Goal: Task Accomplishment & Management: Manage account settings

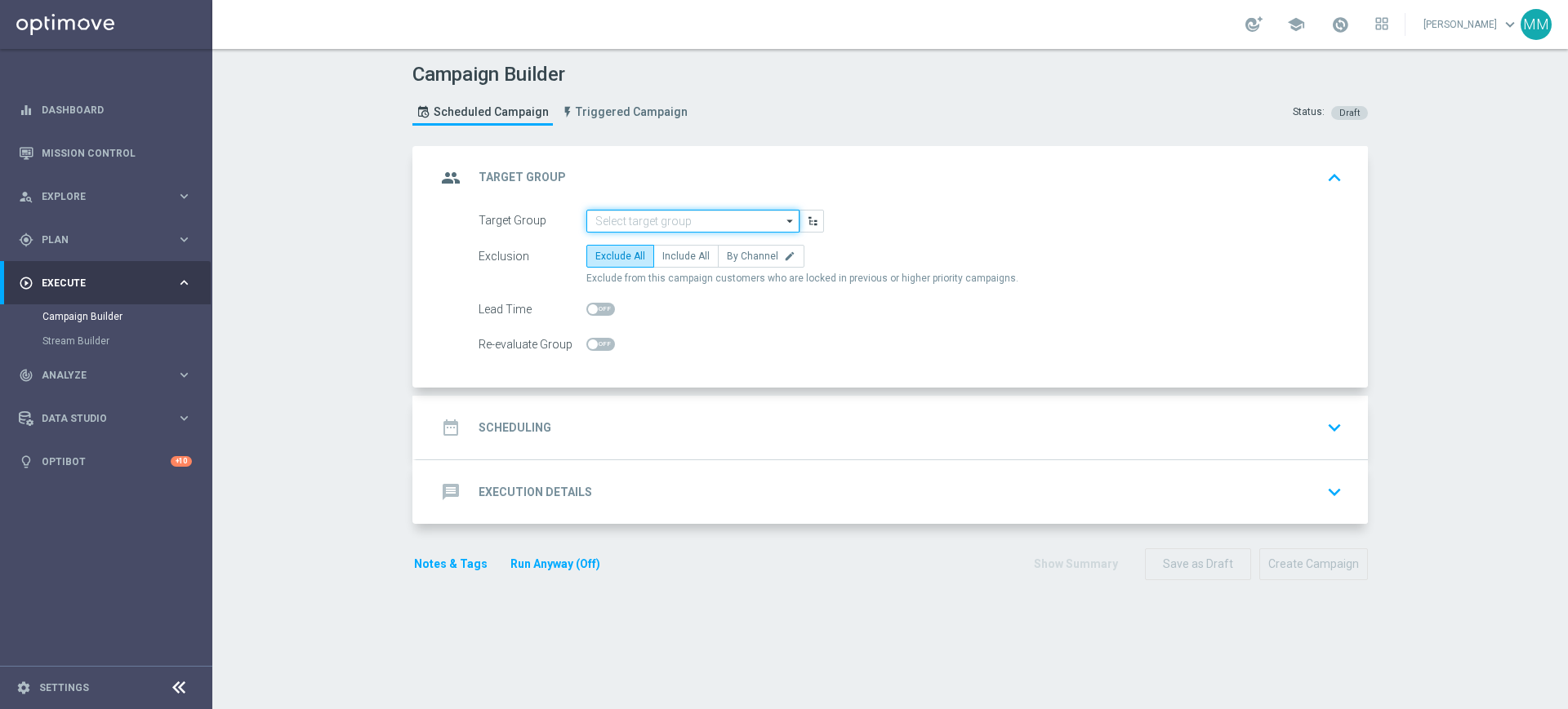
click at [738, 228] on input at bounding box center [693, 221] width 213 height 23
paste input "A_MIN-LOW_TARGET_BET_KOSZ_TURPOL_50DO20_090925"
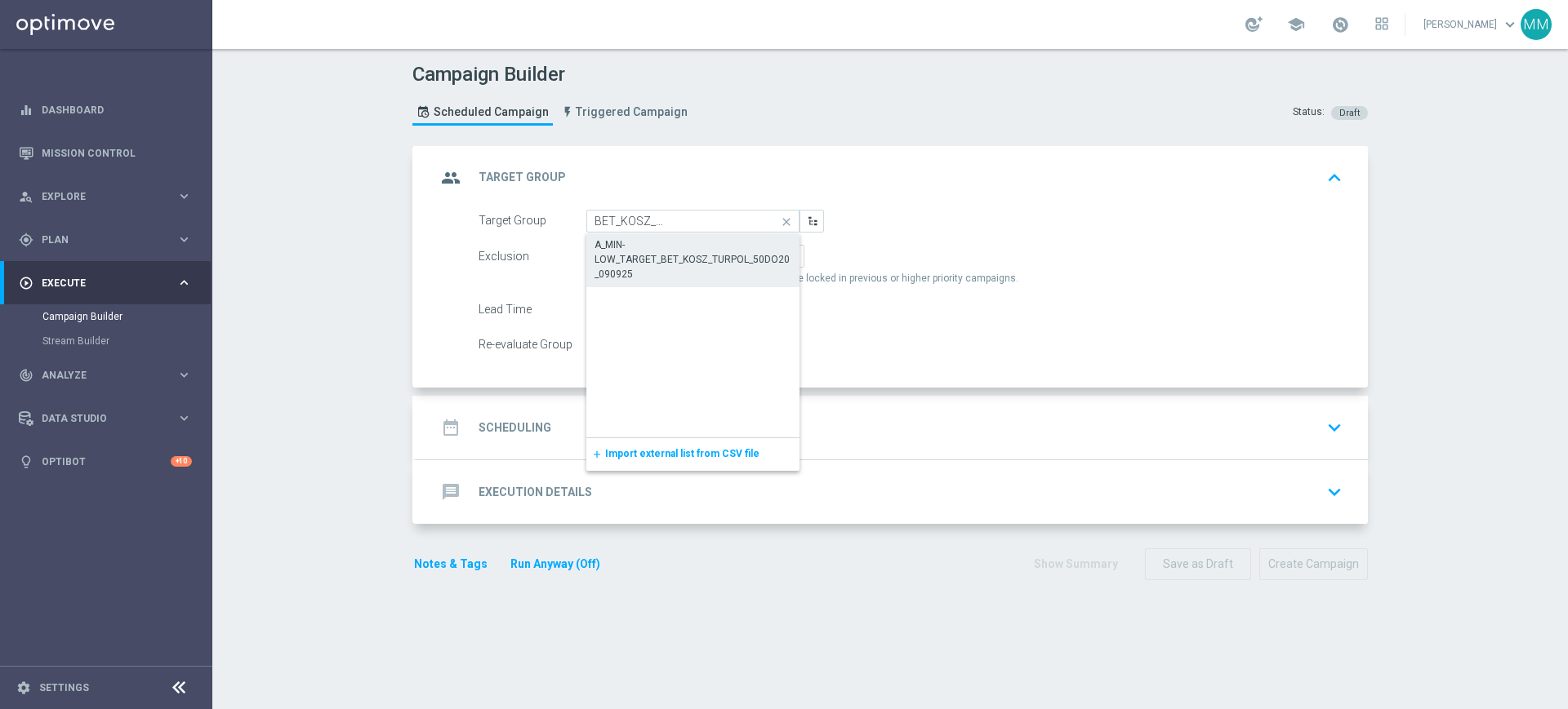
click at [693, 247] on div "A_MIN-LOW_TARGET_BET_KOSZ_TURPOL_50DO20_090925" at bounding box center [693, 259] width 197 height 44
type input "A_MIN-LOW_TARGET_BET_KOSZ_TURPOL_50DO20_090925"
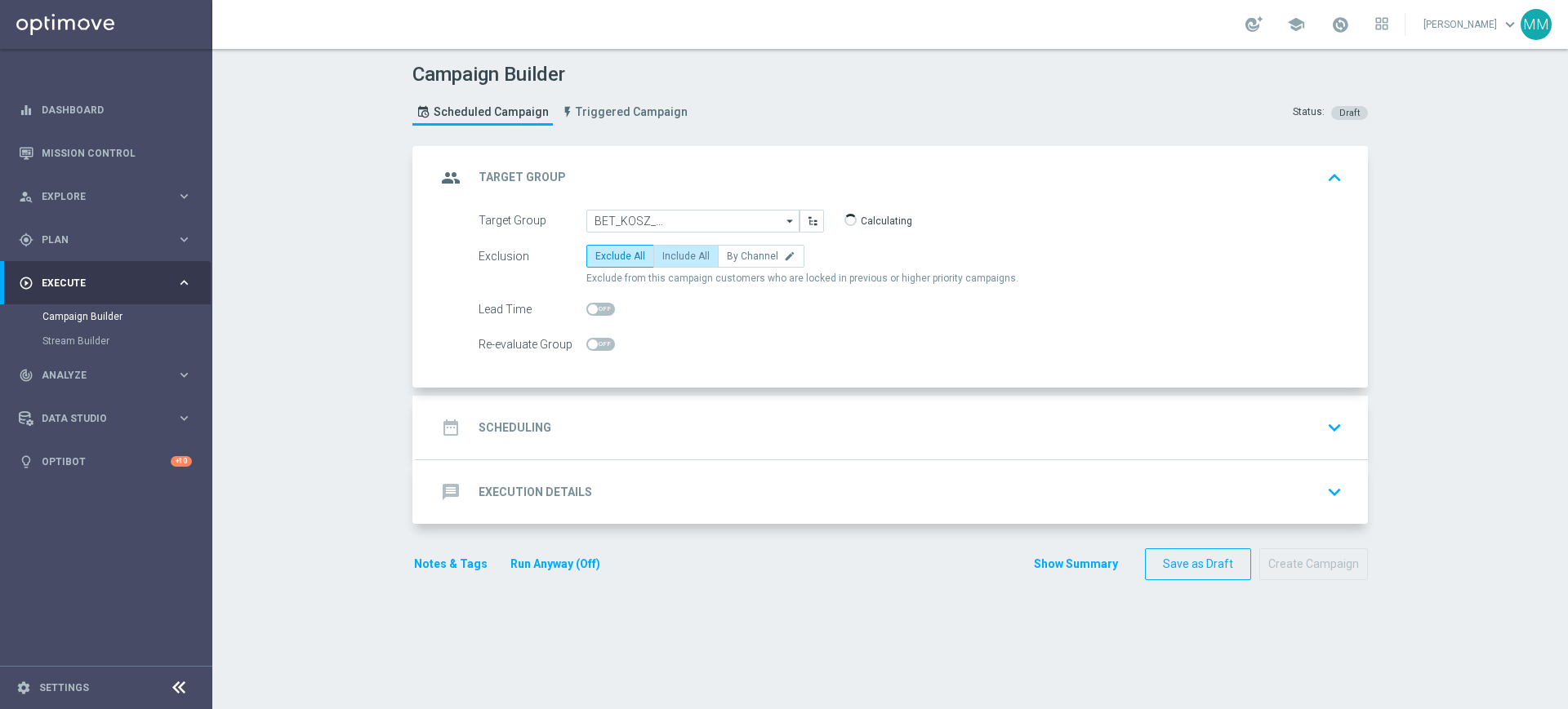
scroll to position [0, 0]
click at [740, 262] on label "By Channel edit" at bounding box center [761, 256] width 86 height 23
click at [738, 262] on input "By Channel edit" at bounding box center [732, 259] width 10 height 10
radio input "true"
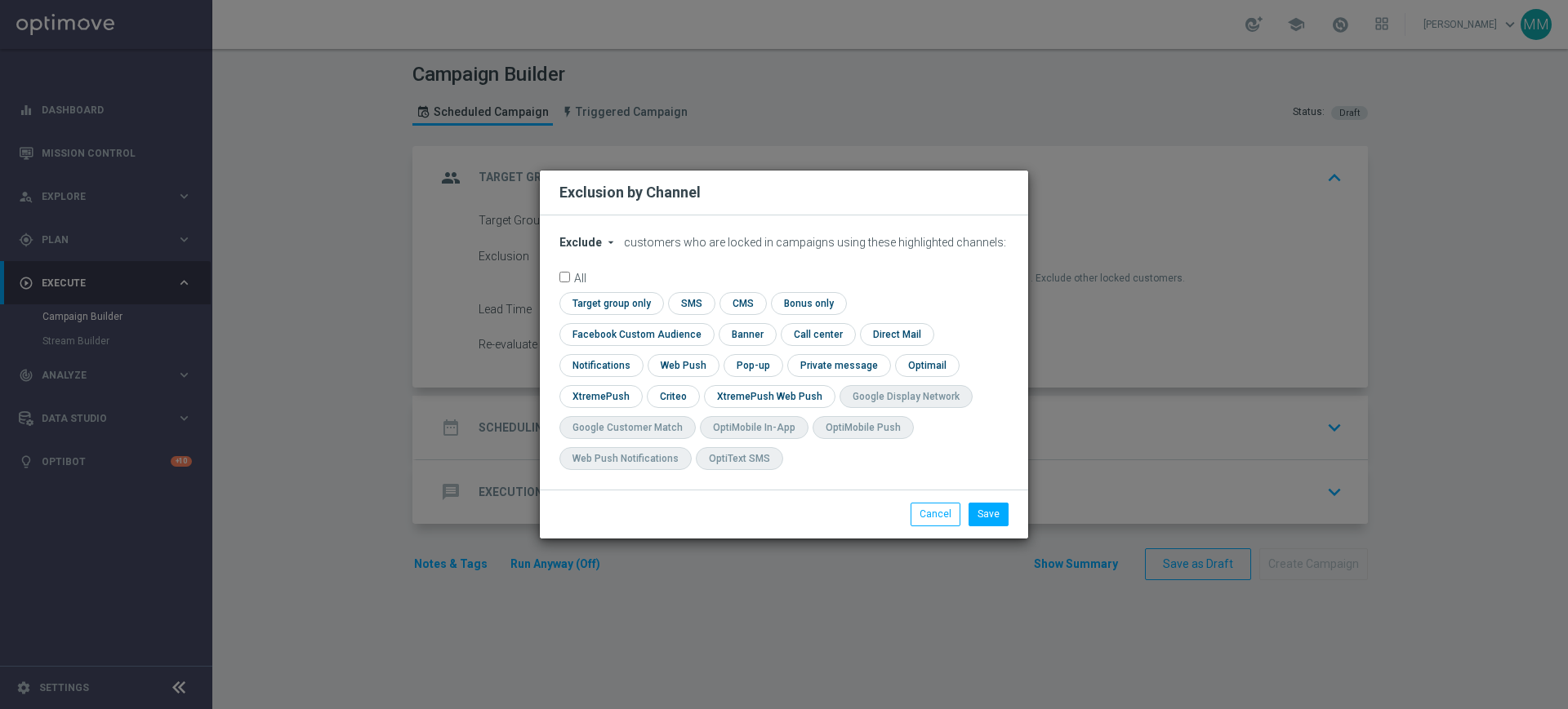
click at [593, 249] on span "Exclude" at bounding box center [580, 243] width 42 height 13
click at [0, 0] on span "Include" at bounding box center [0, 0] width 0 height 0
click at [618, 314] on input "checkbox" at bounding box center [609, 304] width 99 height 23
checkbox input "true"
click at [658, 342] on input "checkbox" at bounding box center [633, 335] width 148 height 23
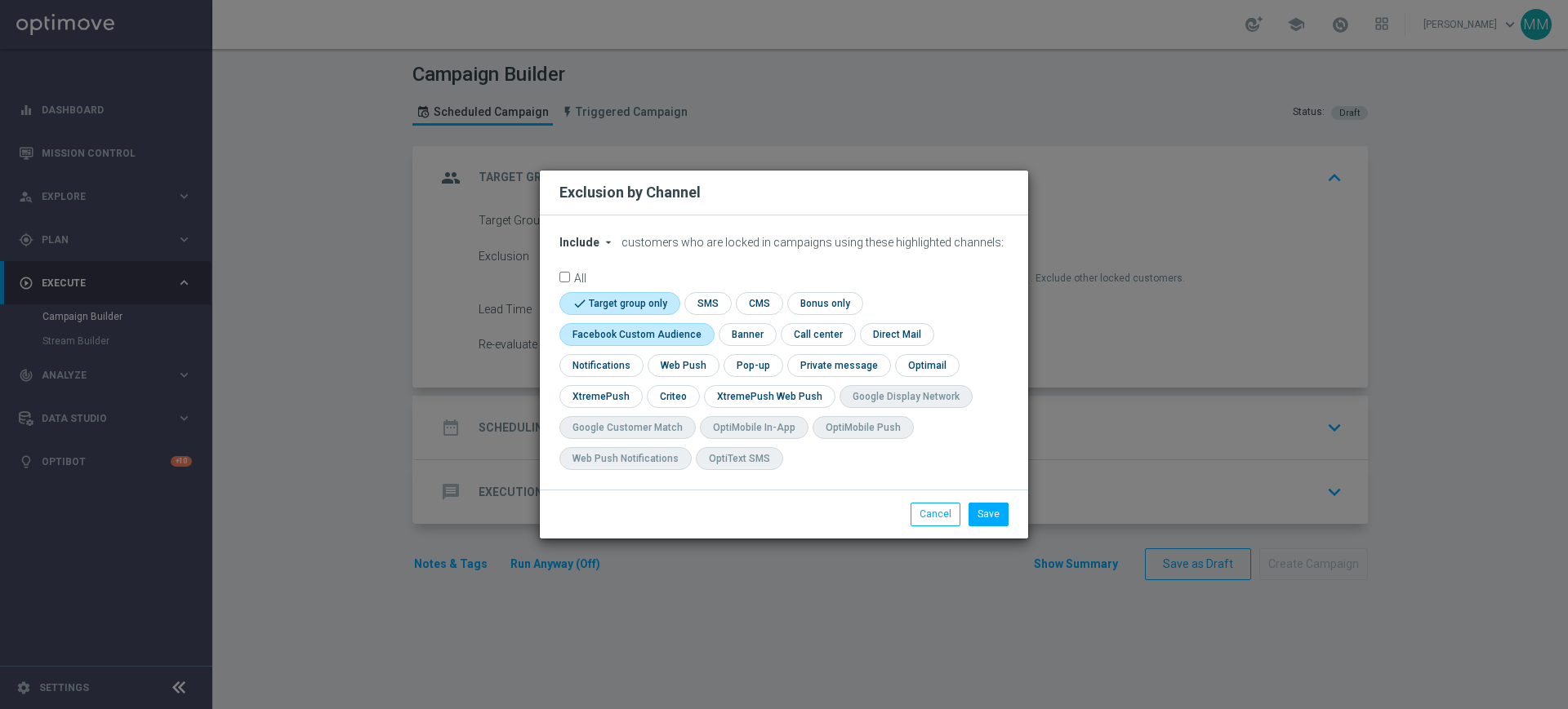
checkbox input "true"
click at [672, 386] on input "checkbox" at bounding box center [672, 397] width 51 height 23
checkbox input "true"
click at [975, 509] on button "Save" at bounding box center [988, 514] width 40 height 23
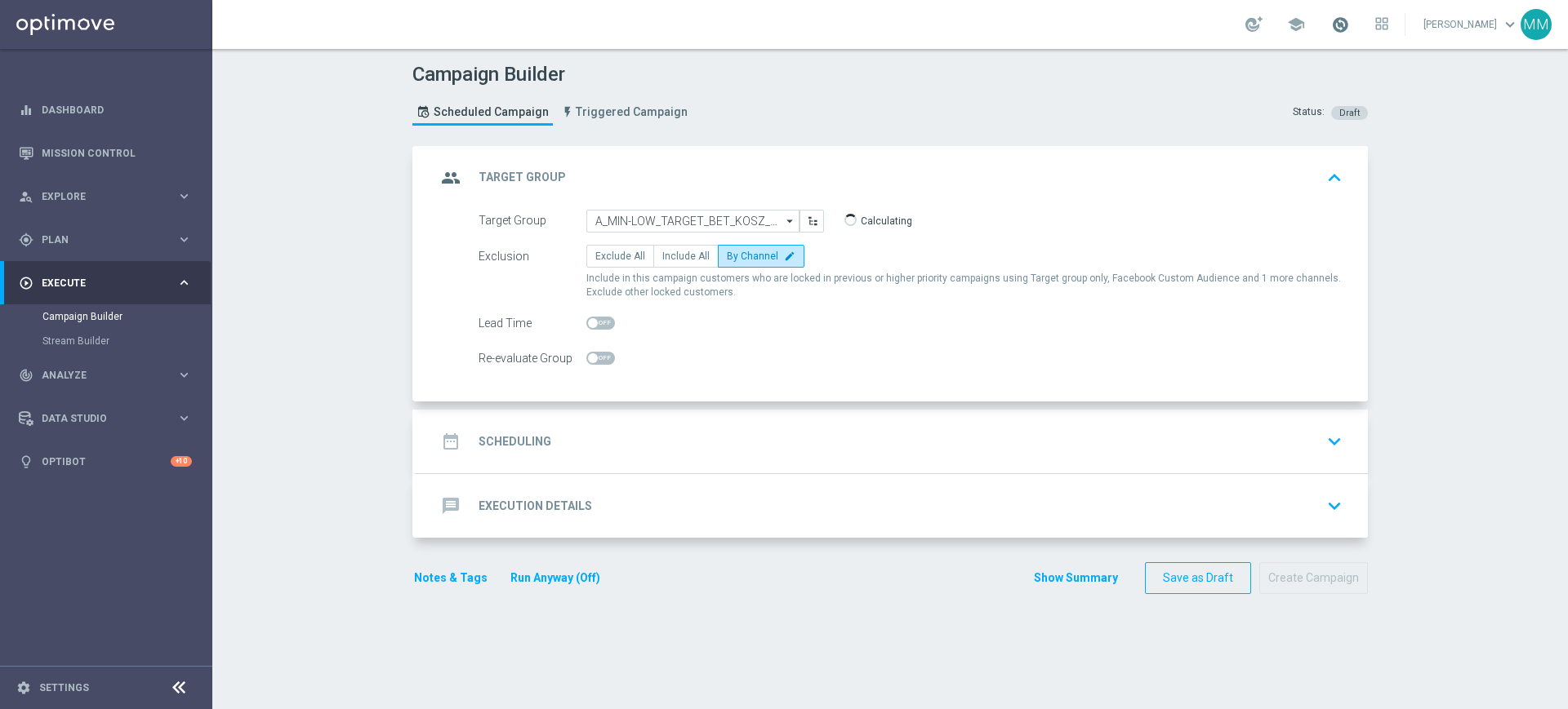
click at [1334, 26] on span at bounding box center [1340, 24] width 18 height 18
click at [89, 104] on link "Dashboard" at bounding box center [116, 110] width 150 height 43
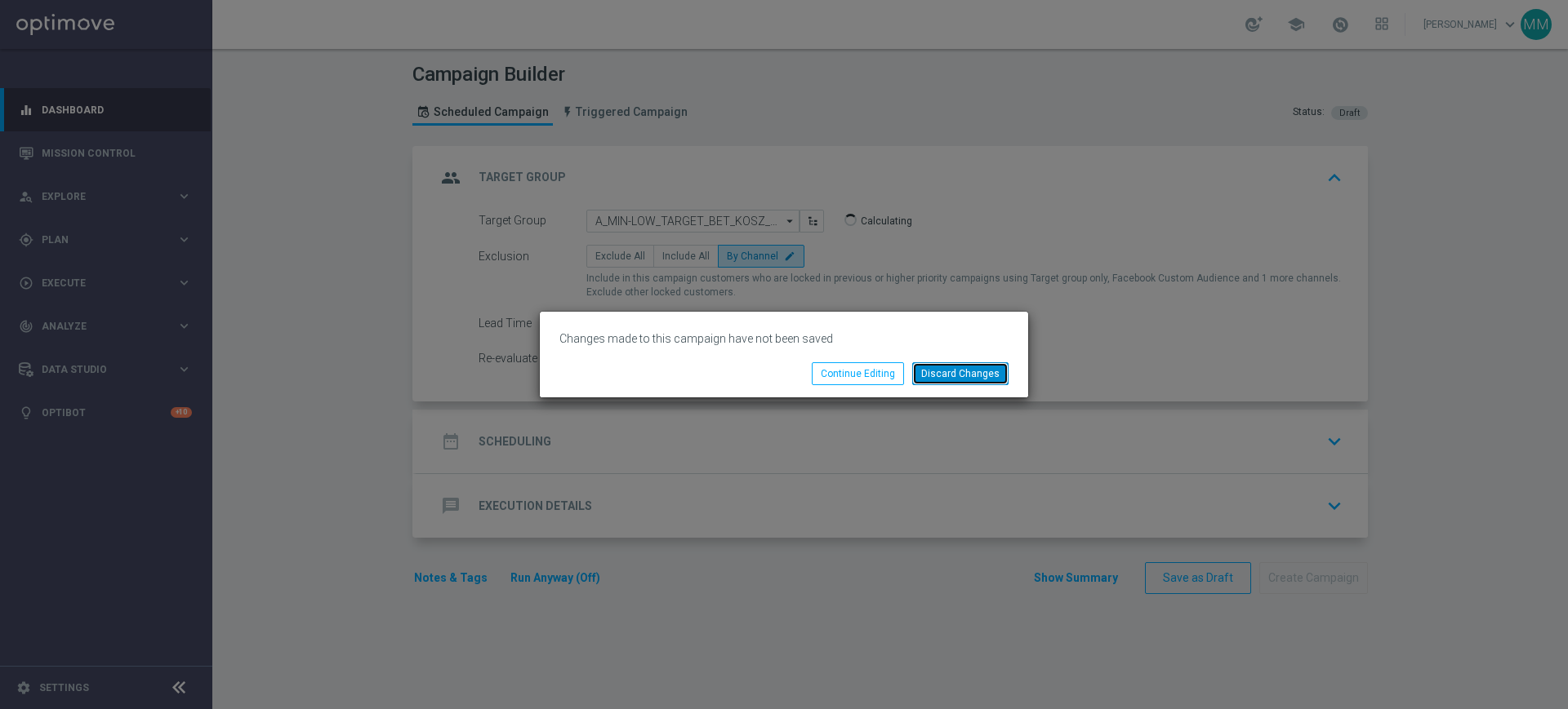
click at [931, 374] on button "Discard Changes" at bounding box center [960, 374] width 97 height 23
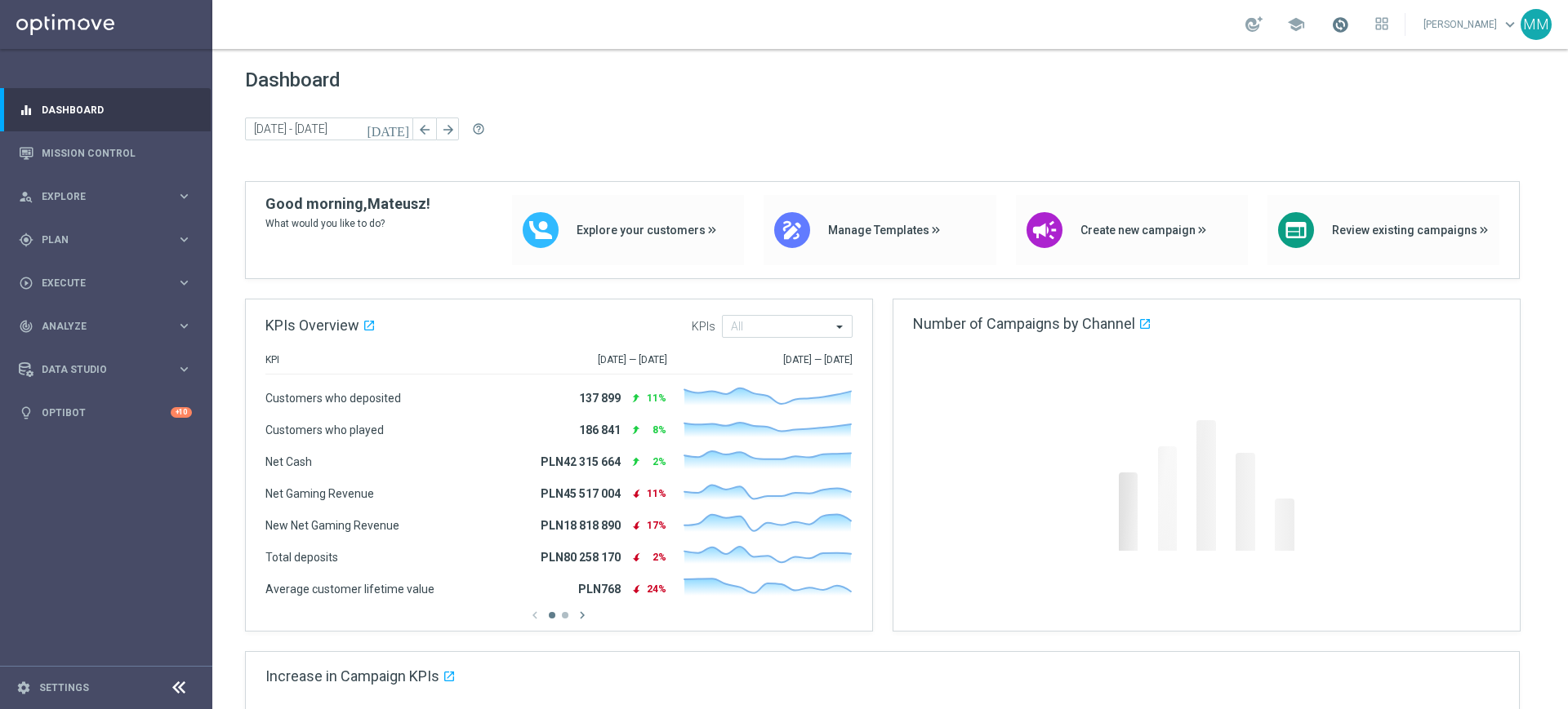
click at [1346, 18] on span at bounding box center [1340, 24] width 18 height 18
click at [1339, 21] on span at bounding box center [1340, 24] width 18 height 18
click at [107, 235] on span "Plan" at bounding box center [109, 240] width 135 height 9
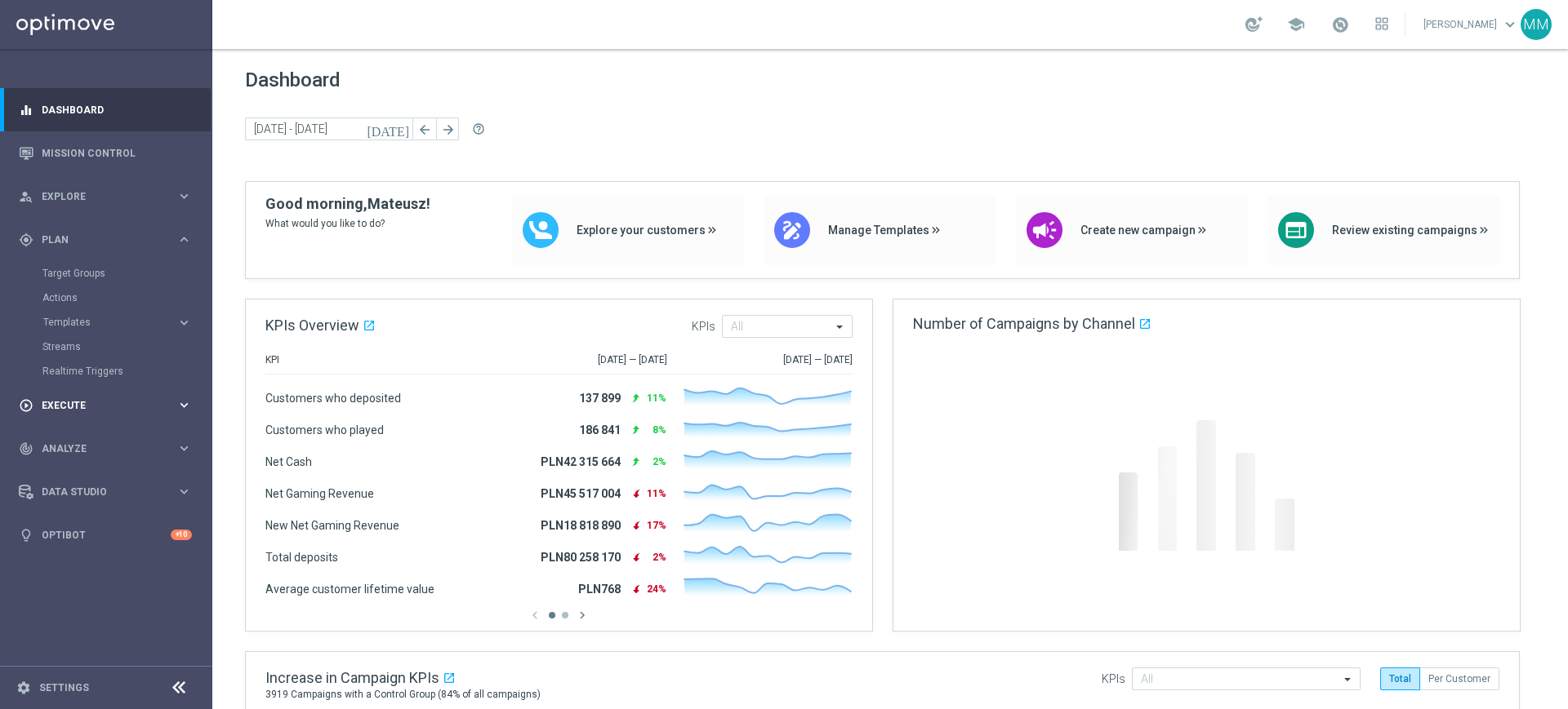
click at [90, 396] on div "play_circle_outline Execute keyboard_arrow_right" at bounding box center [105, 405] width 211 height 43
click at [71, 317] on link "Campaign Builder" at bounding box center [106, 317] width 128 height 13
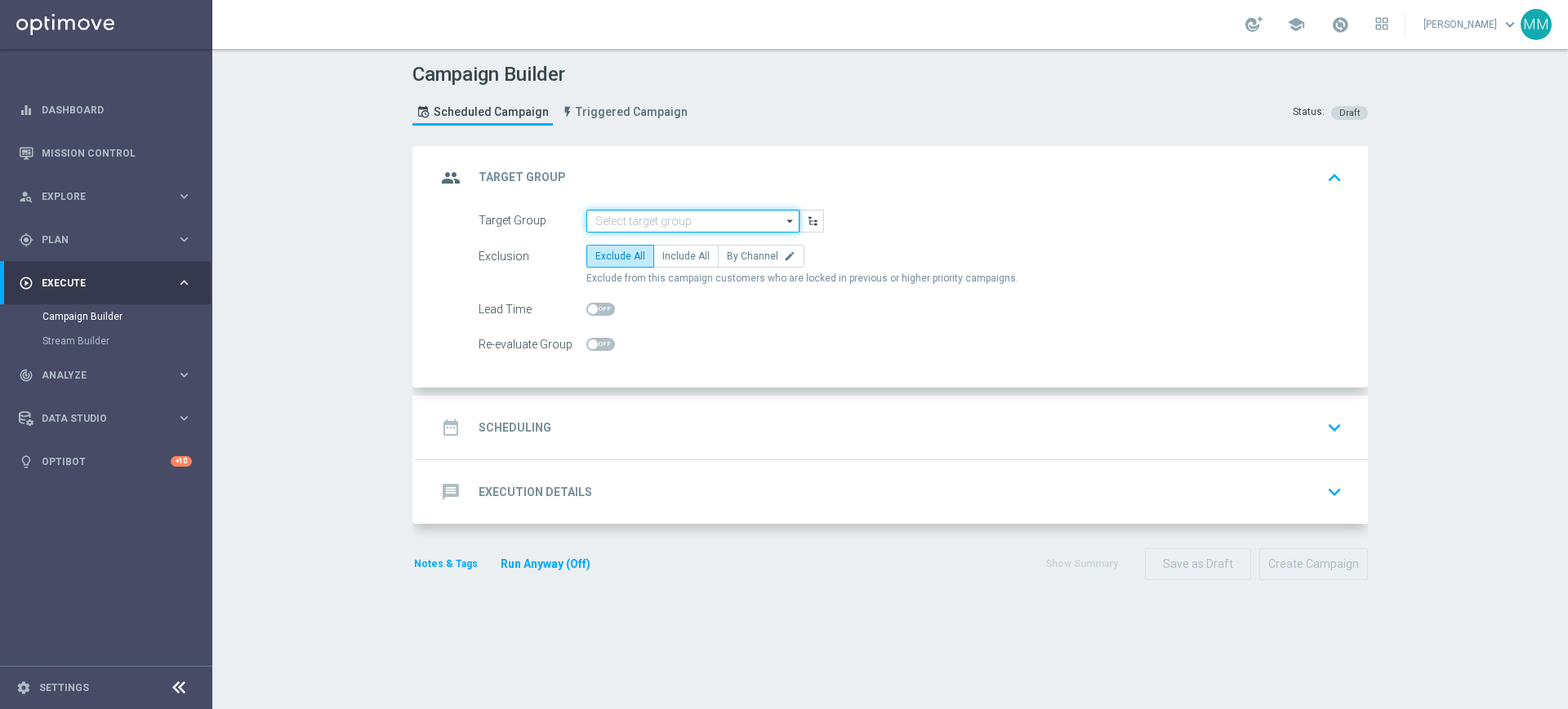
click at [638, 228] on input at bounding box center [693, 221] width 213 height 23
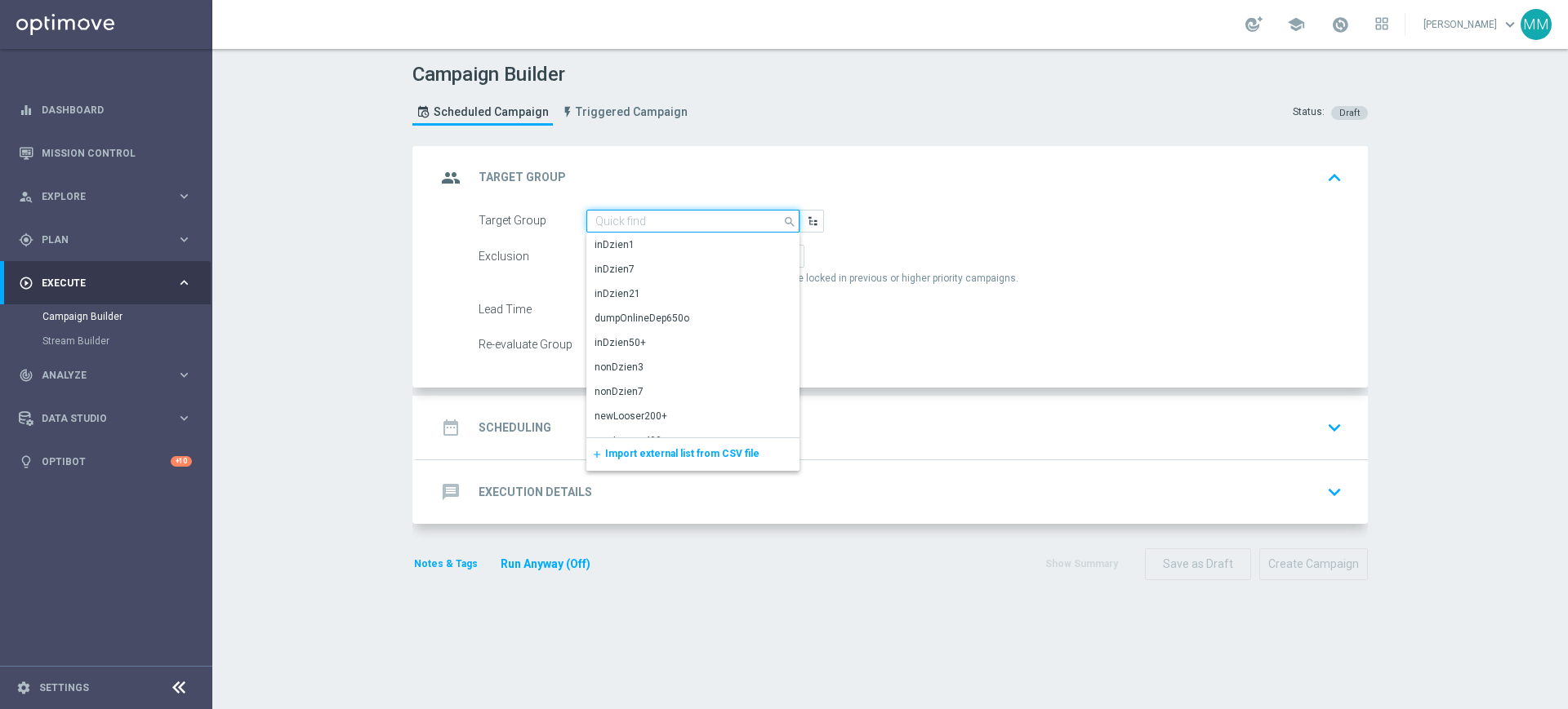
paste input "A_MIN-LOW_TARGET_BET_KOSZ_TURPOL_50DO20_090925"
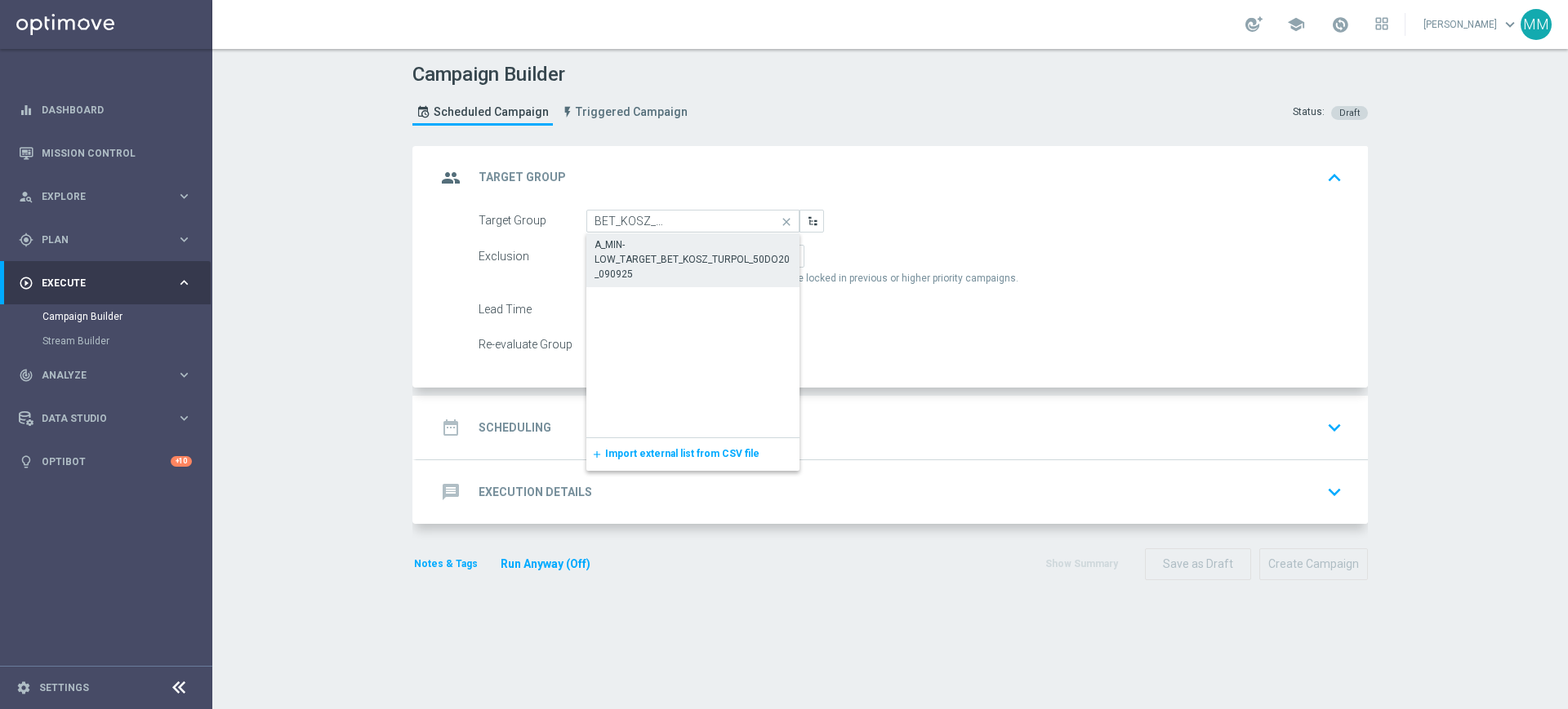
click at [635, 250] on div "A_MIN-LOW_TARGET_BET_KOSZ_TURPOL_50DO20_090925" at bounding box center [693, 259] width 197 height 44
type input "A_MIN-LOW_TARGET_BET_KOSZ_TURPOL_50DO20_090925"
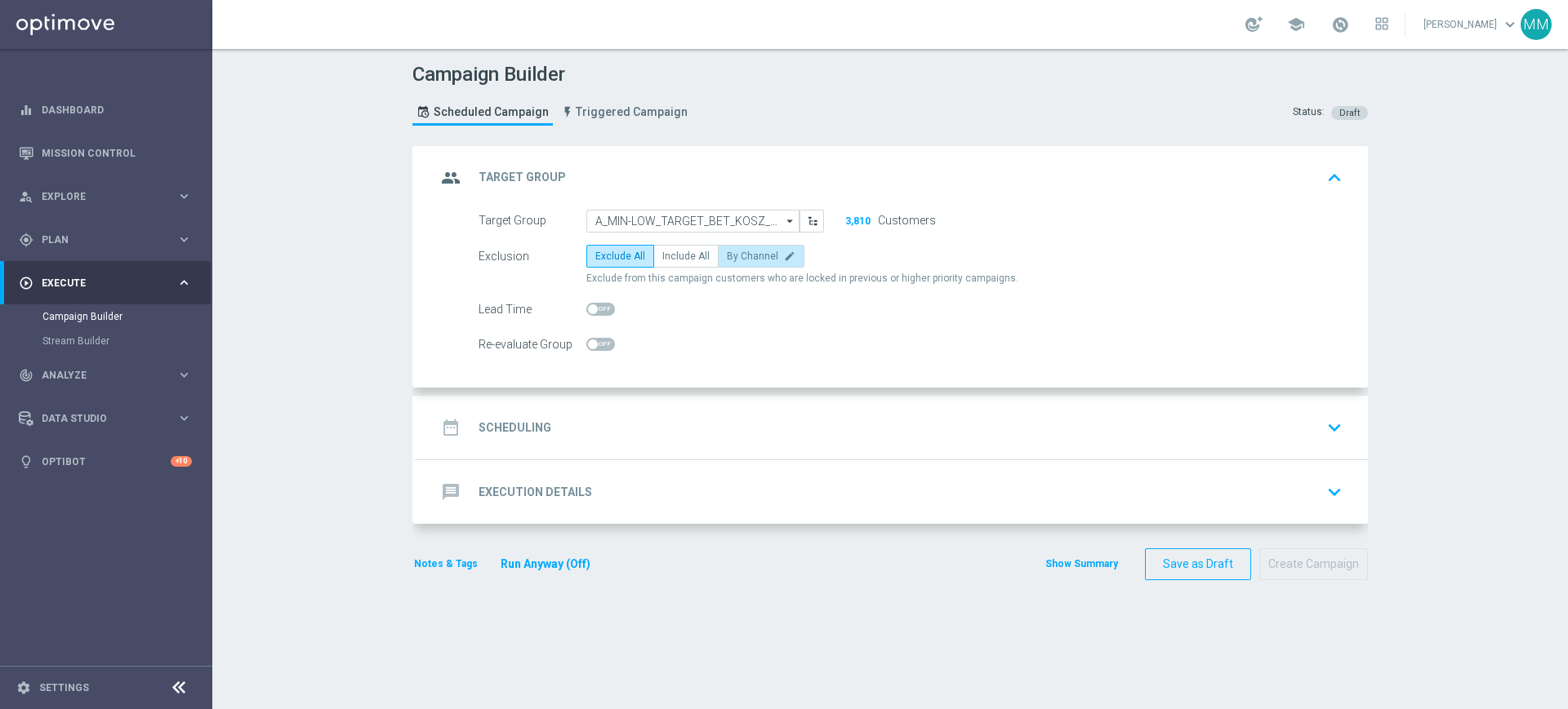
click at [732, 253] on span "By Channel" at bounding box center [753, 256] width 52 height 11
click at [732, 254] on input "By Channel edit" at bounding box center [732, 259] width 10 height 10
radio input "true"
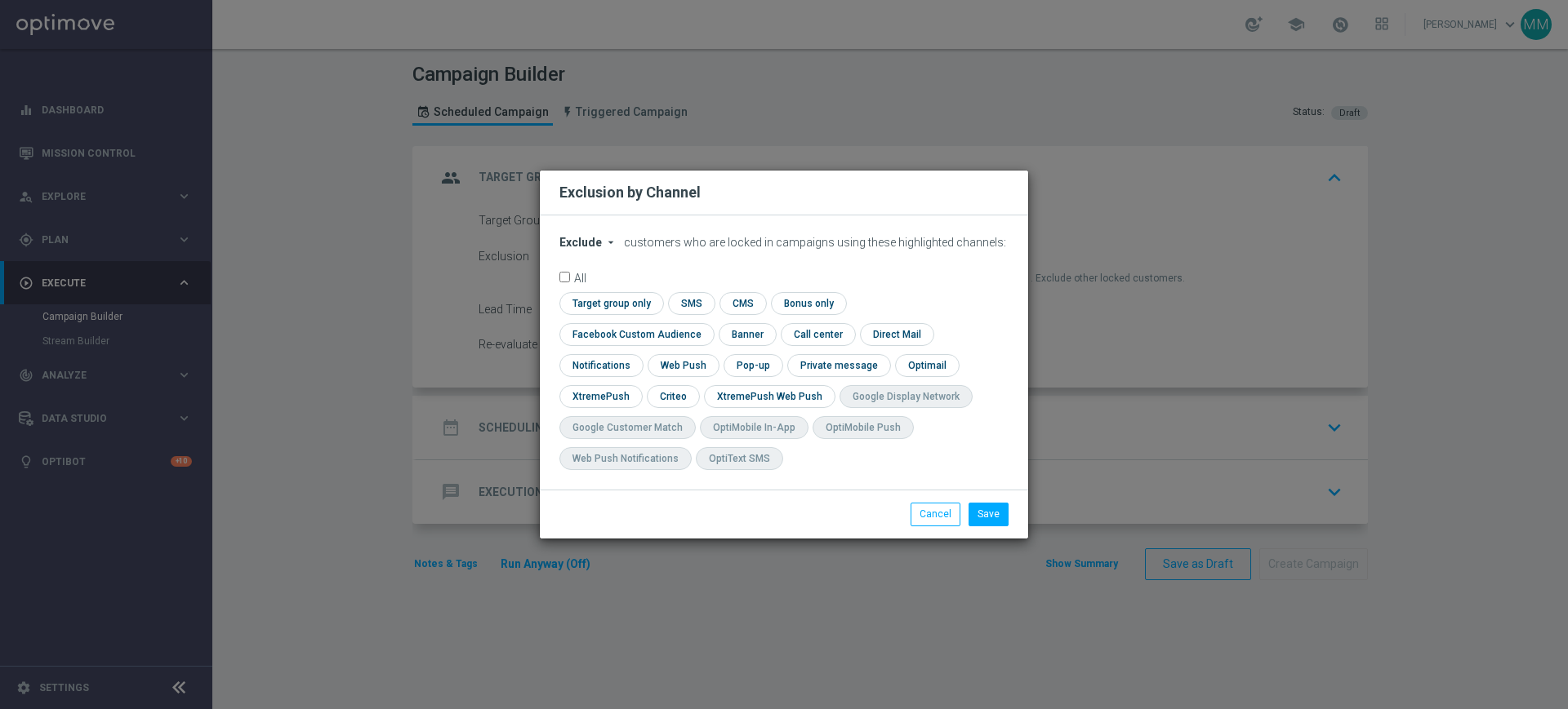
click at [593, 249] on span "Exclude" at bounding box center [580, 243] width 42 height 13
click at [602, 290] on div "Include" at bounding box center [590, 279] width 60 height 20
click at [605, 314] on input "checkbox" at bounding box center [609, 304] width 99 height 23
checkbox input "true"
click at [628, 332] on input "checkbox" at bounding box center [633, 335] width 148 height 23
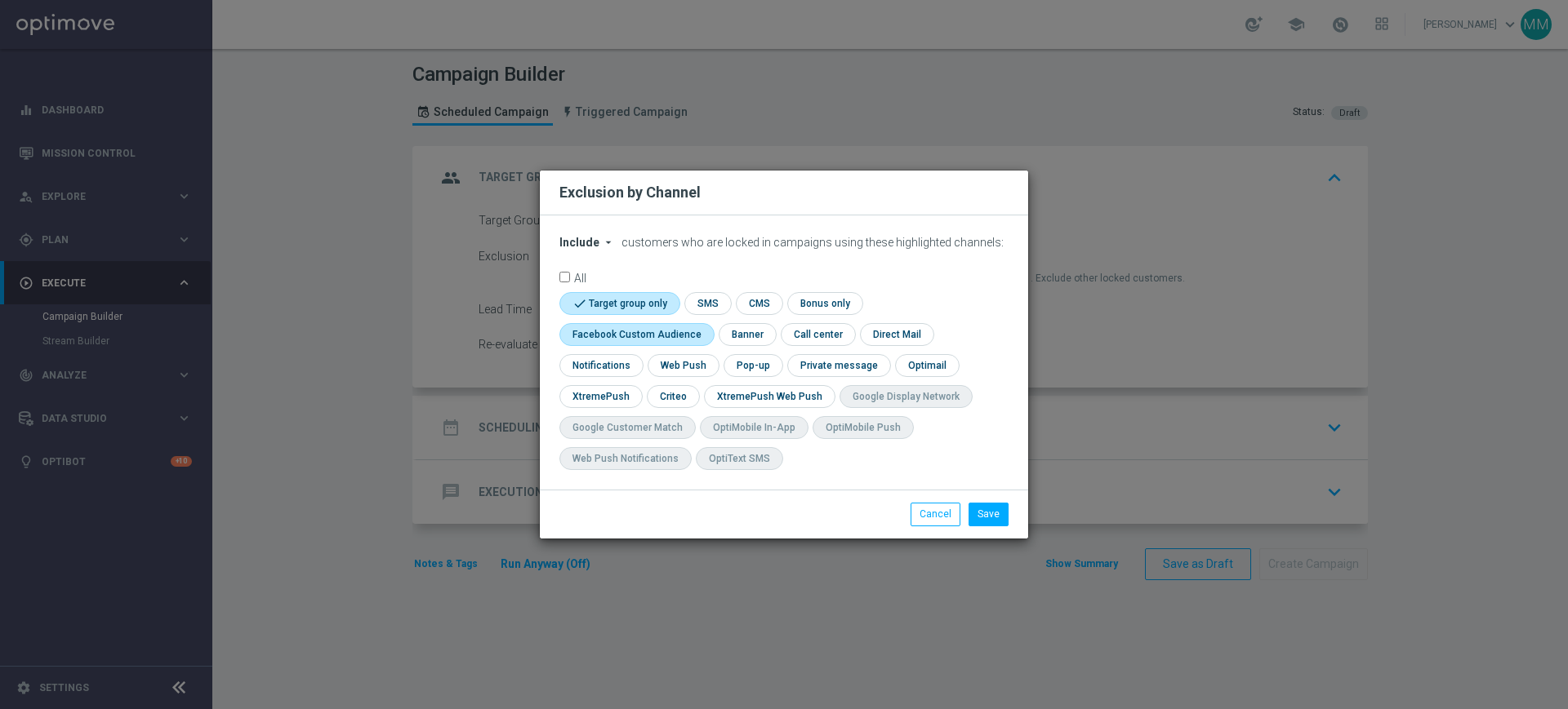
checkbox input "true"
click at [670, 382] on div "check Target group only check SMS check CMS check Bonus only check Facebook Cus…" at bounding box center [784, 385] width 449 height 186
click at [672, 387] on input "checkbox" at bounding box center [672, 397] width 51 height 23
checkbox input "true"
click at [1014, 512] on div "Save Cancel" at bounding box center [862, 514] width 316 height 23
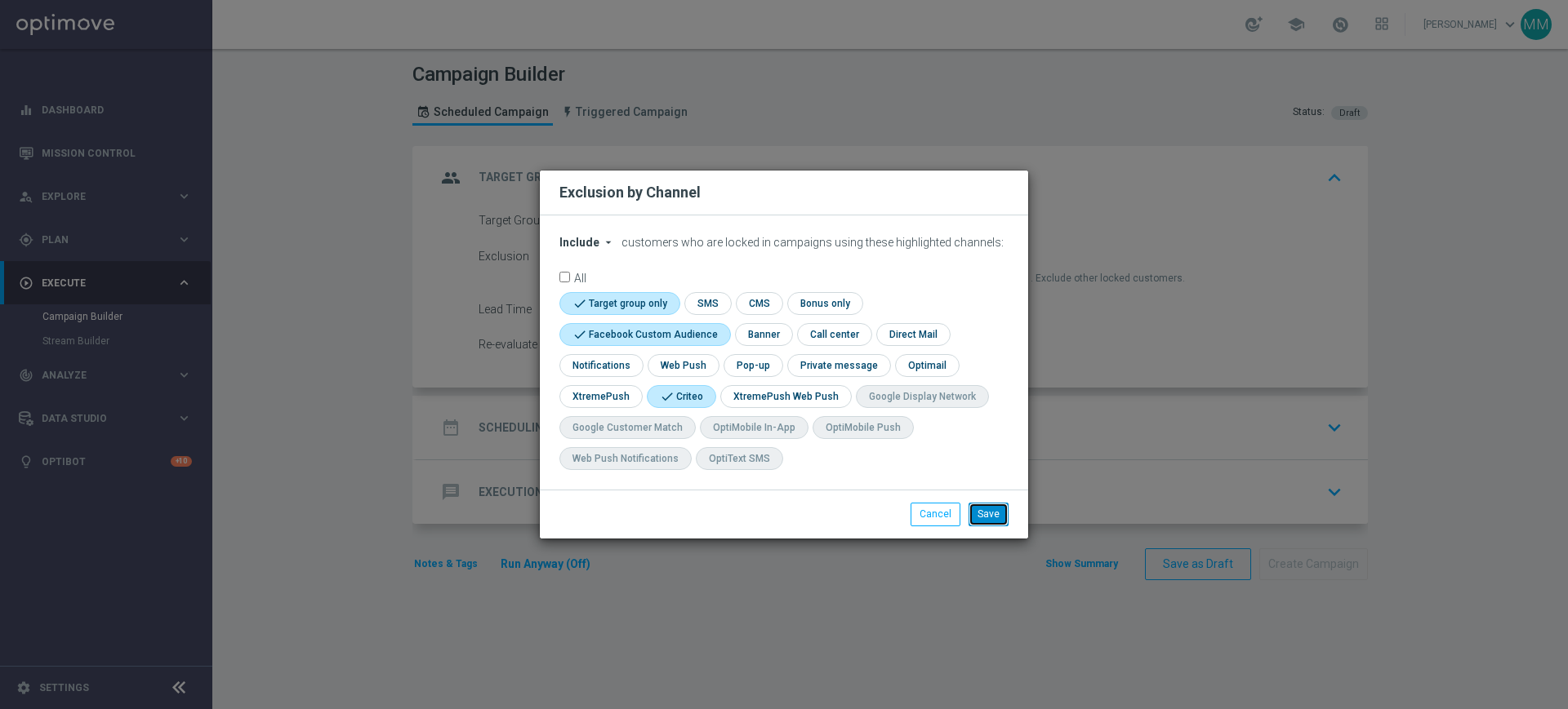
click at [998, 511] on button "Save" at bounding box center [988, 514] width 40 height 23
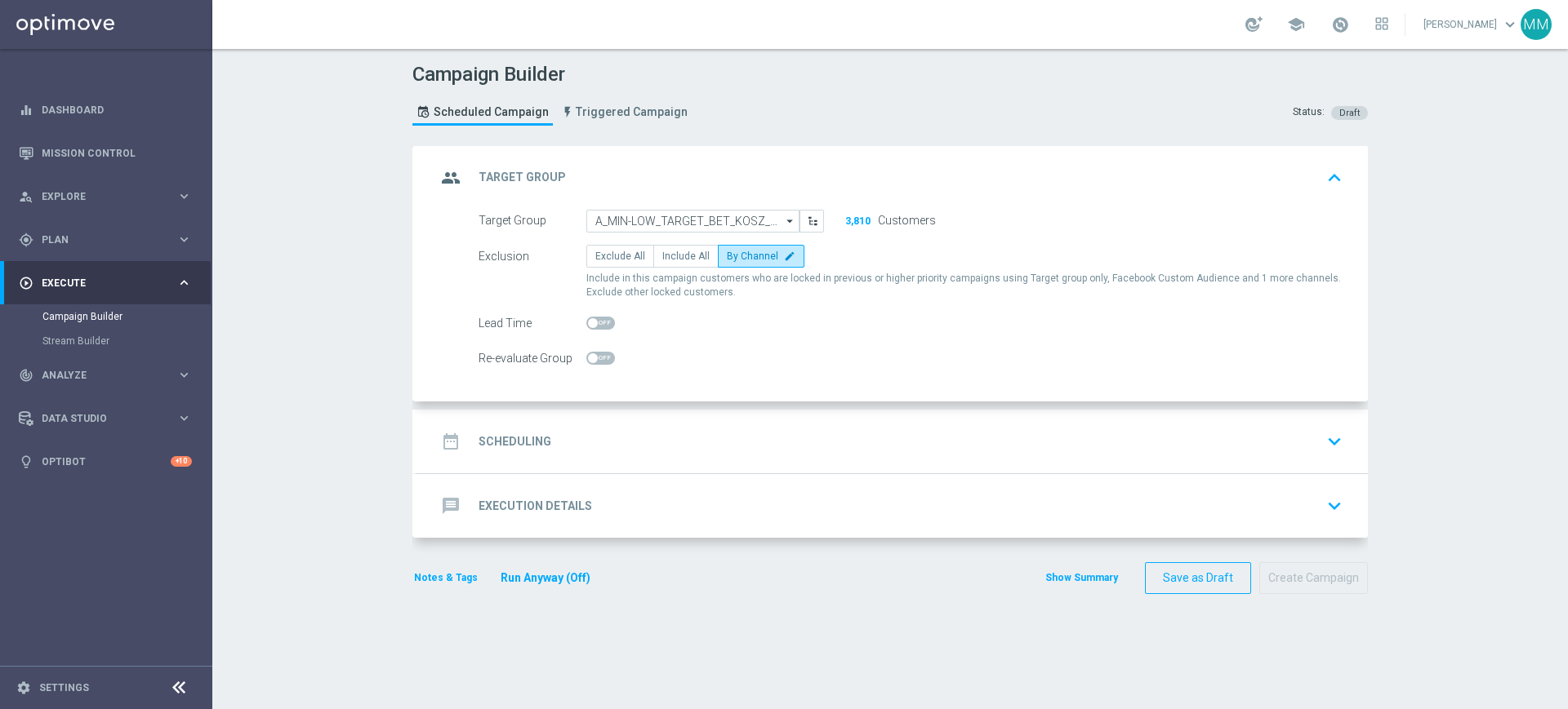
click at [565, 579] on button "Run Anyway (Off)" at bounding box center [545, 579] width 93 height 21
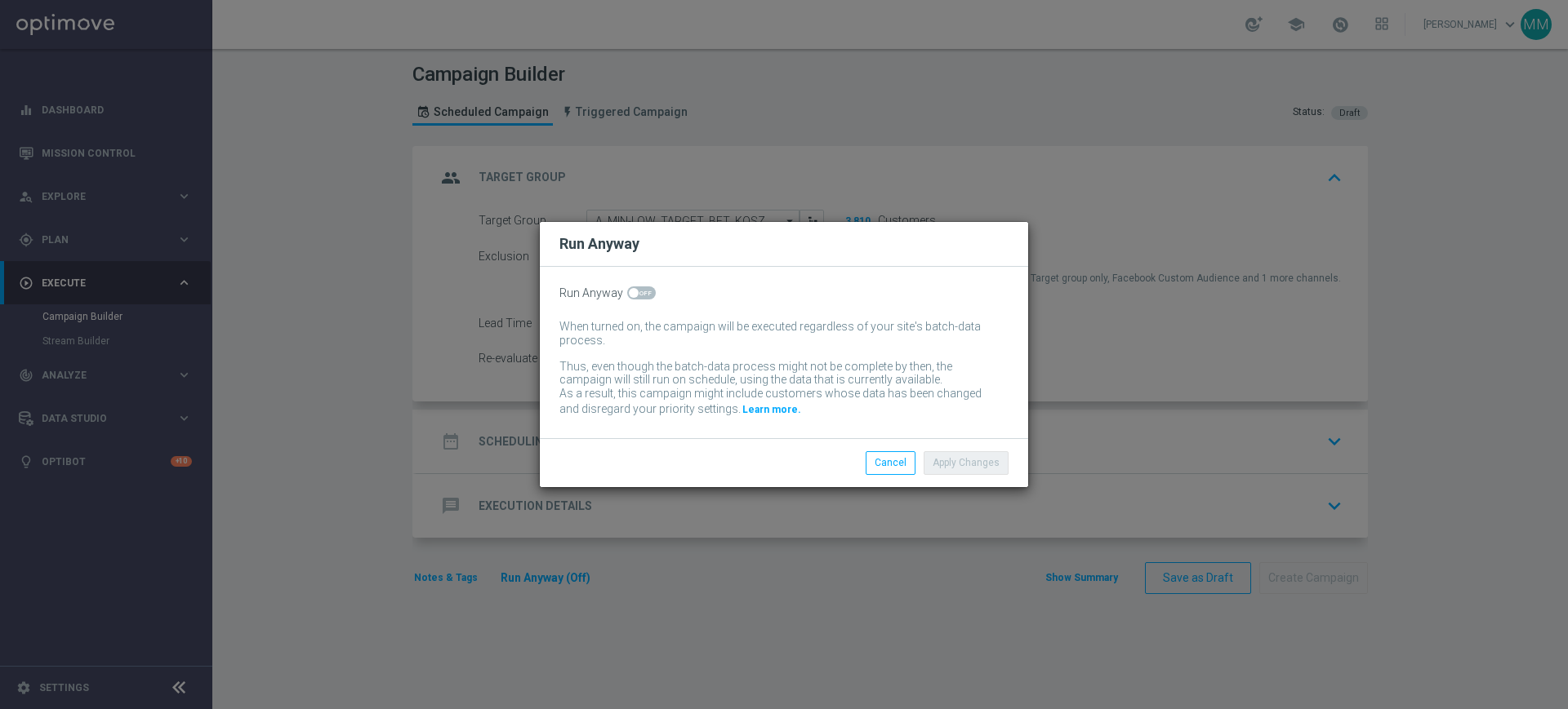
click at [651, 294] on span at bounding box center [642, 294] width 28 height 13
click at [651, 294] on input "checkbox" at bounding box center [642, 294] width 28 height 13
checkbox input "true"
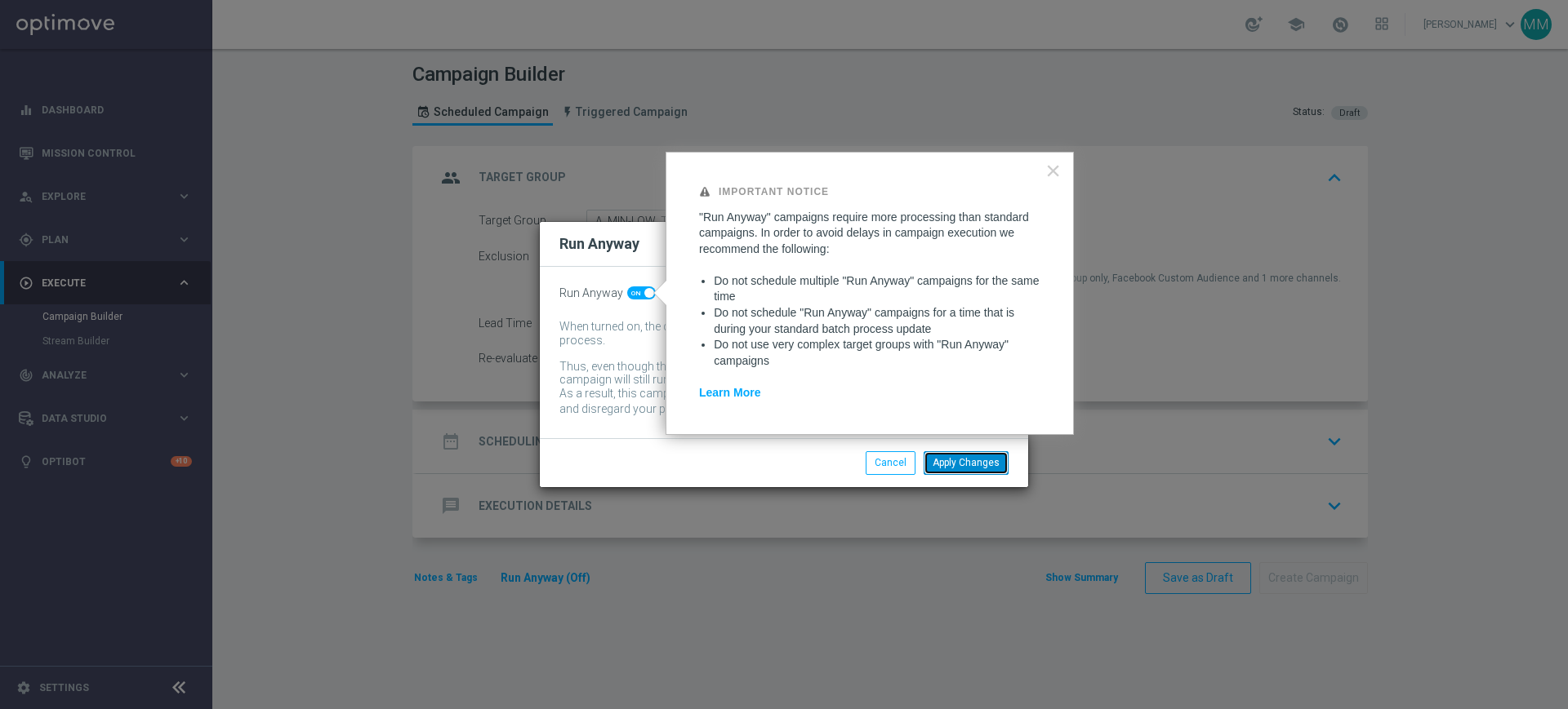
click at [968, 458] on button "Apply Changes" at bounding box center [967, 462] width 85 height 23
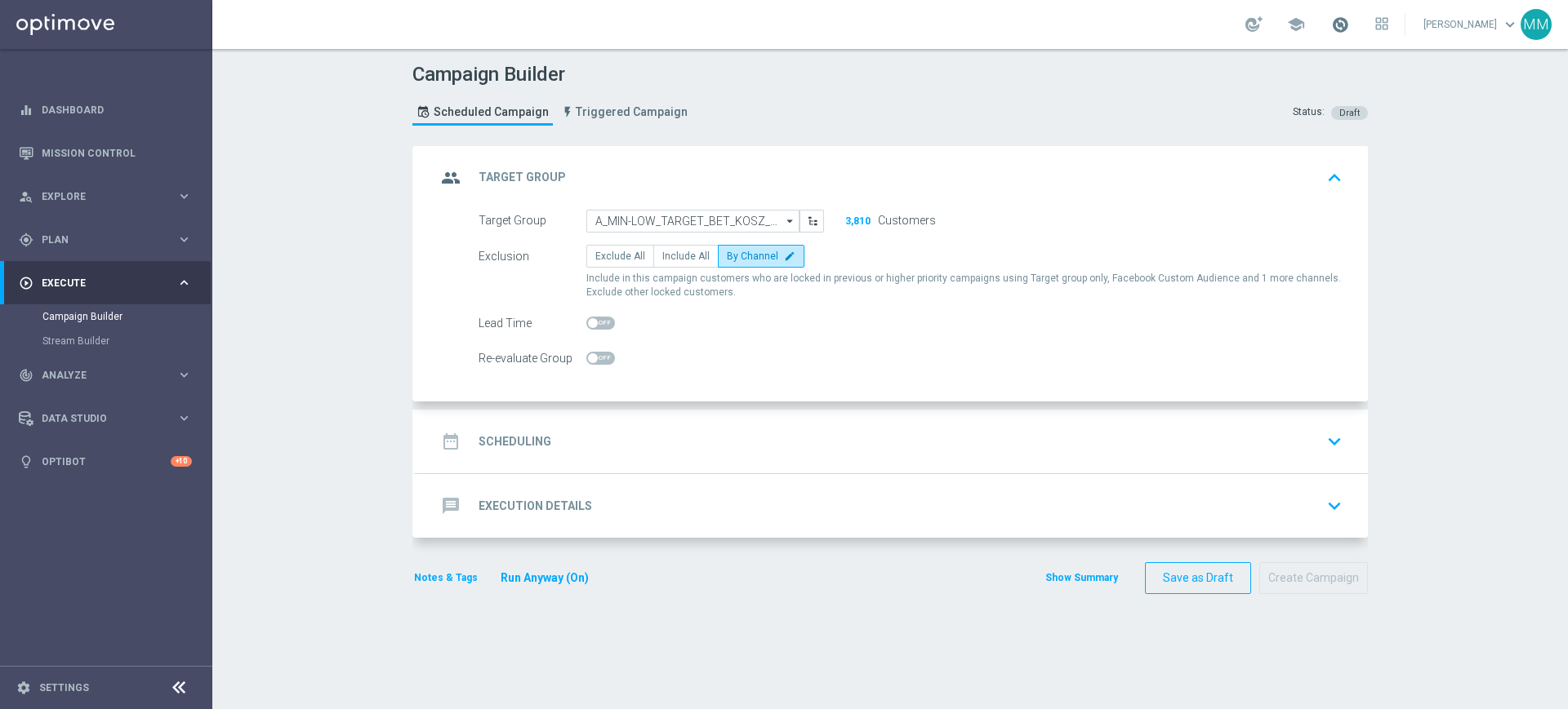
click at [1339, 22] on span at bounding box center [1340, 24] width 18 height 18
click at [1343, 23] on span at bounding box center [1340, 24] width 18 height 18
click at [609, 431] on div "date_range Scheduling keyboard_arrow_down" at bounding box center [892, 441] width 912 height 31
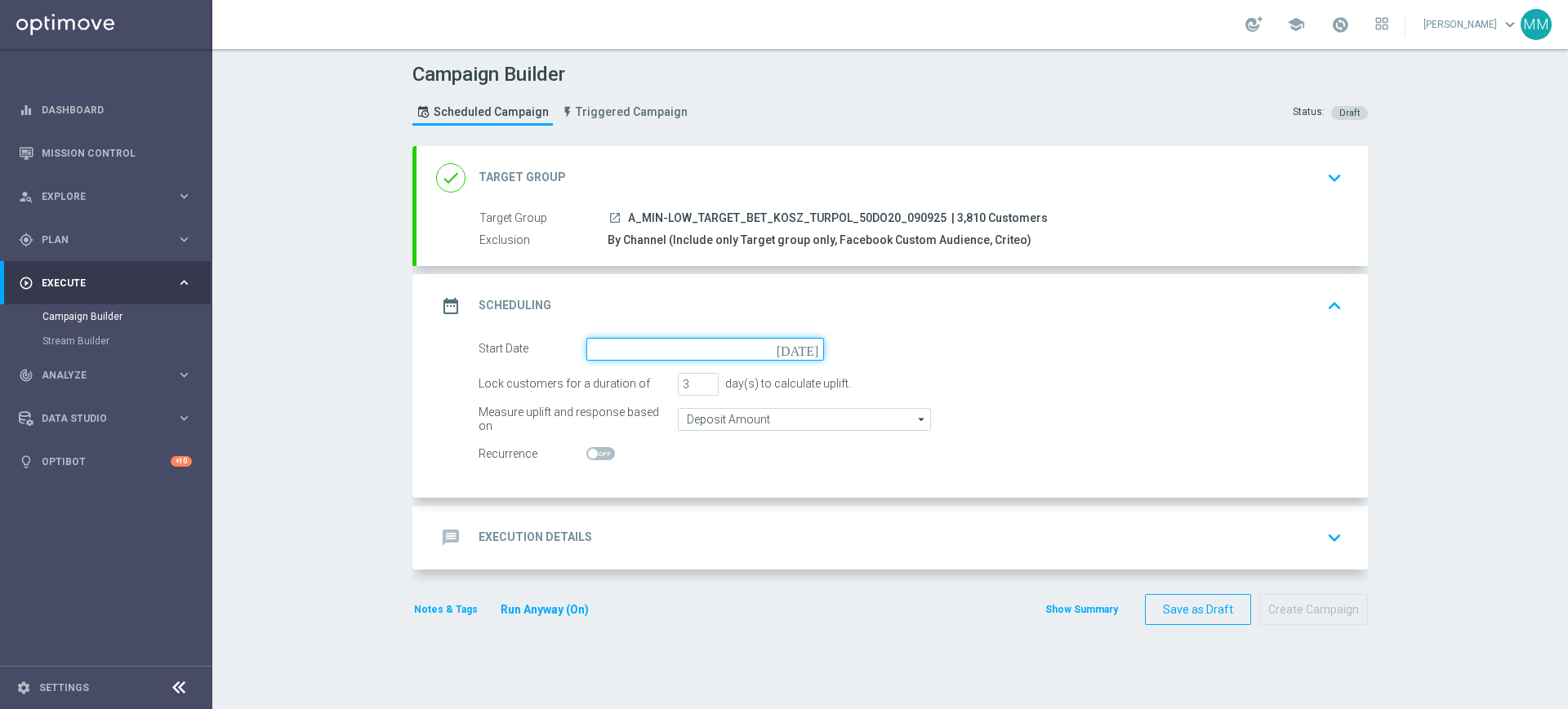
click at [621, 350] on input at bounding box center [705, 349] width 237 height 23
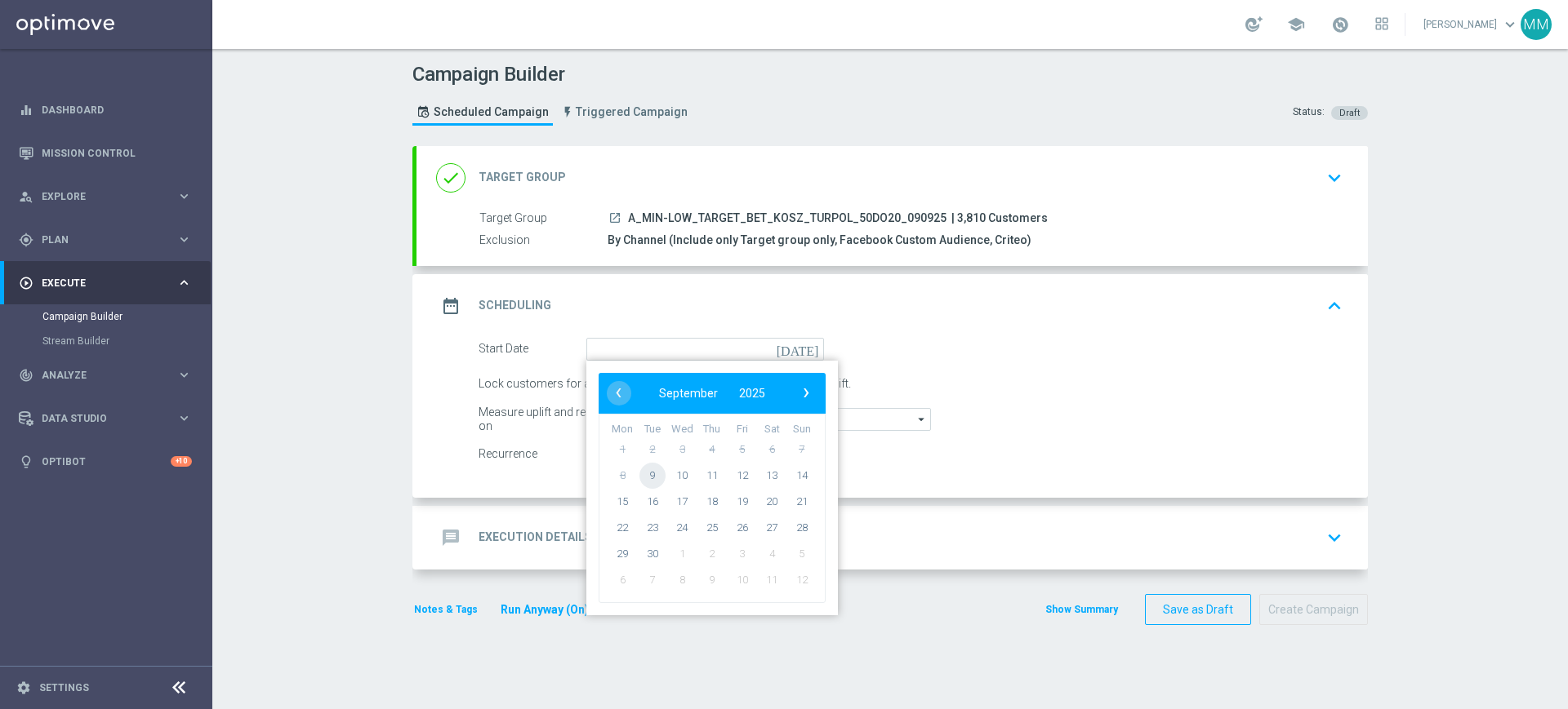
click at [647, 475] on span "9" at bounding box center [653, 475] width 26 height 26
type input "[DATE]"
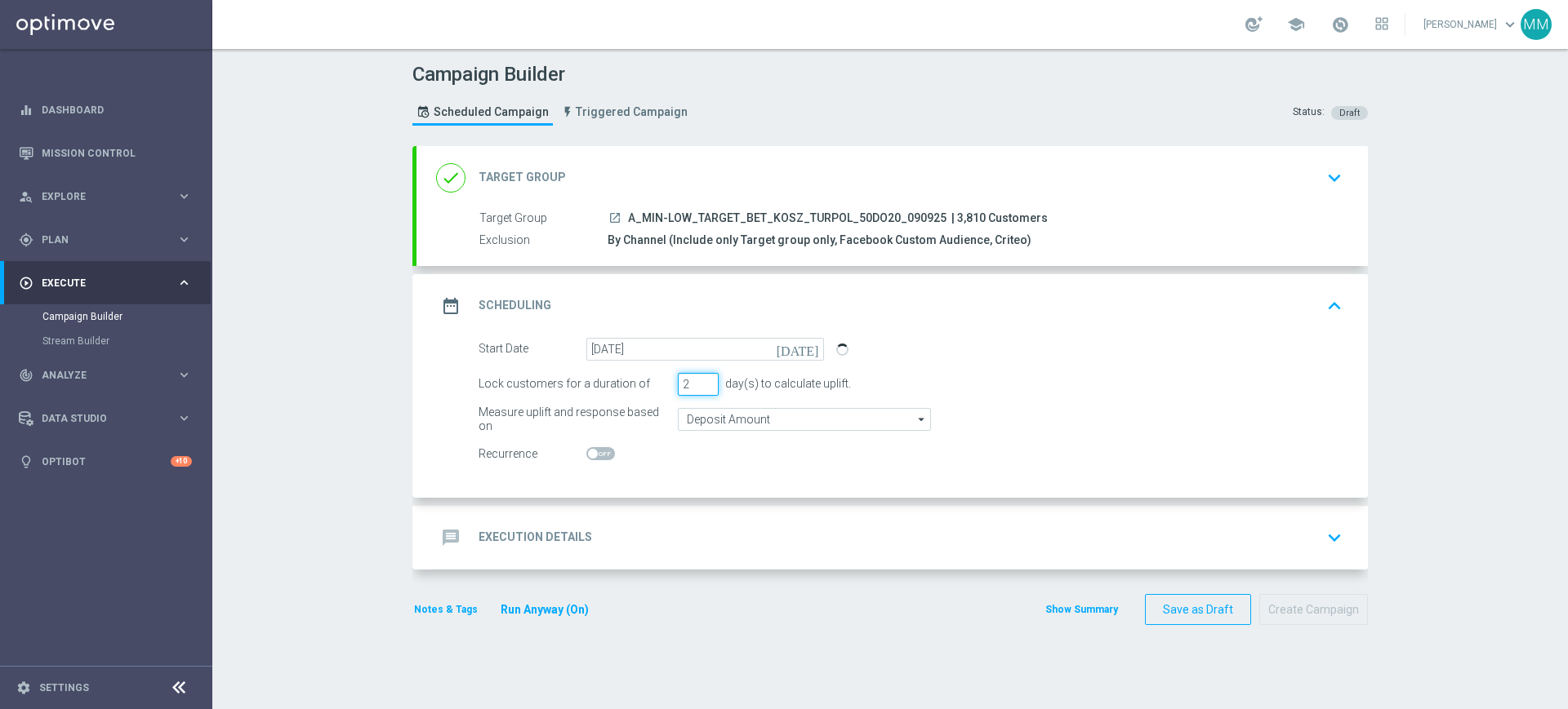
click at [703, 386] on input "2" at bounding box center [699, 385] width 41 height 23
type input "1"
click at [703, 386] on input "1" at bounding box center [699, 385] width 41 height 23
click at [706, 414] on input "Deposit Amount" at bounding box center [805, 419] width 253 height 23
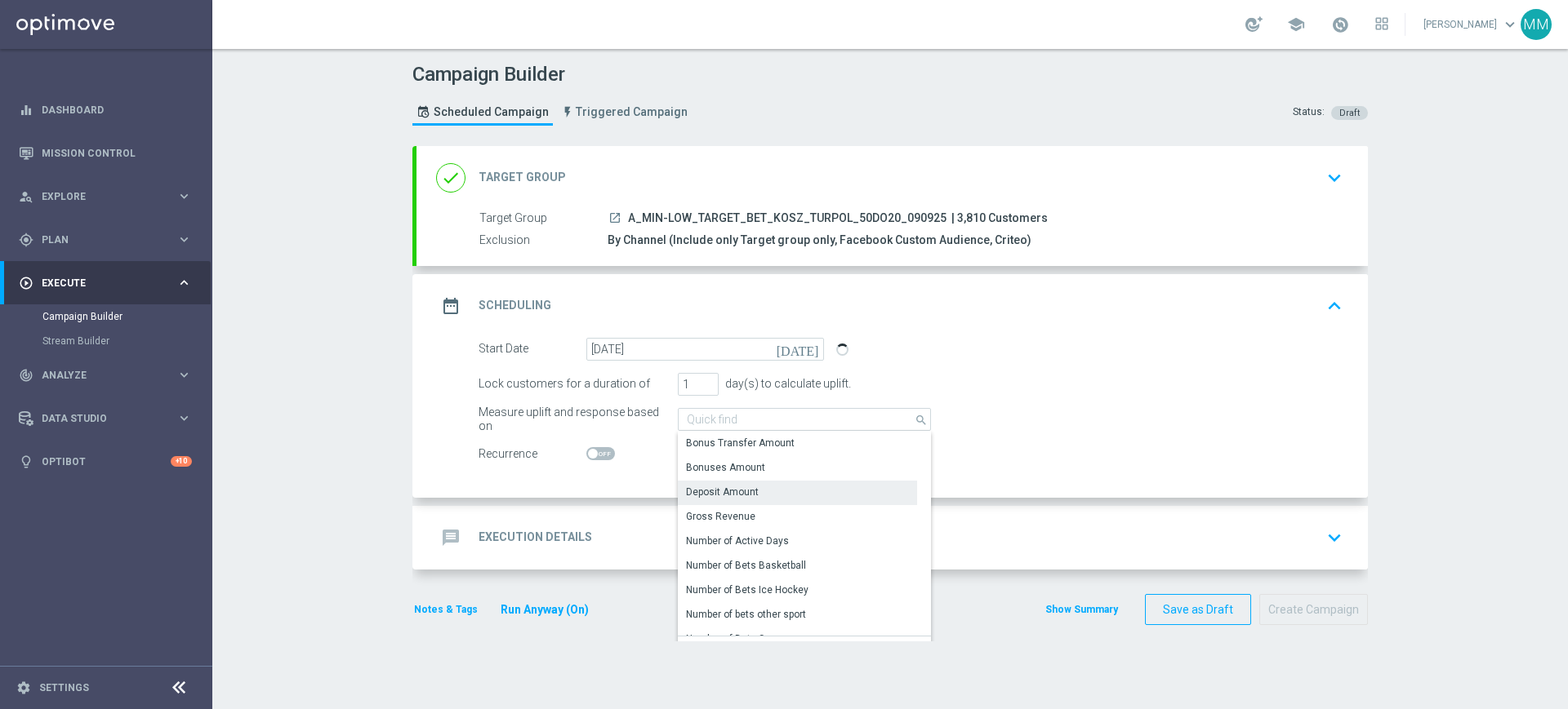
click at [622, 530] on div "message Execution Details keyboard_arrow_down" at bounding box center [892, 537] width 912 height 31
type input "Deposit Amount"
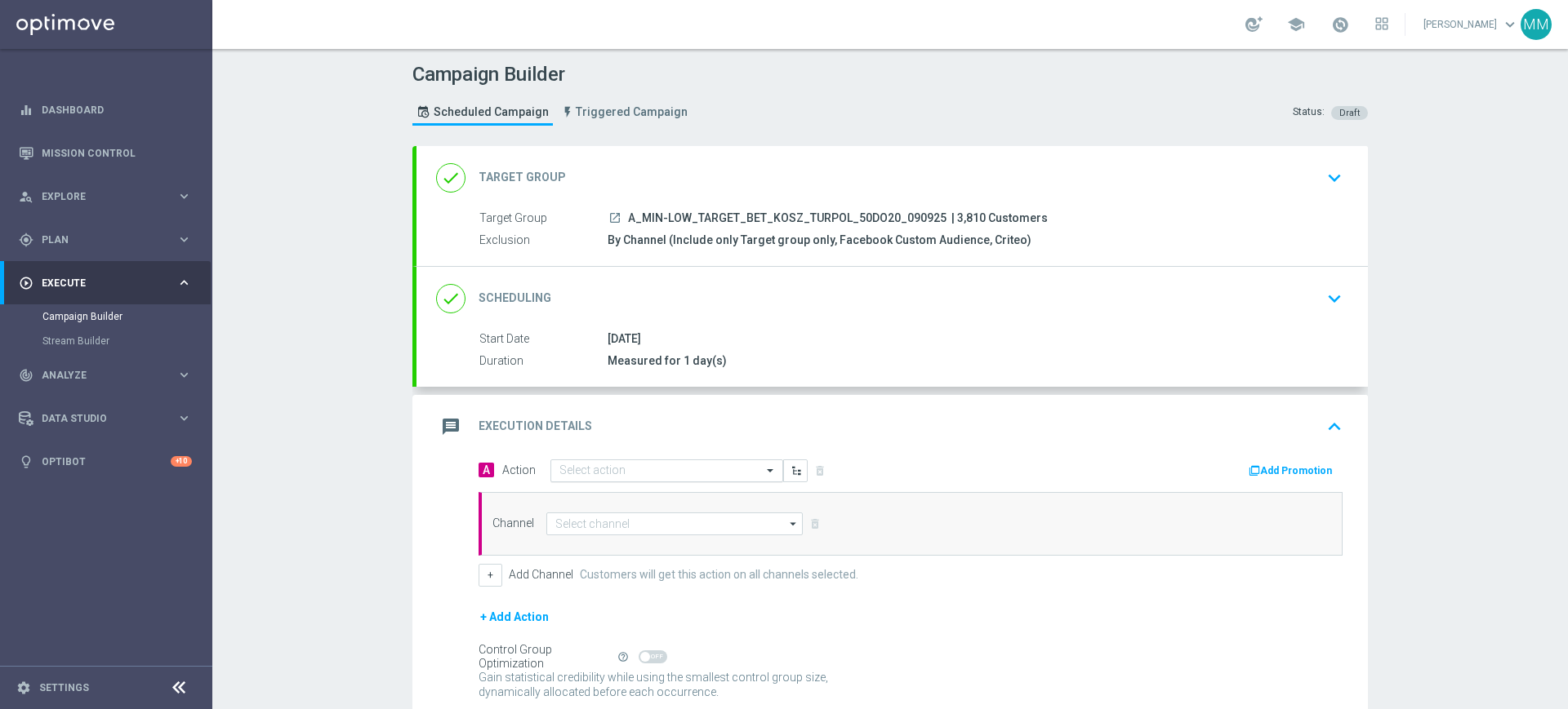
click at [616, 476] on input "text" at bounding box center [650, 471] width 182 height 14
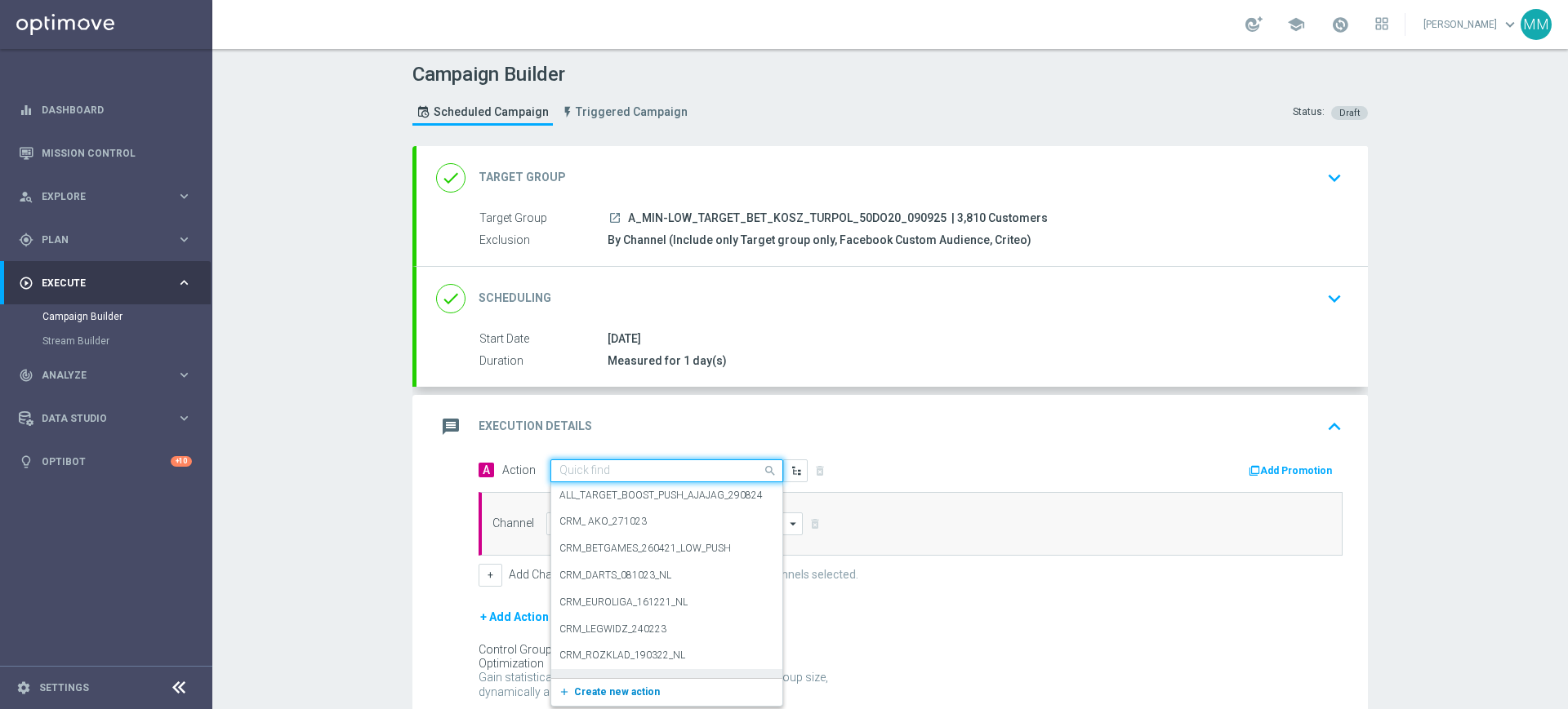
click at [607, 694] on span "Create new action" at bounding box center [617, 692] width 85 height 11
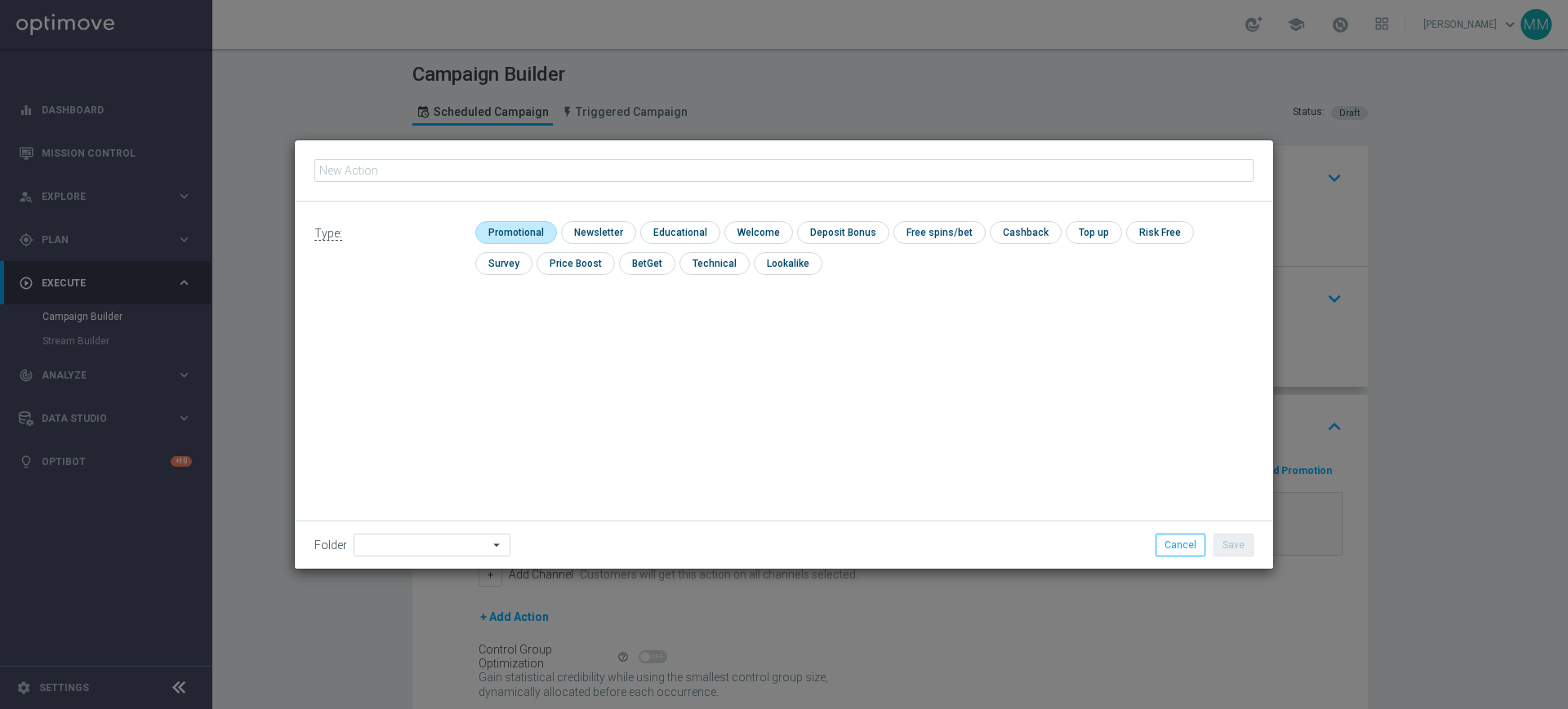
type input "A_MIN-LOW_TARGET_BET_KOSZ_TURPOL_50DO20_090925"
click at [510, 219] on div "Type: check Promotional check Newsletter check Educational check Welcome check …" at bounding box center [784, 254] width 979 height 105
click at [511, 226] on input "checkbox" at bounding box center [514, 233] width 78 height 23
checkbox input "true"
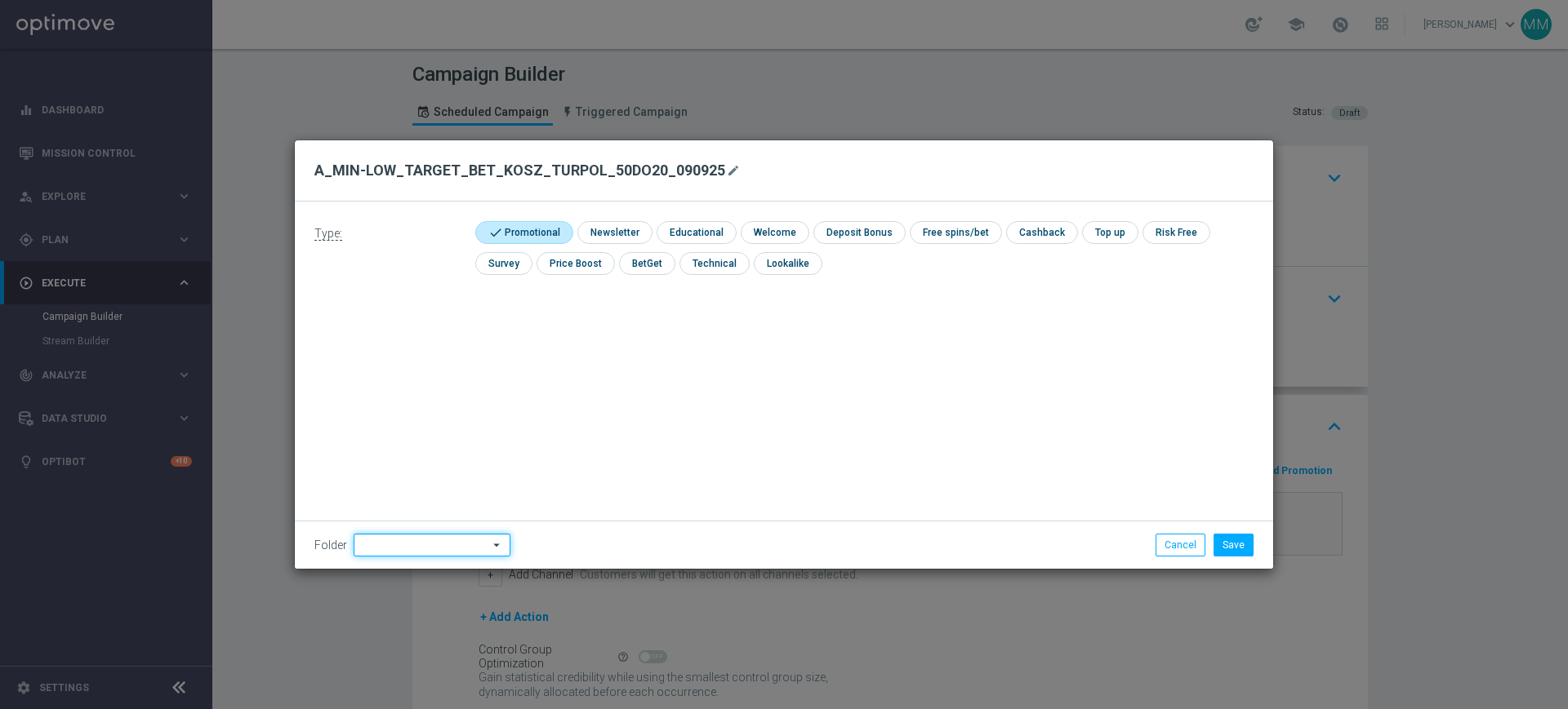
click at [452, 548] on input at bounding box center [432, 545] width 157 height 23
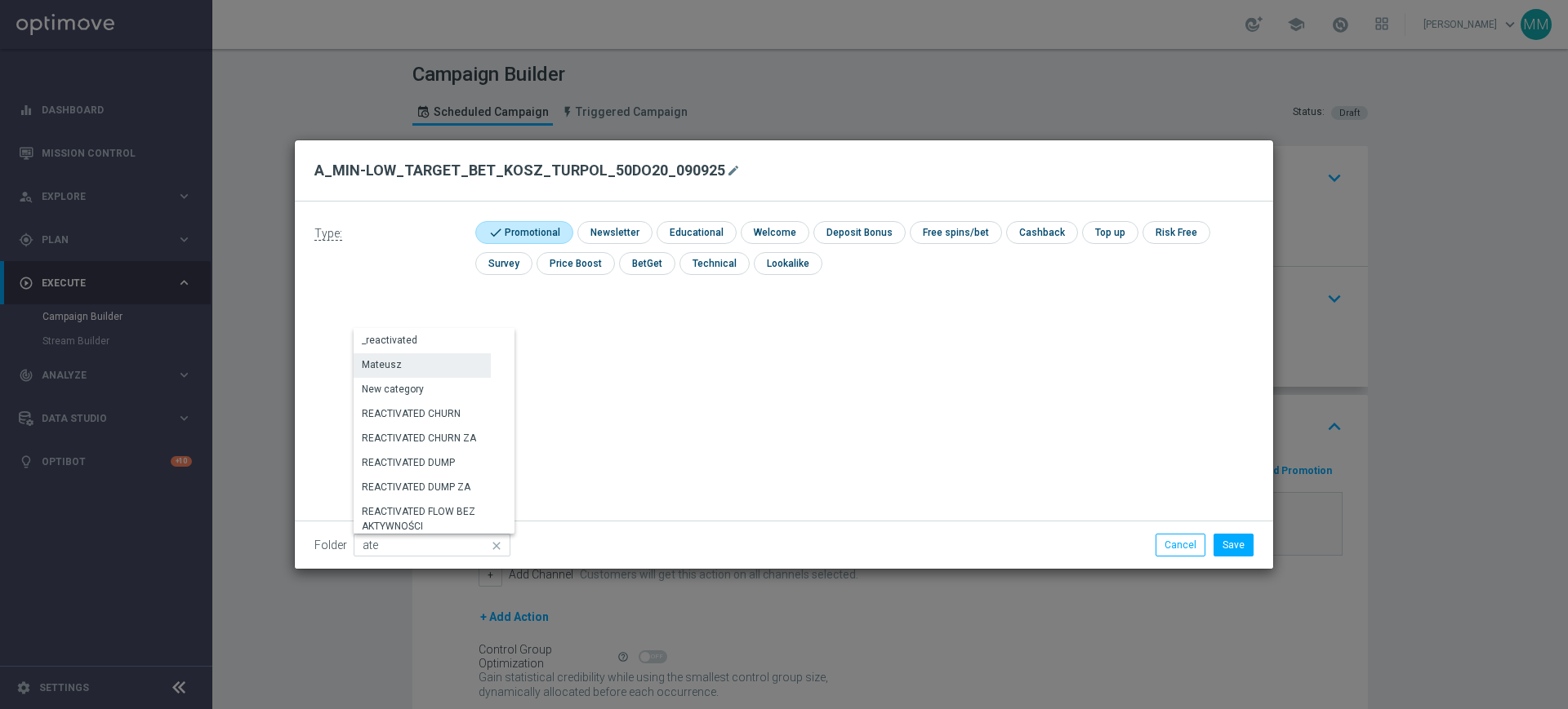
click at [446, 366] on div "Mateusz" at bounding box center [422, 365] width 137 height 23
type input "Mateusz"
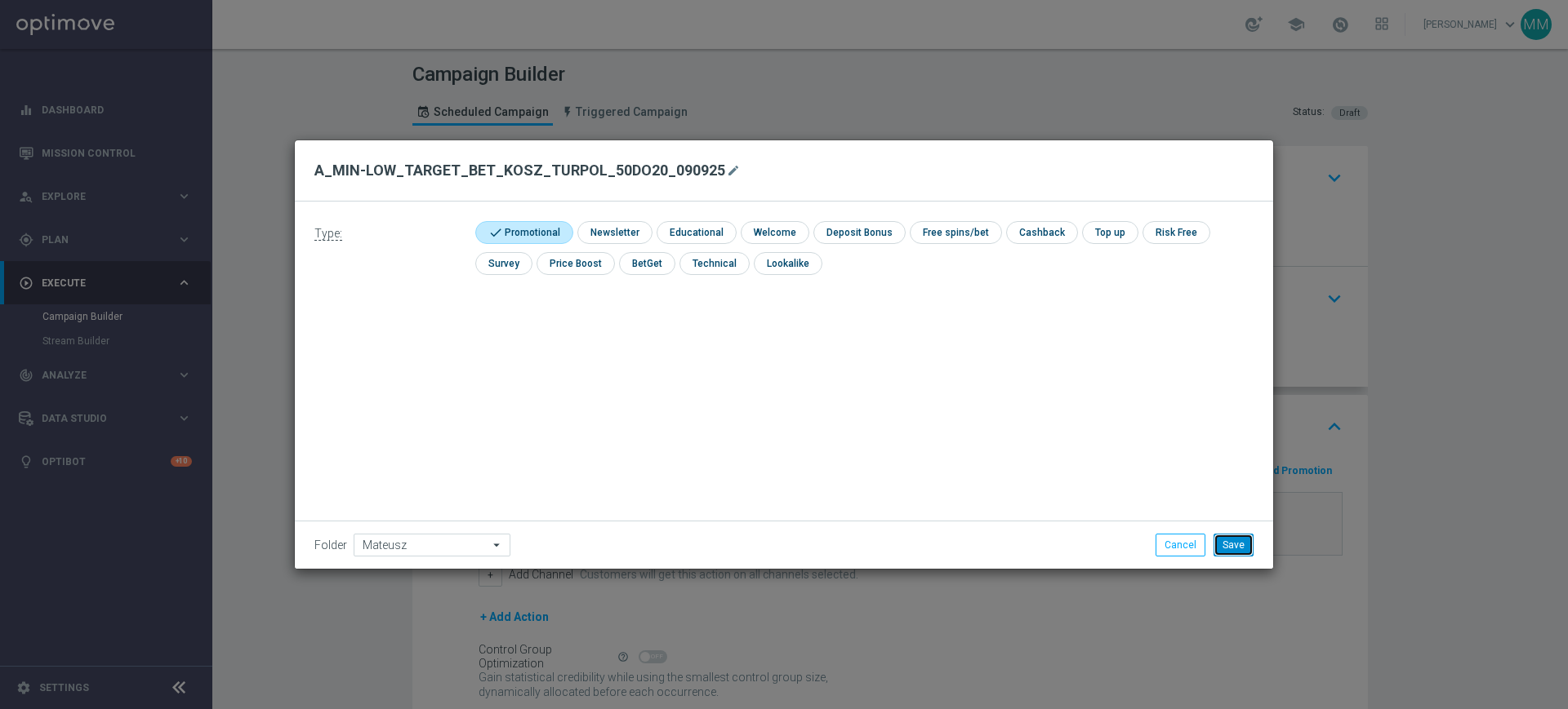
click at [1247, 549] on button "Save" at bounding box center [1234, 545] width 40 height 23
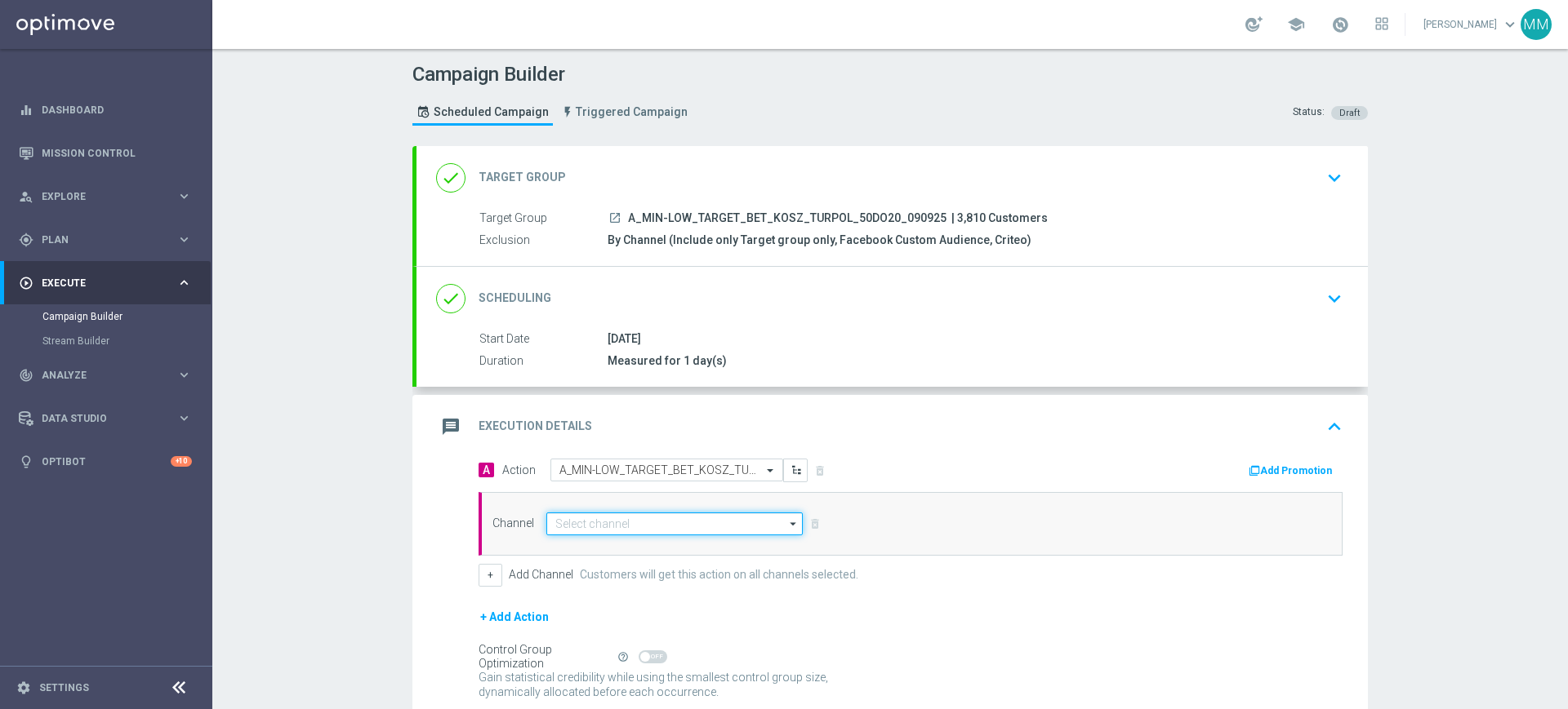
click at [574, 520] on input at bounding box center [674, 524] width 256 height 23
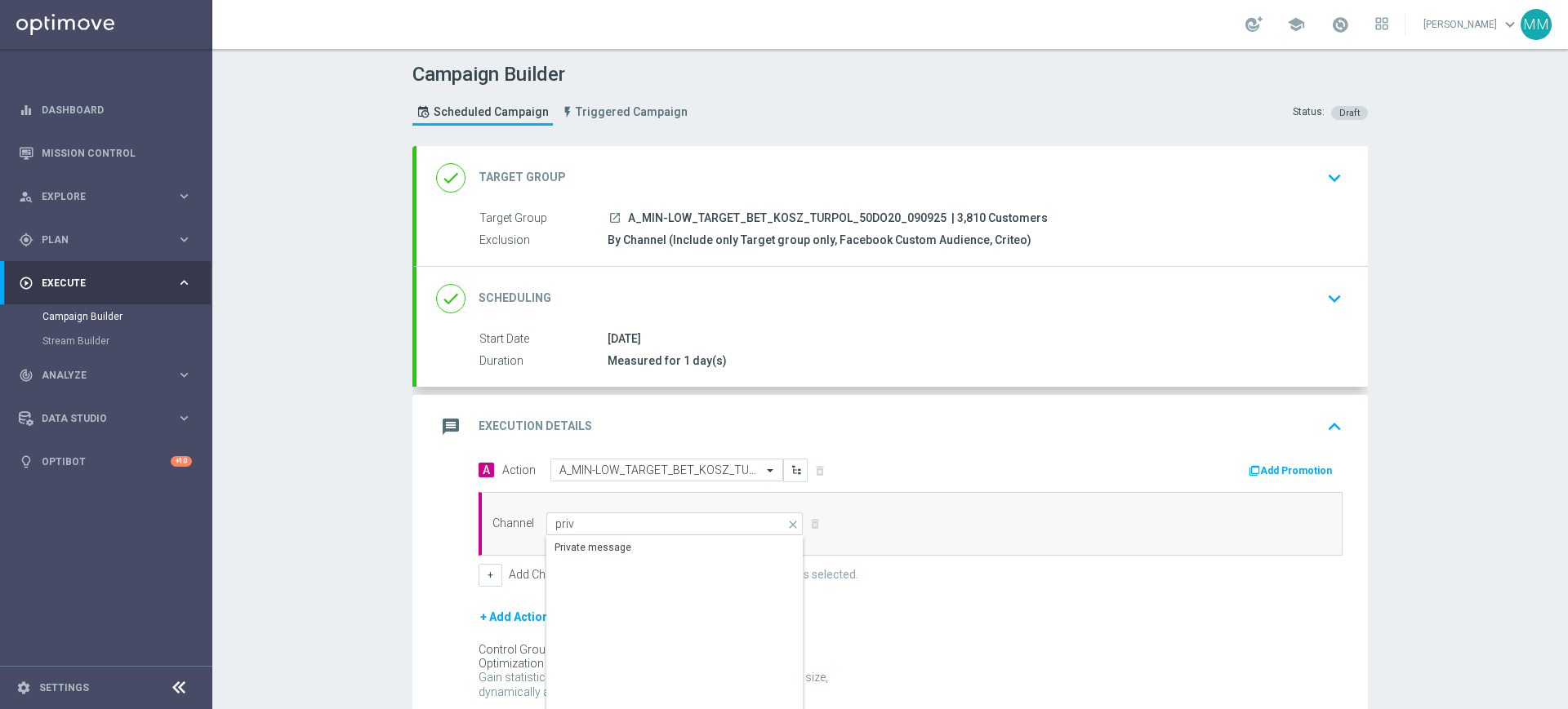
click at [646, 562] on div "Private message" at bounding box center [674, 639] width 256 height 204
click at [640, 553] on div "Private message" at bounding box center [675, 548] width 257 height 23
type input "Private message"
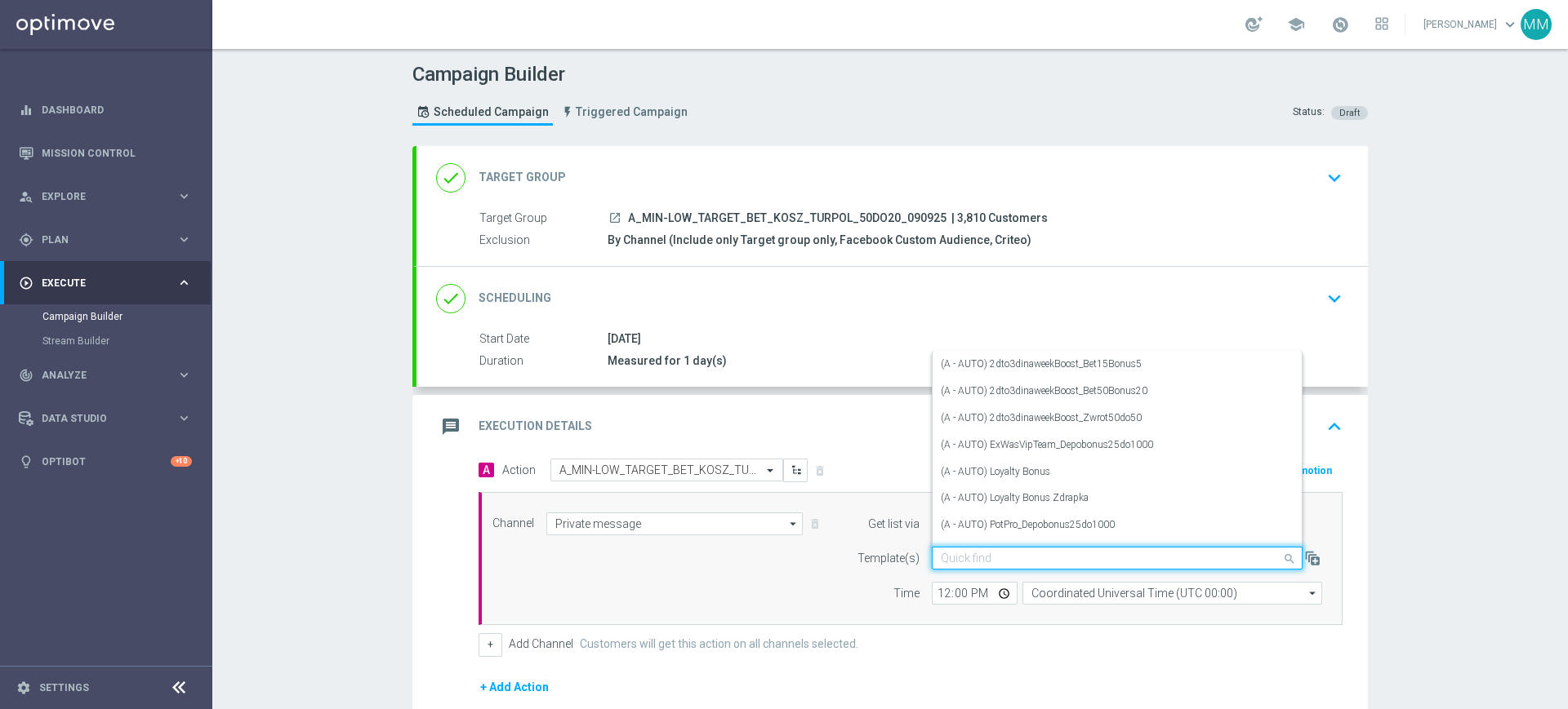
click at [1006, 559] on input "text" at bounding box center [1101, 558] width 320 height 14
paste input "A_MIN-LOW_TARGET_BET_KOSZ_TURPOL_50DO20_090925"
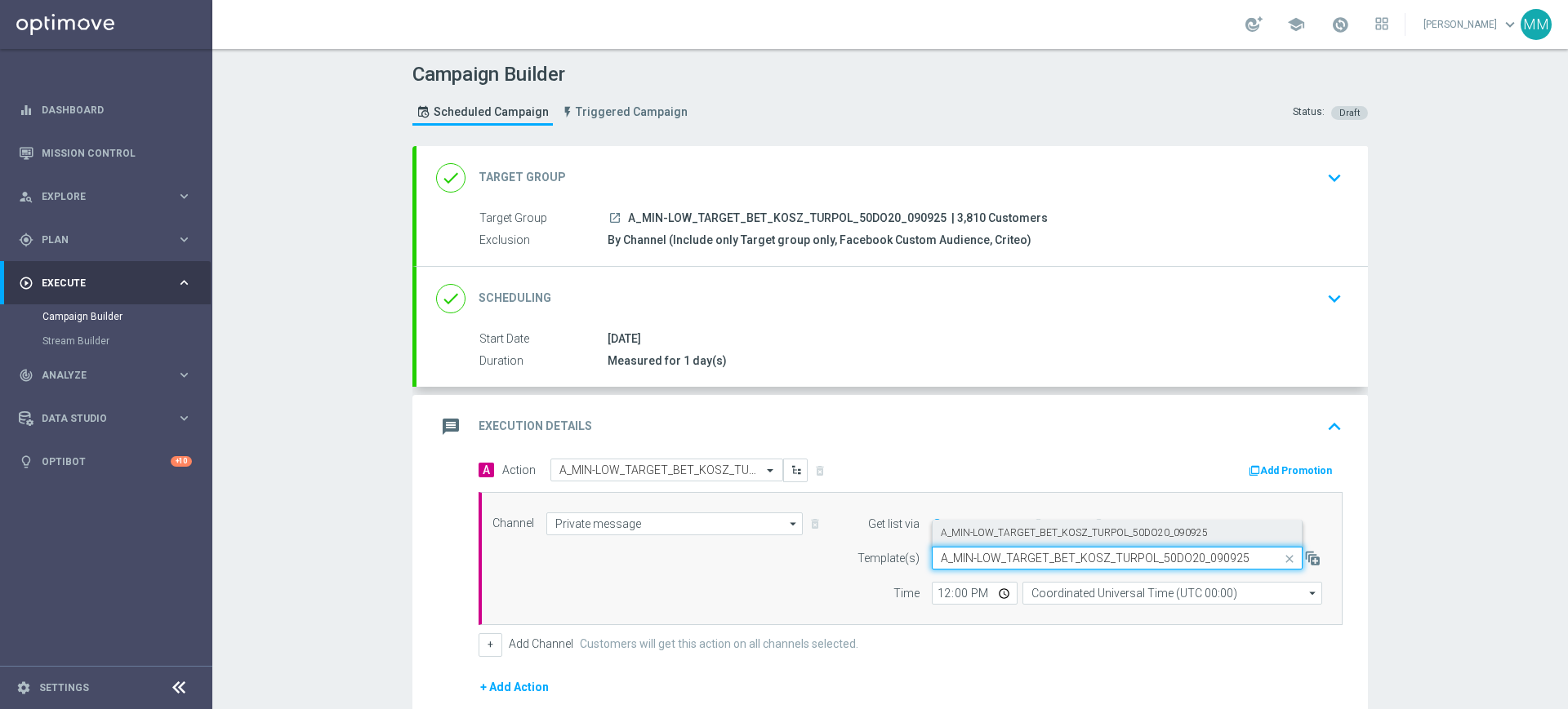
click at [998, 530] on label "A_MIN-LOW_TARGET_BET_KOSZ_TURPOL_50DO20_090925" at bounding box center [1074, 533] width 267 height 14
type input "A_MIN-LOW_TARGET_BET_KOSZ_TURPOL_50DO20_090925"
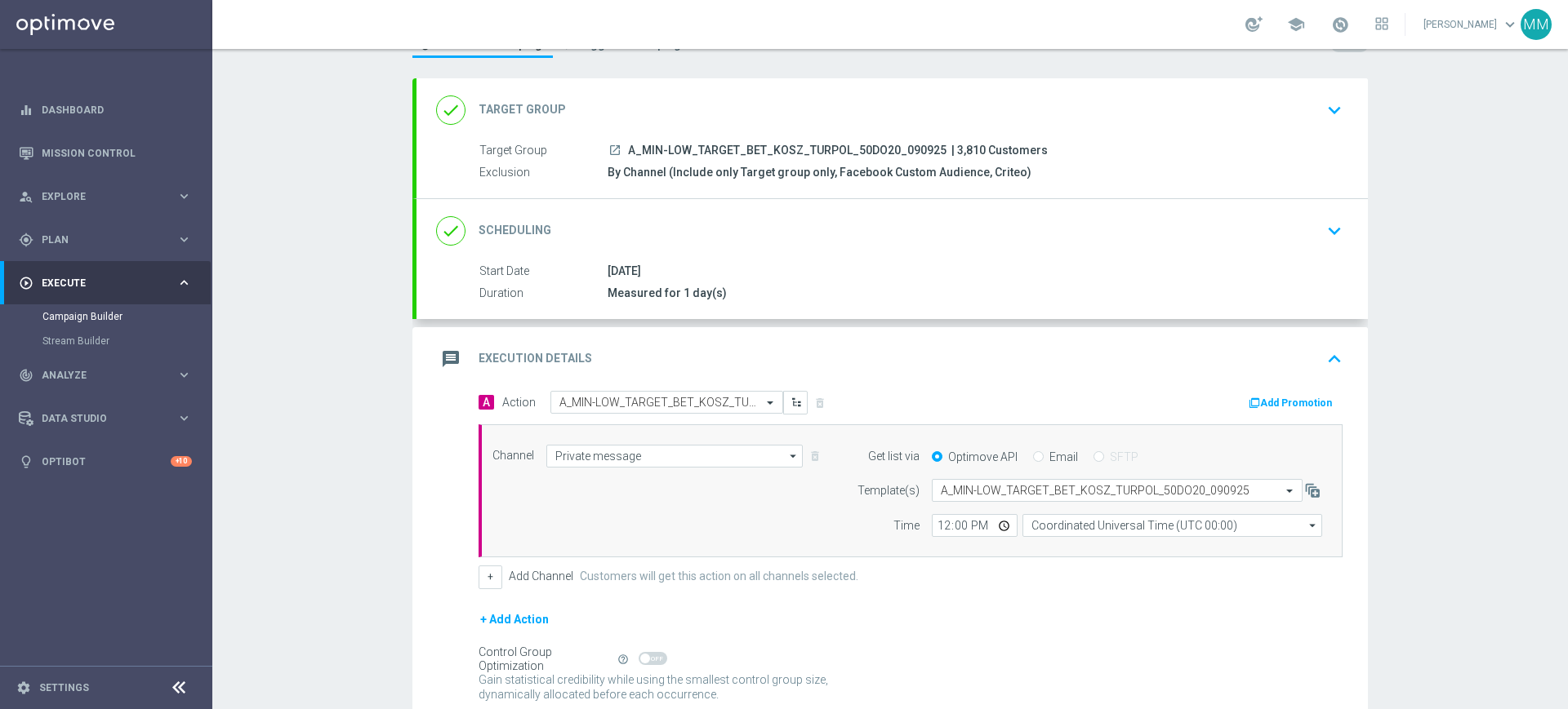
scroll to position [102, 0]
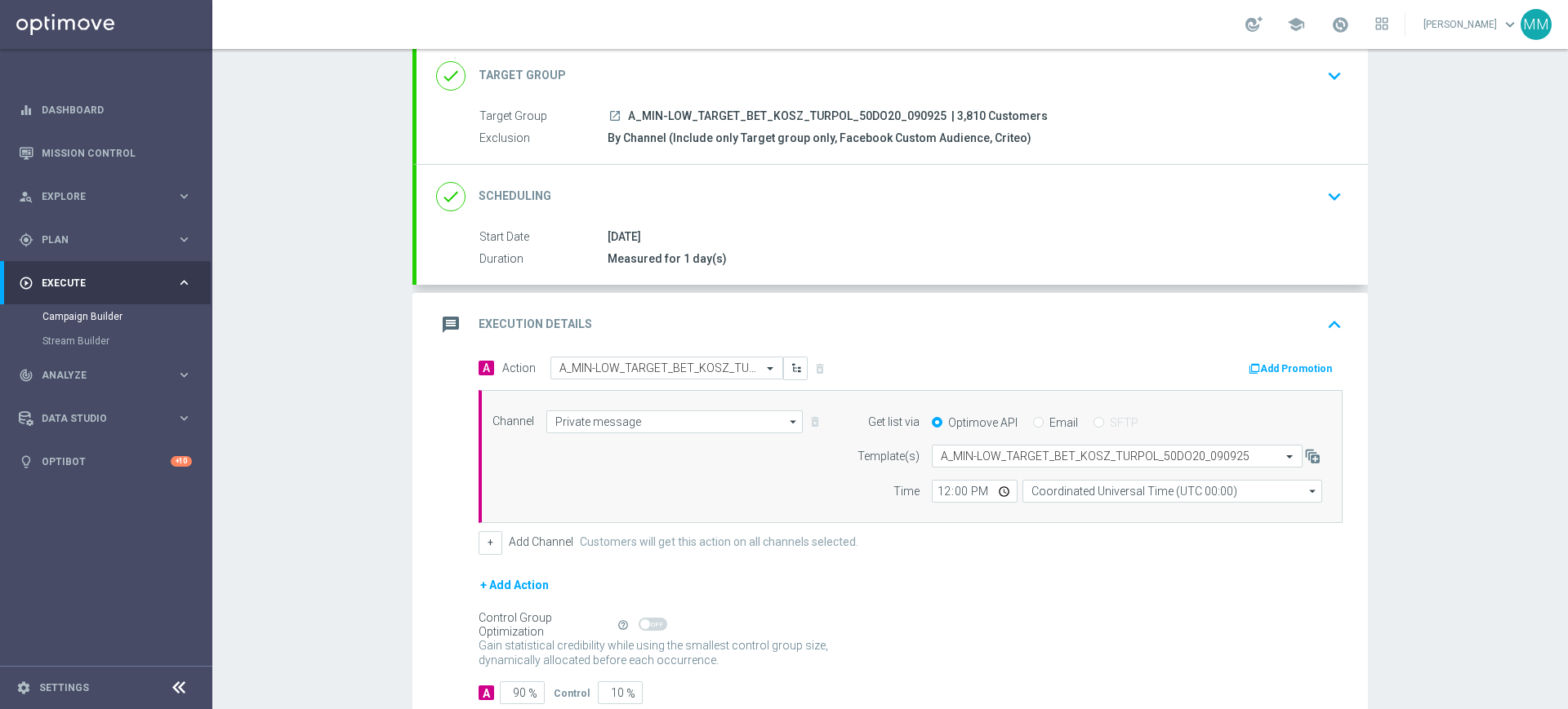
click at [1078, 474] on form "Template(s) Select template A_MIN-LOW_TARGET_BET_KOSZ_TURPOL_50DO20_090925 Time…" at bounding box center [1085, 474] width 474 height 58
click at [1074, 495] on input "Coordinated Universal Time (UTC 00:00)" at bounding box center [1172, 491] width 299 height 23
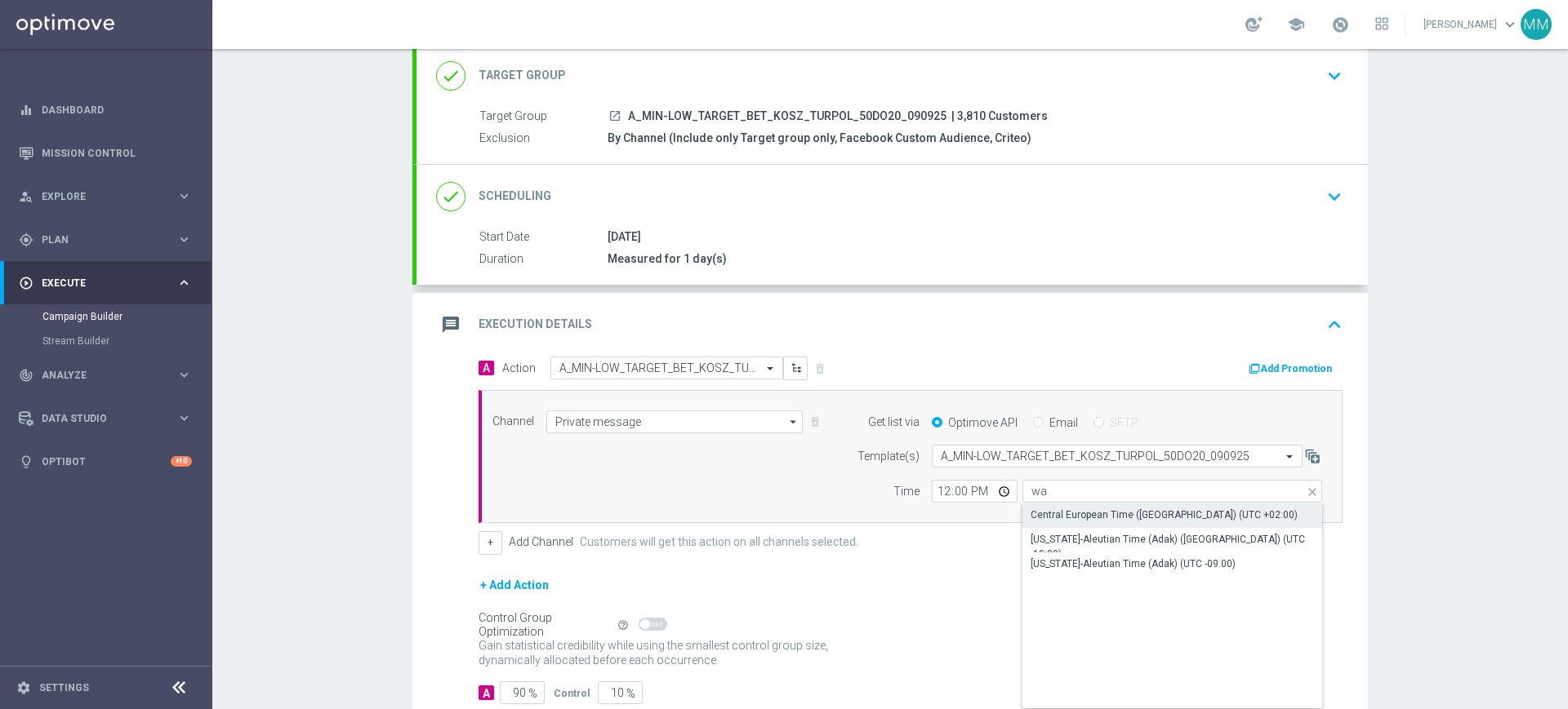
click at [1063, 517] on div "Central European Time (Warsaw) (UTC +02:00)" at bounding box center [1165, 515] width 267 height 15
type input "Central European Time (Warsaw) (UTC +02:00)"
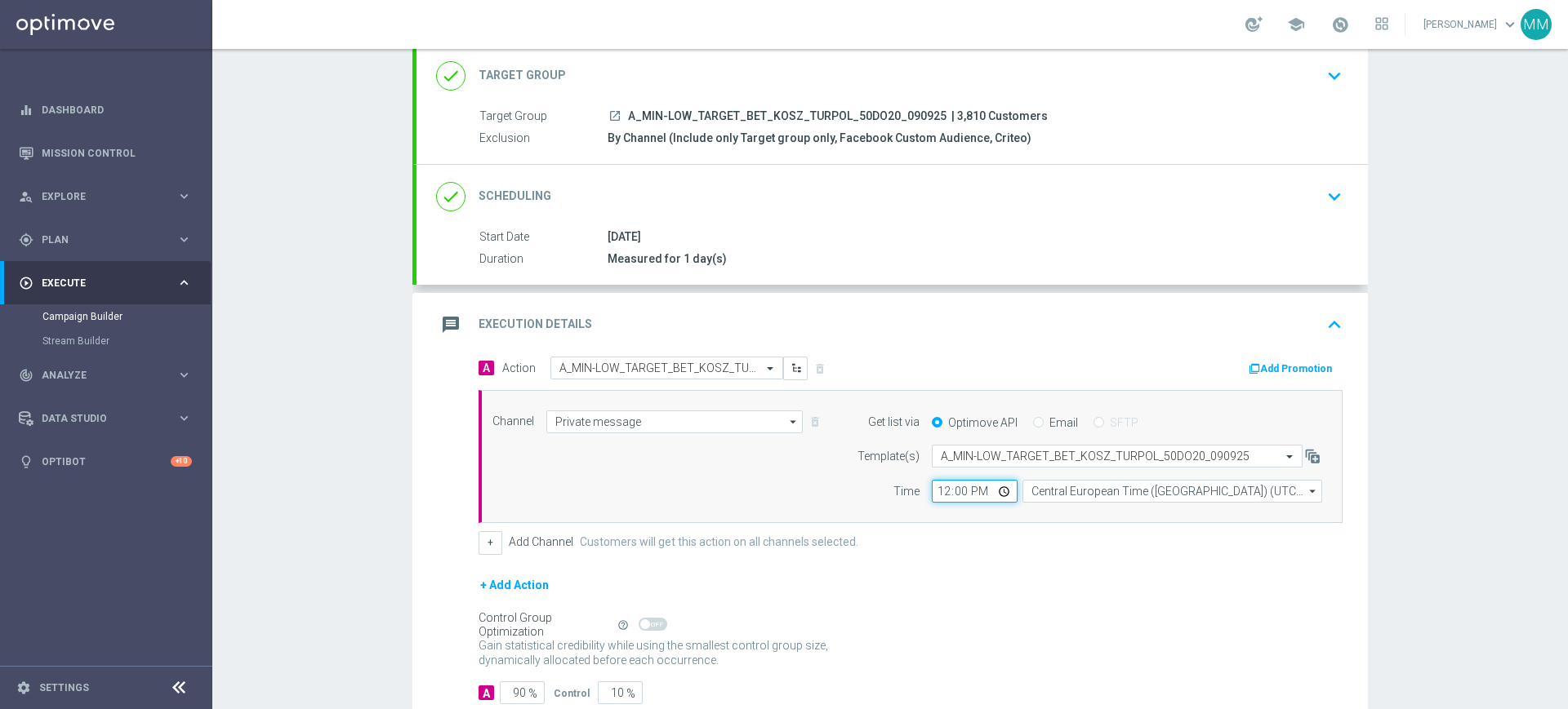
click at [936, 489] on input "12:00" at bounding box center [974, 491] width 85 height 23
click at [1296, 360] on button "Add Promotion" at bounding box center [1292, 369] width 91 height 18
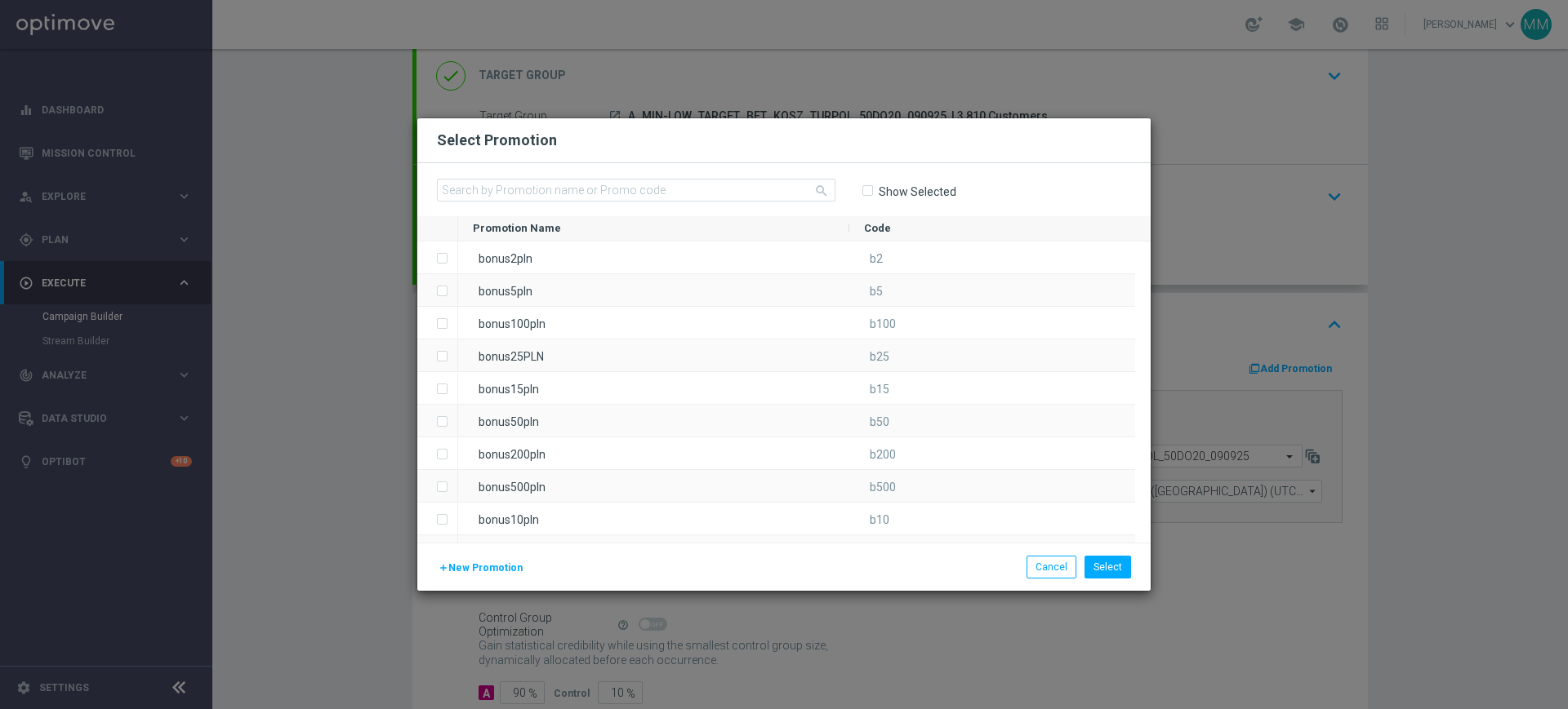
click at [495, 566] on span "New Promotion" at bounding box center [485, 568] width 74 height 11
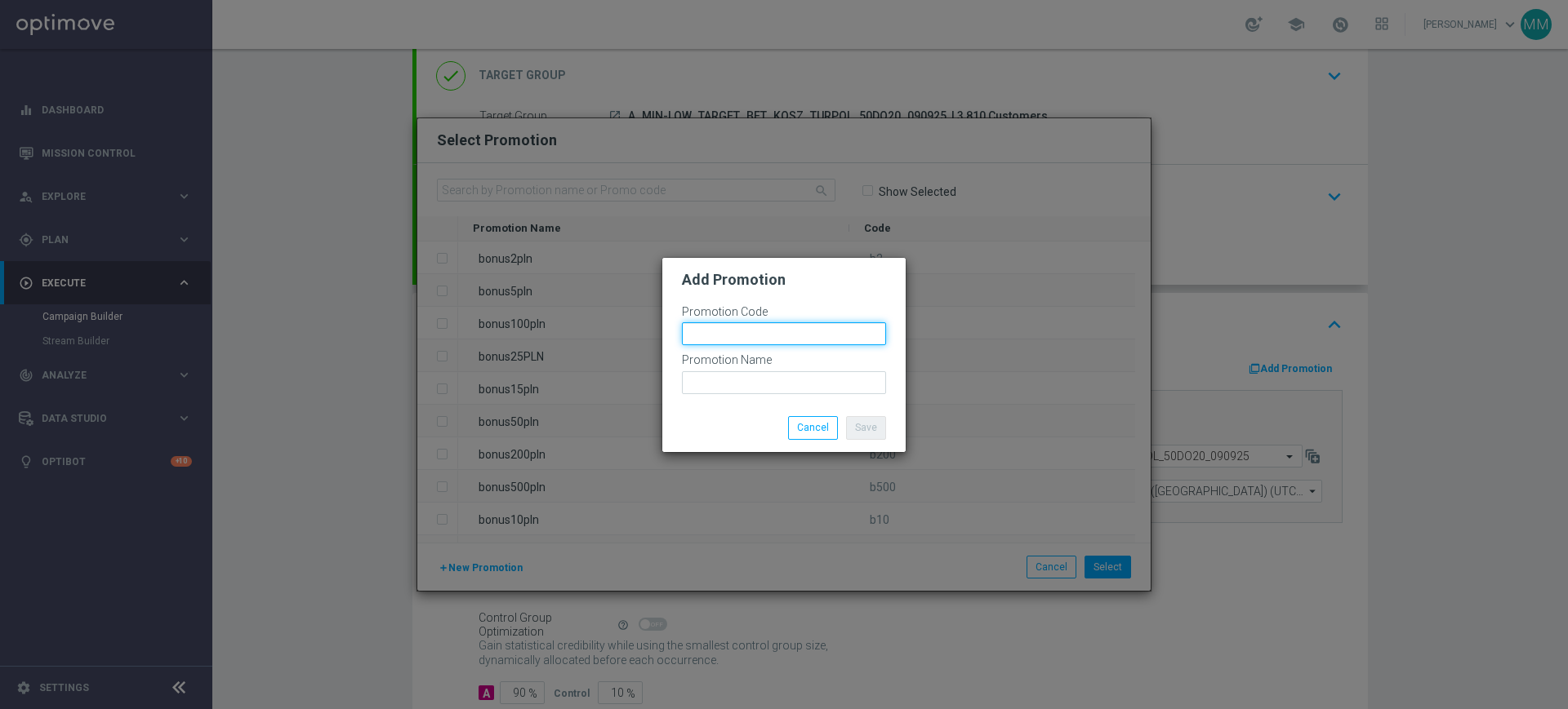
click at [728, 338] on input "text" at bounding box center [784, 334] width 205 height 23
click at [752, 324] on input "bonusapi_tg-" at bounding box center [784, 334] width 205 height 23
paste input "177387"
type input "bonusapi_tg-177387"
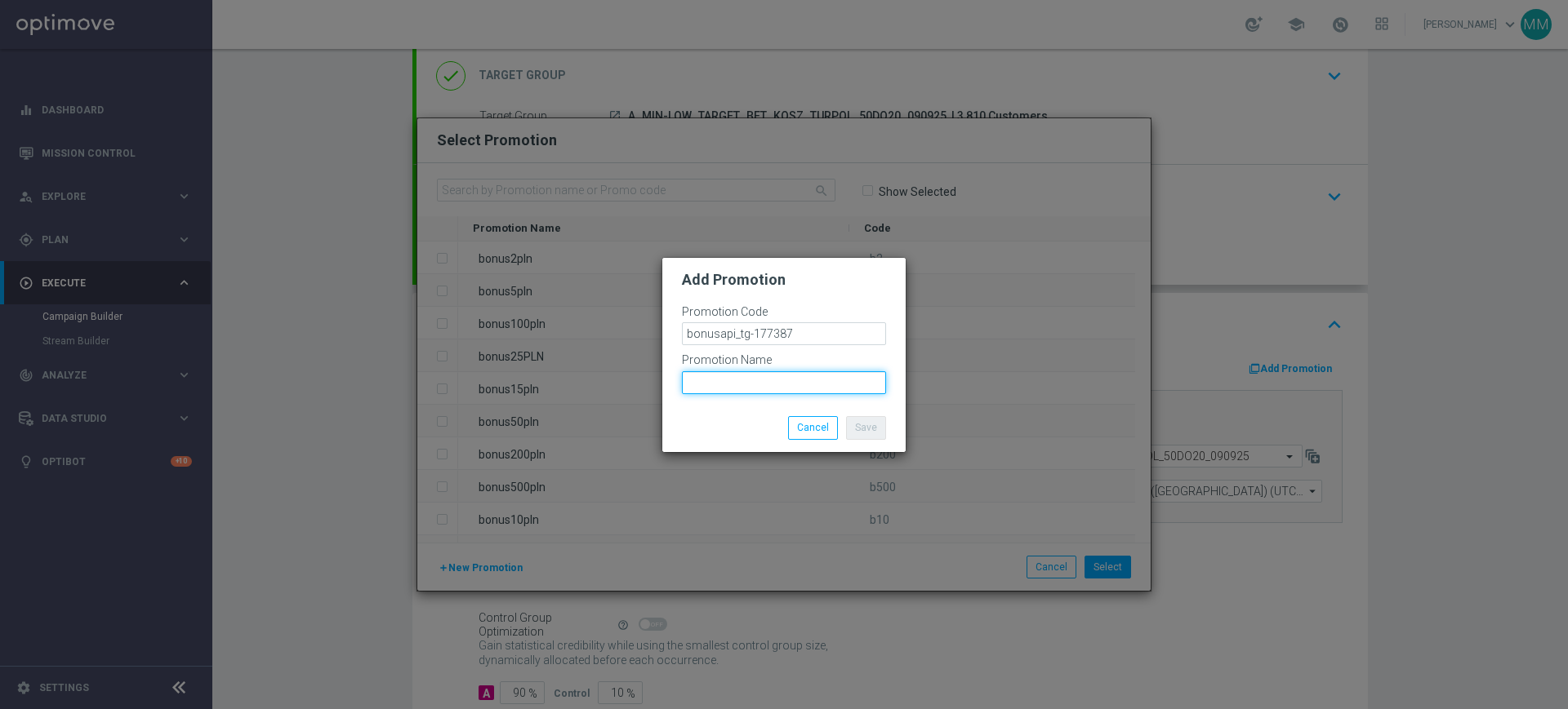
click at [784, 375] on input "text" at bounding box center [784, 383] width 205 height 23
paste input "bonusapi_tg-177387"
type input "bonusapi_tg-177387"
click at [867, 435] on button "Save" at bounding box center [866, 428] width 40 height 23
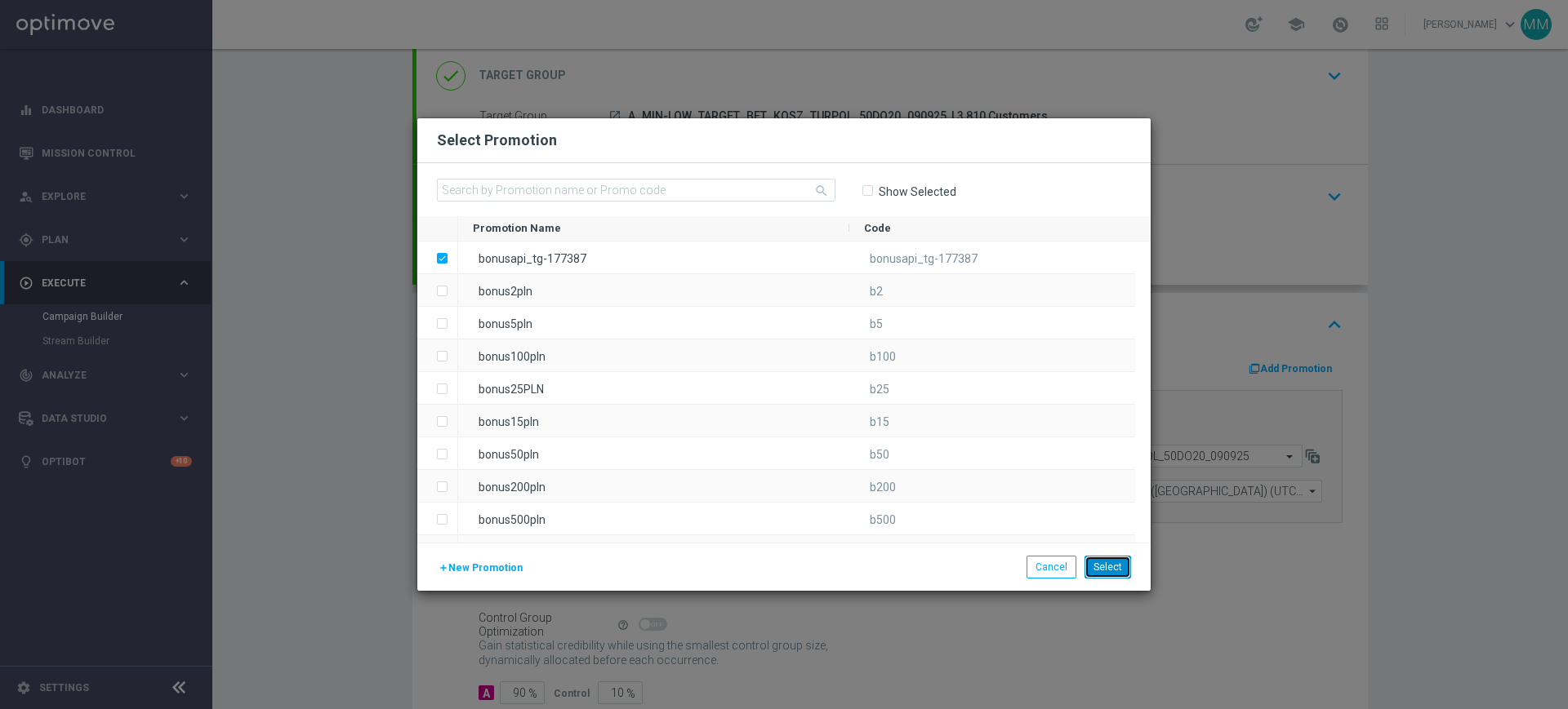
click at [1105, 564] on button "Select" at bounding box center [1108, 567] width 47 height 23
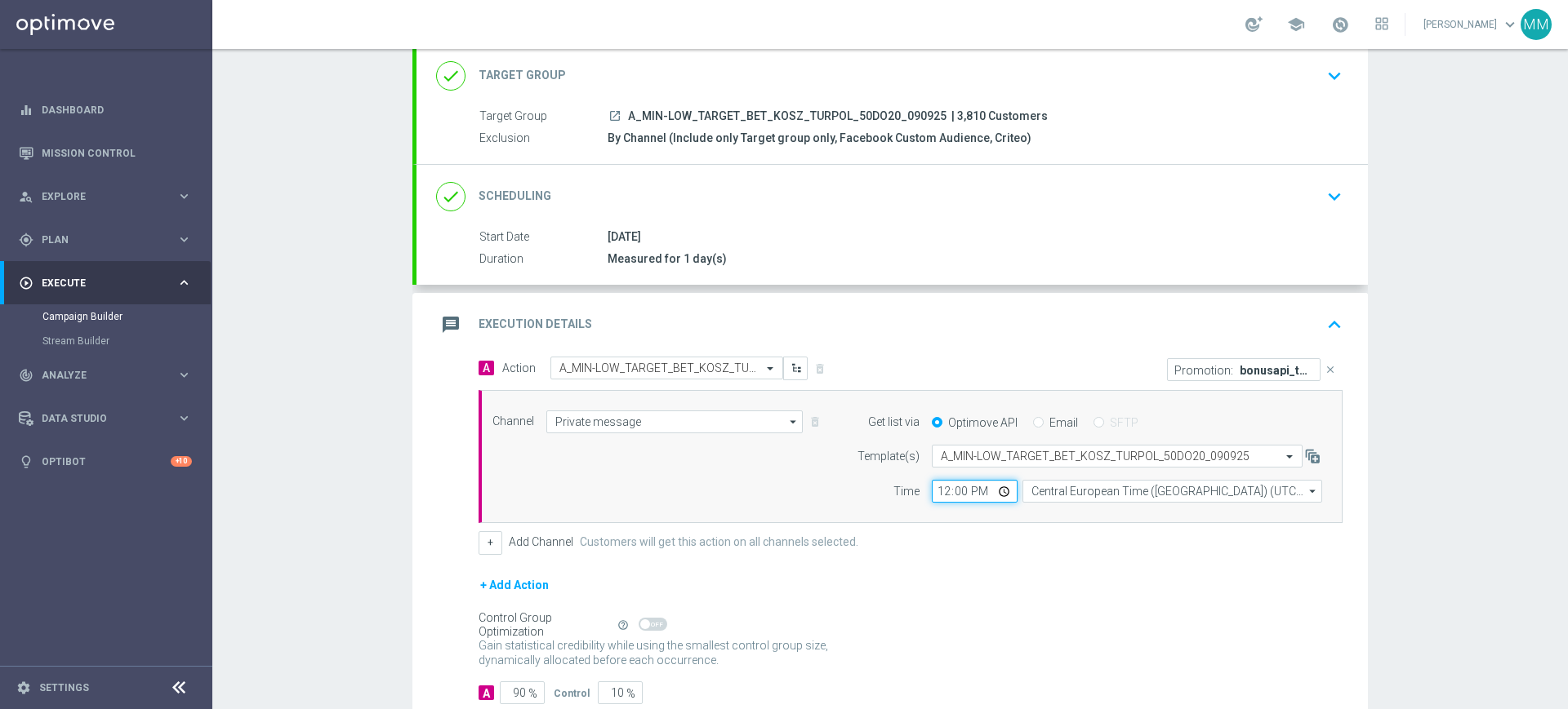
click at [942, 493] on input "12:00" at bounding box center [974, 491] width 85 height 23
type input "11:31"
click at [810, 483] on div "Channel Private message Private message arrow_drop_down Show Selected 1 of 22 T…" at bounding box center [907, 457] width 855 height 93
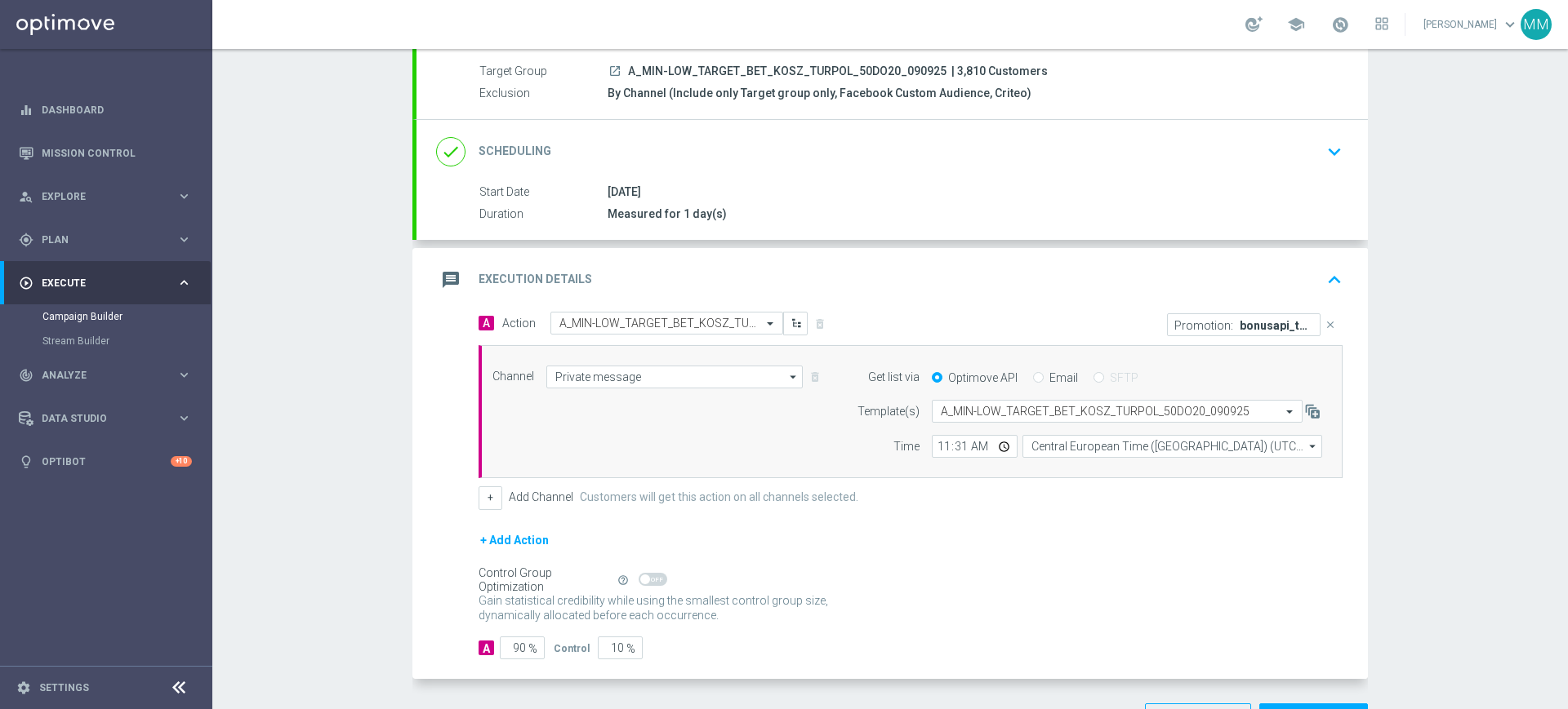
scroll to position [205, 0]
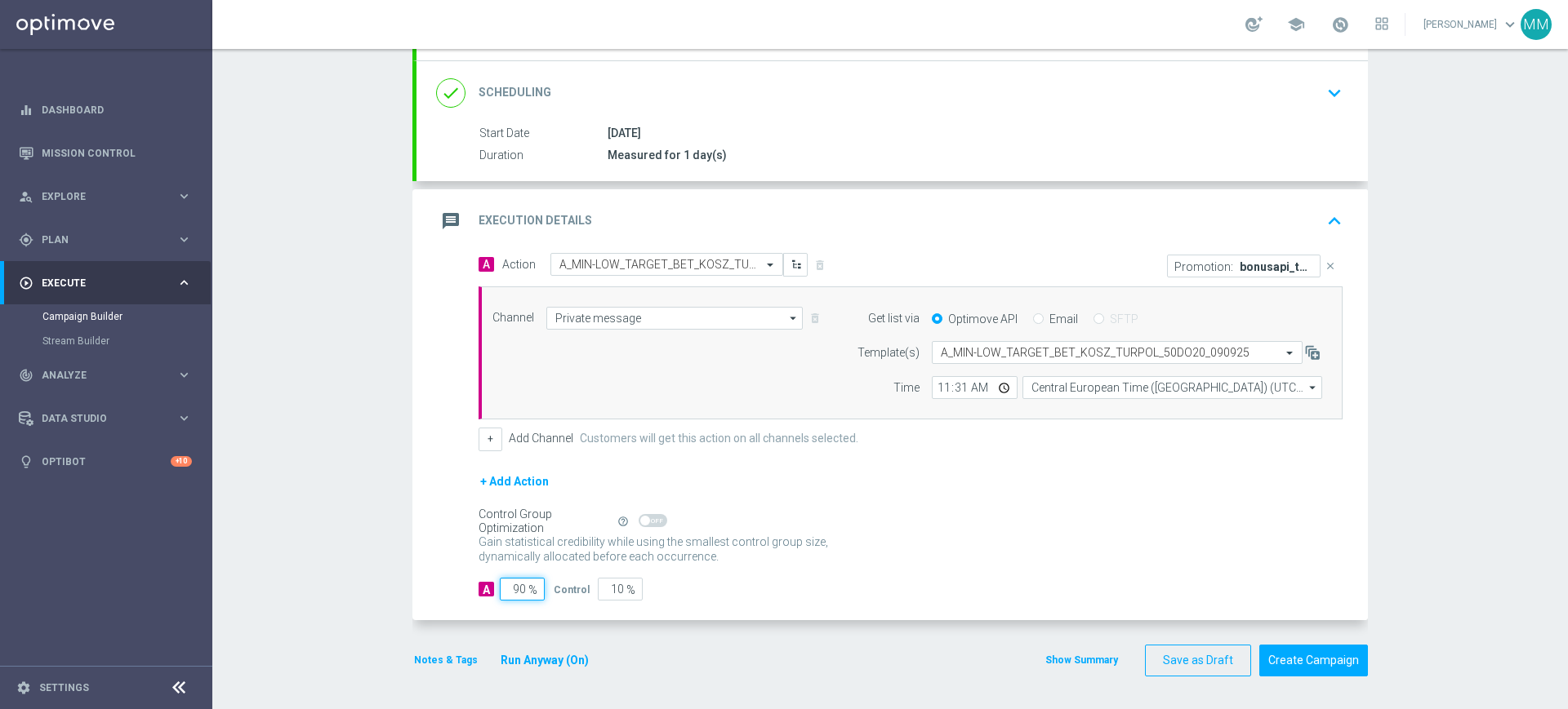
drag, startPoint x: 512, startPoint y: 585, endPoint x: 551, endPoint y: 590, distance: 39.3
click at [525, 590] on div "90 %" at bounding box center [521, 589] width 41 height 23
click at [443, 660] on button "Notes & Tags" at bounding box center [446, 660] width 67 height 18
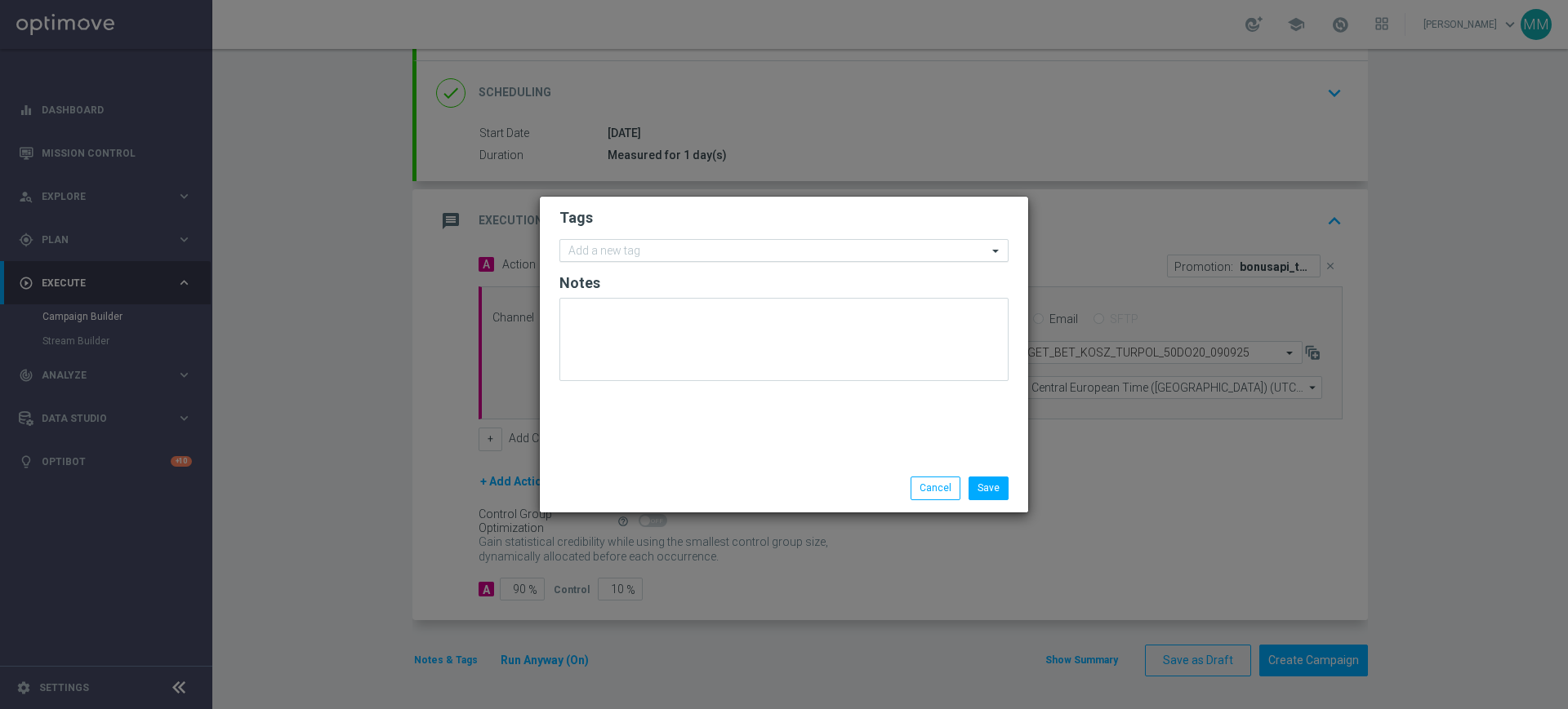
click at [633, 251] on input "text" at bounding box center [778, 251] width 419 height 14
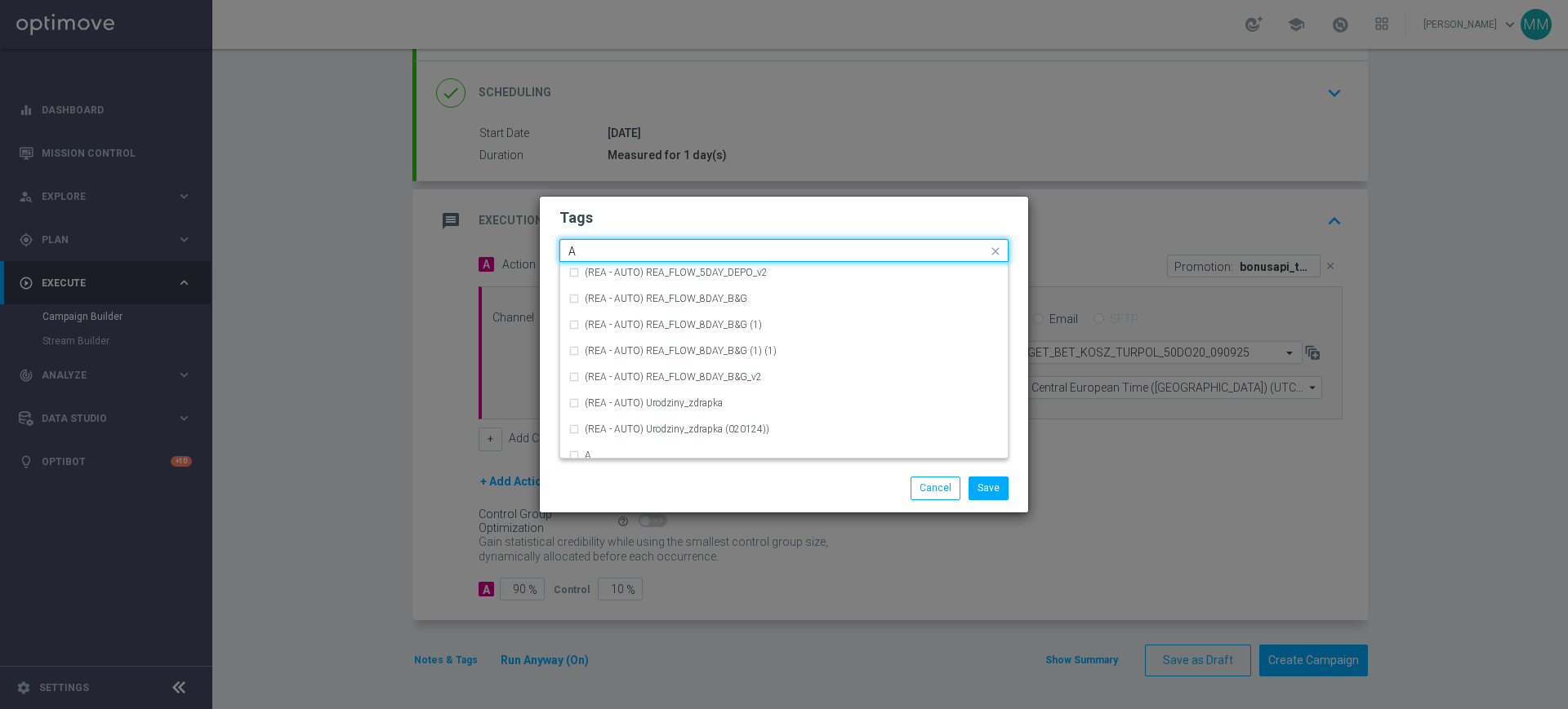
scroll to position [1938, 0]
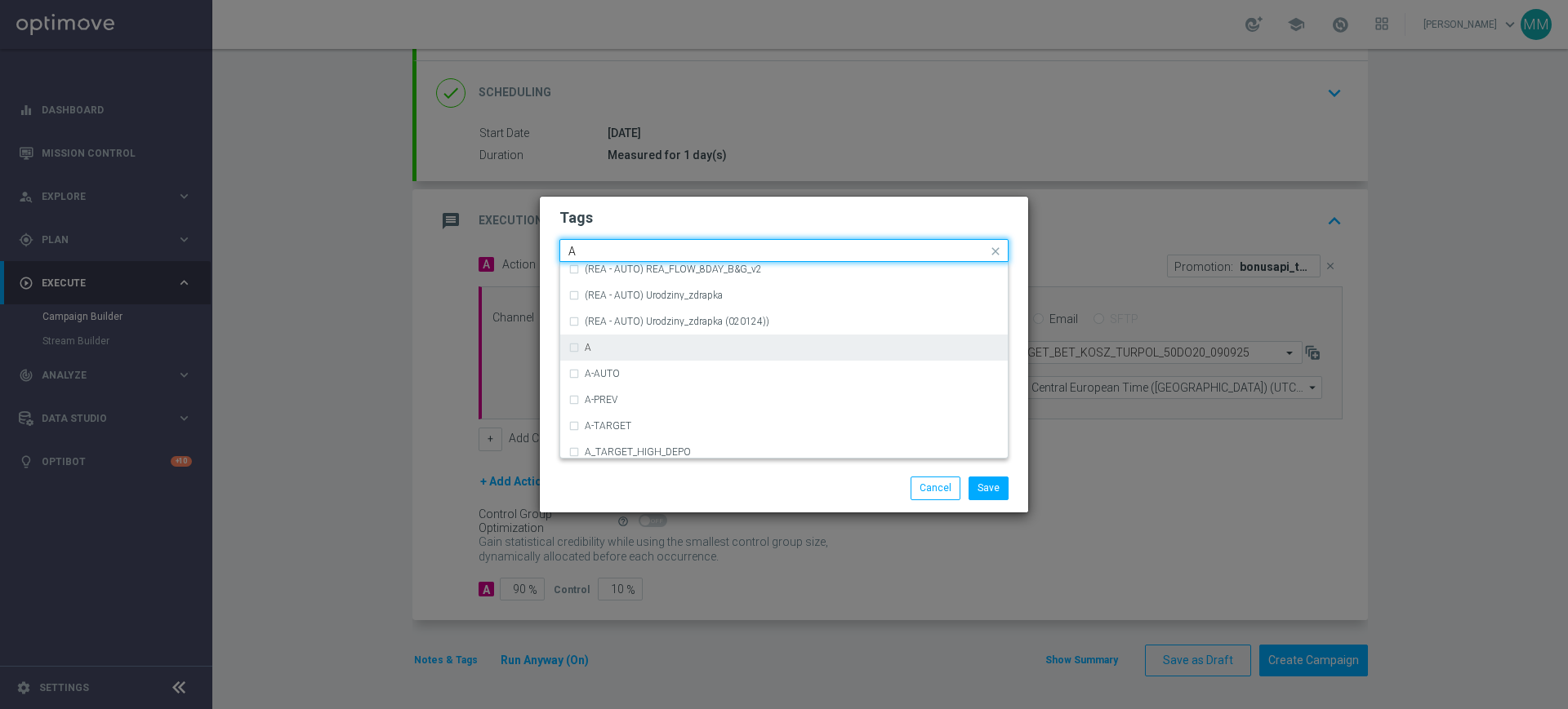
click at [656, 354] on div "A" at bounding box center [784, 348] width 432 height 26
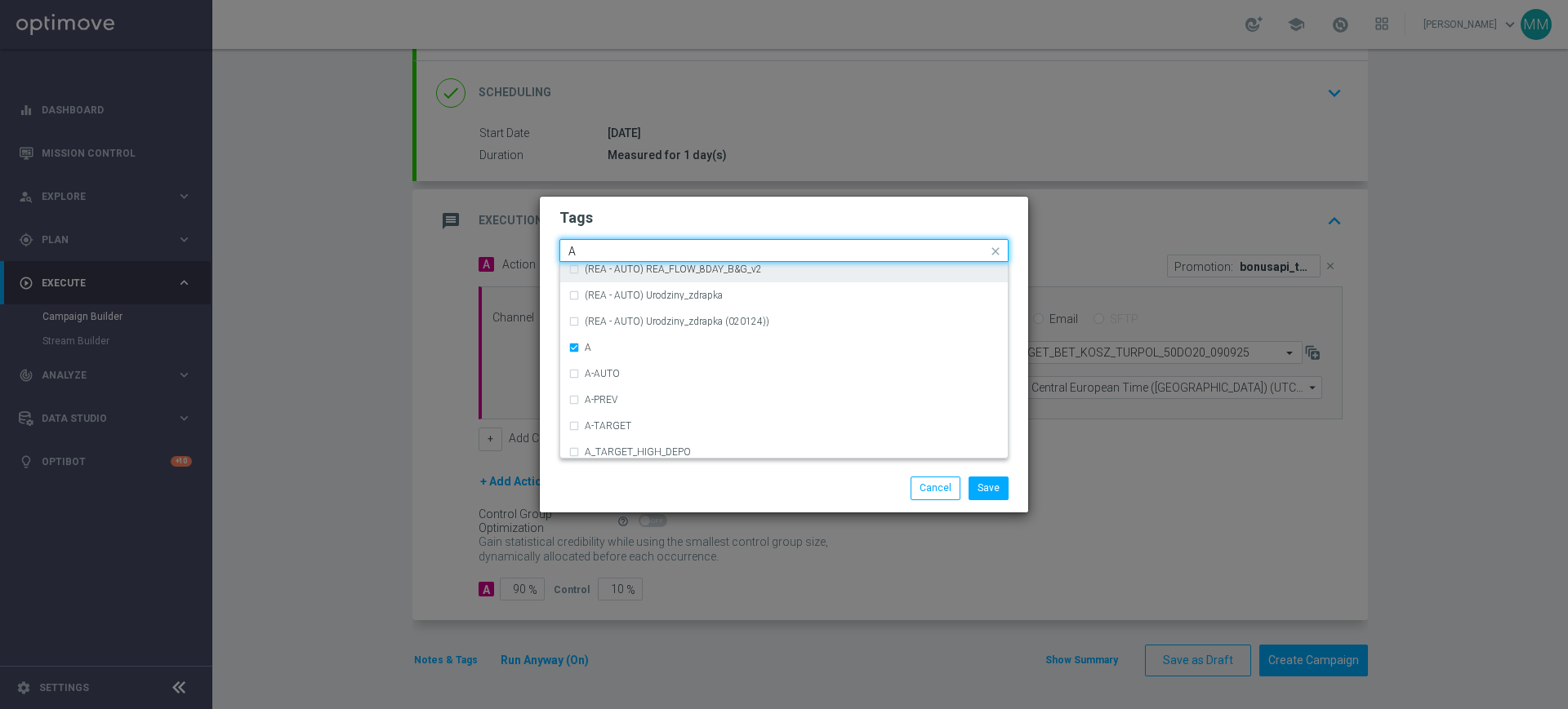
click at [609, 247] on input "A" at bounding box center [778, 251] width 419 height 14
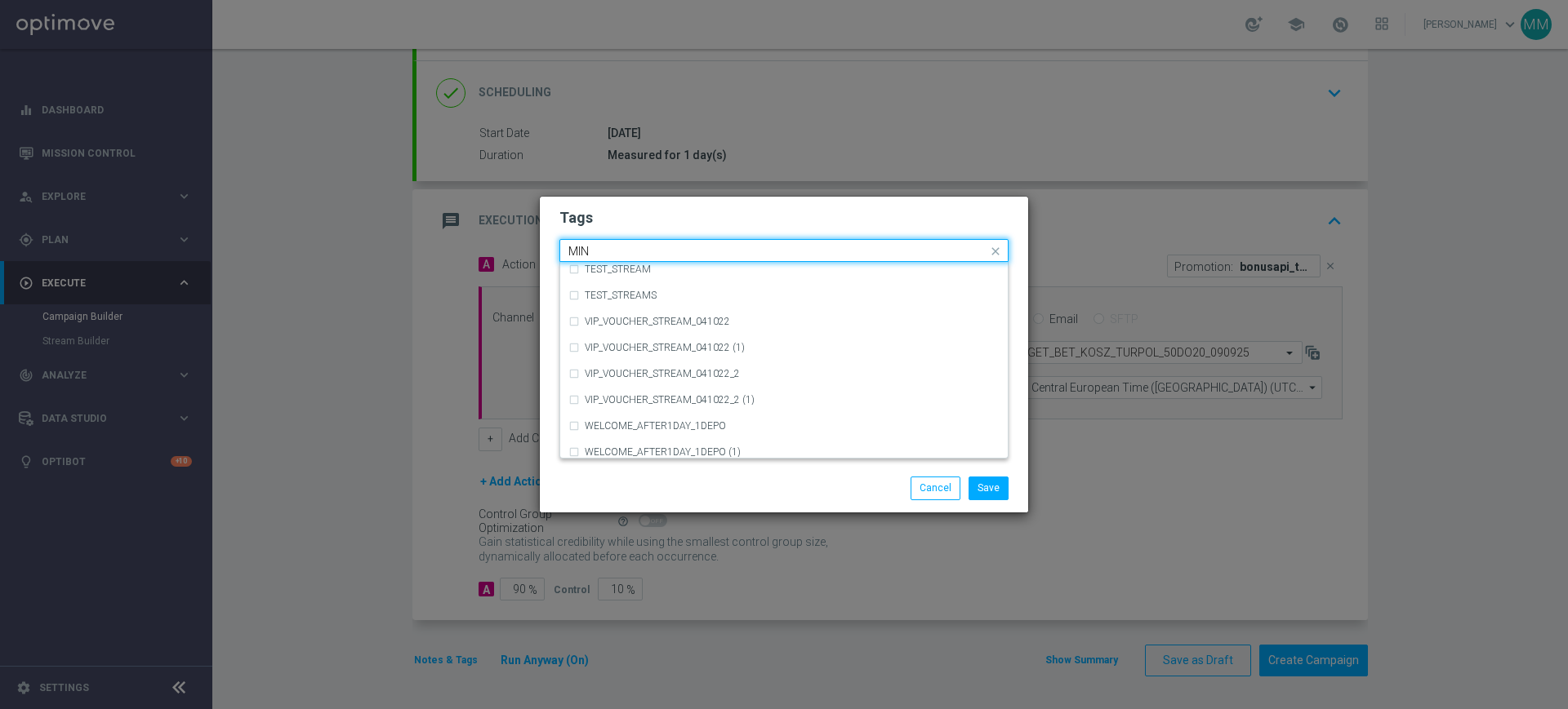
scroll to position [0, 0]
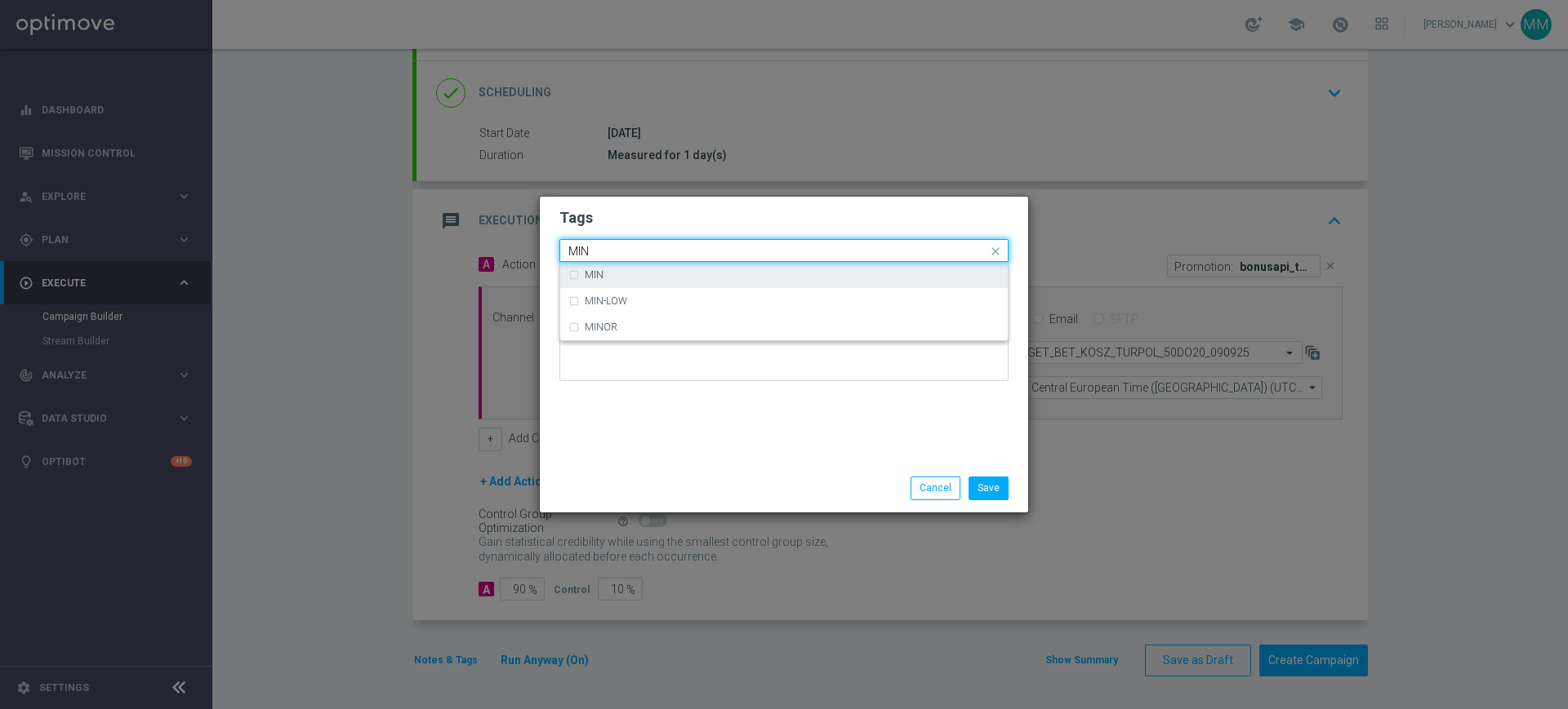
drag, startPoint x: 597, startPoint y: 263, endPoint x: 601, endPoint y: 253, distance: 10.8
click at [596, 264] on div "MIN" at bounding box center [784, 275] width 432 height 26
click at [601, 249] on input "MIN" at bounding box center [778, 251] width 419 height 14
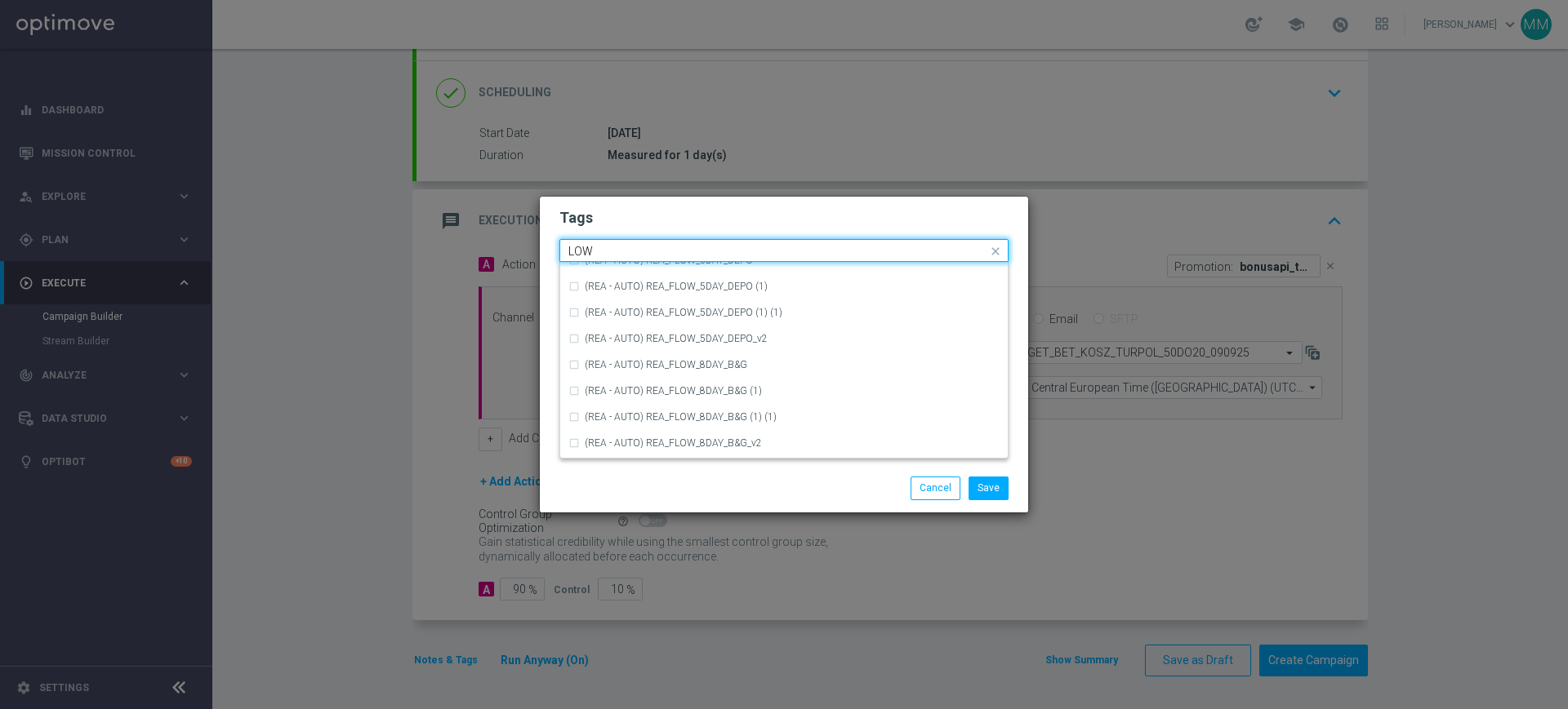
scroll to position [797, 0]
click at [634, 368] on div "LOW" at bounding box center [792, 367] width 415 height 9
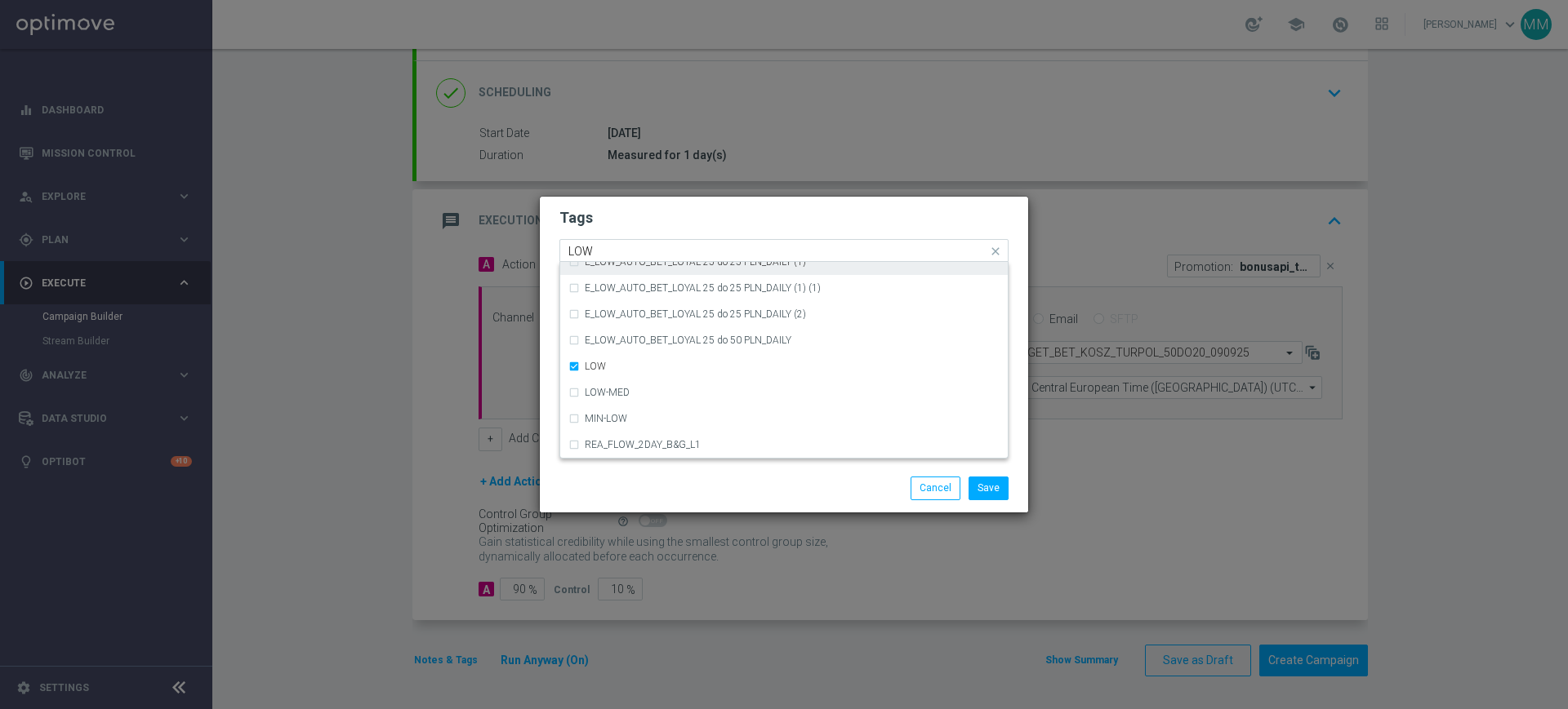
click at [621, 239] on div "Quick find × A × MIN × LOW LOW" at bounding box center [784, 250] width 449 height 23
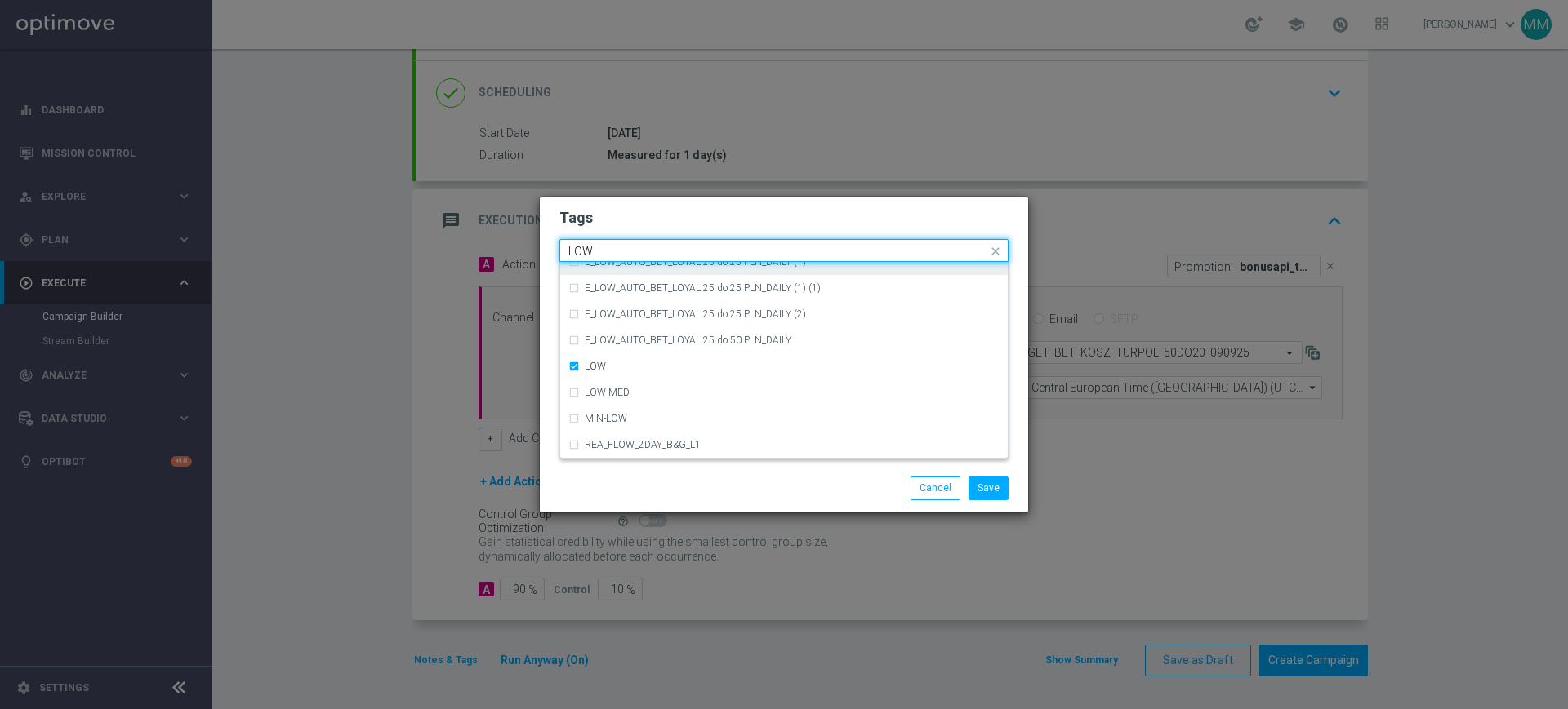
click at [609, 257] on input "LOW" at bounding box center [778, 251] width 419 height 14
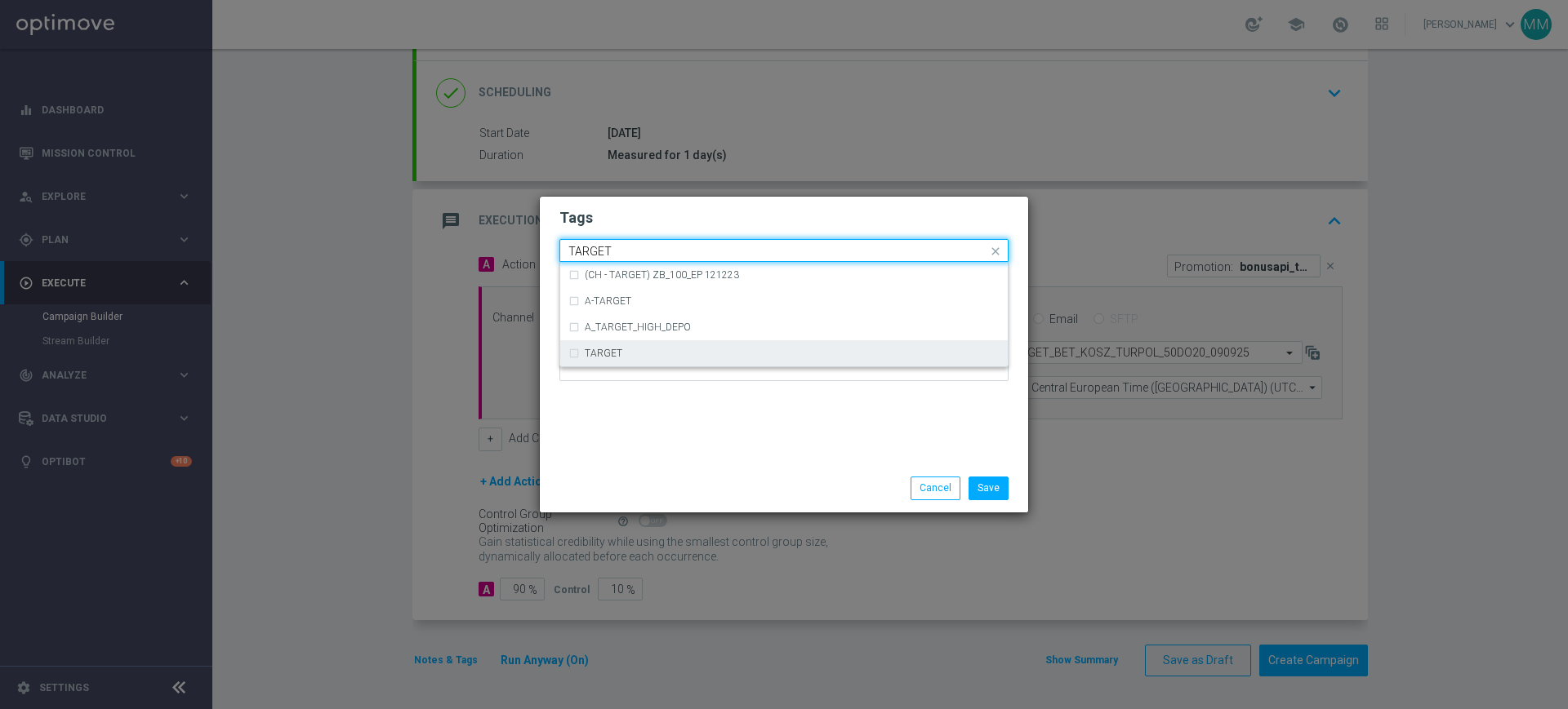
click at [662, 359] on div "TARGET" at bounding box center [784, 354] width 432 height 26
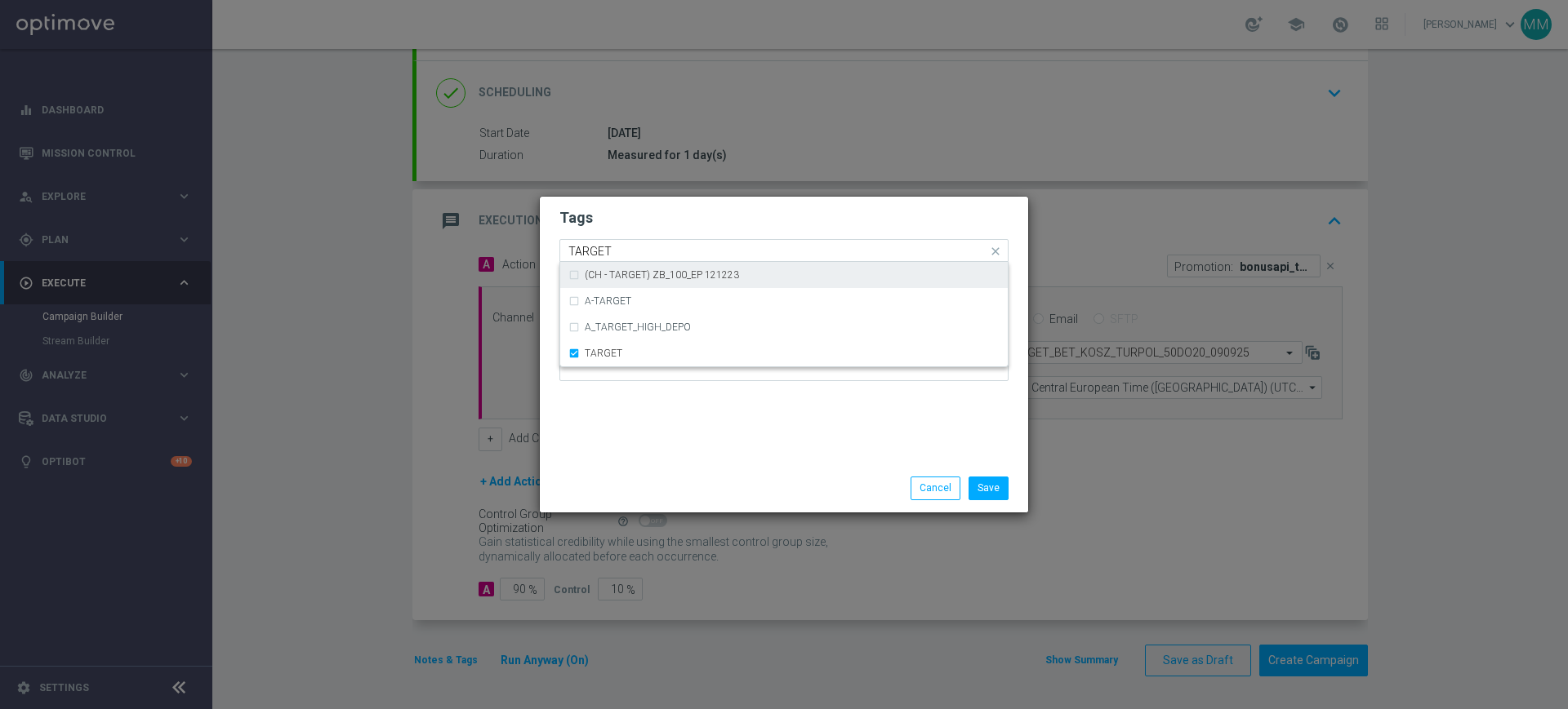
click at [620, 255] on input "TARGET" at bounding box center [778, 251] width 419 height 14
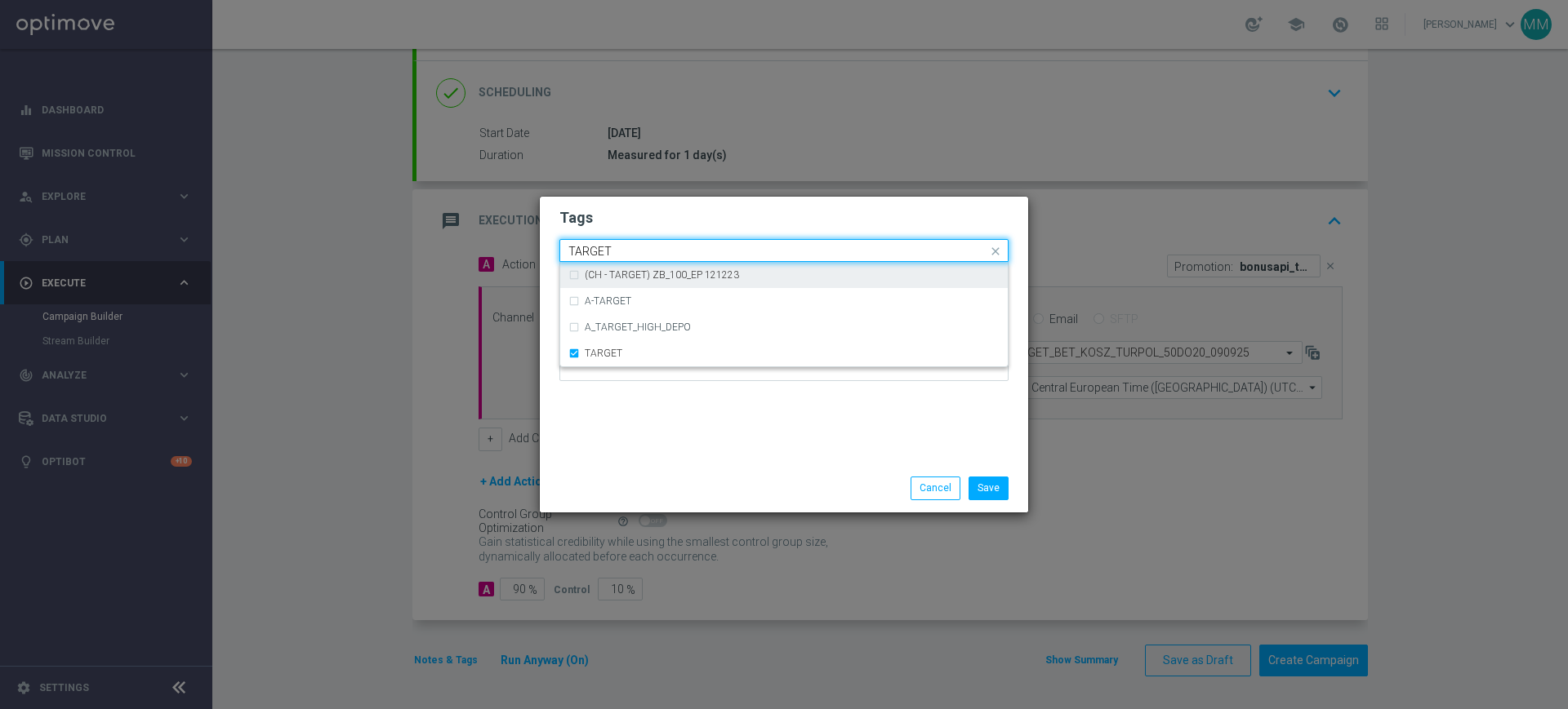
click at [620, 255] on input "TARGET" at bounding box center [778, 251] width 419 height 14
type input "D"
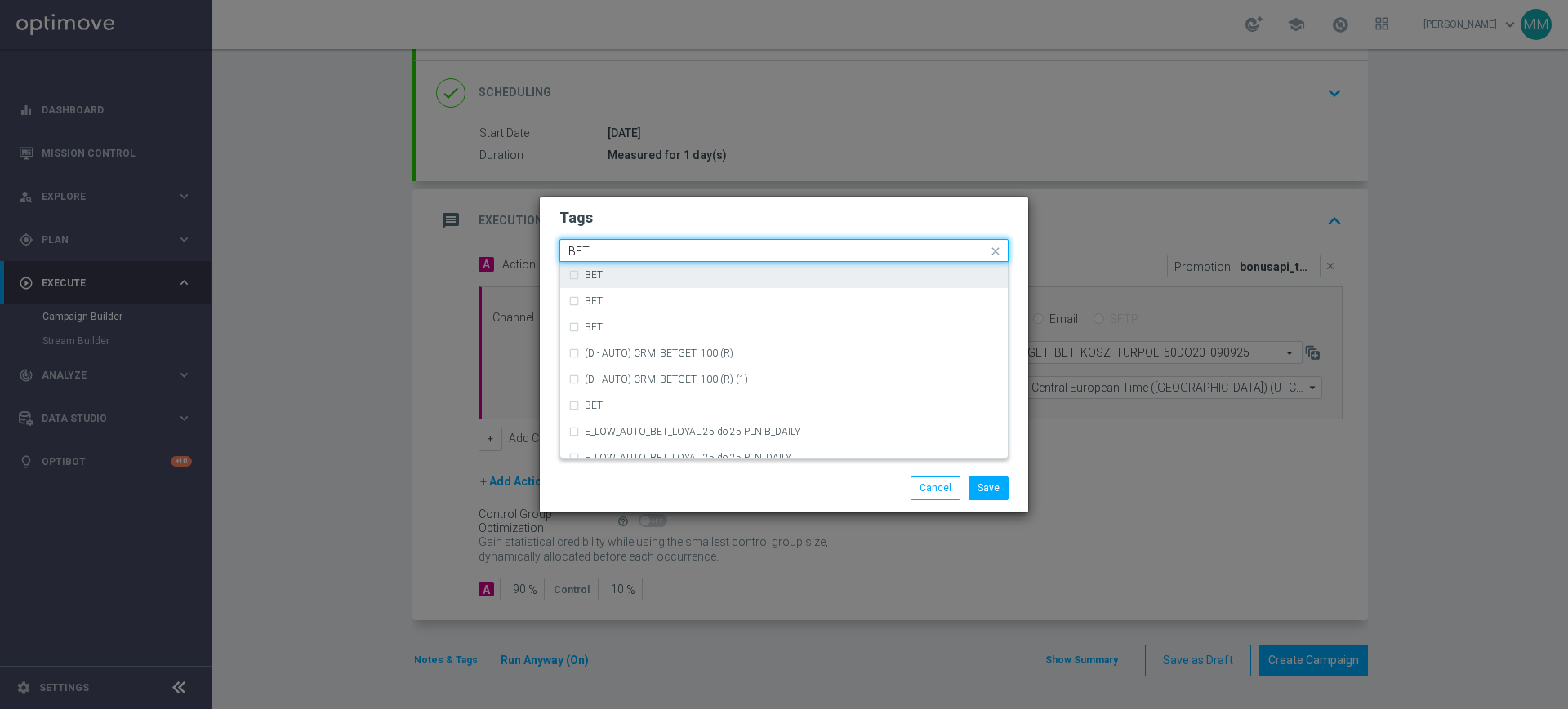
click at [608, 268] on div "BET" at bounding box center [784, 275] width 432 height 26
type input "BET"
click at [630, 224] on h2 "Tags" at bounding box center [784, 218] width 449 height 20
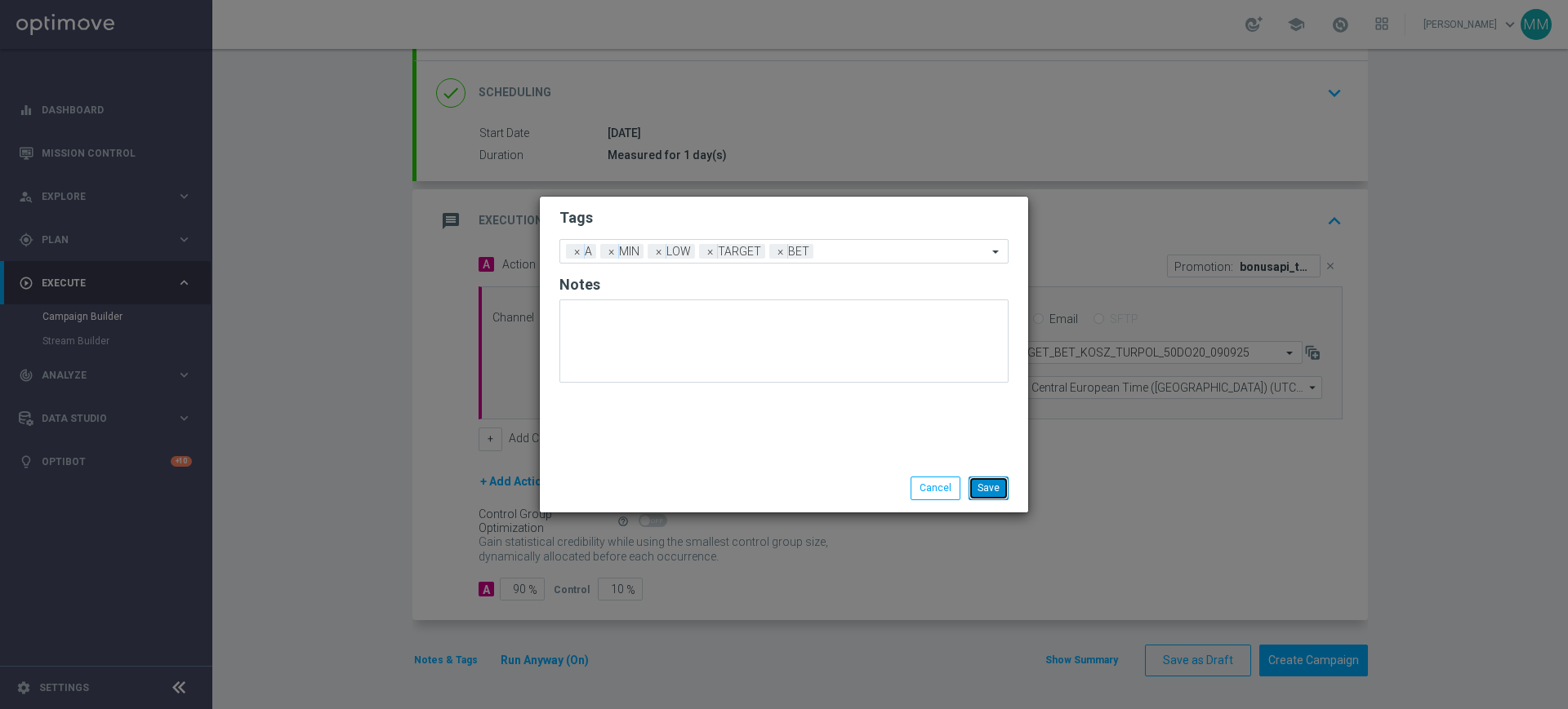
click at [1000, 484] on button "Save" at bounding box center [988, 488] width 40 height 23
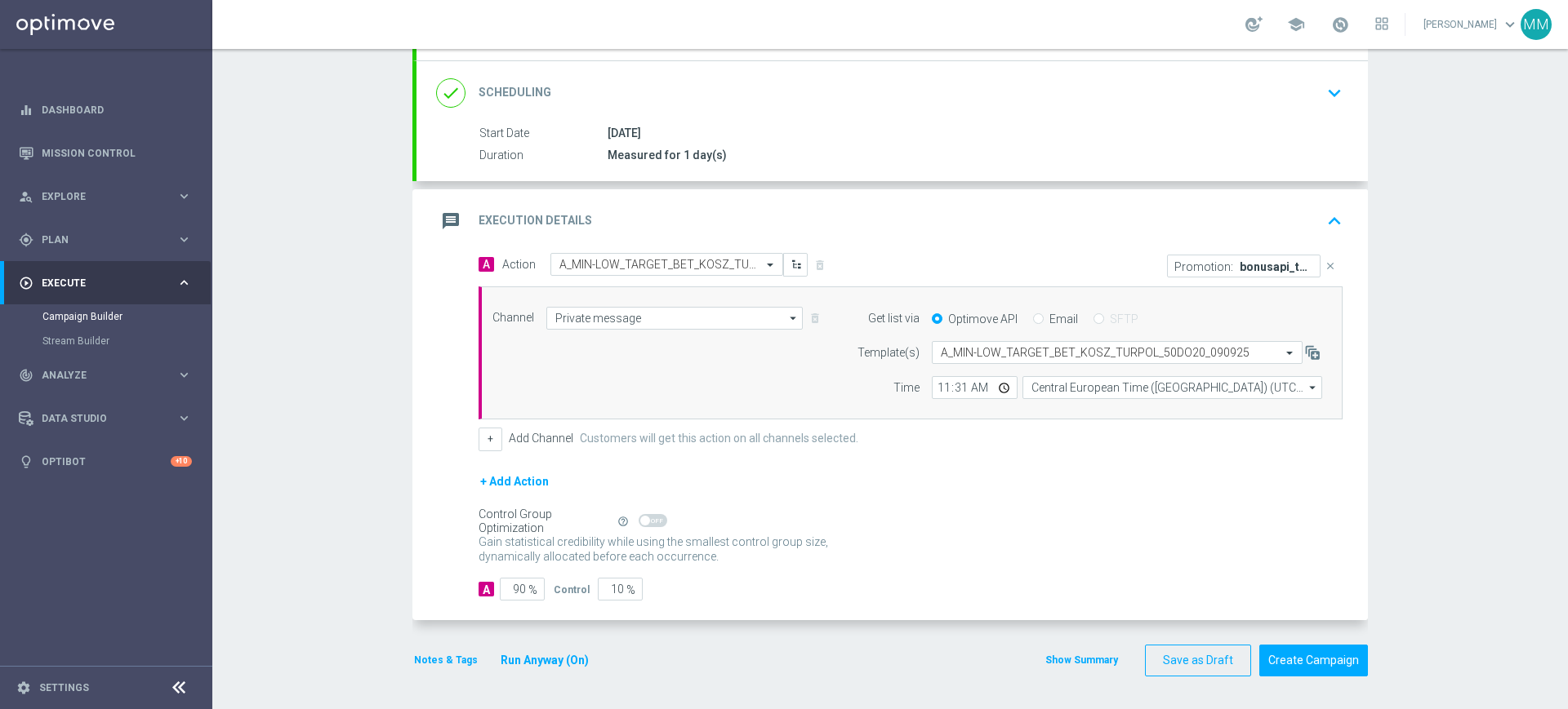
click at [691, 230] on div "message Execution Details keyboard_arrow_up" at bounding box center [892, 220] width 912 height 31
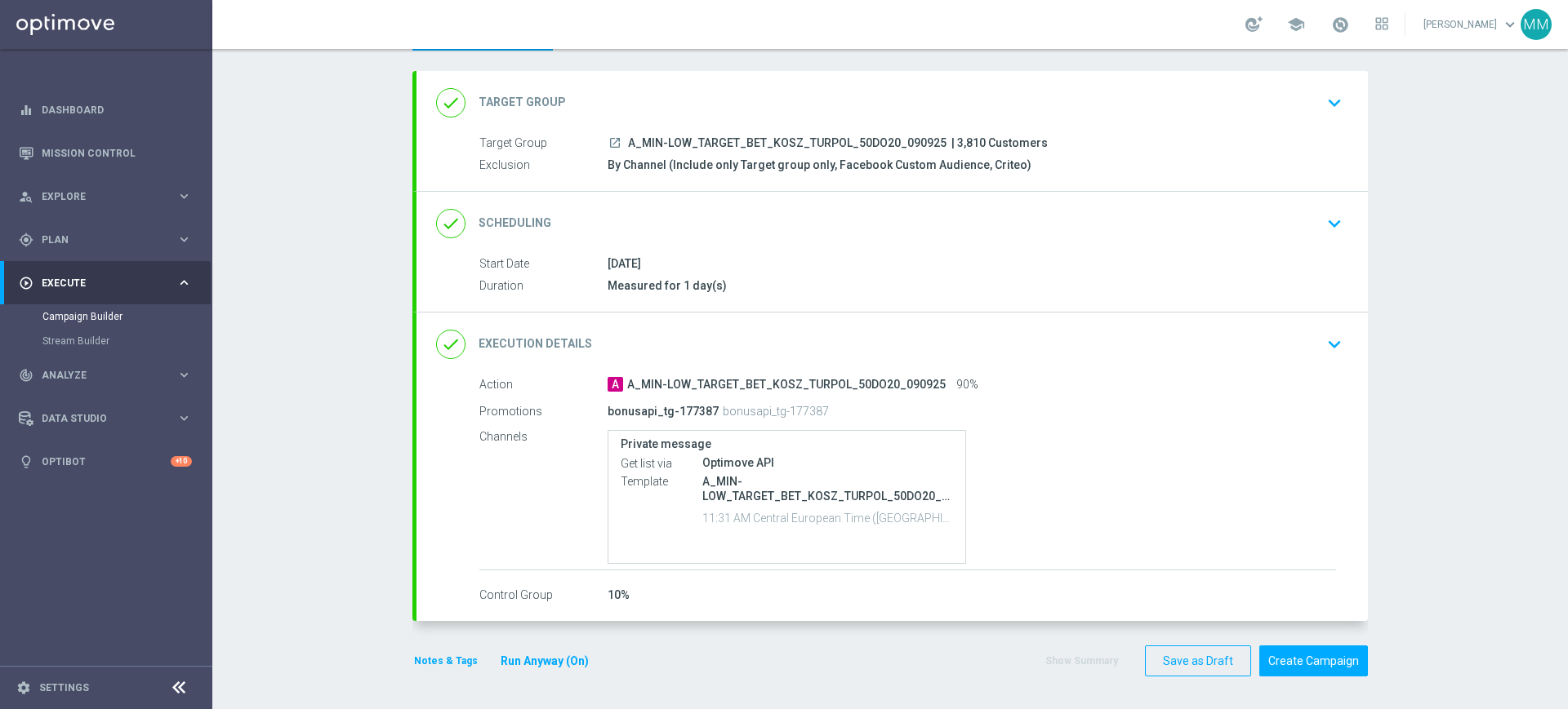
scroll to position [75, 0]
click at [449, 663] on button "Notes & Tags" at bounding box center [446, 661] width 67 height 18
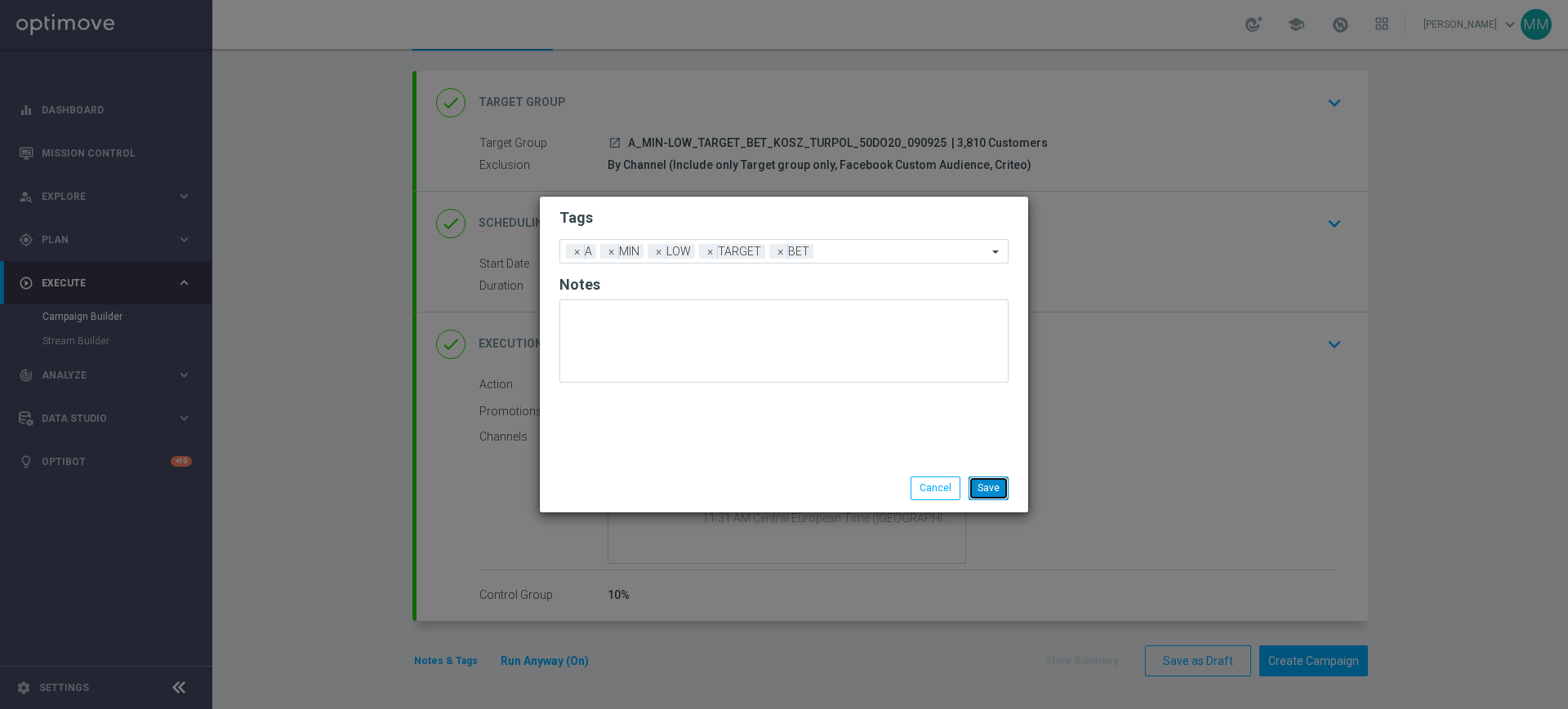
click at [999, 490] on button "Save" at bounding box center [988, 488] width 40 height 23
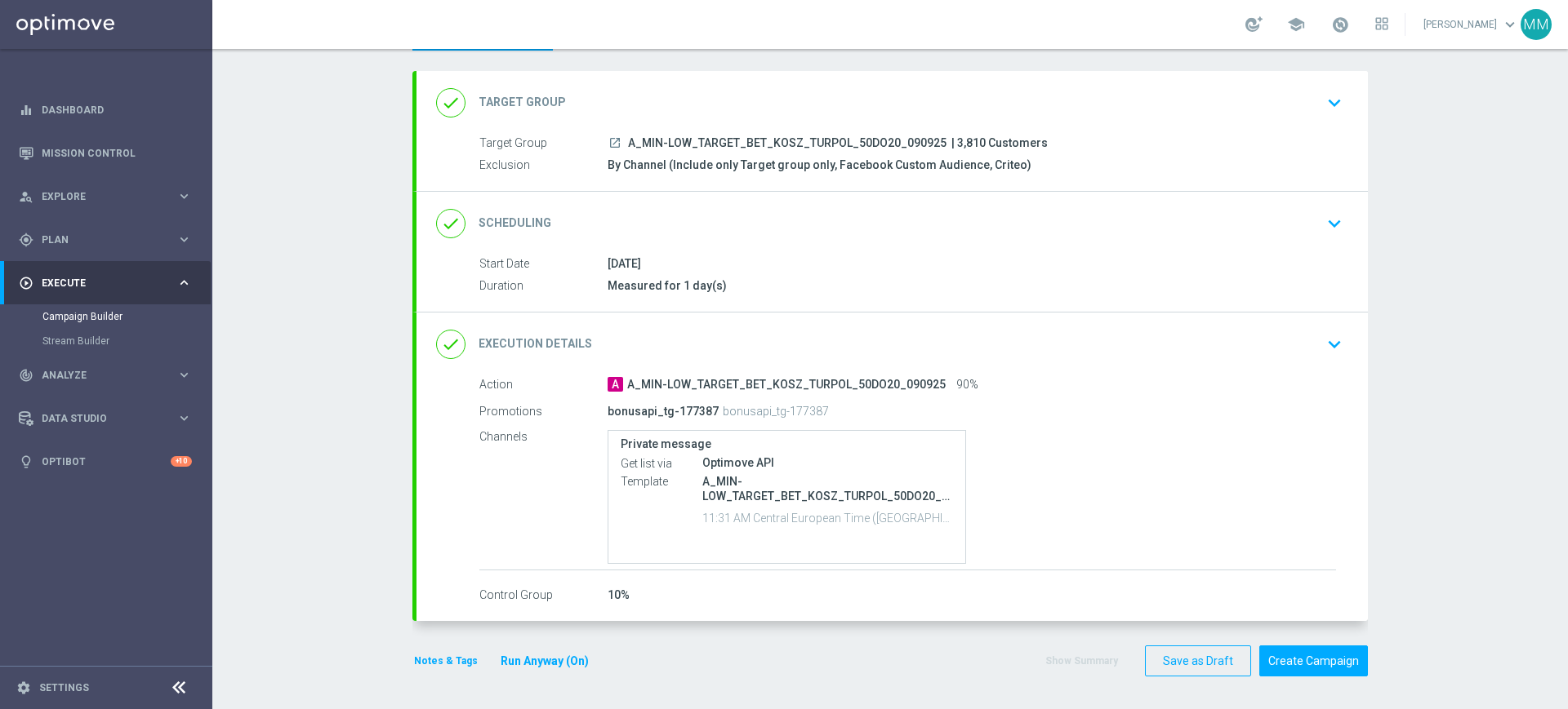
click at [723, 102] on div "done Target Group keyboard_arrow_down" at bounding box center [892, 102] width 912 height 31
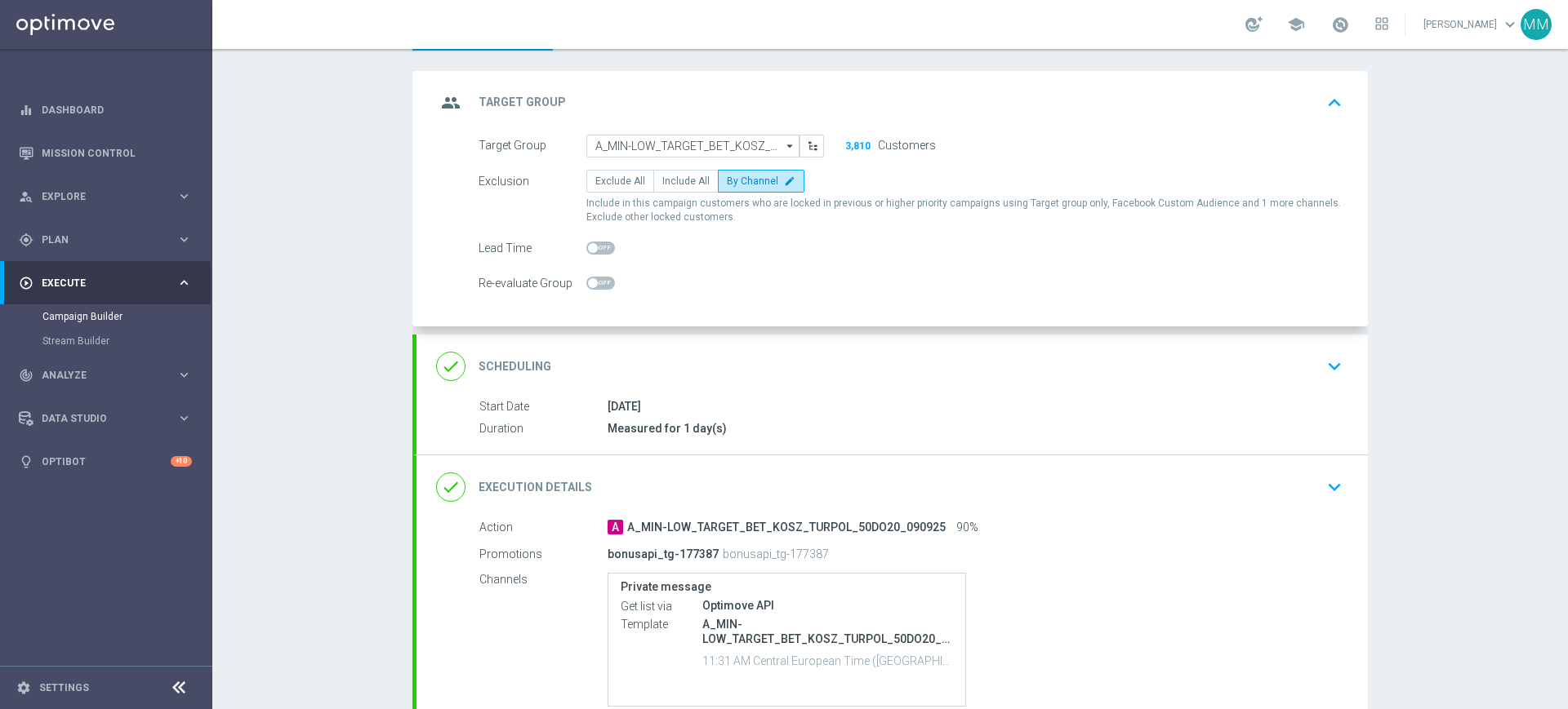
click at [741, 372] on div "done Scheduling keyboard_arrow_down" at bounding box center [892, 366] width 912 height 31
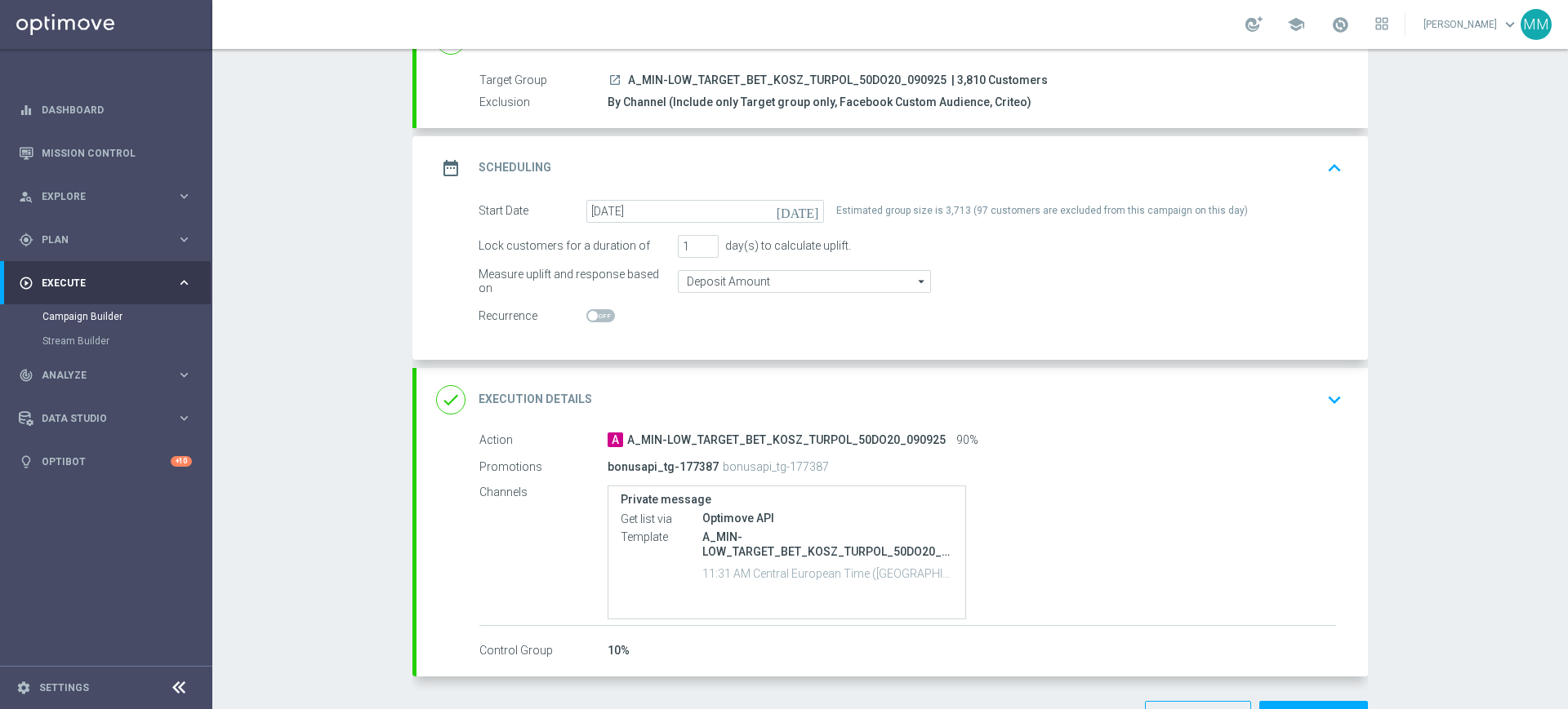
scroll to position [0, 0]
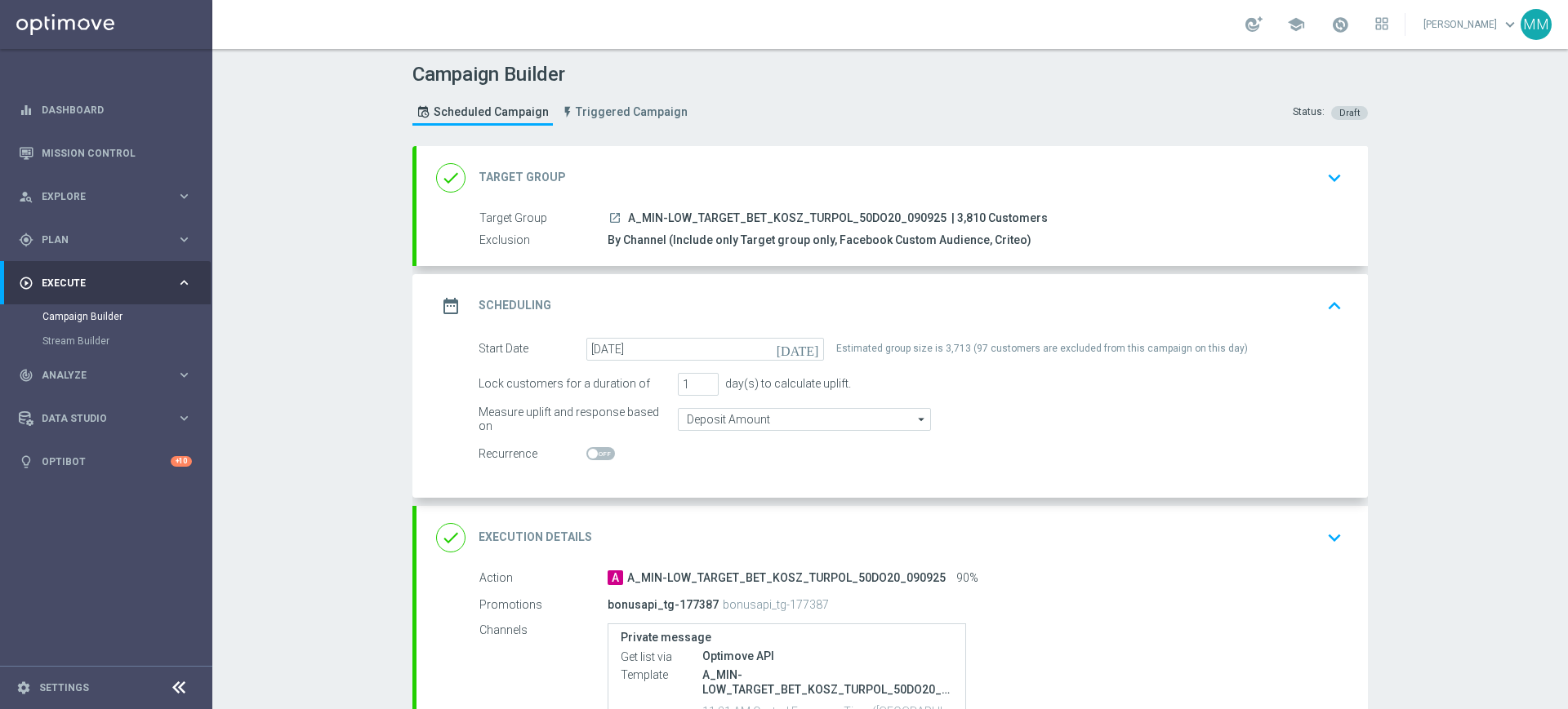
click at [838, 318] on div "date_range Scheduling keyboard_arrow_up" at bounding box center [892, 306] width 912 height 31
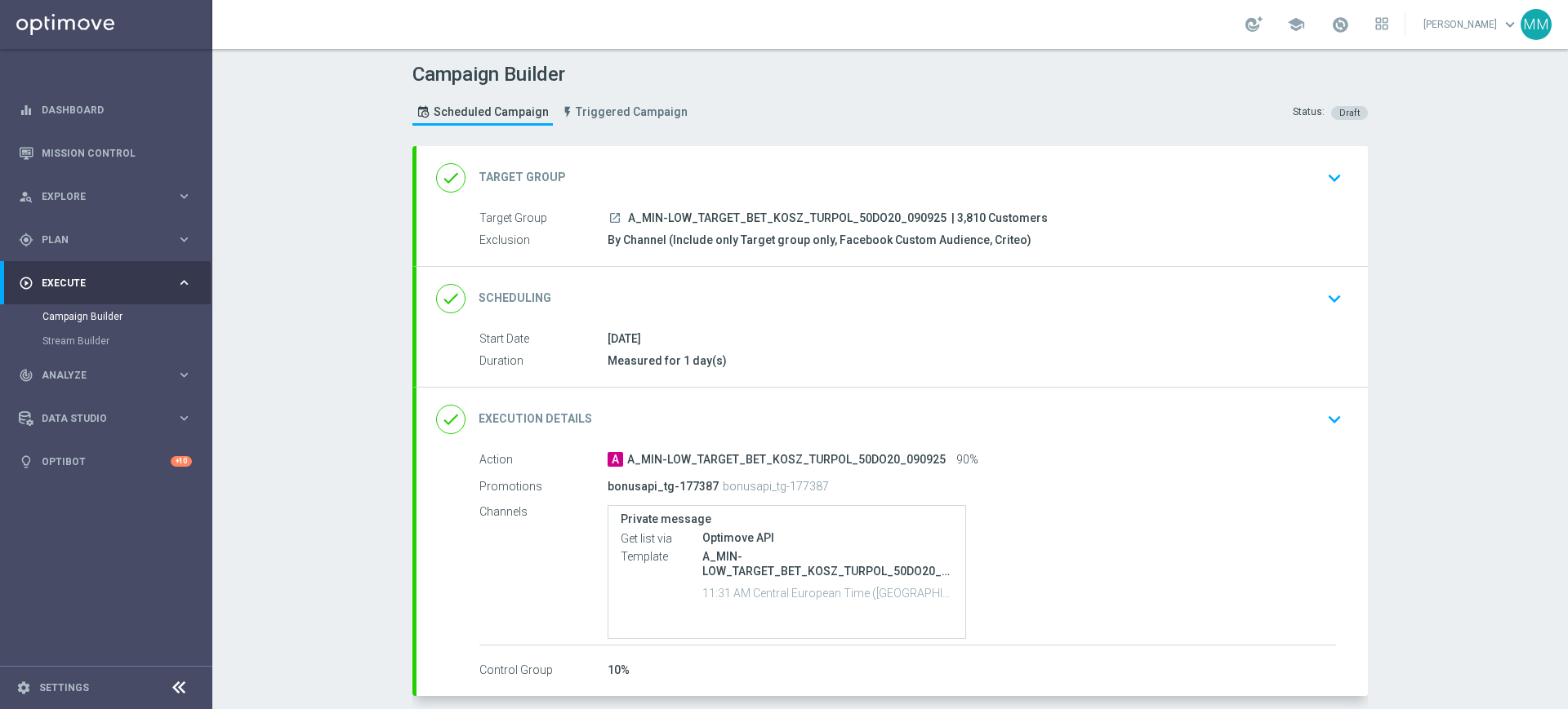
click at [714, 163] on div "done Target Group keyboard_arrow_down" at bounding box center [892, 177] width 912 height 31
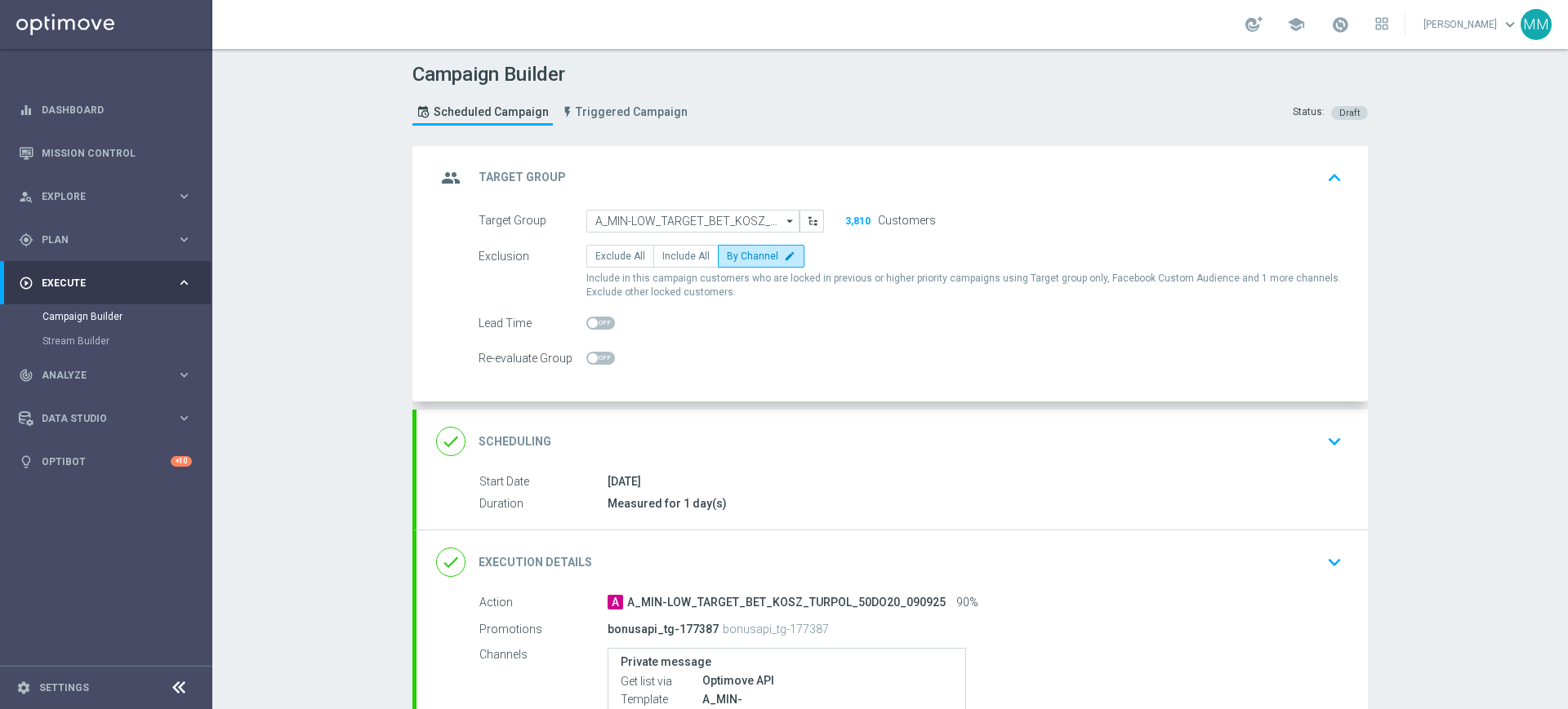
click at [710, 163] on div "group Target Group keyboard_arrow_up" at bounding box center [892, 177] width 912 height 31
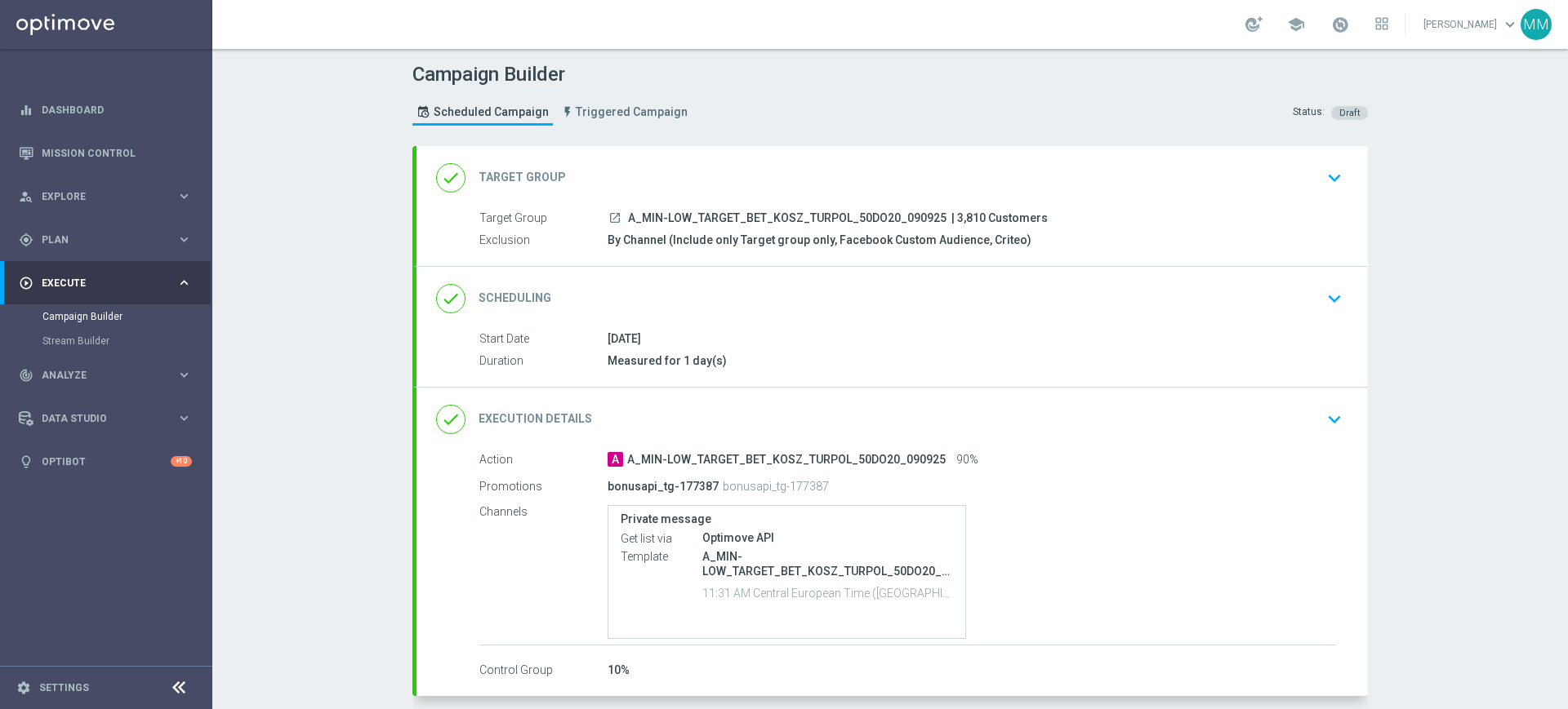
click at [738, 294] on div "done Scheduling keyboard_arrow_down" at bounding box center [892, 298] width 912 height 31
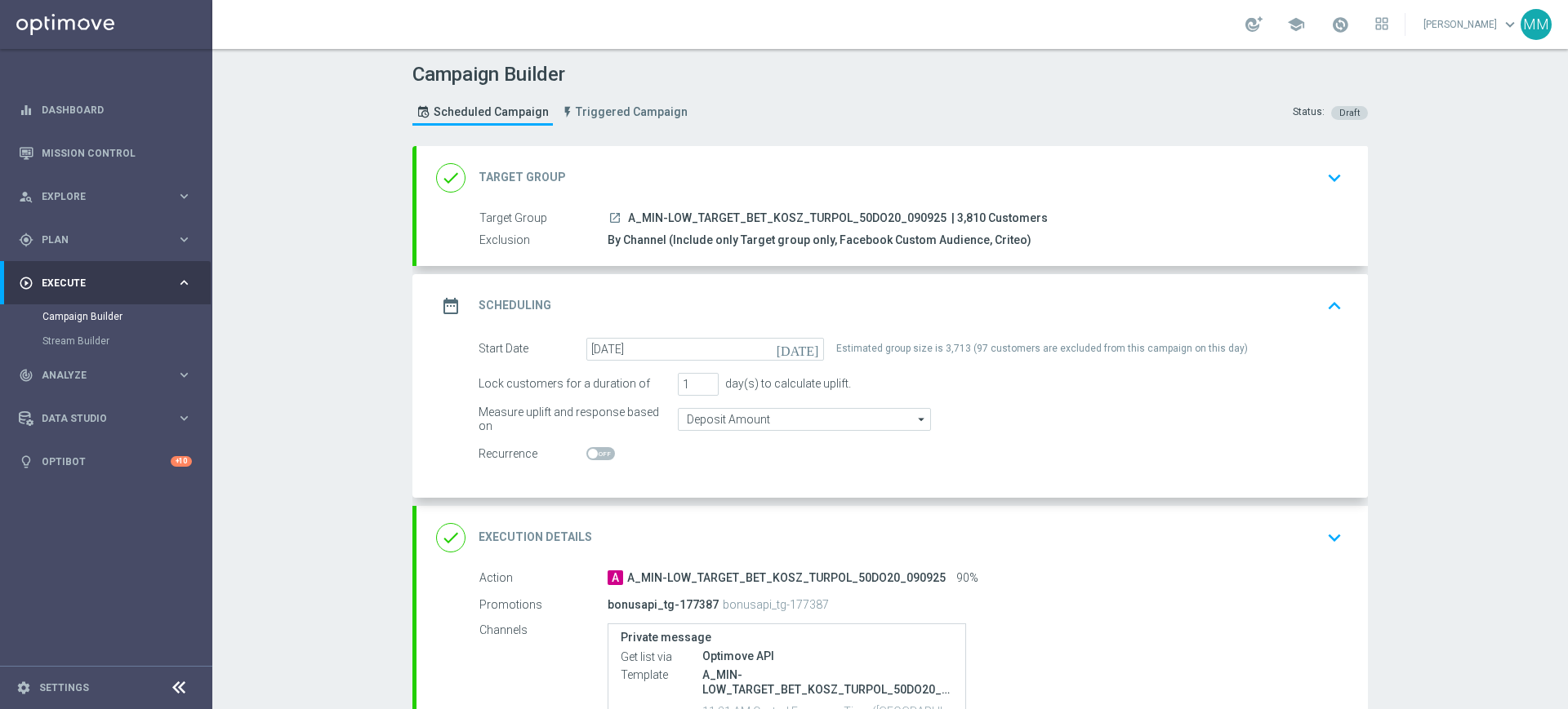
click at [723, 291] on div "date_range Scheduling keyboard_arrow_up" at bounding box center [892, 306] width 912 height 31
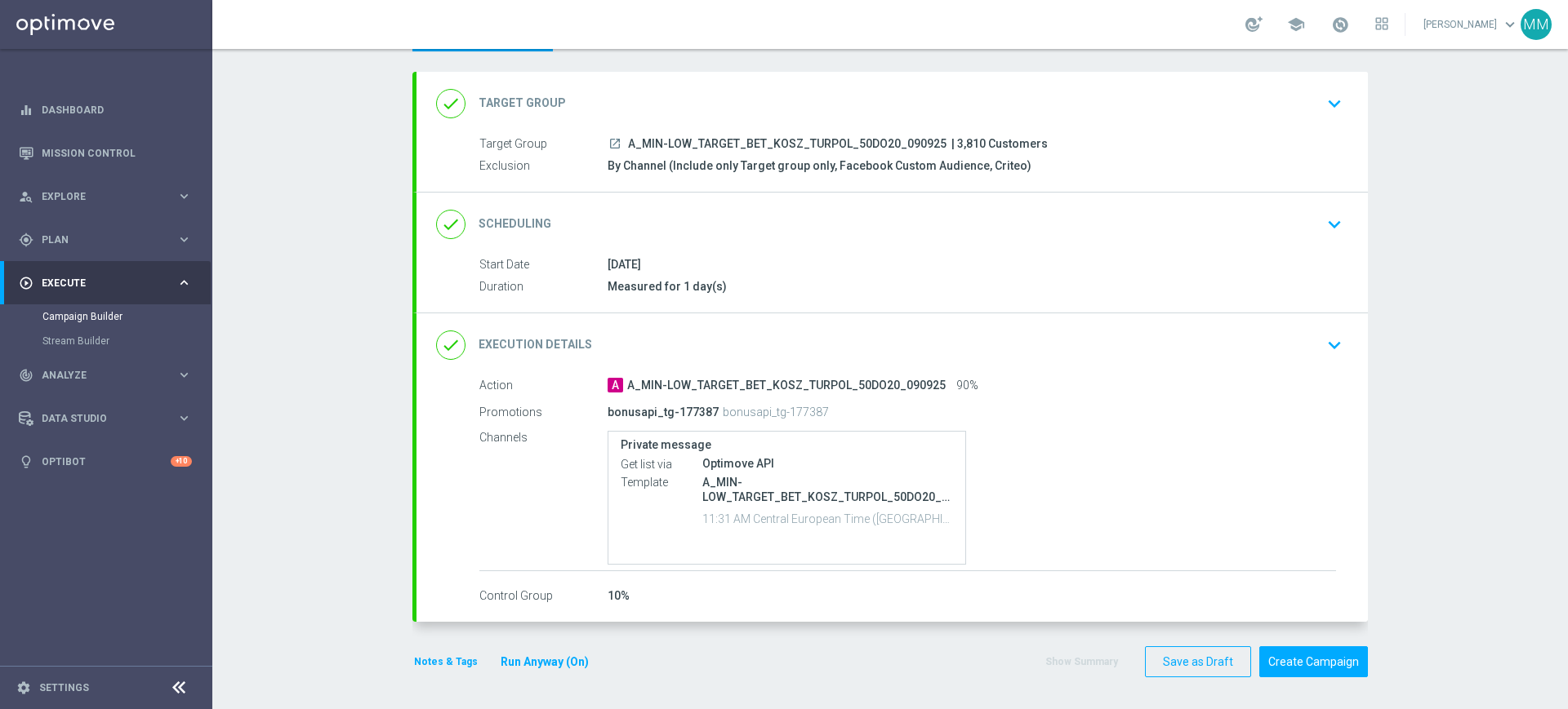
scroll to position [75, 0]
click at [456, 657] on button "Notes & Tags" at bounding box center [446, 661] width 67 height 18
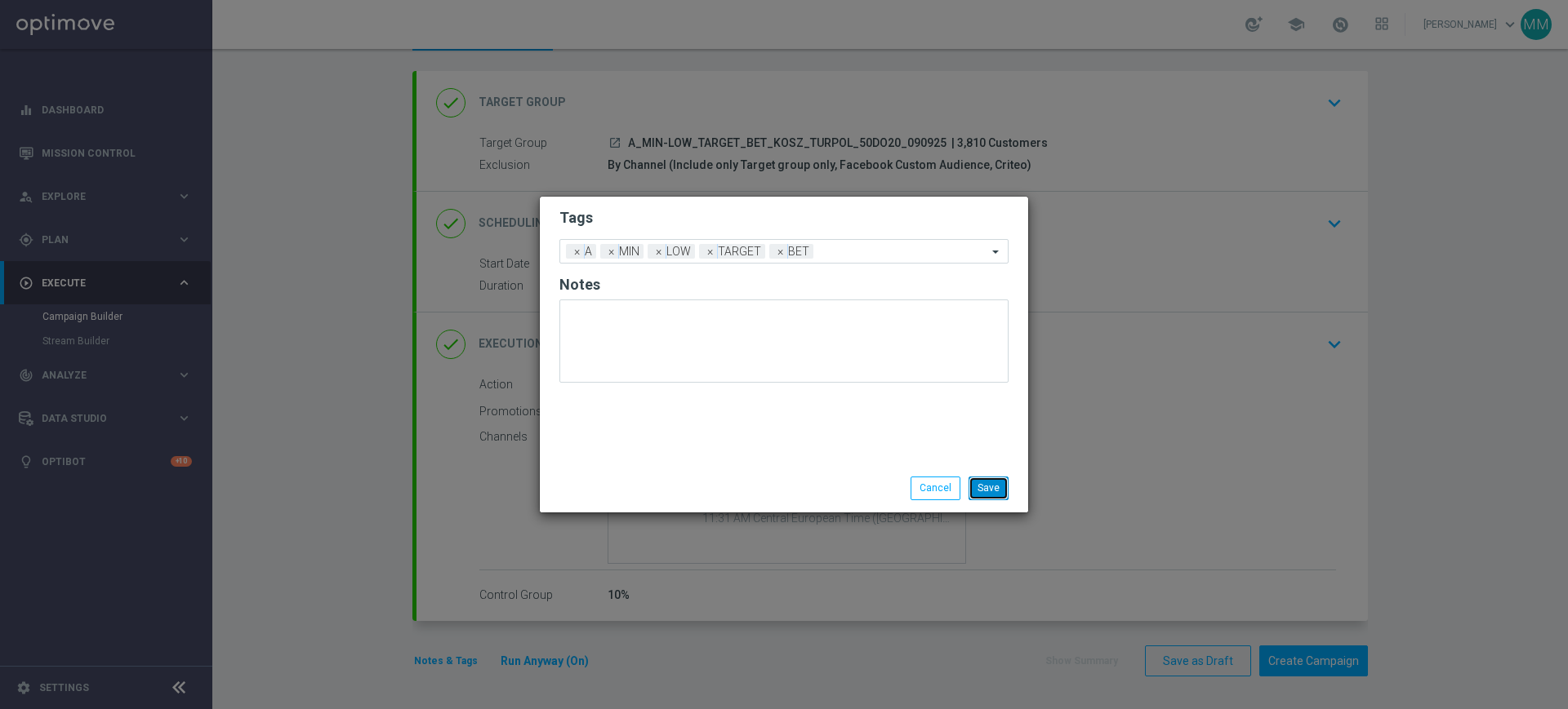
click at [986, 486] on button "Save" at bounding box center [988, 488] width 40 height 23
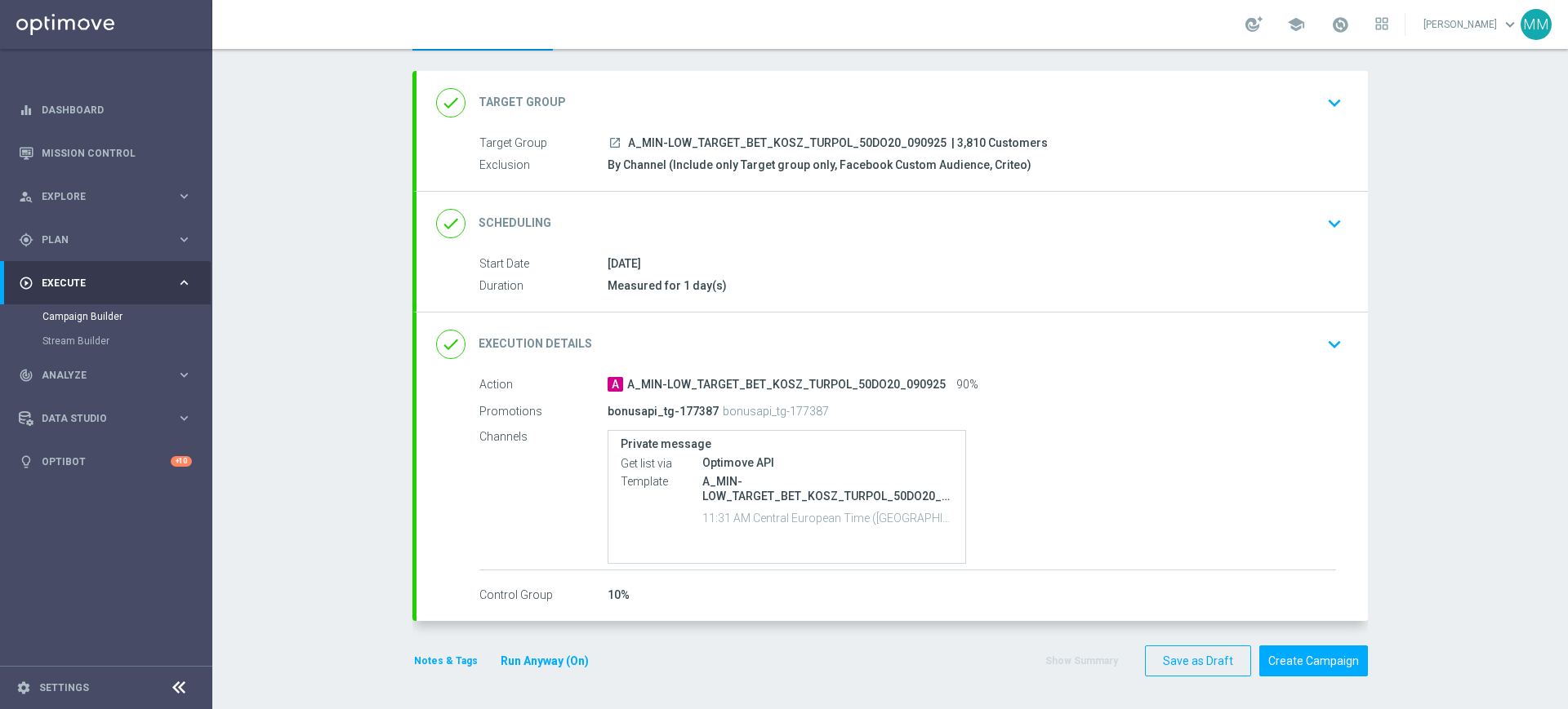
click at [661, 346] on div "done Execution Details keyboard_arrow_down" at bounding box center [892, 344] width 912 height 31
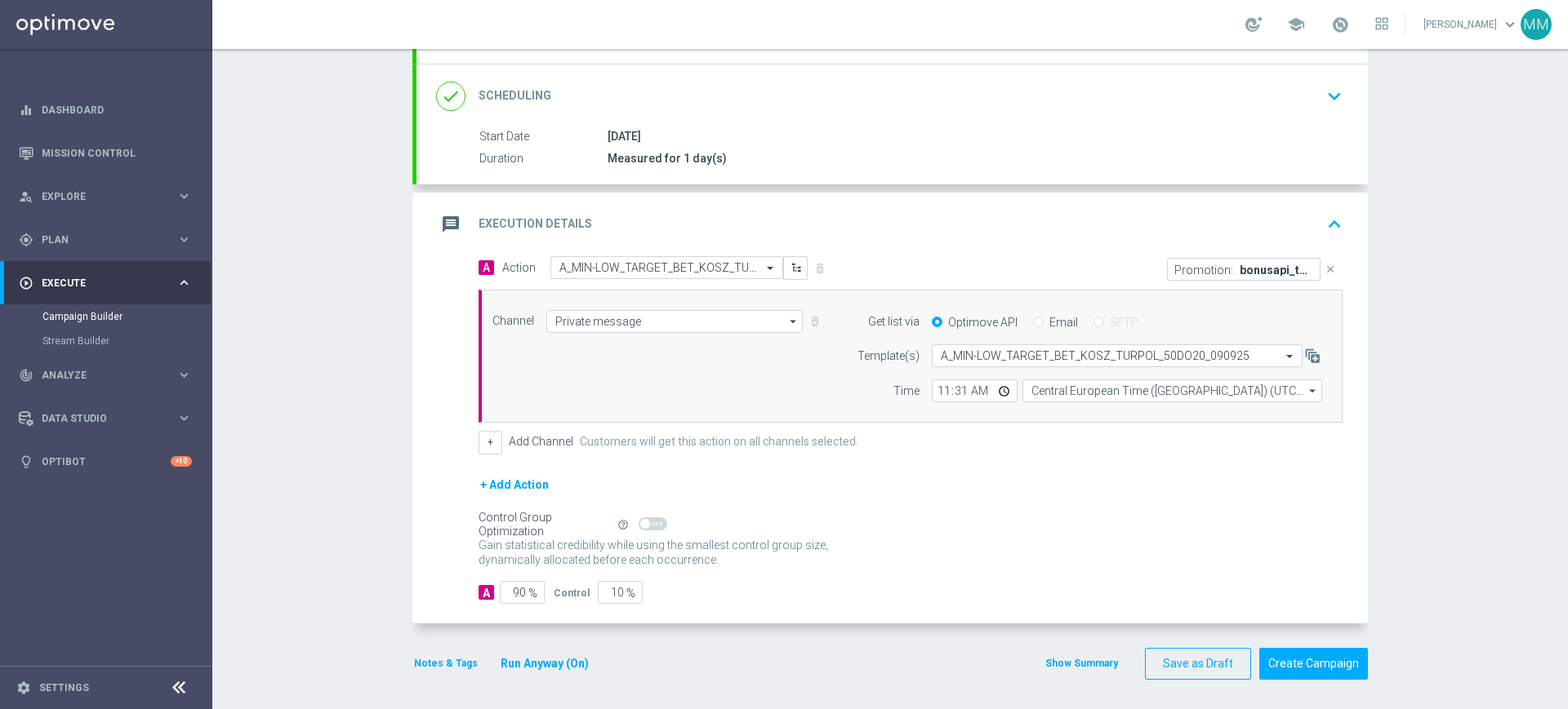
scroll to position [205, 0]
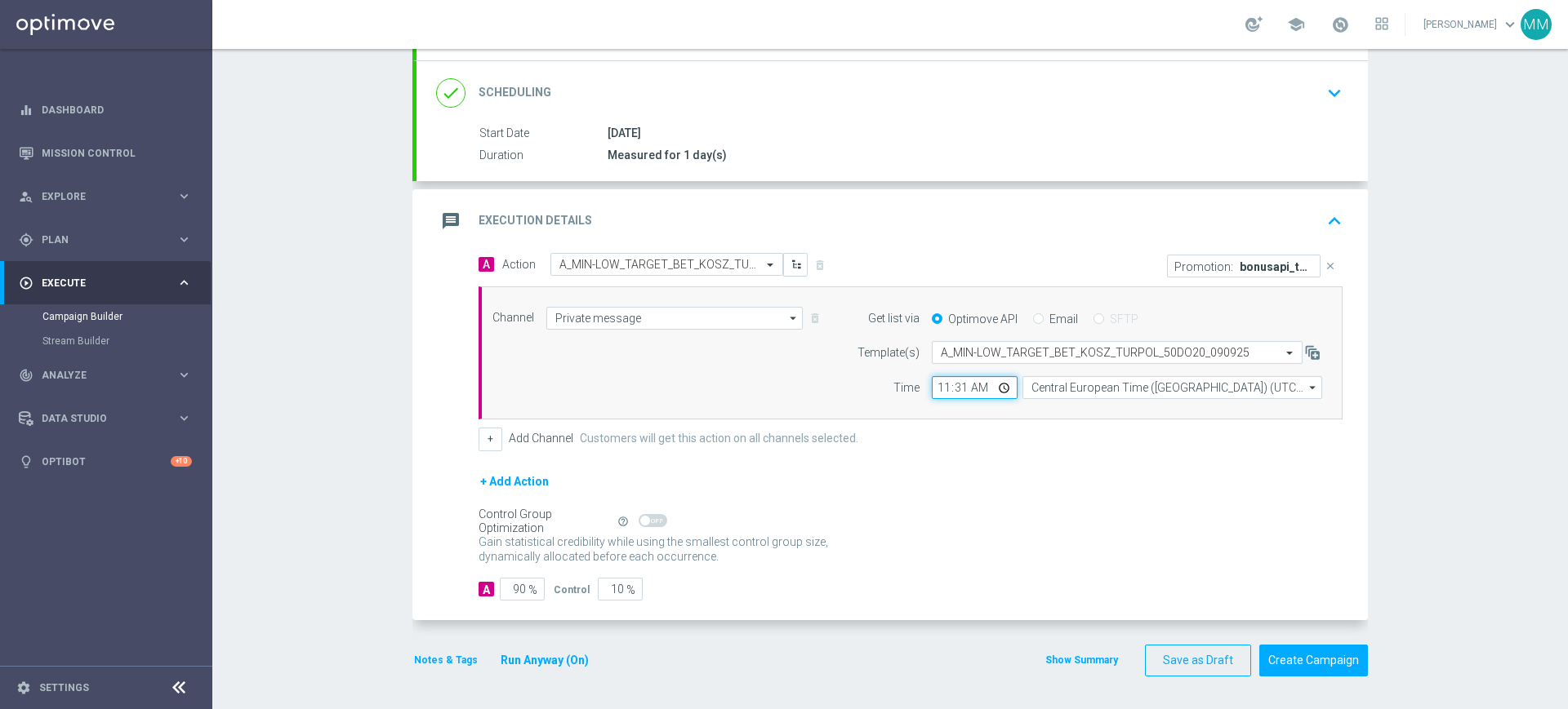
click at [942, 387] on input "11:31" at bounding box center [974, 387] width 85 height 23
click at [954, 387] on input "11:31" at bounding box center [974, 387] width 85 height 23
type input "11:02"
click at [869, 231] on div "message Execution Details keyboard_arrow_up" at bounding box center [892, 220] width 912 height 31
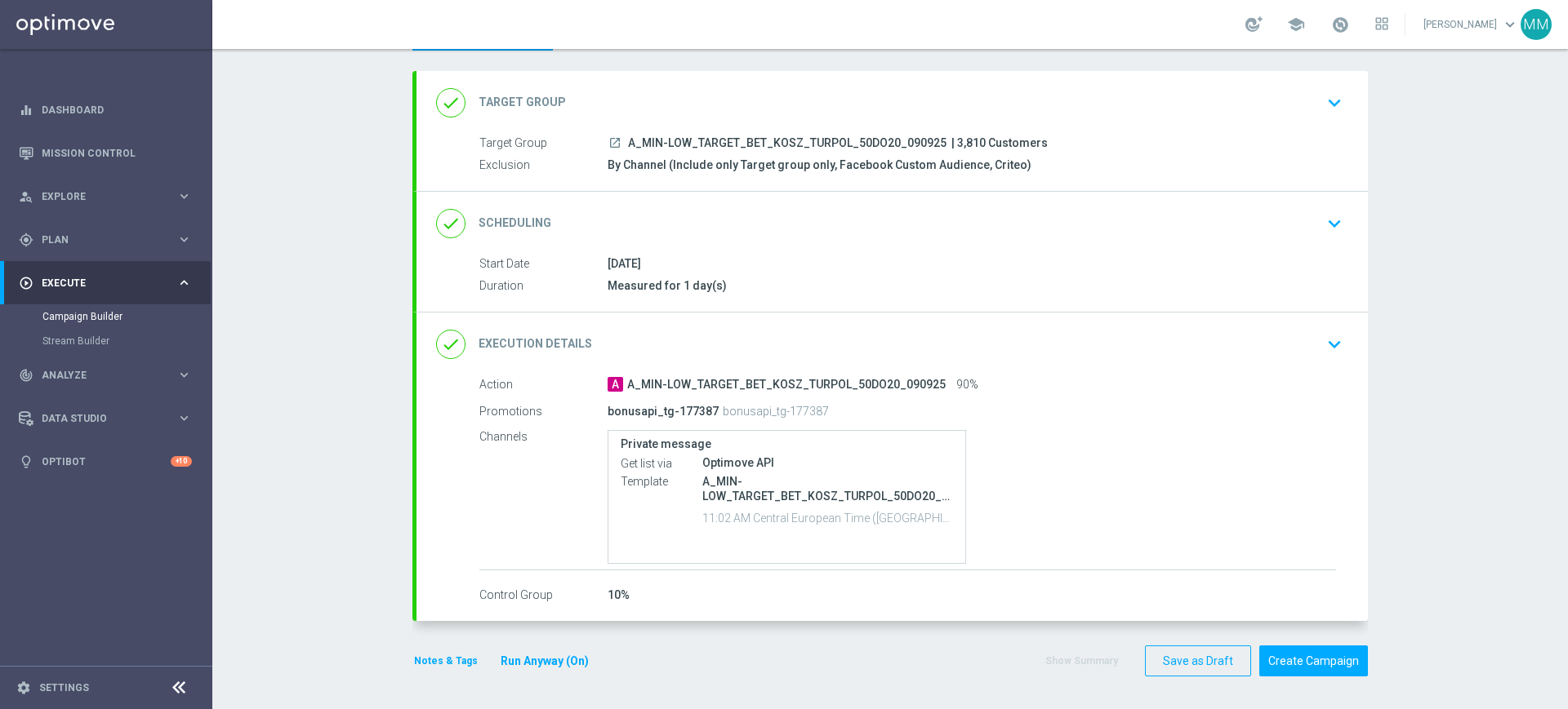
scroll to position [75, 0]
click at [727, 94] on div "done Target Group keyboard_arrow_down" at bounding box center [892, 102] width 912 height 31
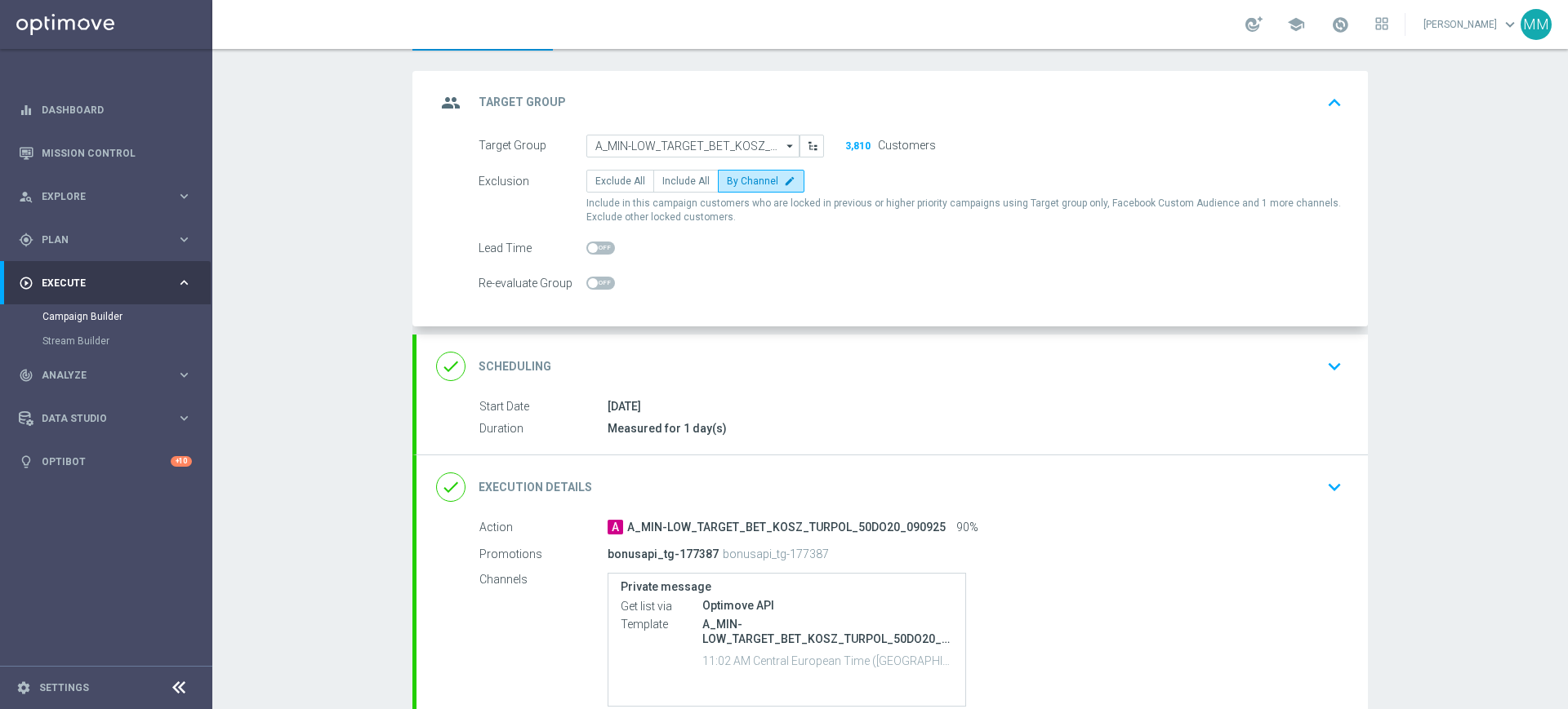
scroll to position [58, 0]
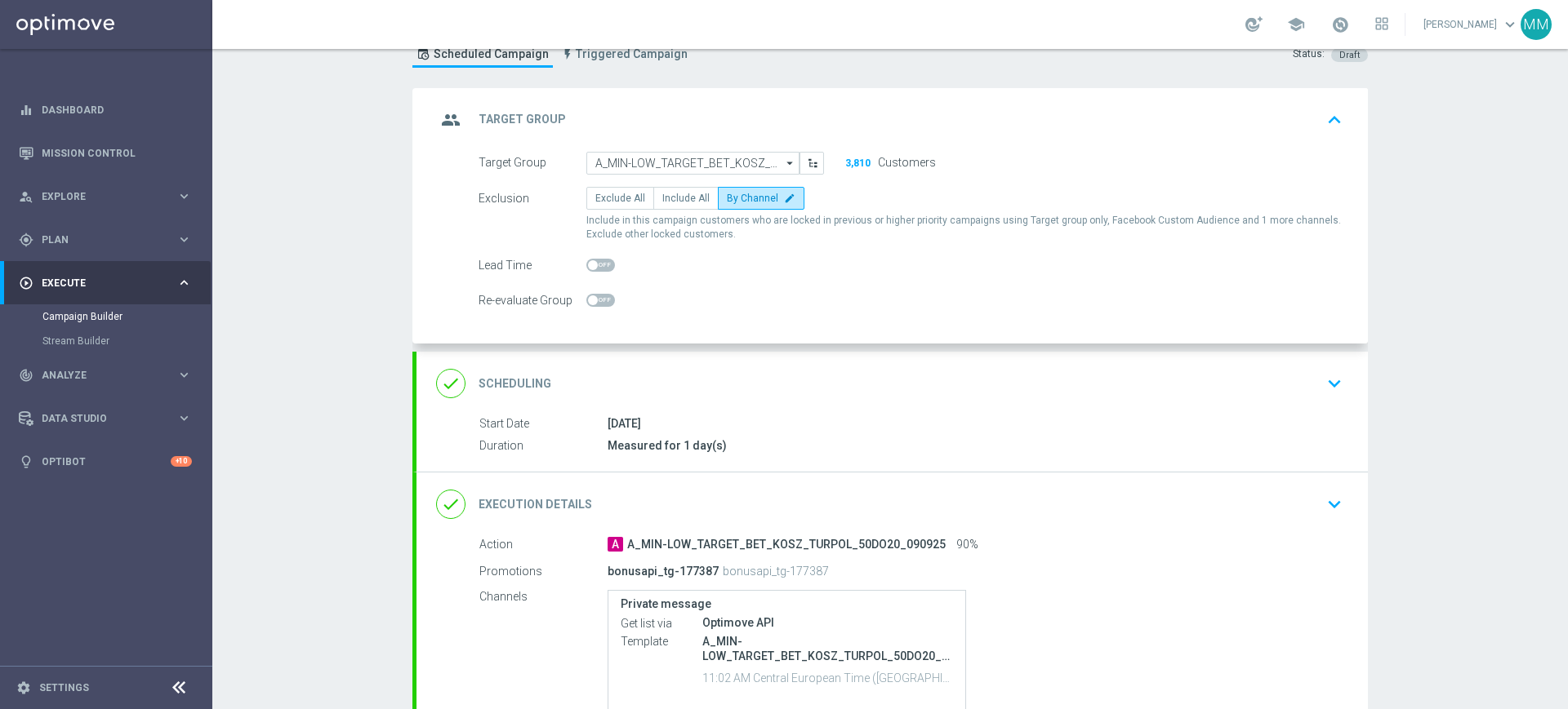
click at [741, 394] on div "done Scheduling keyboard_arrow_down" at bounding box center [892, 384] width 912 height 31
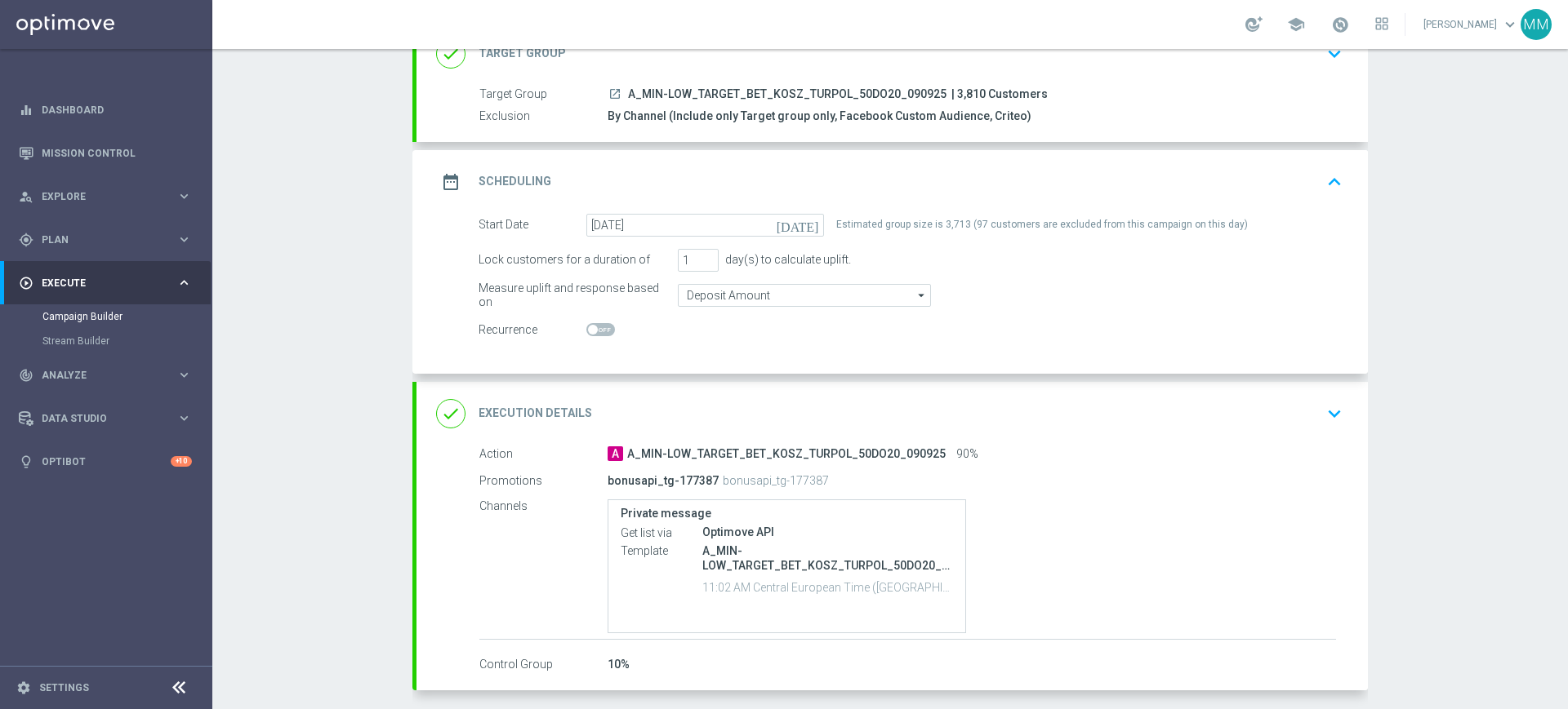
scroll to position [160, 0]
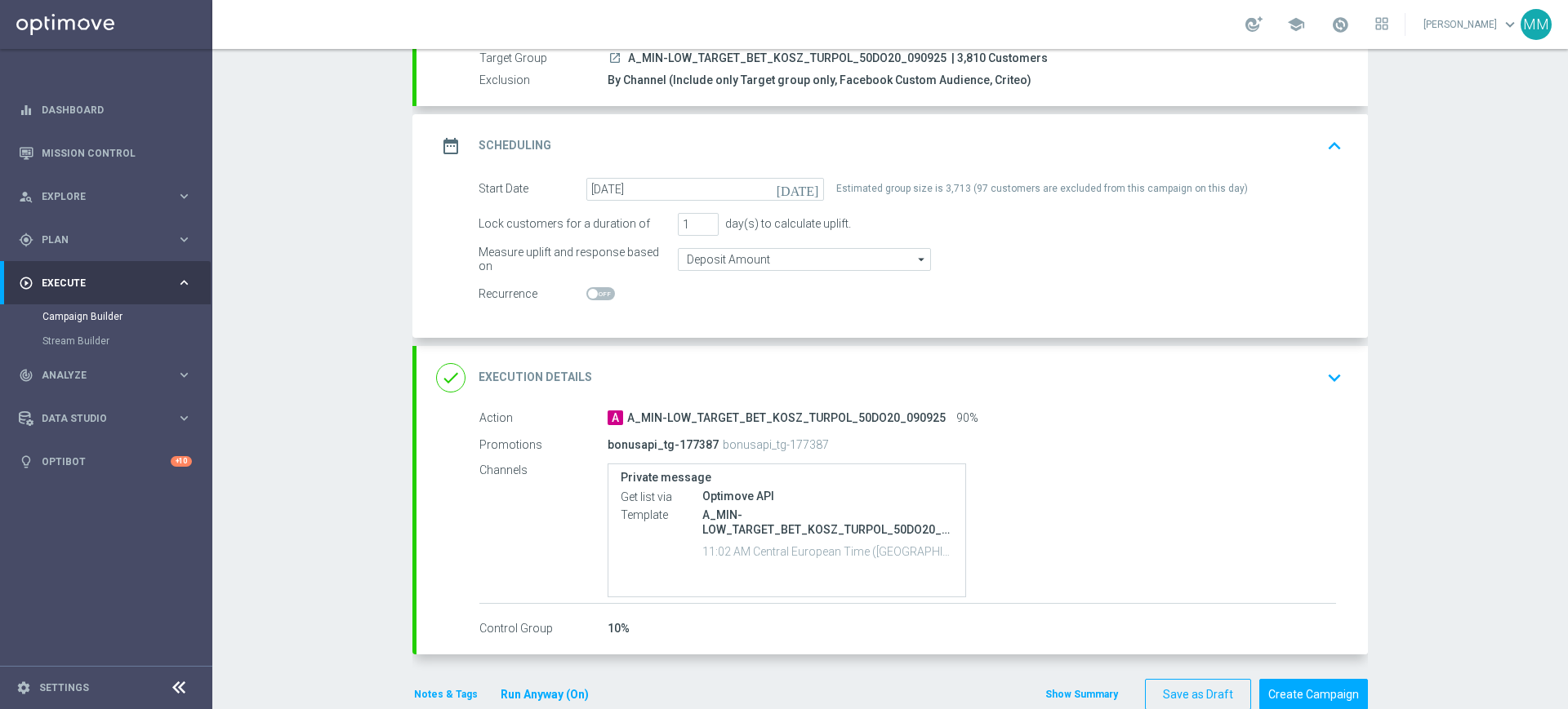
click at [434, 696] on button "Notes & Tags" at bounding box center [446, 694] width 67 height 18
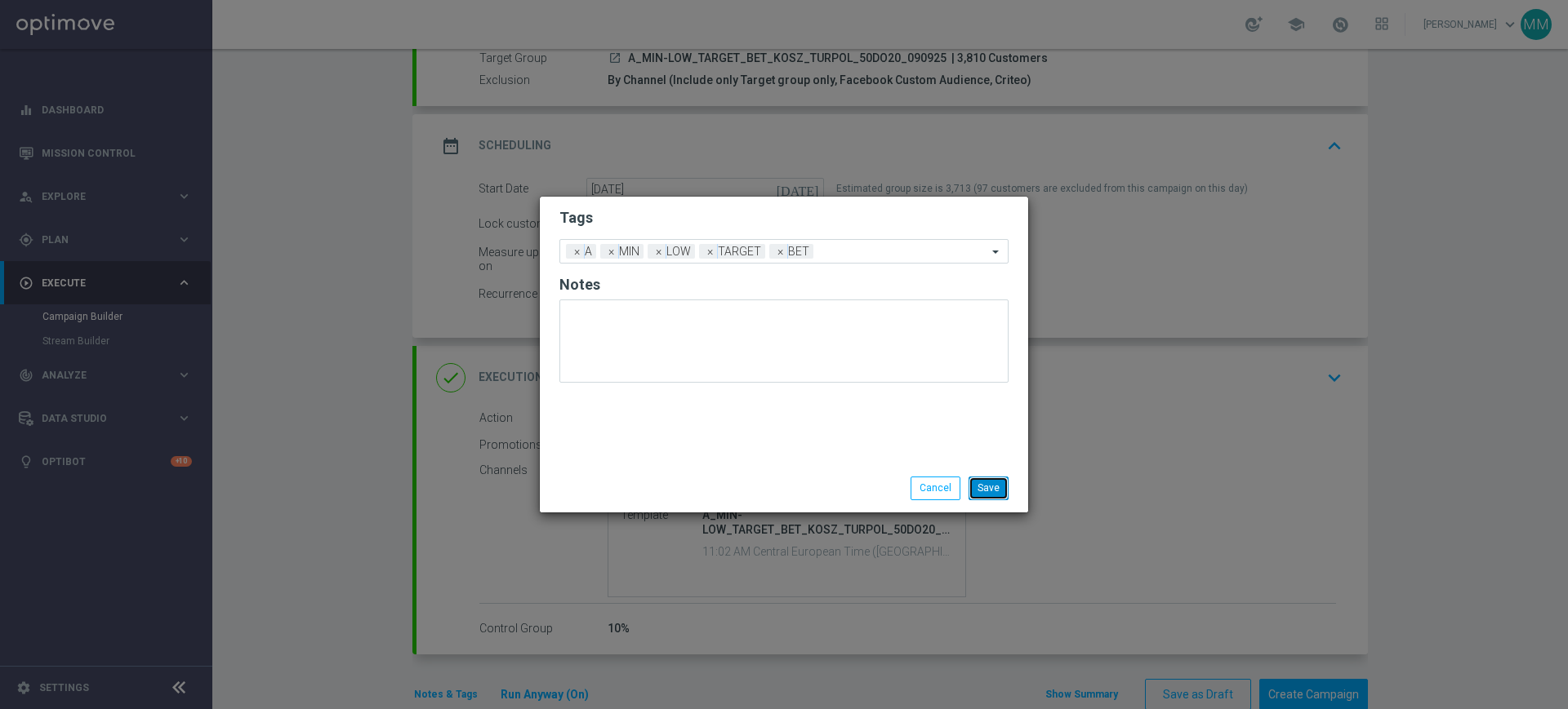
click at [994, 493] on button "Save" at bounding box center [988, 488] width 40 height 23
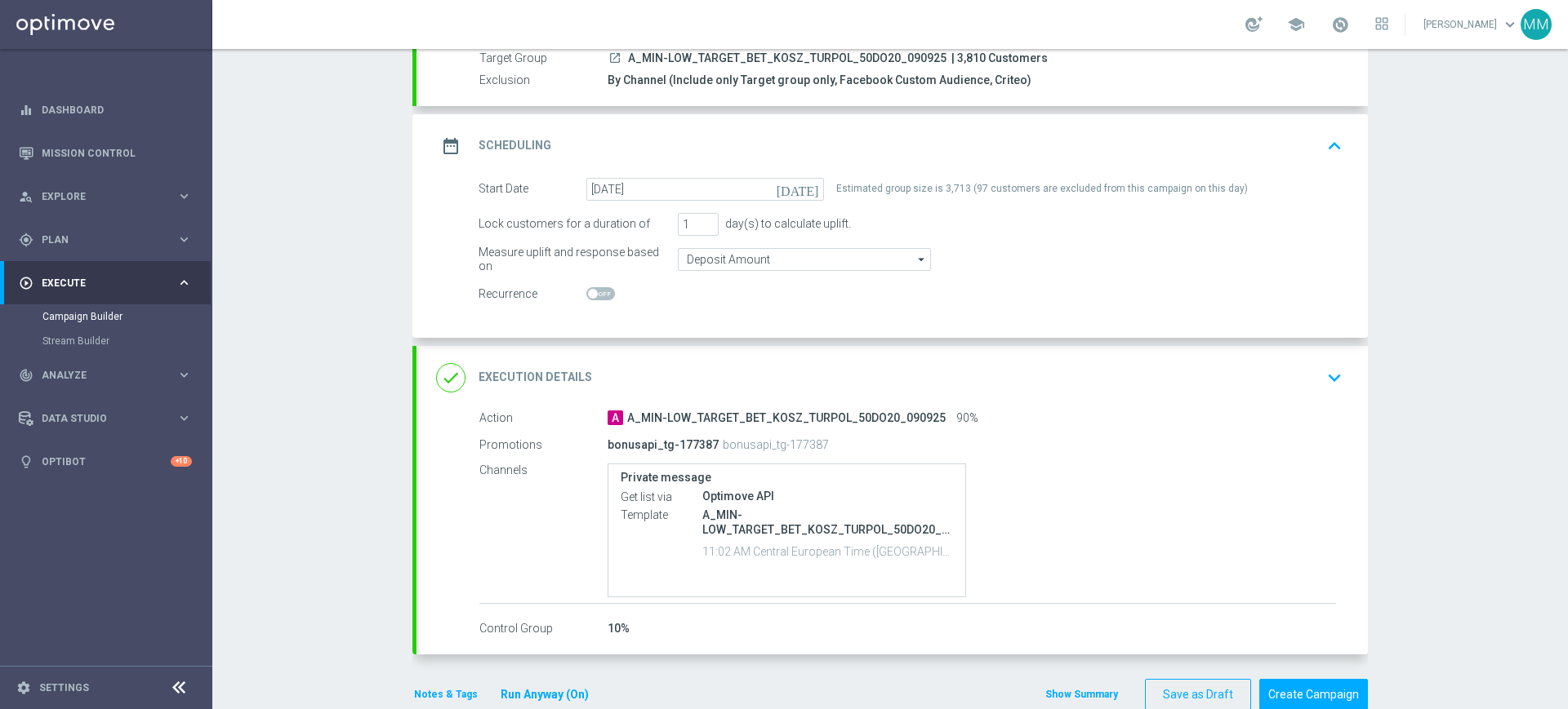
scroll to position [58, 0]
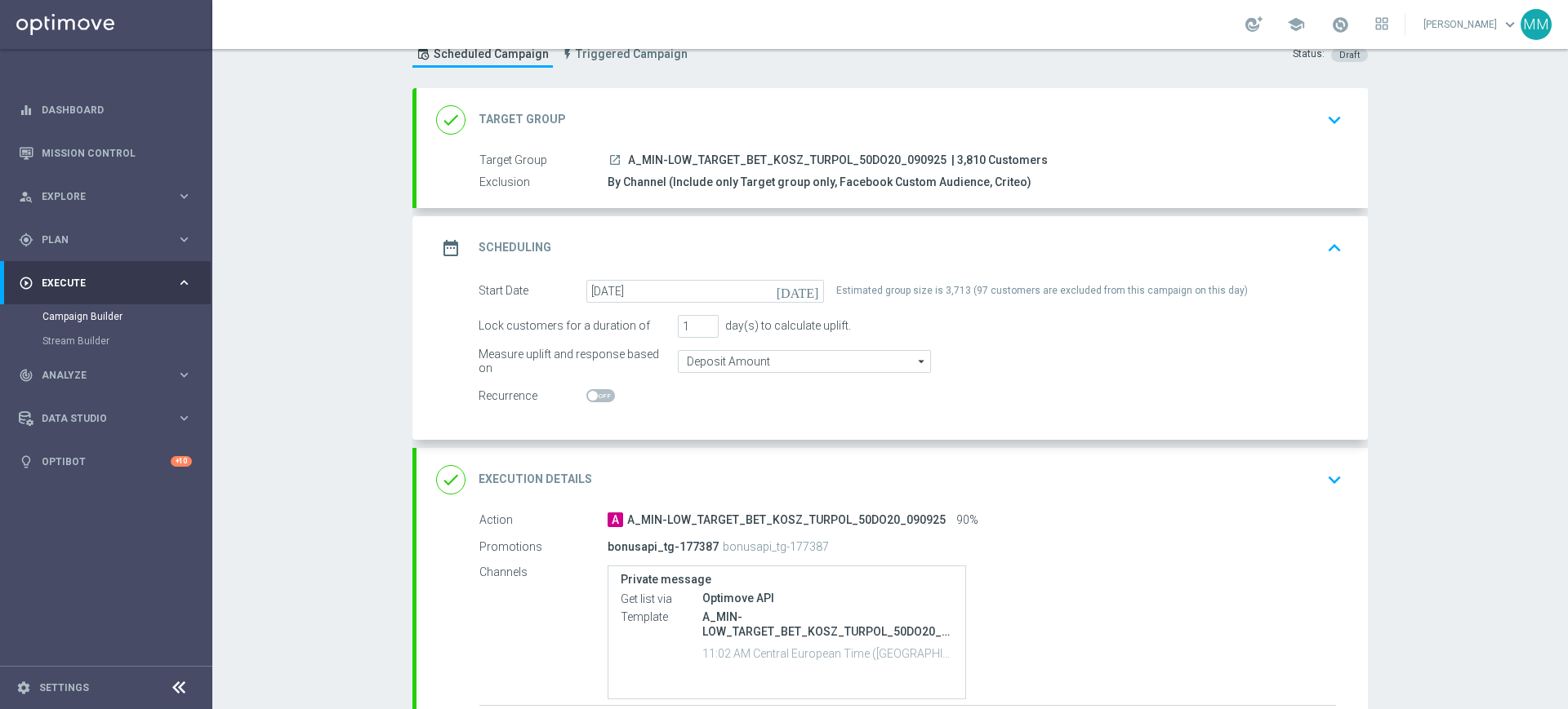
click at [744, 255] on div "date_range Scheduling keyboard_arrow_up" at bounding box center [892, 248] width 912 height 31
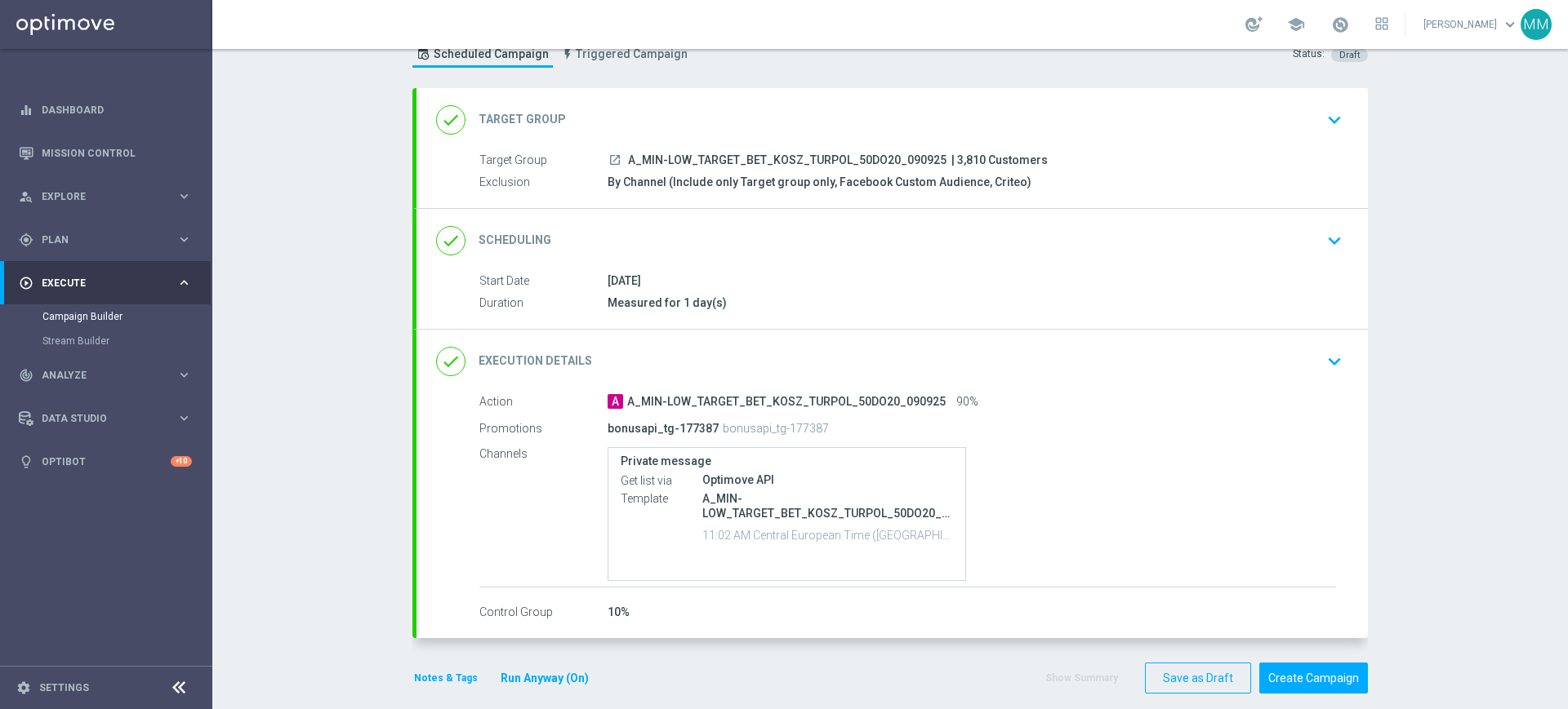
click at [741, 241] on div "done Scheduling keyboard_arrow_down" at bounding box center [892, 240] width 912 height 31
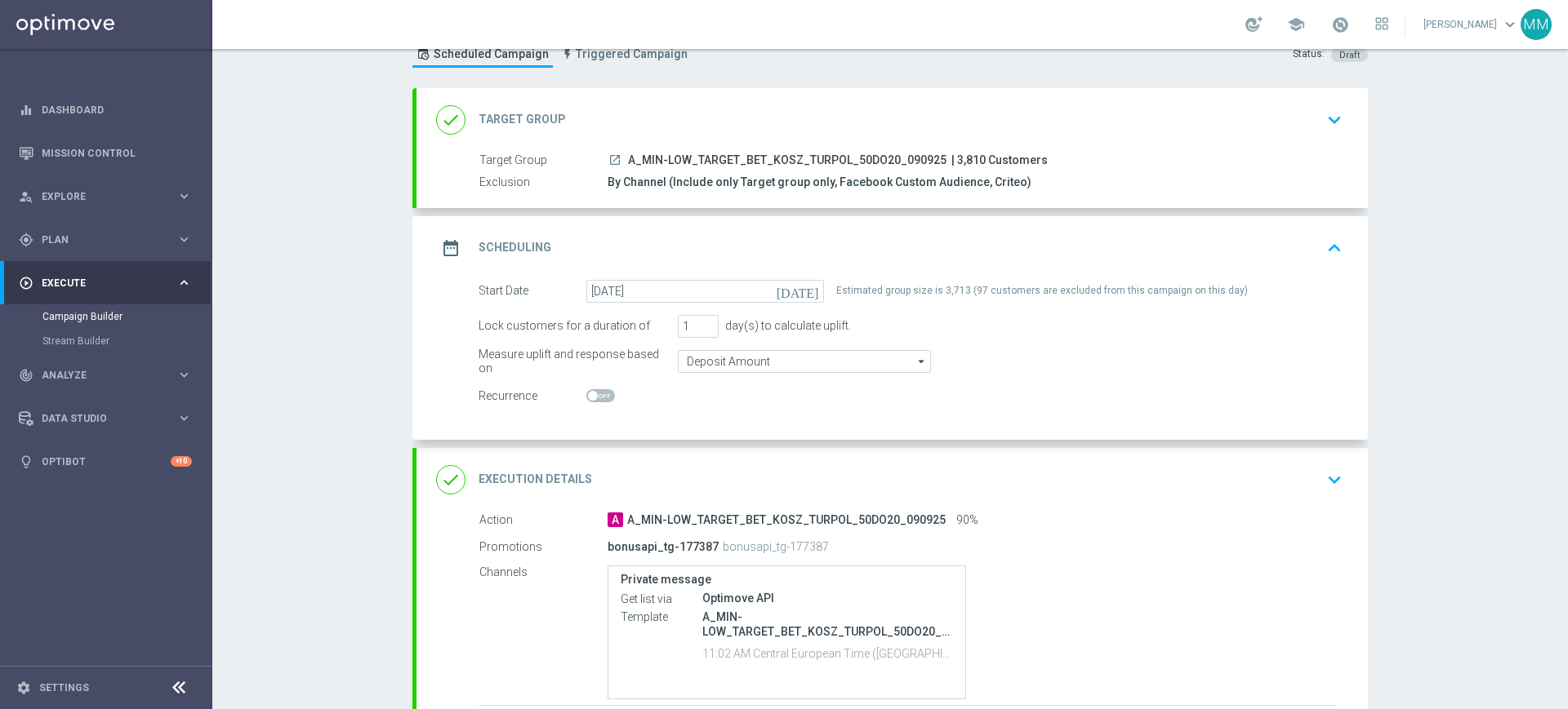
click at [819, 237] on div "date_range Scheduling keyboard_arrow_up" at bounding box center [892, 248] width 912 height 31
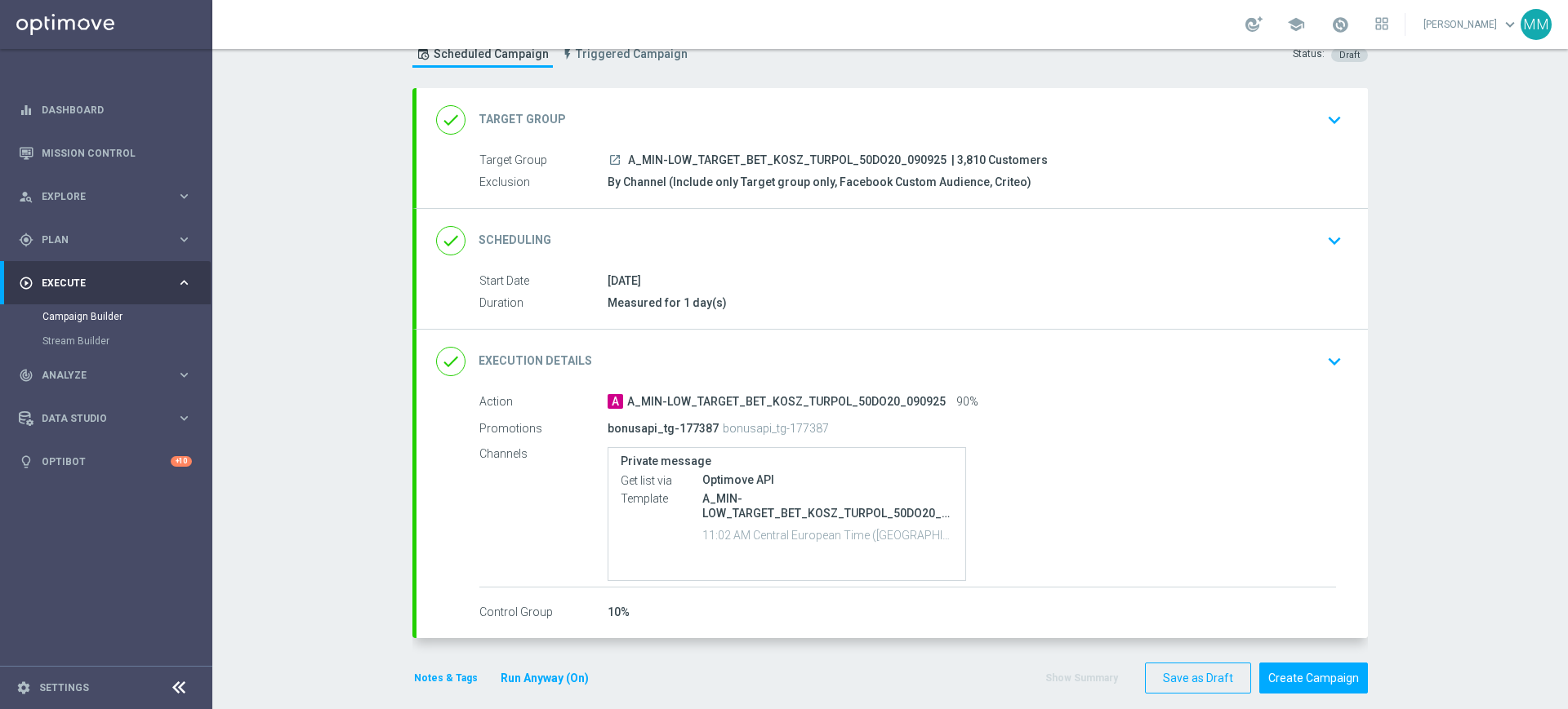
click at [678, 356] on div "done Execution Details keyboard_arrow_down" at bounding box center [892, 361] width 912 height 31
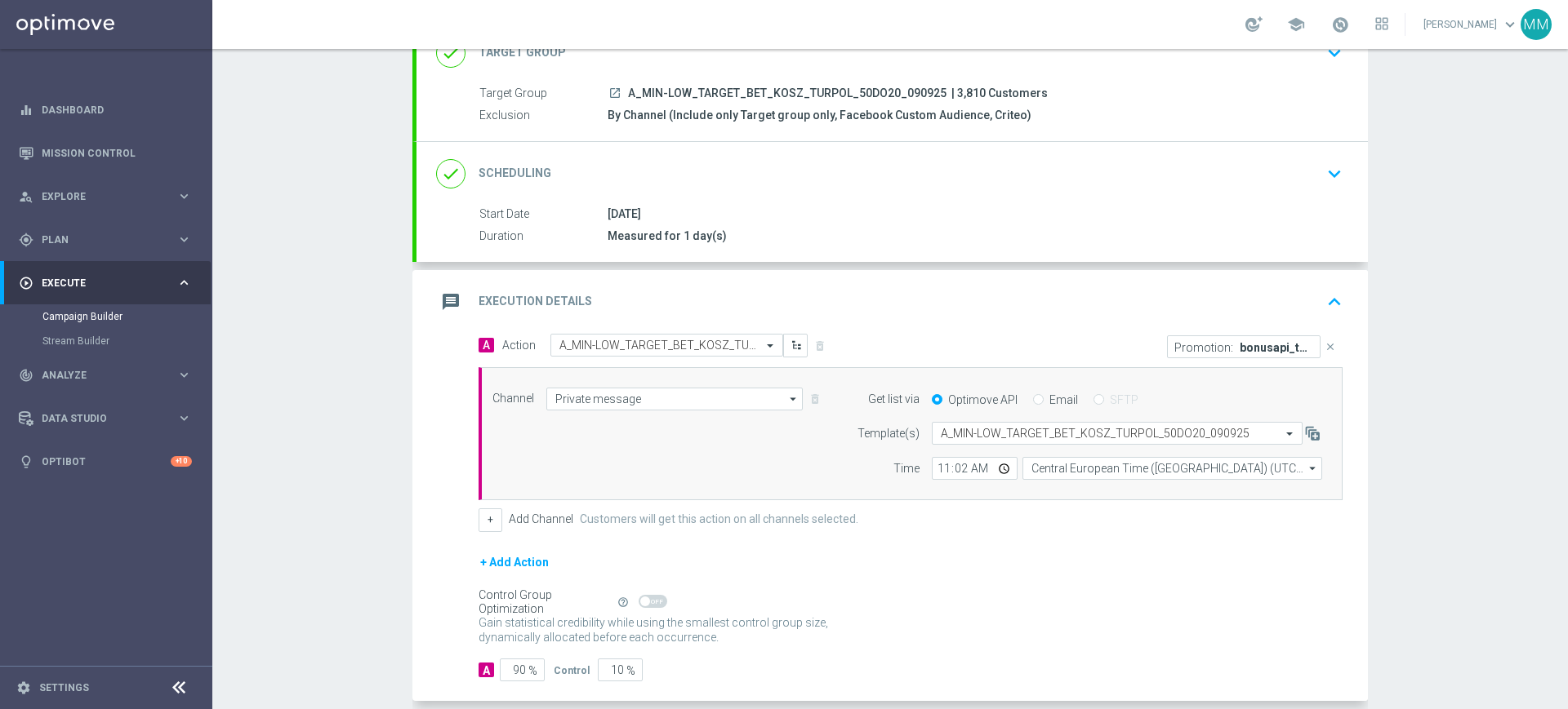
scroll to position [205, 0]
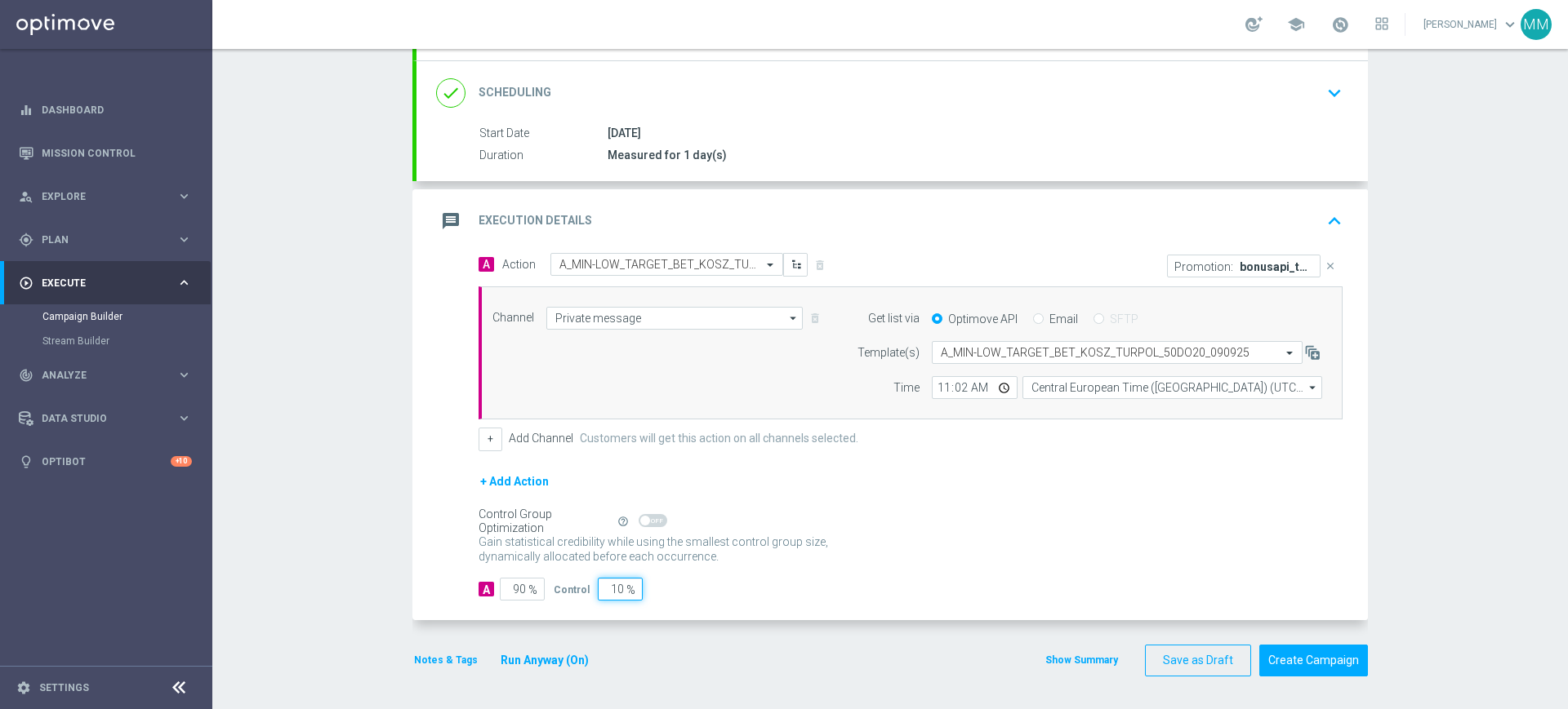
click at [598, 597] on input "10" at bounding box center [620, 589] width 45 height 23
type input "5"
type input "95"
click at [717, 620] on div "A Action Select action A_MIN-LOW_TARGET_BET_KOSZ_TURPOL_50DO20_090925 delete_fo…" at bounding box center [892, 437] width 951 height 368
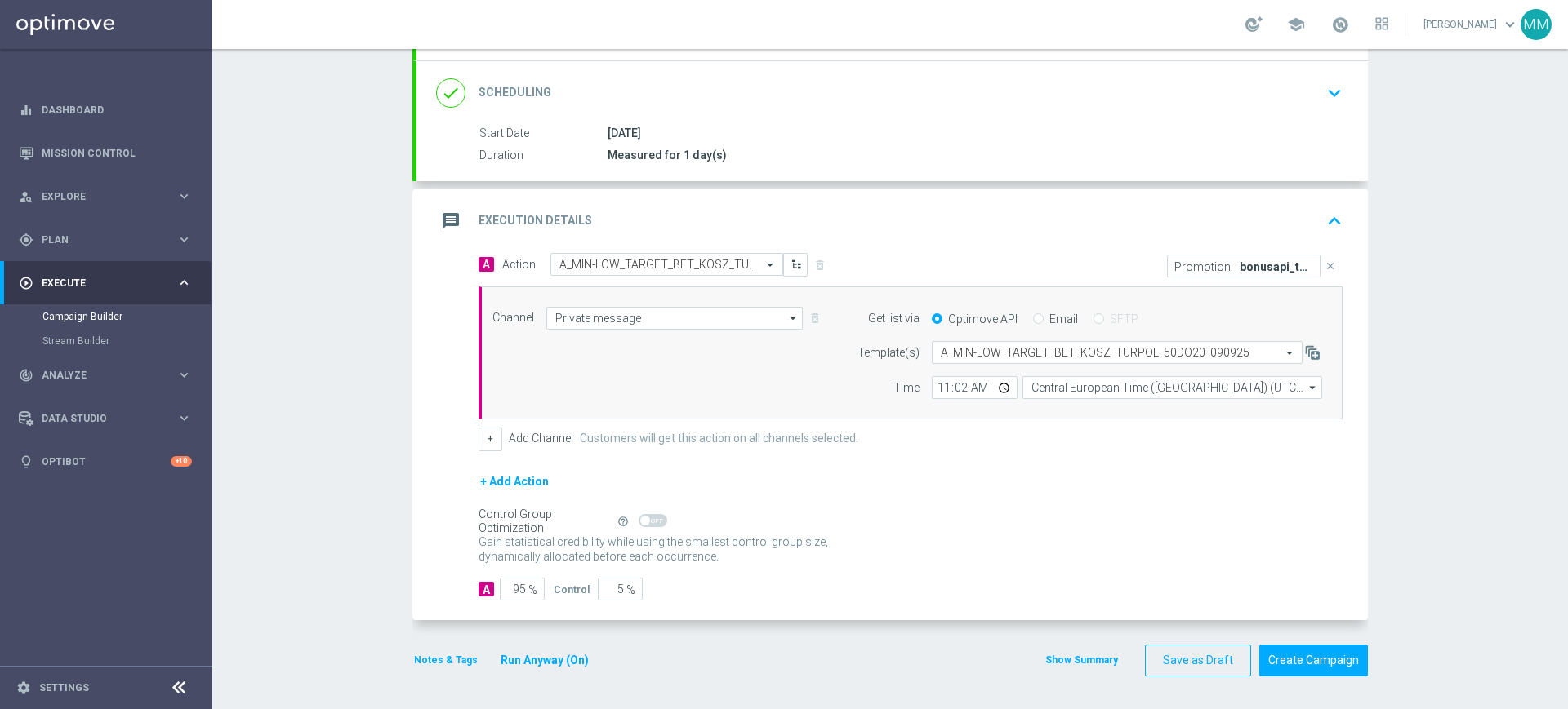
click at [627, 593] on span "%" at bounding box center [632, 590] width 9 height 14
click at [609, 595] on input "5" at bounding box center [620, 589] width 45 height 23
type input "1"
type input "99"
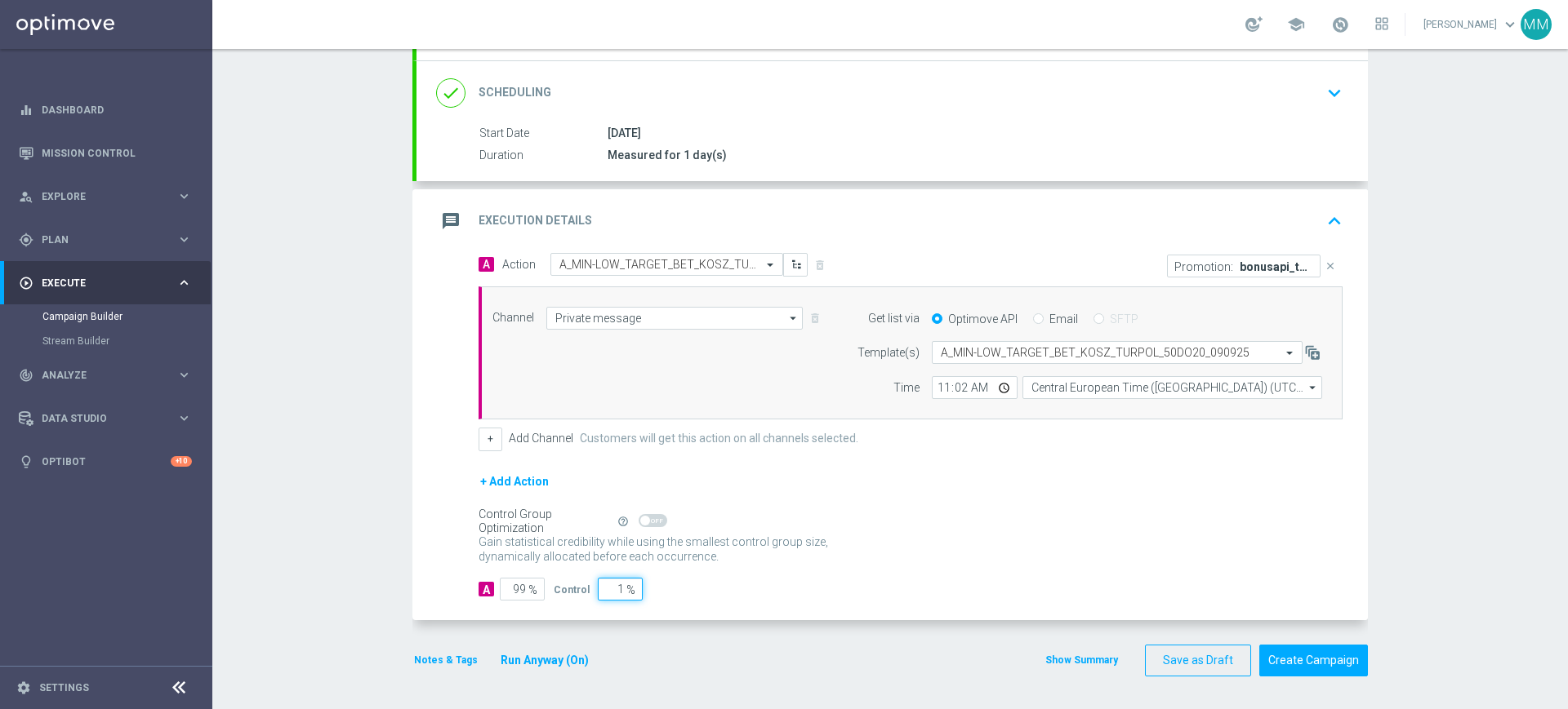
type input "10"
type input "90"
type input "10"
click at [542, 203] on div "message Execution Details keyboard_arrow_up" at bounding box center [892, 221] width 951 height 64
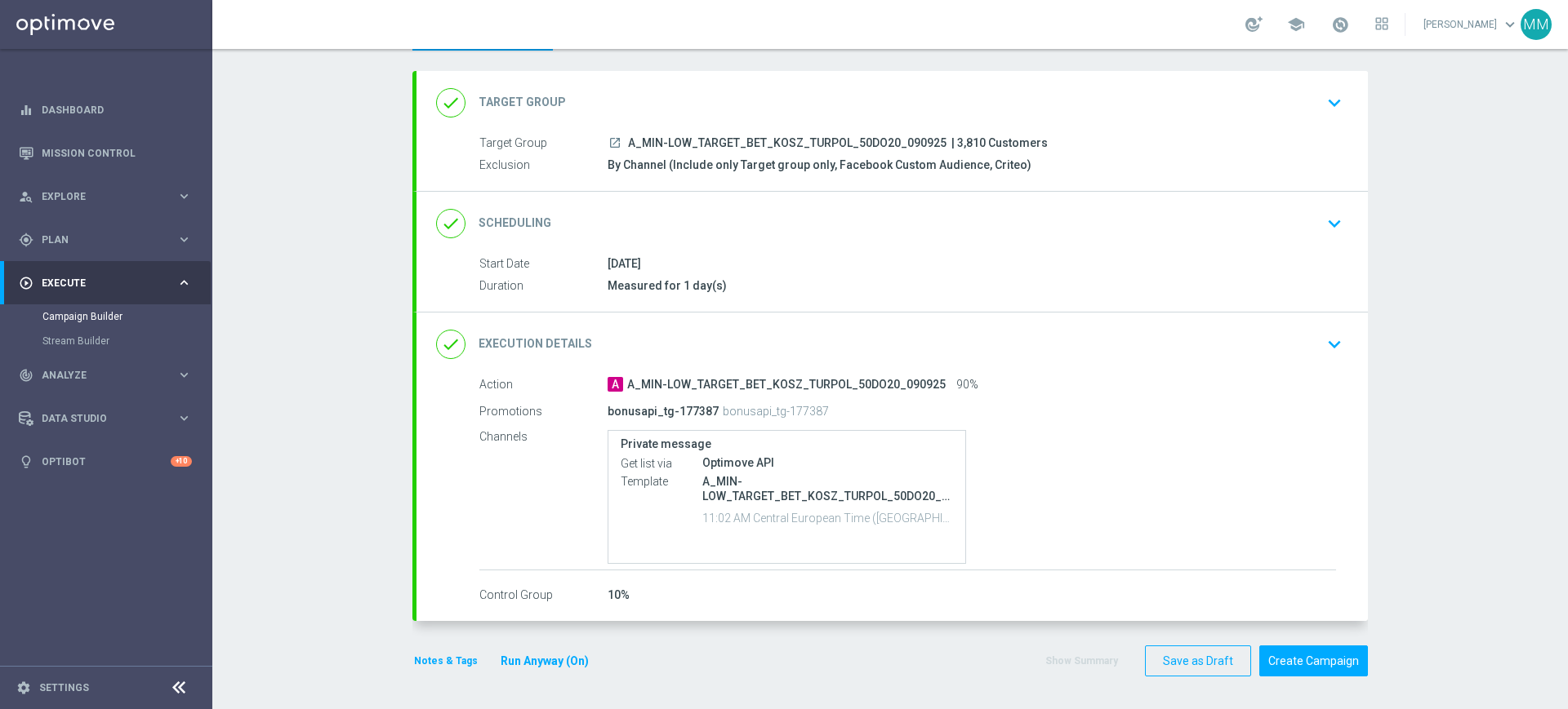
scroll to position [75, 0]
click at [429, 660] on button "Notes & Tags" at bounding box center [446, 661] width 67 height 18
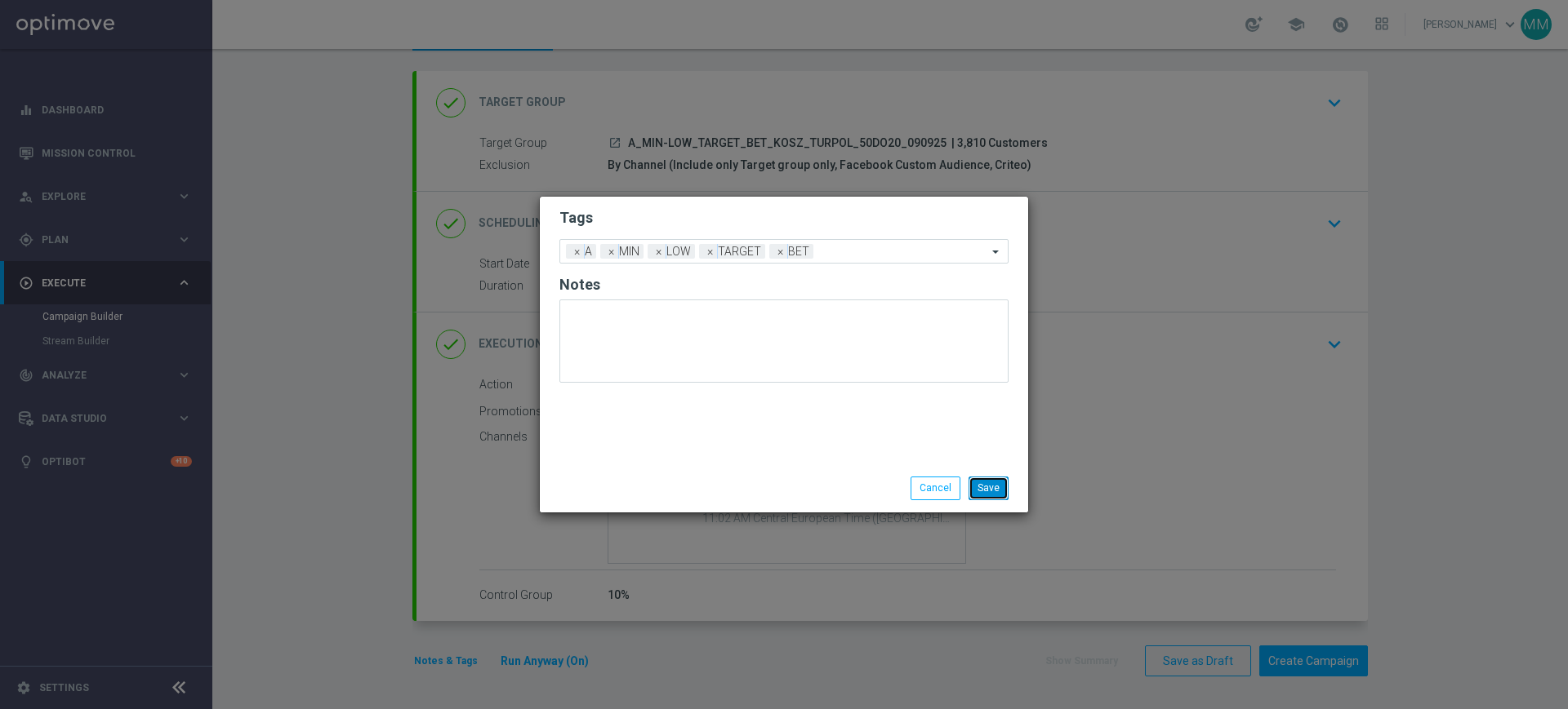
click at [995, 493] on button "Save" at bounding box center [988, 488] width 40 height 23
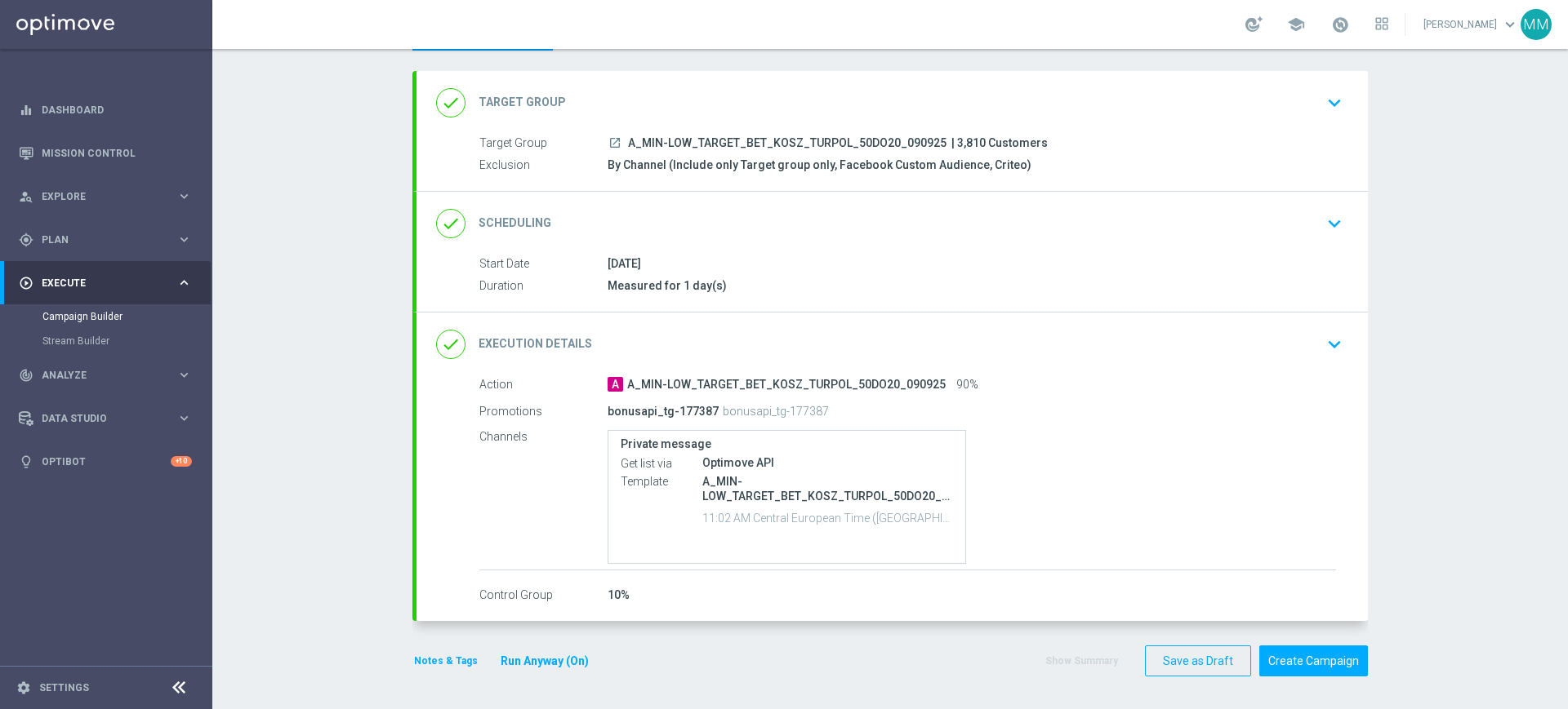
click at [413, 657] on button "Notes & Tags" at bounding box center [446, 661] width 67 height 18
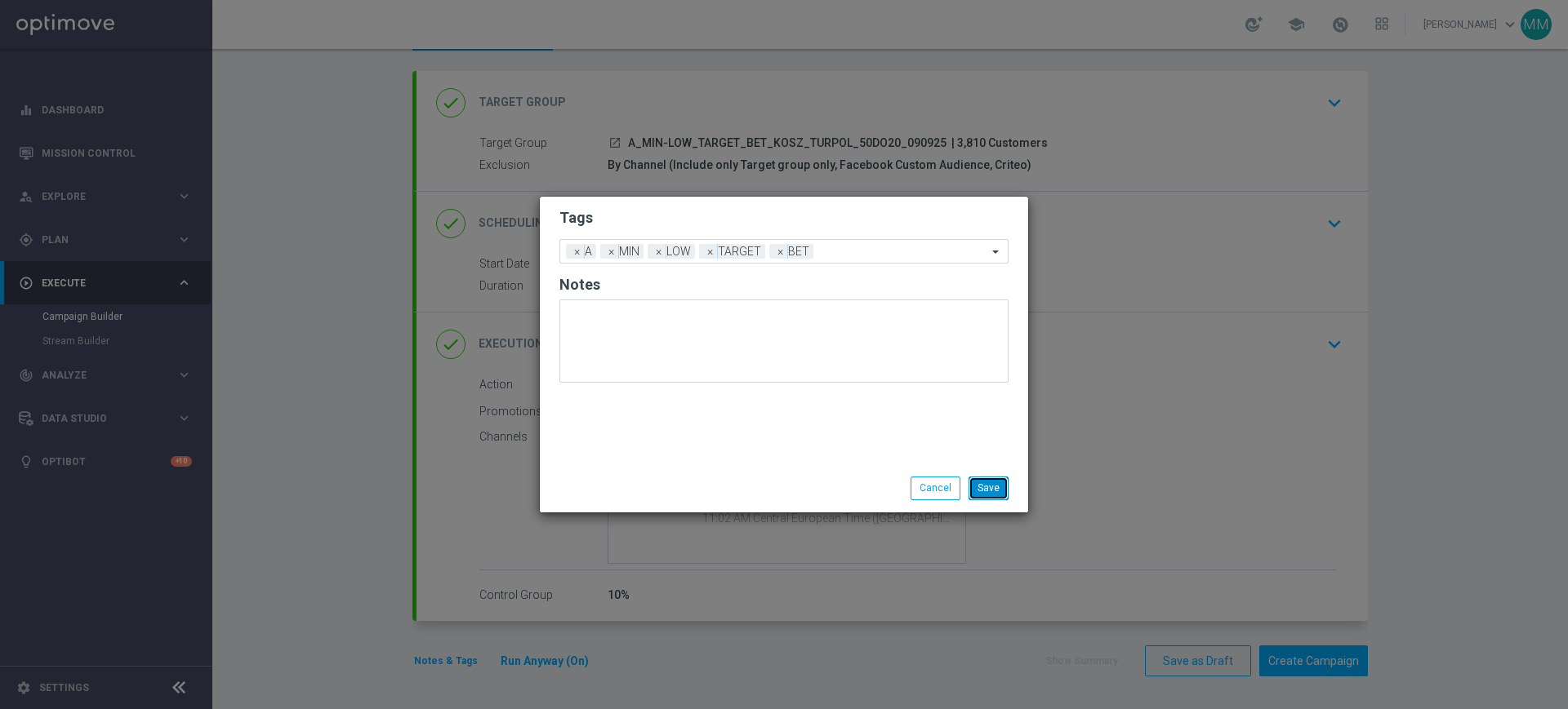
click at [985, 491] on button "Save" at bounding box center [988, 488] width 40 height 23
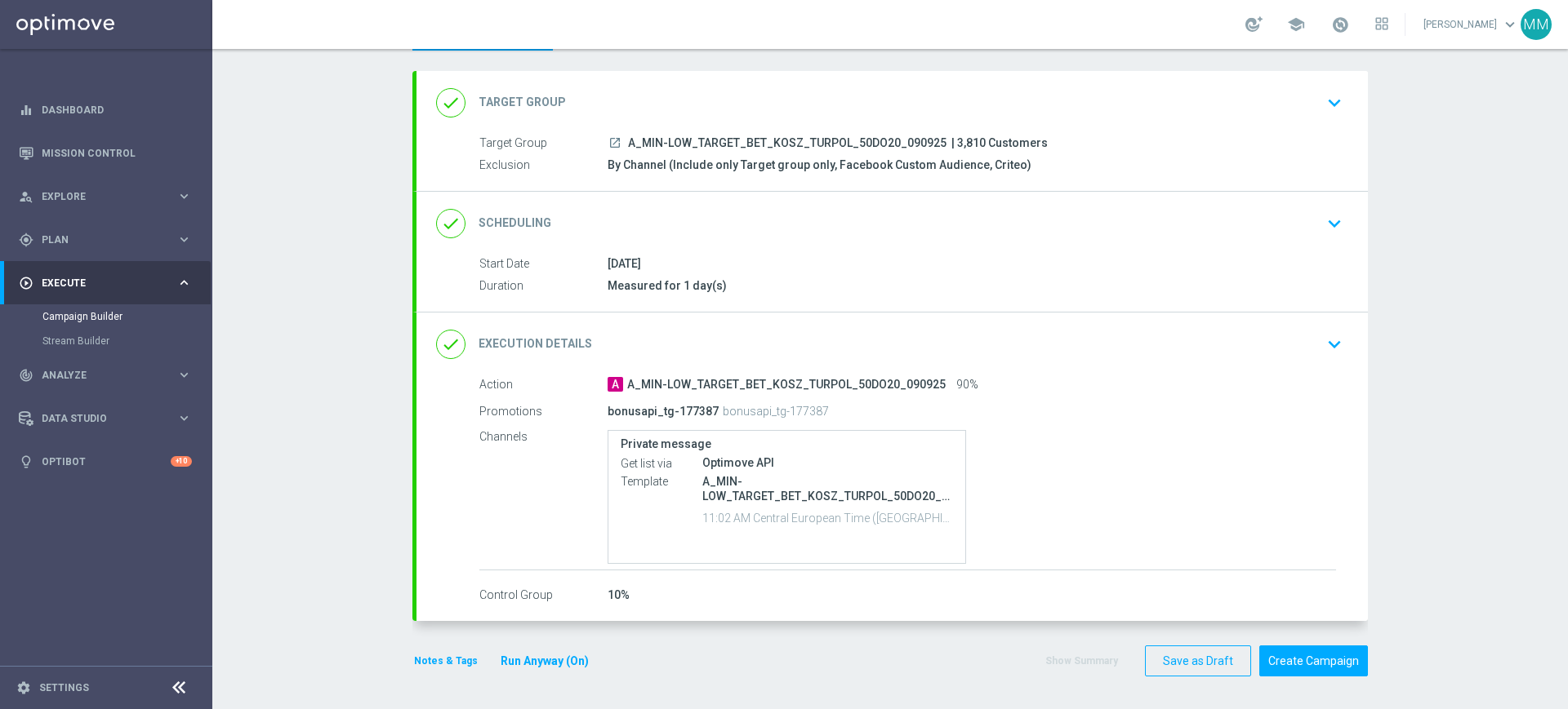
click at [735, 231] on div "done Scheduling keyboard_arrow_down" at bounding box center [892, 223] width 912 height 31
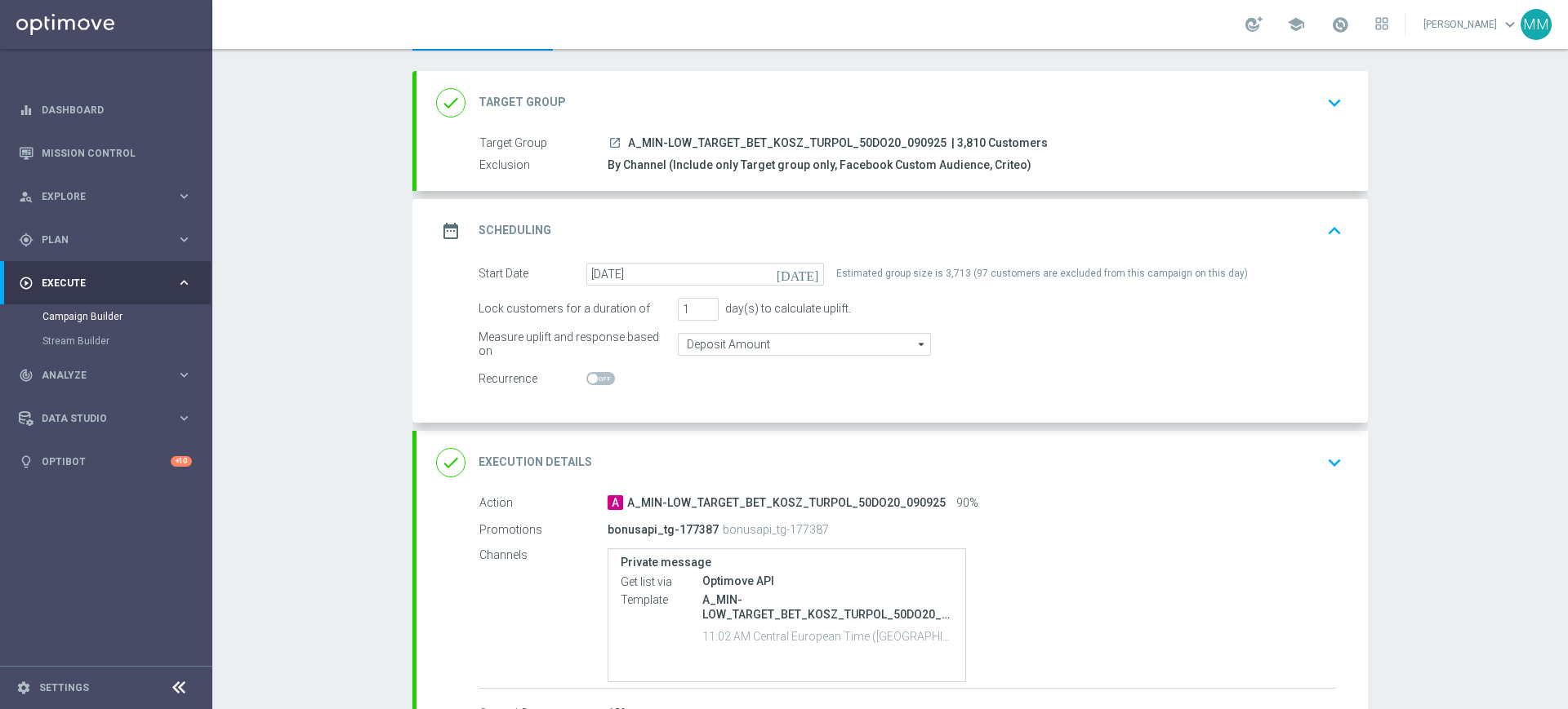
click at [778, 217] on div "date_range Scheduling keyboard_arrow_up" at bounding box center [892, 231] width 912 height 31
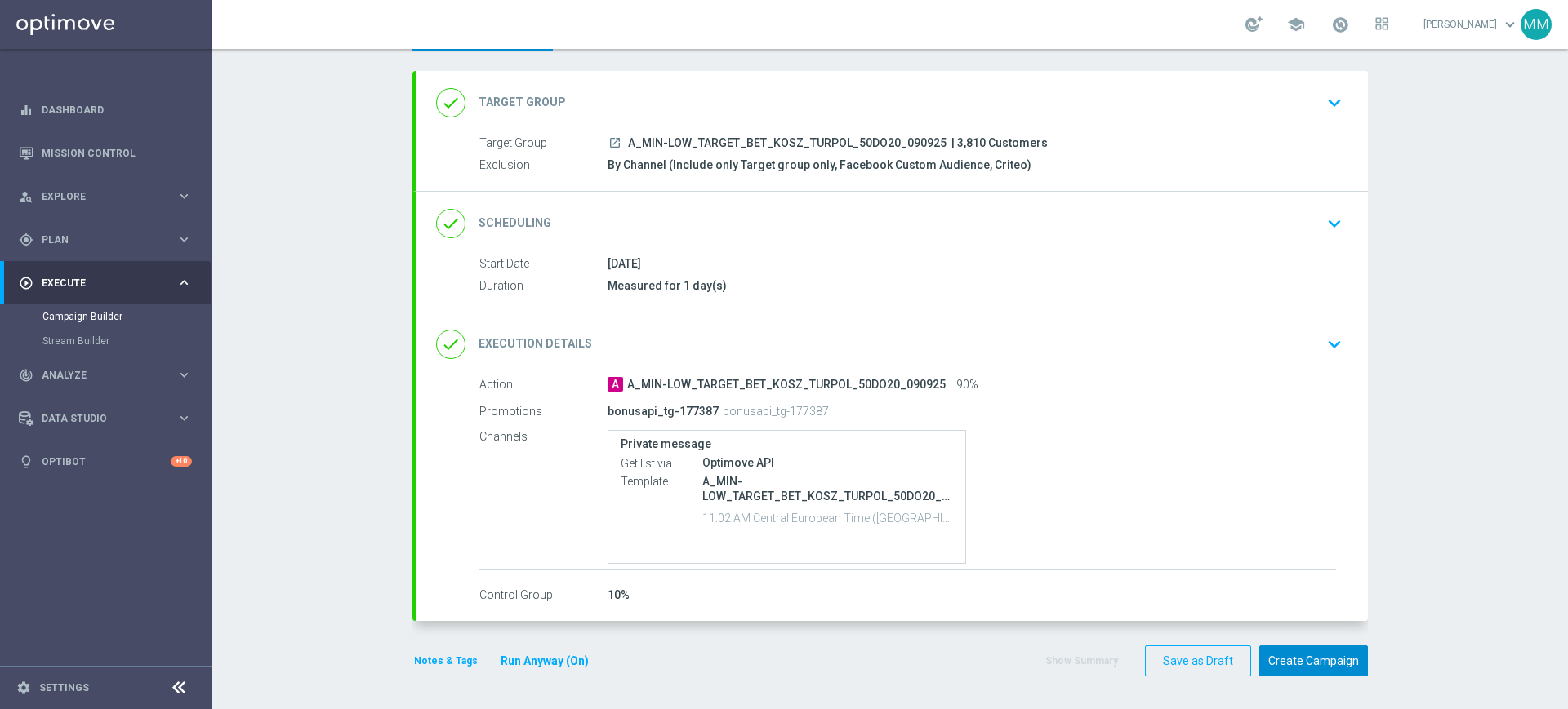
click at [1296, 660] on button "Create Campaign" at bounding box center [1314, 662] width 109 height 32
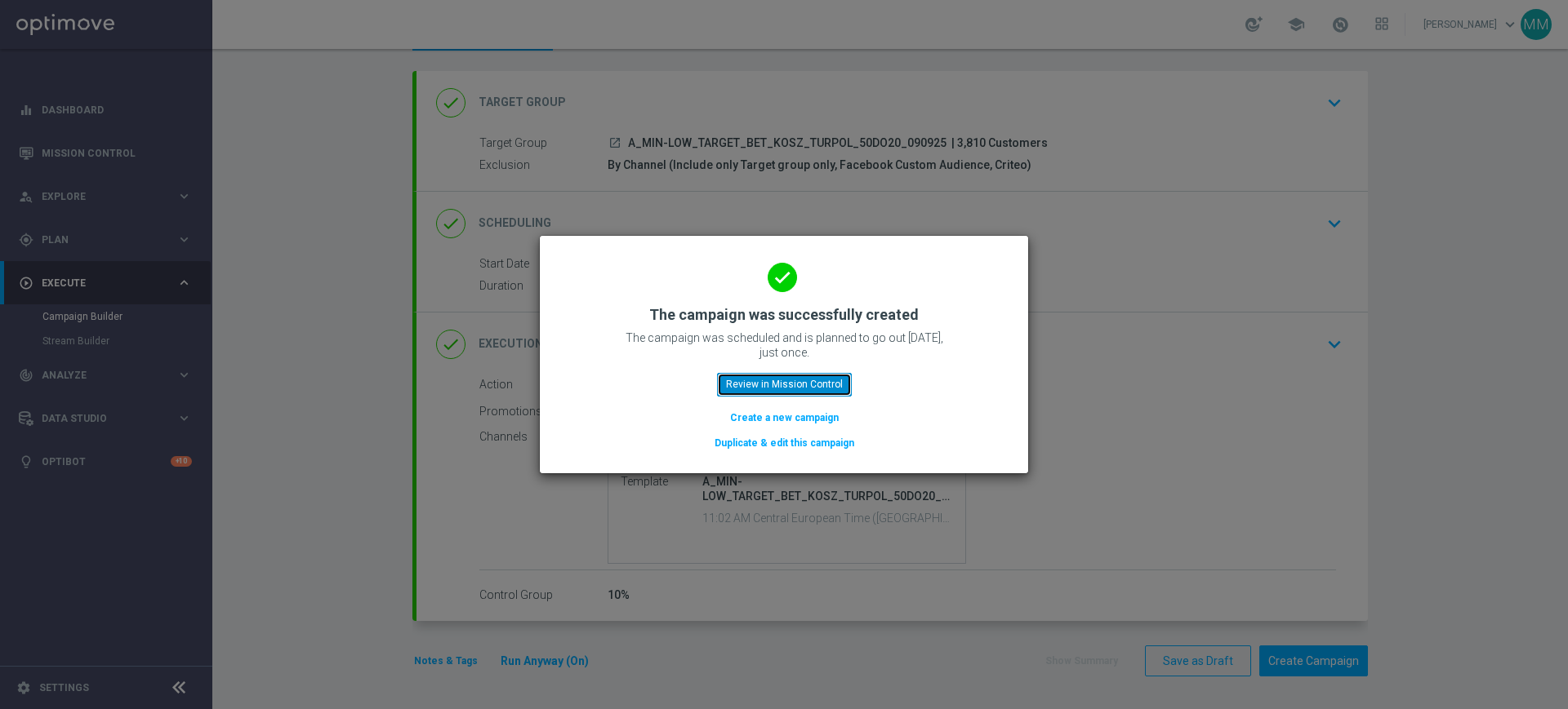
click at [804, 387] on button "Review in Mission Control" at bounding box center [784, 385] width 135 height 23
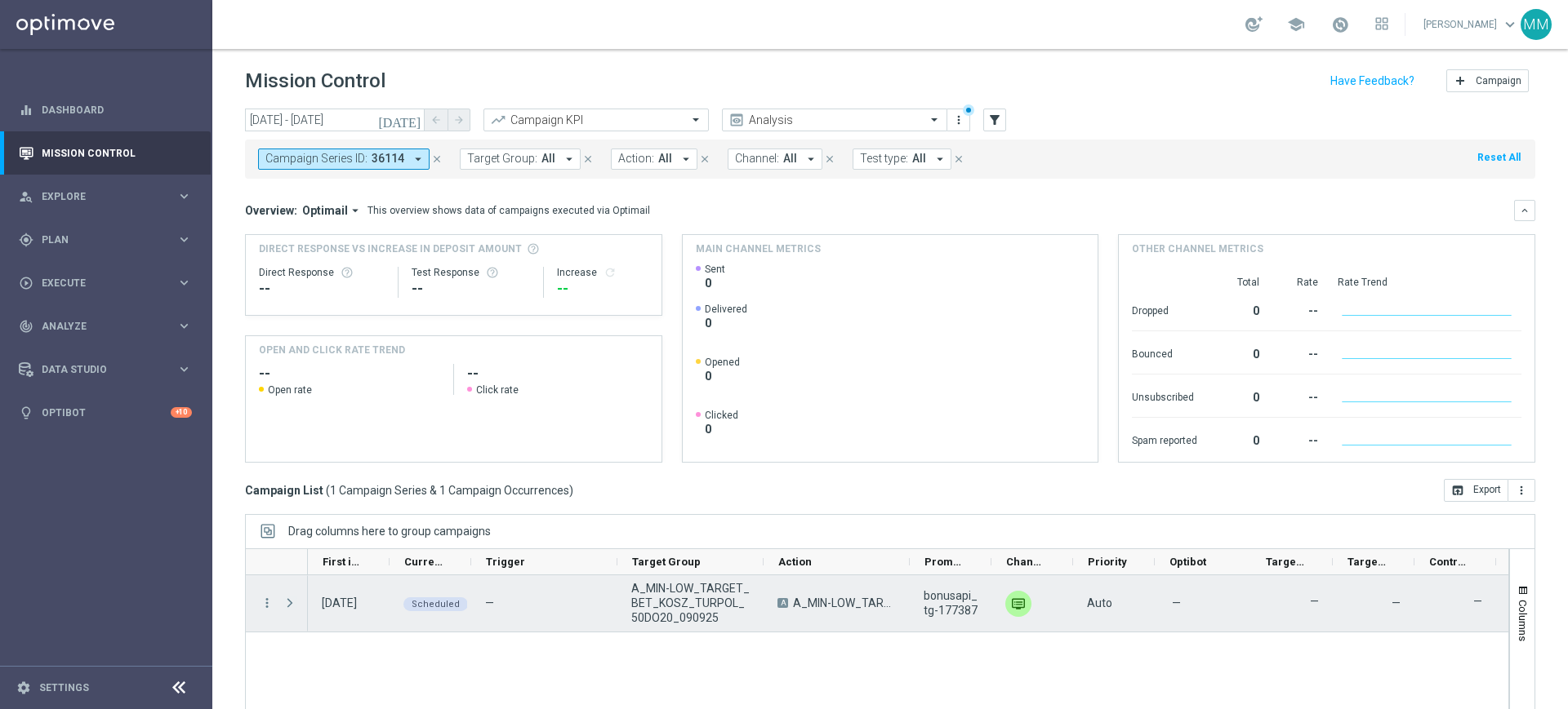
click at [292, 601] on span "Press SPACE to select this row." at bounding box center [290, 603] width 15 height 13
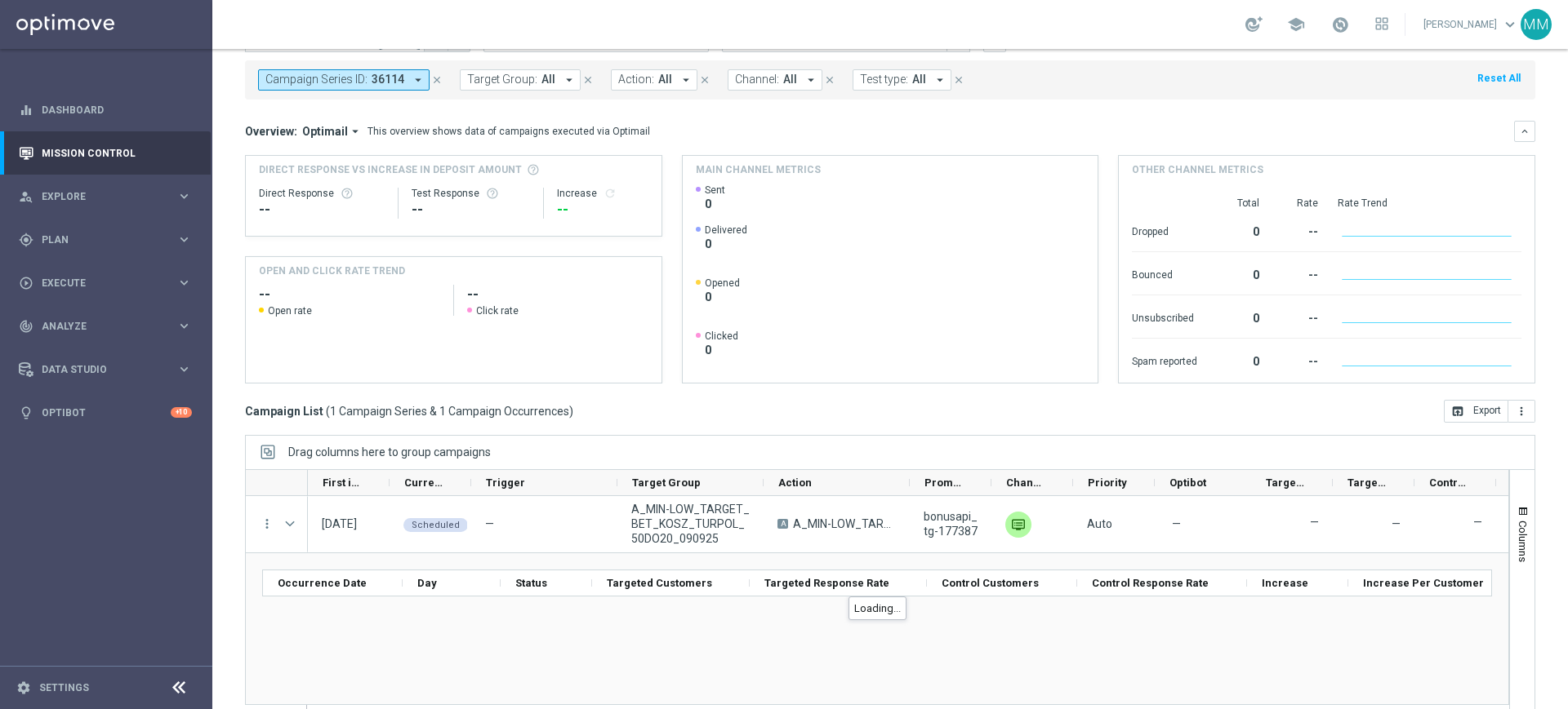
scroll to position [107, 0]
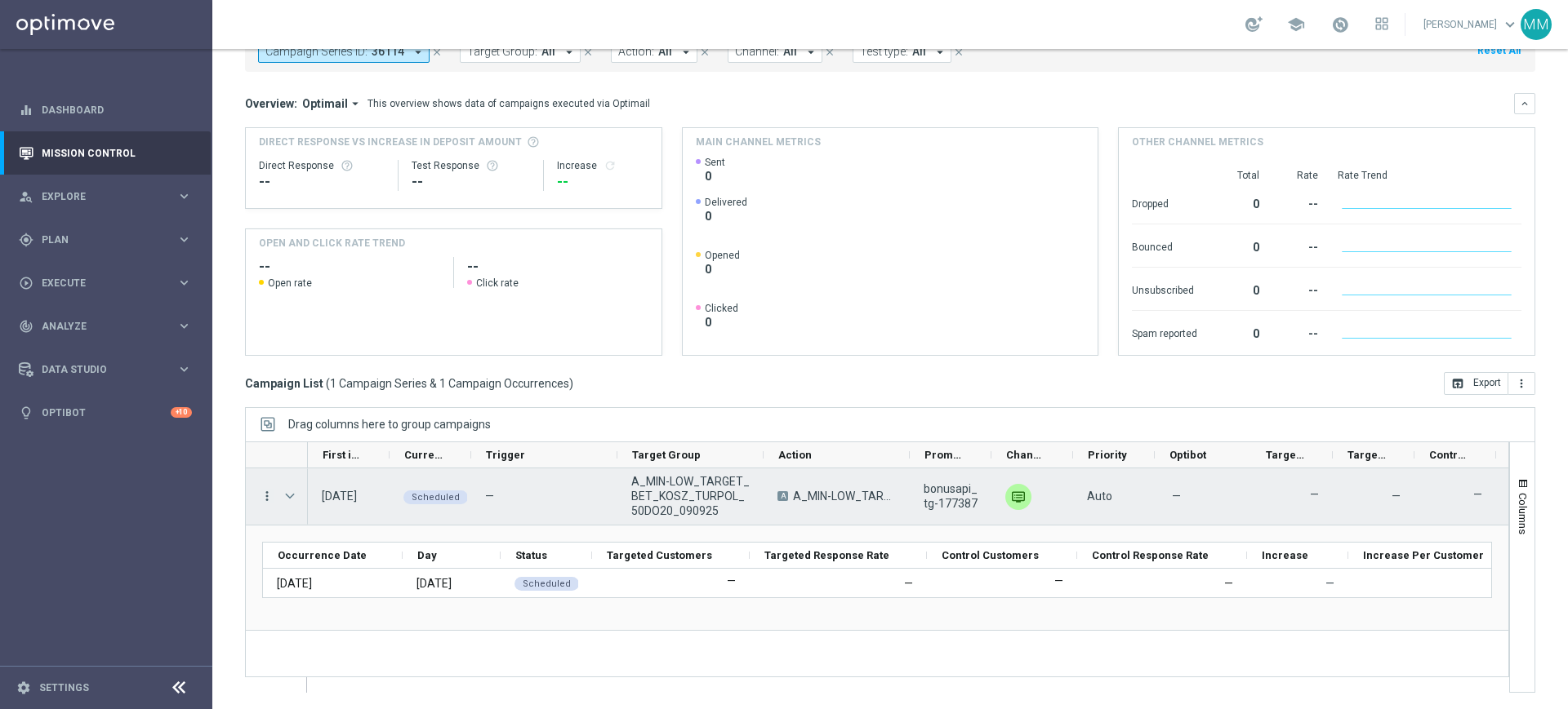
click at [266, 496] on icon "more_vert" at bounding box center [267, 496] width 15 height 15
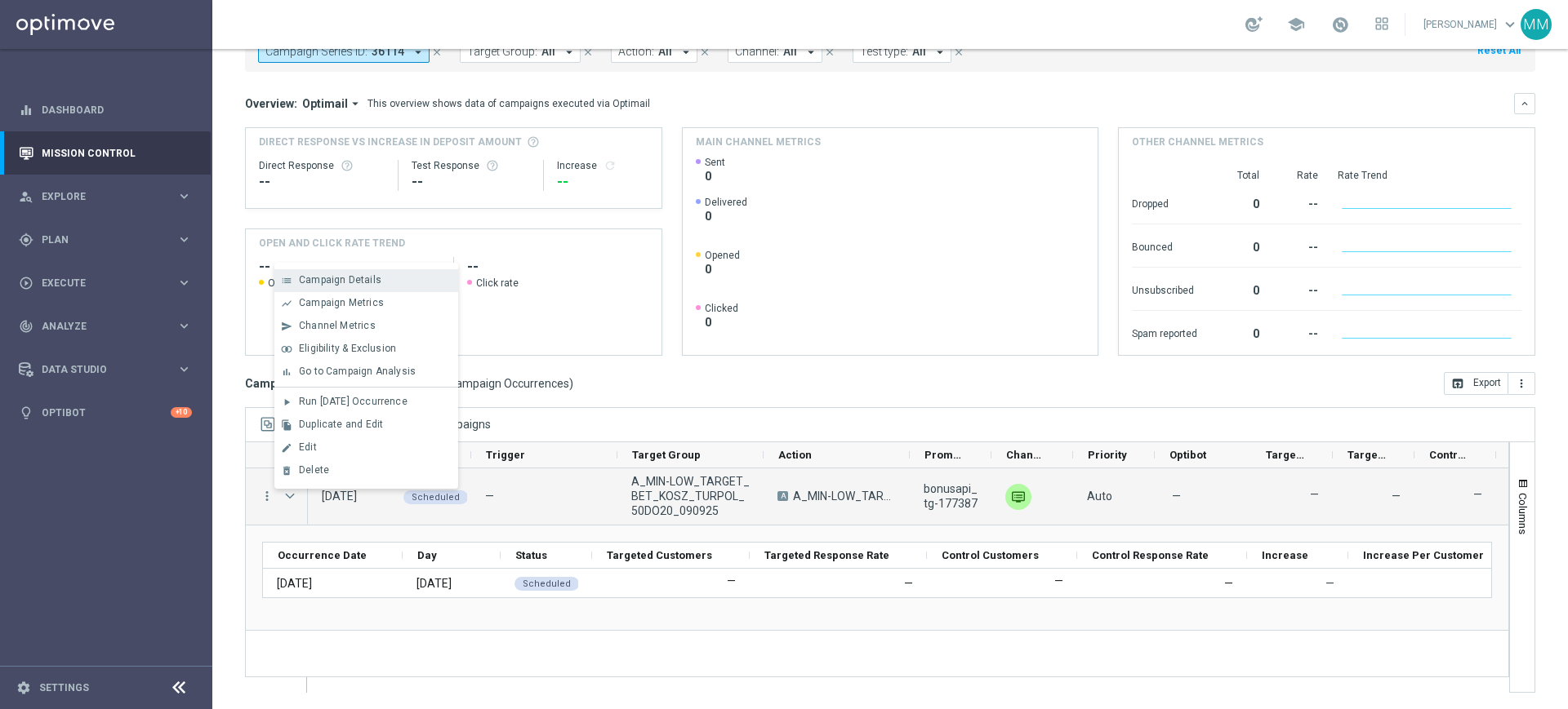
click at [345, 287] on div "list Campaign Details" at bounding box center [366, 280] width 184 height 23
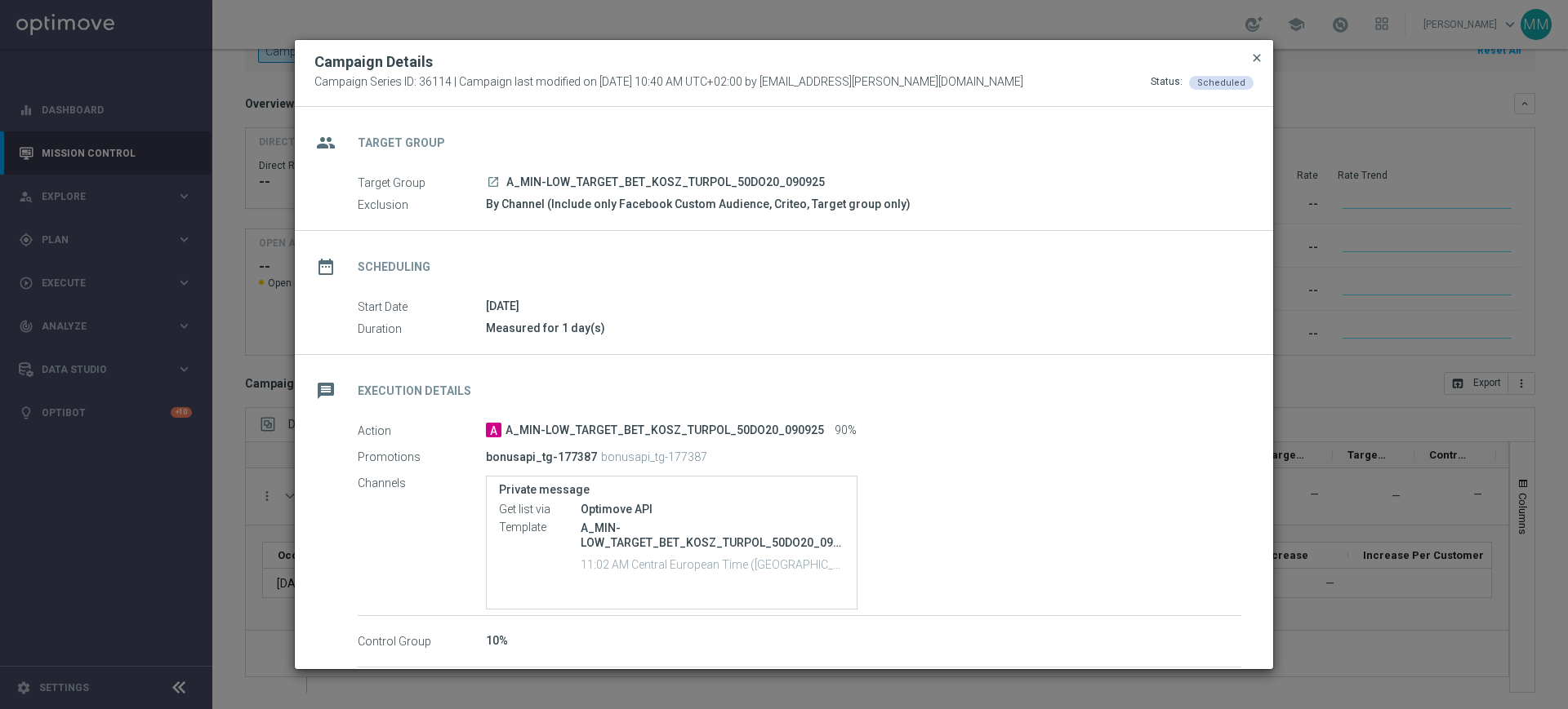
click at [1252, 60] on span "close" at bounding box center [1257, 58] width 13 height 13
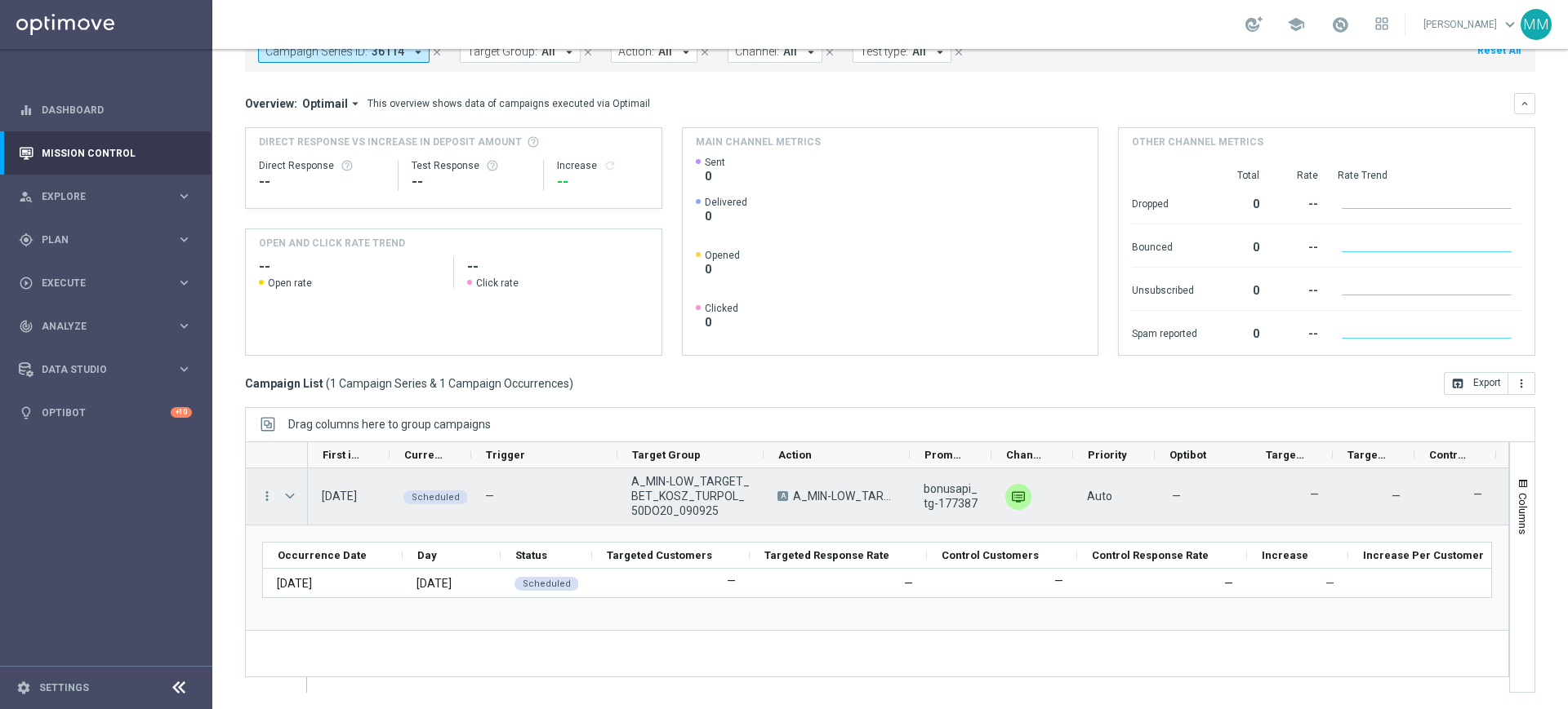
click at [297, 490] on span "Press SPACE to select this row." at bounding box center [290, 496] width 15 height 13
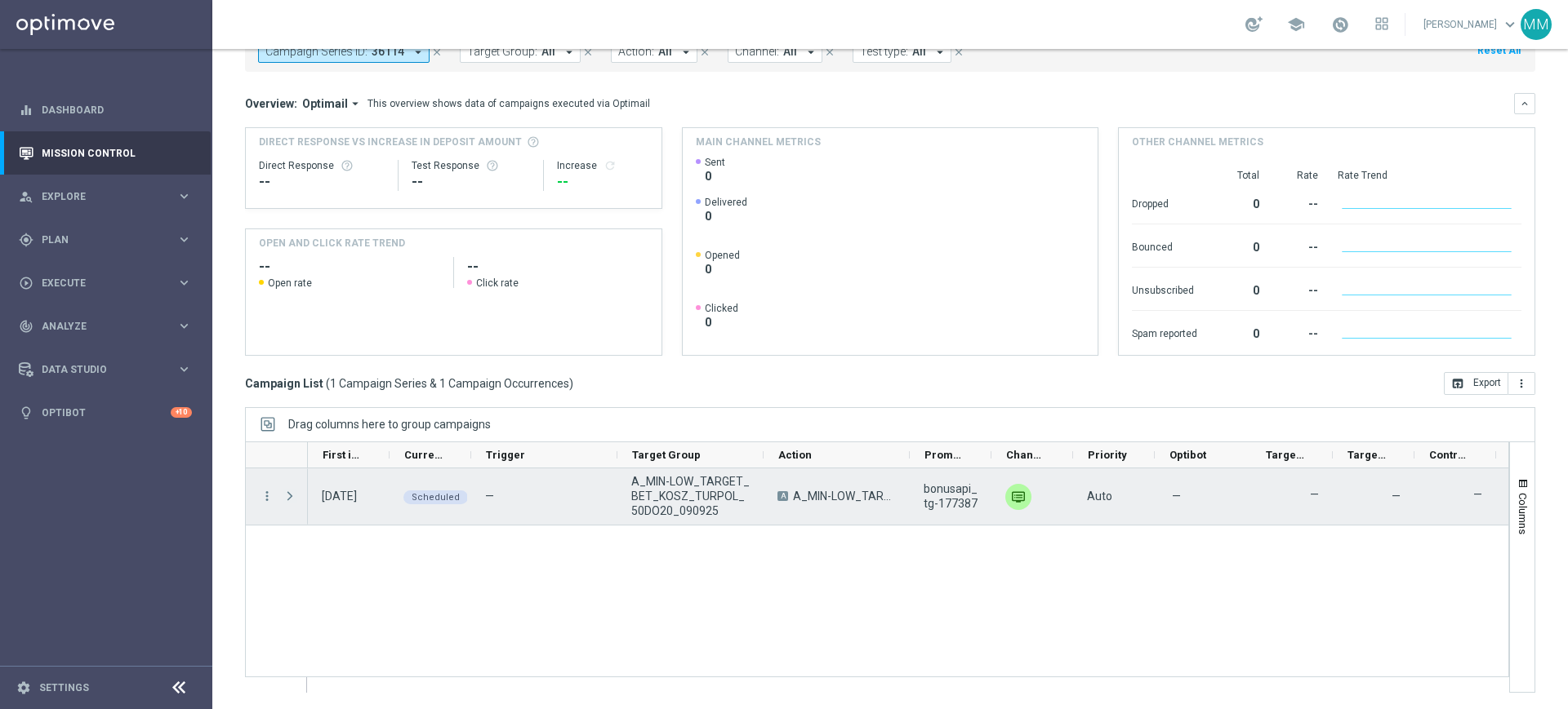
click at [294, 499] on span "Press SPACE to select this row." at bounding box center [290, 496] width 15 height 13
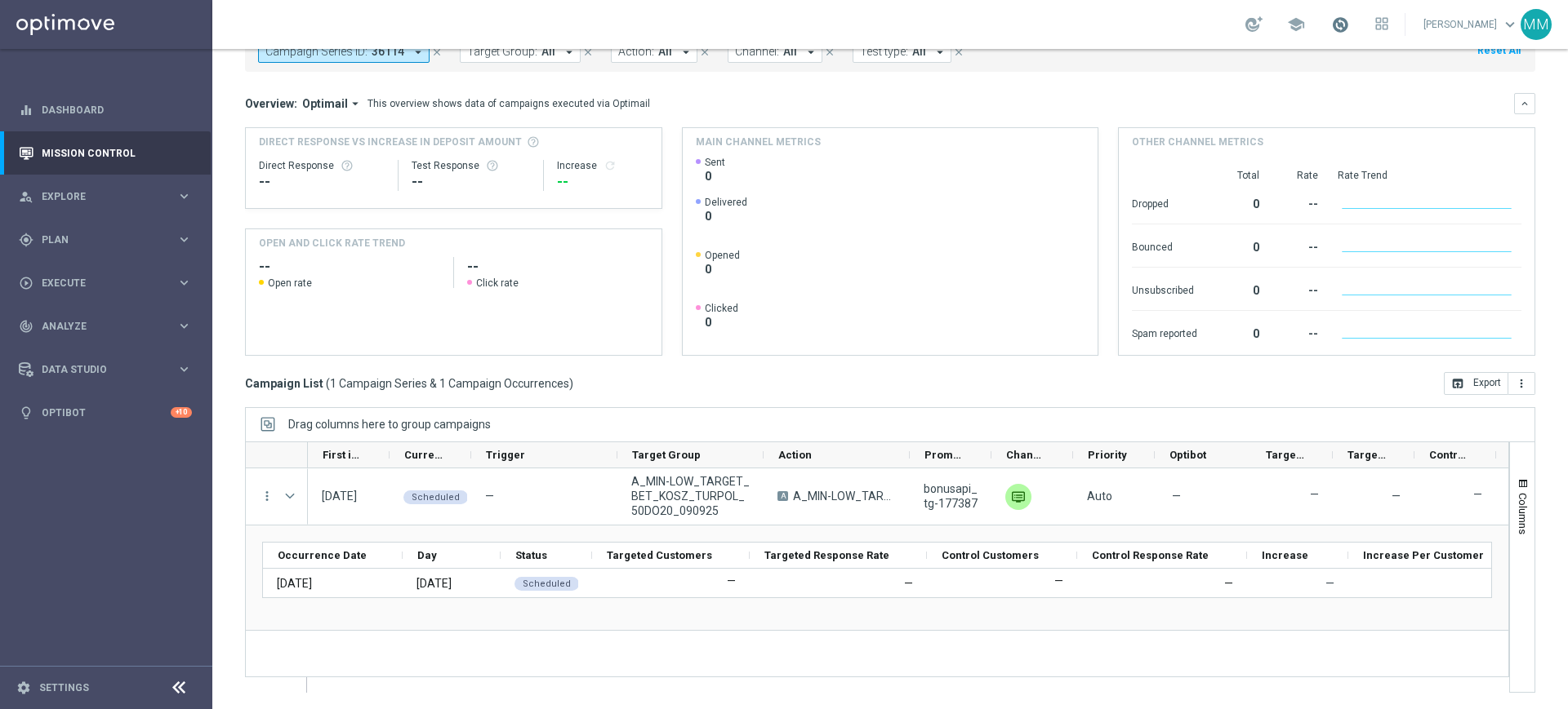
click at [1346, 20] on span at bounding box center [1340, 24] width 18 height 18
click at [1342, 22] on span at bounding box center [1340, 24] width 18 height 18
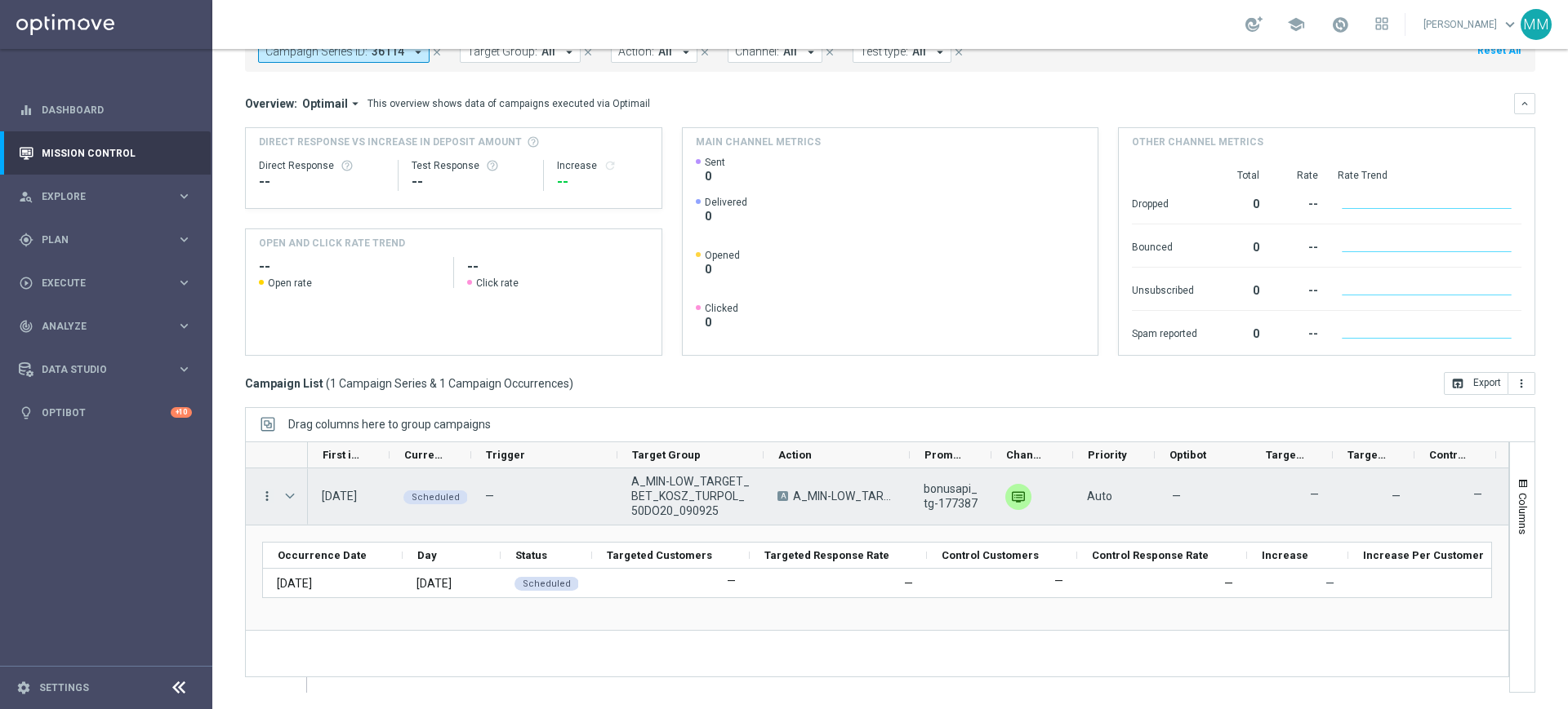
click at [260, 495] on icon "more_vert" at bounding box center [267, 496] width 15 height 15
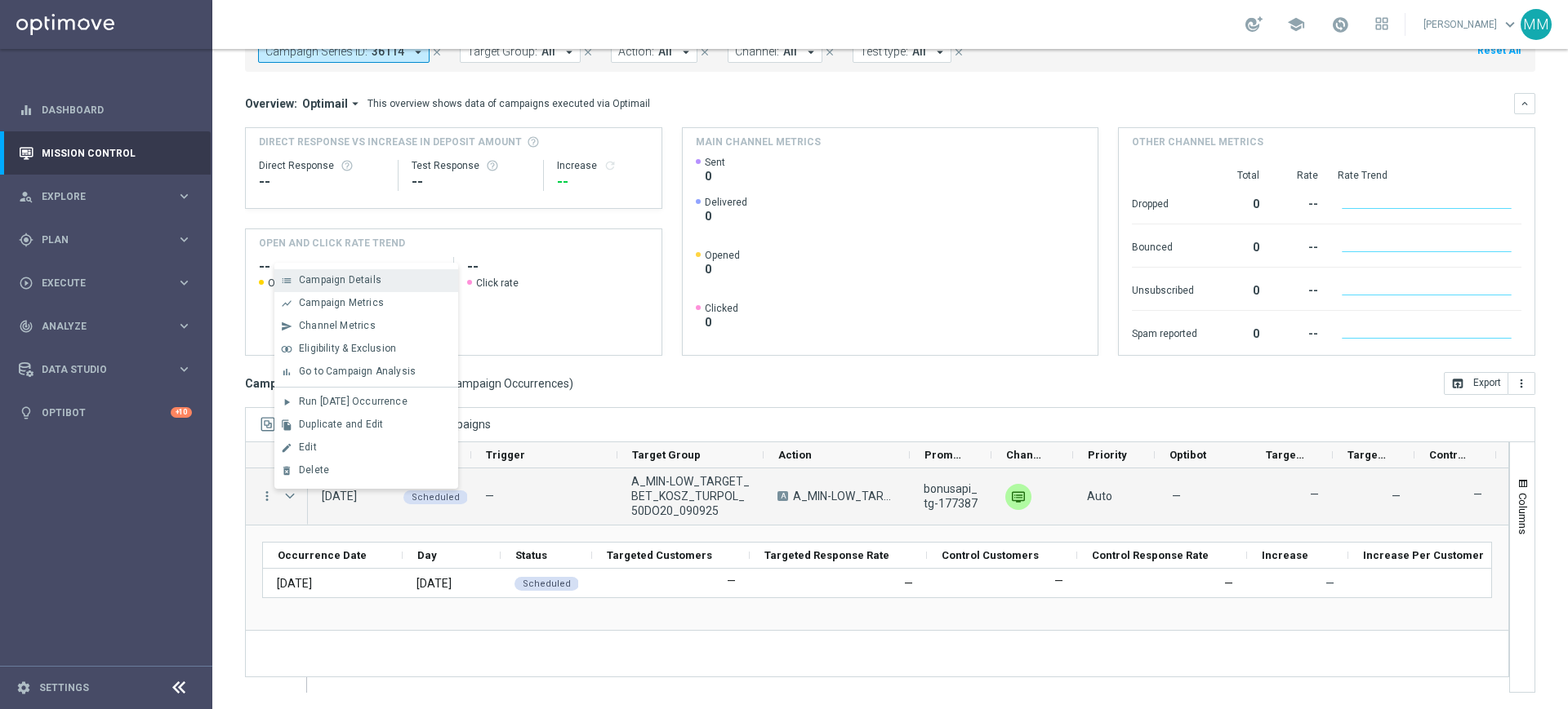
click at [388, 285] on div "Campaign Details" at bounding box center [375, 279] width 152 height 11
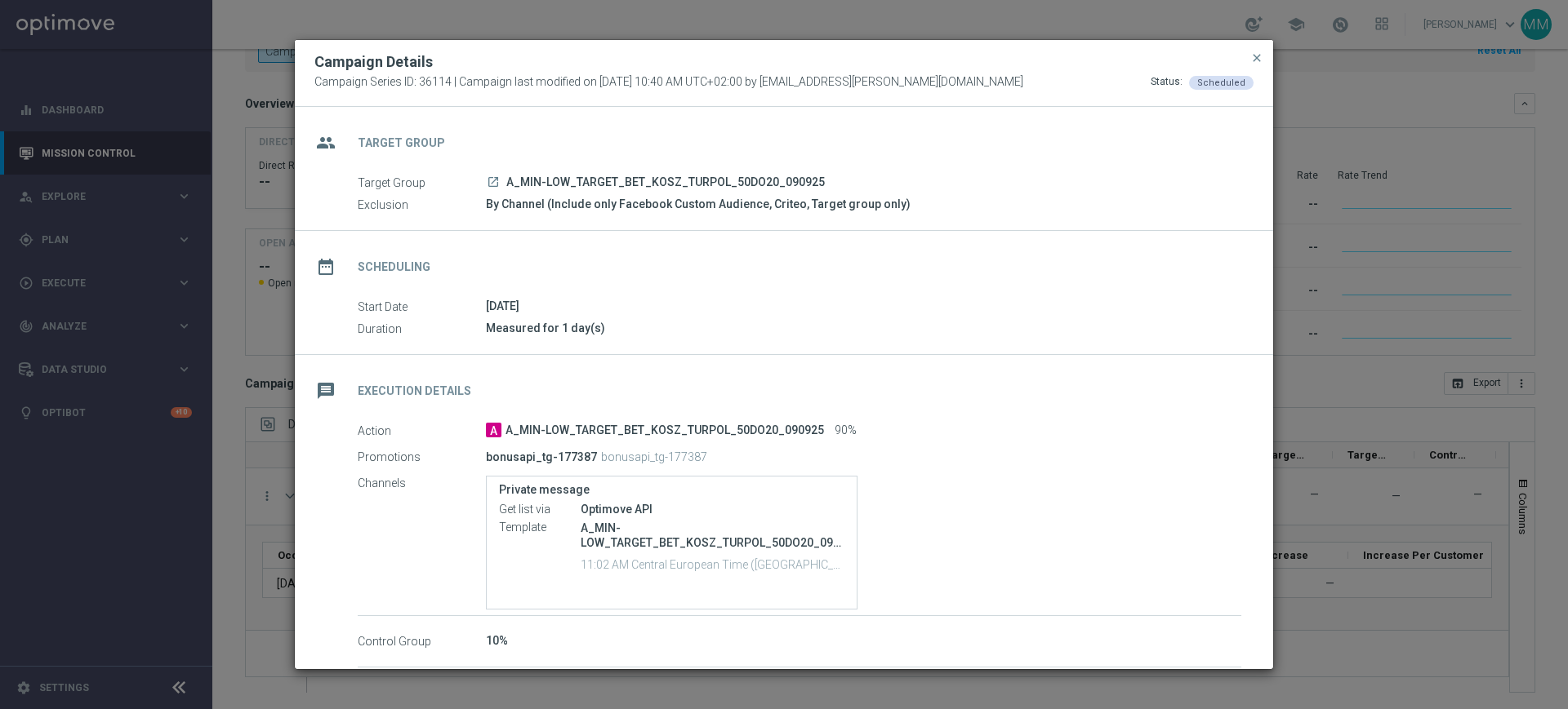
click at [294, 360] on div "Campaign Details Campaign Series ID: 36114 | Campaign last modified on 9 Sep 20…" at bounding box center [784, 354] width 981 height 631
click at [276, 497] on modal-container "Campaign Details Campaign Series ID: 36114 | Campaign last modified on 9 Sep 20…" at bounding box center [784, 354] width 1568 height 709
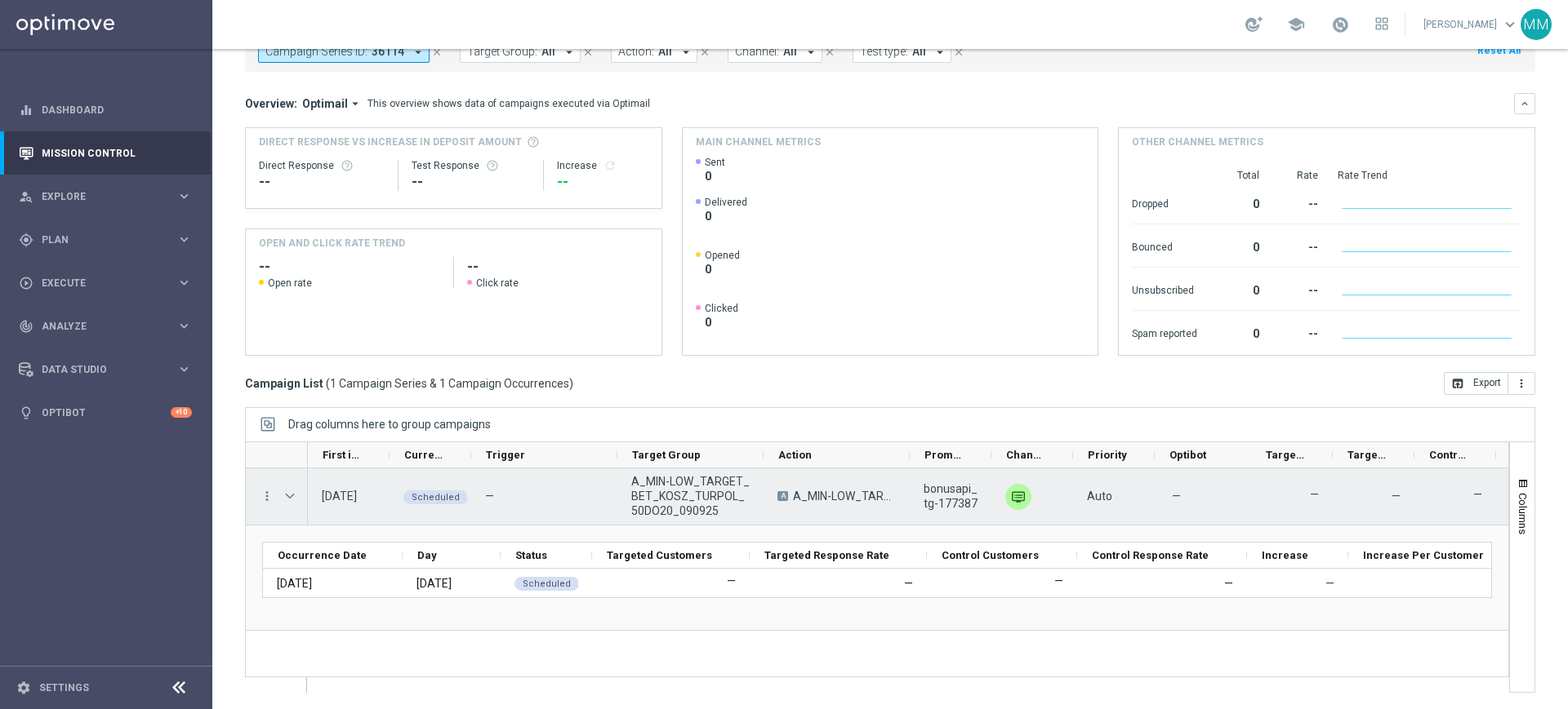
click at [287, 495] on span "Press SPACE to select this row." at bounding box center [290, 496] width 15 height 13
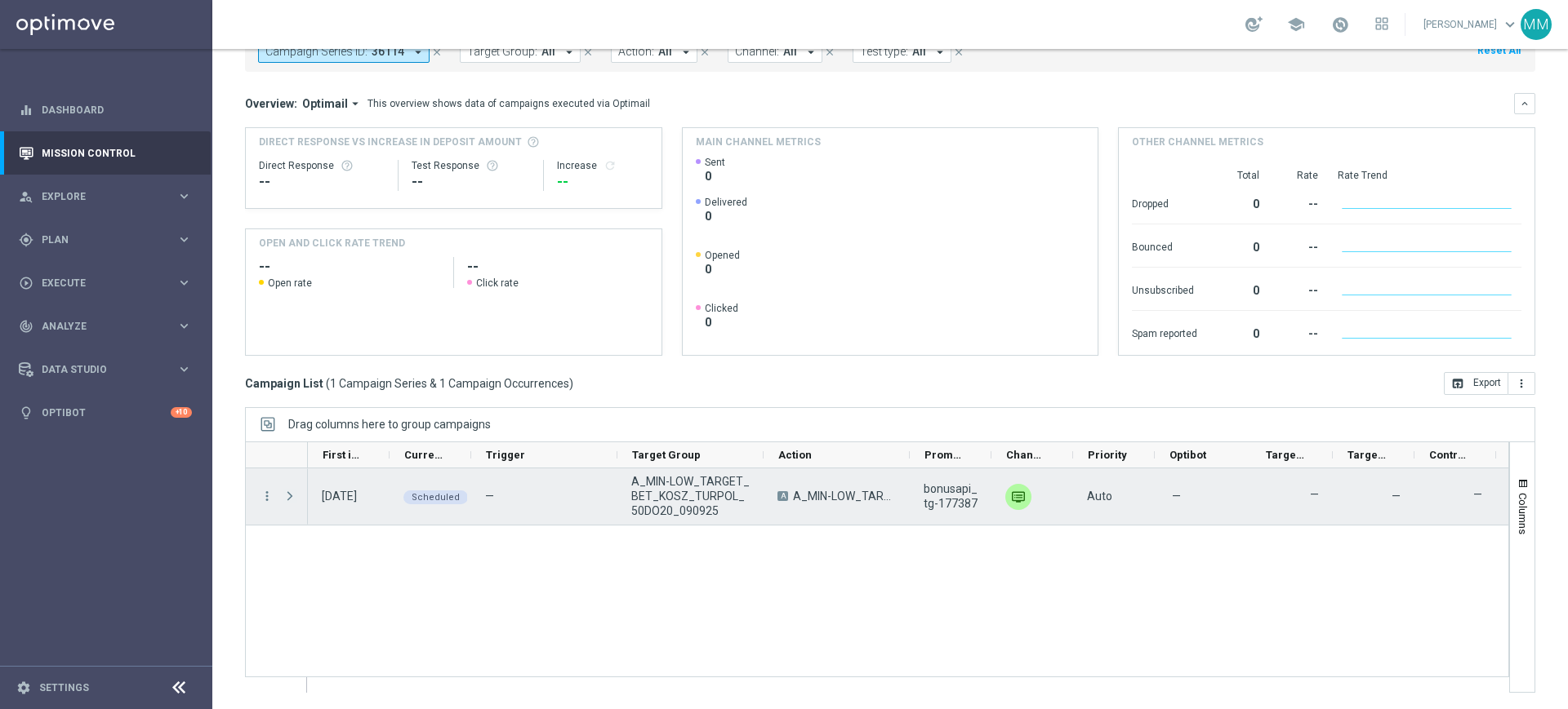
click at [294, 496] on span "Press SPACE to select this row." at bounding box center [290, 496] width 15 height 13
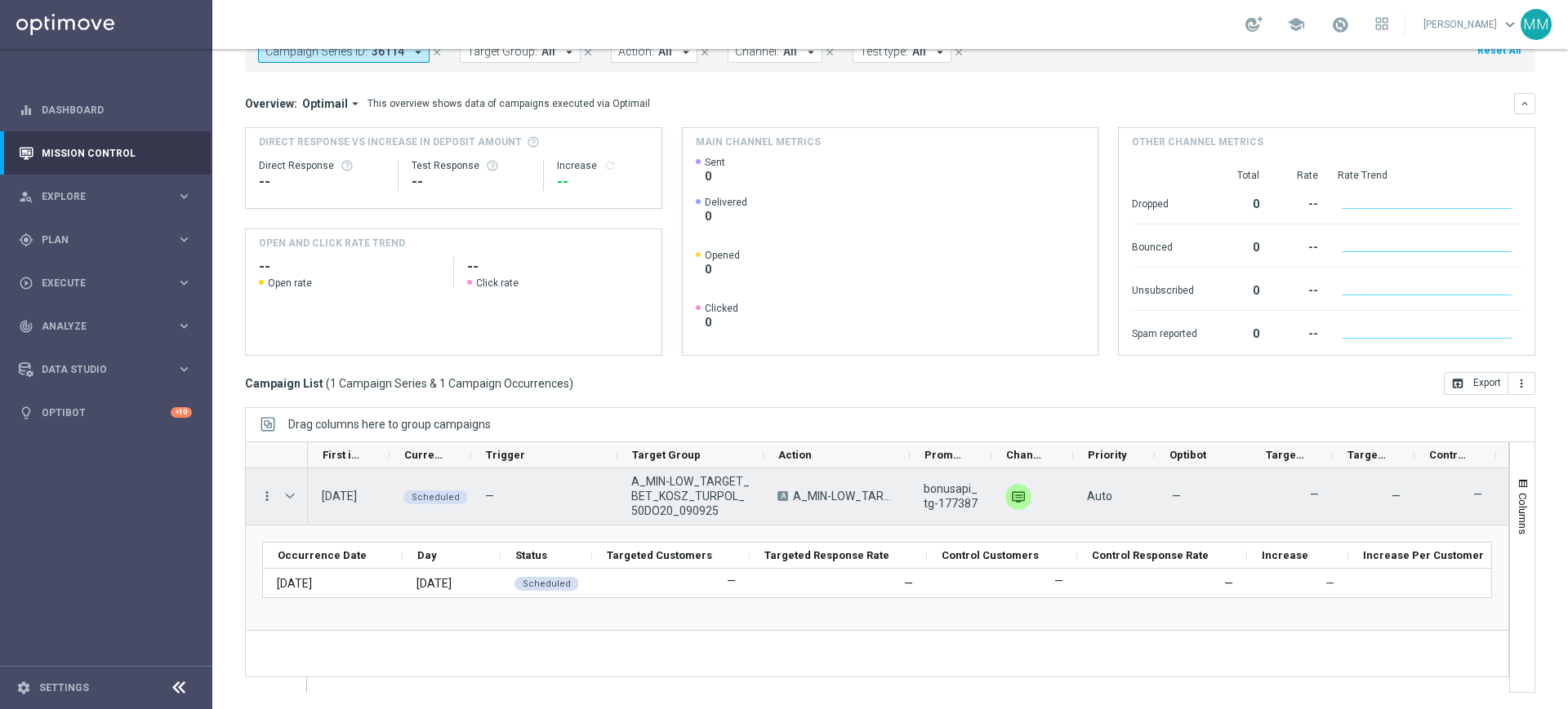
click at [262, 491] on icon "more_vert" at bounding box center [267, 496] width 15 height 15
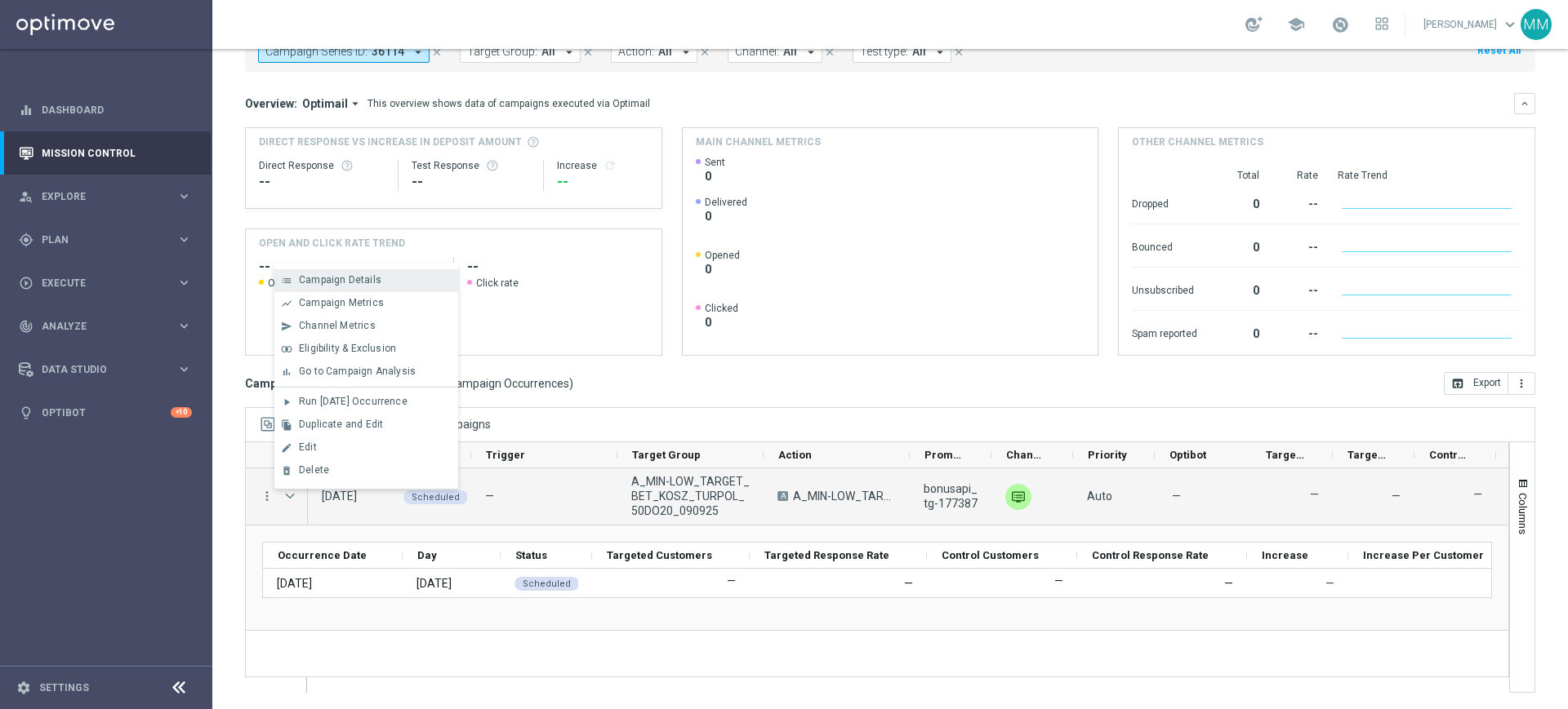
click at [350, 278] on span "Campaign Details" at bounding box center [341, 279] width 83 height 11
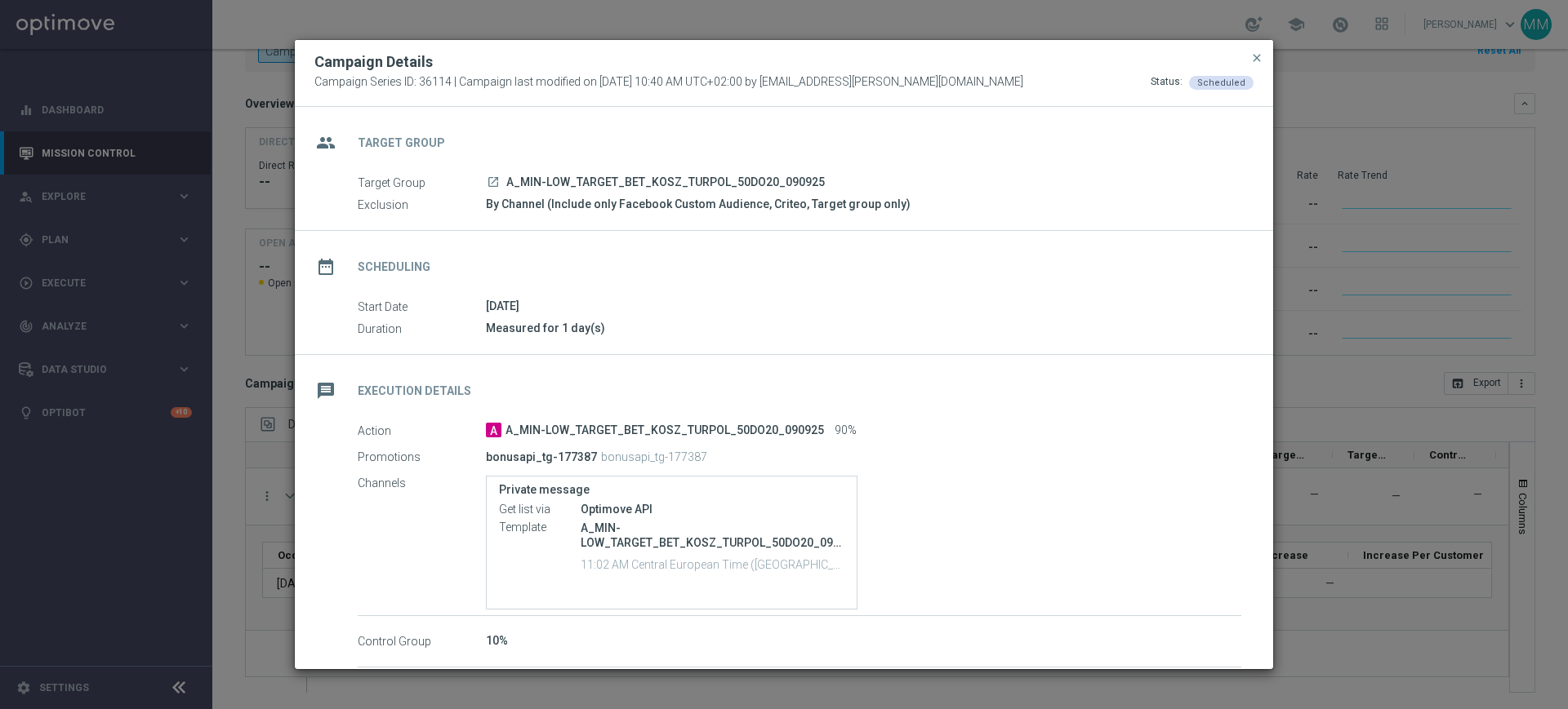
click at [243, 393] on modal-container "Campaign Details Campaign Series ID: 36114 | Campaign last modified on 9 Sep 20…" at bounding box center [784, 354] width 1568 height 709
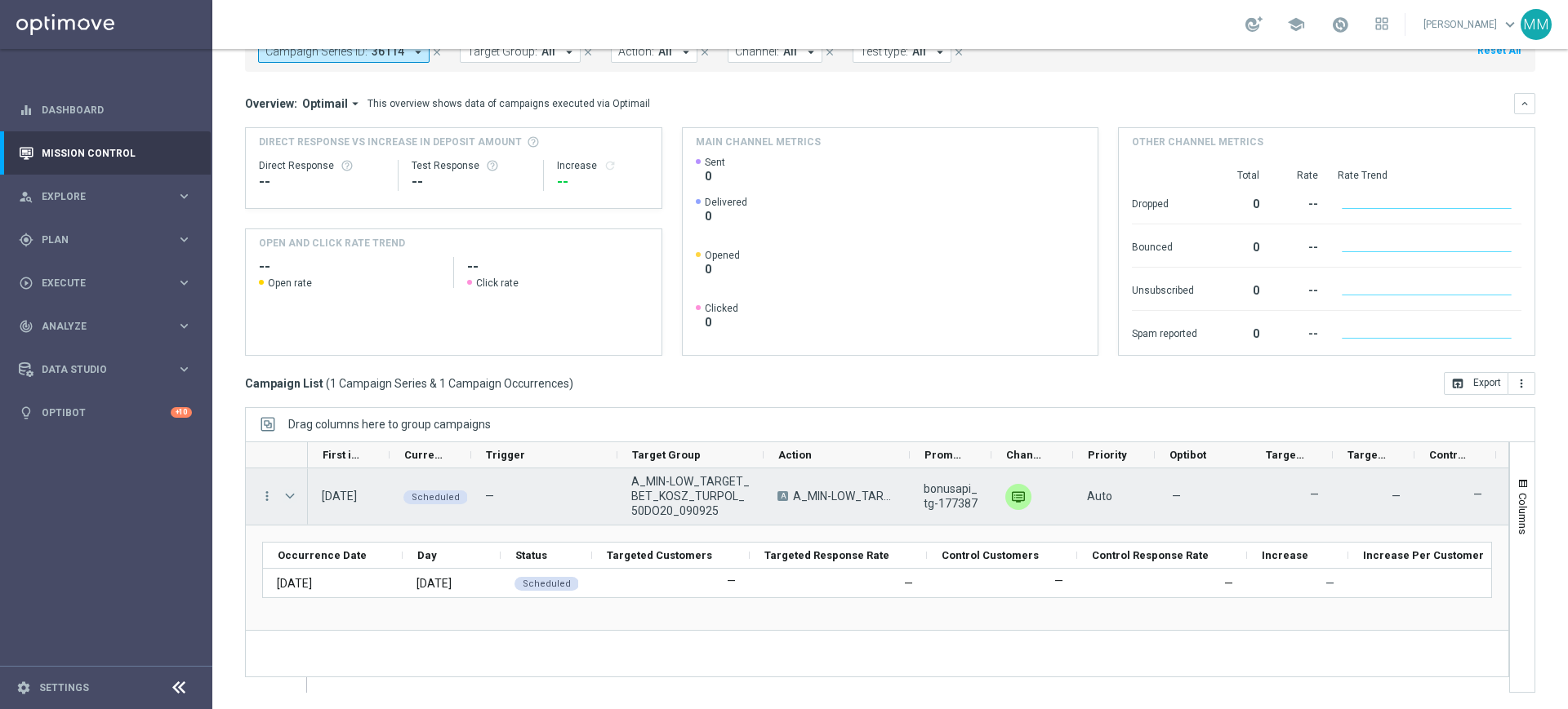
click at [292, 495] on span "Press SPACE to select this row." at bounding box center [290, 496] width 15 height 13
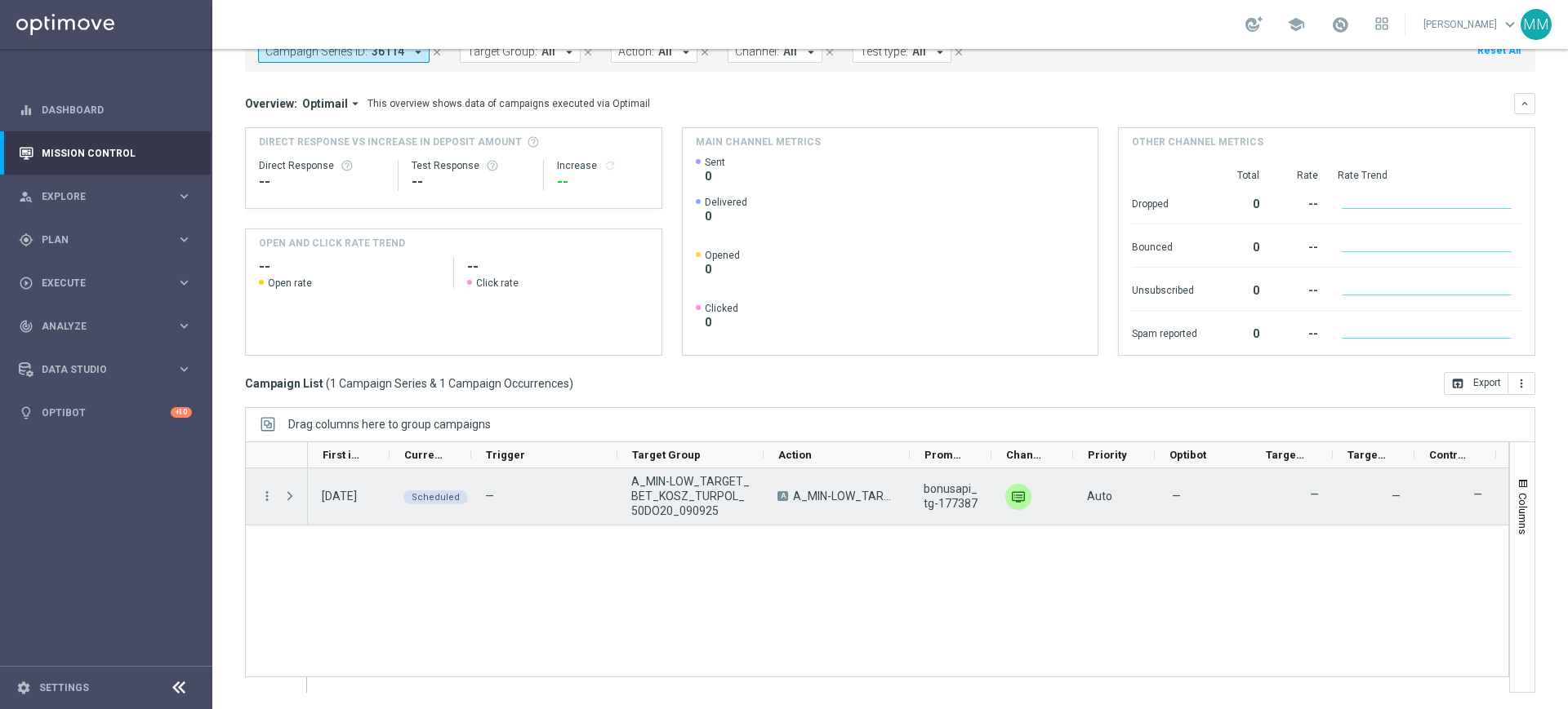
drag, startPoint x: 292, startPoint y: 495, endPoint x: 327, endPoint y: 514, distance: 39.8
click at [292, 495] on span "Press SPACE to select this row." at bounding box center [290, 496] width 15 height 13
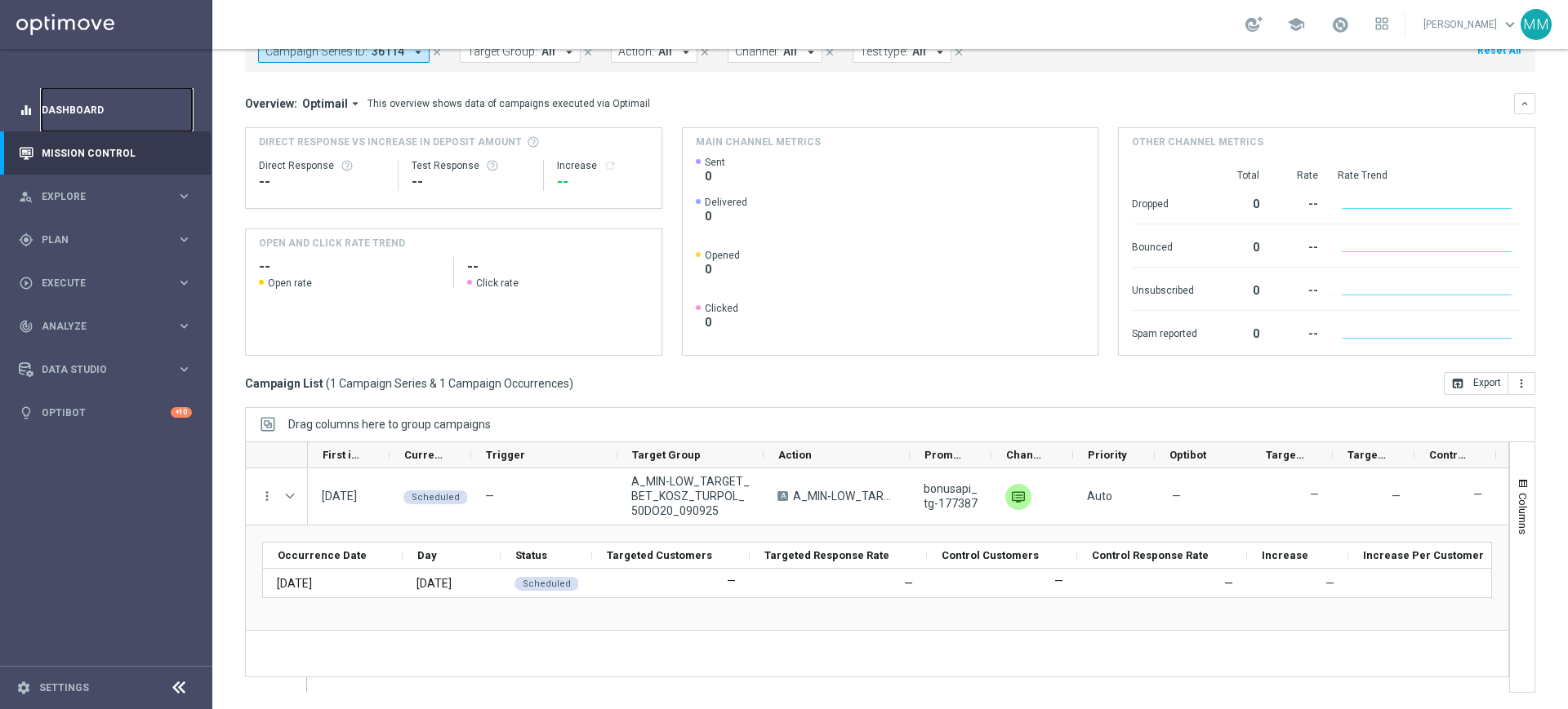
click at [155, 106] on link "Dashboard" at bounding box center [116, 110] width 150 height 43
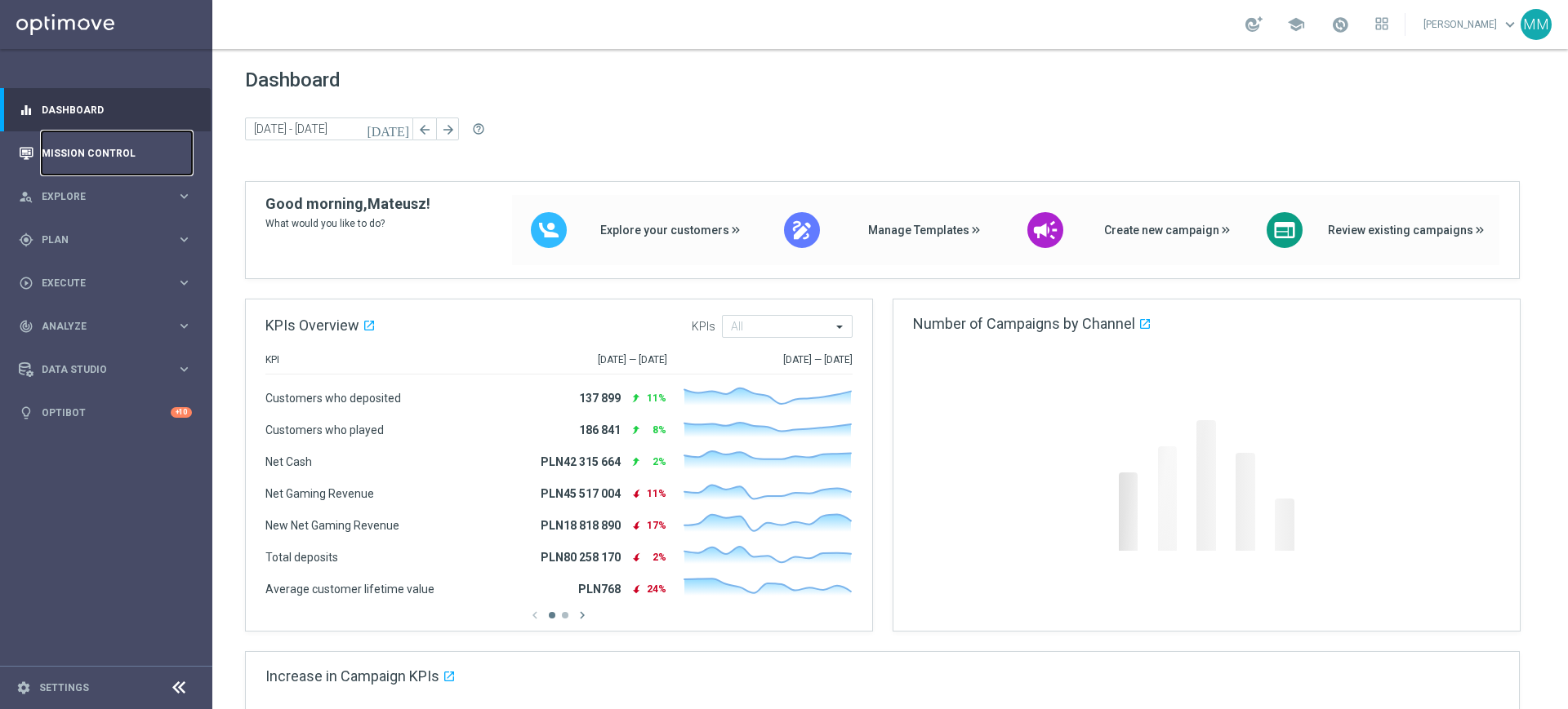
click at [140, 155] on link "Mission Control" at bounding box center [116, 153] width 150 height 43
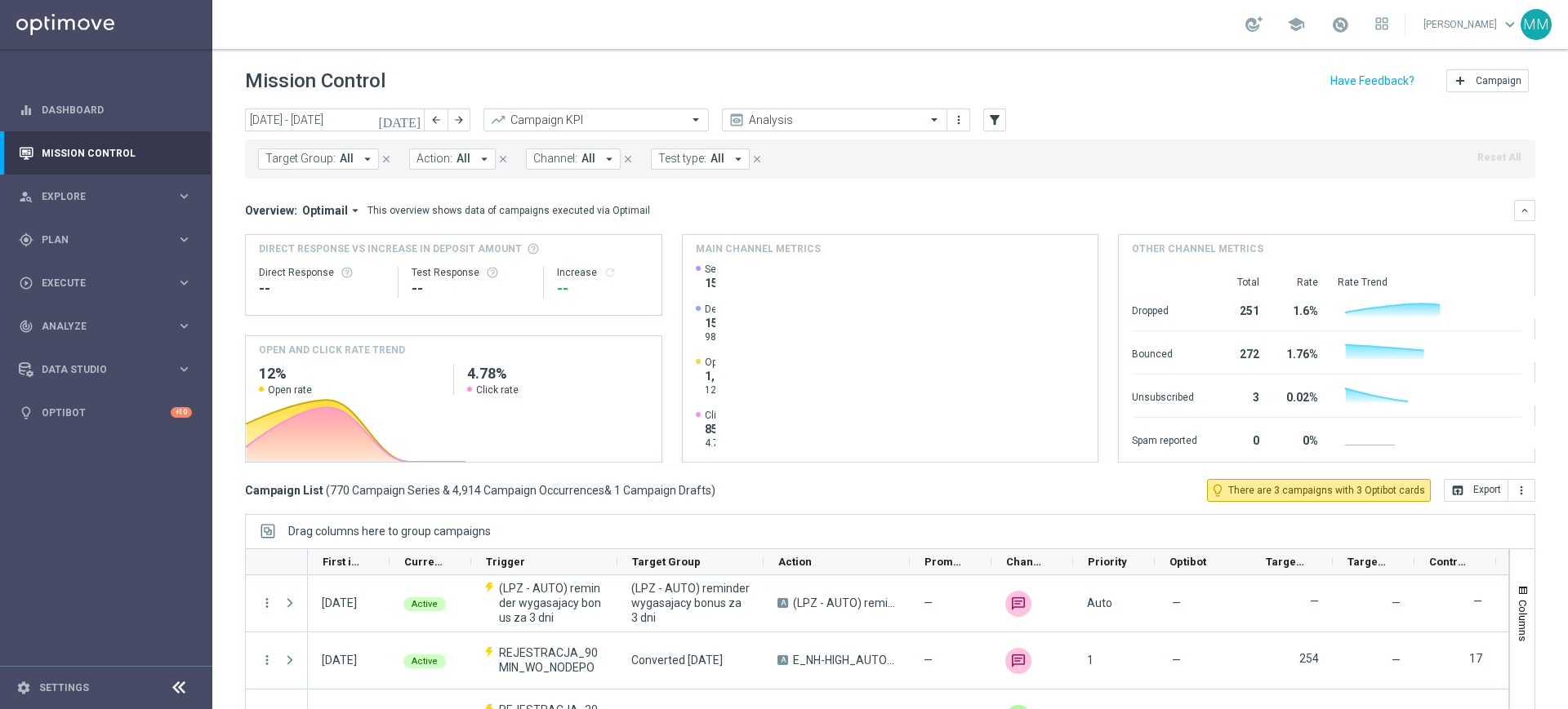
click at [316, 169] on button "Target Group: All arrow_drop_down" at bounding box center [318, 158] width 121 height 22
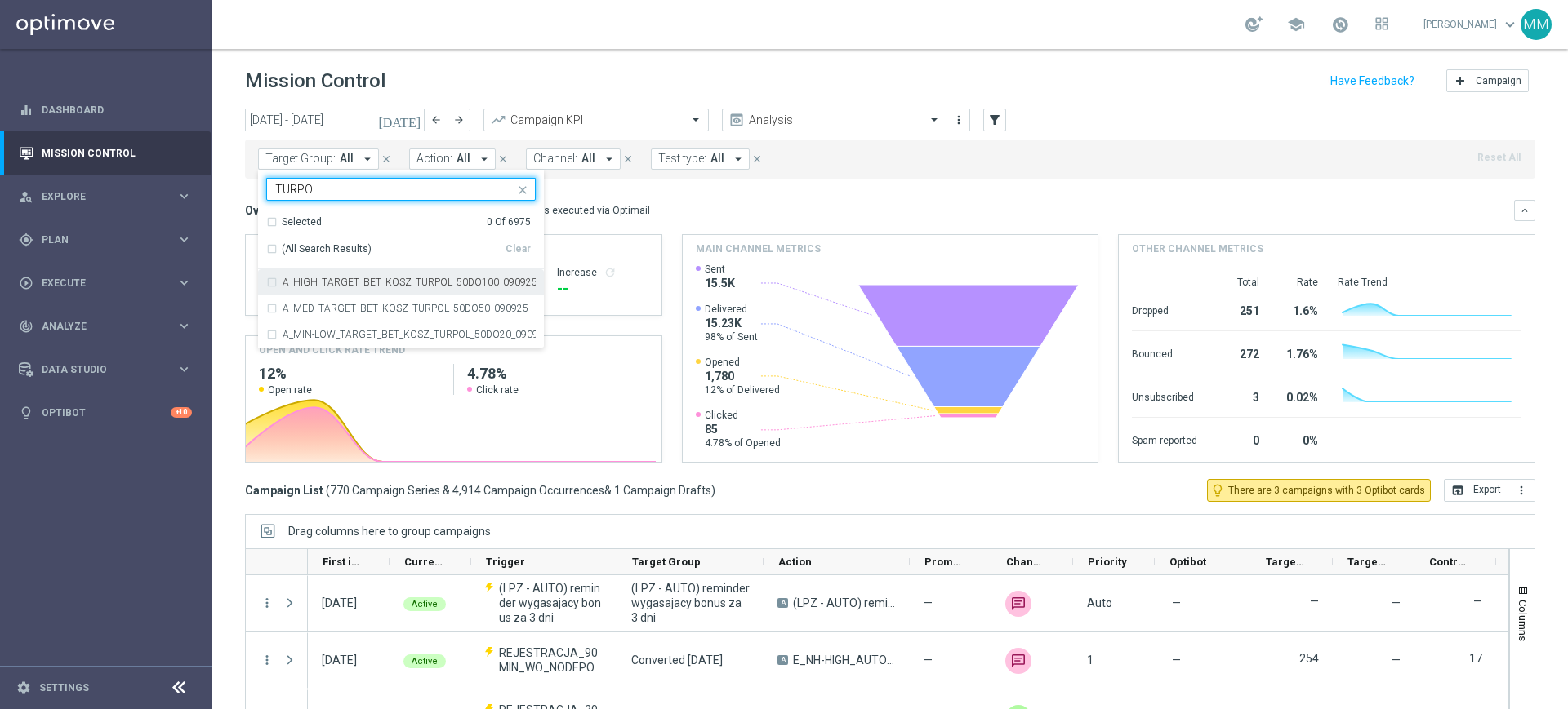
click at [419, 278] on label "A_HIGH_TARGET_BET_KOSZ_TURPOL_50DO100_090925" at bounding box center [409, 282] width 253 height 9
type input "TURPOL"
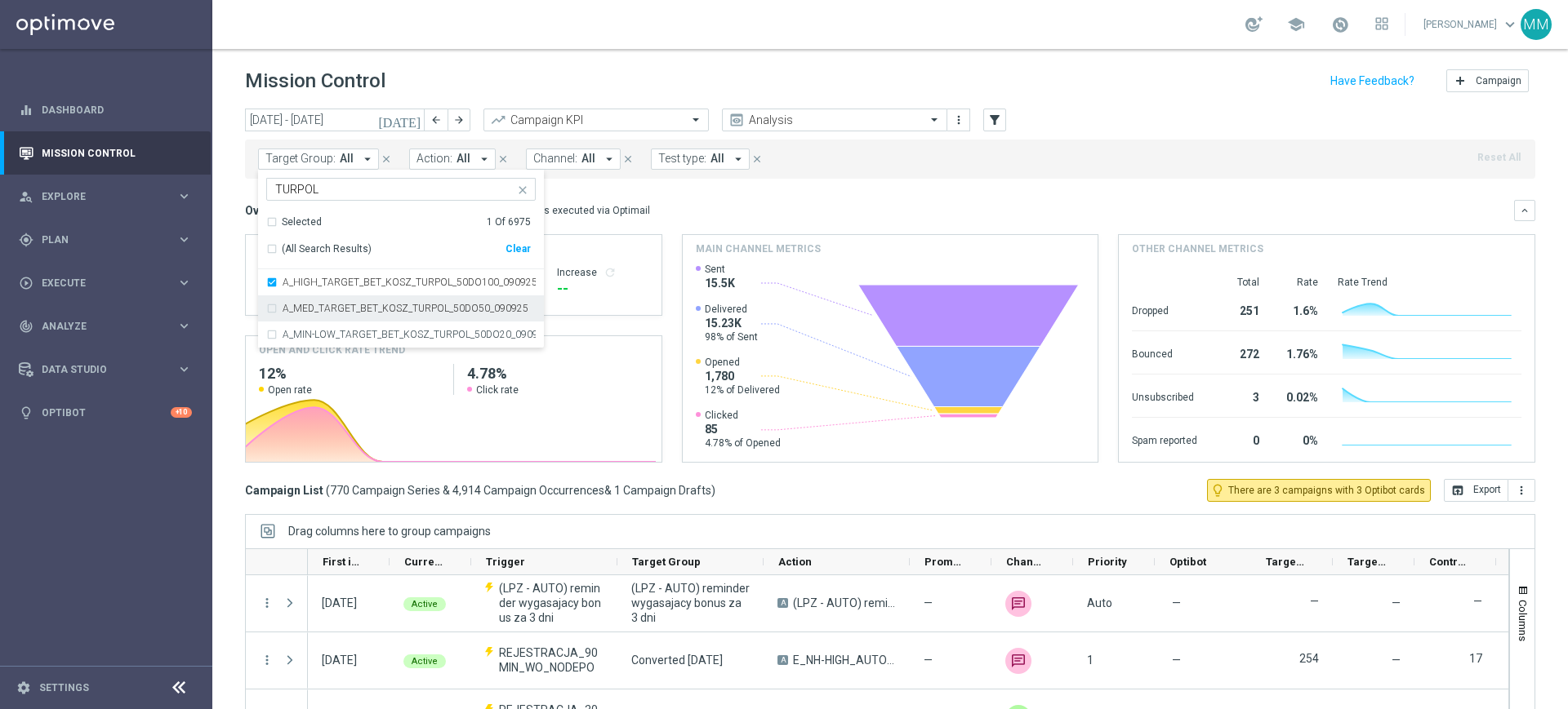
click at [401, 309] on label "A_MED_TARGET_BET_KOSZ_TURPOL_50DO50_090925" at bounding box center [405, 309] width 246 height 9
click at [401, 343] on div "A_MIN-LOW_TARGET_BET_KOSZ_TURPOL_50DO20_090925" at bounding box center [401, 335] width 269 height 26
click at [735, 246] on h4 "Main channel metrics" at bounding box center [758, 249] width 125 height 15
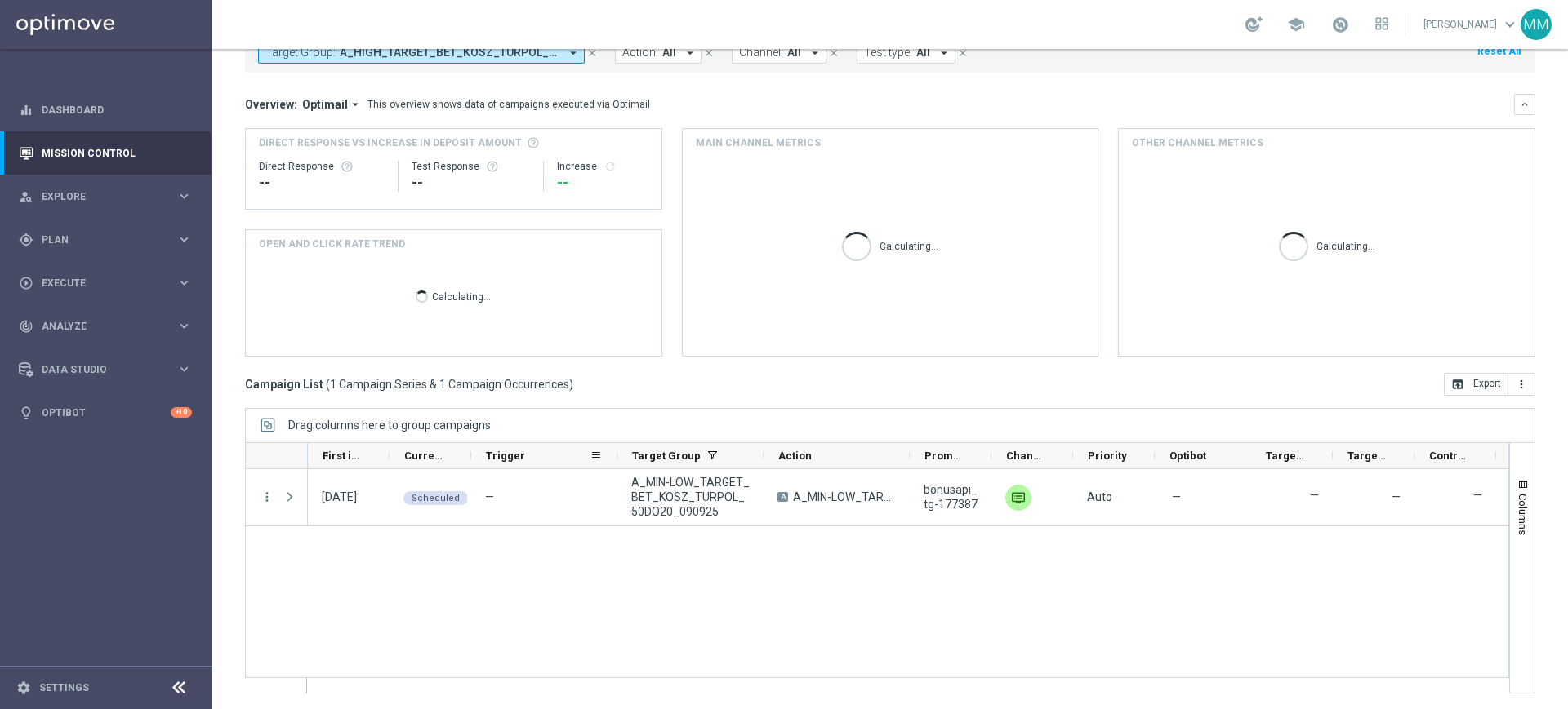
scroll to position [107, 0]
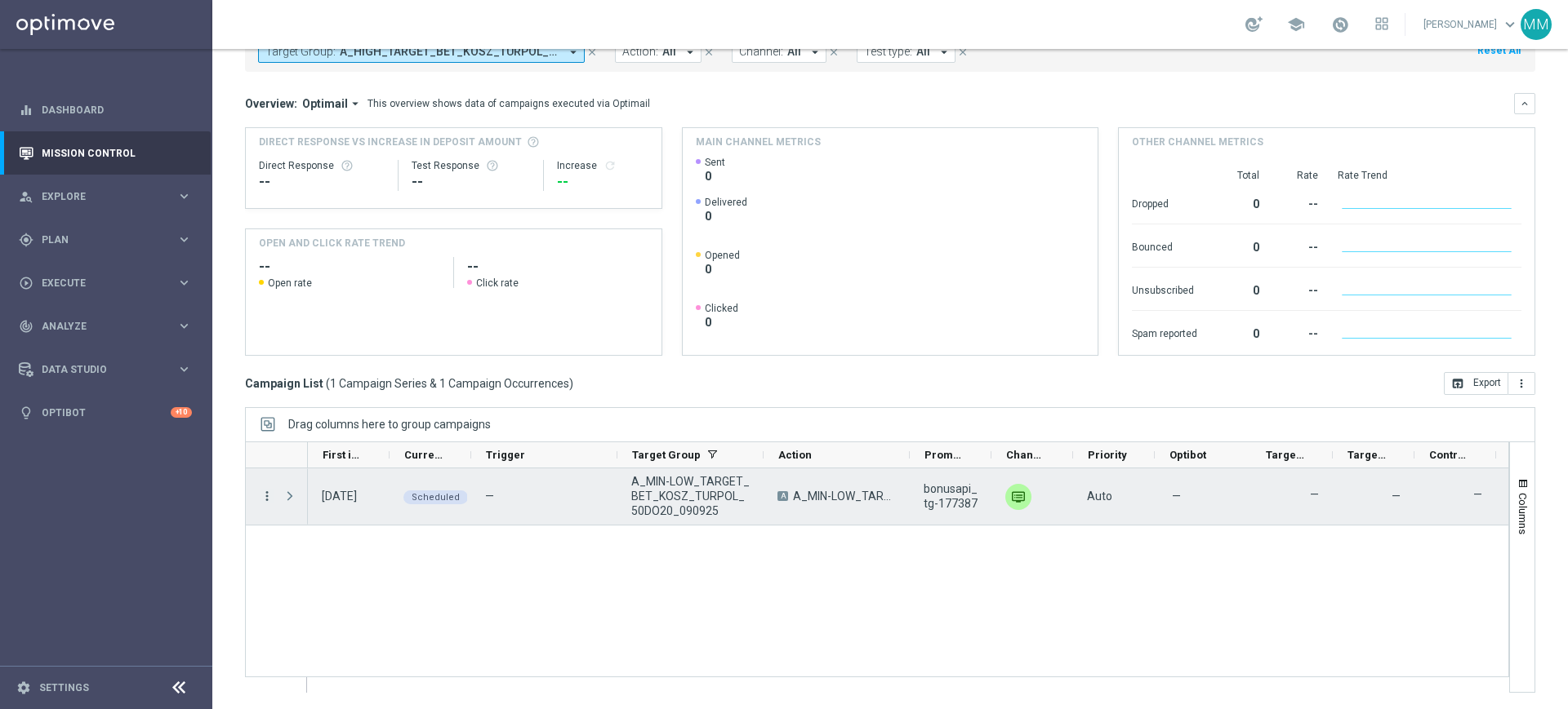
click at [266, 494] on icon "more_vert" at bounding box center [267, 496] width 15 height 15
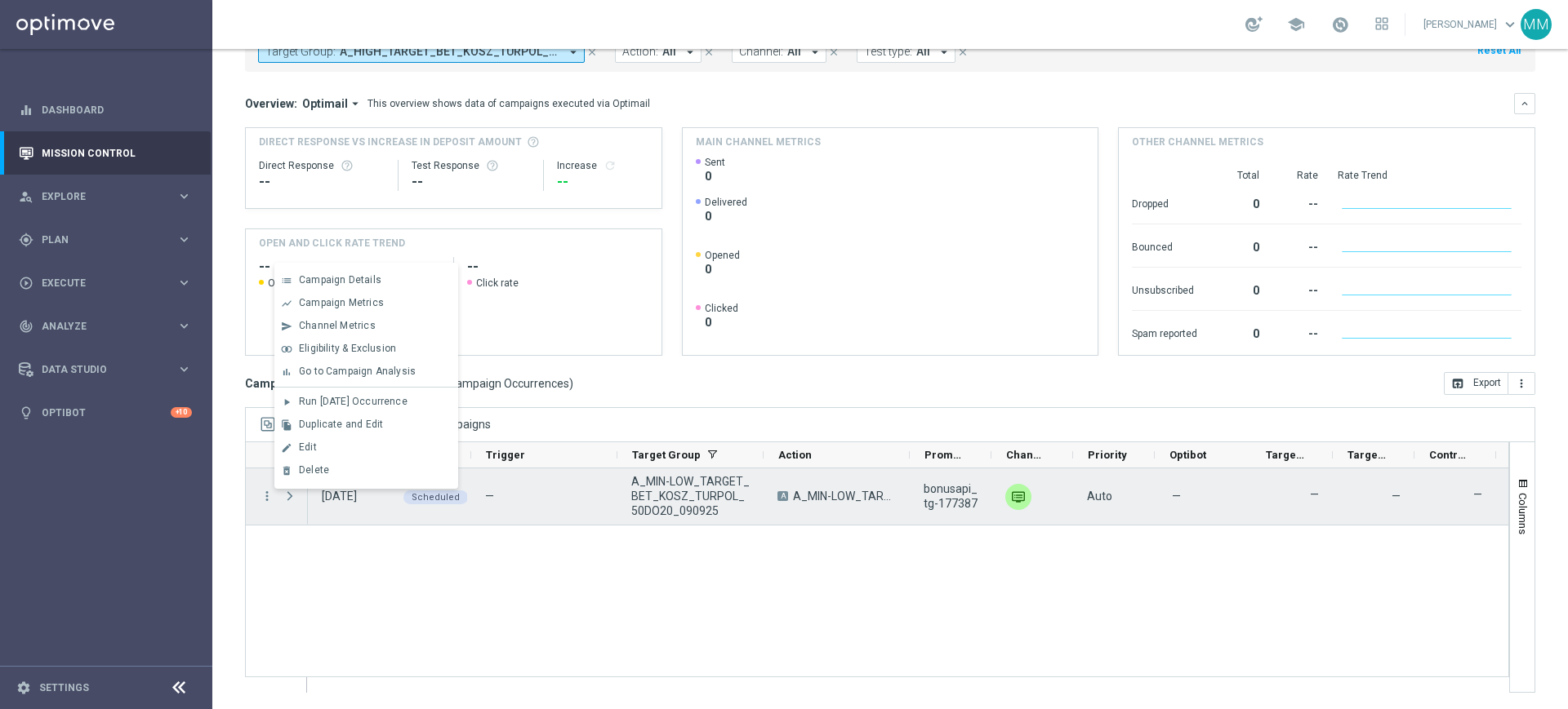
click at [338, 521] on div "[DATE]" at bounding box center [348, 497] width 82 height 56
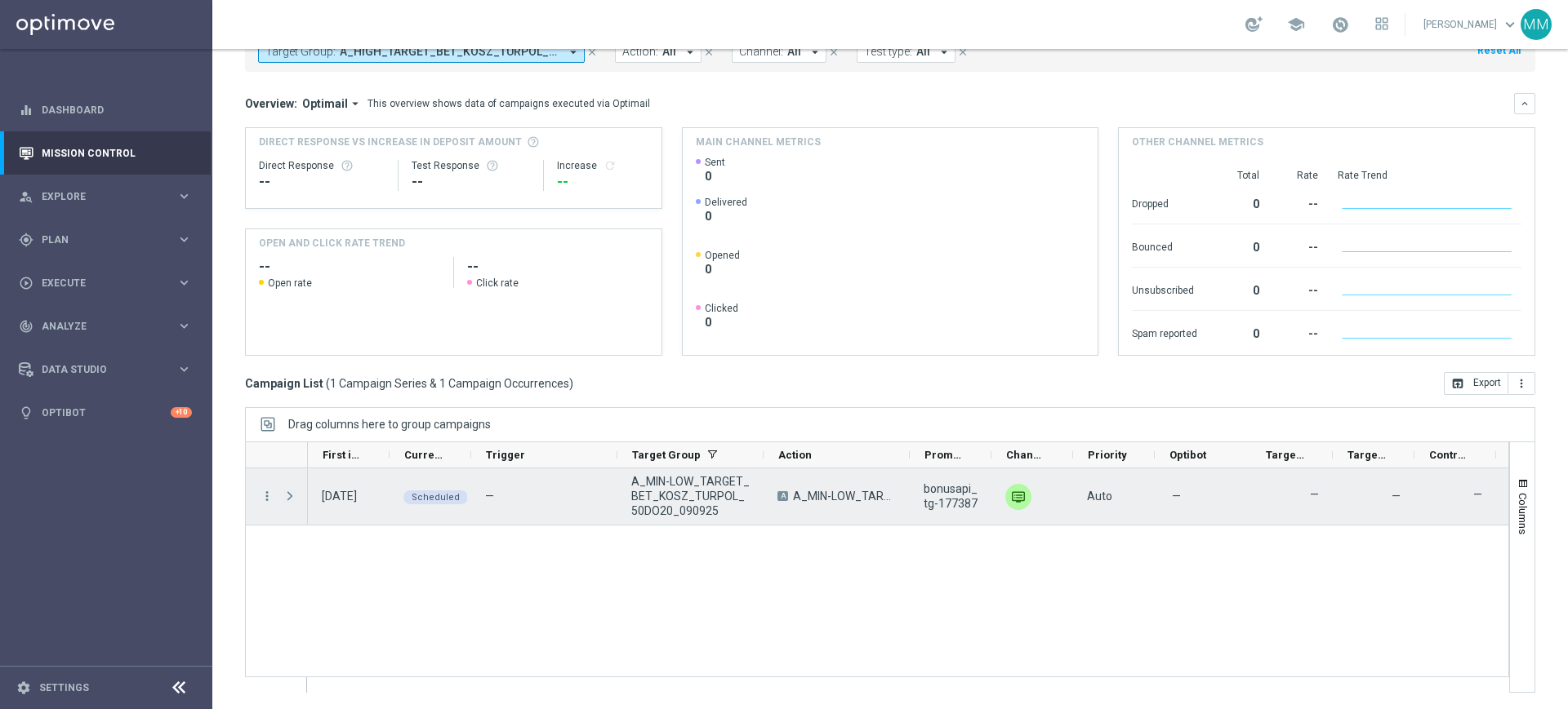
click at [283, 497] on span "Press SPACE to select this row." at bounding box center [290, 496] width 15 height 13
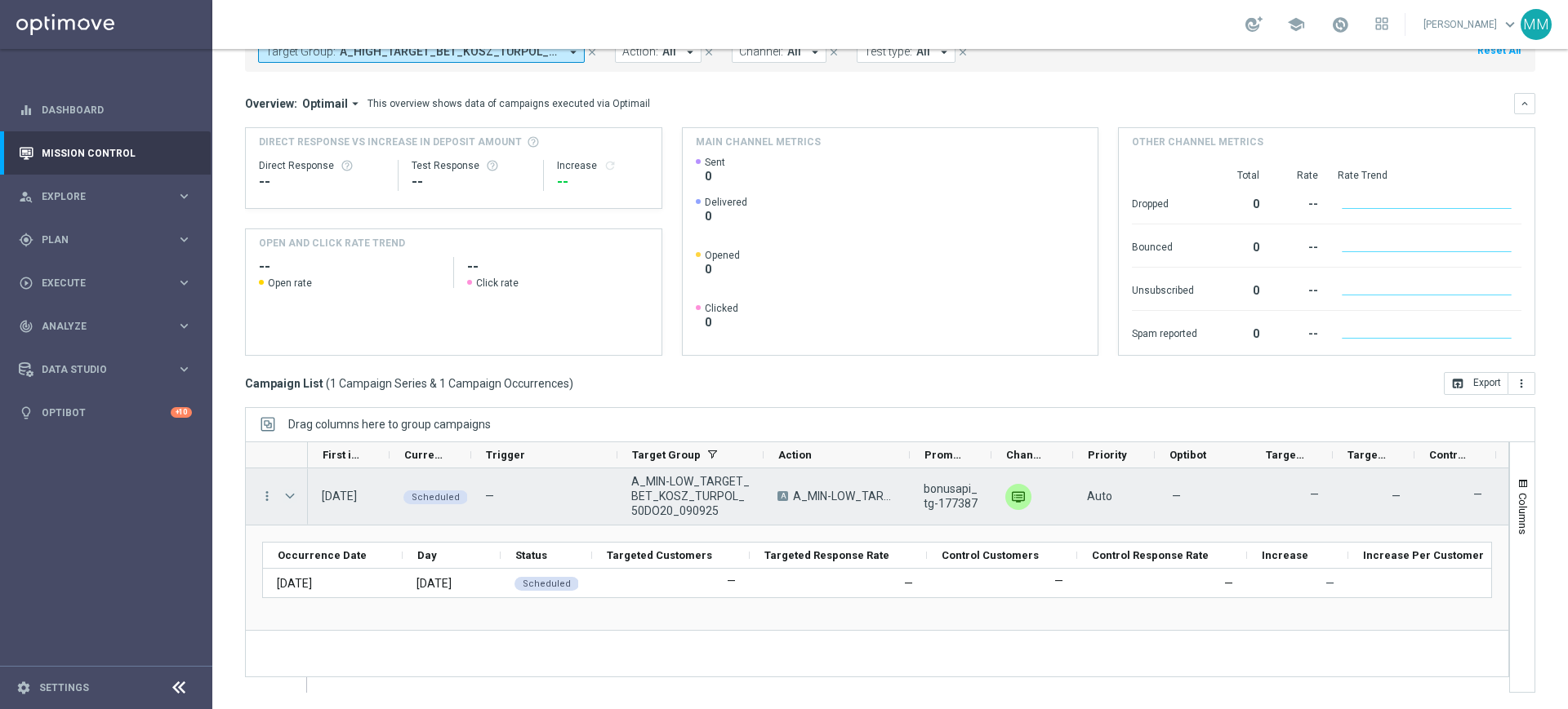
click at [294, 500] on span "Press SPACE to select this row." at bounding box center [290, 496] width 15 height 13
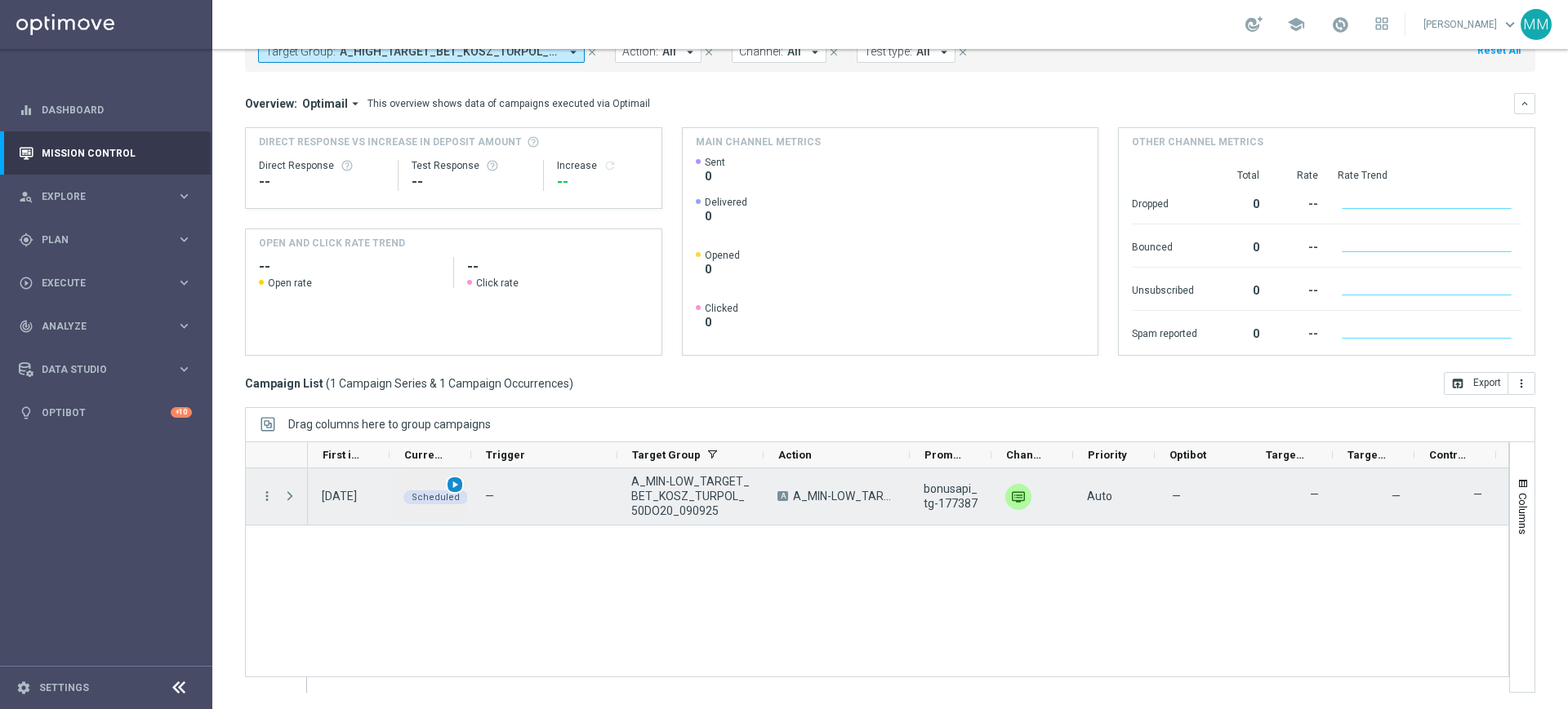
click at [461, 482] on div "play_arrow" at bounding box center [455, 486] width 19 height 19
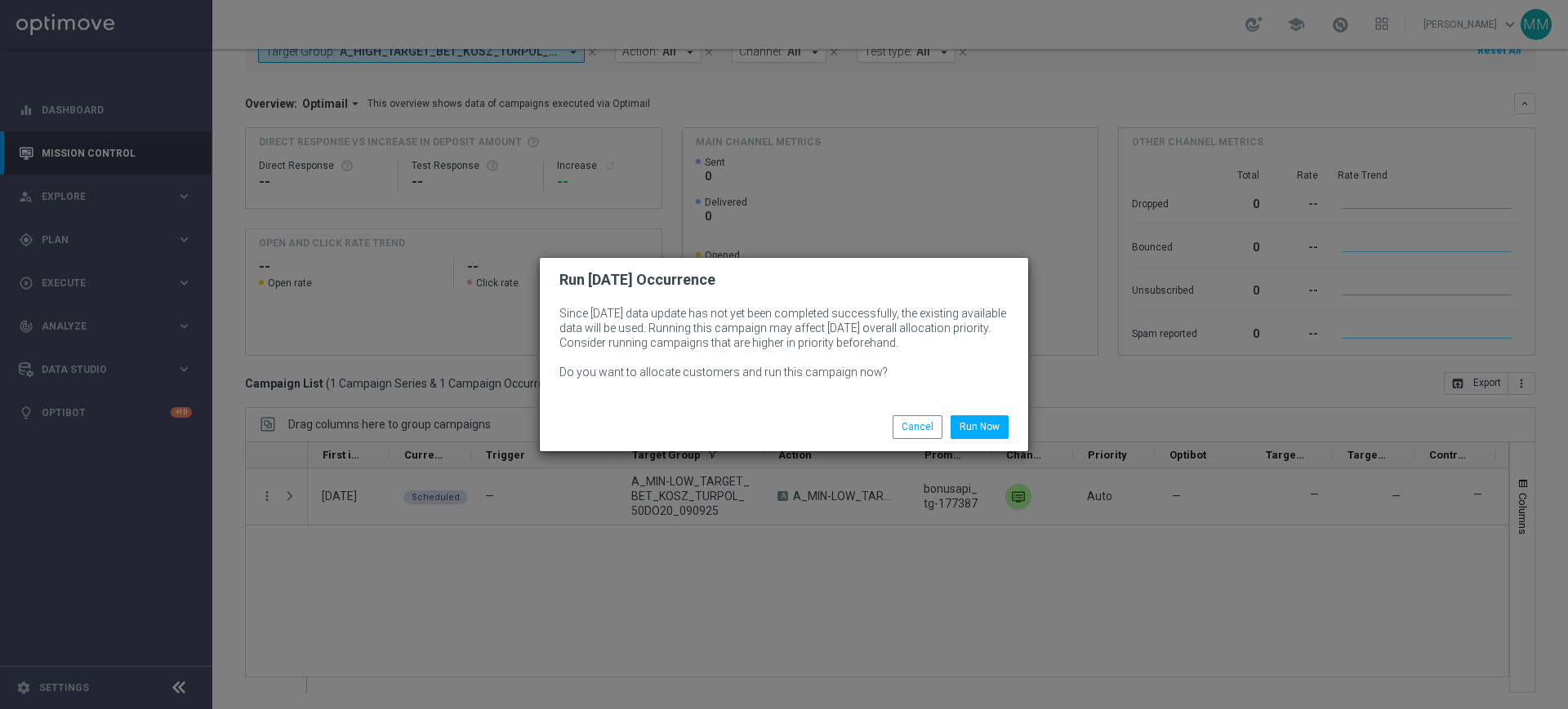
click at [648, 325] on p "Since today’s data update has not yet been completed successfully, the existing…" at bounding box center [784, 342] width 449 height 73
drag, startPoint x: 897, startPoint y: 370, endPoint x: 691, endPoint y: 336, distance: 208.8
click at [691, 338] on p "Since today’s data update has not yet been completed successfully, the existing…" at bounding box center [784, 342] width 449 height 73
click at [691, 336] on p "Since today’s data update has not yet been completed successfully, the existing…" at bounding box center [784, 342] width 449 height 73
click at [973, 419] on button "Run Now" at bounding box center [980, 427] width 58 height 23
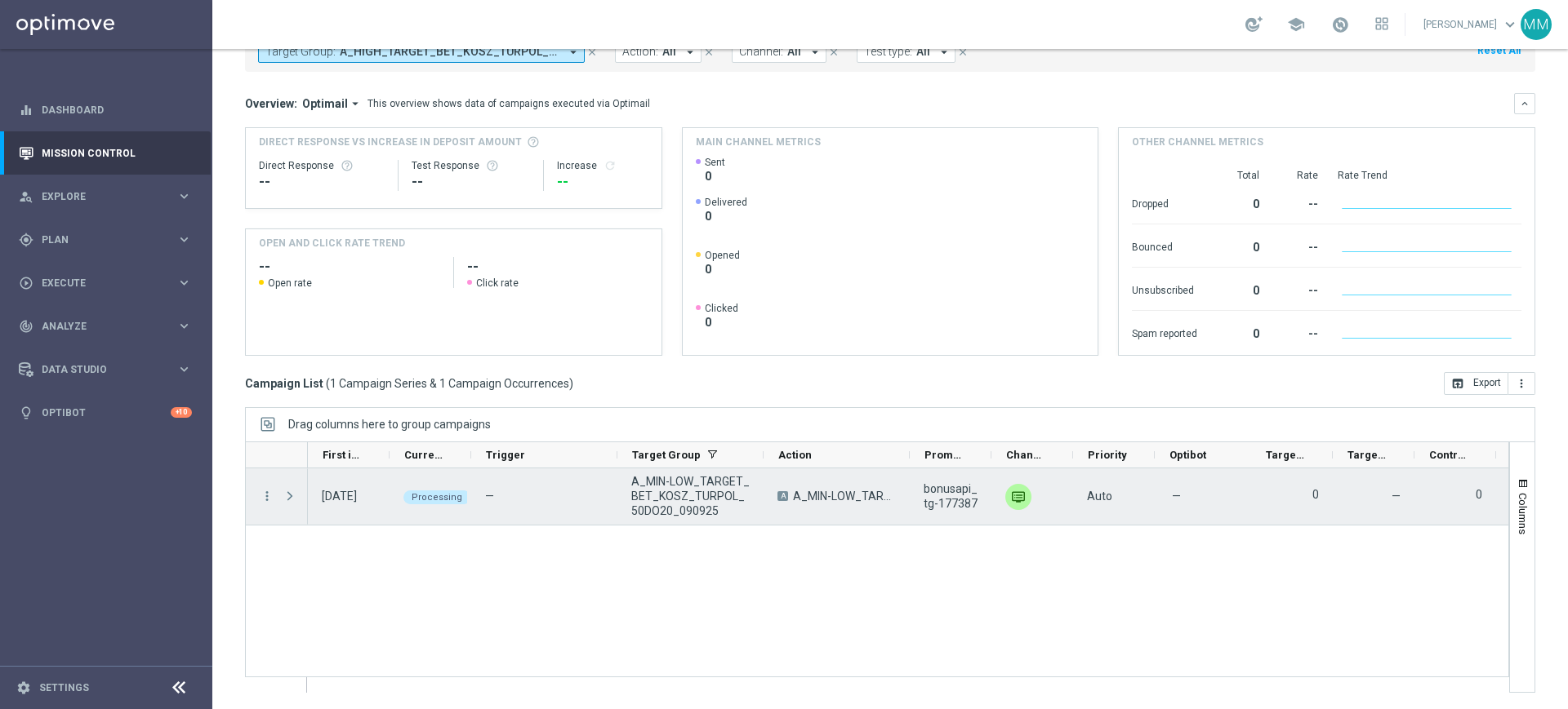
click at [282, 490] on div "Press SPACE to select this row." at bounding box center [291, 497] width 33 height 56
click at [282, 494] on span "Press SPACE to select this row." at bounding box center [290, 496] width 15 height 13
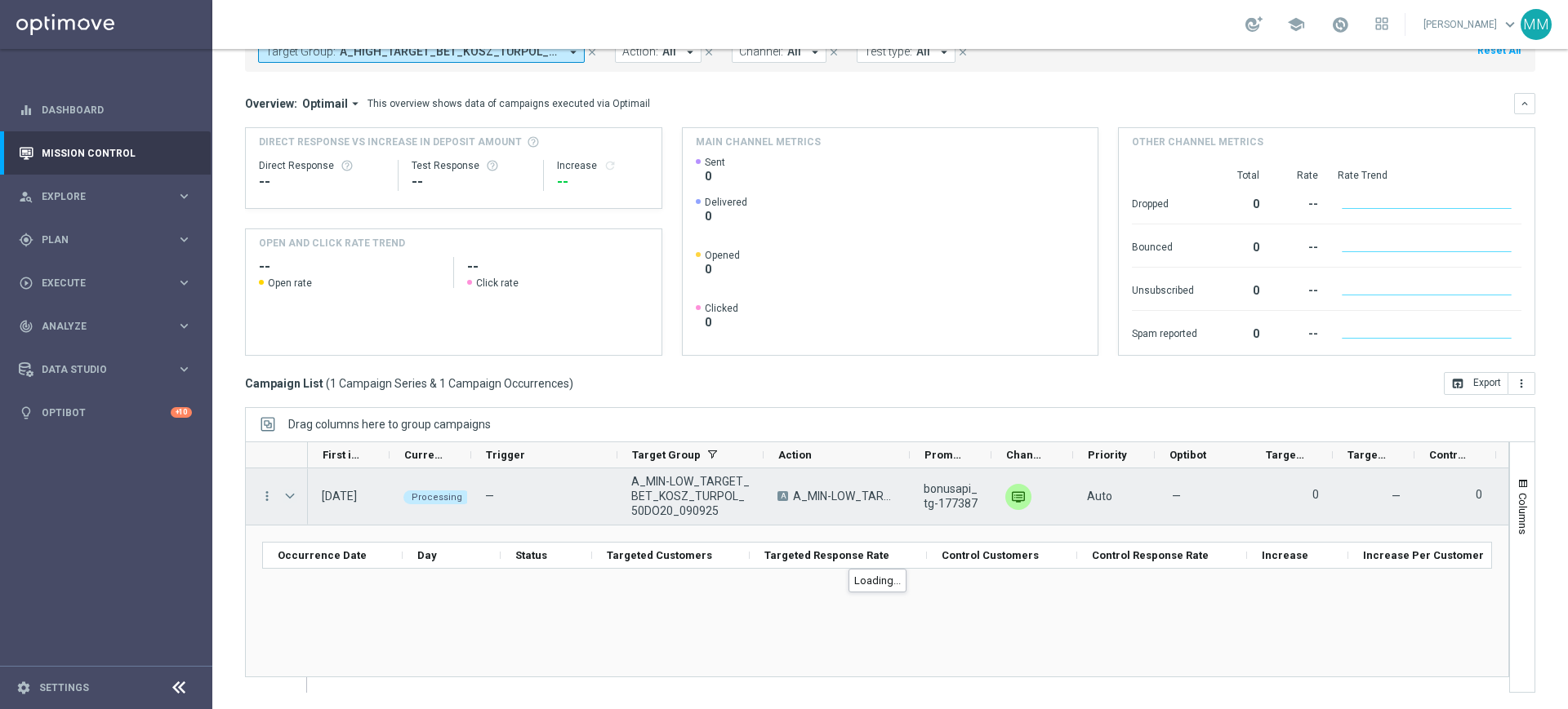
click at [294, 493] on span "Press SPACE to select this row." at bounding box center [290, 496] width 15 height 13
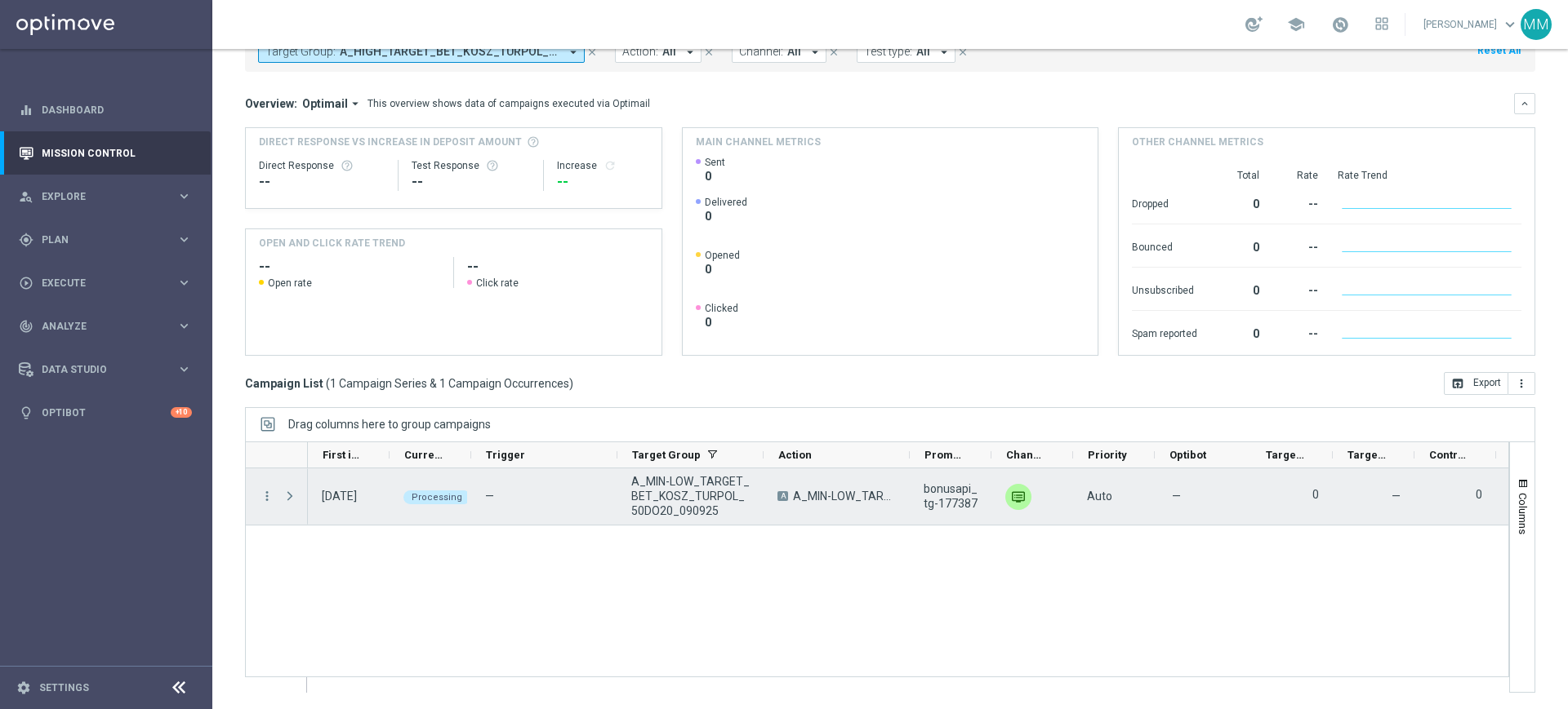
click at [294, 493] on span "Press SPACE to select this row." at bounding box center [290, 496] width 15 height 13
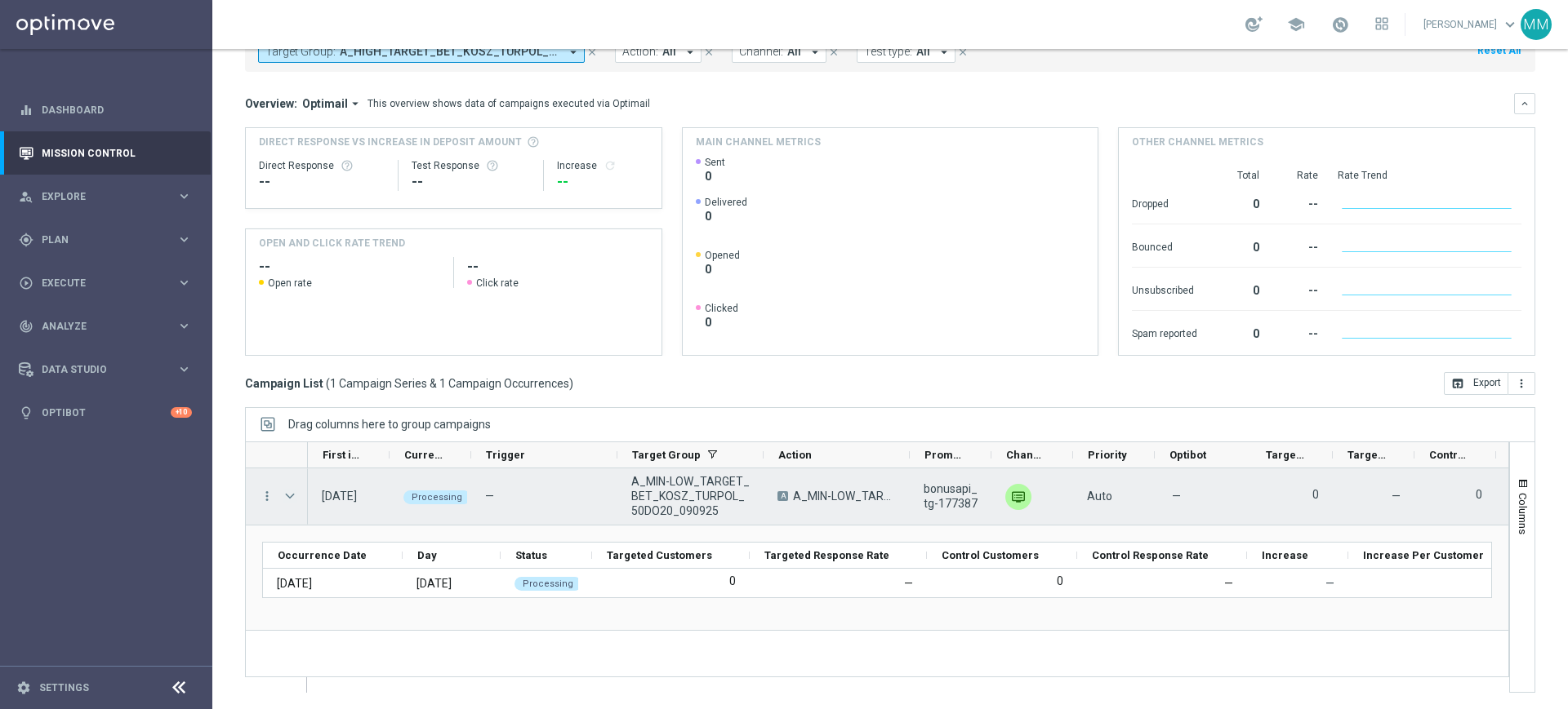
click at [286, 496] on span "Press SPACE to select this row." at bounding box center [290, 496] width 15 height 13
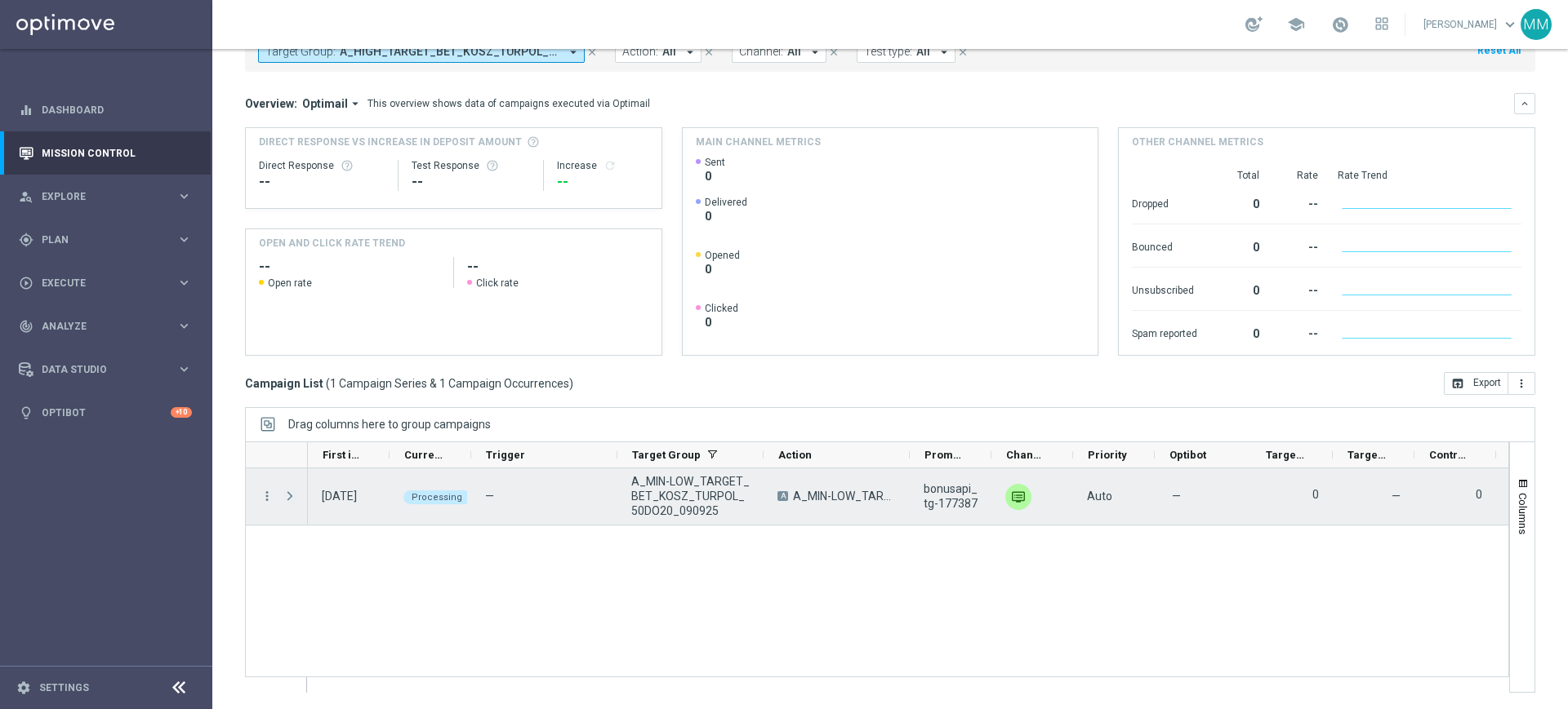
click at [289, 501] on span "Press SPACE to select this row." at bounding box center [290, 496] width 15 height 13
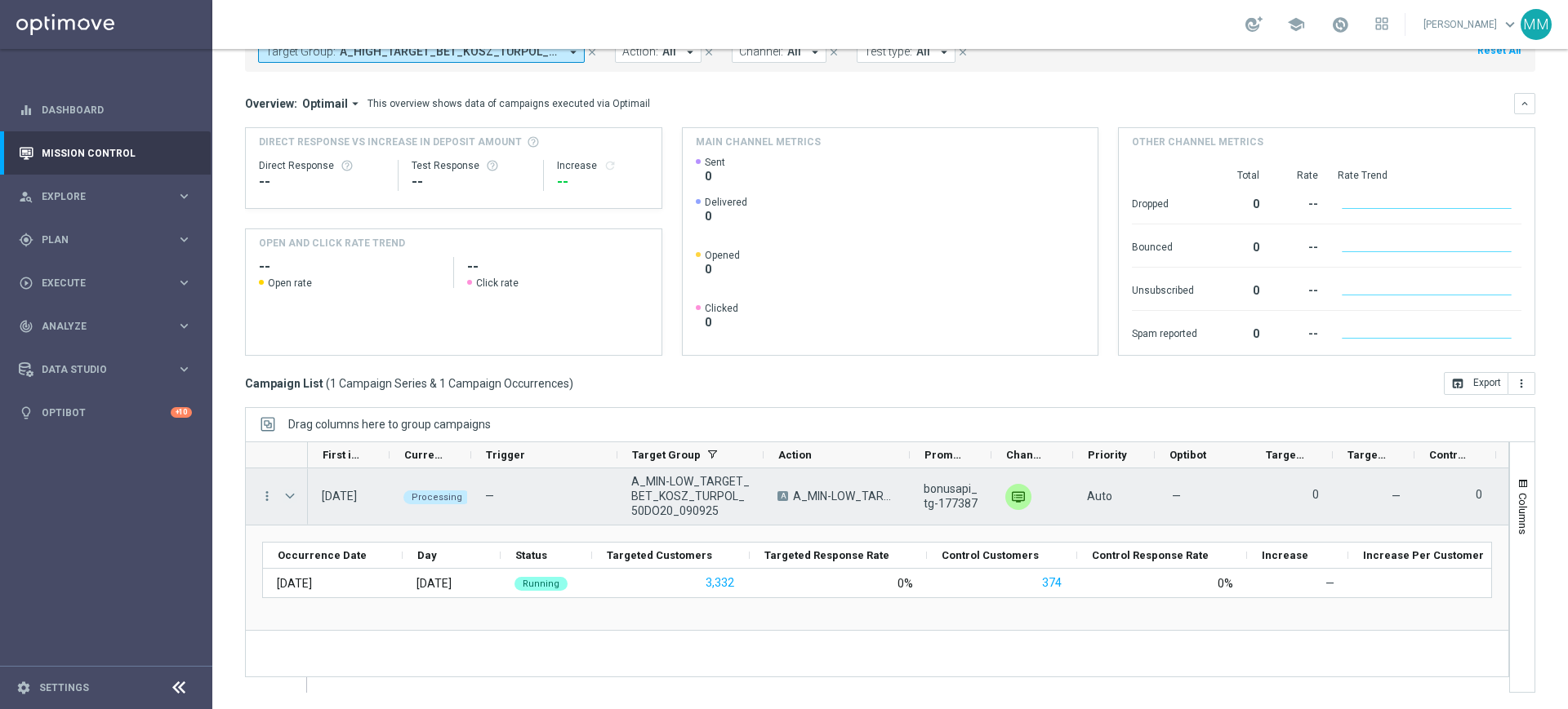
click at [291, 500] on span "Press SPACE to select this row." at bounding box center [290, 496] width 15 height 13
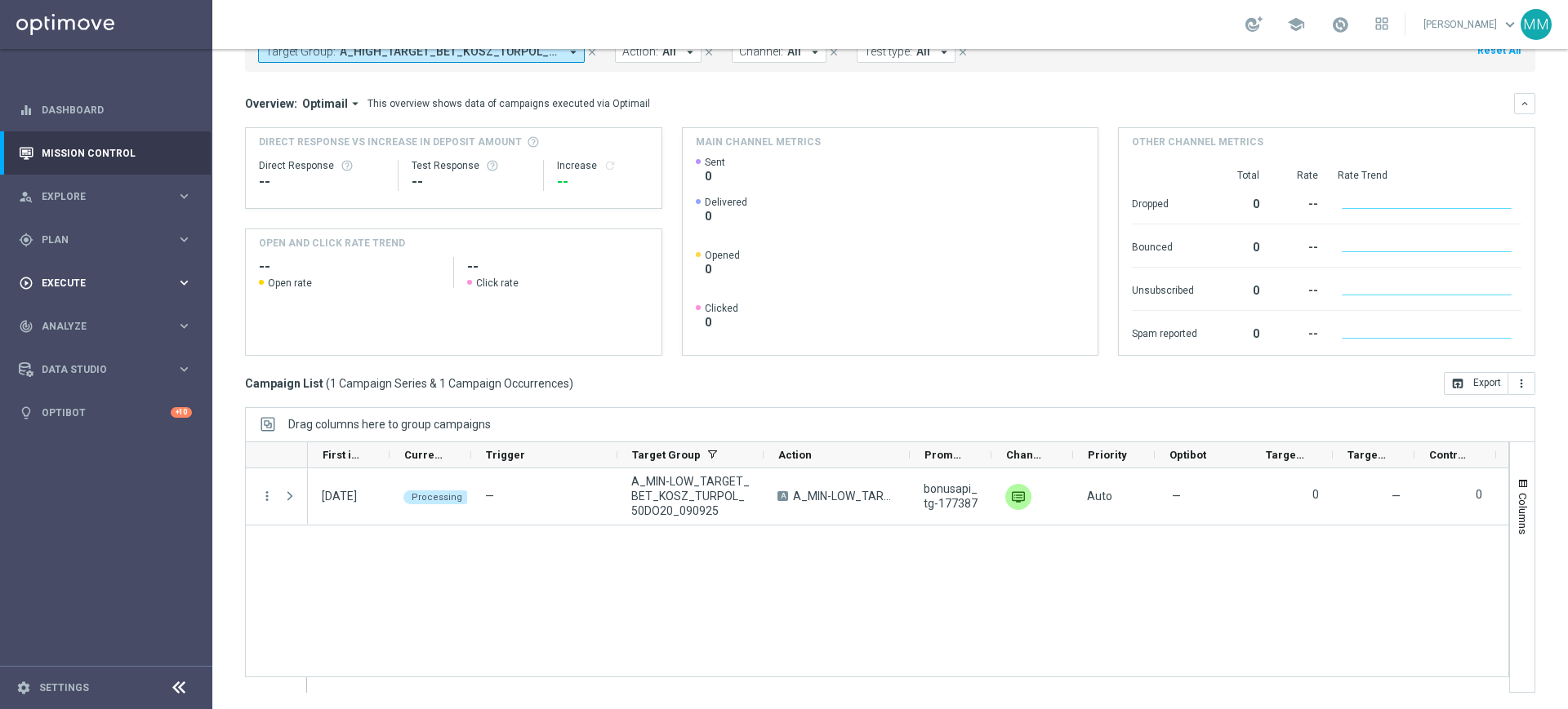
click at [112, 287] on div "play_circle_outline Execute" at bounding box center [98, 283] width 158 height 15
click at [98, 316] on link "Campaign Builder" at bounding box center [106, 317] width 128 height 13
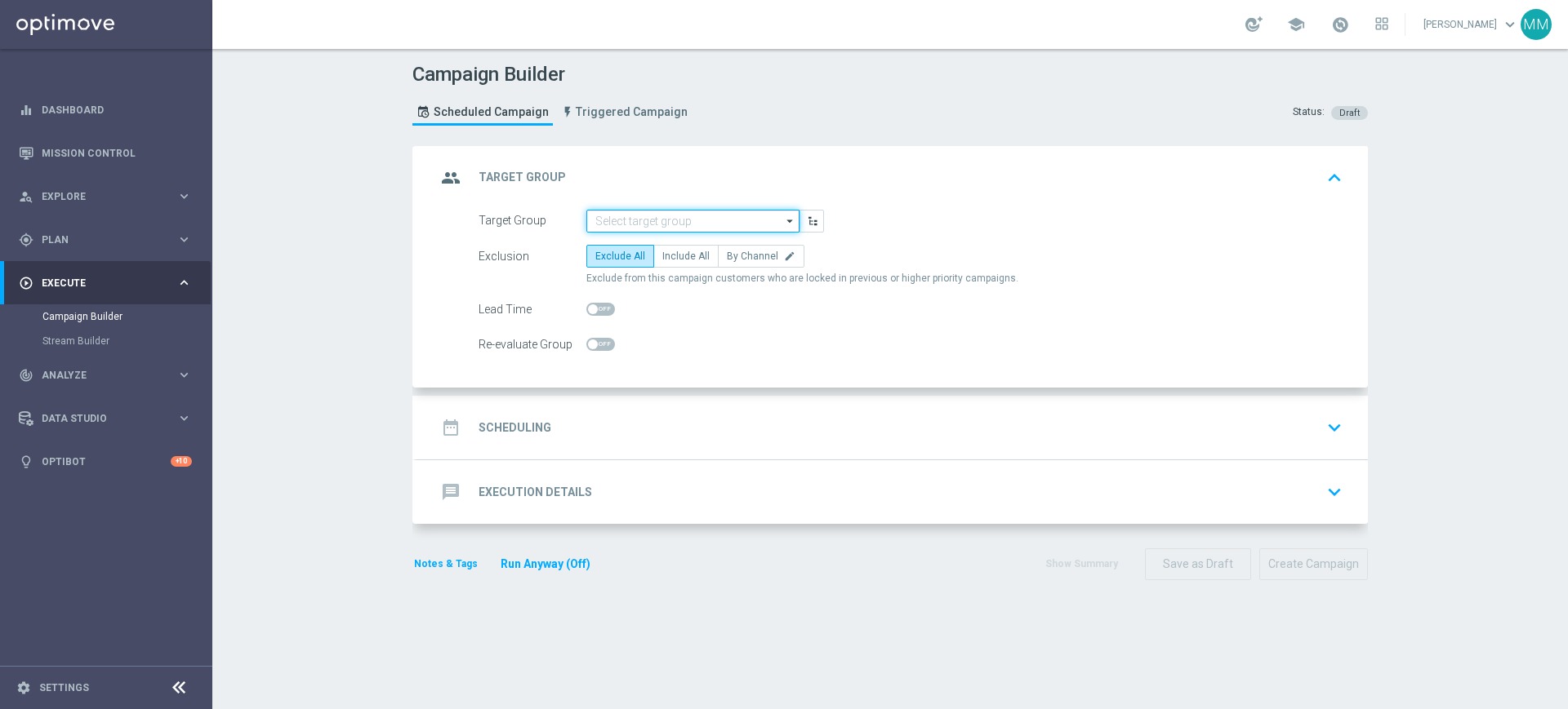
click at [594, 219] on input at bounding box center [693, 221] width 213 height 23
paste input "A_MED_TARGET_BET_KOSZ_TURPOL_50DO50_090925"
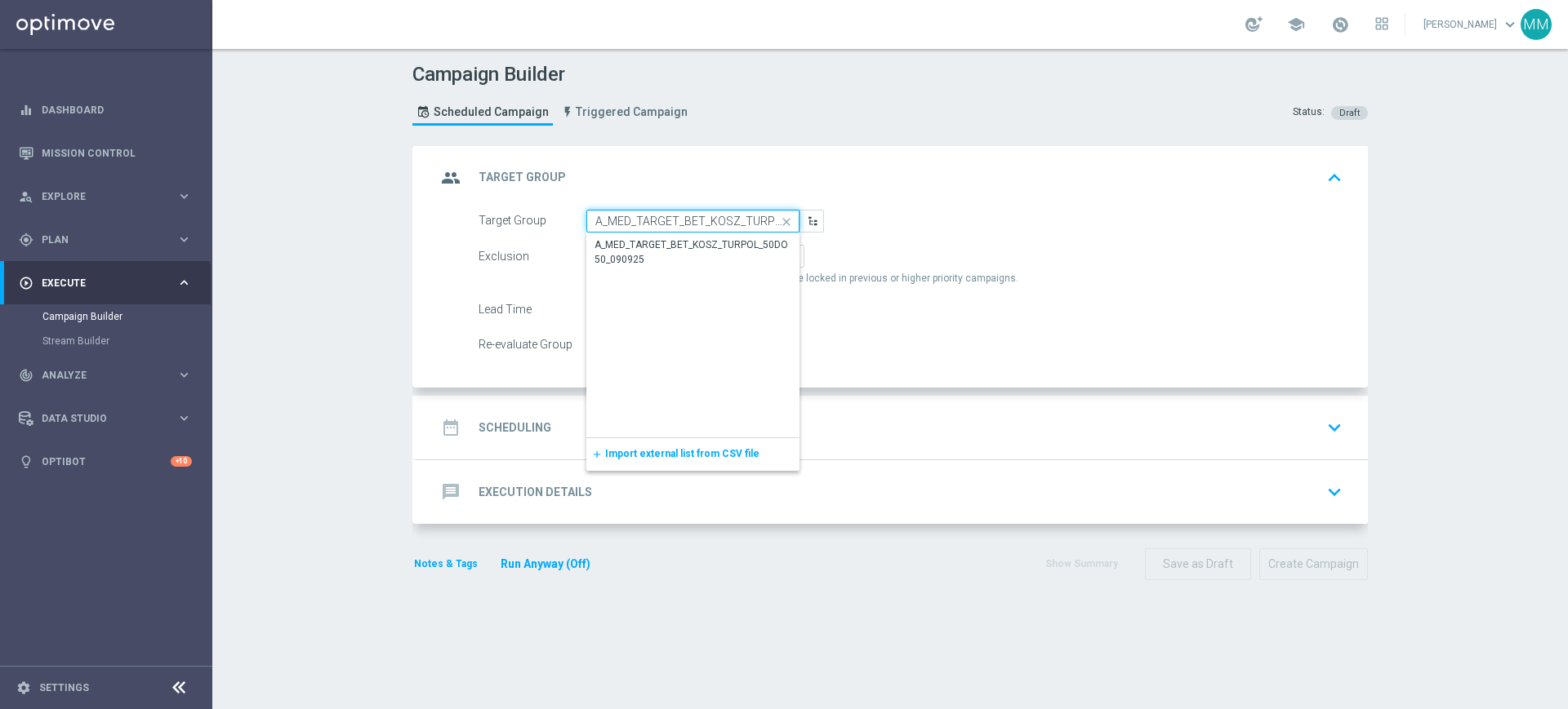
scroll to position [0, 90]
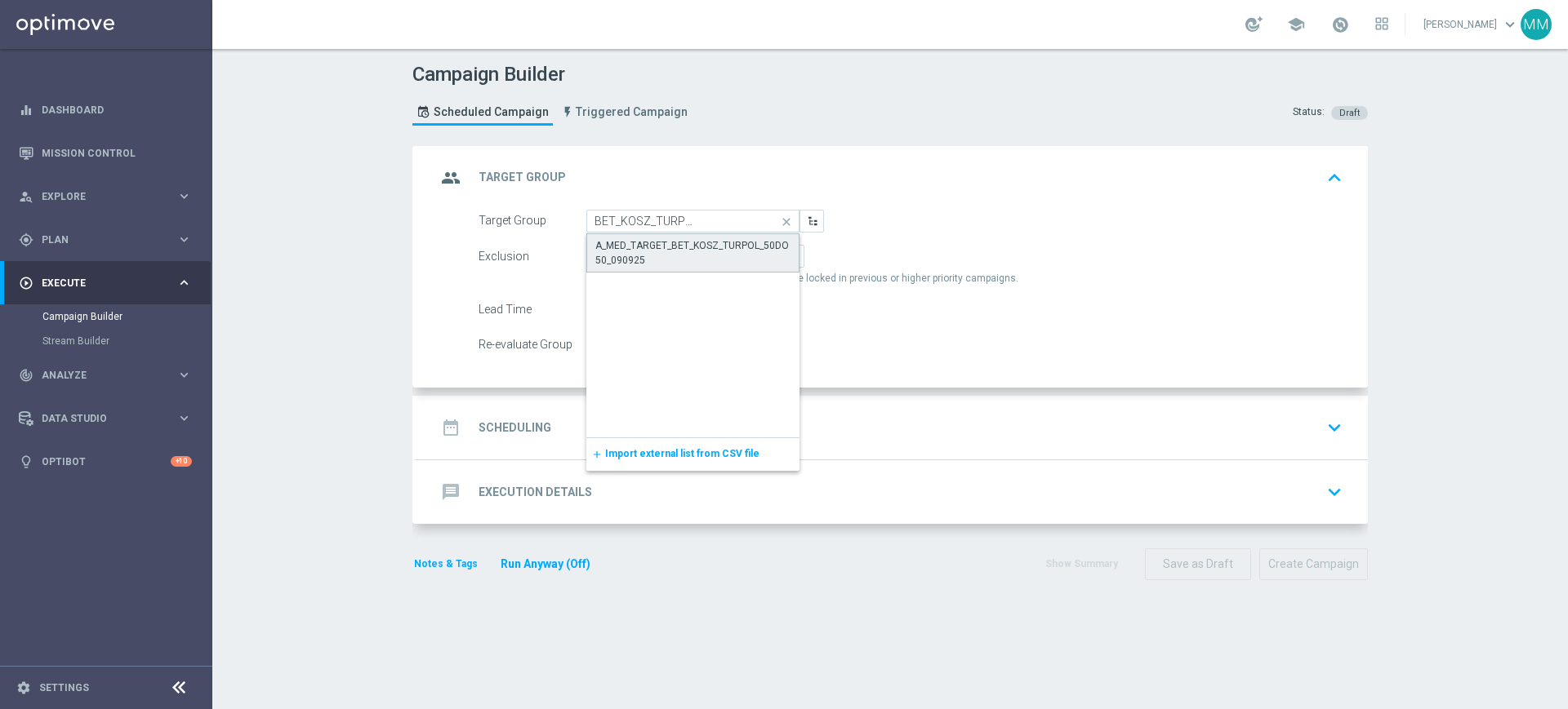
click at [639, 249] on div "A_MED_TARGET_BET_KOSZ_TURPOL_50DO50_090925" at bounding box center [693, 252] width 195 height 29
type input "A_MED_TARGET_BET_KOSZ_TURPOL_50DO50_090925"
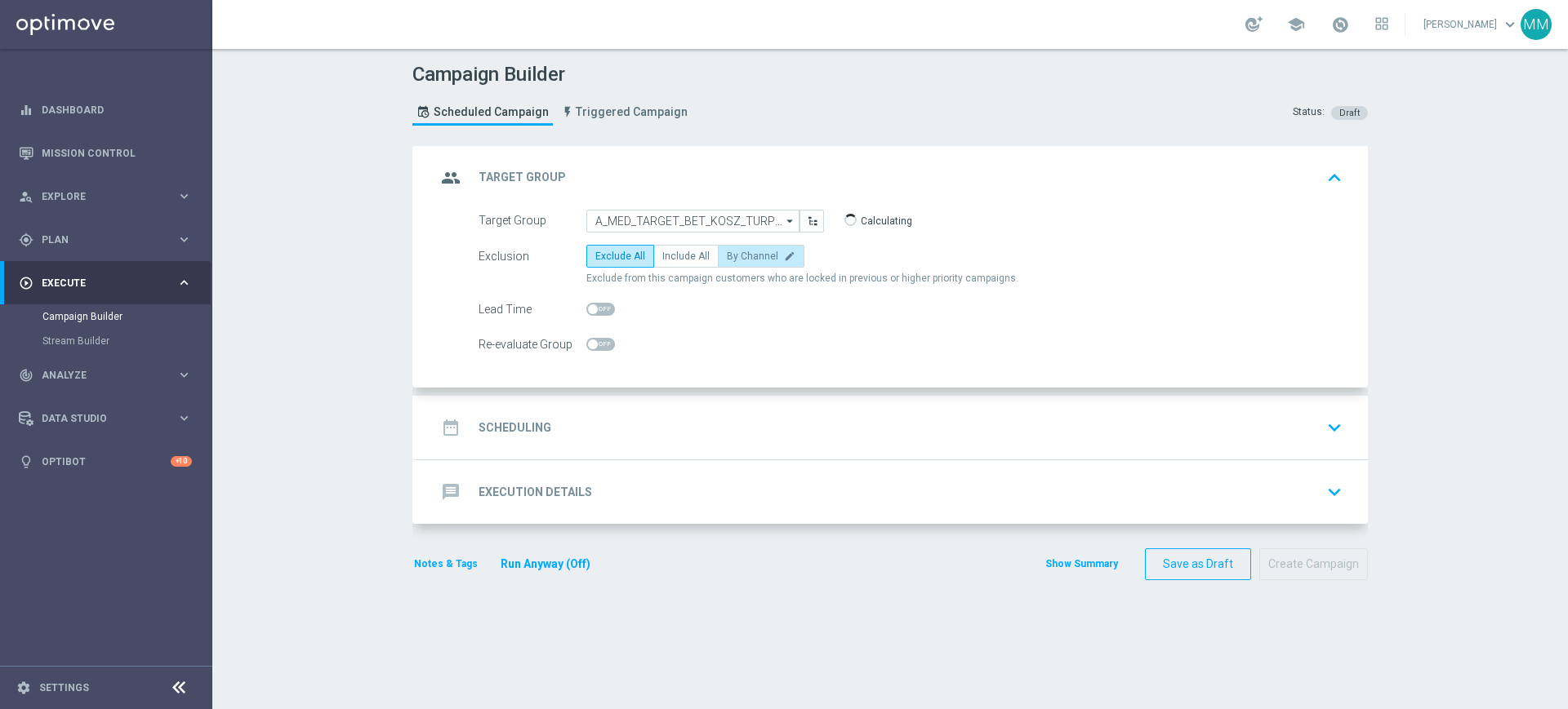
click at [739, 259] on span "By Channel" at bounding box center [753, 256] width 52 height 11
click at [738, 259] on input "By Channel edit" at bounding box center [732, 259] width 10 height 10
radio input "true"
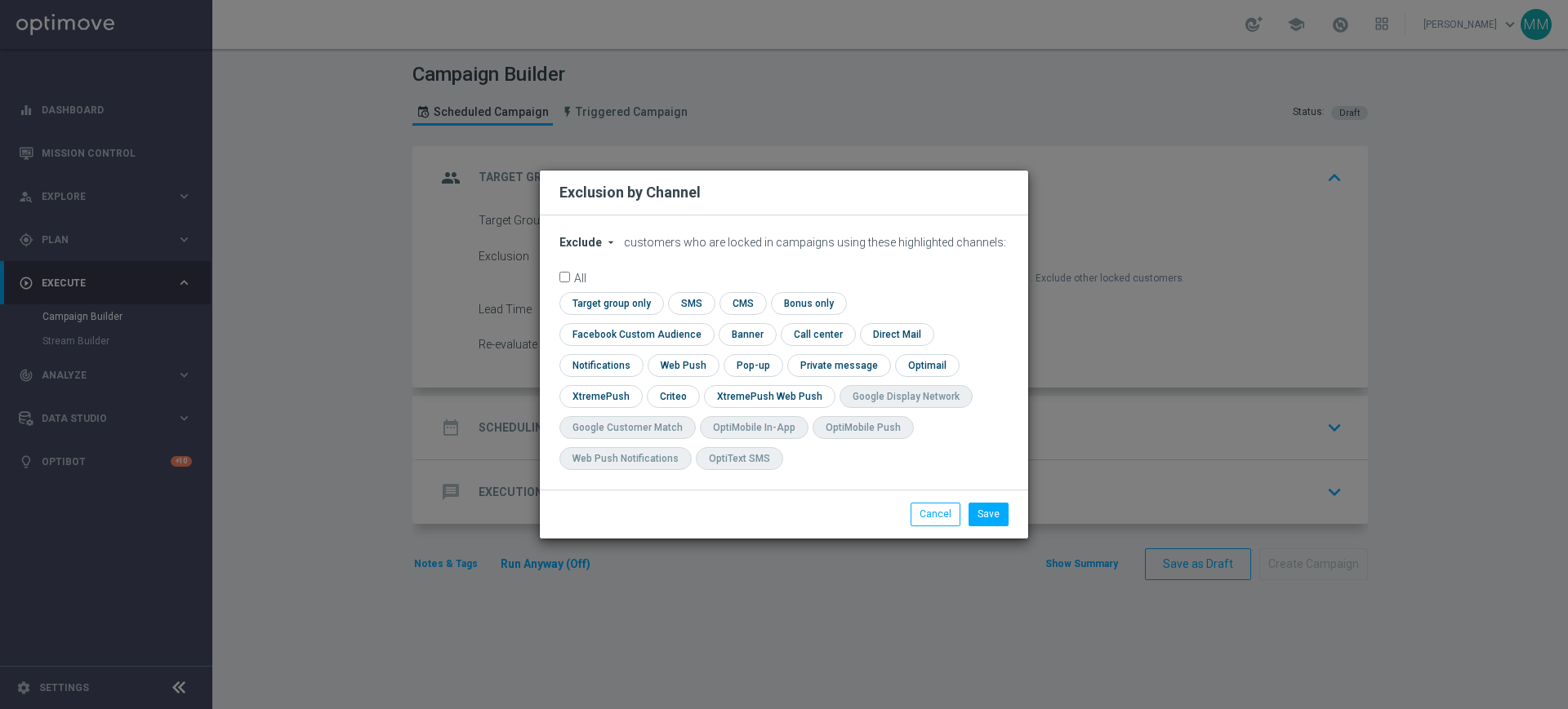
click at [583, 249] on span "Exclude" at bounding box center [580, 243] width 42 height 13
click at [0, 0] on span "Include" at bounding box center [0, 0] width 0 height 0
click at [620, 314] on input "checkbox" at bounding box center [609, 304] width 99 height 23
checkbox input "true"
click at [631, 336] on input "checkbox" at bounding box center [633, 335] width 148 height 23
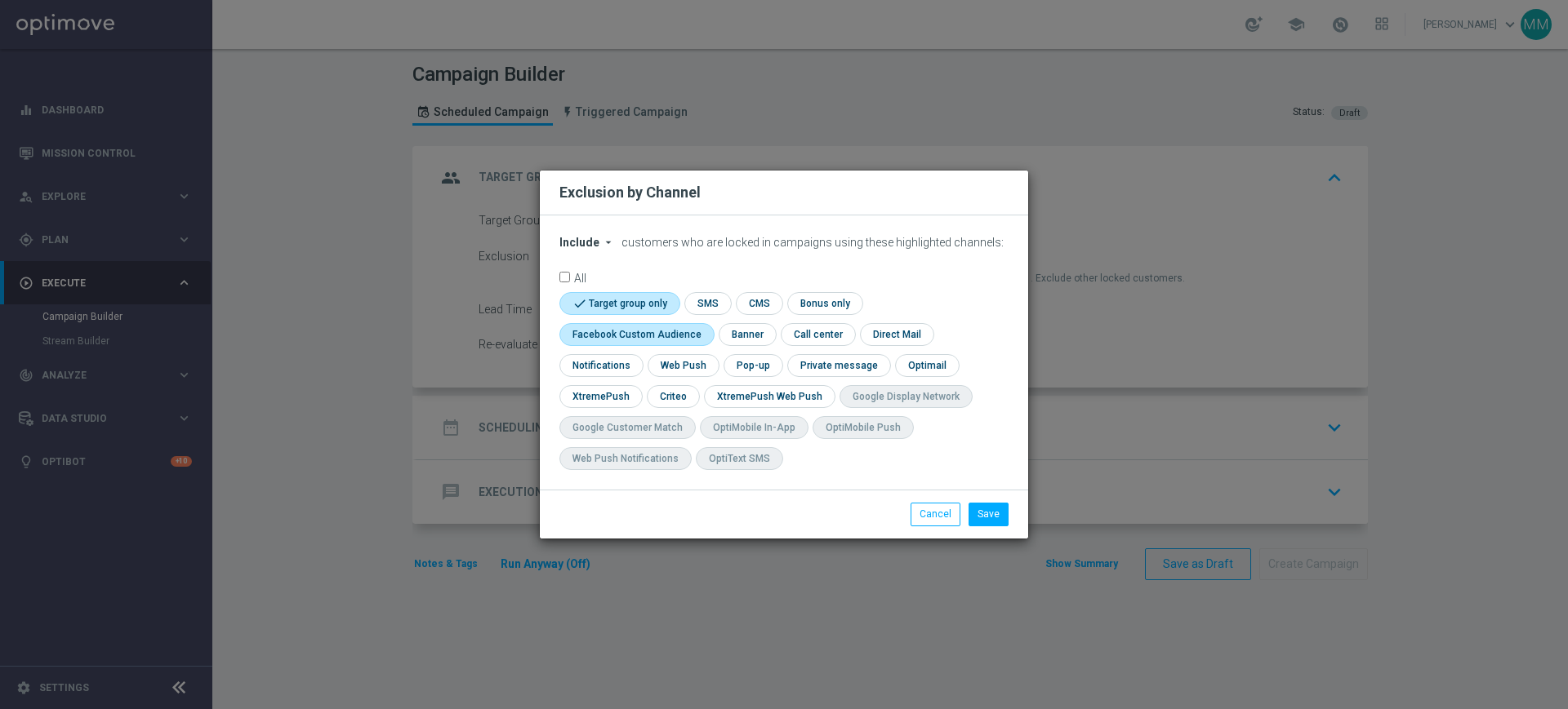
checkbox input "true"
click at [671, 388] on input "checkbox" at bounding box center [672, 397] width 51 height 23
checkbox input "true"
click at [1000, 514] on button "Save" at bounding box center [988, 514] width 40 height 23
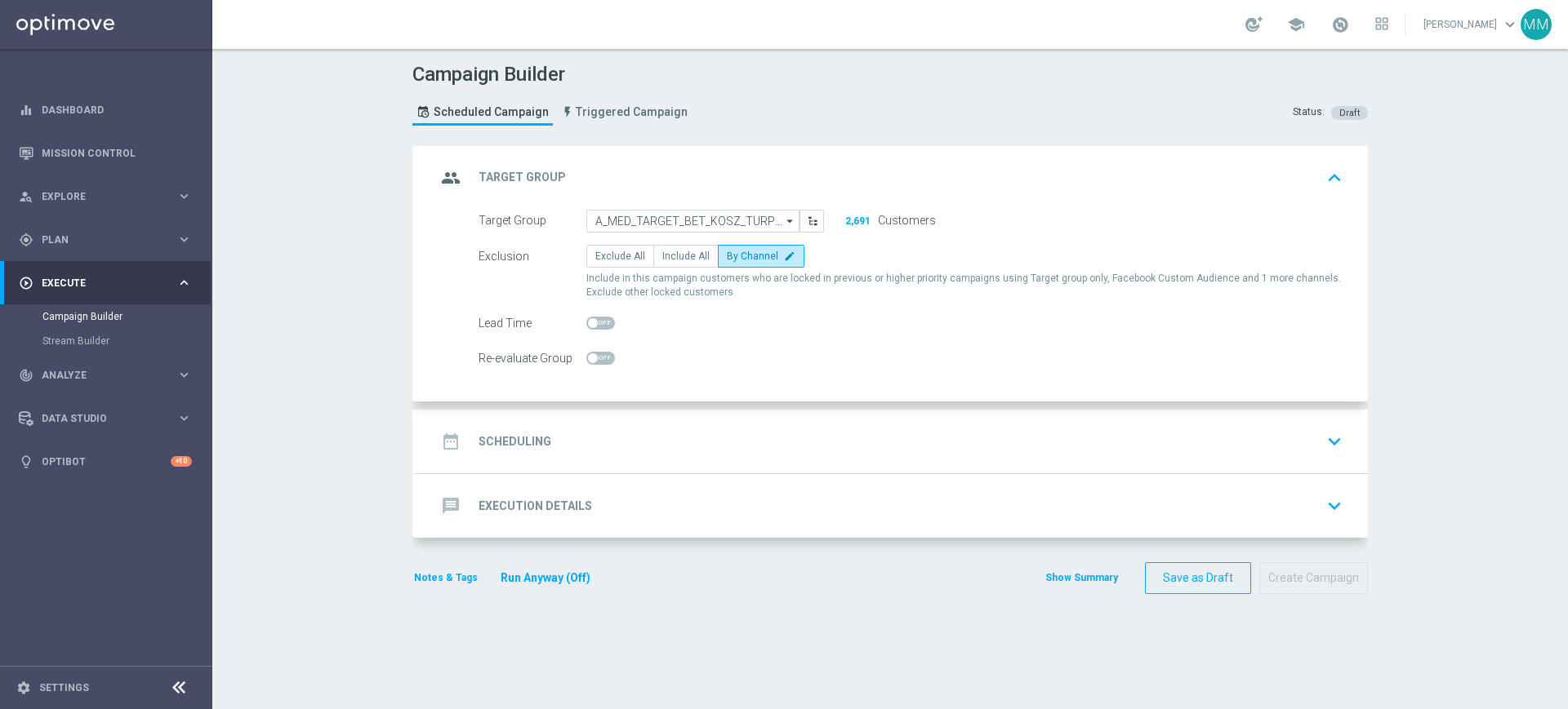
click at [617, 434] on div "date_range Scheduling keyboard_arrow_down" at bounding box center [892, 441] width 912 height 31
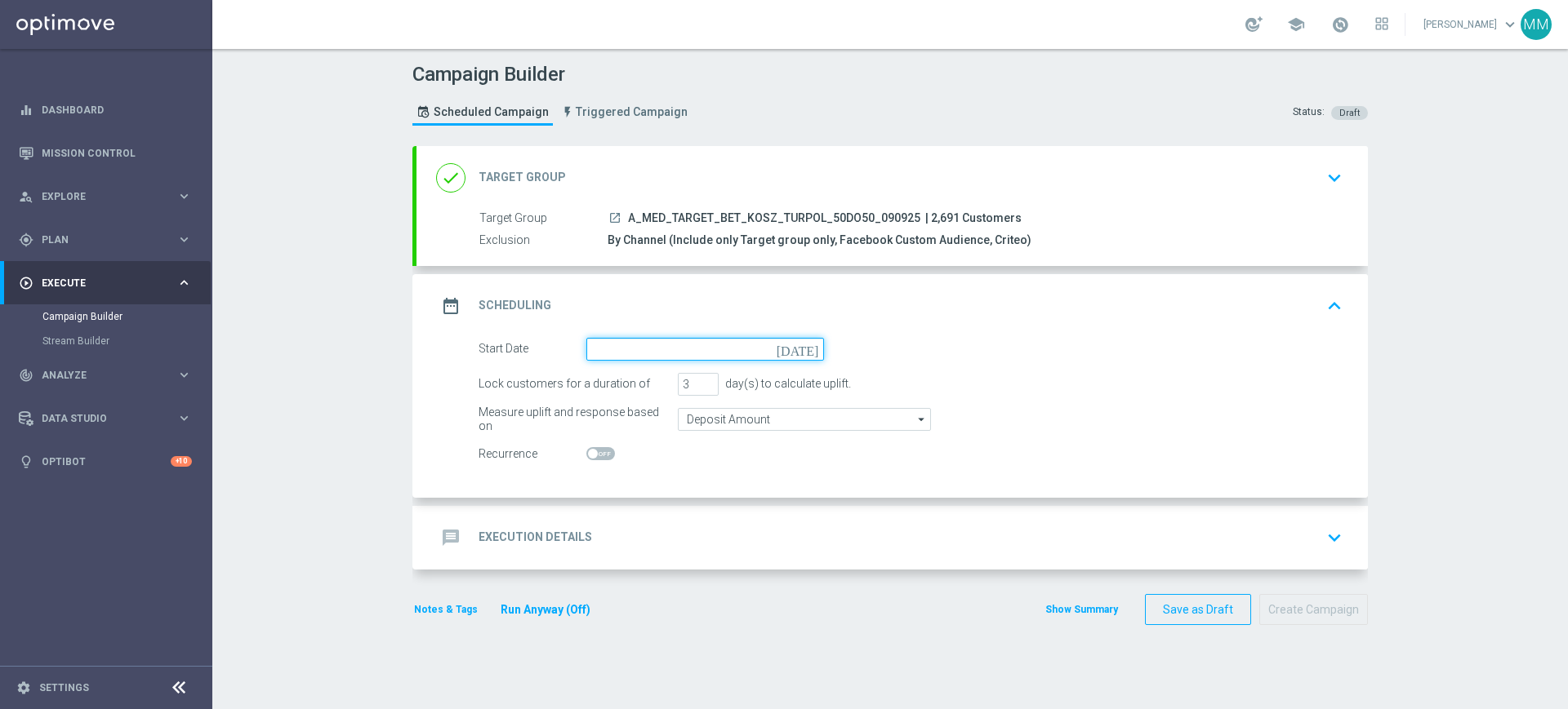
click at [656, 352] on input at bounding box center [705, 349] width 237 height 23
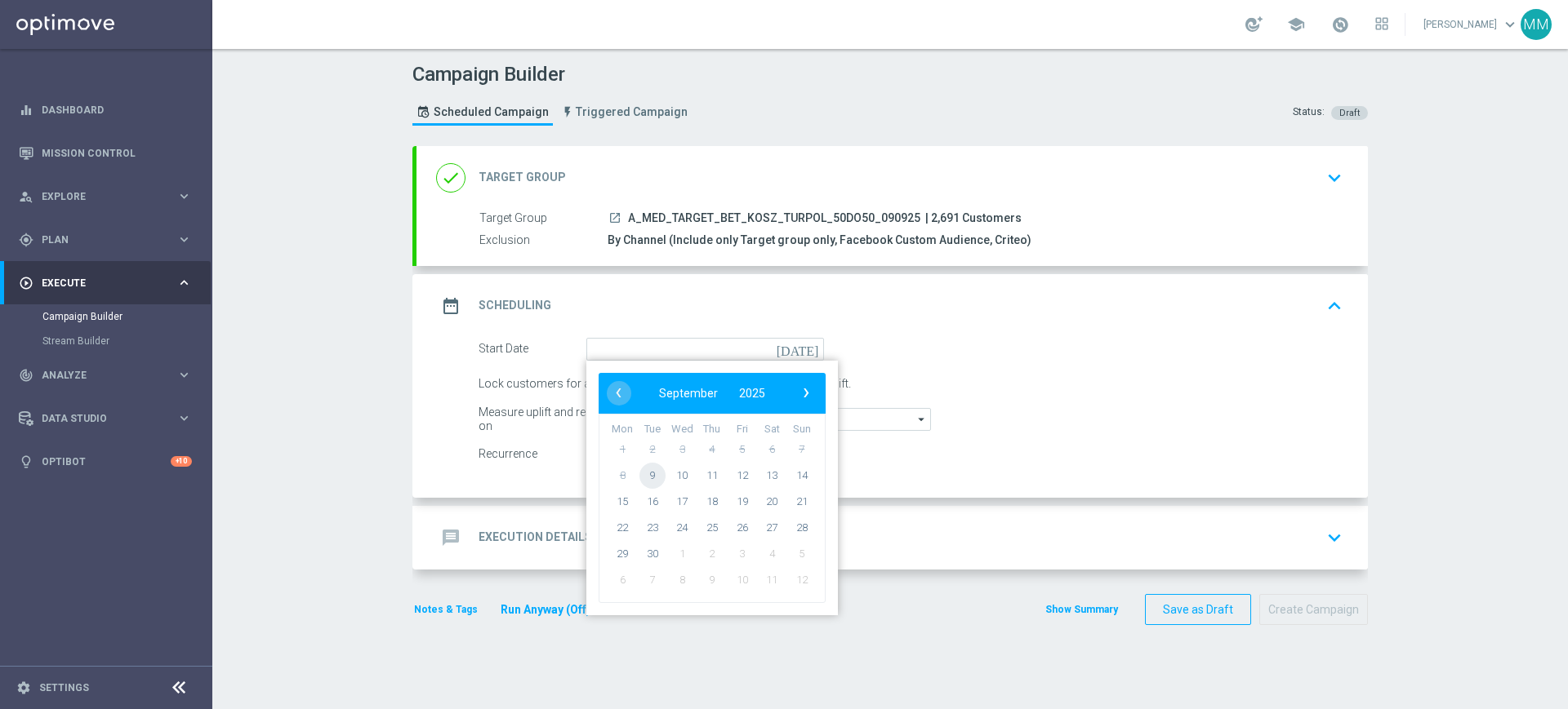
click at [647, 477] on span "9" at bounding box center [653, 475] width 26 height 26
type input "[DATE]"
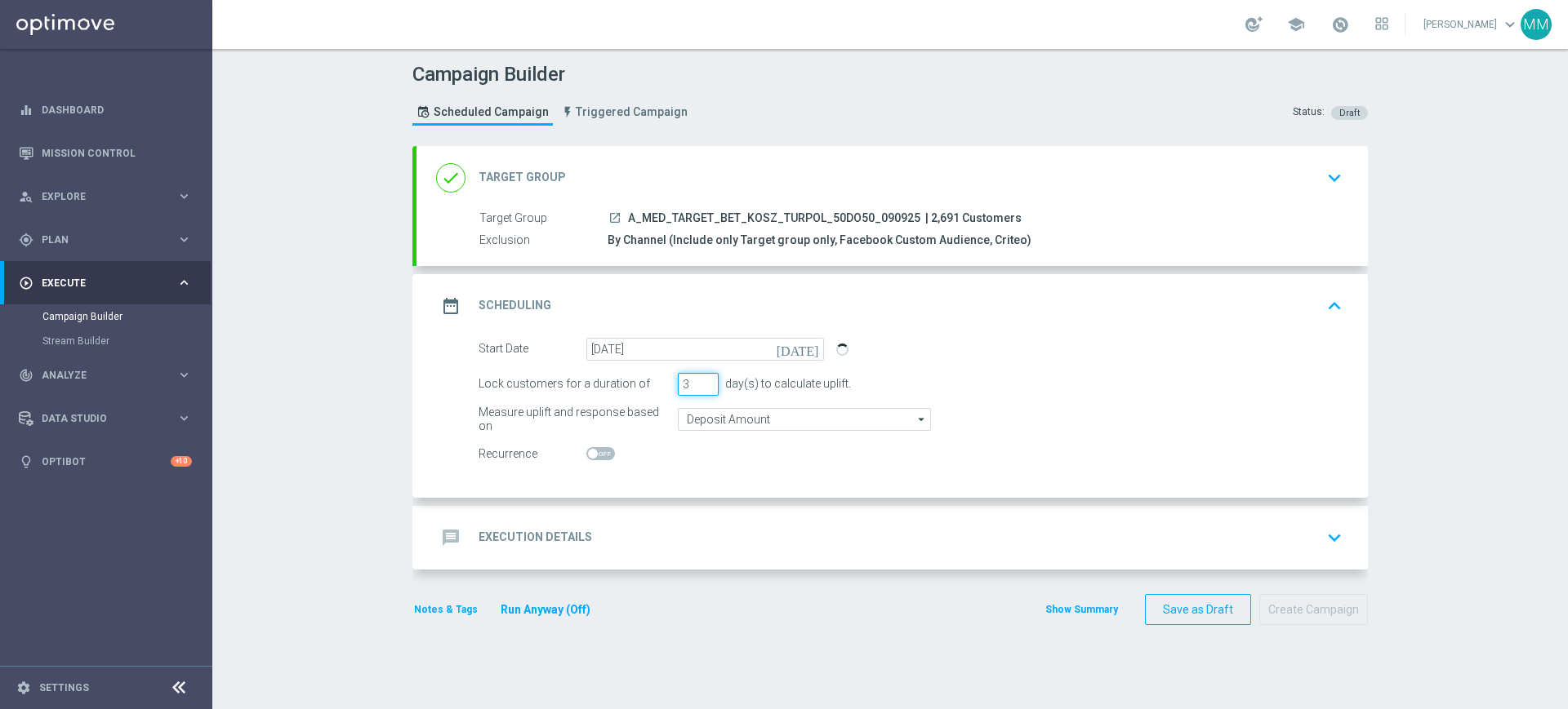
click at [697, 393] on input "3" at bounding box center [699, 385] width 41 height 23
click at [699, 388] on input "2" at bounding box center [699, 385] width 41 height 23
type input "1"
click at [699, 388] on input "1" at bounding box center [699, 385] width 41 height 23
click at [699, 427] on input "Deposit Amount" at bounding box center [805, 419] width 253 height 23
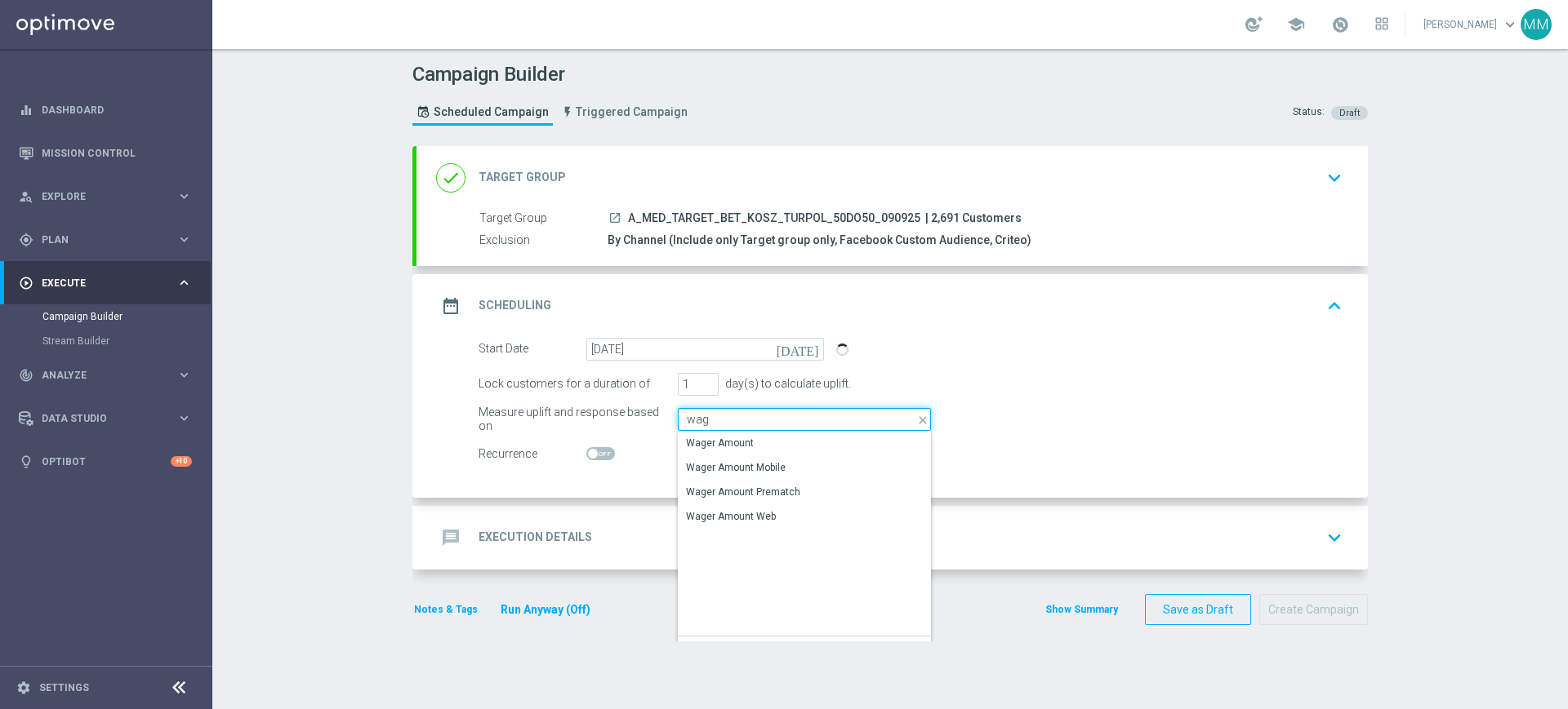
click at [710, 417] on input "wag" at bounding box center [805, 419] width 253 height 23
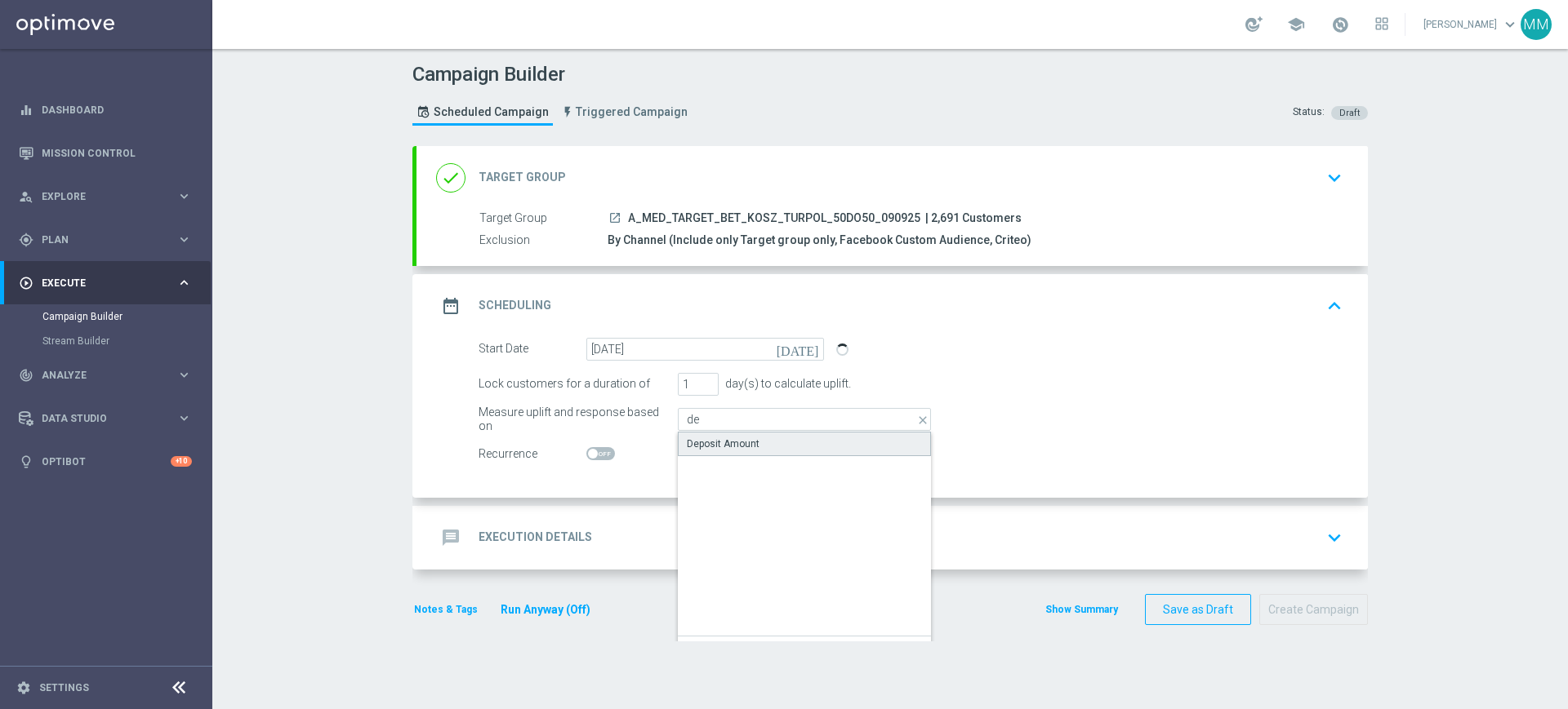
click at [712, 443] on div "Deposit Amount" at bounding box center [723, 445] width 72 height 15
type input "Deposit Amount"
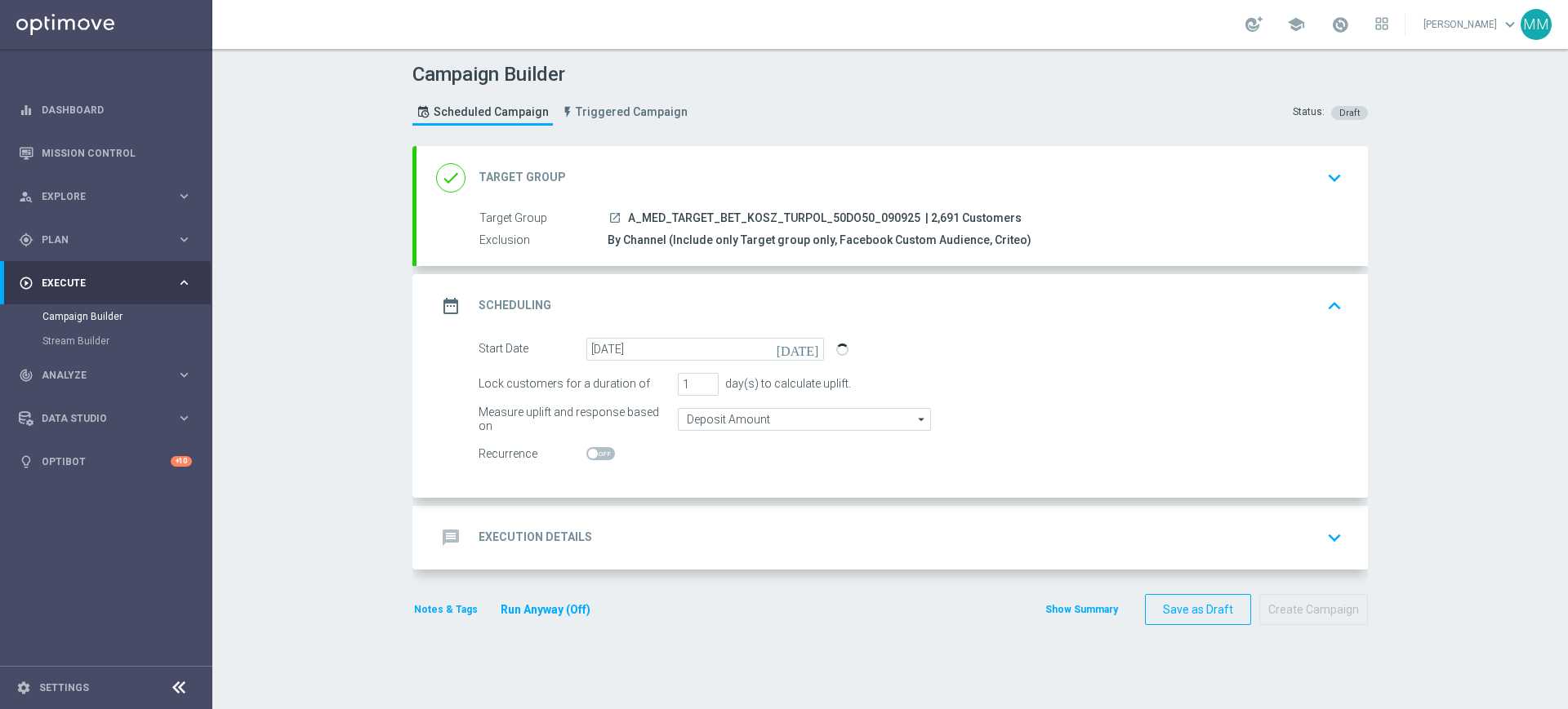
click at [647, 532] on div "message Execution Details keyboard_arrow_down" at bounding box center [892, 537] width 912 height 31
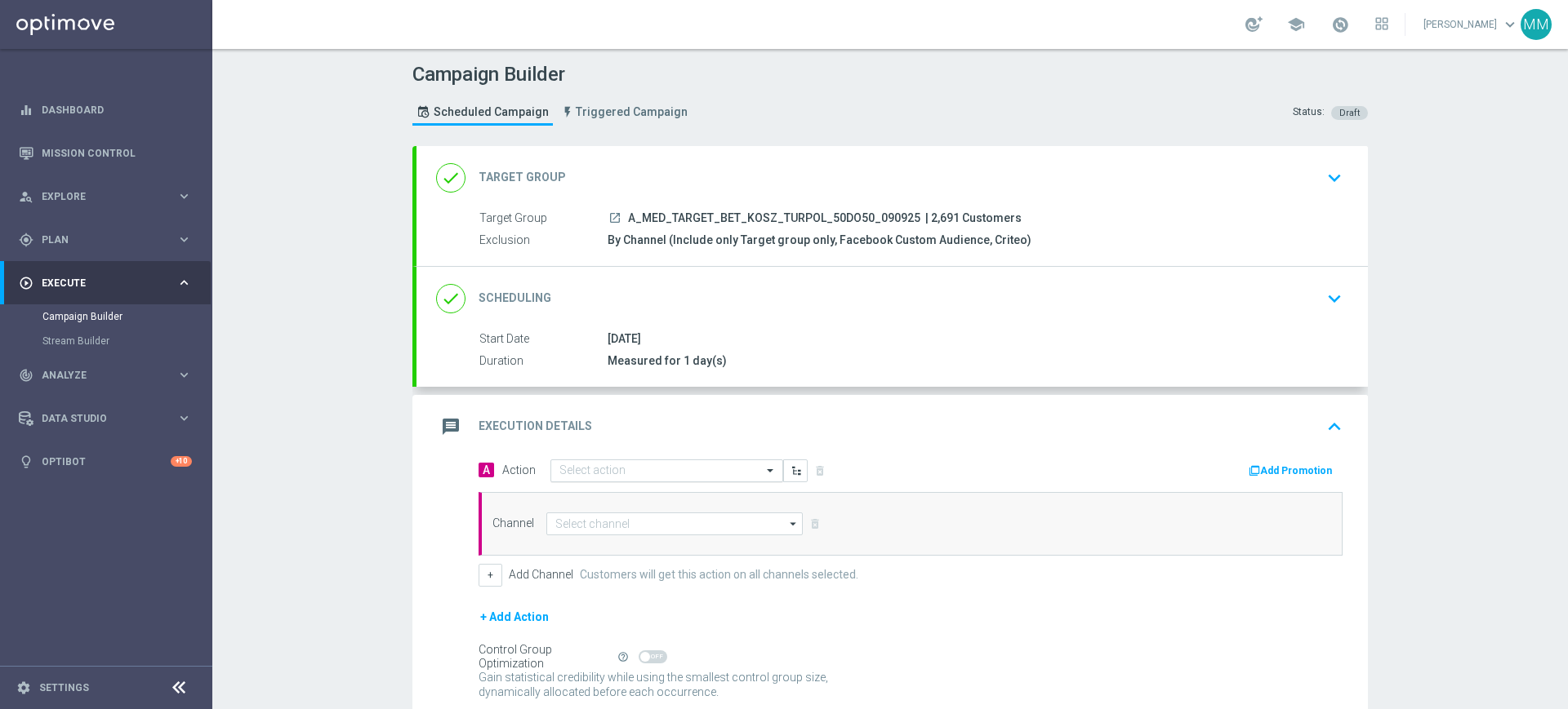
click at [598, 461] on div "Select action" at bounding box center [667, 471] width 233 height 23
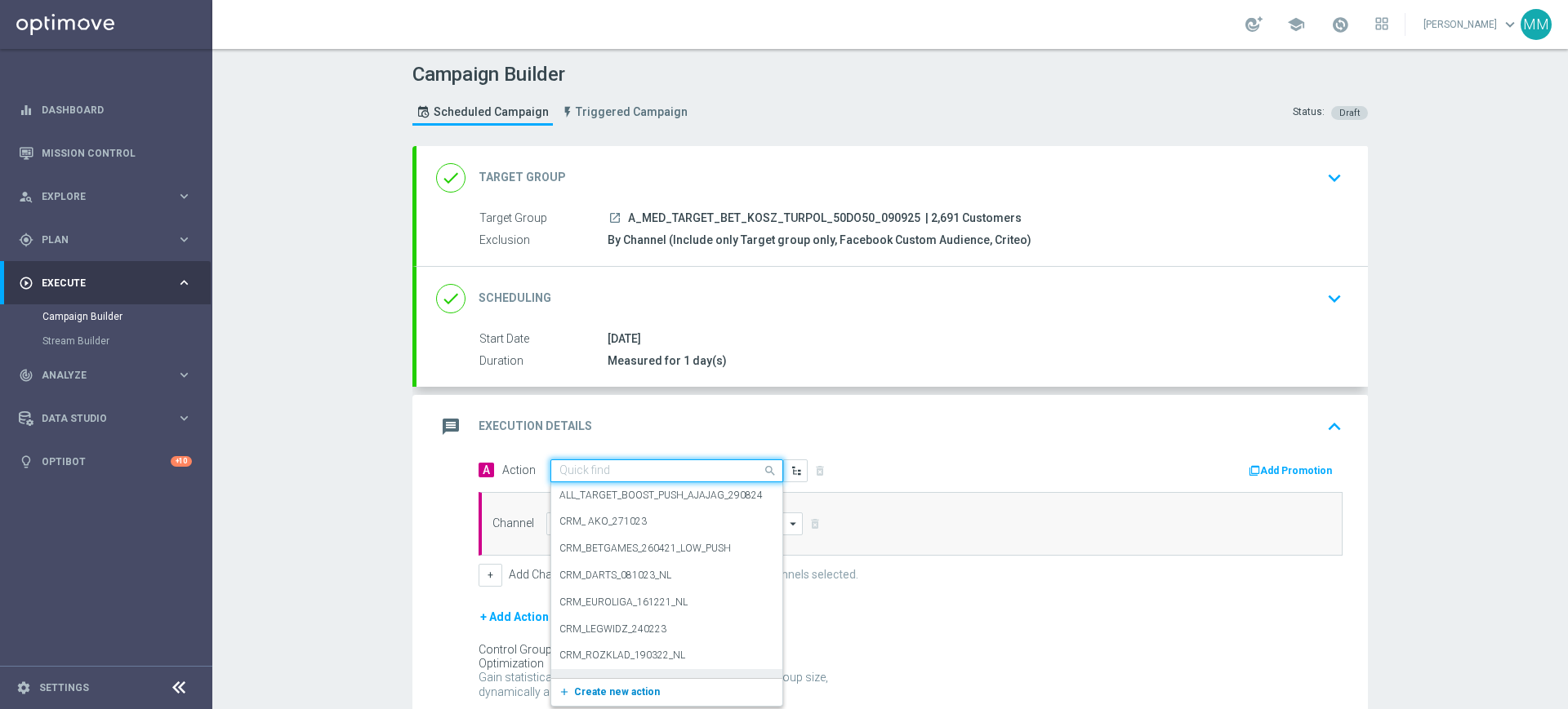
click at [599, 688] on span "Create new action" at bounding box center [617, 692] width 85 height 11
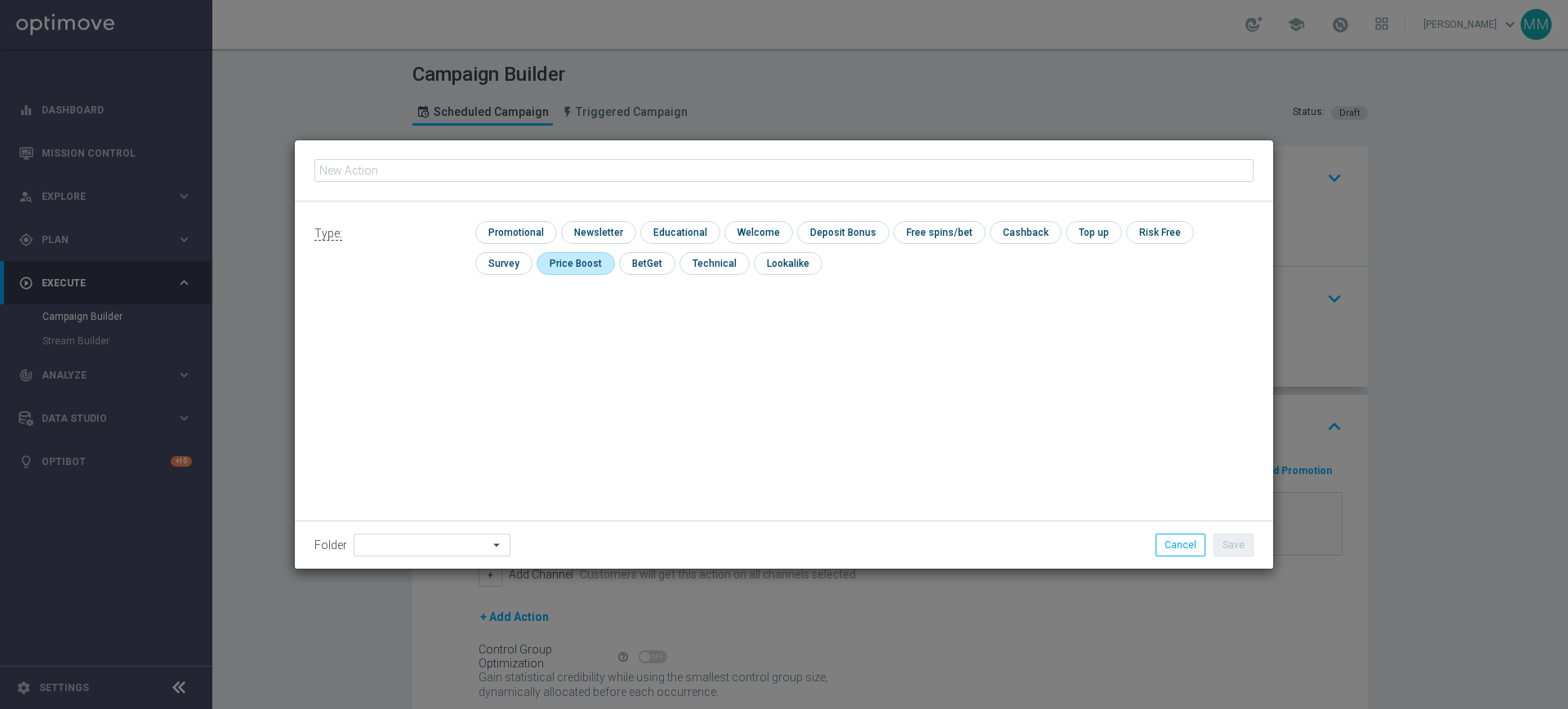
type input "A_MED_TARGET_BET_KOSZ_TURPOL_50DO50_090925"
click at [515, 231] on input "checkbox" at bounding box center [514, 233] width 78 height 23
checkbox input "true"
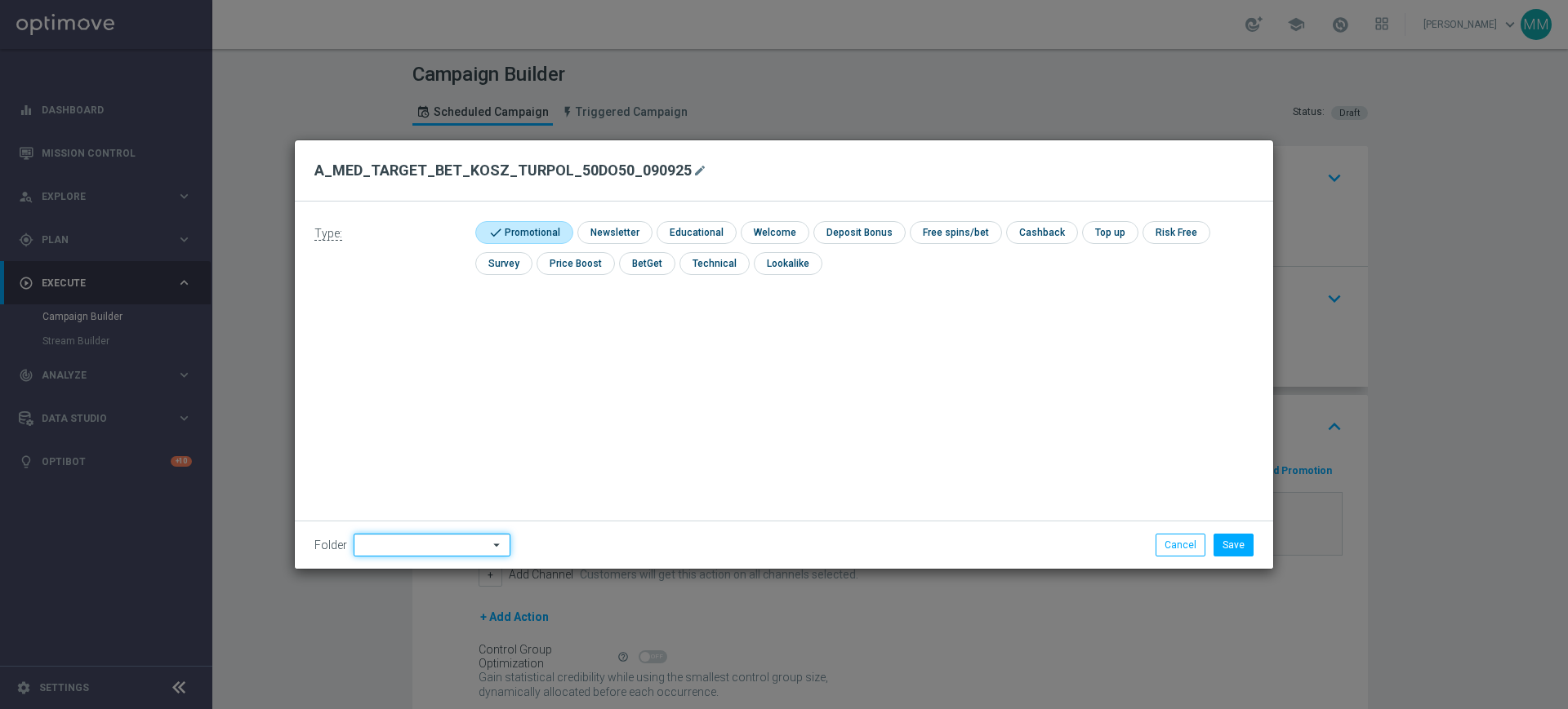
click at [430, 536] on input at bounding box center [432, 545] width 157 height 23
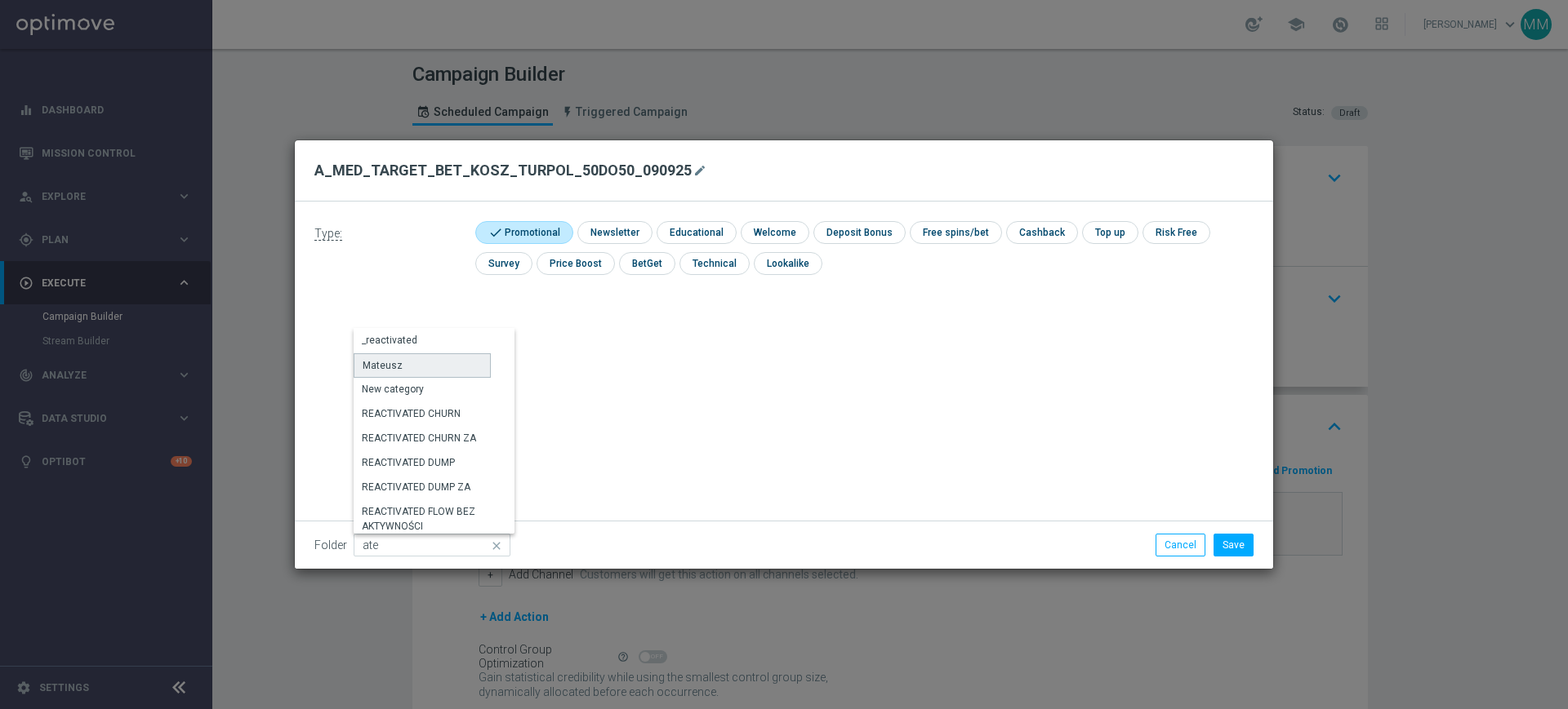
click at [433, 355] on div "Mateusz" at bounding box center [422, 366] width 137 height 24
type input "Mateusz"
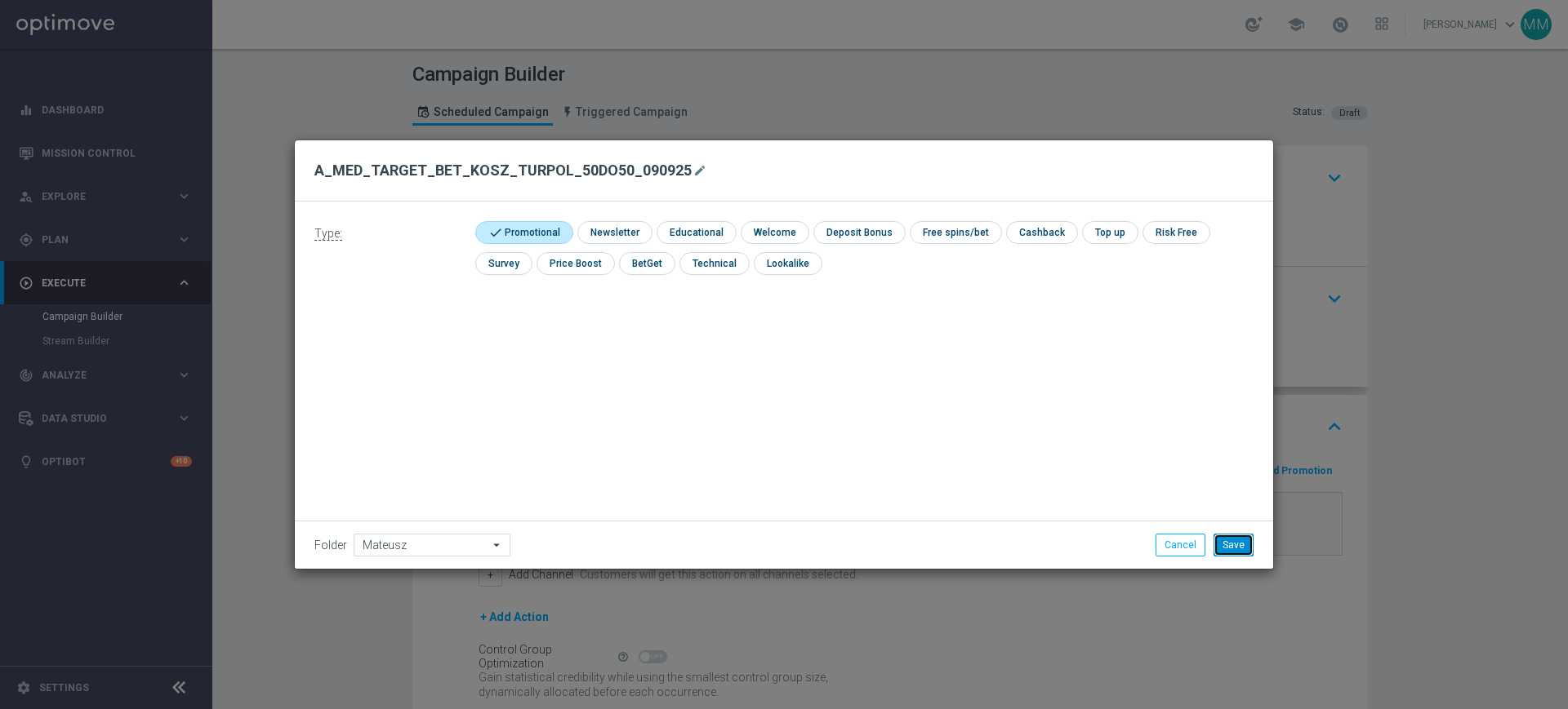
click at [1234, 543] on button "Save" at bounding box center [1234, 545] width 40 height 23
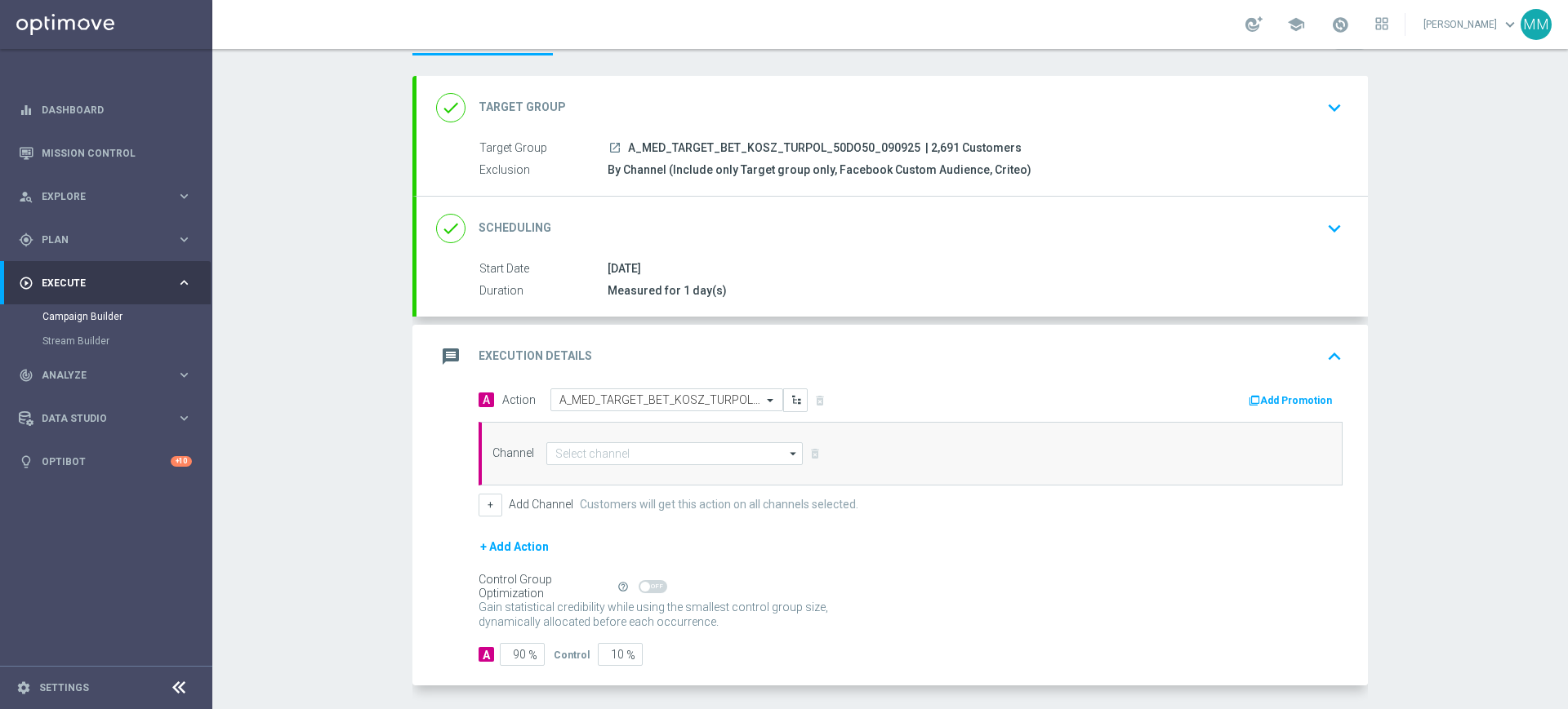
scroll to position [136, 0]
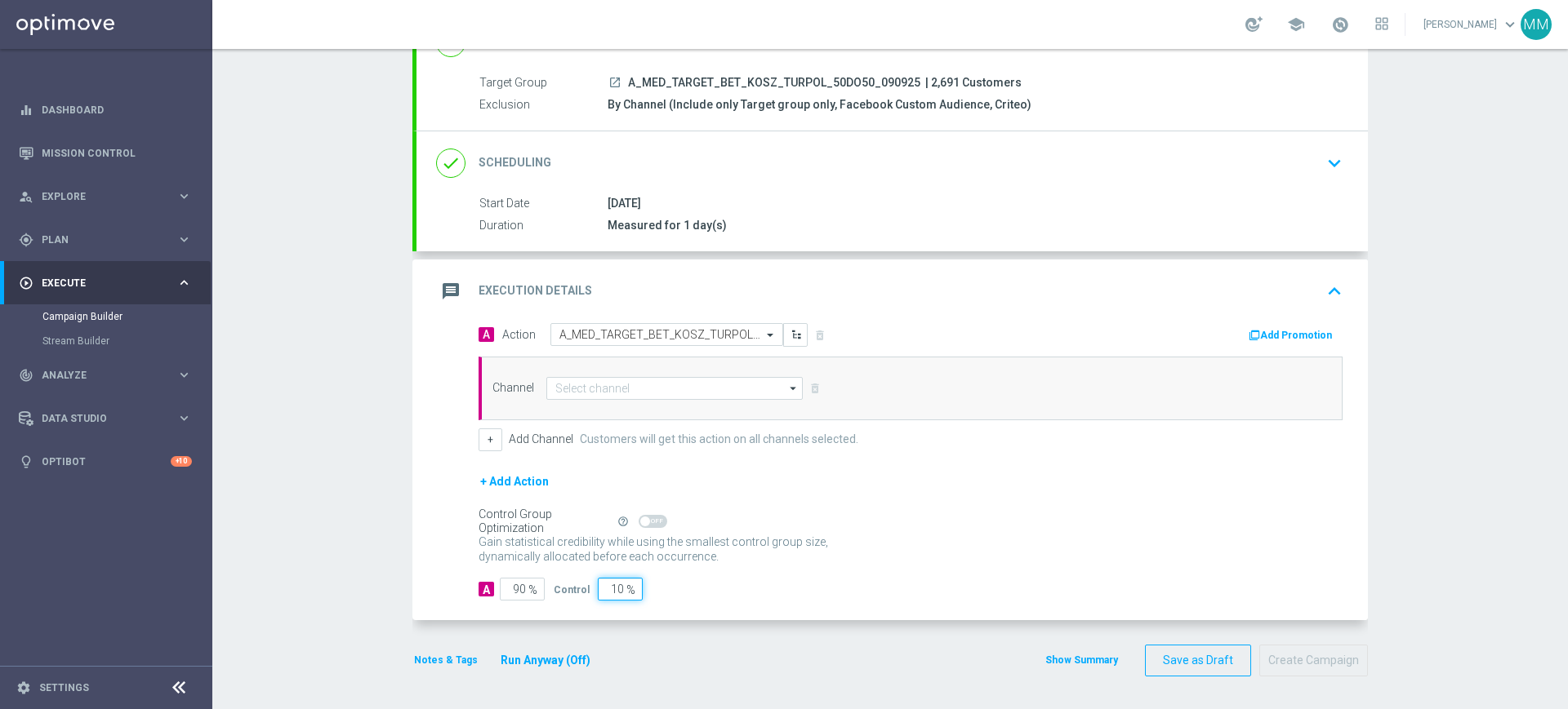
click at [601, 587] on input "10" at bounding box center [620, 589] width 45 height 23
click at [662, 400] on div "Channel arrow_drop_down Drag here to set row groups Drag here to set column lab…" at bounding box center [910, 388] width 864 height 64
click at [662, 388] on input at bounding box center [674, 388] width 256 height 23
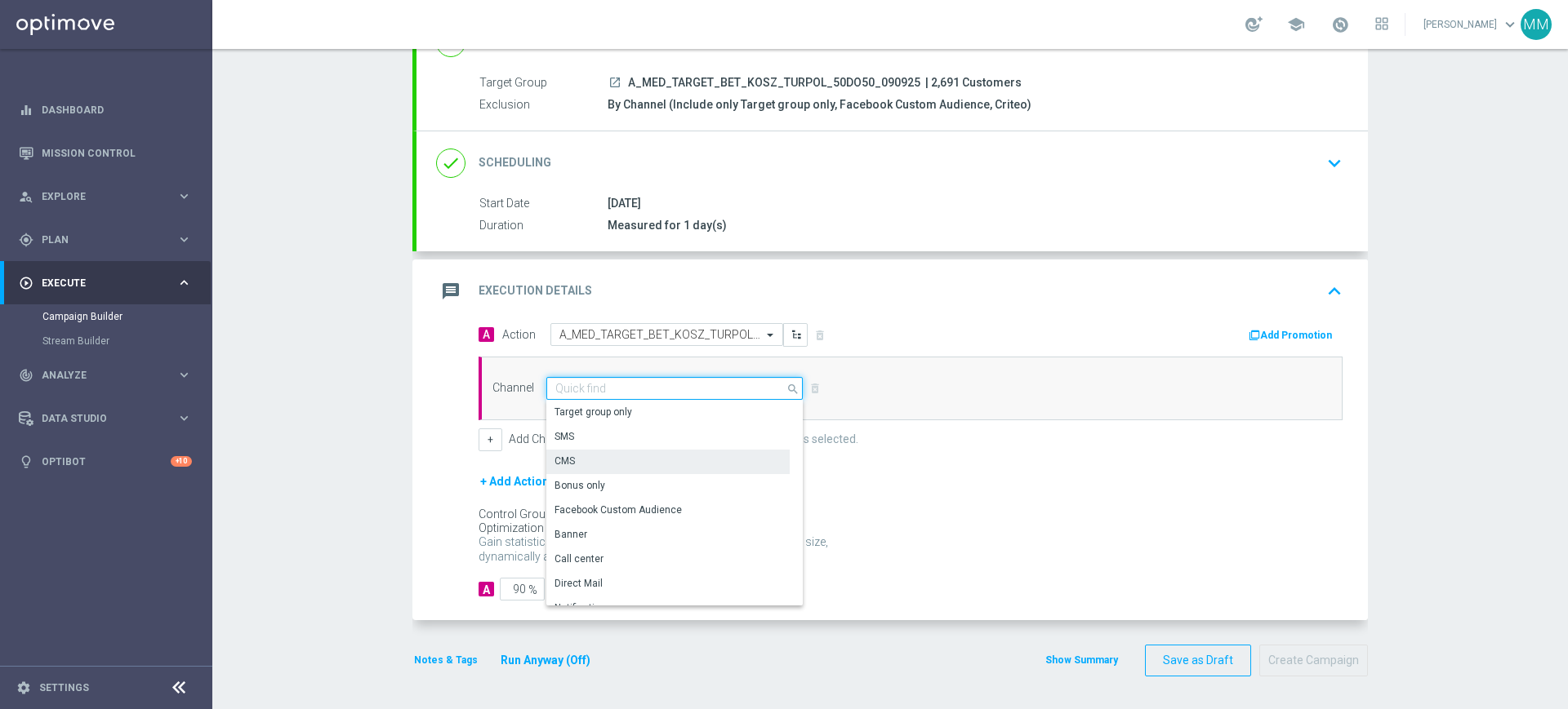
paste input "A_MED_TARGET_BET_KOSZ_TURPOL_50DO50_090925"
type input "A_MED_TARGET_BET_KOSZ_TURPOL_50DO50_090925"
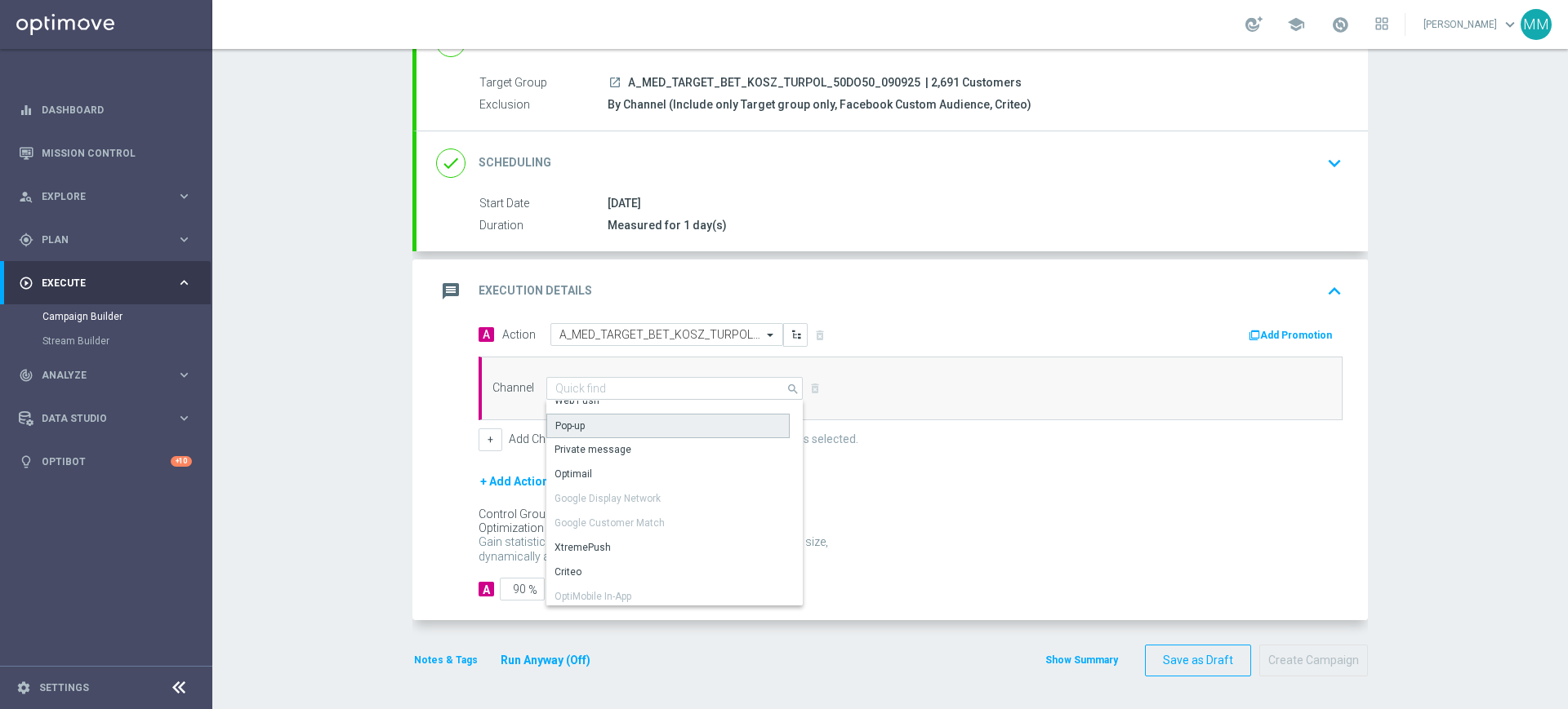
click at [601, 429] on div "Pop-up" at bounding box center [667, 426] width 243 height 24
type input "Pop-up"
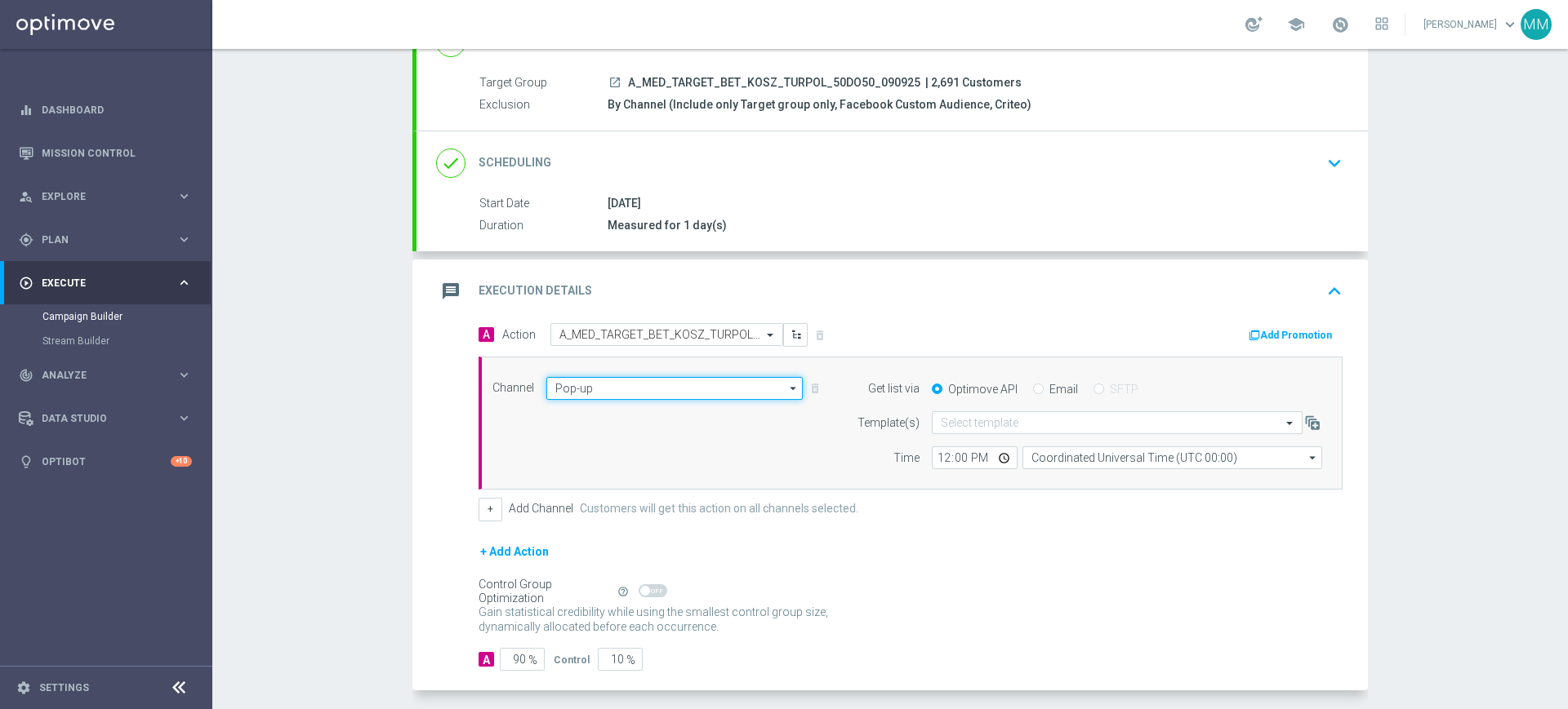
click at [601, 389] on input "Pop-up" at bounding box center [674, 388] width 256 height 23
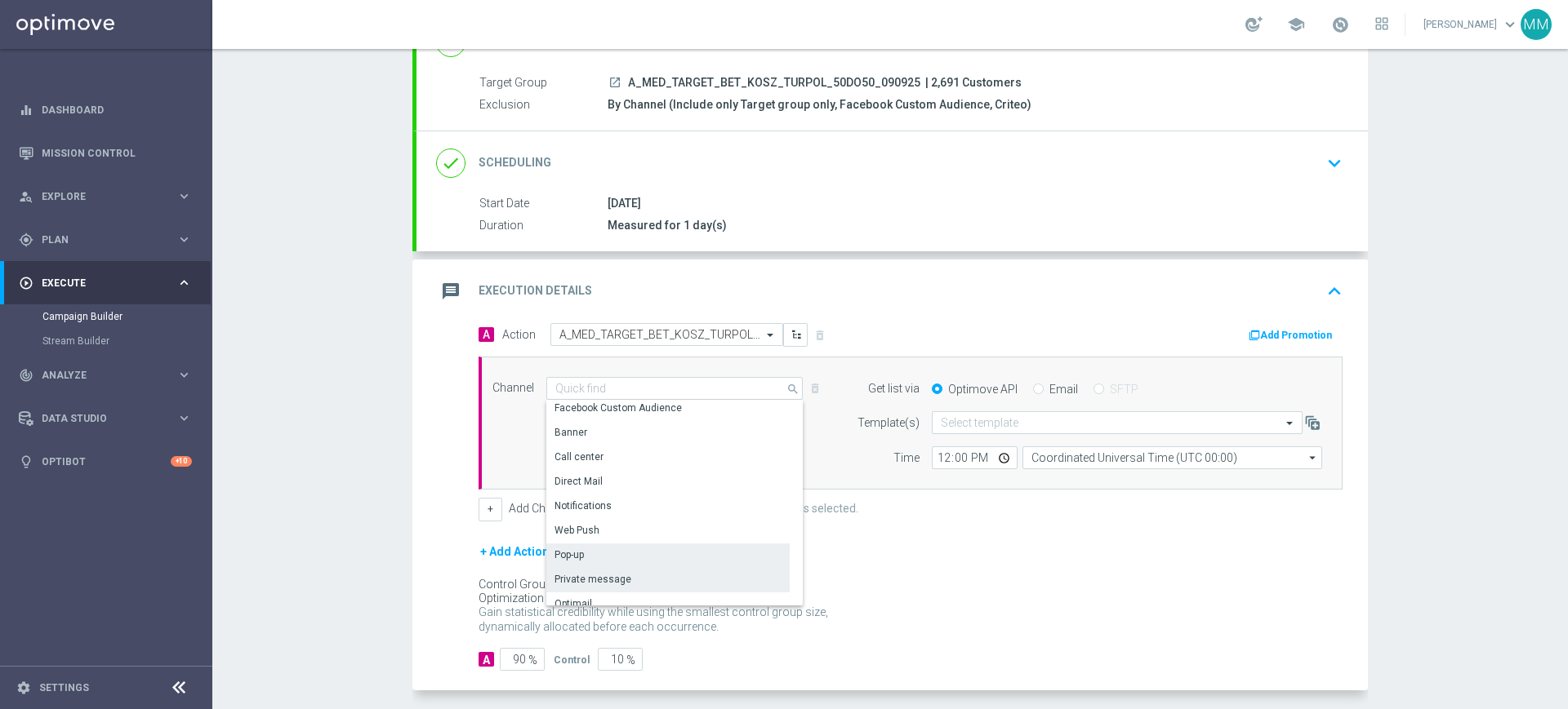
click at [617, 577] on div "Private message" at bounding box center [593, 580] width 77 height 15
type input "Private message"
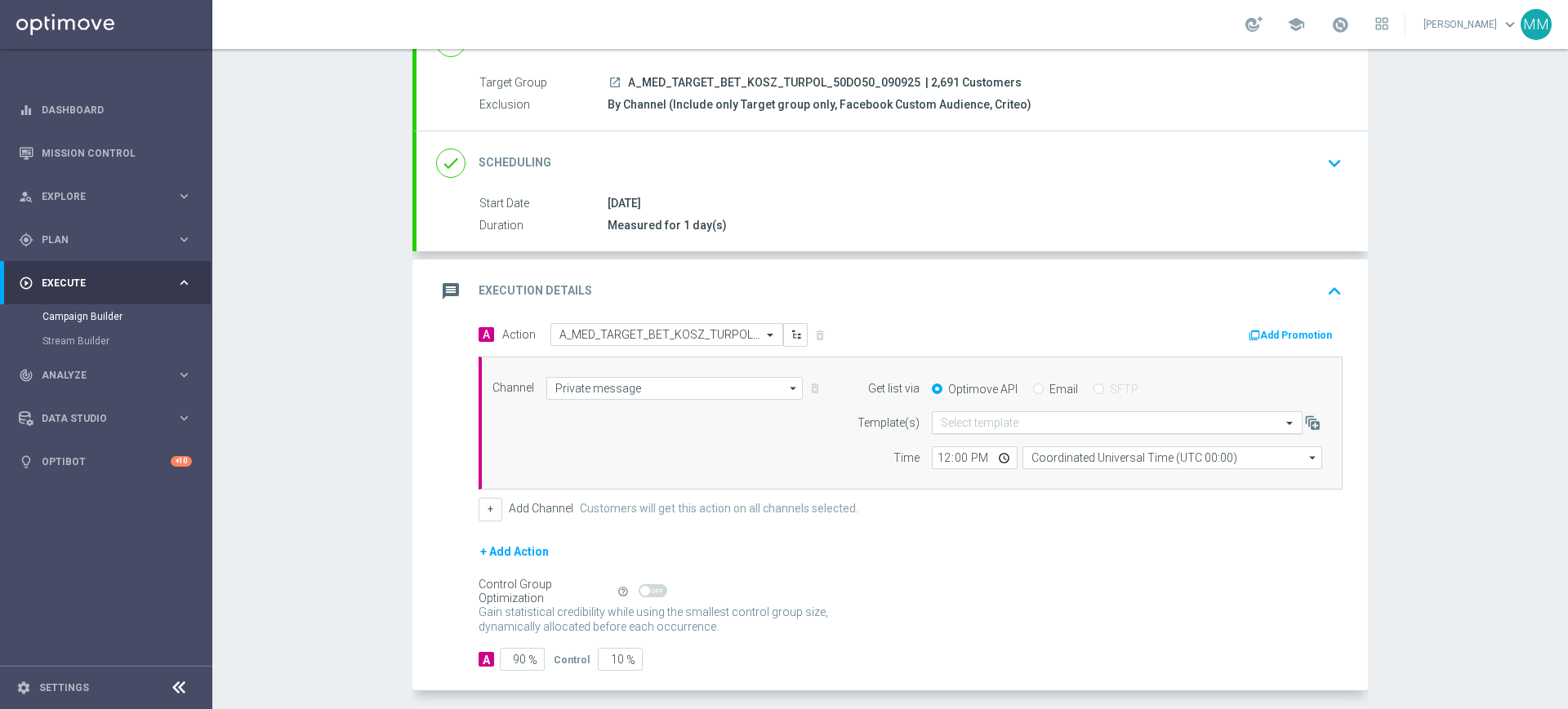
click at [1009, 426] on input "text" at bounding box center [1101, 423] width 320 height 14
paste input "A_MED_TARGET_BET_KOSZ_TURPOL_50DO50_090925"
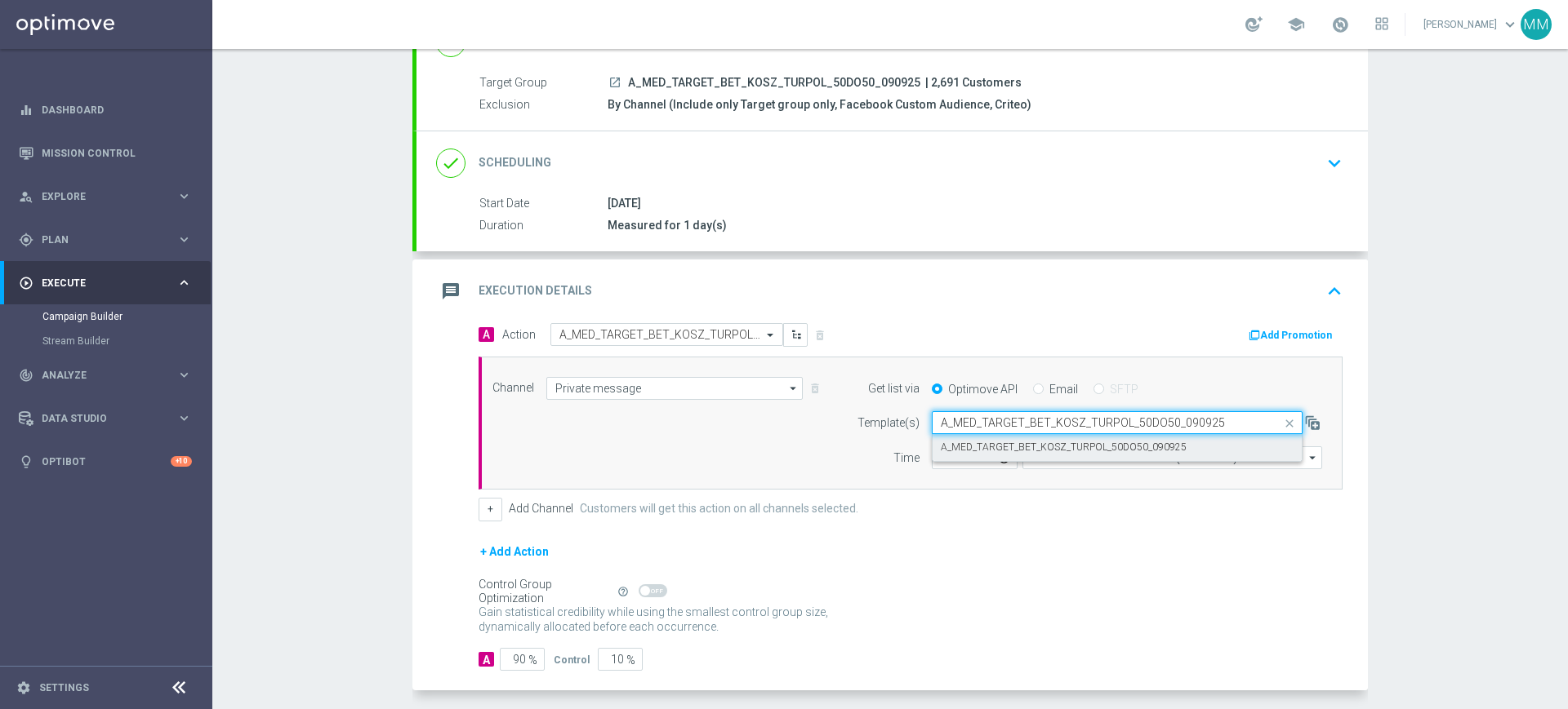
click at [999, 447] on label "A_MED_TARGET_BET_KOSZ_TURPOL_50DO50_090925" at bounding box center [1064, 447] width 246 height 14
type input "A_MED_TARGET_BET_KOSZ_TURPOL_50DO50_090925"
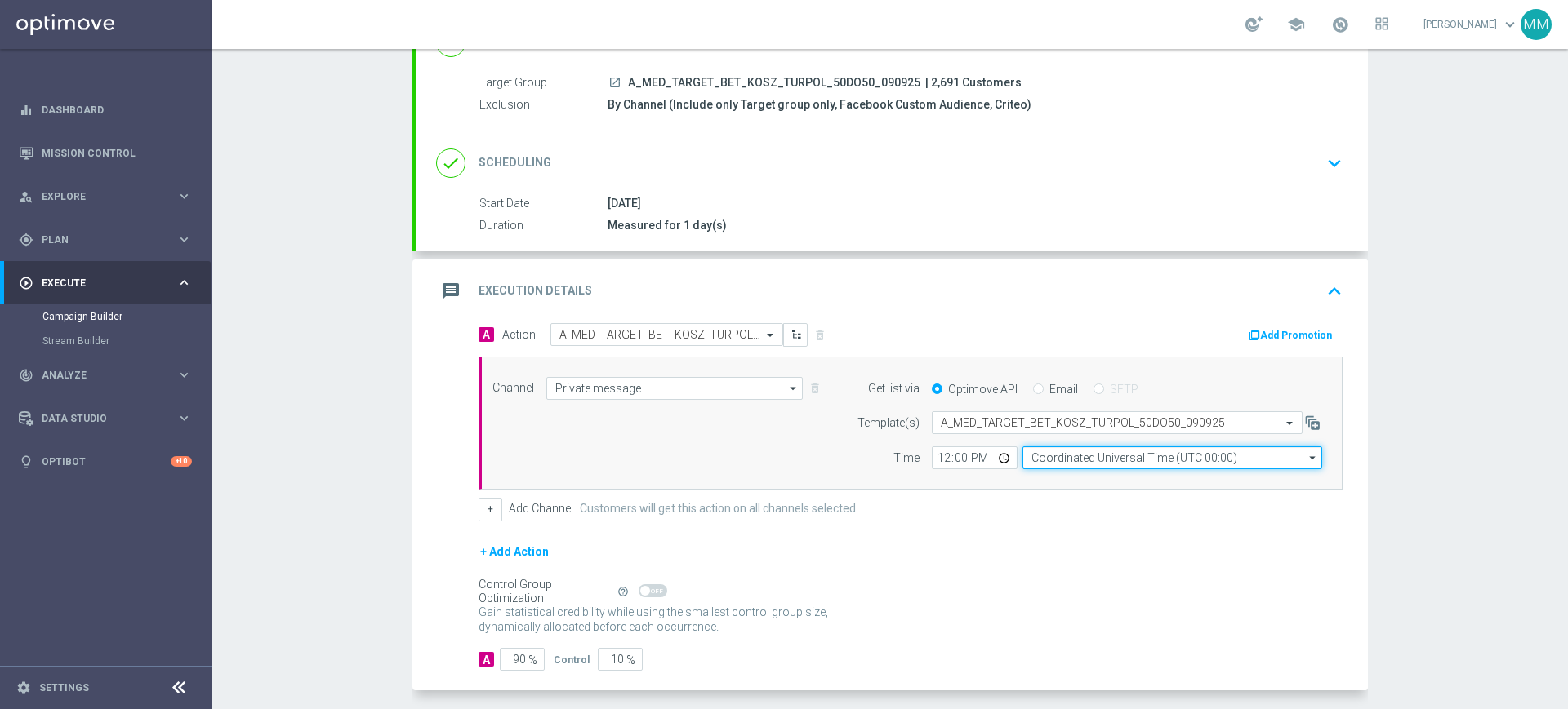
click at [1064, 460] on input "Coordinated Universal Time (UTC 00:00)" at bounding box center [1172, 458] width 299 height 23
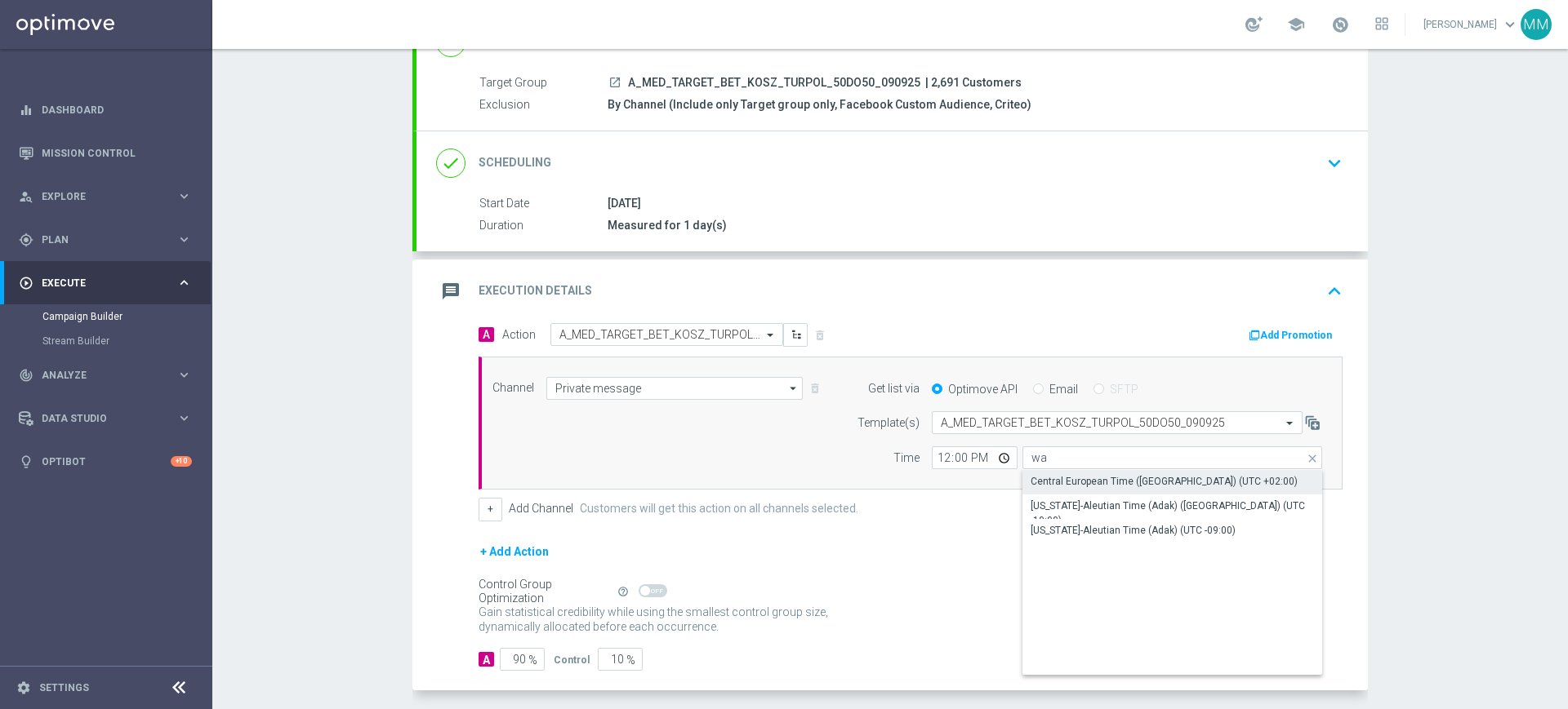
click at [1060, 475] on div "Central European Time (Warsaw) (UTC +02:00)" at bounding box center [1165, 482] width 267 height 15
type input "Central European Time (Warsaw) (UTC +02:00)"
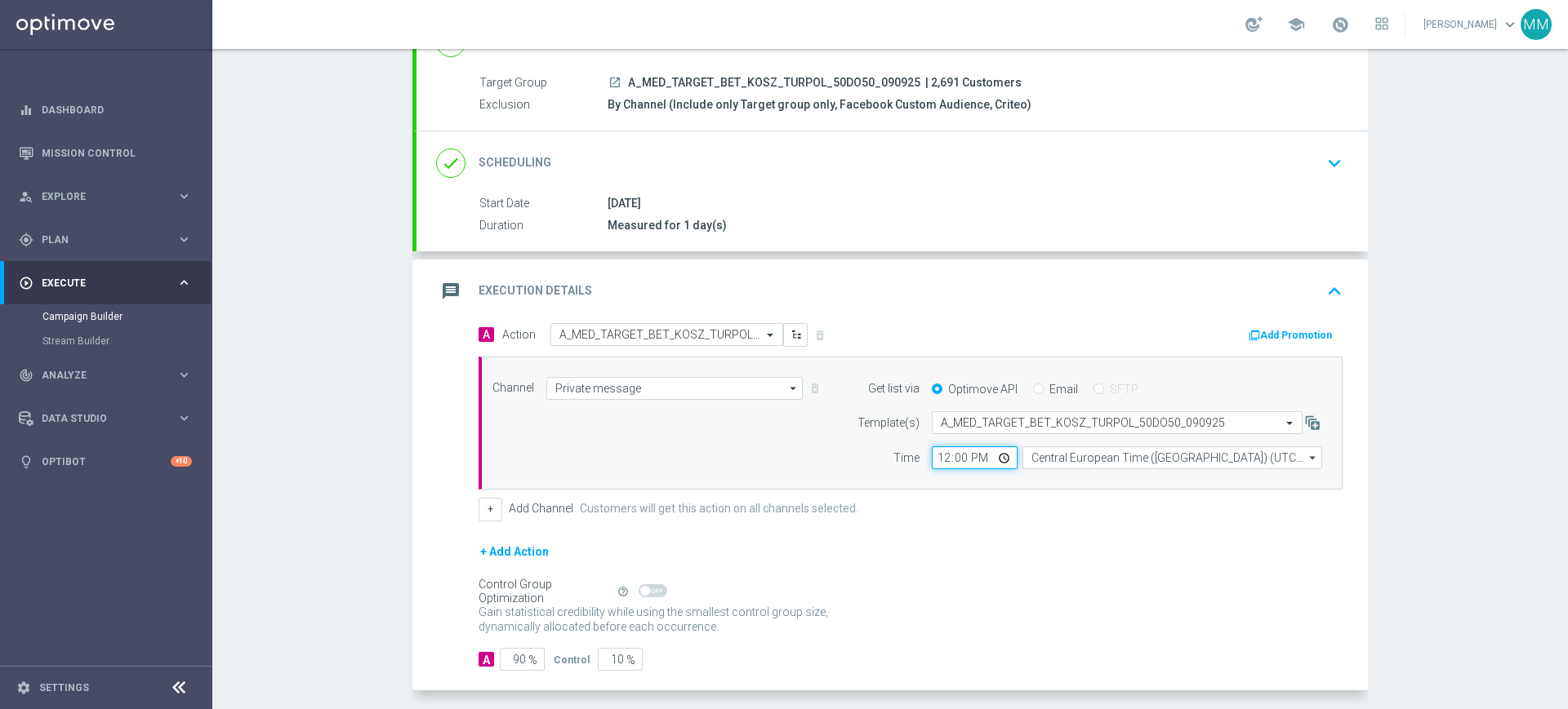
click at [943, 449] on input "12:00" at bounding box center [974, 458] width 85 height 23
type input "11:05"
click at [1254, 332] on icon "button" at bounding box center [1255, 336] width 11 height 11
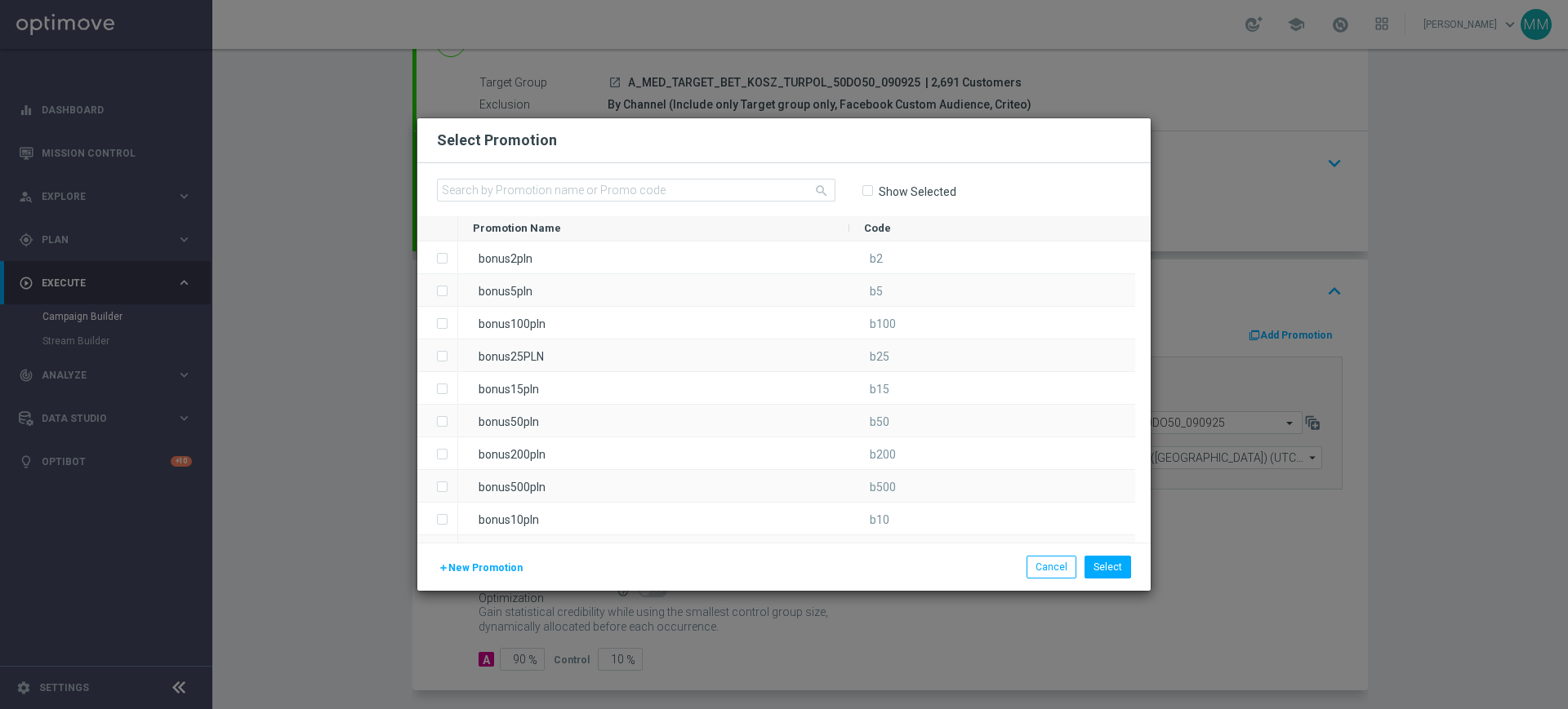
click at [462, 578] on div "add New Promotion Select Cancel" at bounding box center [784, 567] width 719 height 23
click at [465, 566] on span "New Promotion" at bounding box center [485, 568] width 74 height 11
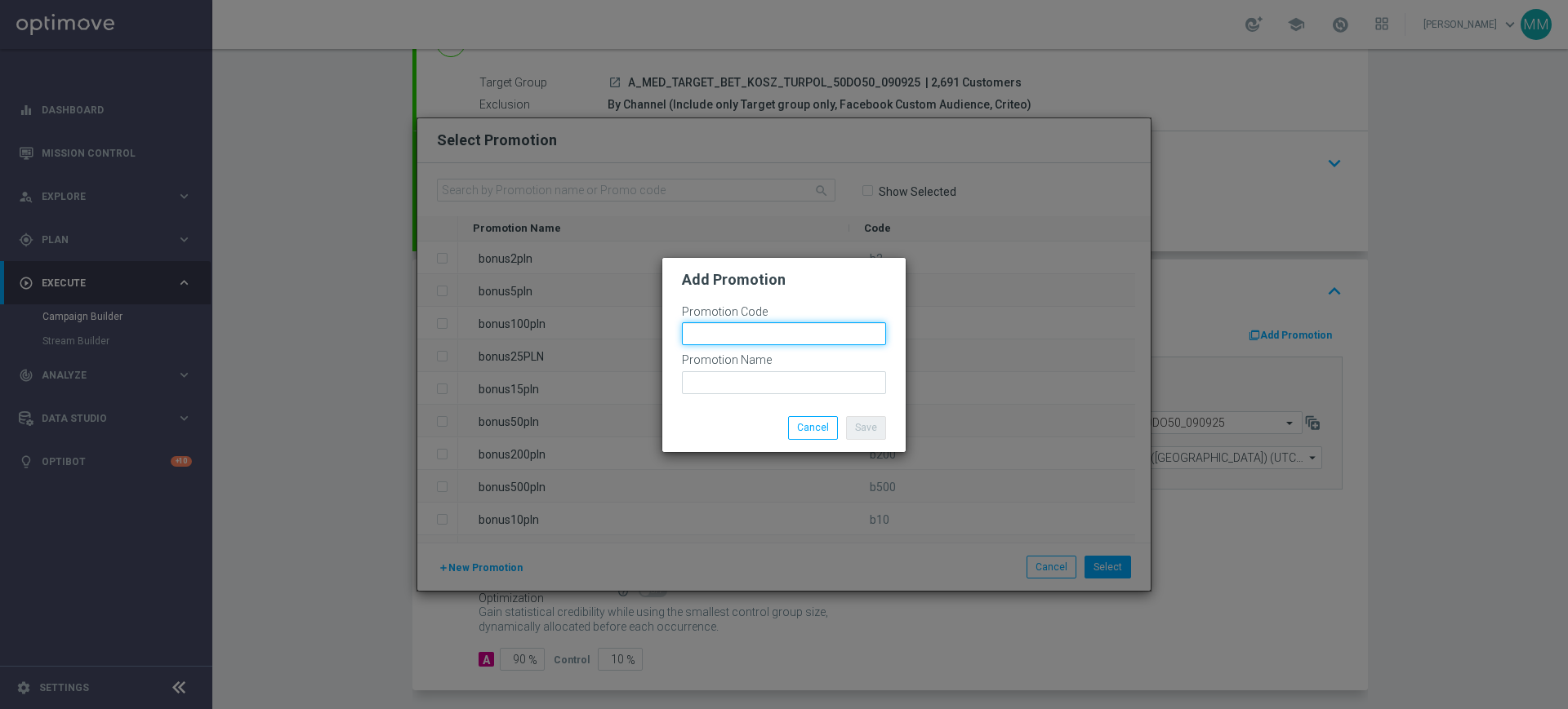
click at [733, 340] on input "text" at bounding box center [784, 334] width 205 height 23
click at [787, 341] on input "bonusapi_tg-" at bounding box center [784, 334] width 205 height 23
paste input "177388"
type input "bonusapi_tg-177388"
click at [784, 394] on div at bounding box center [784, 399] width 205 height 9
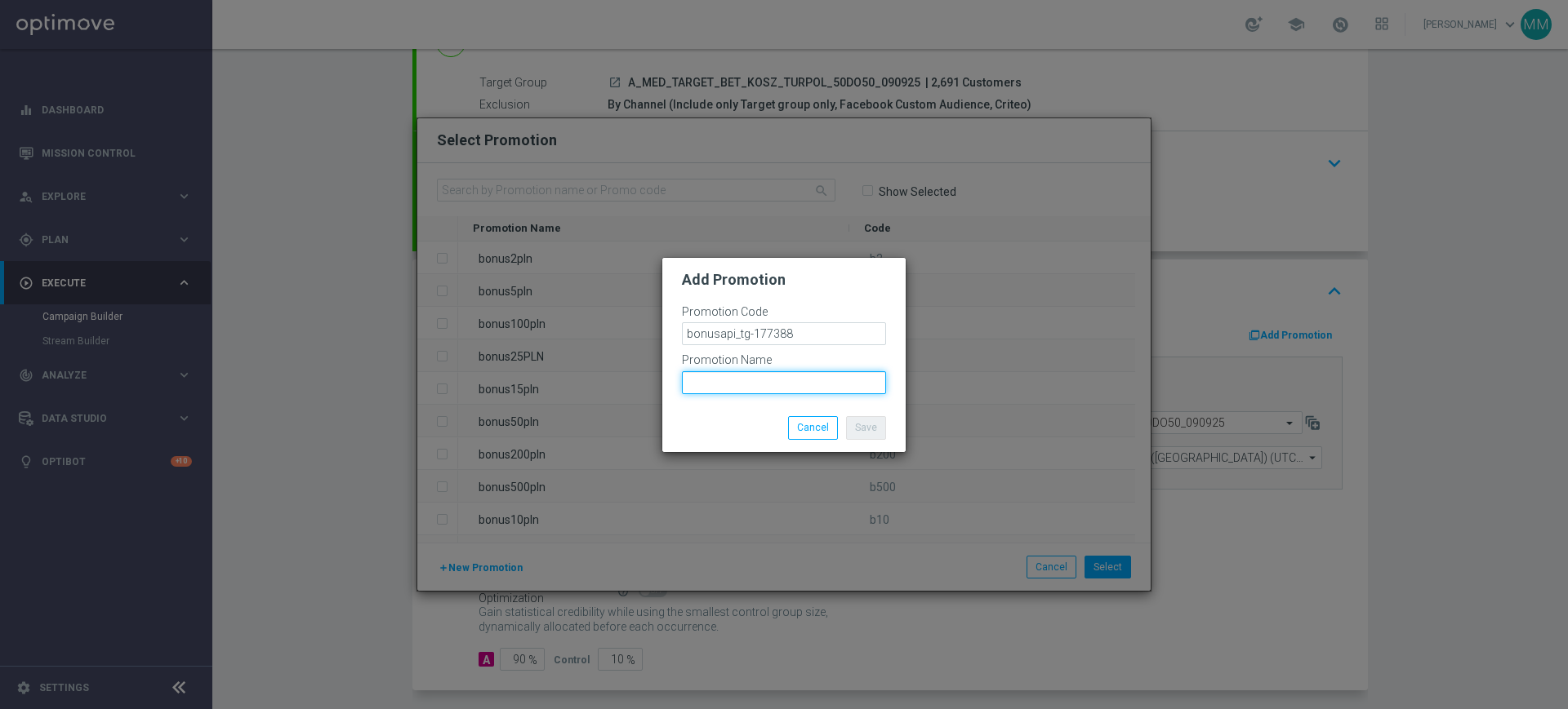
click at [784, 385] on input "text" at bounding box center [784, 383] width 205 height 23
paste input "bonusapi_tg-177388"
type input "bonusapi_tg-177388"
click at [859, 428] on button "Save" at bounding box center [866, 428] width 40 height 23
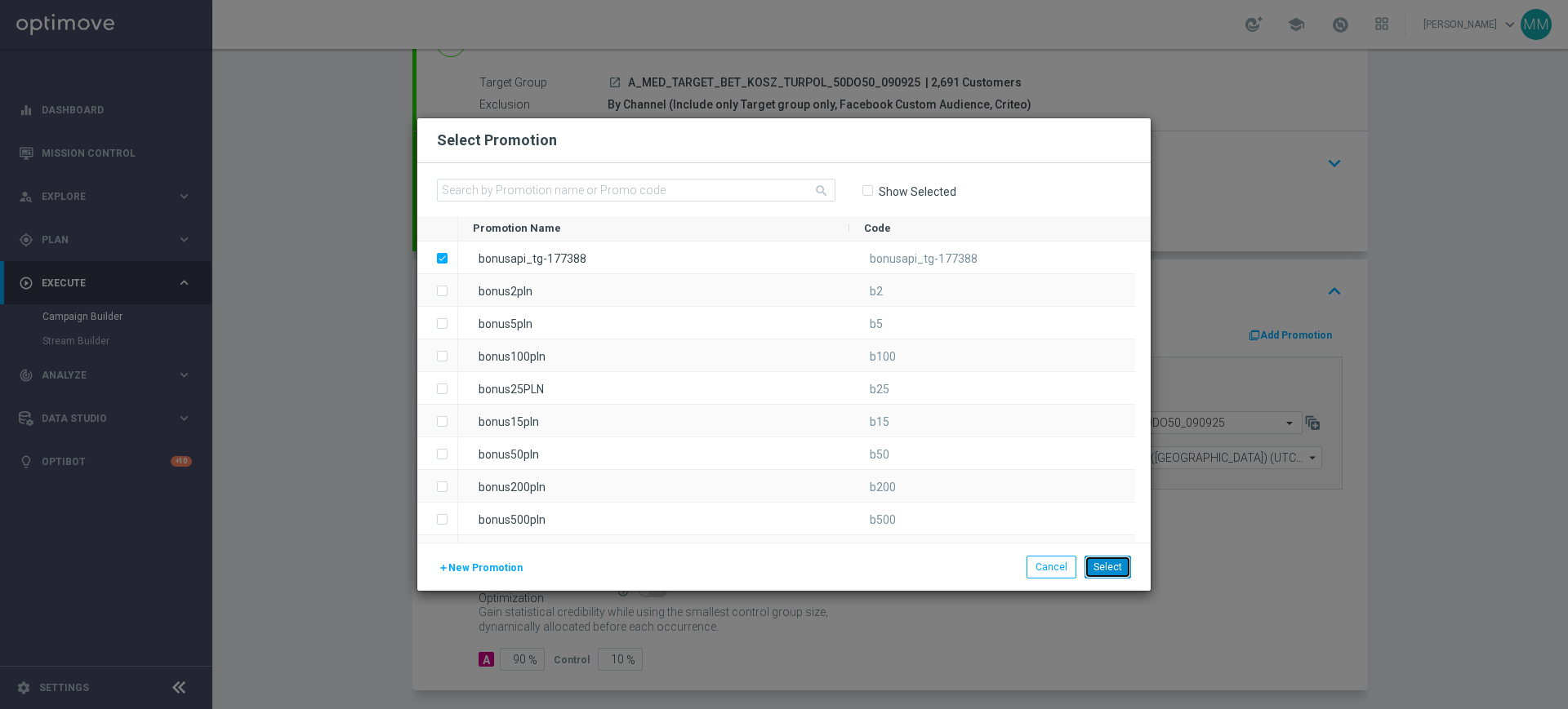
click at [1119, 572] on button "Select" at bounding box center [1108, 567] width 47 height 23
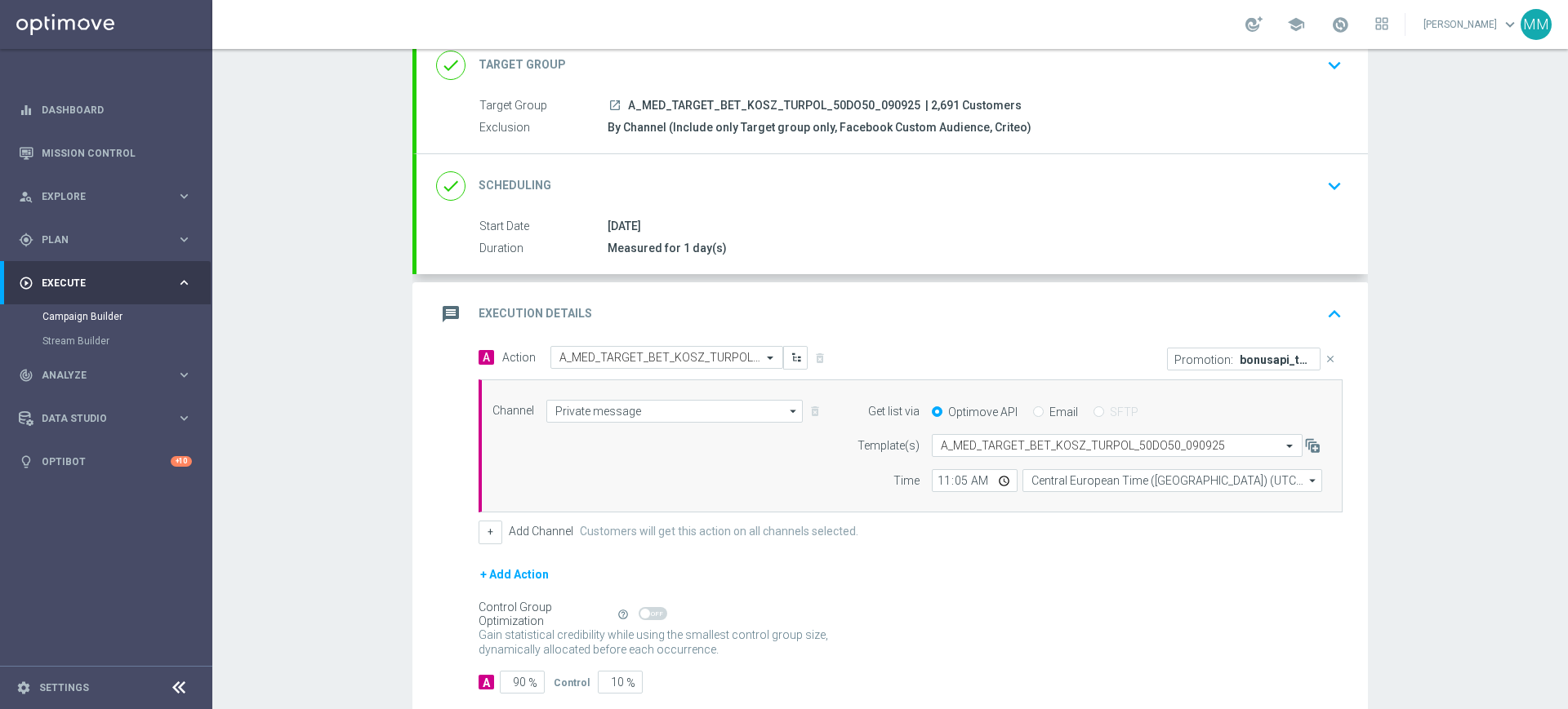
scroll to position [0, 0]
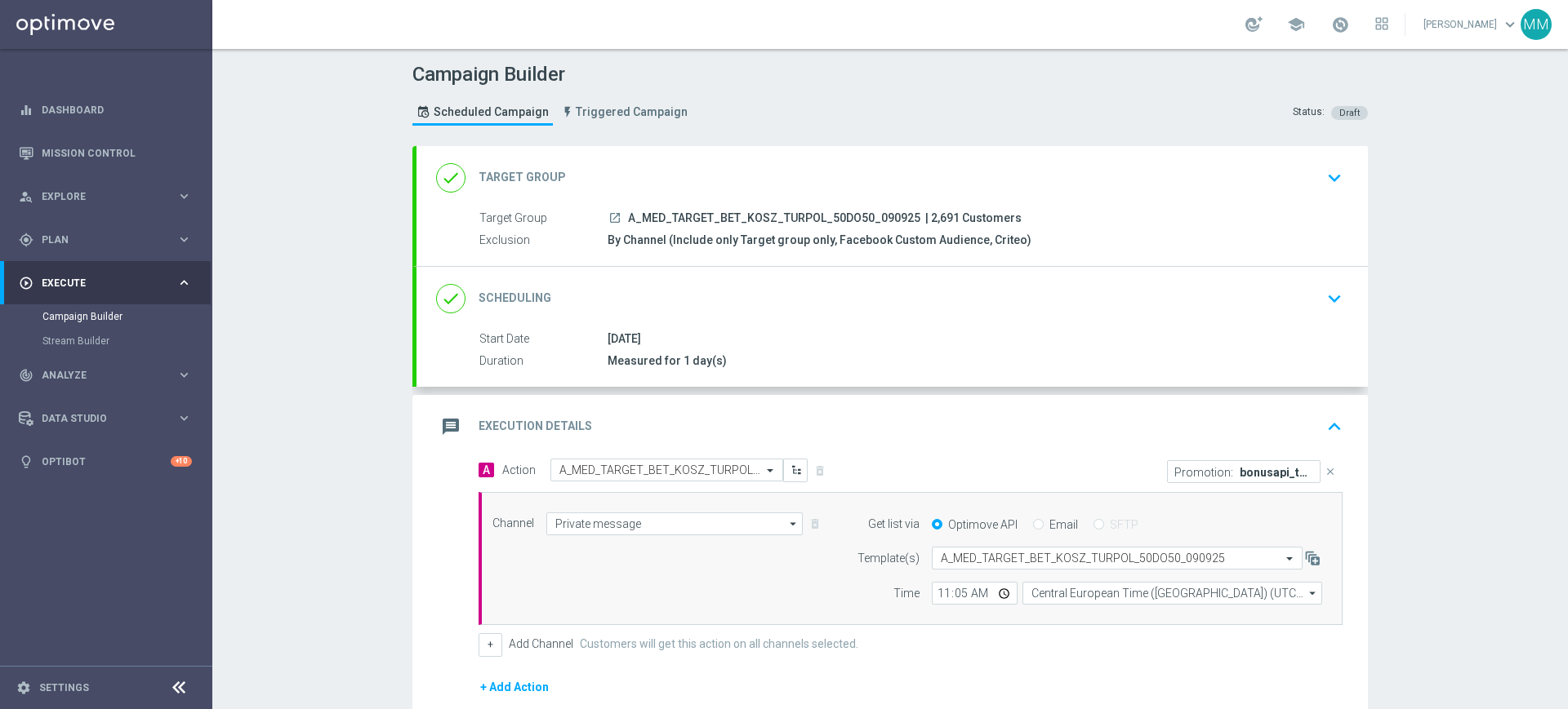
click at [703, 304] on div "done Scheduling keyboard_arrow_down" at bounding box center [892, 298] width 912 height 31
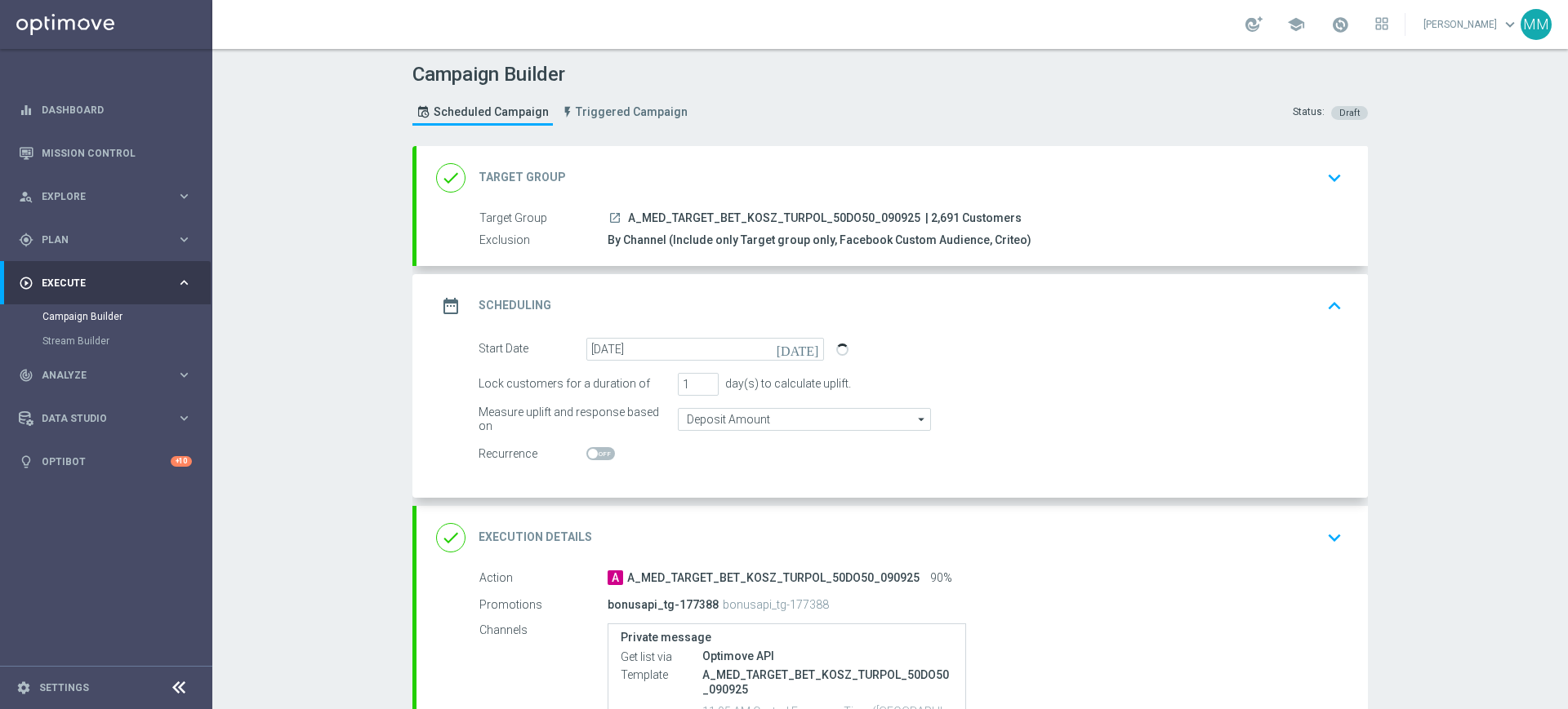
click at [773, 546] on div "done Execution Details keyboard_arrow_down" at bounding box center [892, 537] width 912 height 31
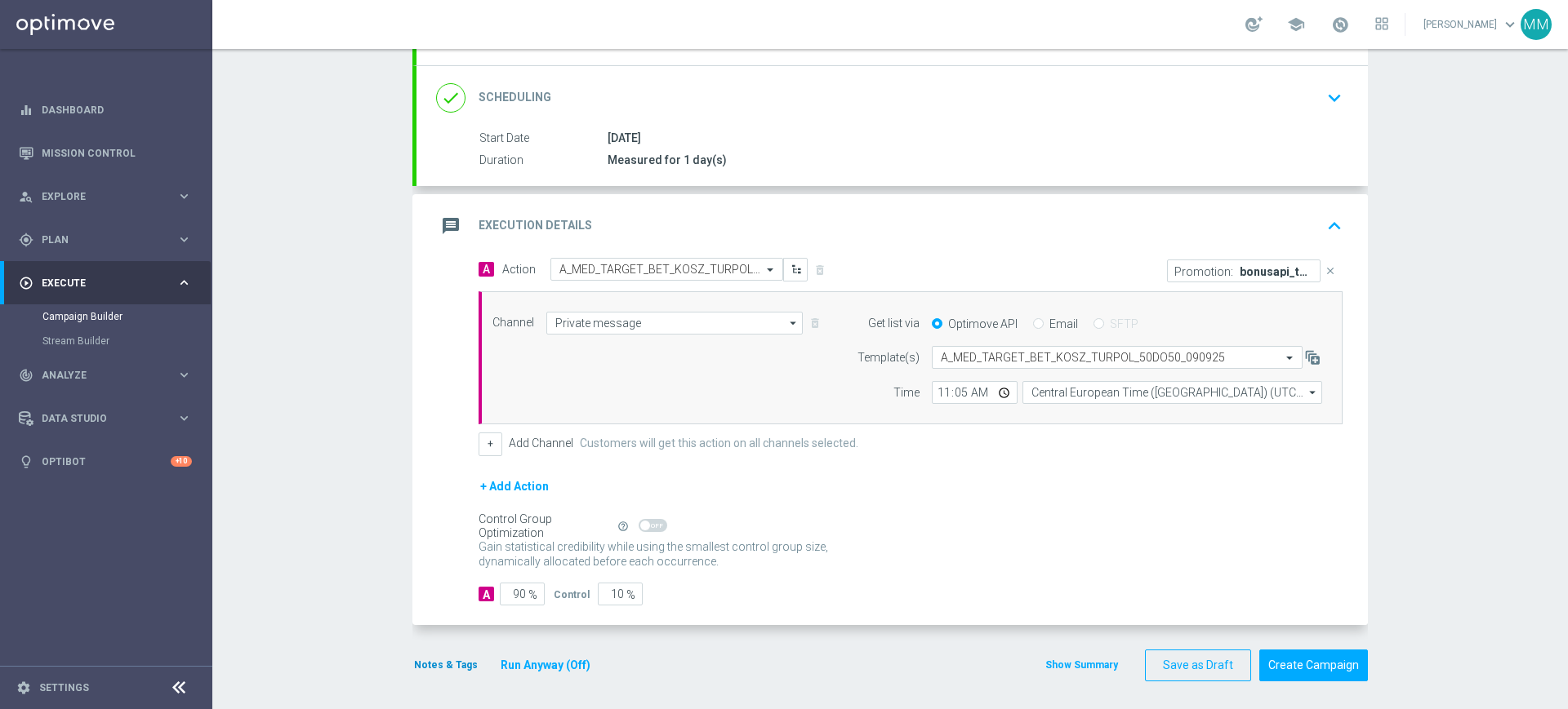
scroll to position [205, 0]
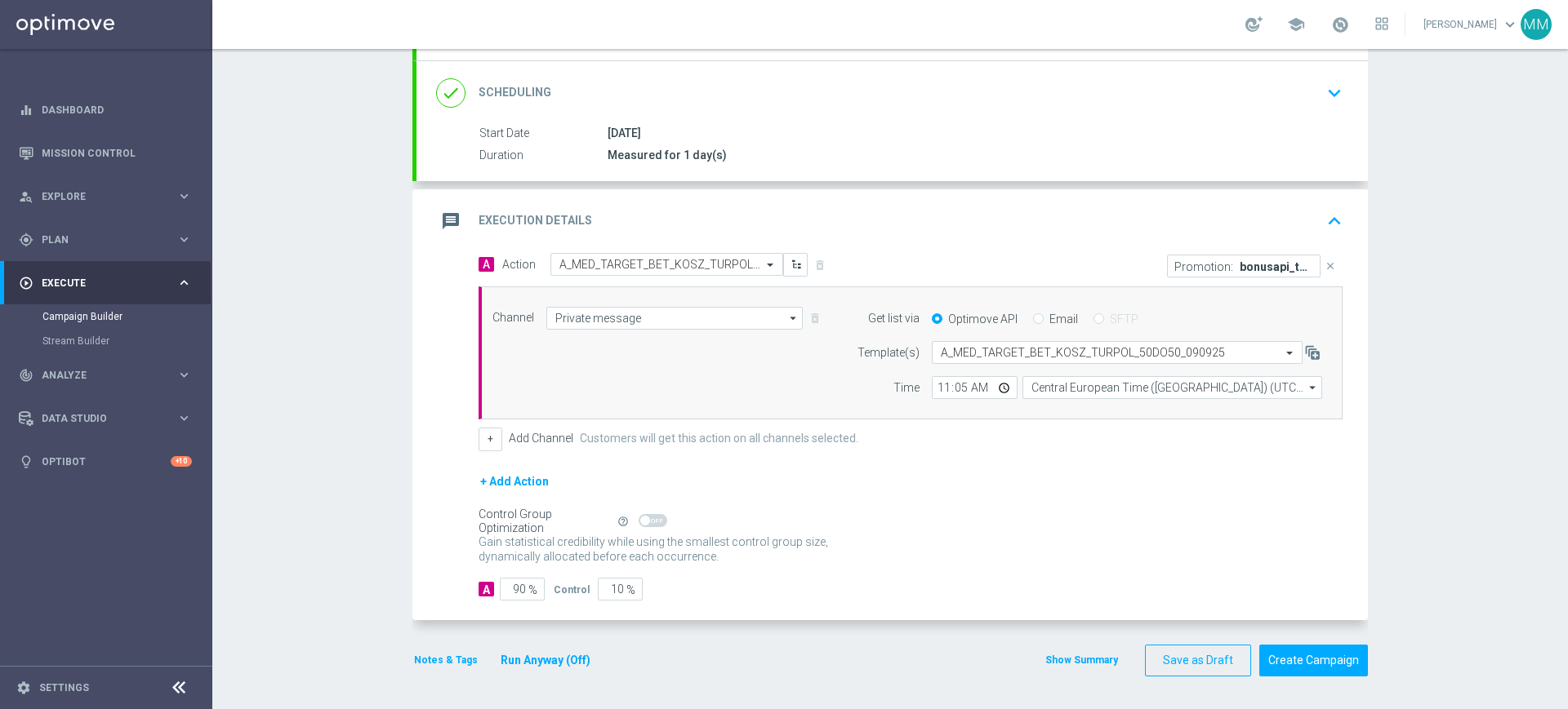
click at [434, 658] on button "Notes & Tags" at bounding box center [446, 660] width 67 height 18
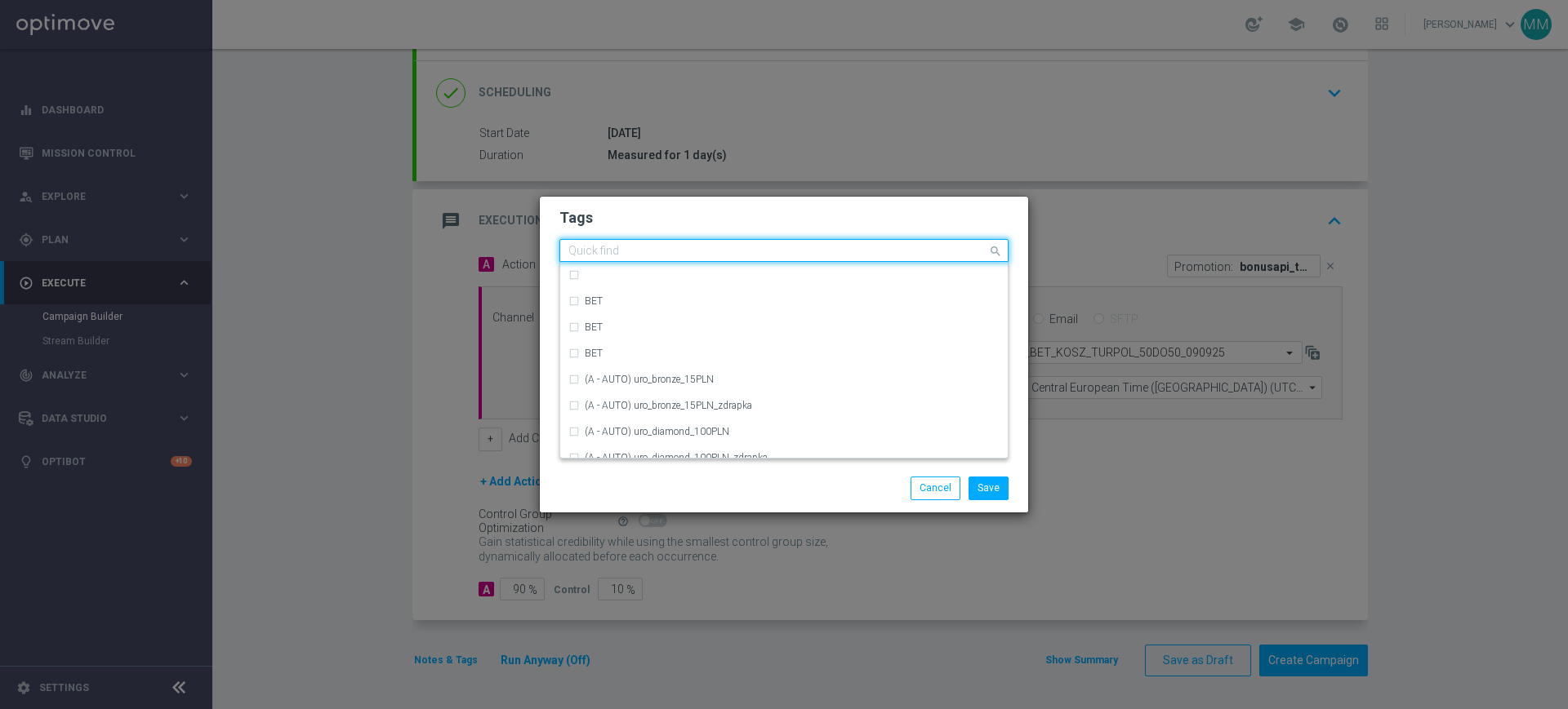
click at [697, 258] on input "text" at bounding box center [778, 251] width 419 height 14
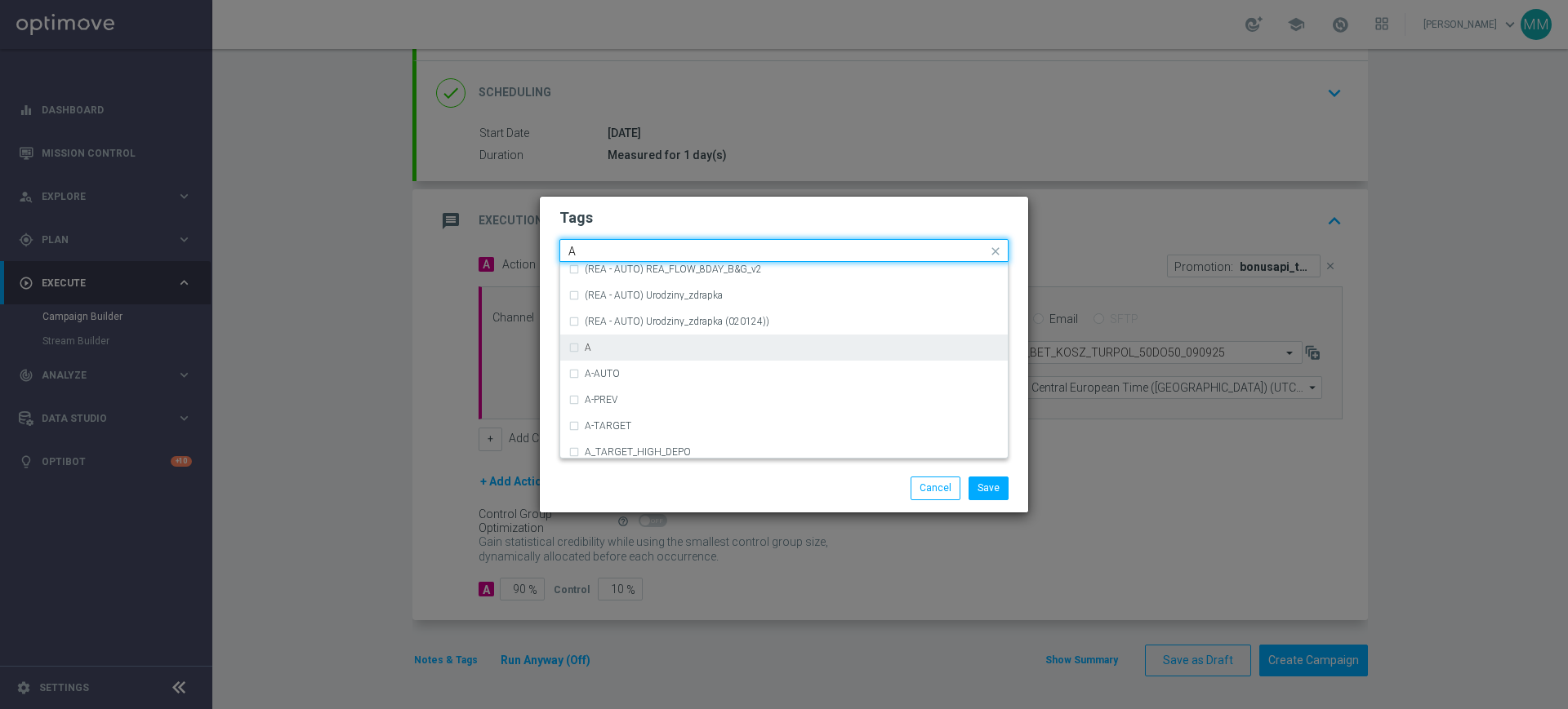
click at [627, 352] on div "A" at bounding box center [792, 348] width 415 height 9
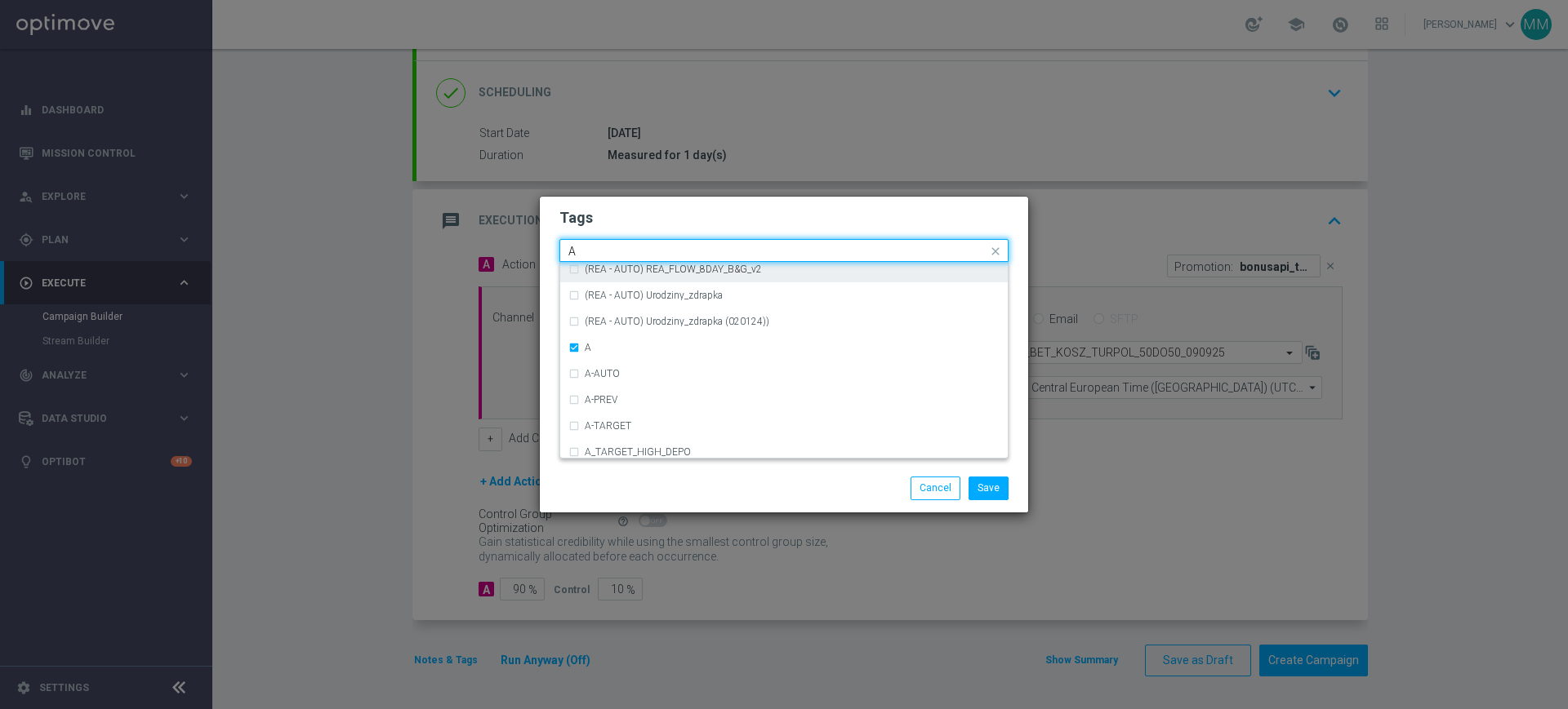
click at [609, 249] on input "A" at bounding box center [778, 251] width 419 height 14
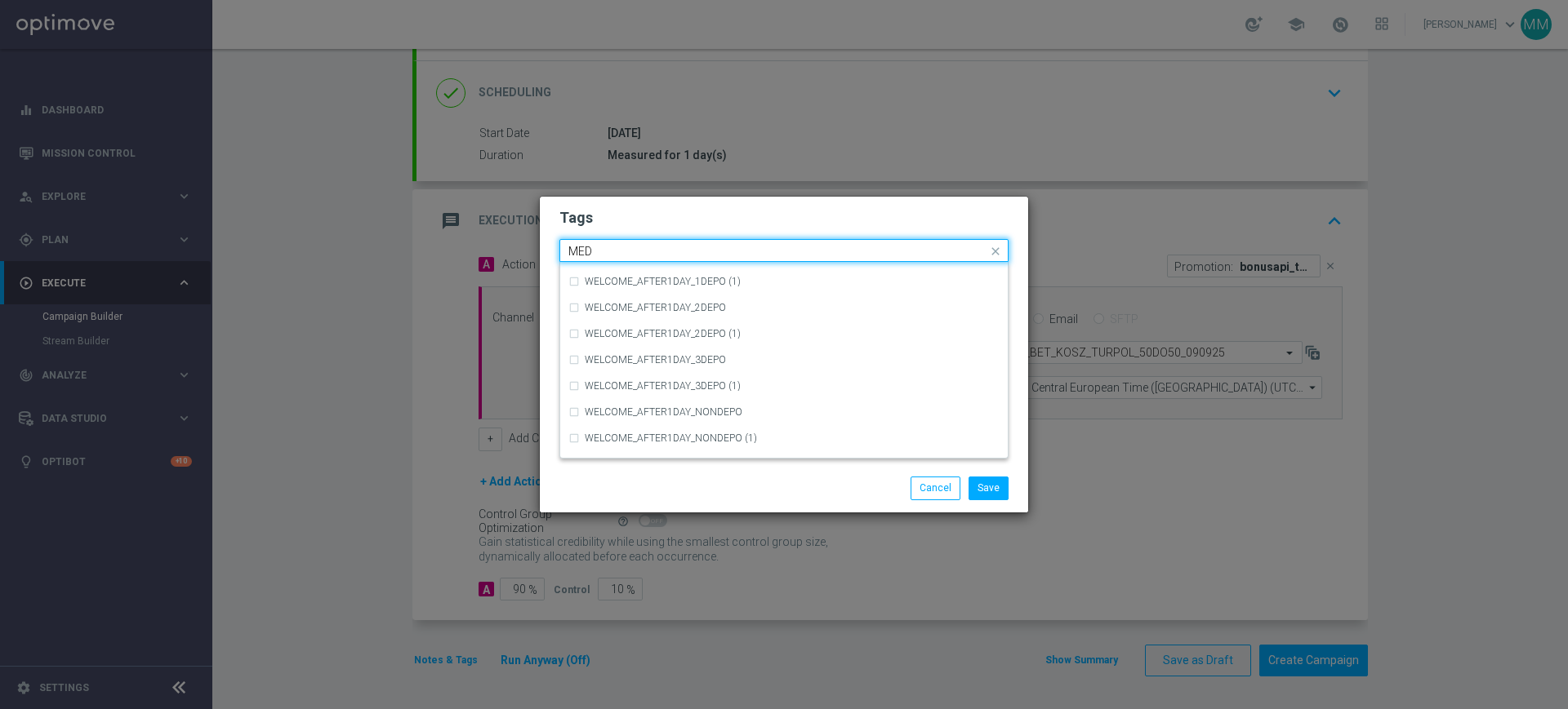
scroll to position [0, 0]
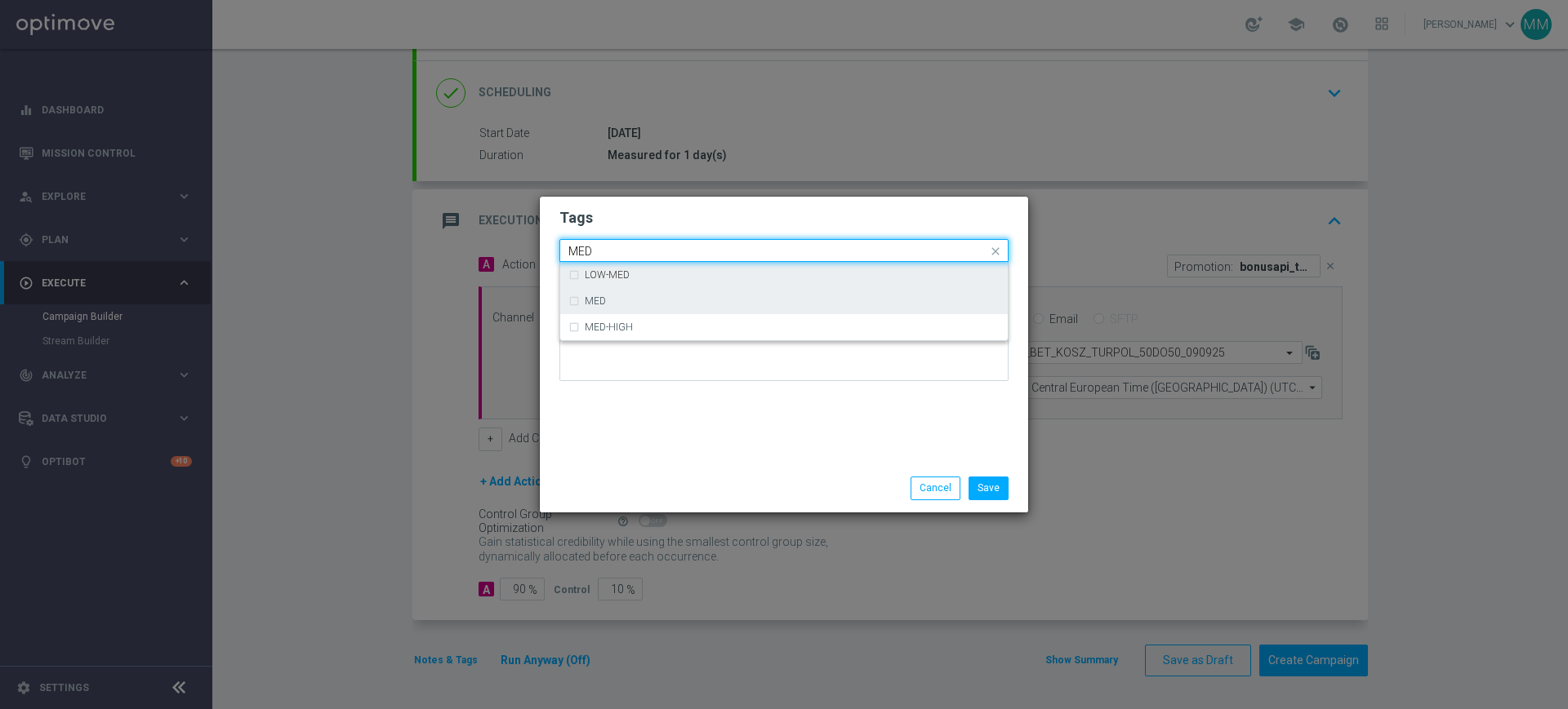
click at [589, 294] on div "MED" at bounding box center [784, 301] width 432 height 26
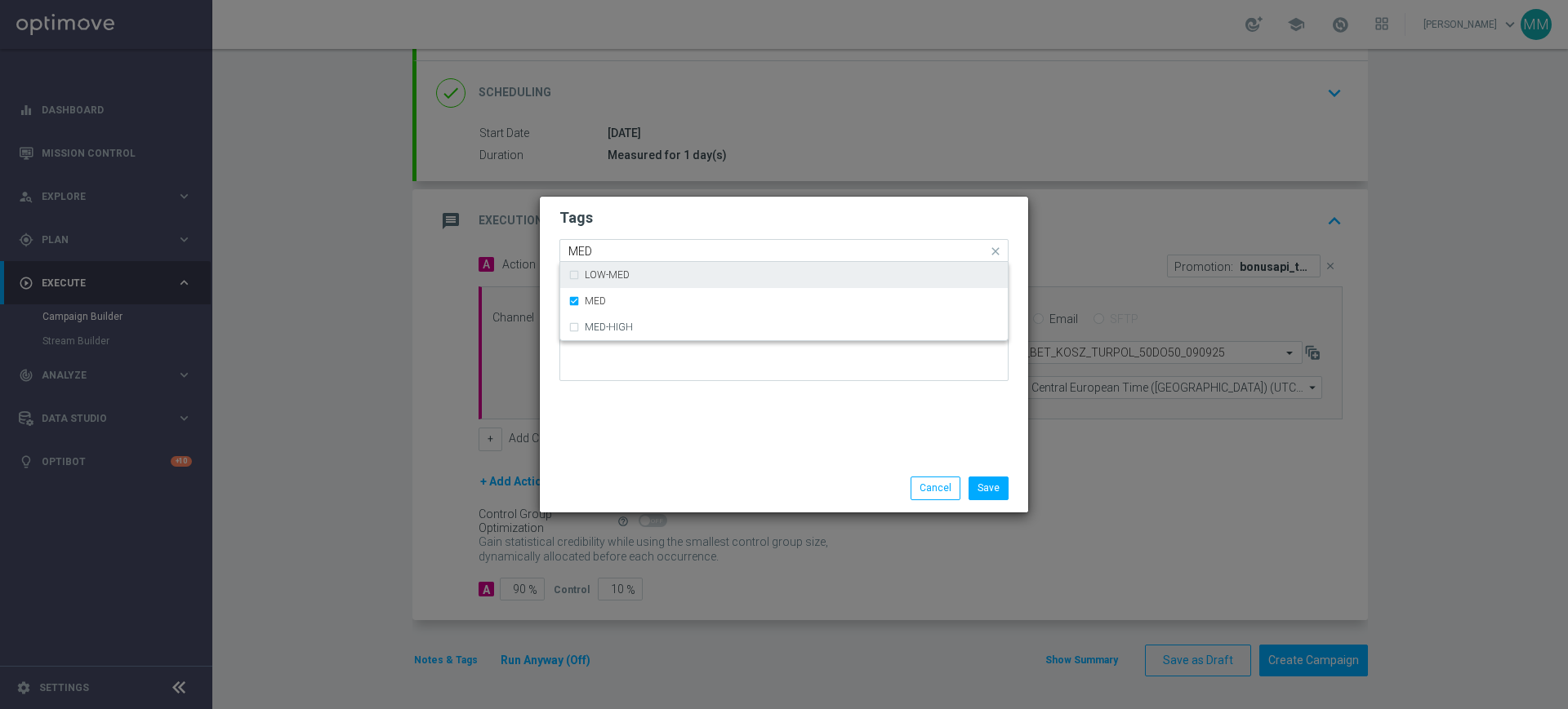
click at [601, 254] on input "MED" at bounding box center [778, 251] width 419 height 14
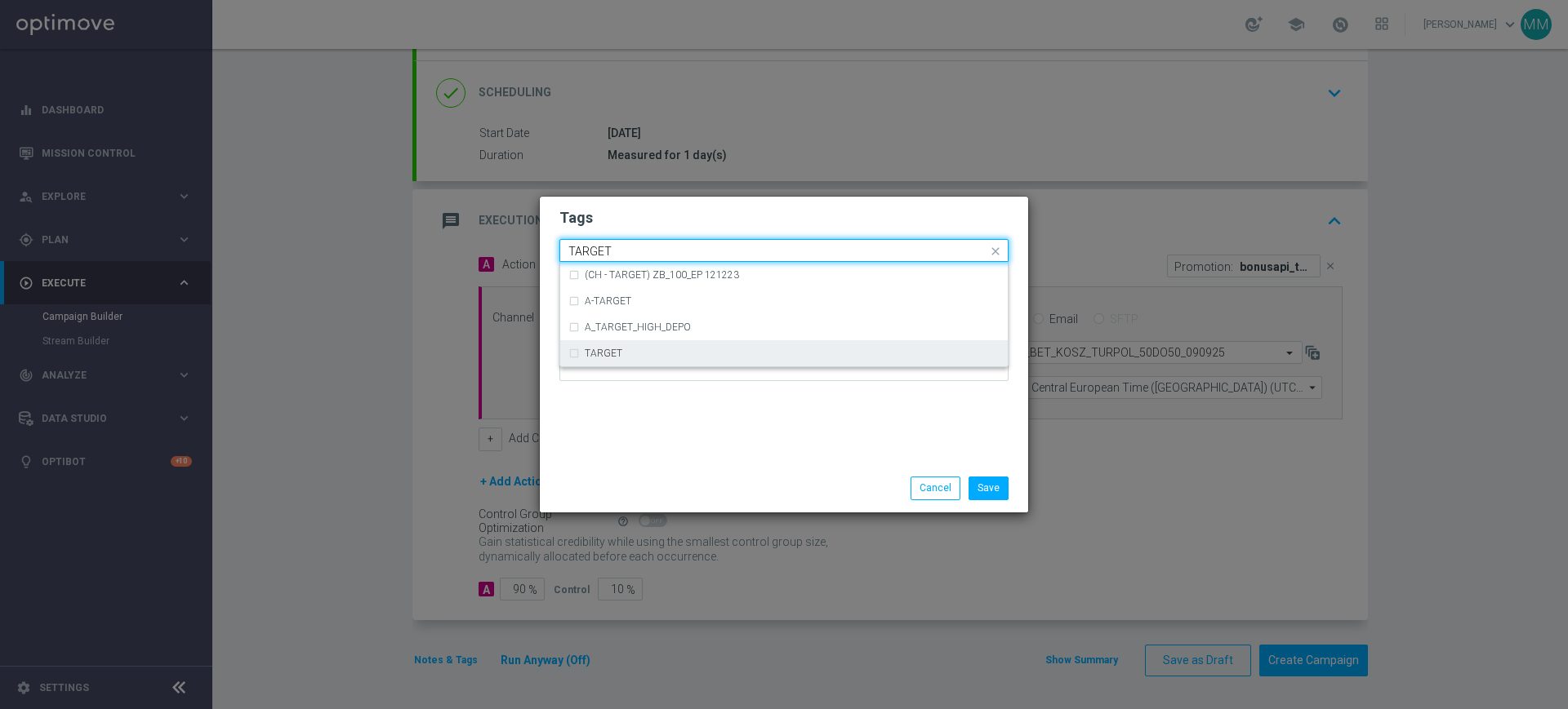
click at [636, 363] on div "TARGET" at bounding box center [784, 354] width 432 height 26
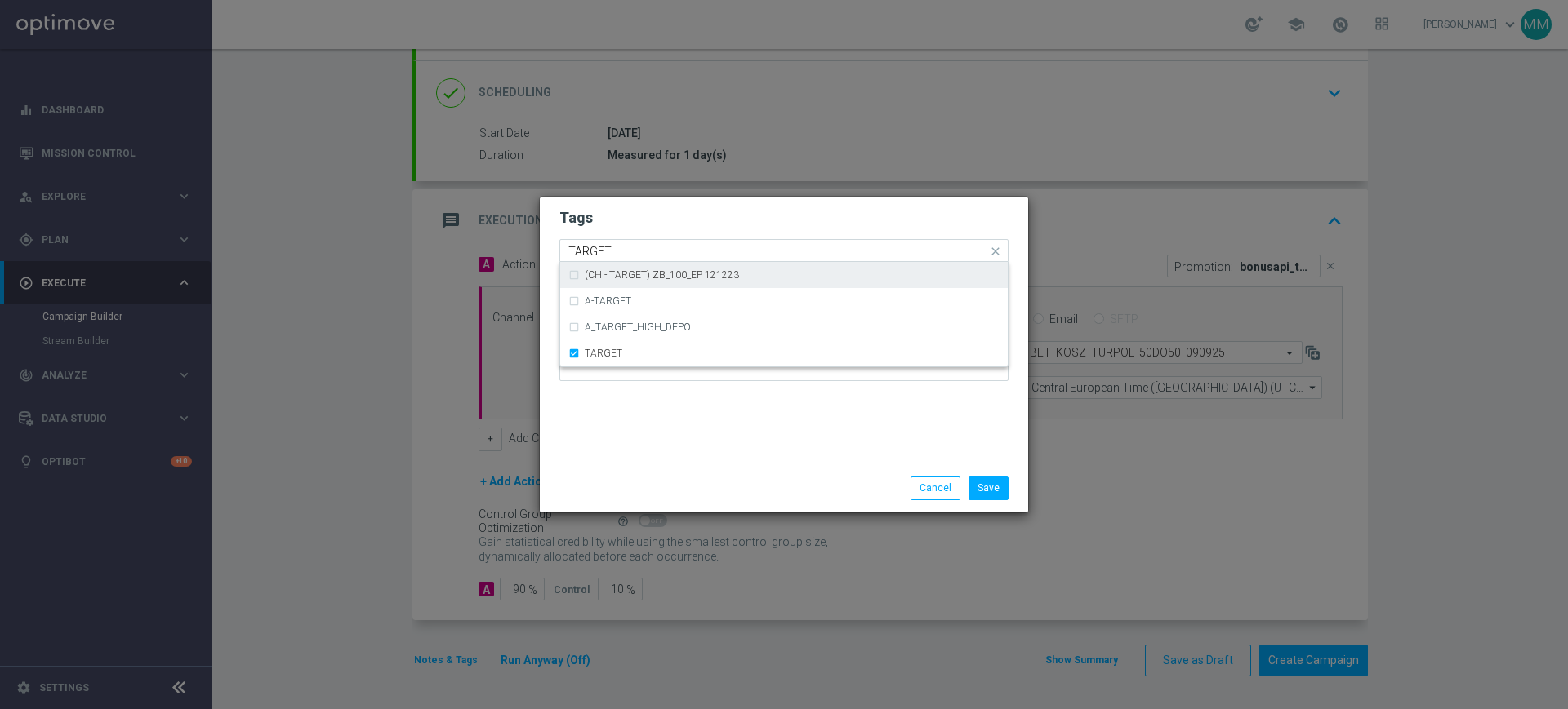
click at [634, 247] on input "TARGET" at bounding box center [778, 251] width 419 height 14
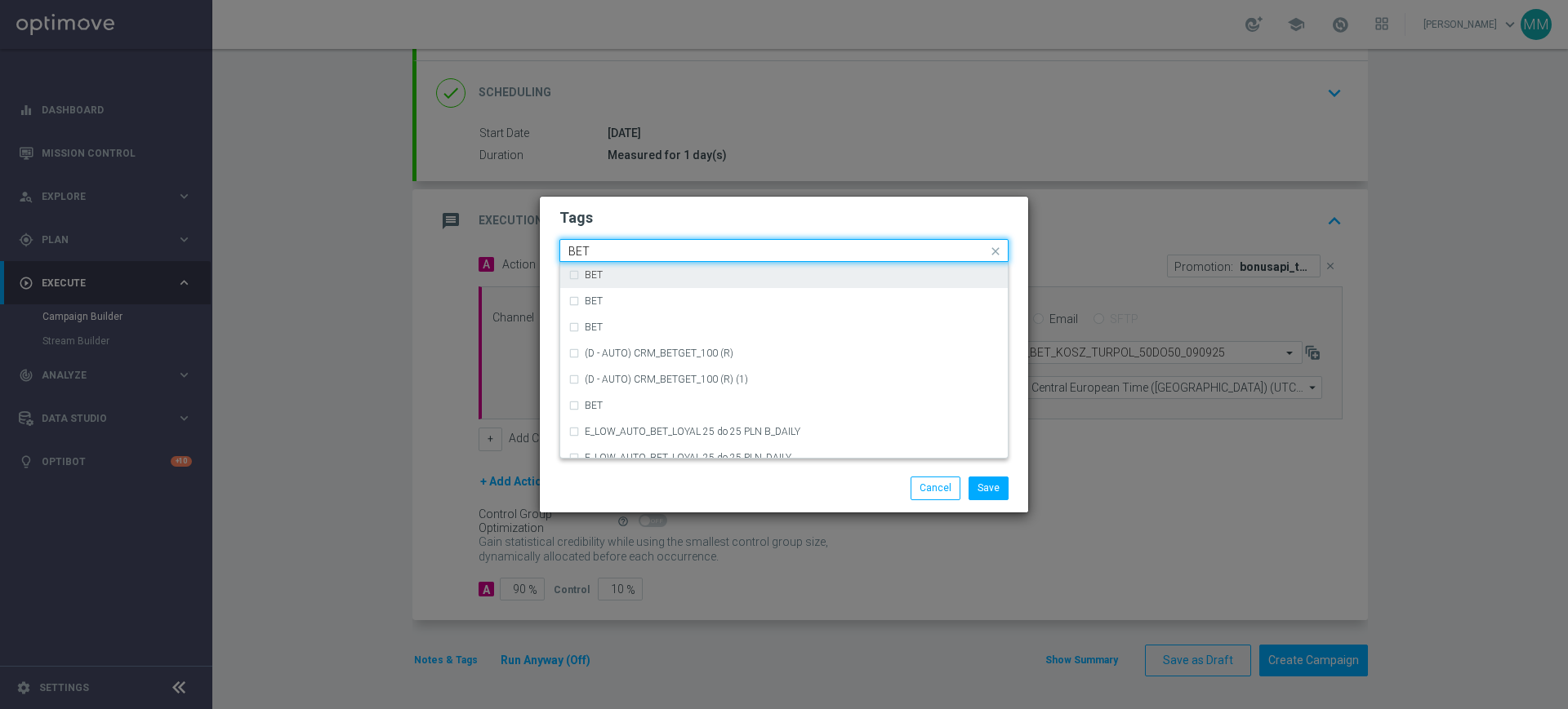
click at [598, 271] on label "BET" at bounding box center [593, 275] width 18 height 9
type input "BET"
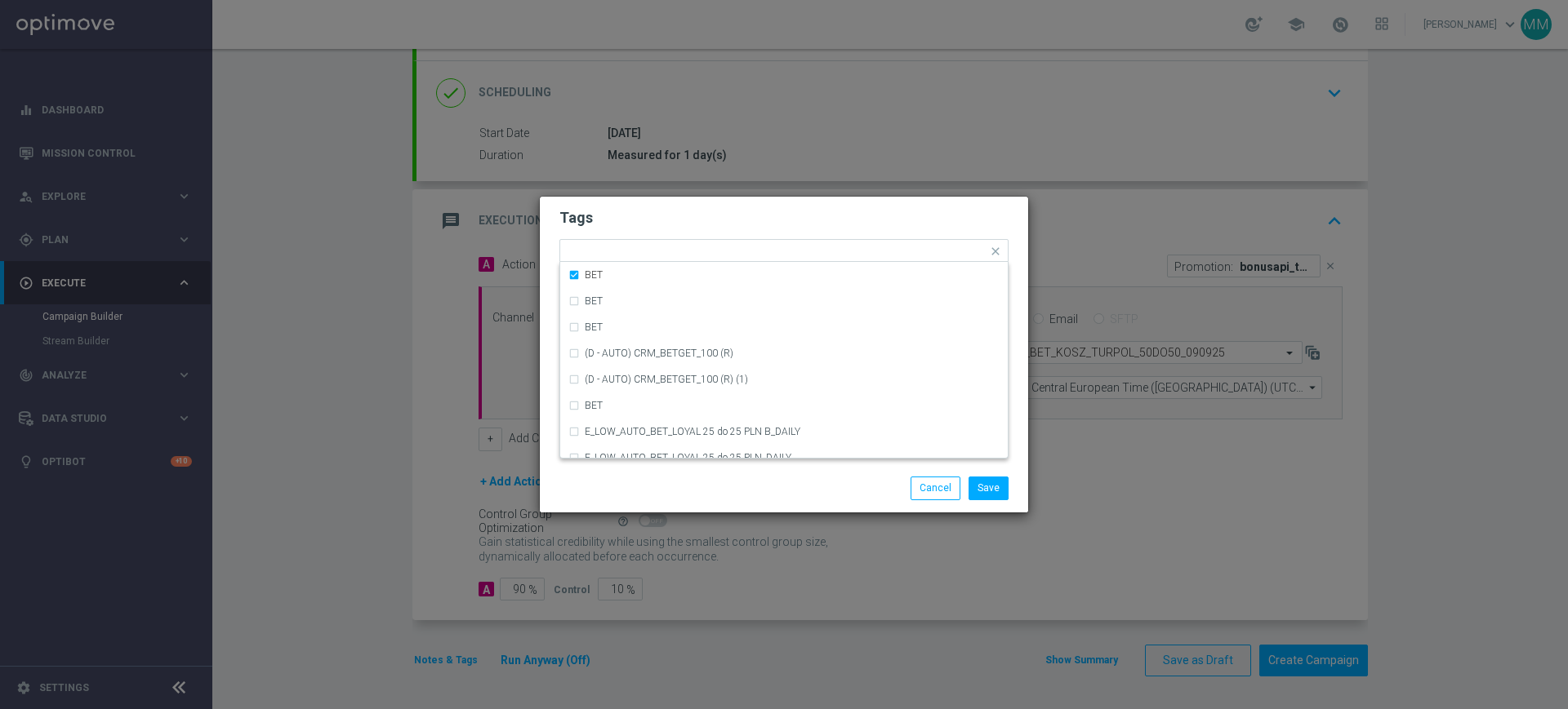
click at [618, 236] on form "Tags Quick find × A × MED × TARGET × BET BET BET BET (D - AUTO) CRM_BETGET_100 …" at bounding box center [784, 299] width 449 height 189
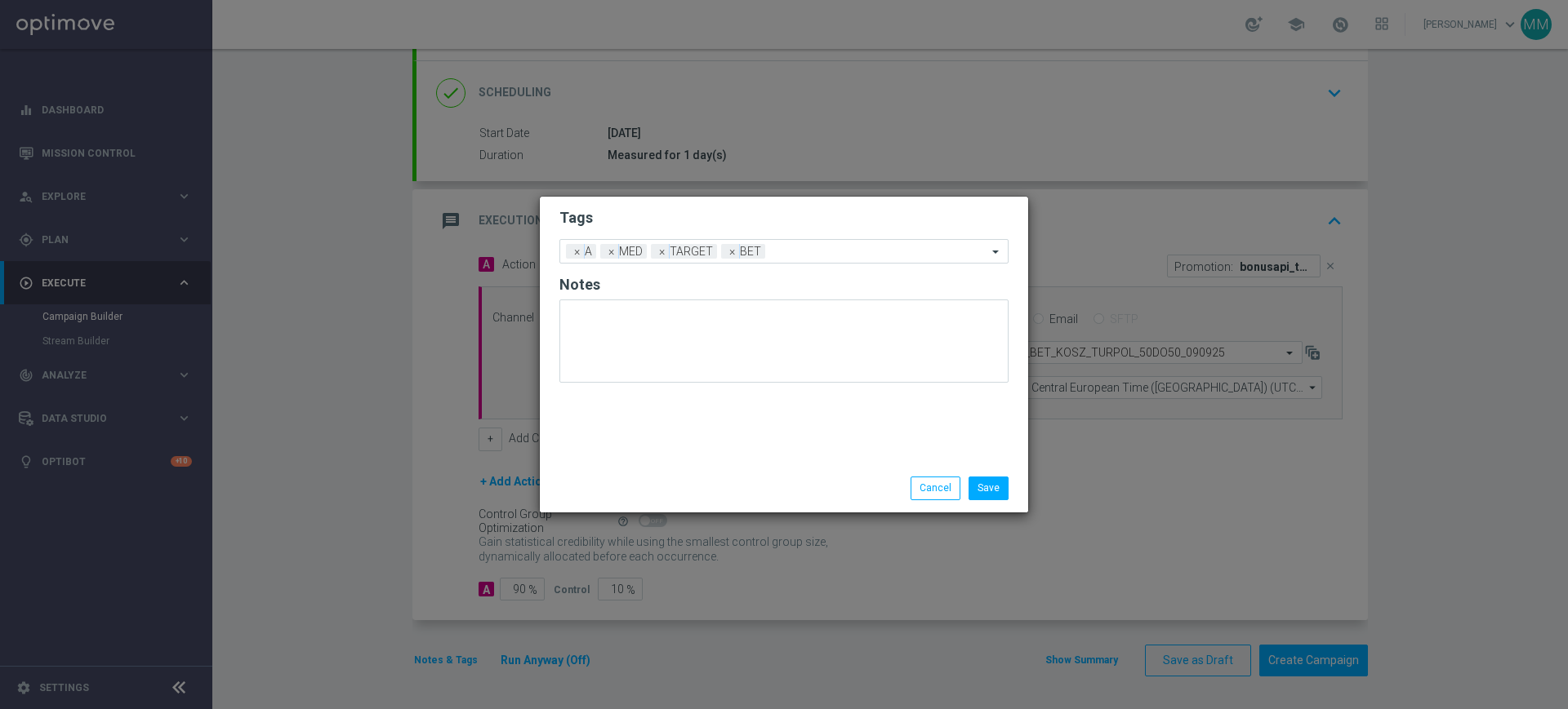
click at [971, 475] on div "Save Cancel" at bounding box center [784, 488] width 489 height 47
click at [975, 475] on div "Save Cancel" at bounding box center [784, 488] width 489 height 47
click at [979, 477] on button "Save" at bounding box center [988, 488] width 40 height 23
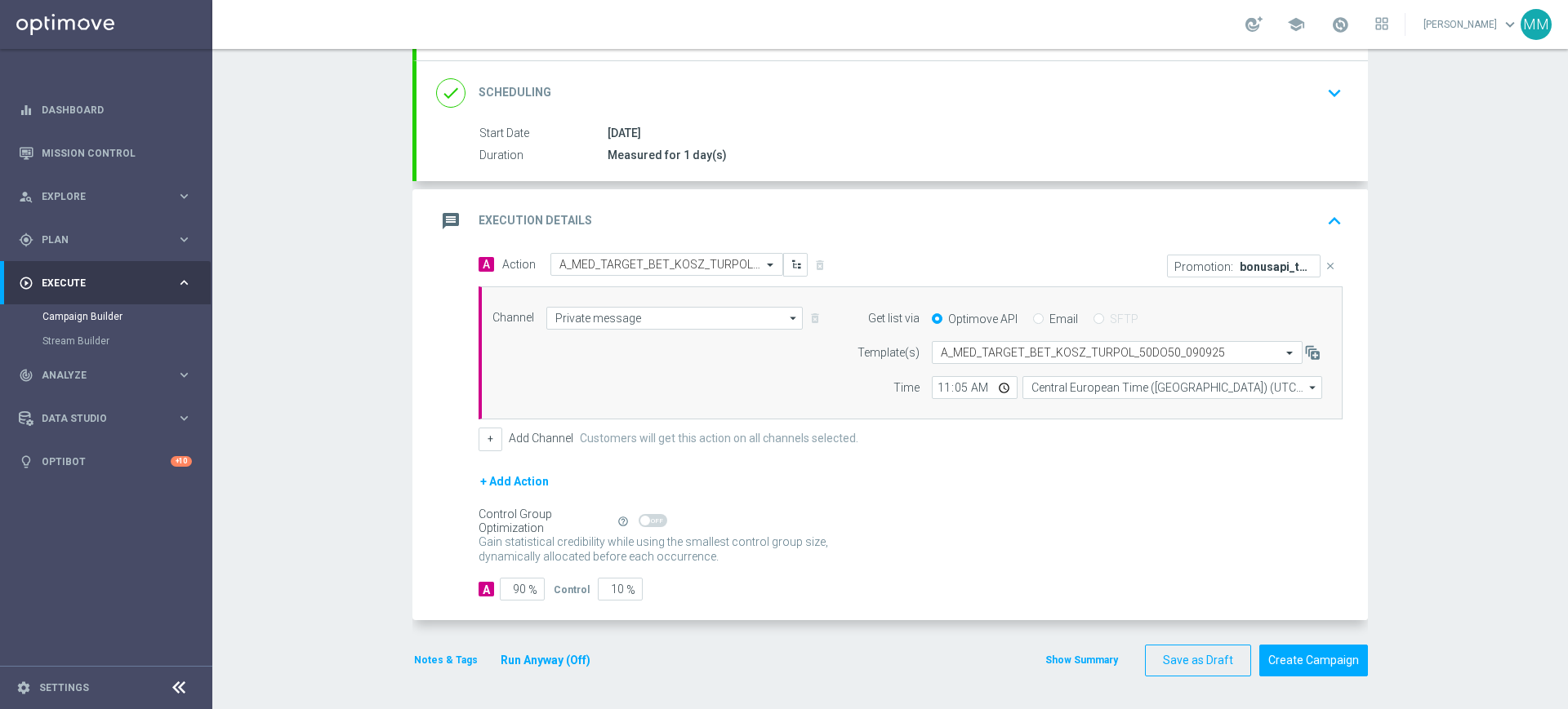
click at [532, 653] on button "Run Anyway (Off)" at bounding box center [545, 661] width 93 height 21
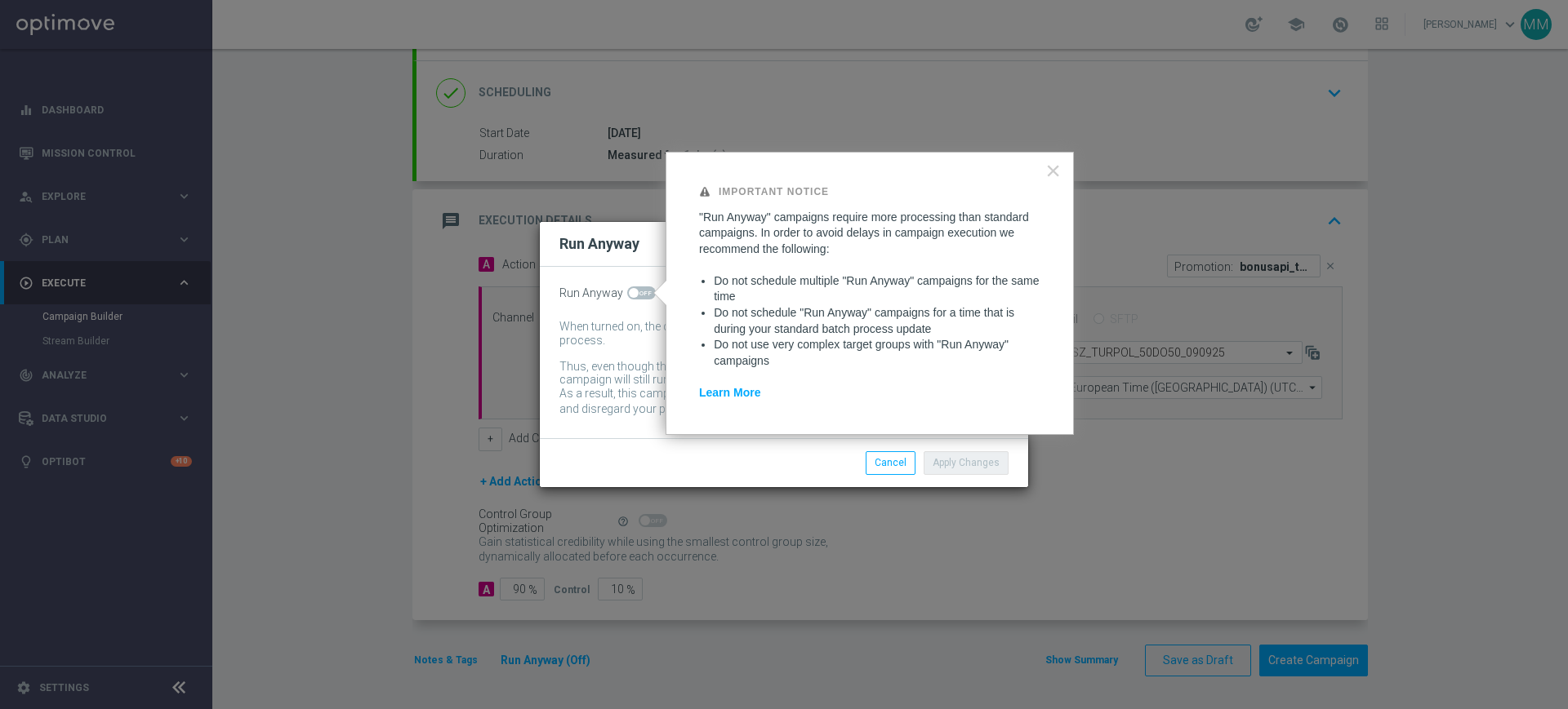
click at [632, 290] on span at bounding box center [633, 293] width 9 height 9
click at [632, 290] on input "checkbox" at bounding box center [642, 294] width 28 height 13
checkbox input "true"
click at [1006, 463] on button "Apply Changes" at bounding box center [967, 462] width 85 height 23
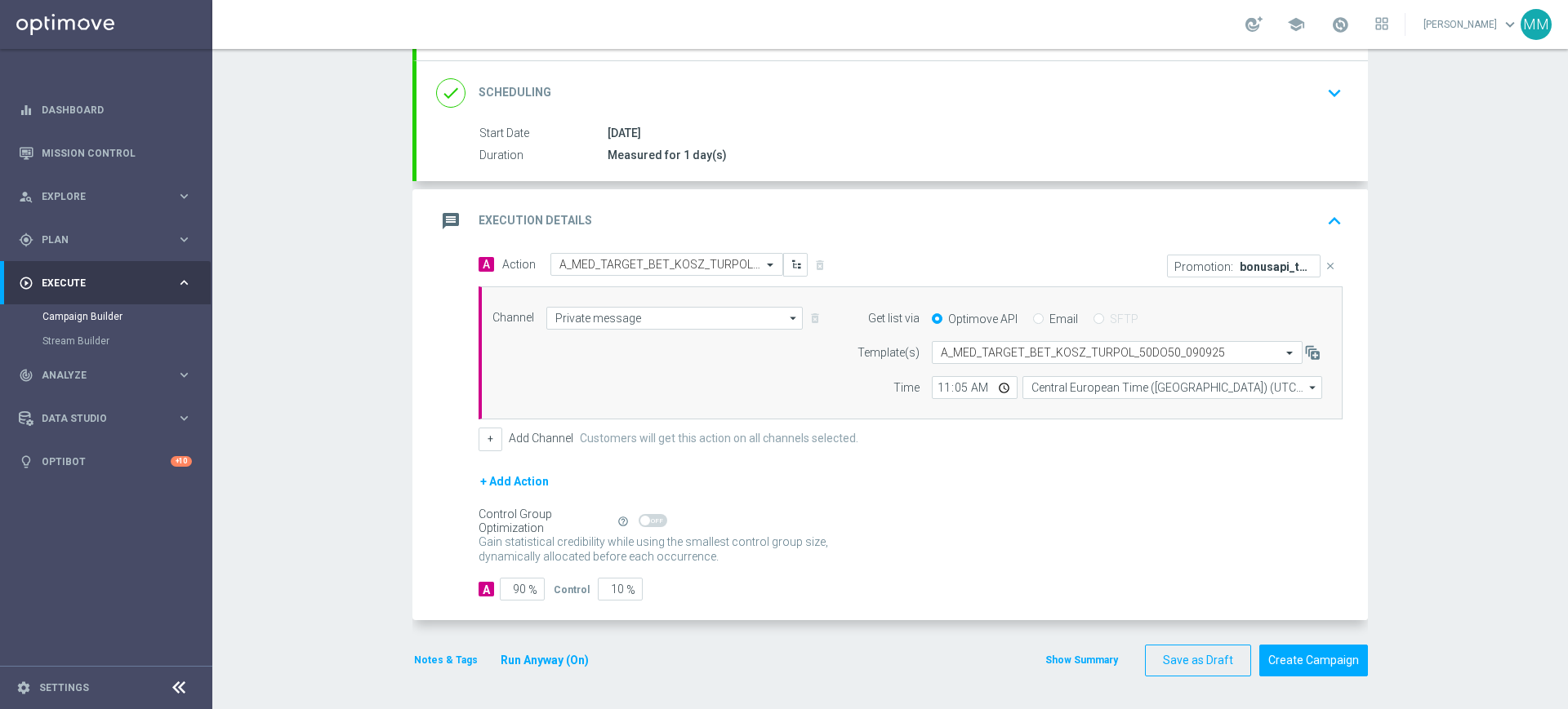
click at [442, 665] on button "Notes & Tags" at bounding box center [446, 660] width 67 height 18
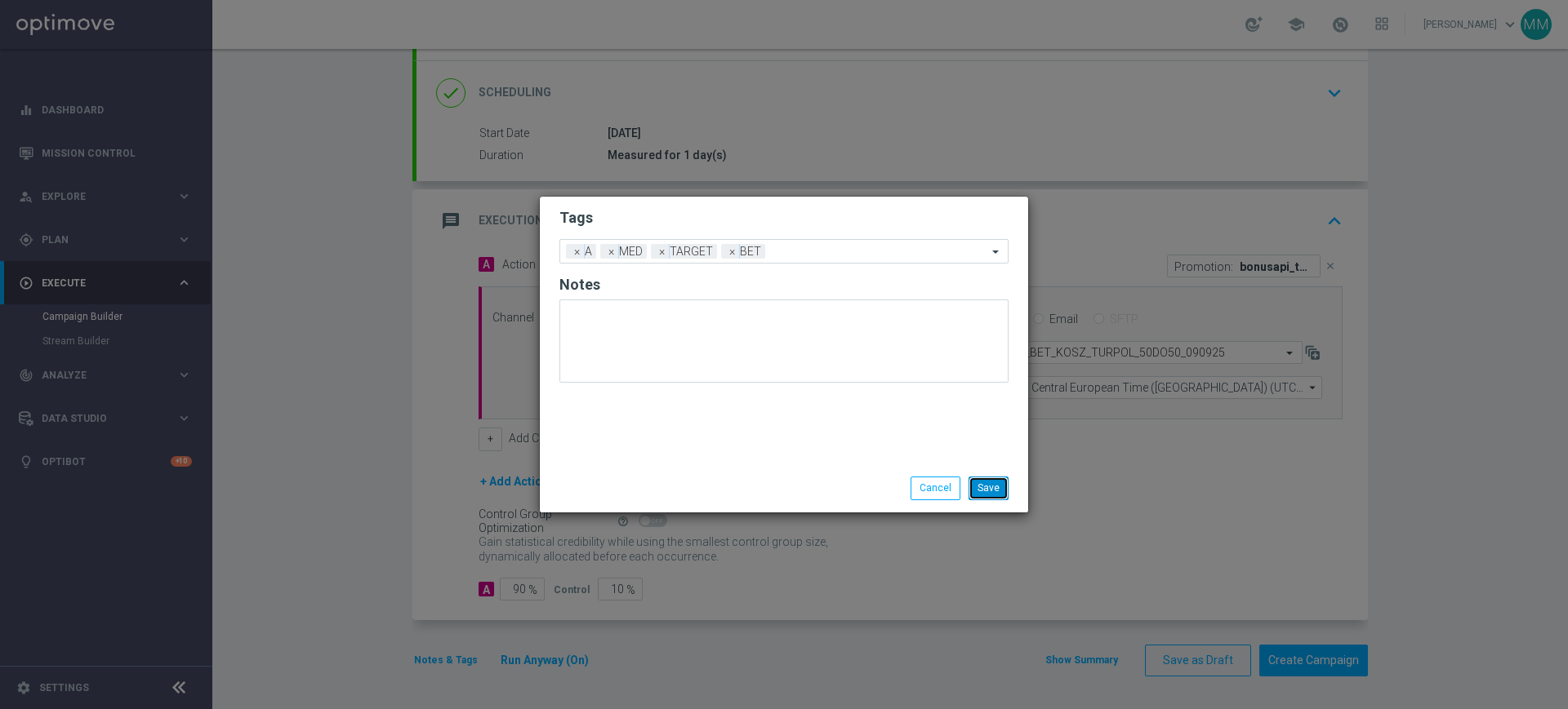
click at [1002, 484] on button "Save" at bounding box center [988, 488] width 40 height 23
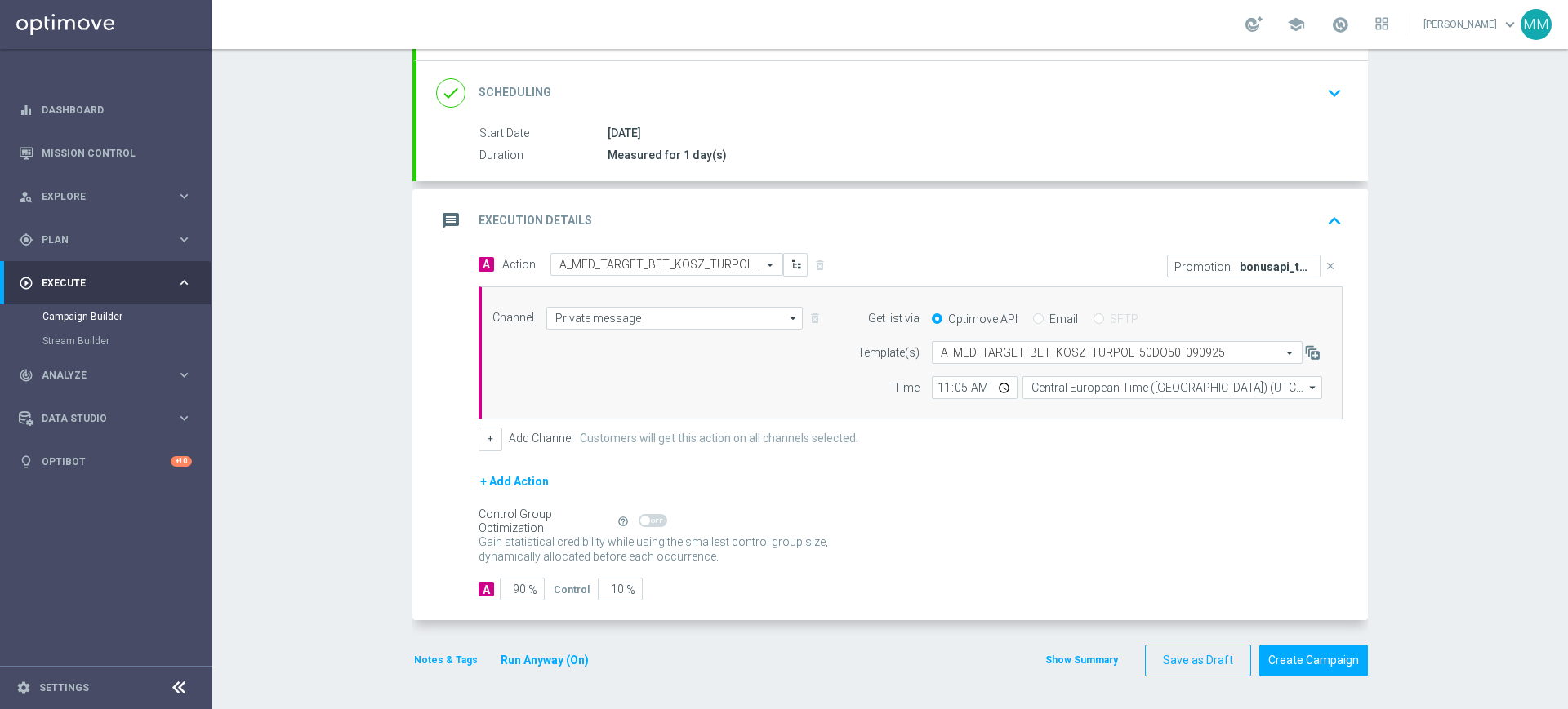
click at [867, 220] on div "message Execution Details keyboard_arrow_up" at bounding box center [892, 220] width 912 height 31
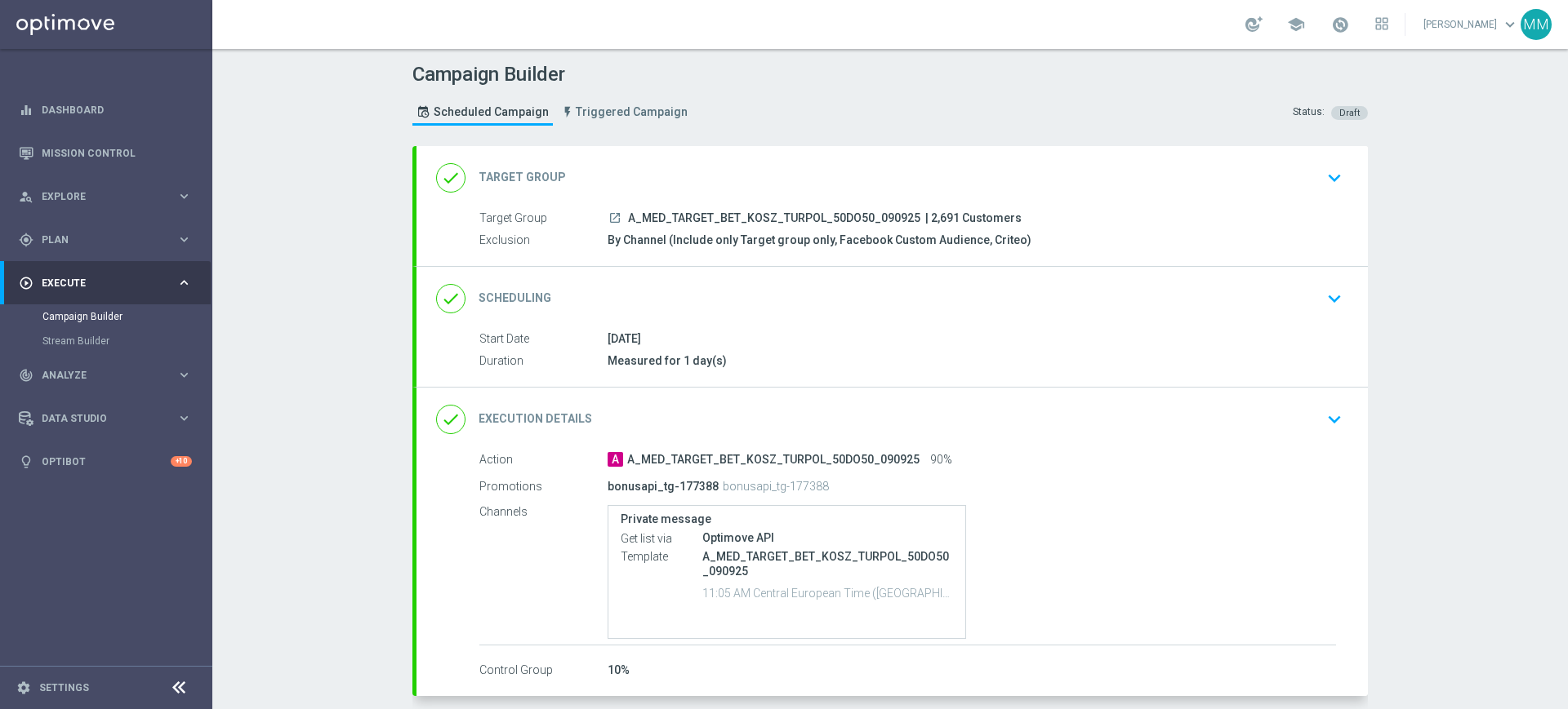
click at [729, 164] on div "done Target Group keyboard_arrow_down" at bounding box center [892, 177] width 912 height 31
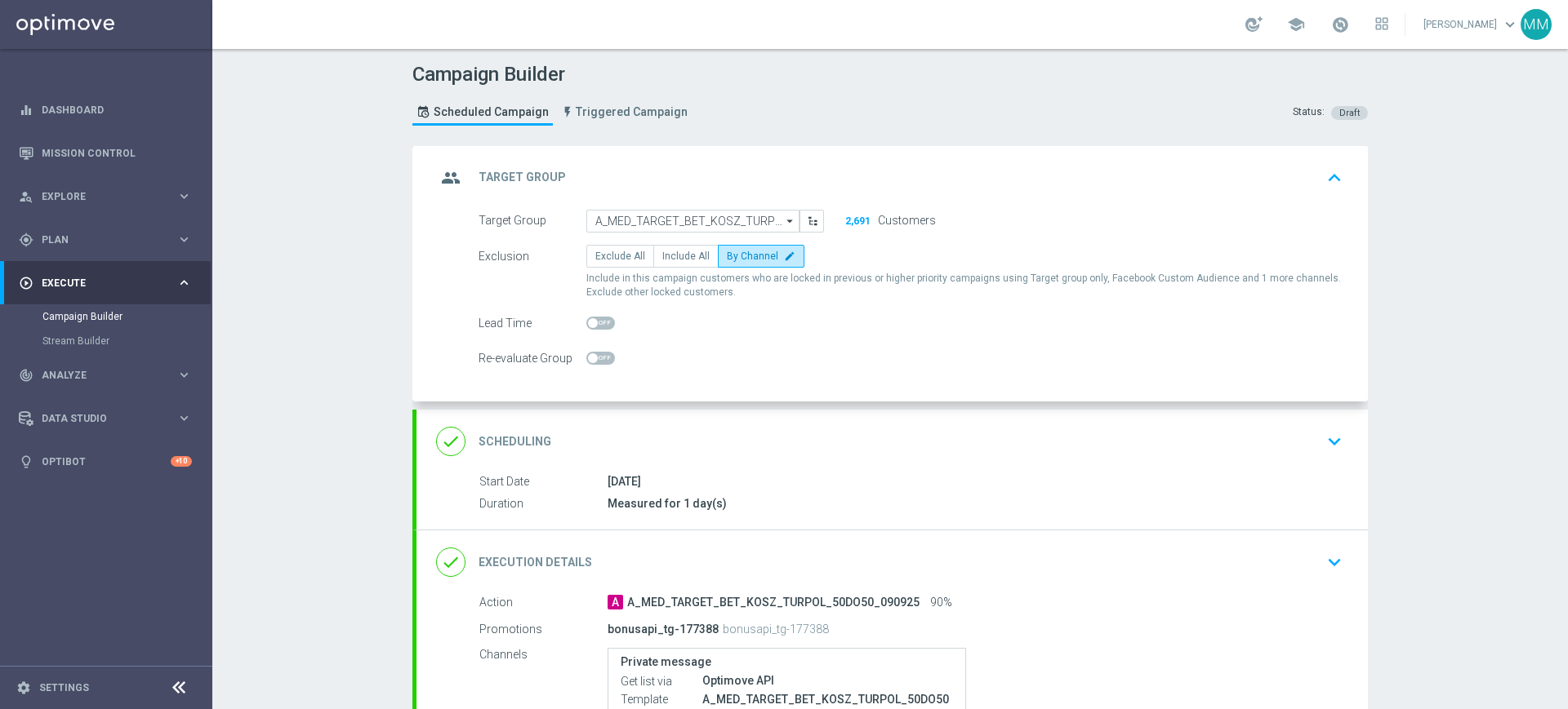
click at [828, 173] on div "group Target Group keyboard_arrow_up" at bounding box center [892, 177] width 912 height 31
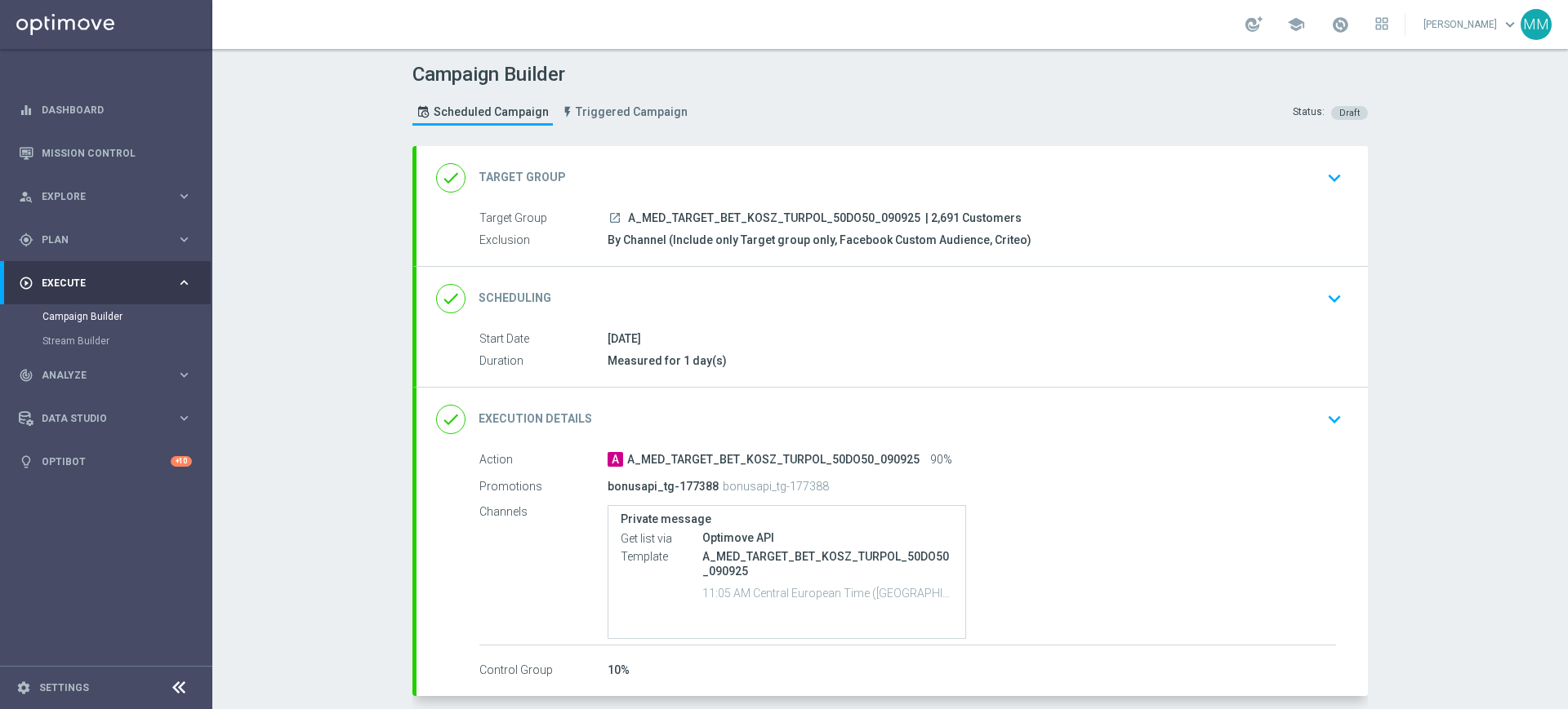
click at [769, 294] on div "done Scheduling keyboard_arrow_down Start Date 09 Sep 2025 Duration Measured fo…" at bounding box center [892, 327] width 951 height 120
click at [769, 294] on div "done Scheduling keyboard_arrow_down" at bounding box center [892, 298] width 912 height 31
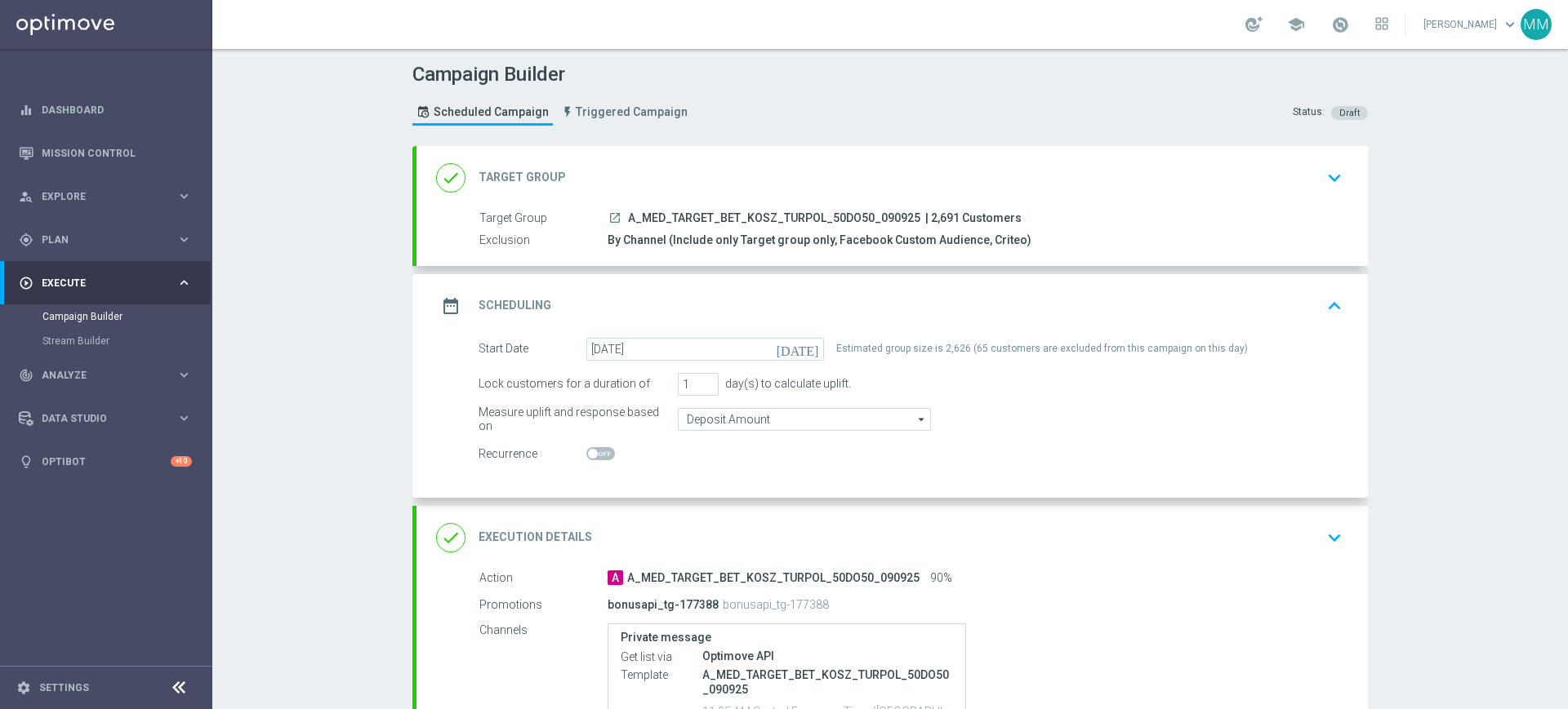
click at [792, 304] on div "date_range Scheduling keyboard_arrow_up" at bounding box center [892, 306] width 912 height 31
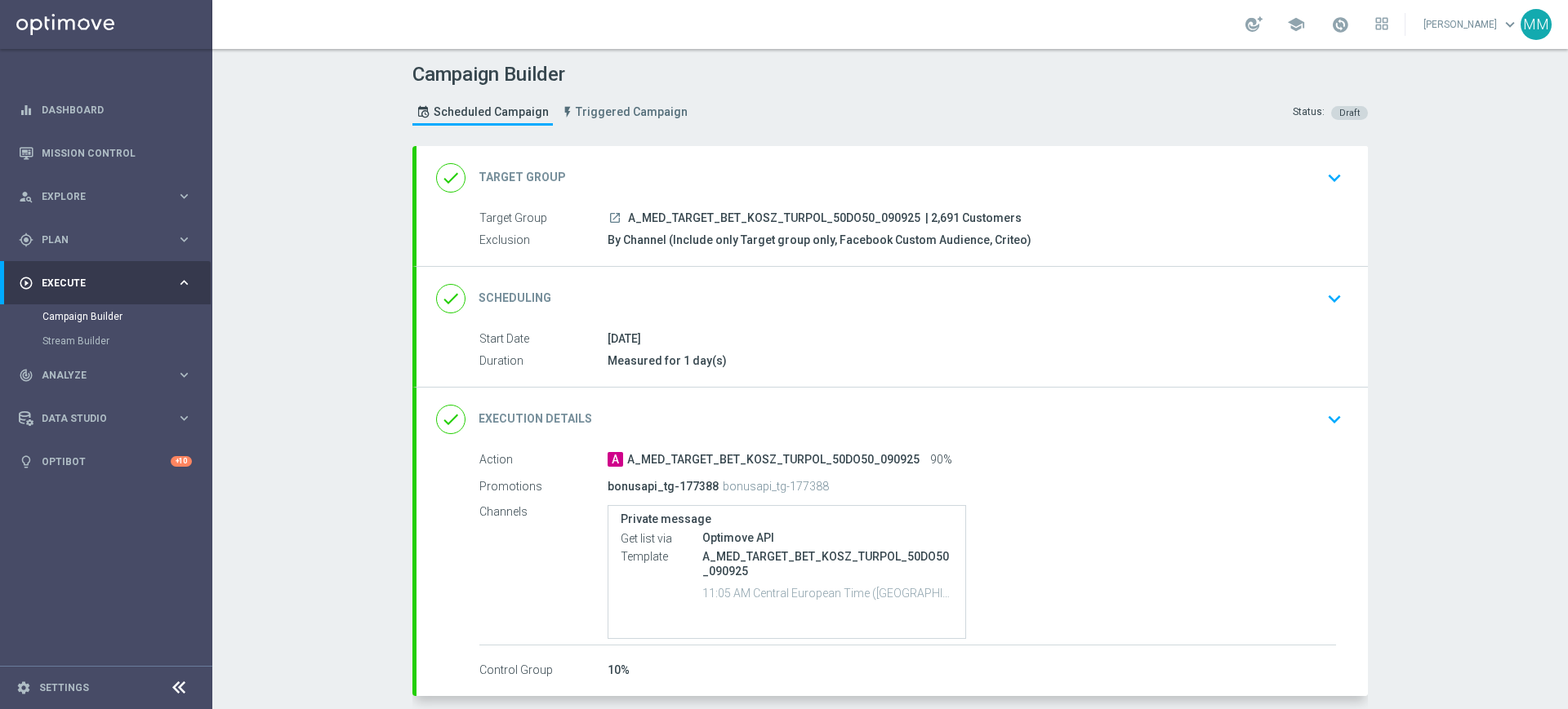
click at [727, 408] on div "done Execution Details keyboard_arrow_down" at bounding box center [892, 419] width 912 height 31
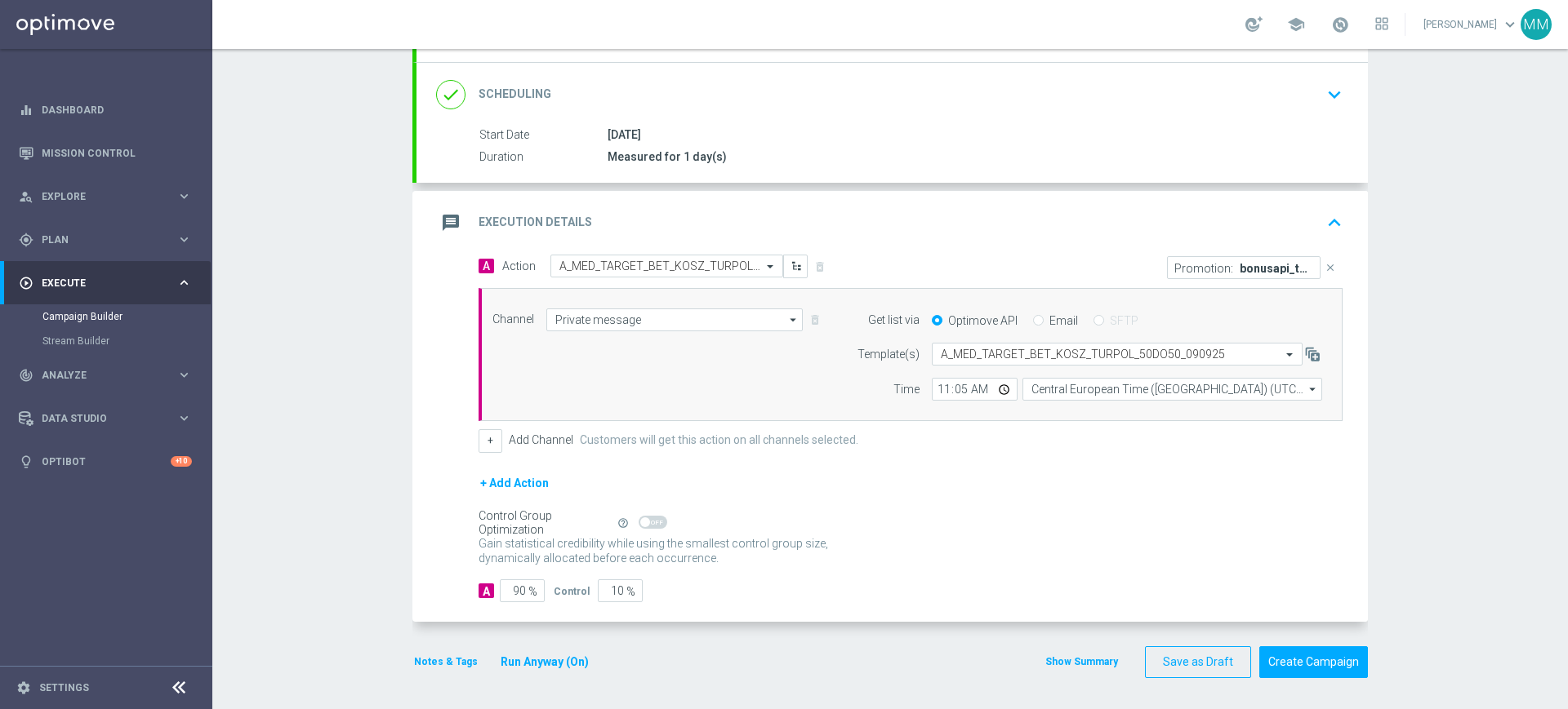
click at [846, 243] on div "message Execution Details keyboard_arrow_up" at bounding box center [892, 223] width 951 height 64
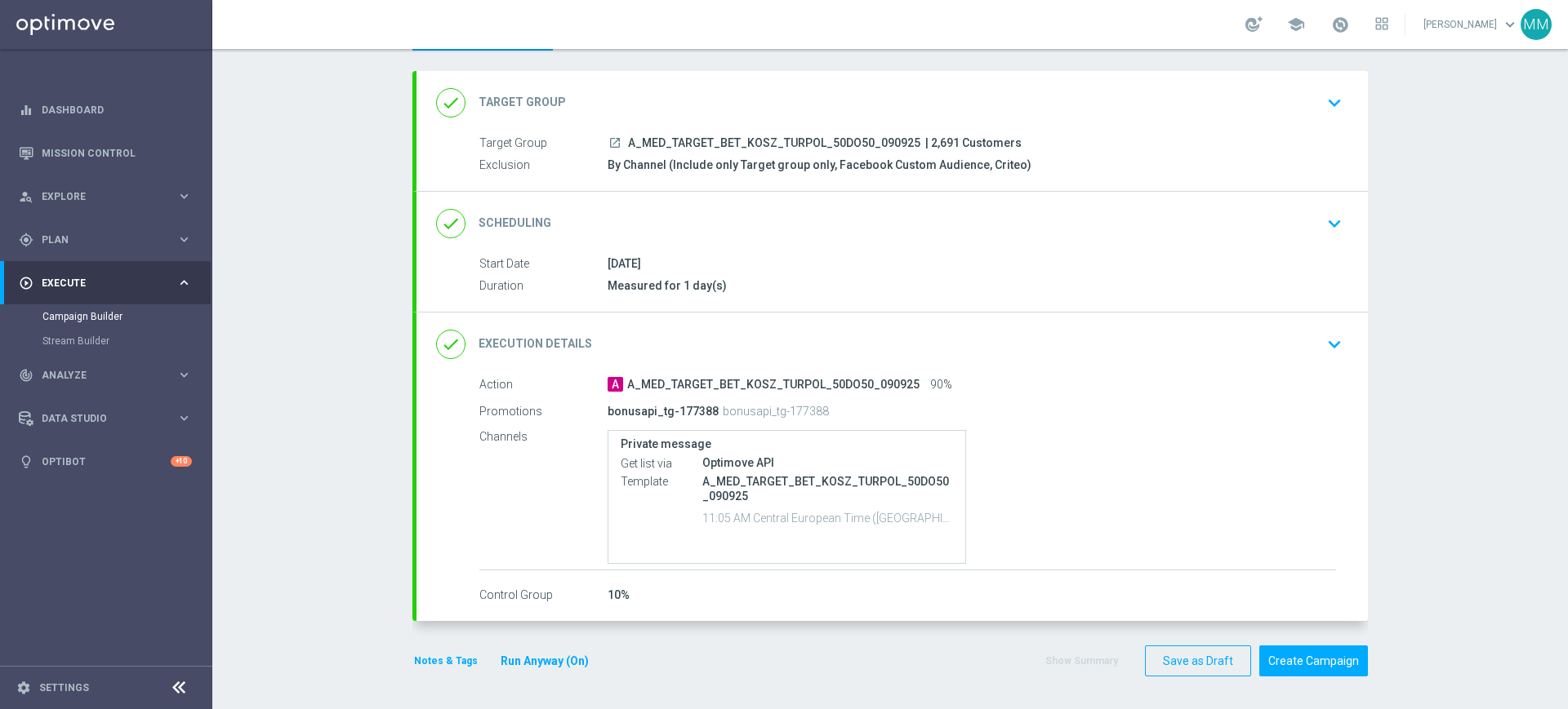
scroll to position [75, 0]
click at [438, 657] on button "Notes & Tags" at bounding box center [446, 661] width 67 height 18
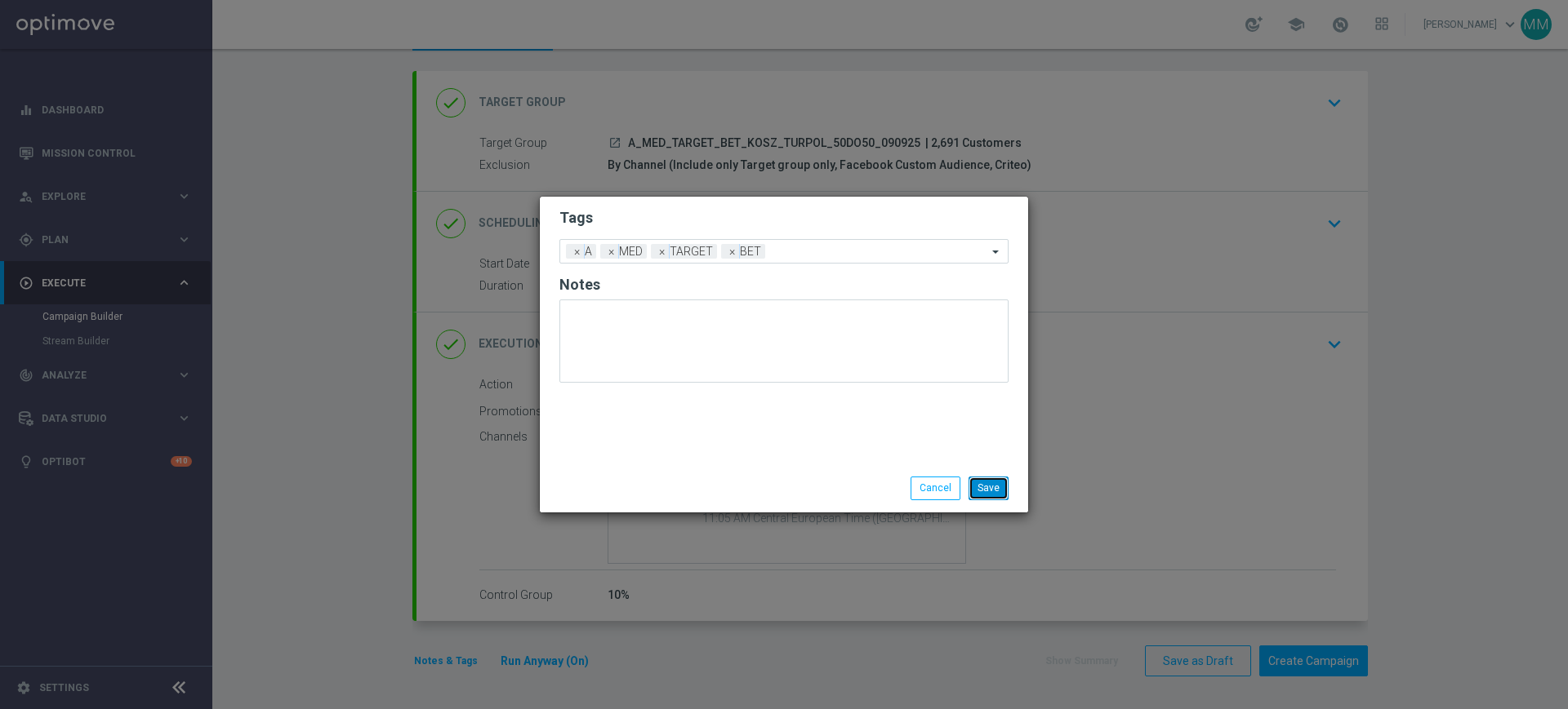
click at [986, 479] on button "Save" at bounding box center [988, 488] width 40 height 23
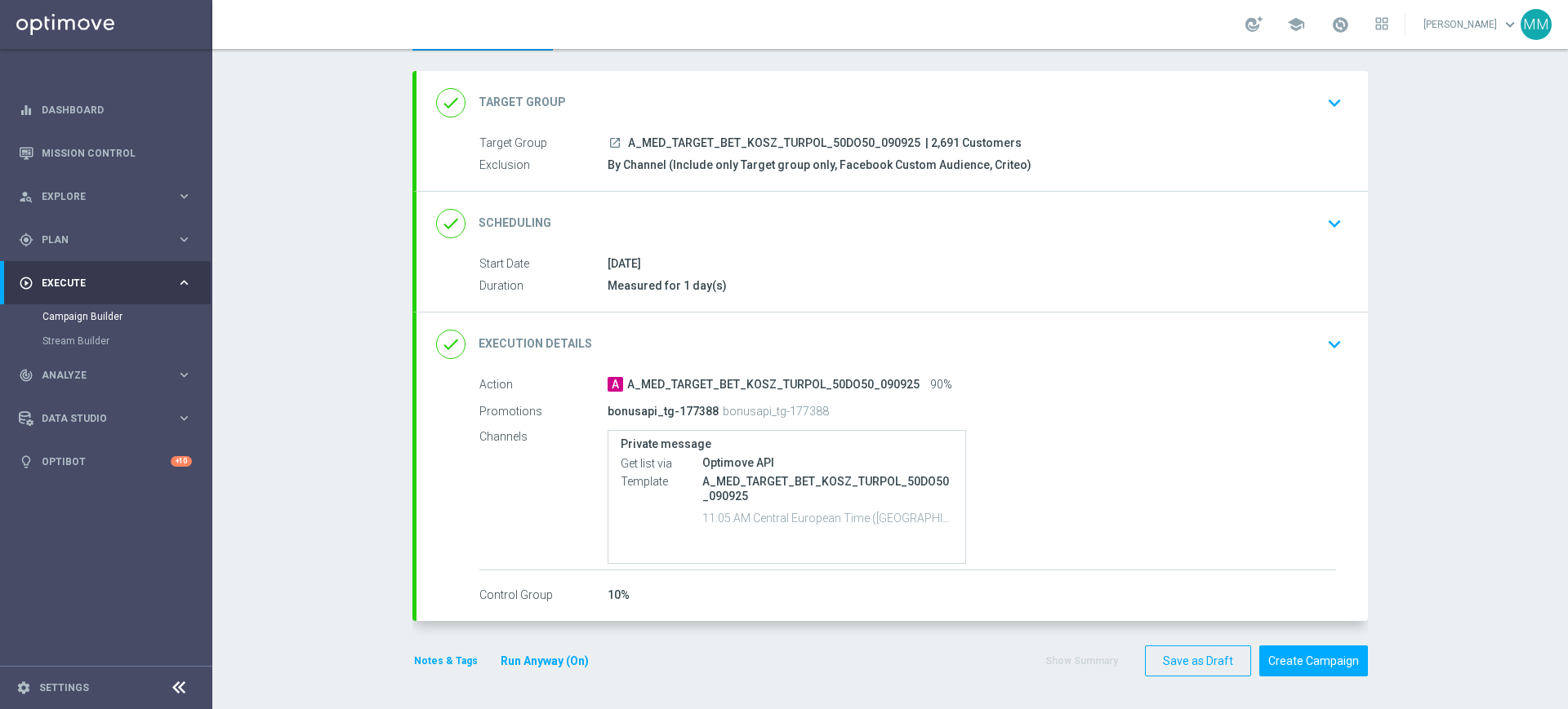
click at [695, 99] on div "done Target Group keyboard_arrow_down" at bounding box center [892, 102] width 912 height 31
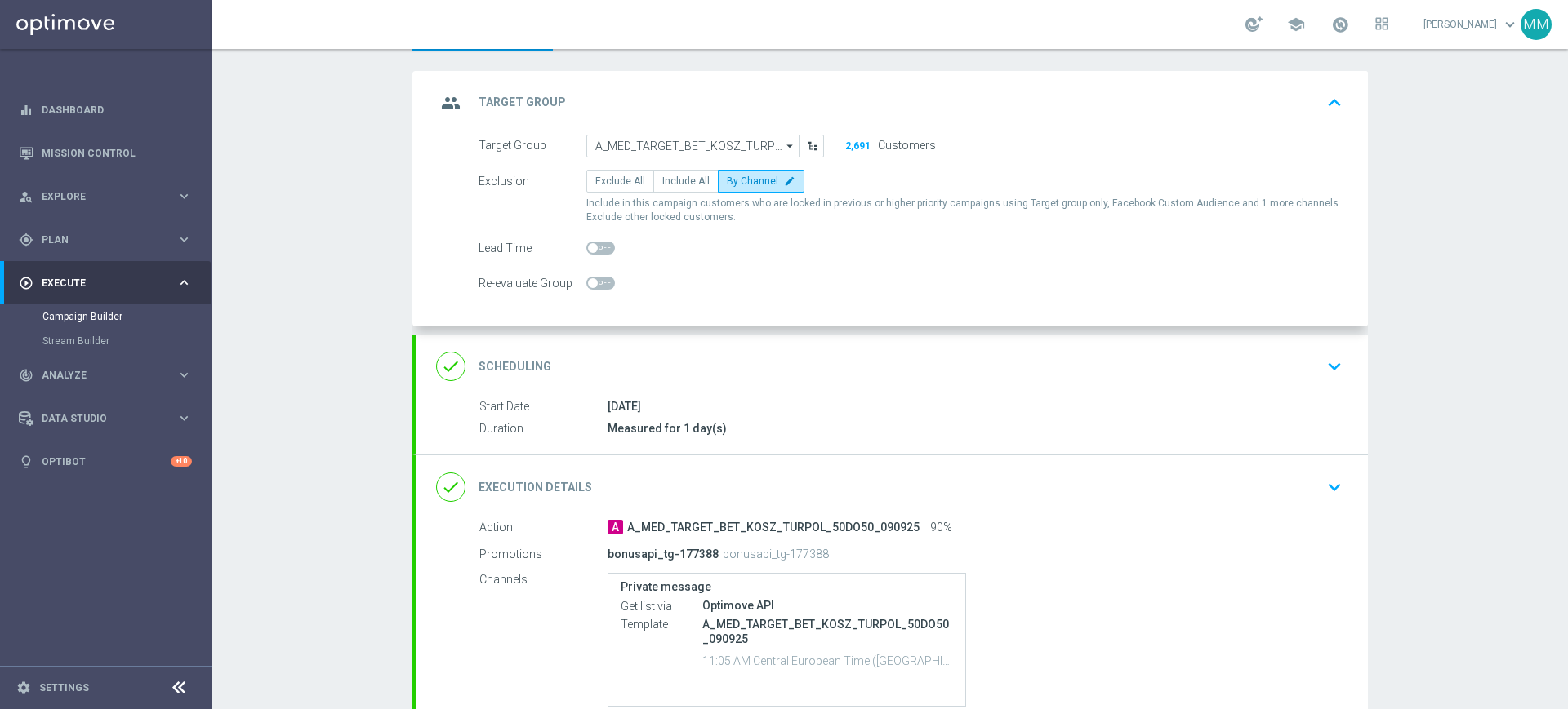
drag, startPoint x: 708, startPoint y: 360, endPoint x: 698, endPoint y: 361, distance: 10.0
click at [698, 361] on div "done Scheduling keyboard_arrow_down" at bounding box center [892, 366] width 912 height 31
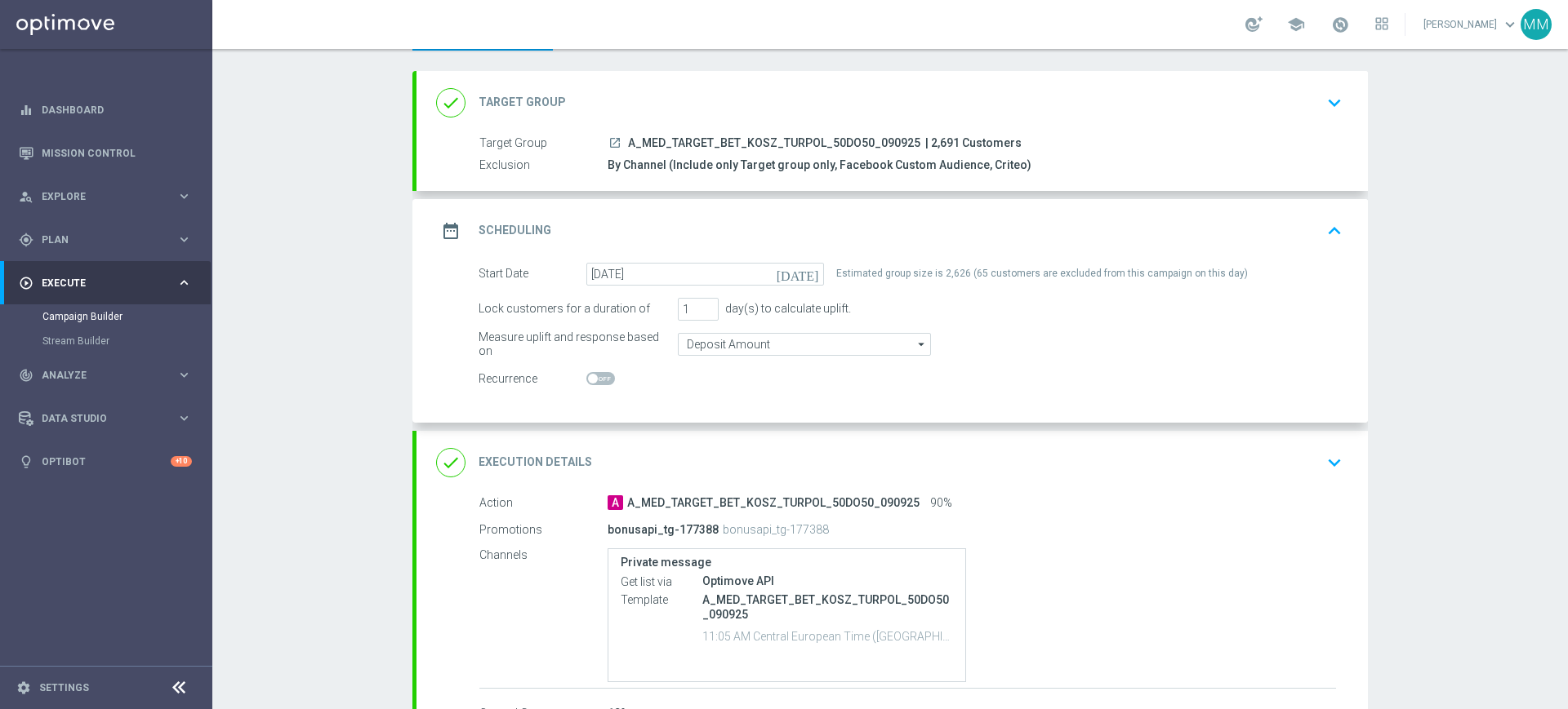
click at [821, 462] on div "done Execution Details keyboard_arrow_down" at bounding box center [892, 462] width 912 height 31
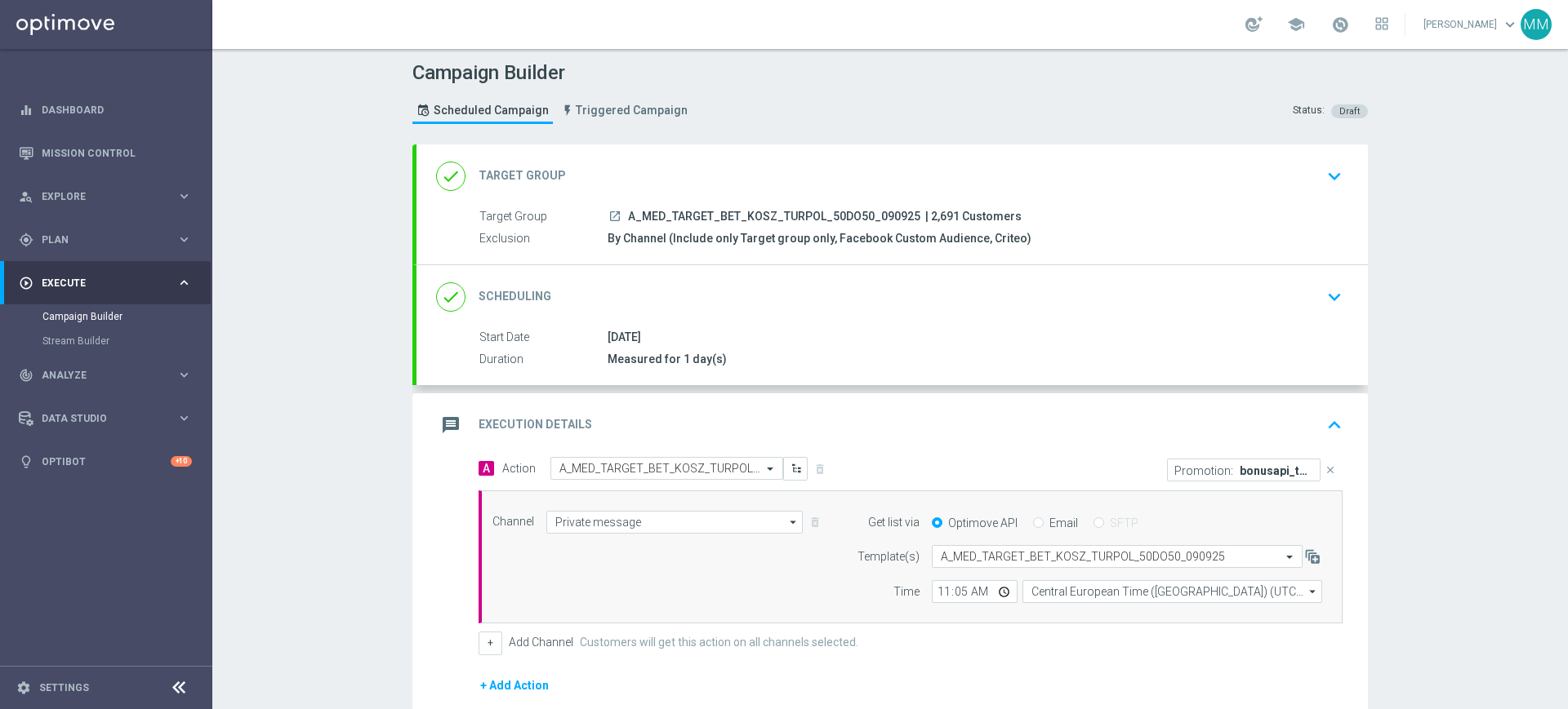
click at [755, 424] on div "message Execution Details keyboard_arrow_up" at bounding box center [892, 425] width 912 height 31
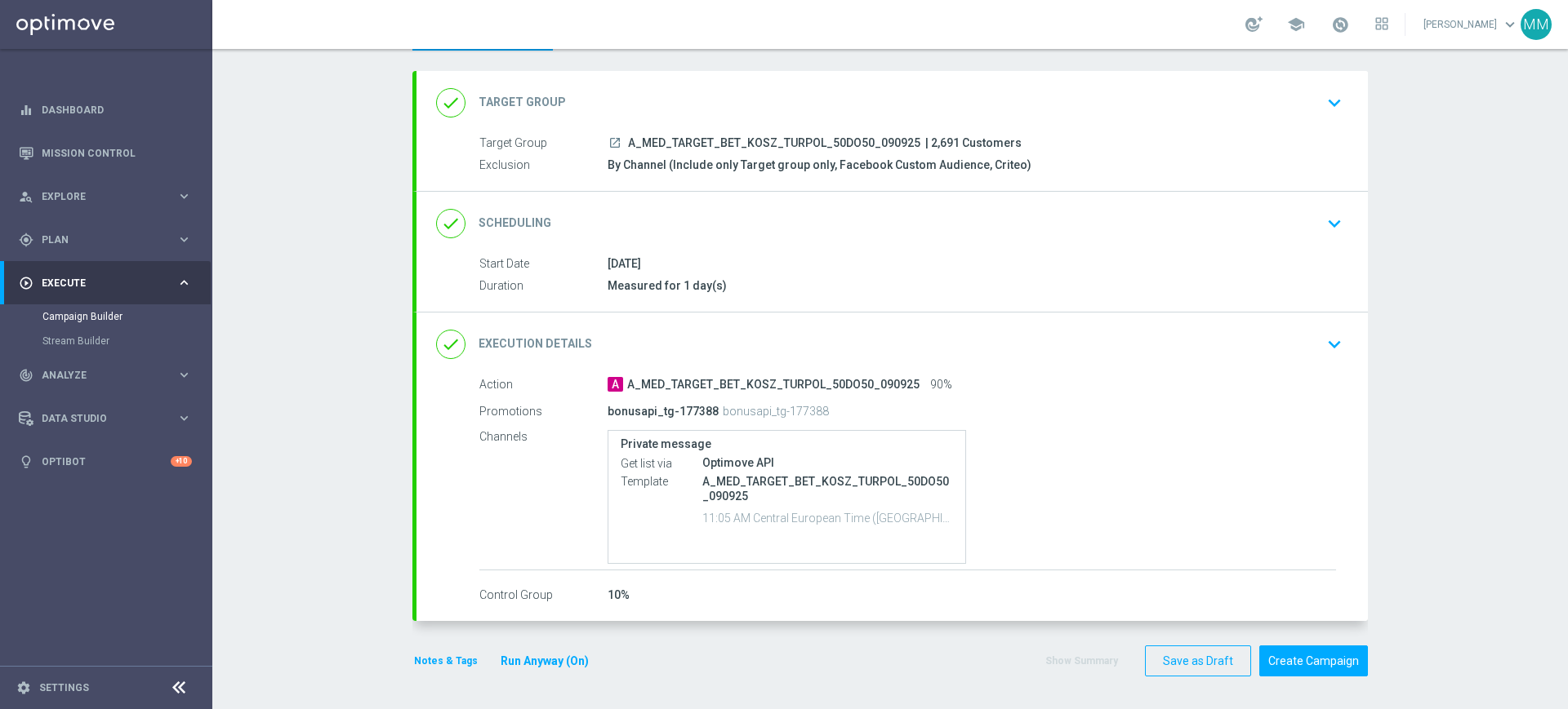
click at [422, 666] on button "Notes & Tags" at bounding box center [446, 661] width 67 height 18
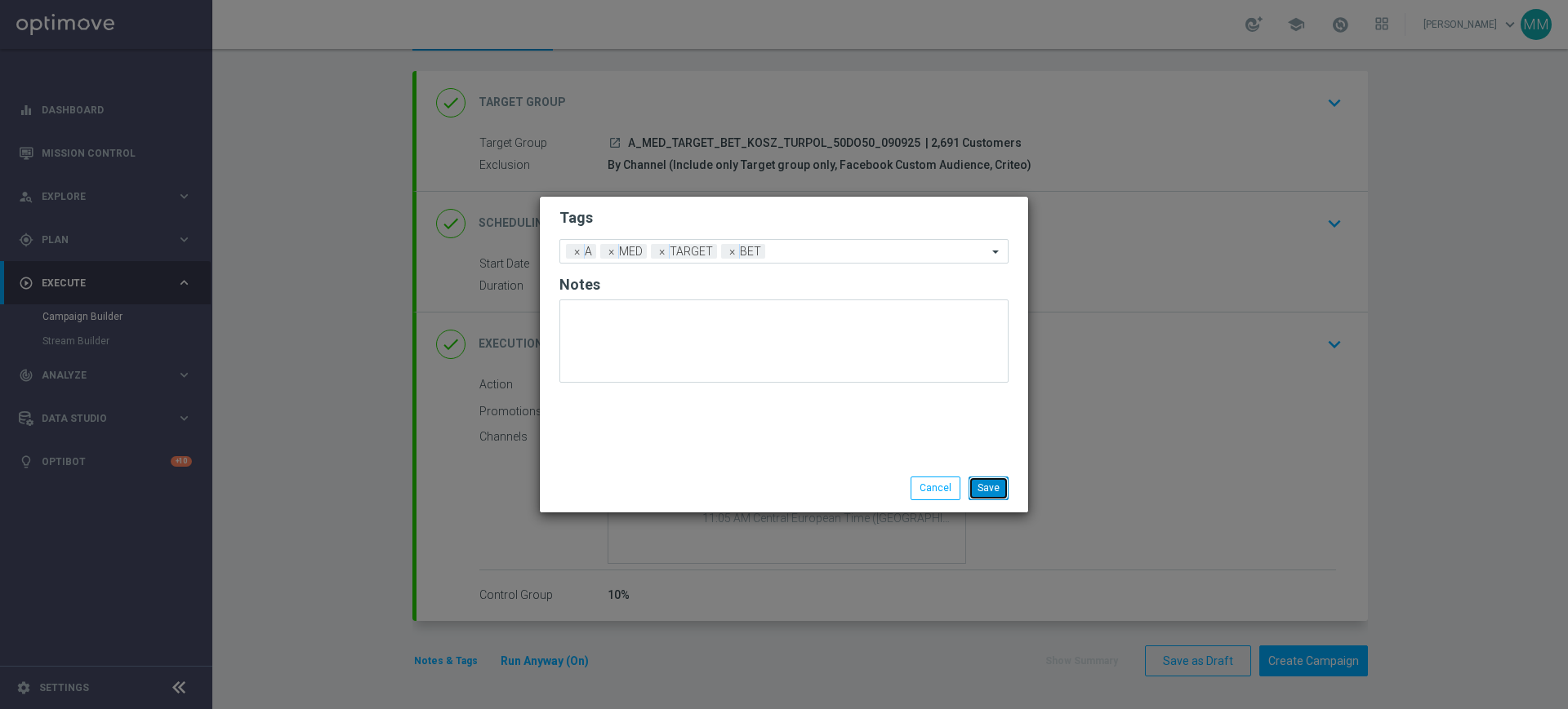
click at [998, 483] on button "Save" at bounding box center [988, 488] width 40 height 23
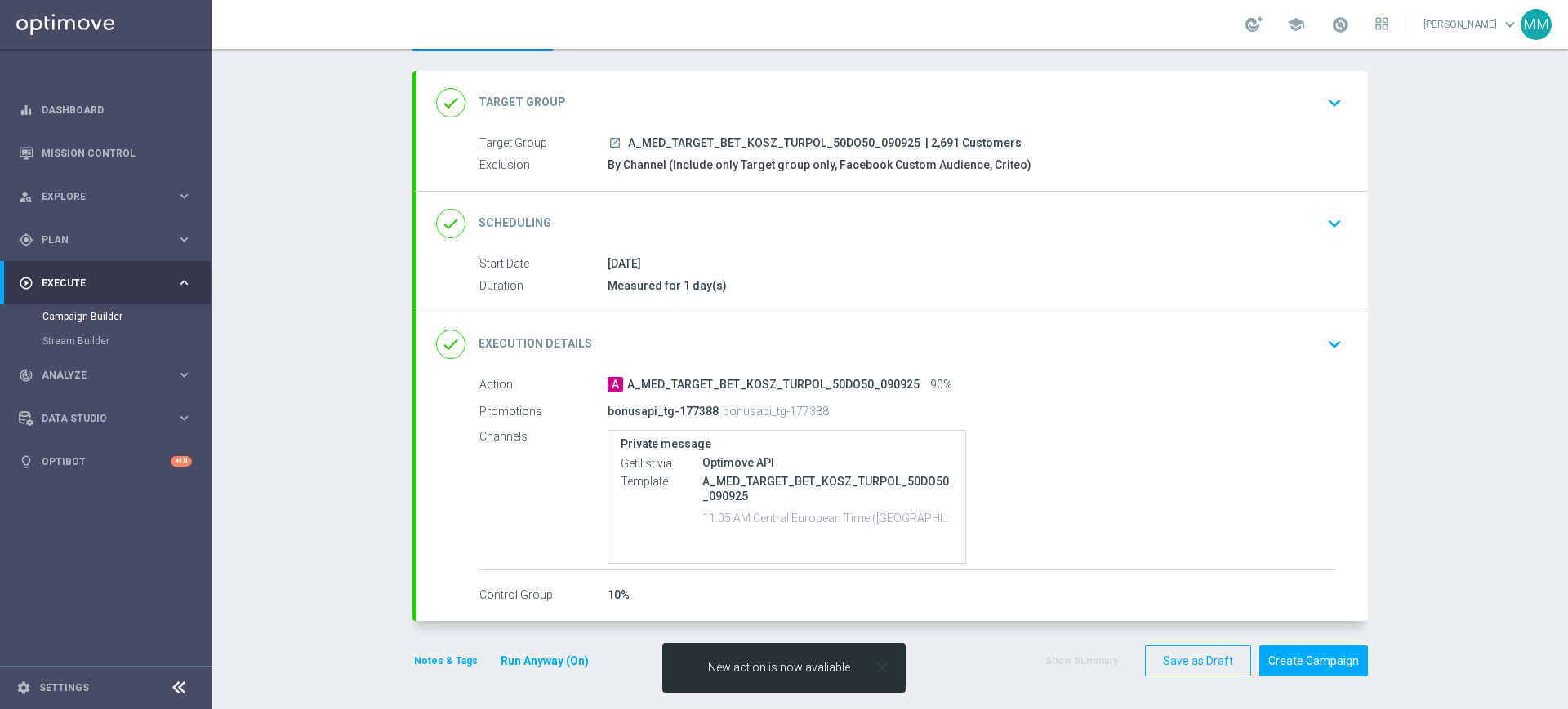
click at [880, 667] on icon "close" at bounding box center [882, 668] width 22 height 22
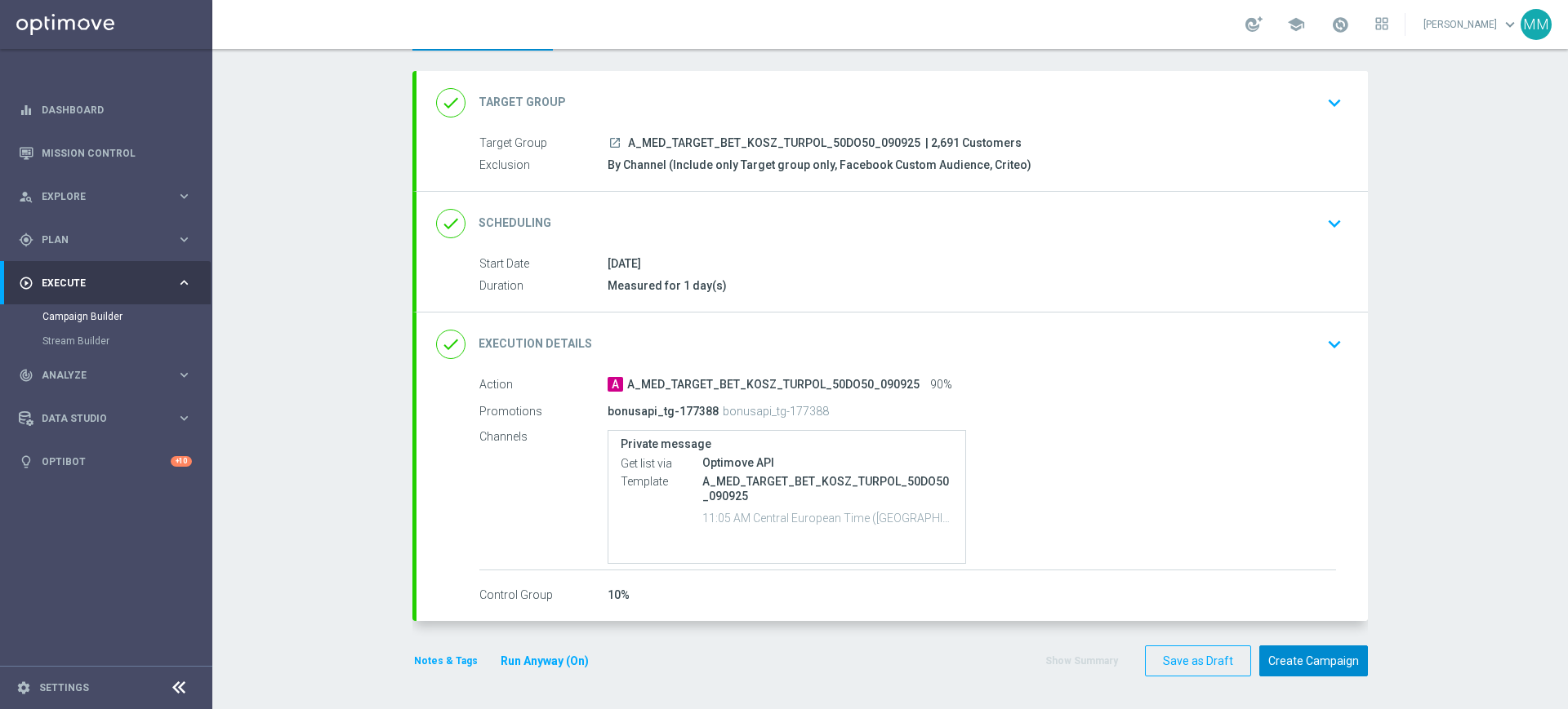
click at [1295, 665] on button "Create Campaign" at bounding box center [1314, 662] width 109 height 32
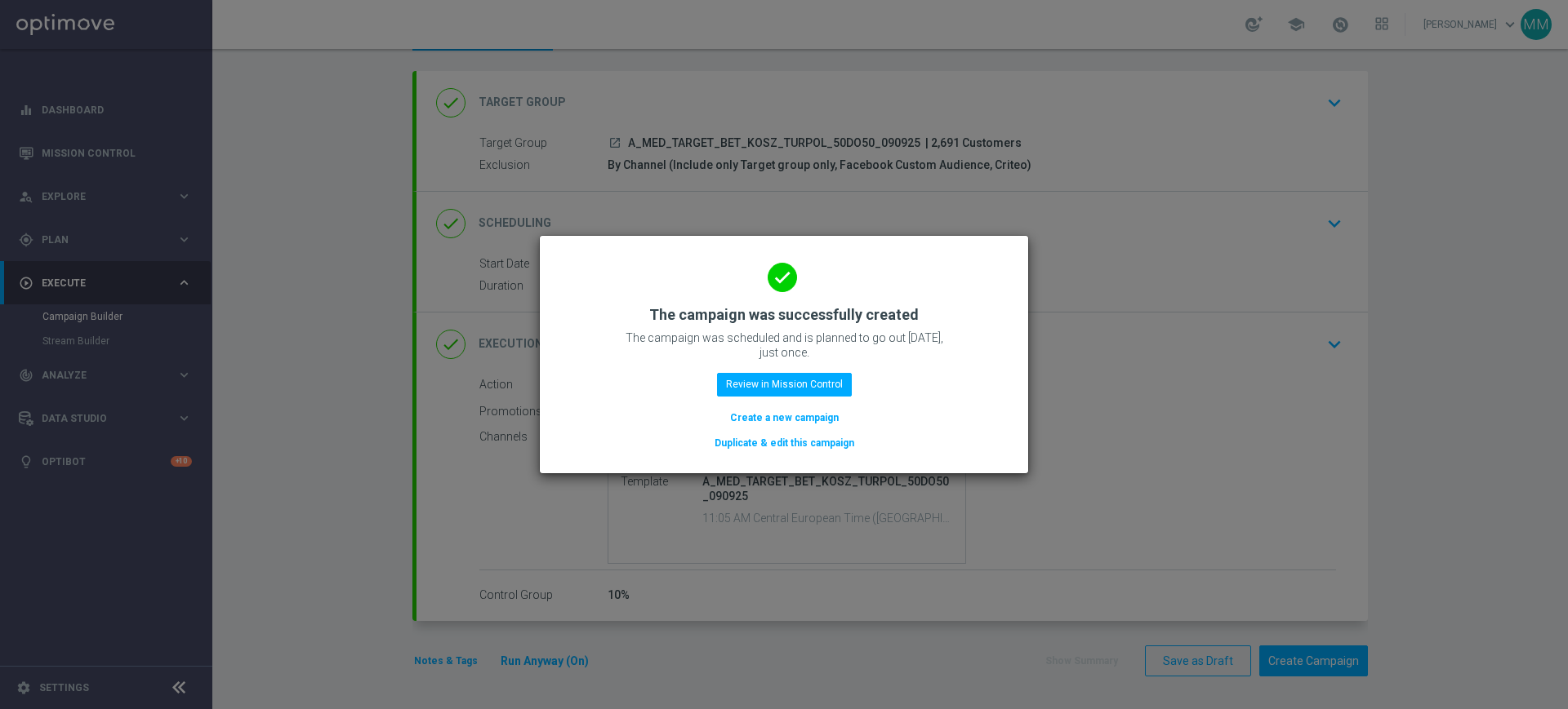
click at [809, 420] on button "Create a new campaign" at bounding box center [784, 417] width 112 height 18
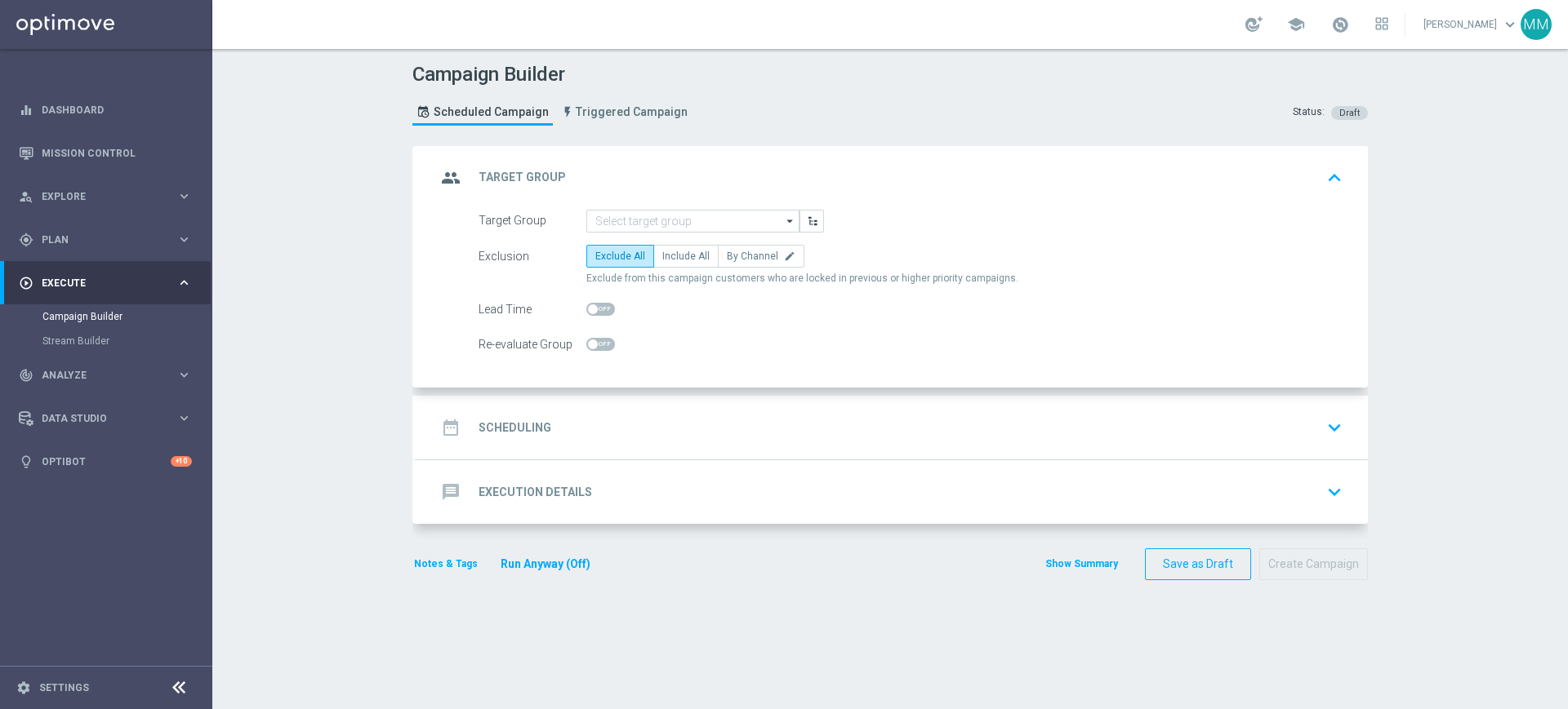
scroll to position [0, 0]
click at [609, 227] on input at bounding box center [693, 221] width 213 height 23
paste input "A_HIGH_TARGET_BET_KOSZ_TURPOL_50DO100_090925"
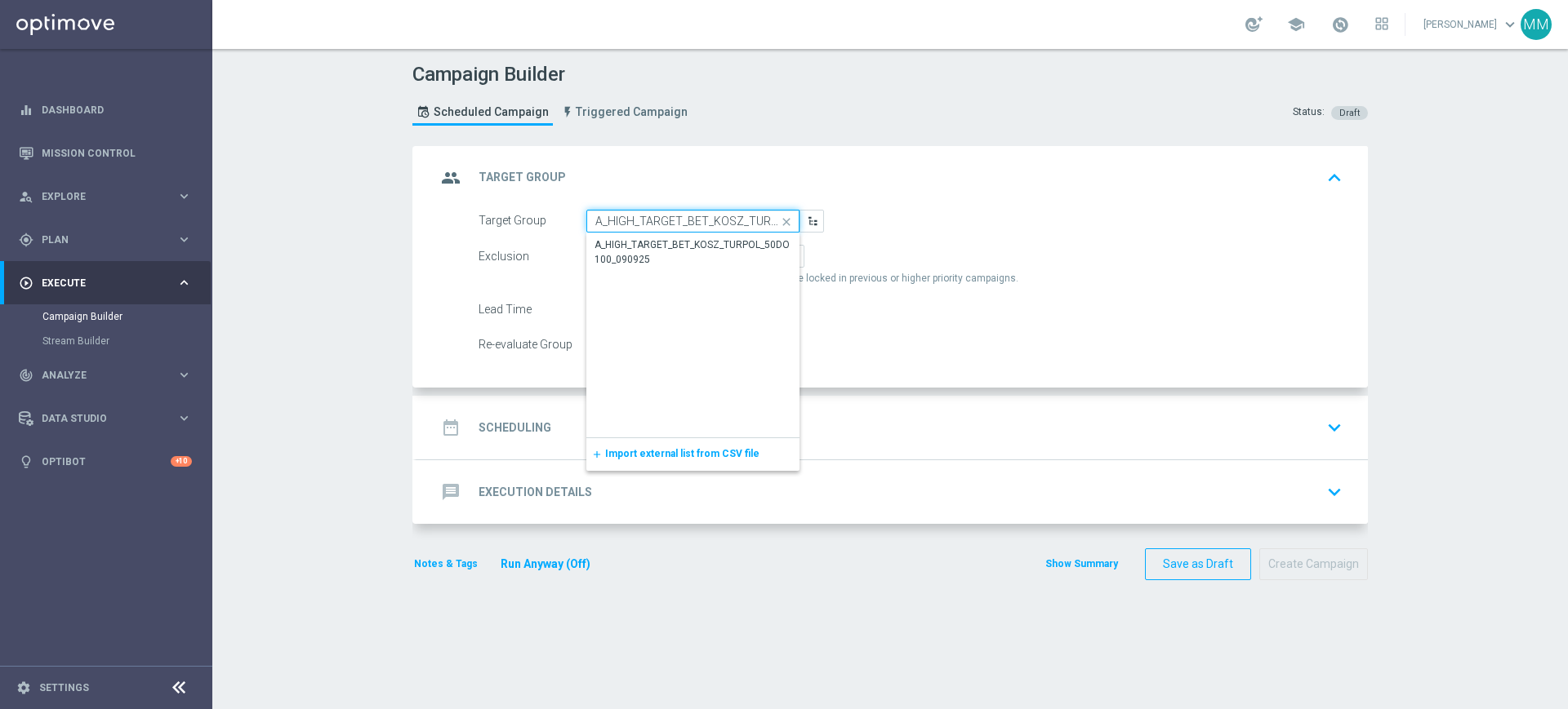
scroll to position [0, 99]
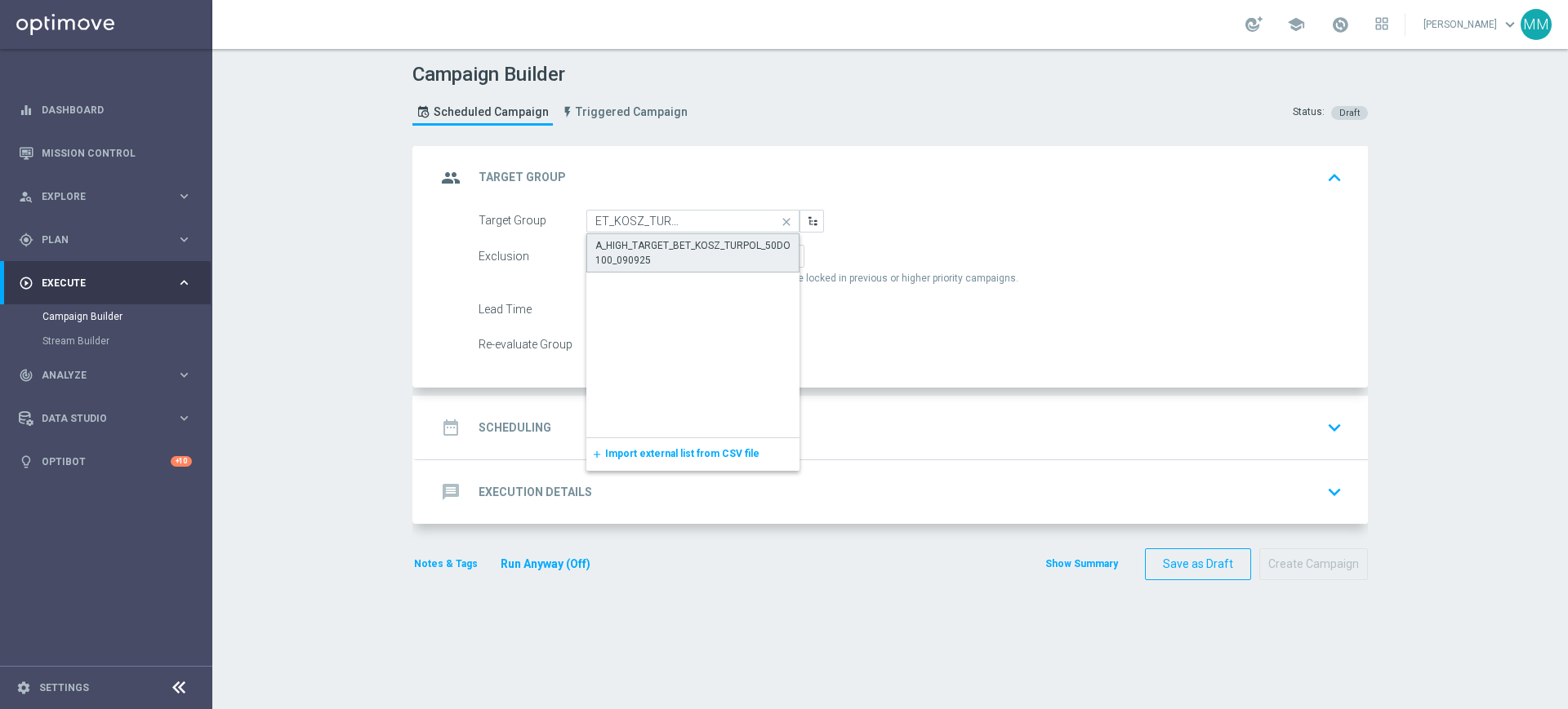
click at [626, 245] on div "A_HIGH_TARGET_BET_KOSZ_TURPOL_50DO100_090925" at bounding box center [693, 252] width 195 height 29
type input "A_HIGH_TARGET_BET_KOSZ_TURPOL_50DO100_090925"
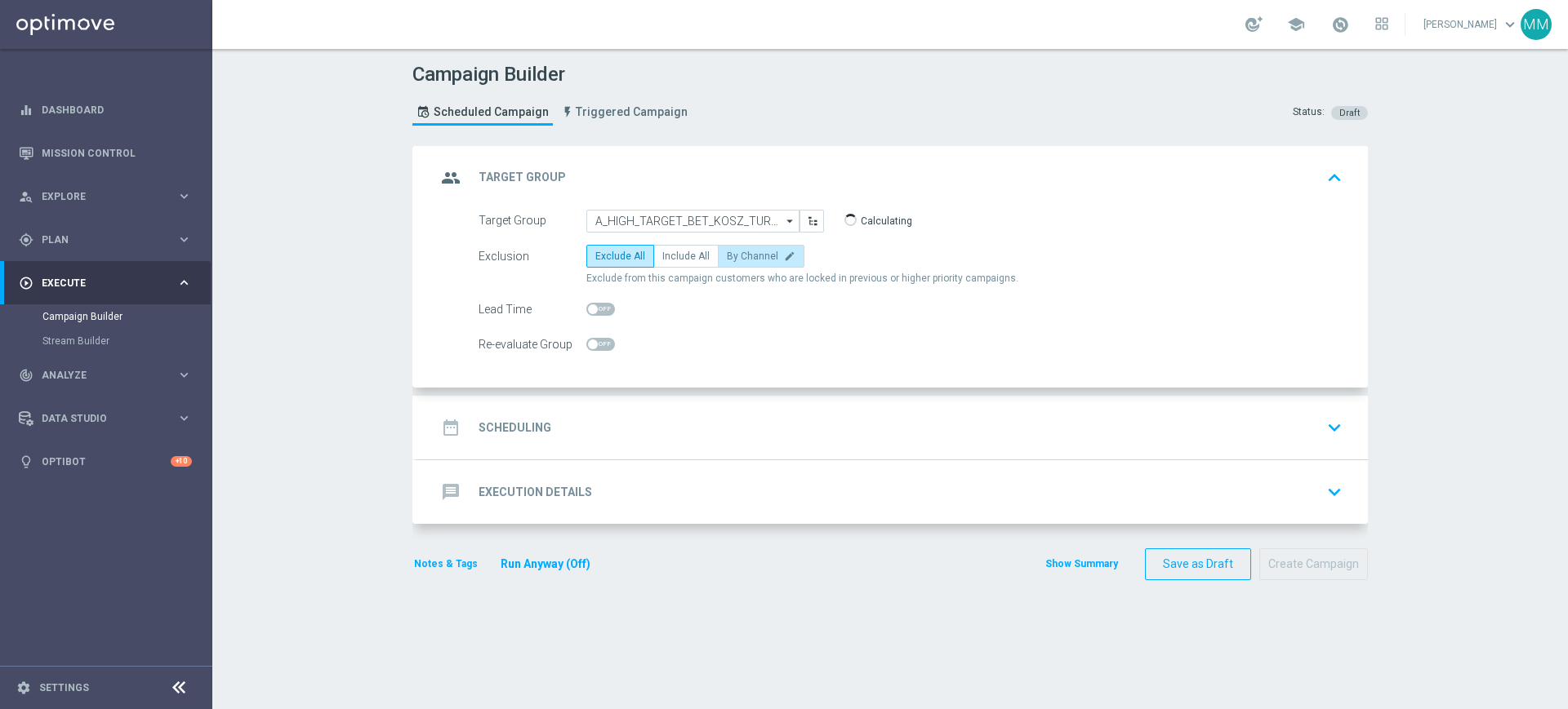
click at [732, 260] on span "By Channel" at bounding box center [753, 256] width 52 height 11
click at [732, 260] on input "By Channel edit" at bounding box center [732, 259] width 10 height 10
radio input "true"
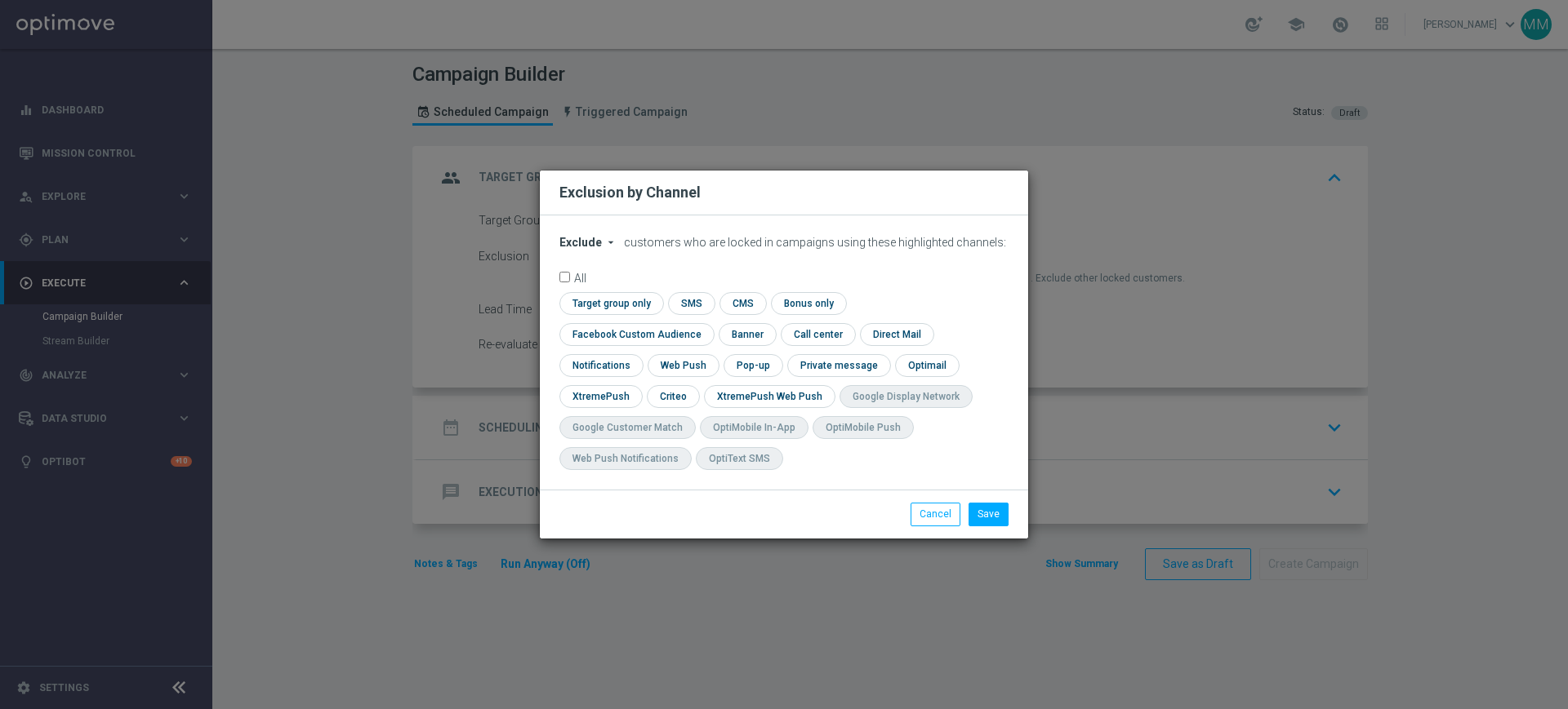
click at [586, 249] on span "Exclude" at bounding box center [580, 243] width 42 height 13
click at [589, 289] on div "Include" at bounding box center [590, 279] width 60 height 20
click at [632, 313] on input "checkbox" at bounding box center [609, 304] width 99 height 23
checkbox input "true"
click at [643, 331] on input "checkbox" at bounding box center [633, 335] width 148 height 23
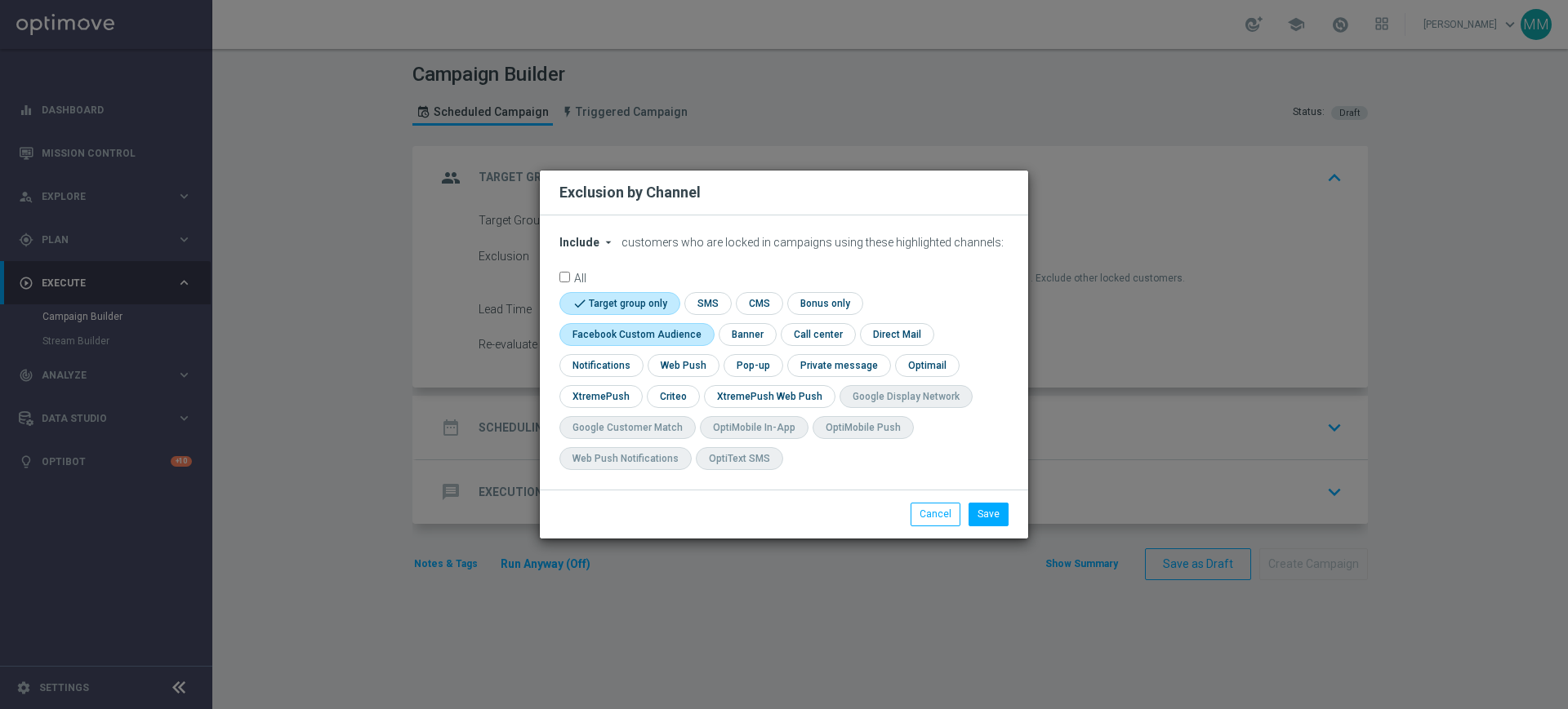
checkbox input "true"
drag, startPoint x: 669, startPoint y: 385, endPoint x: 678, endPoint y: 400, distance: 17.5
click at [669, 389] on input "checkbox" at bounding box center [672, 397] width 51 height 23
checkbox input "true"
click at [982, 513] on button "Save" at bounding box center [988, 514] width 40 height 23
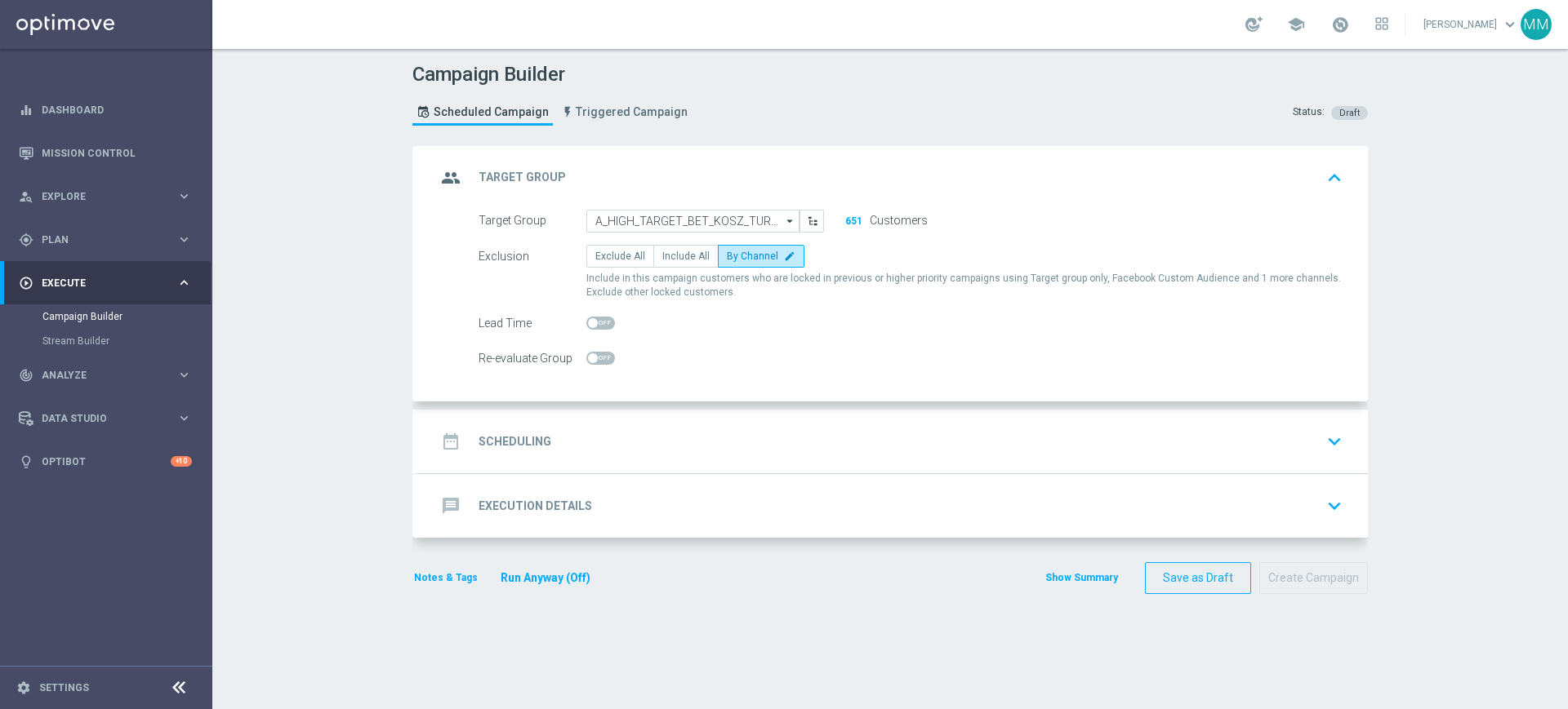
click at [596, 426] on div "date_range Scheduling keyboard_arrow_down" at bounding box center [892, 441] width 912 height 31
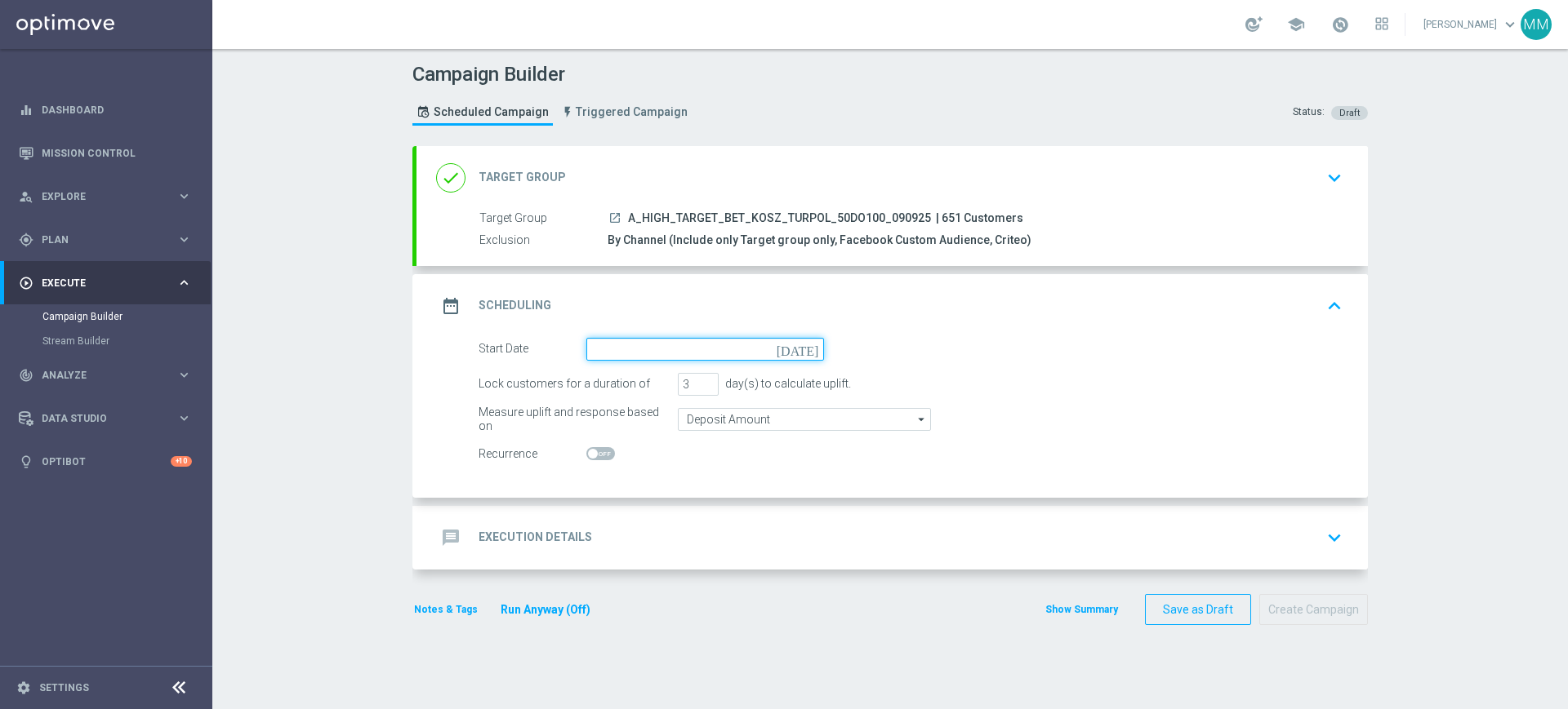
click at [678, 344] on input at bounding box center [705, 349] width 237 height 23
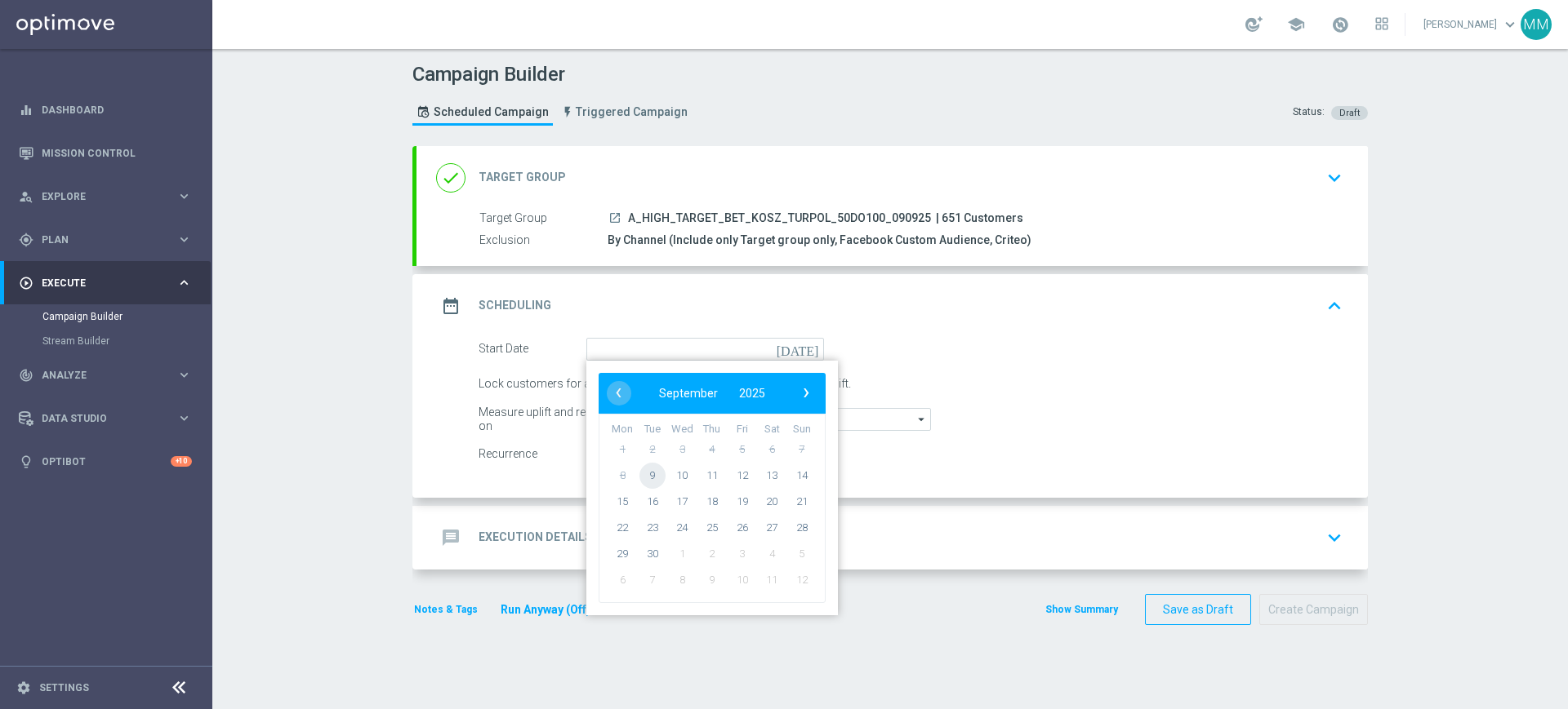
click at [643, 470] on span "9" at bounding box center [653, 475] width 26 height 26
type input "[DATE]"
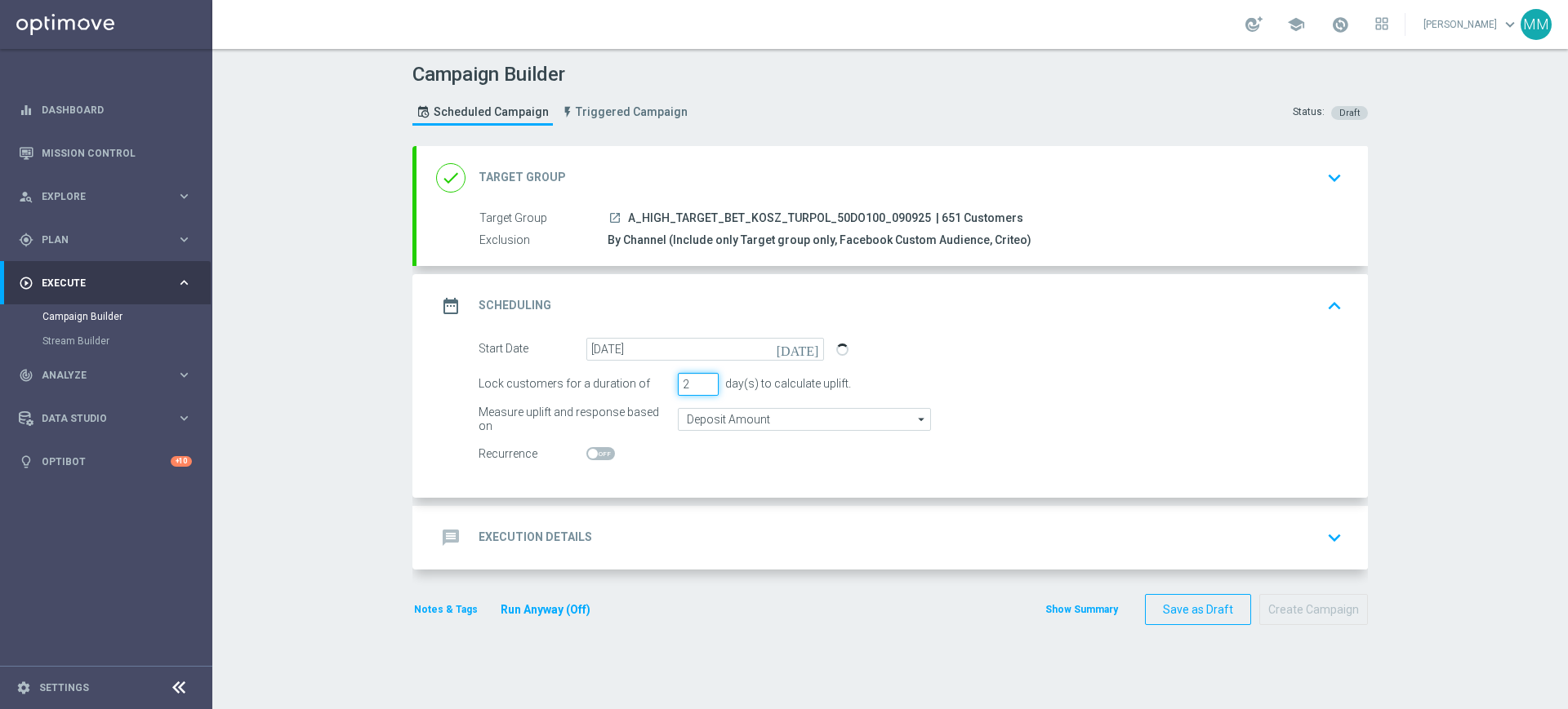
click at [702, 385] on input "2" at bounding box center [699, 385] width 41 height 23
type input "1"
click at [702, 385] on input "1" at bounding box center [699, 385] width 41 height 23
click at [649, 556] on div "message Execution Details keyboard_arrow_down" at bounding box center [892, 538] width 951 height 64
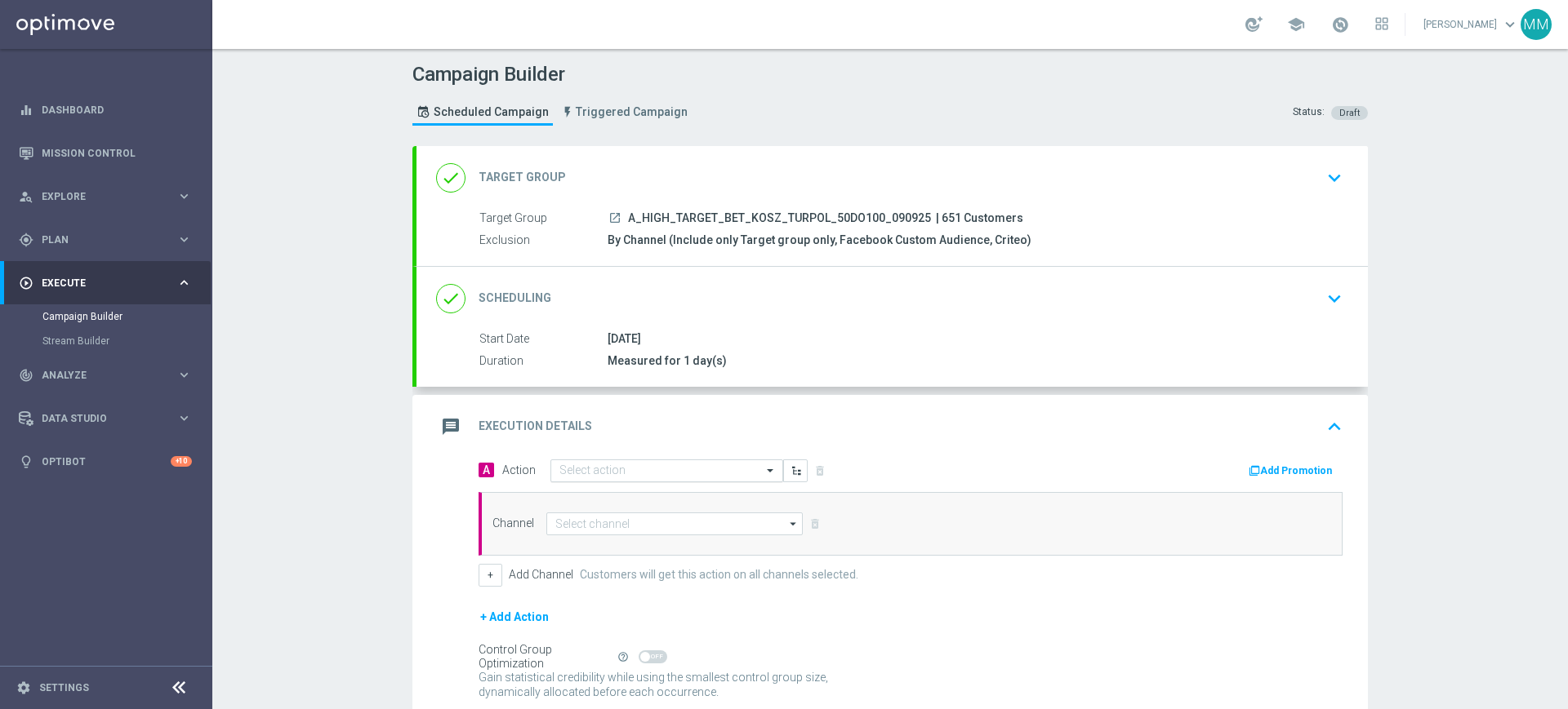
click at [631, 479] on div "Select action" at bounding box center [667, 471] width 233 height 23
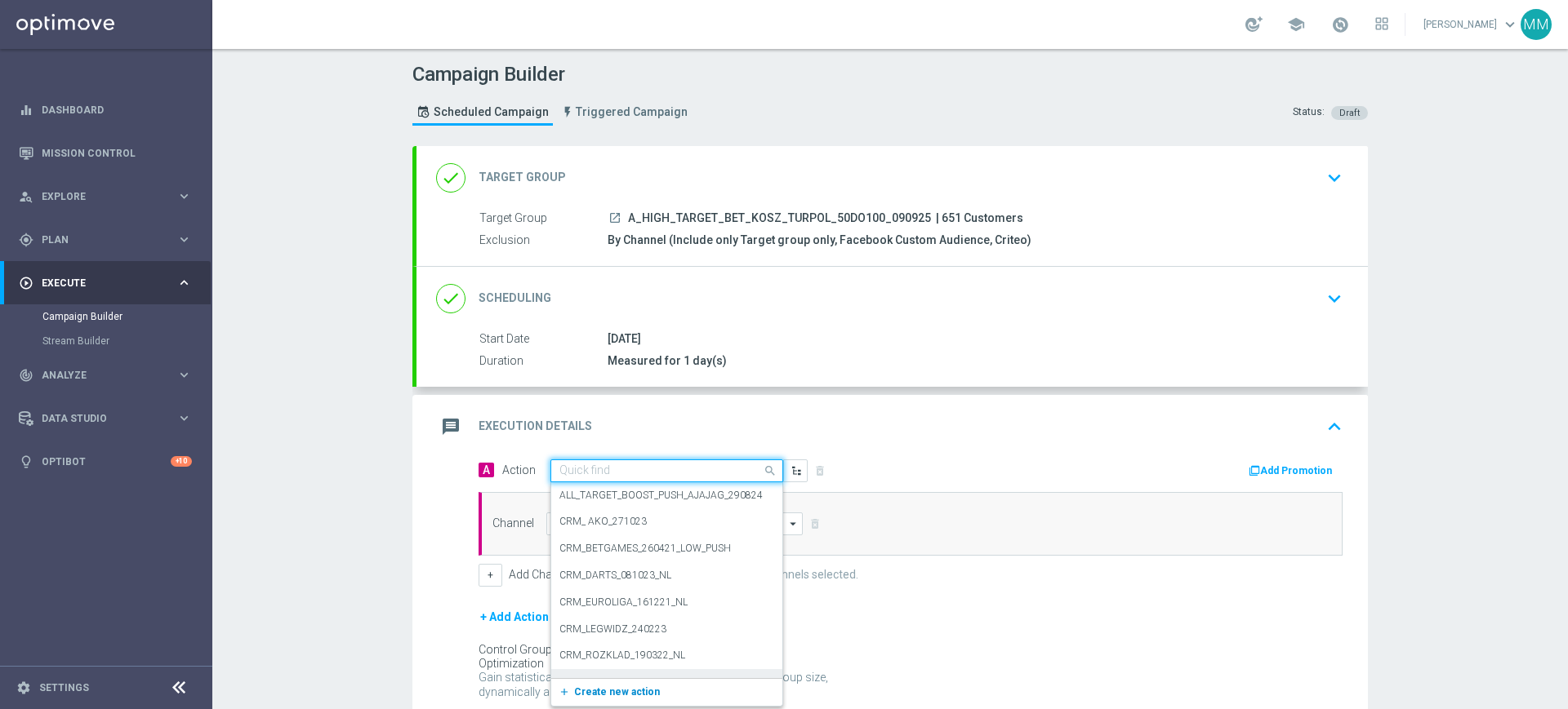
click at [631, 684] on div "add_new Create new action" at bounding box center [667, 692] width 231 height 28
click at [629, 686] on span "Create new action" at bounding box center [617, 692] width 85 height 11
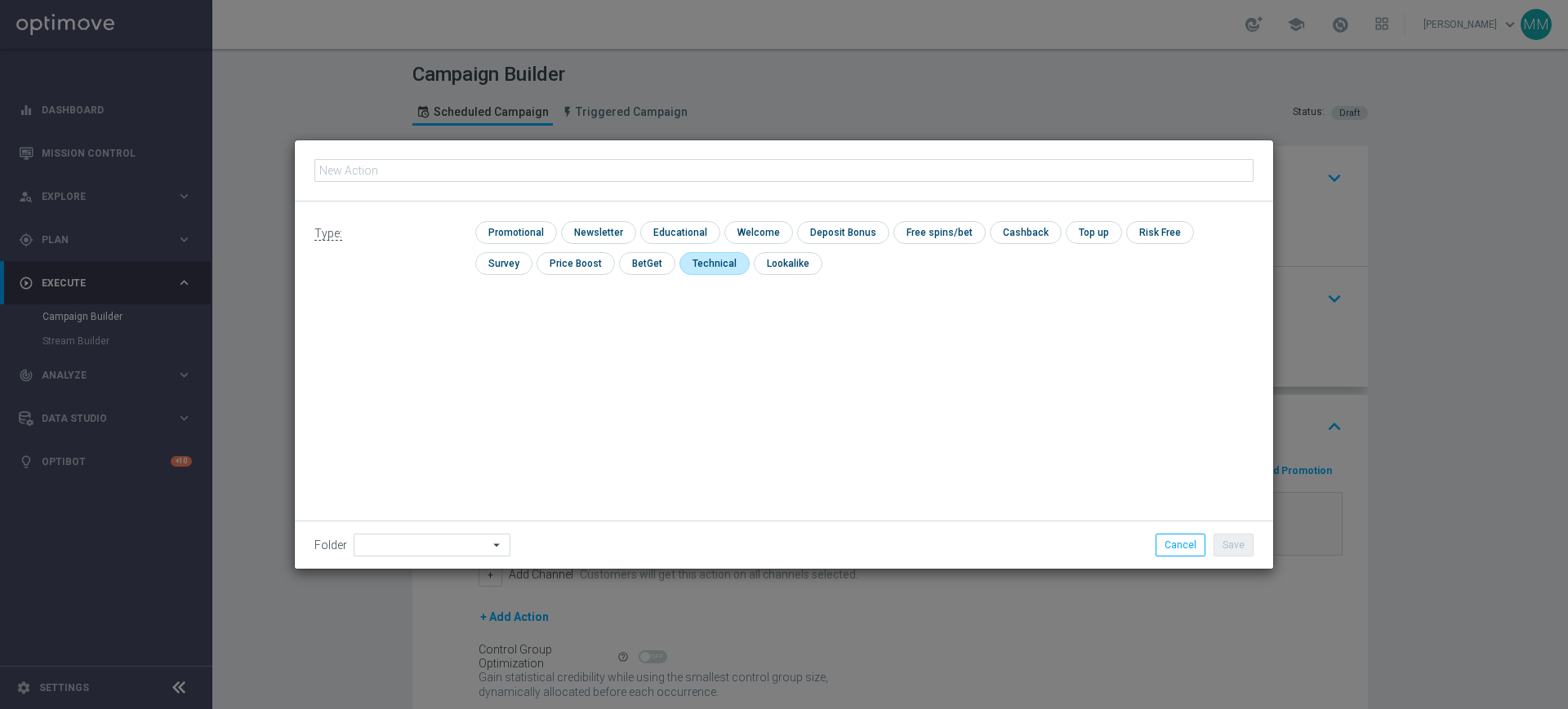
type input "A_HIGH_TARGET_BET_KOSZ_TURPOL_50DO100_090925"
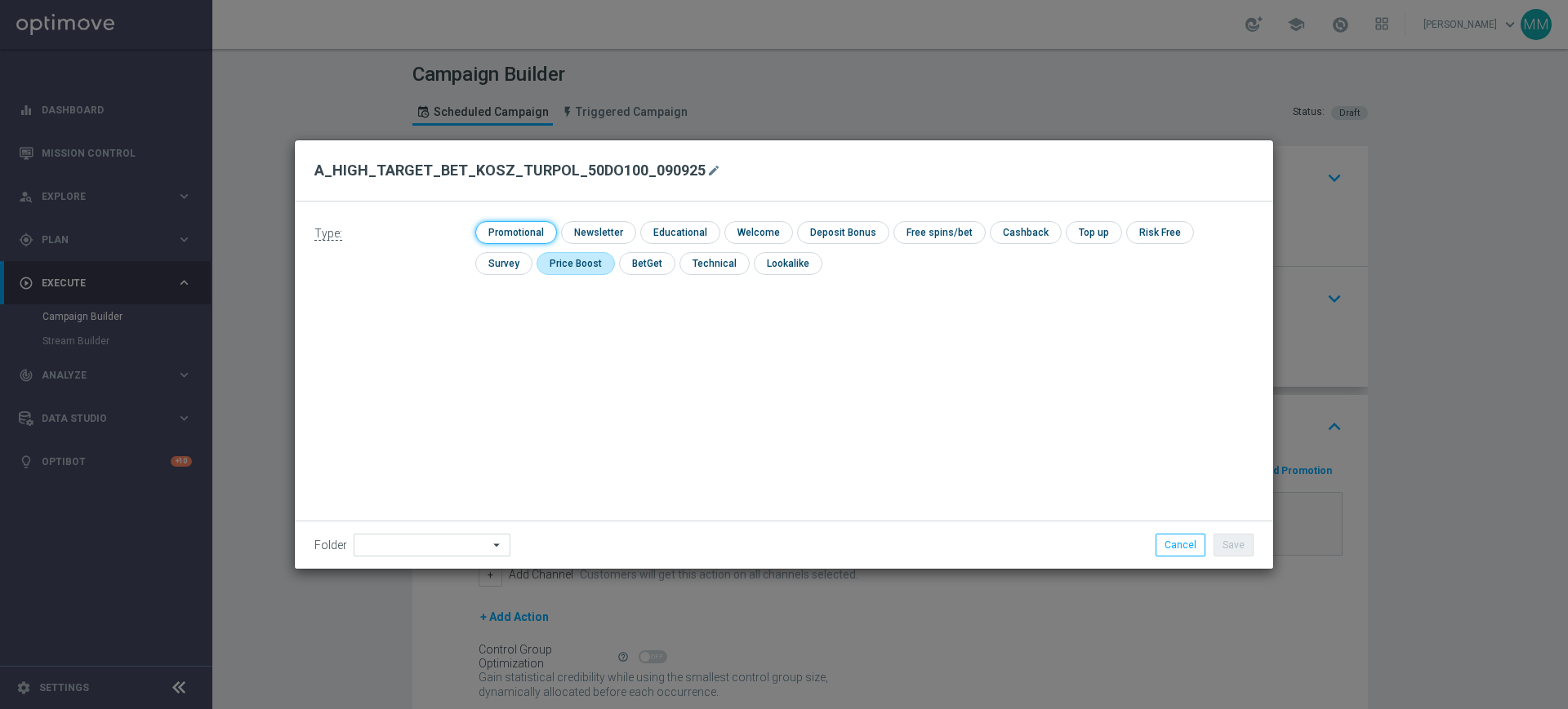
drag, startPoint x: 489, startPoint y: 232, endPoint x: 501, endPoint y: 252, distance: 23.3
click at [489, 231] on input "checkbox" at bounding box center [514, 233] width 78 height 23
checkbox input "true"
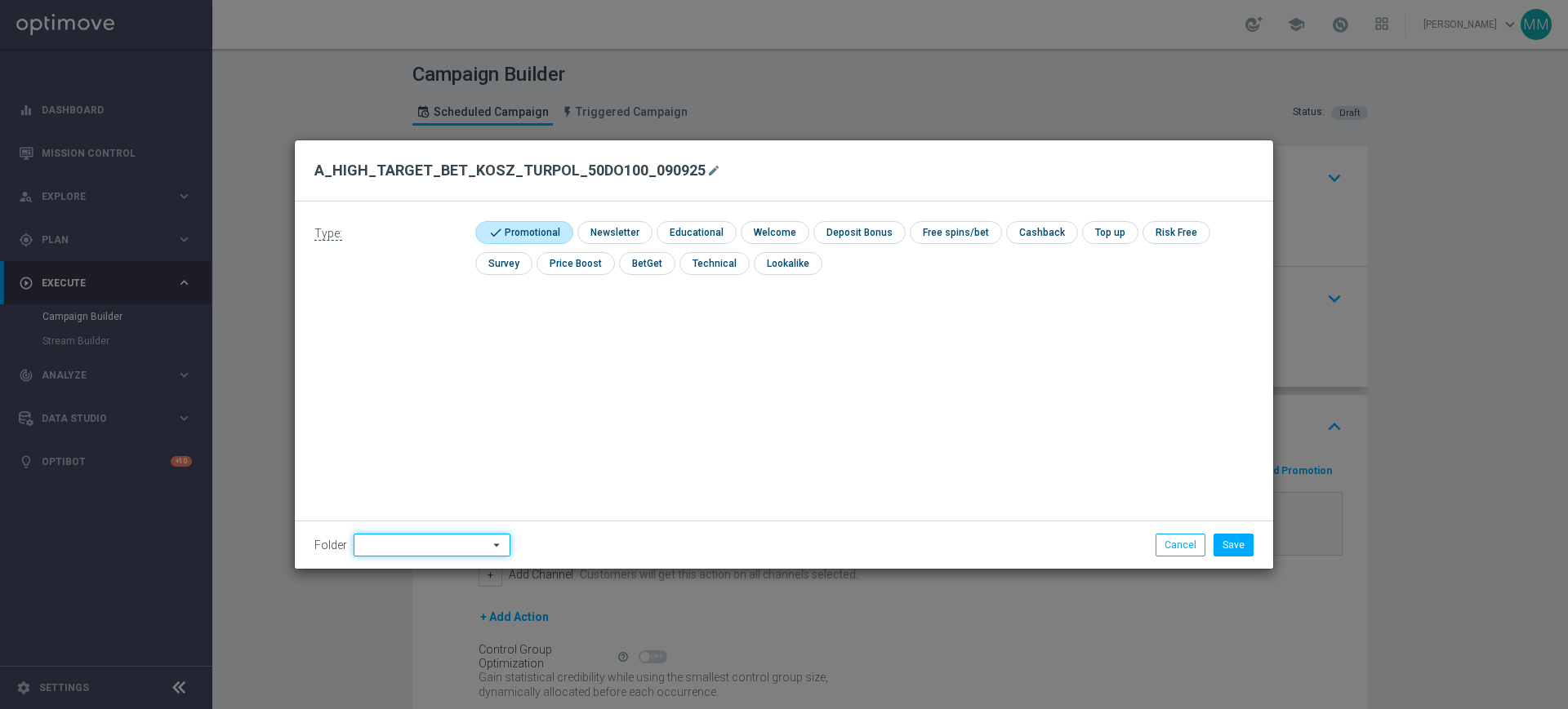
click at [454, 555] on input at bounding box center [432, 545] width 157 height 23
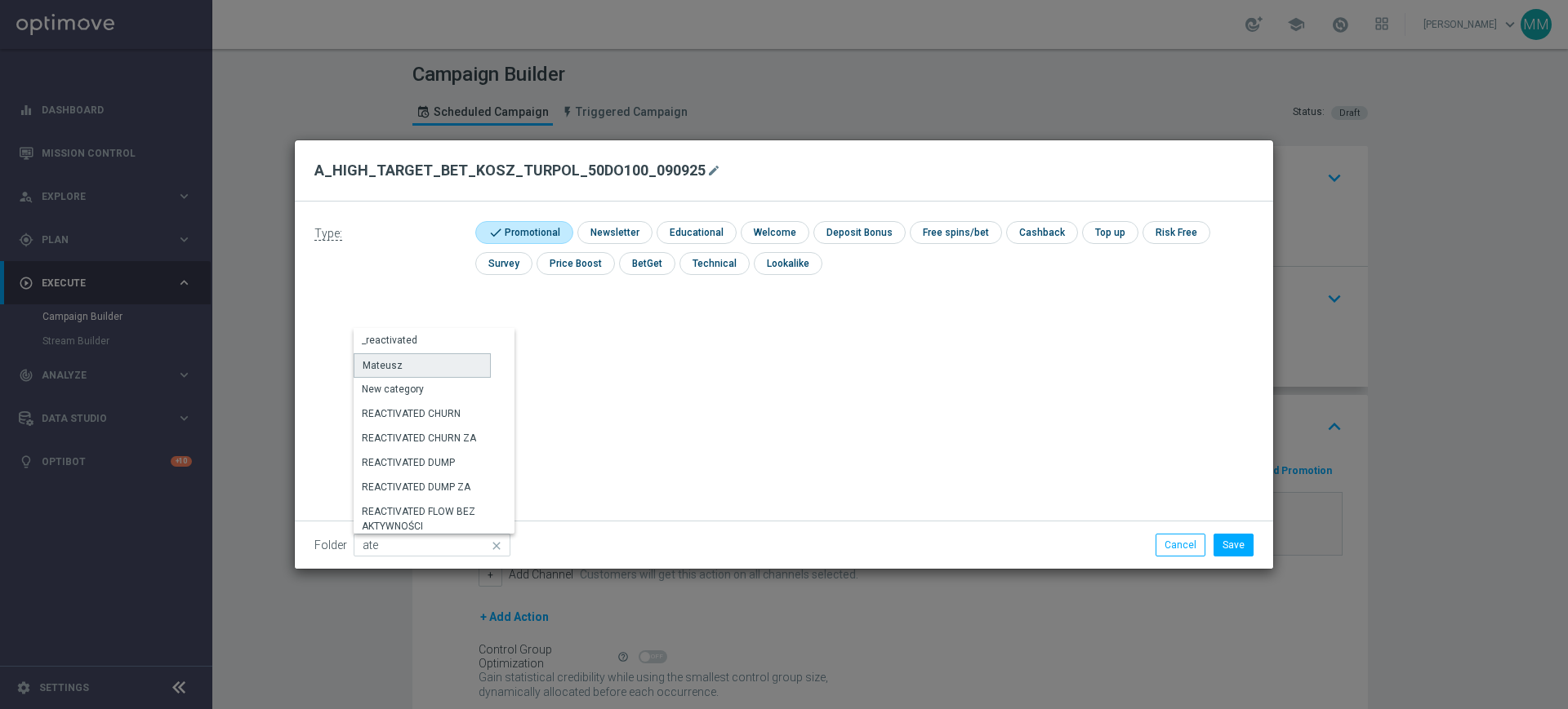
click at [426, 365] on div "Mateusz" at bounding box center [422, 366] width 137 height 24
type input "Mateusz"
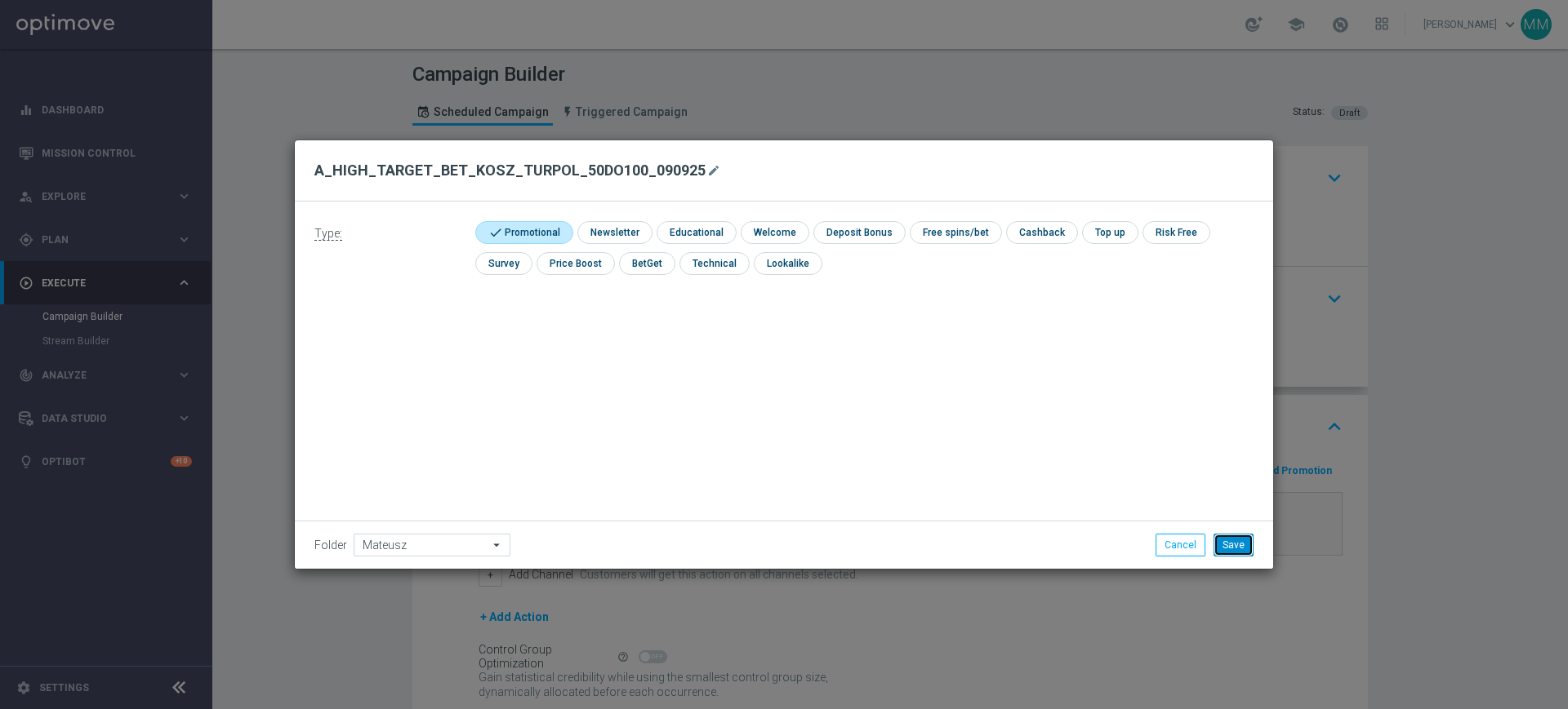
click at [1225, 540] on button "Save" at bounding box center [1234, 545] width 40 height 23
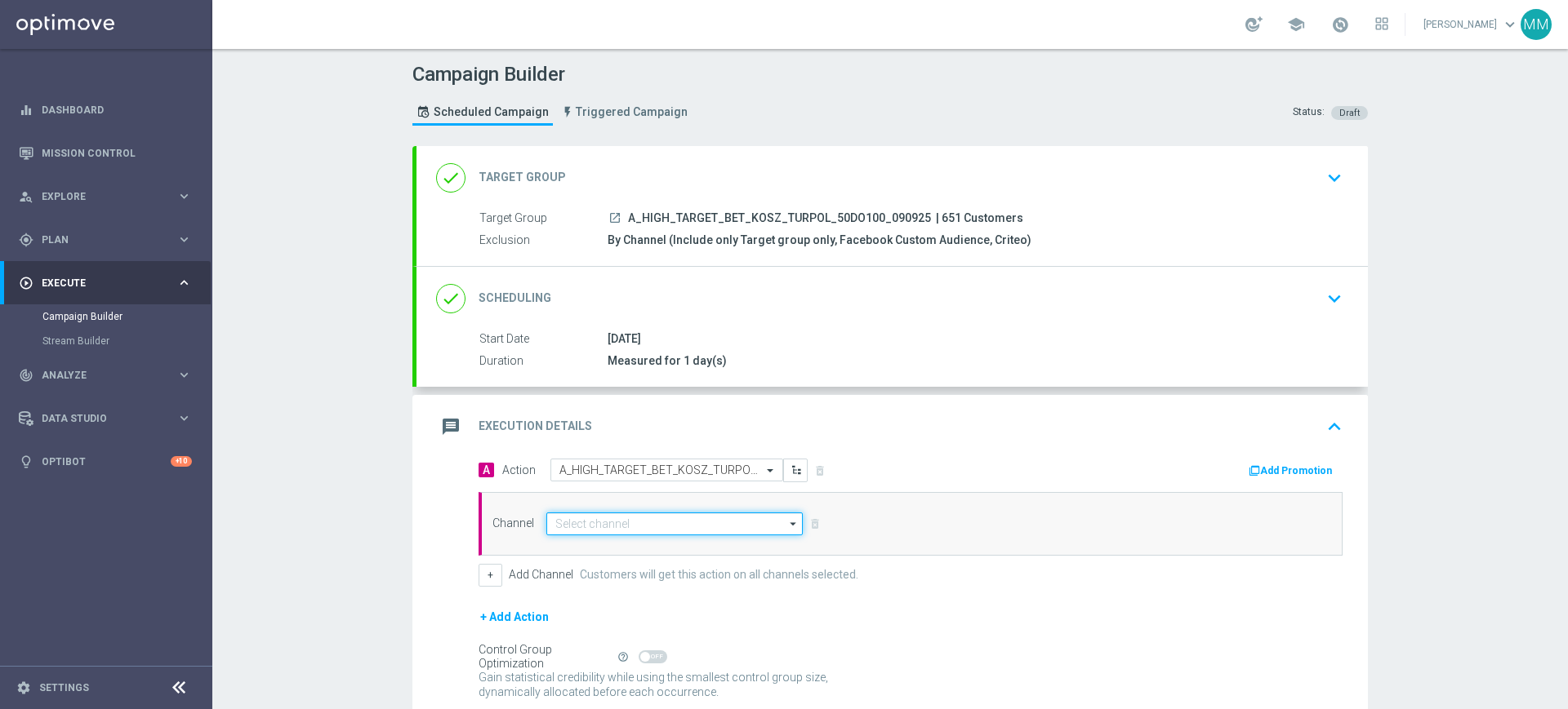
click at [672, 520] on input at bounding box center [674, 524] width 256 height 23
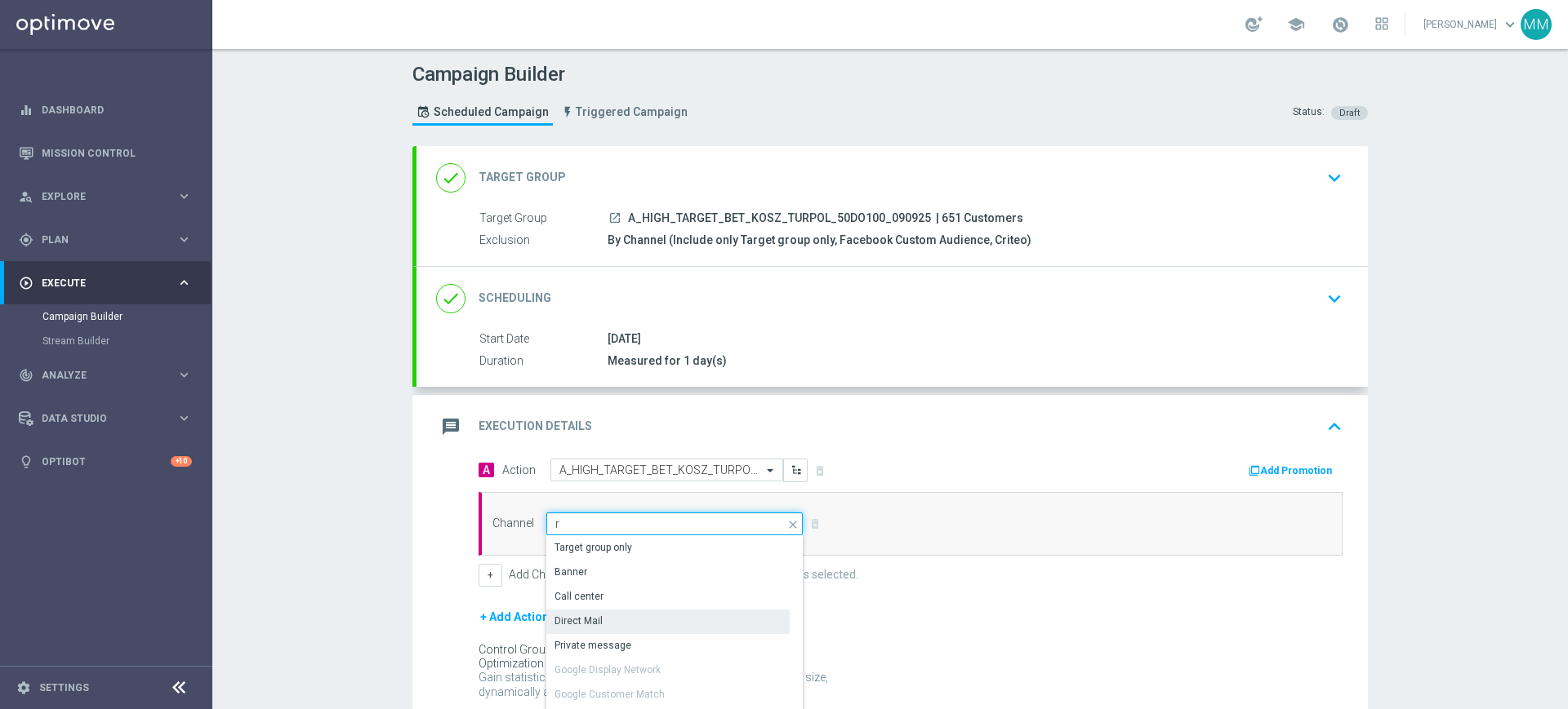
scroll to position [40, 0]
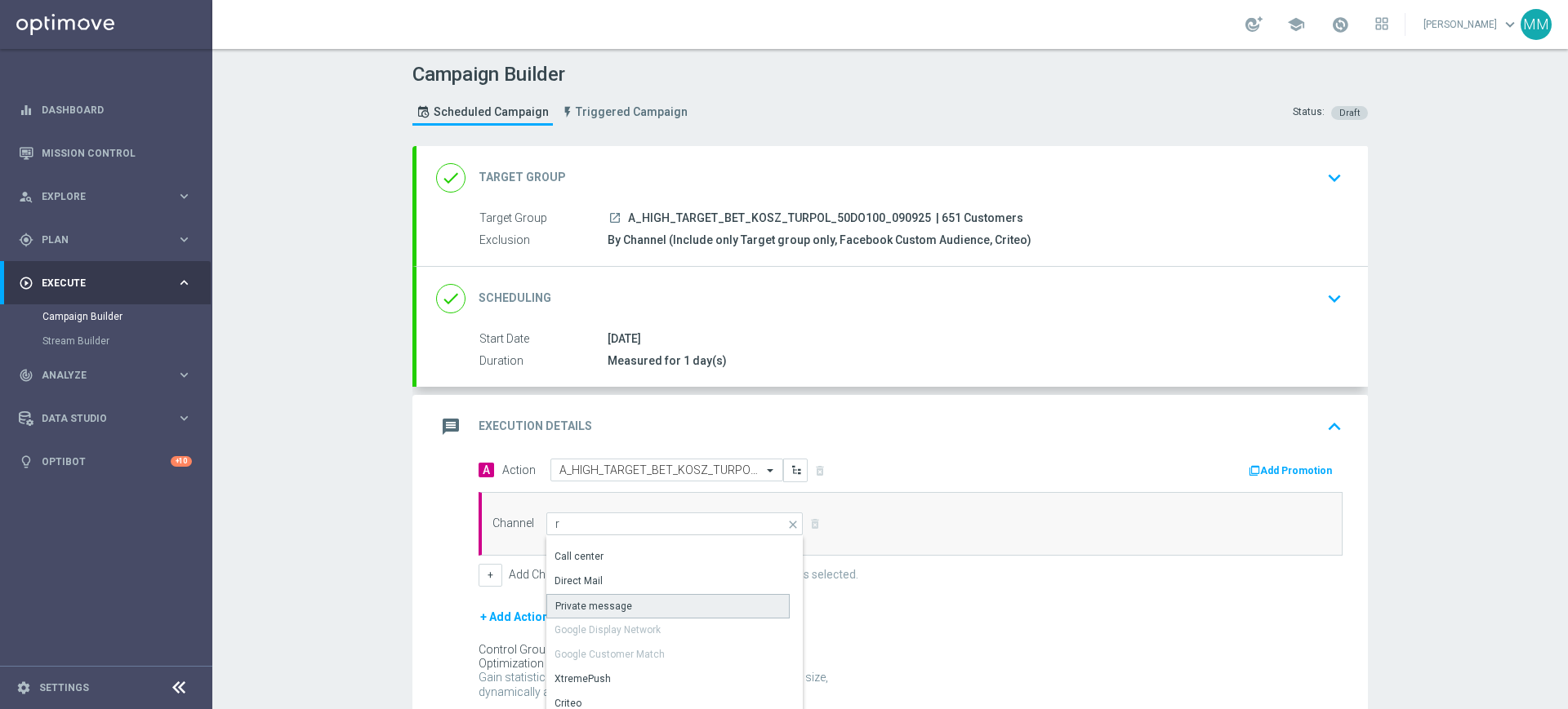
click at [623, 611] on div "Private message" at bounding box center [667, 607] width 243 height 24
type input "Private message"
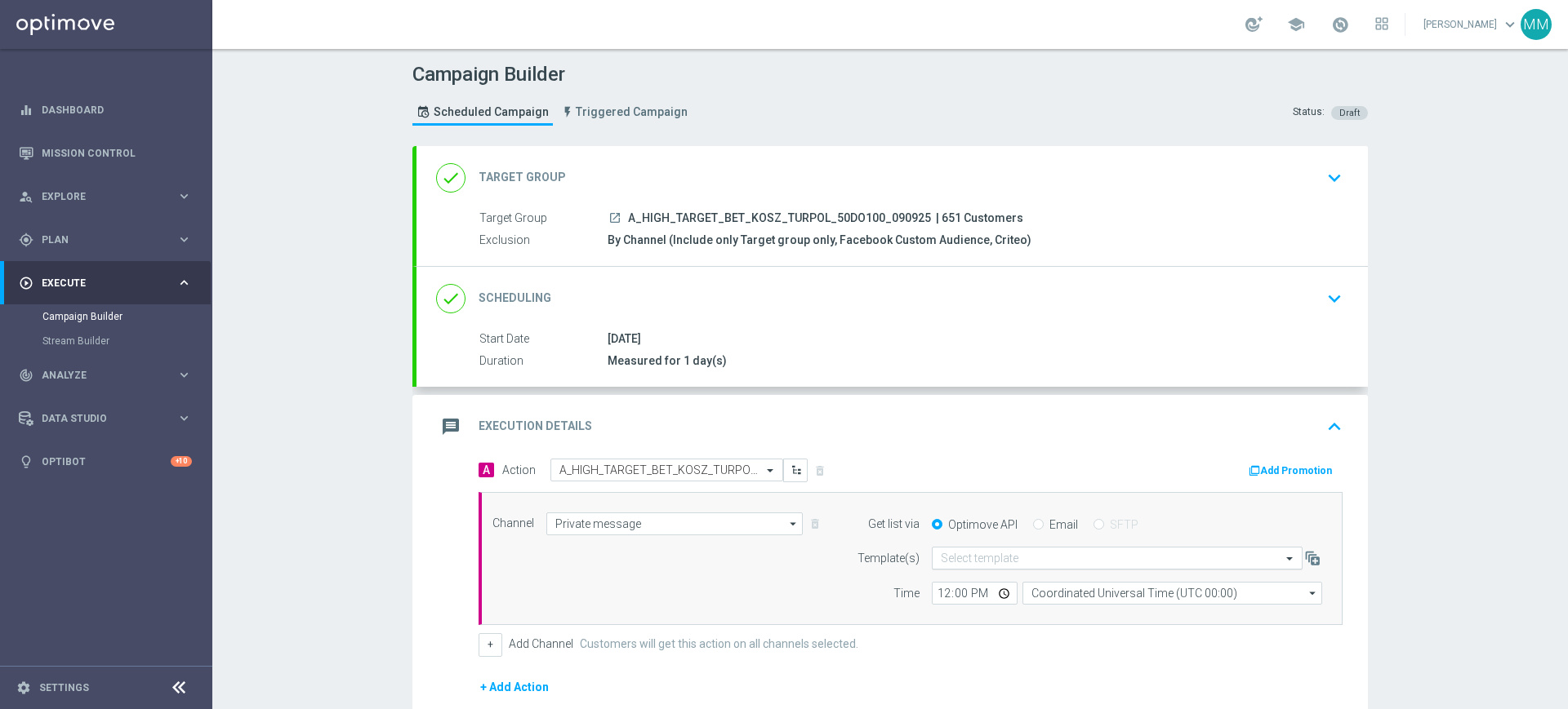
click at [1103, 565] on input "text" at bounding box center [1101, 558] width 320 height 14
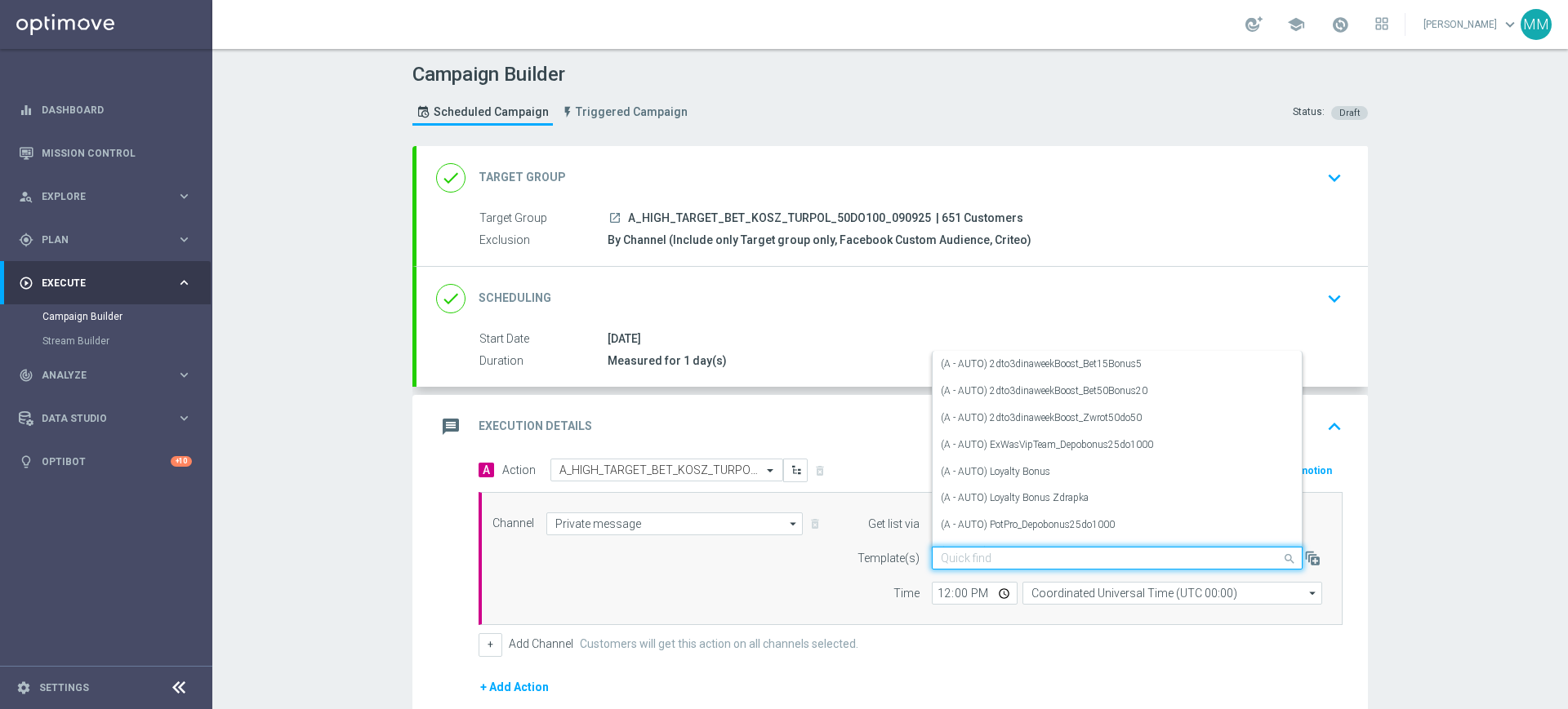
paste input "A_HIGH_TARGET_BET_KOSZ_TURPOL_50DO100_090925"
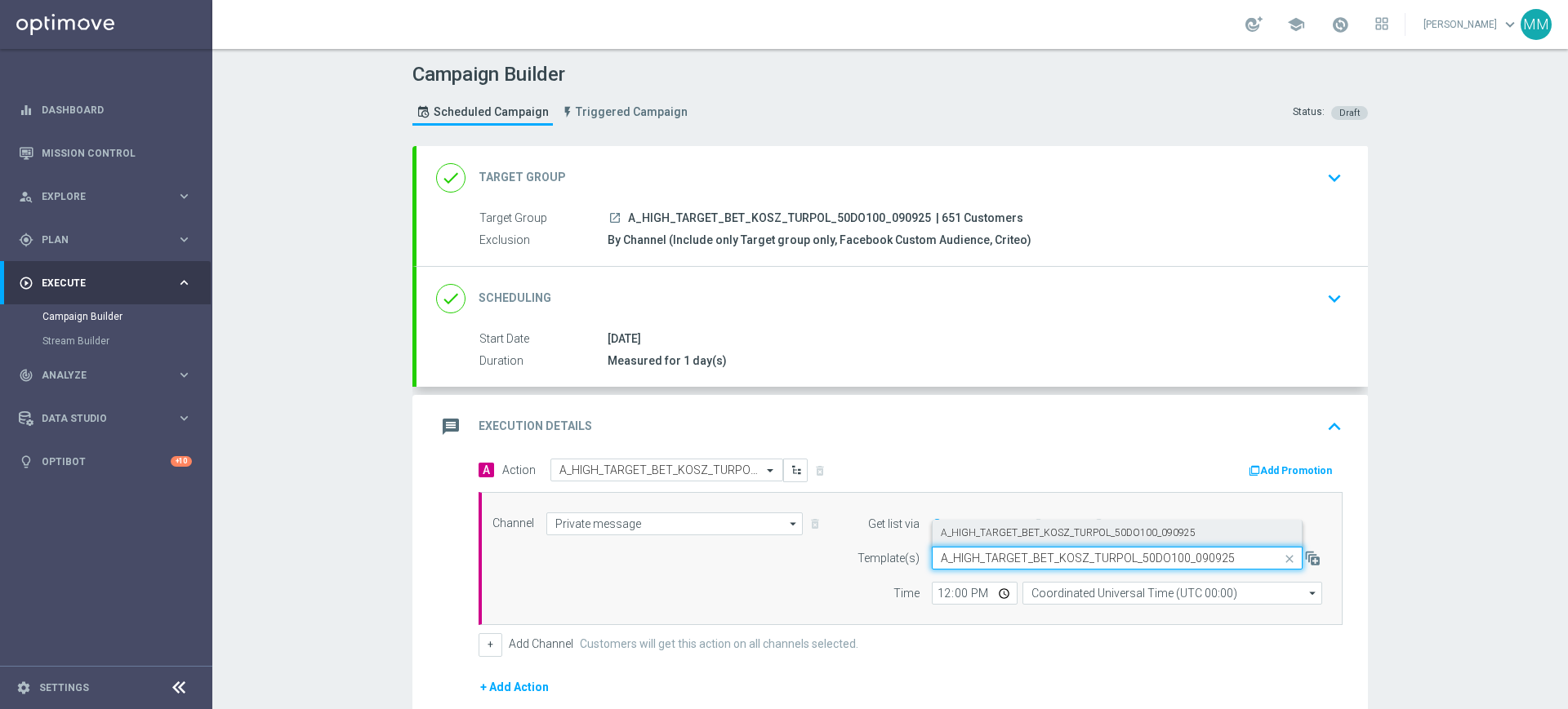
click at [1029, 527] on label "A_HIGH_TARGET_BET_KOSZ_TURPOL_50DO100_090925" at bounding box center [1069, 533] width 255 height 14
type input "A_HIGH_TARGET_BET_KOSZ_TURPOL_50DO100_090925"
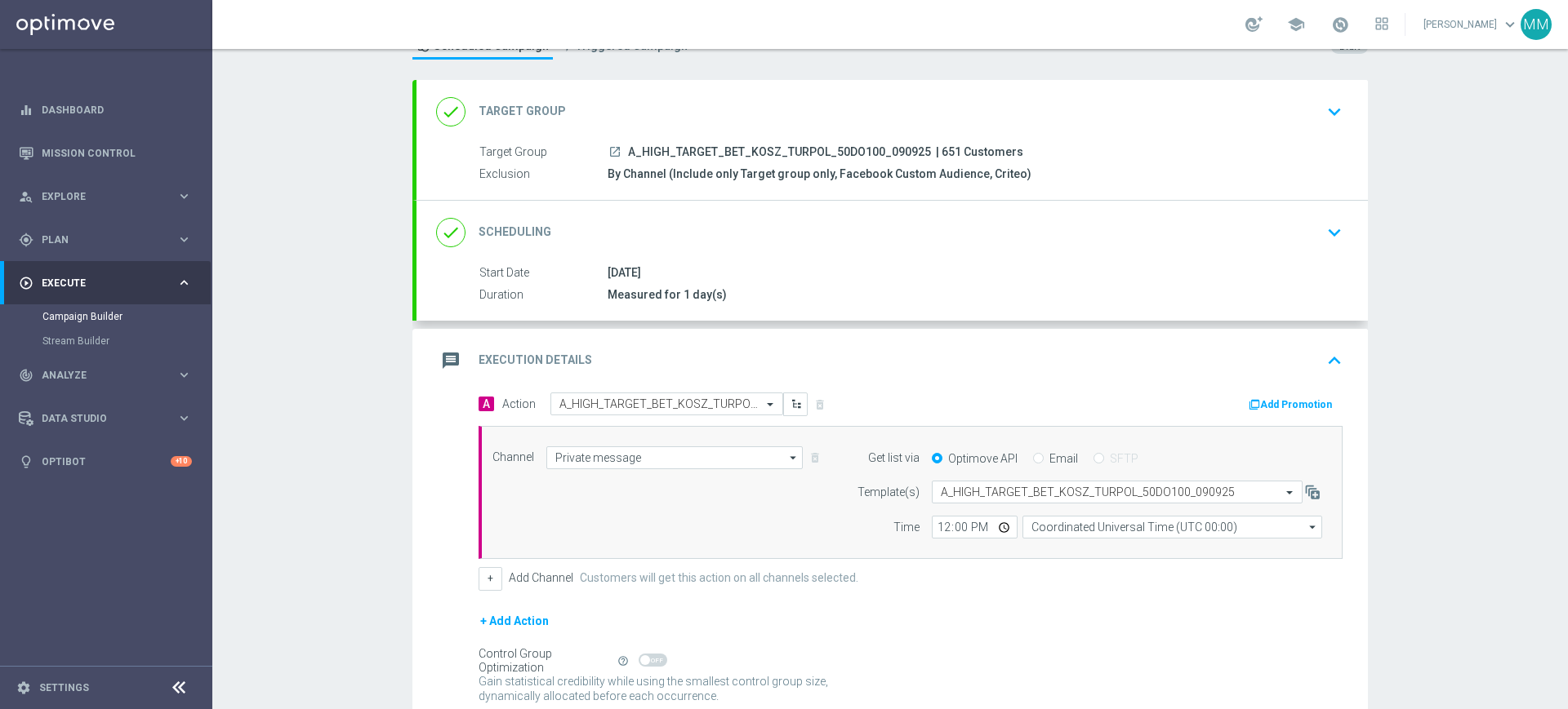
scroll to position [102, 0]
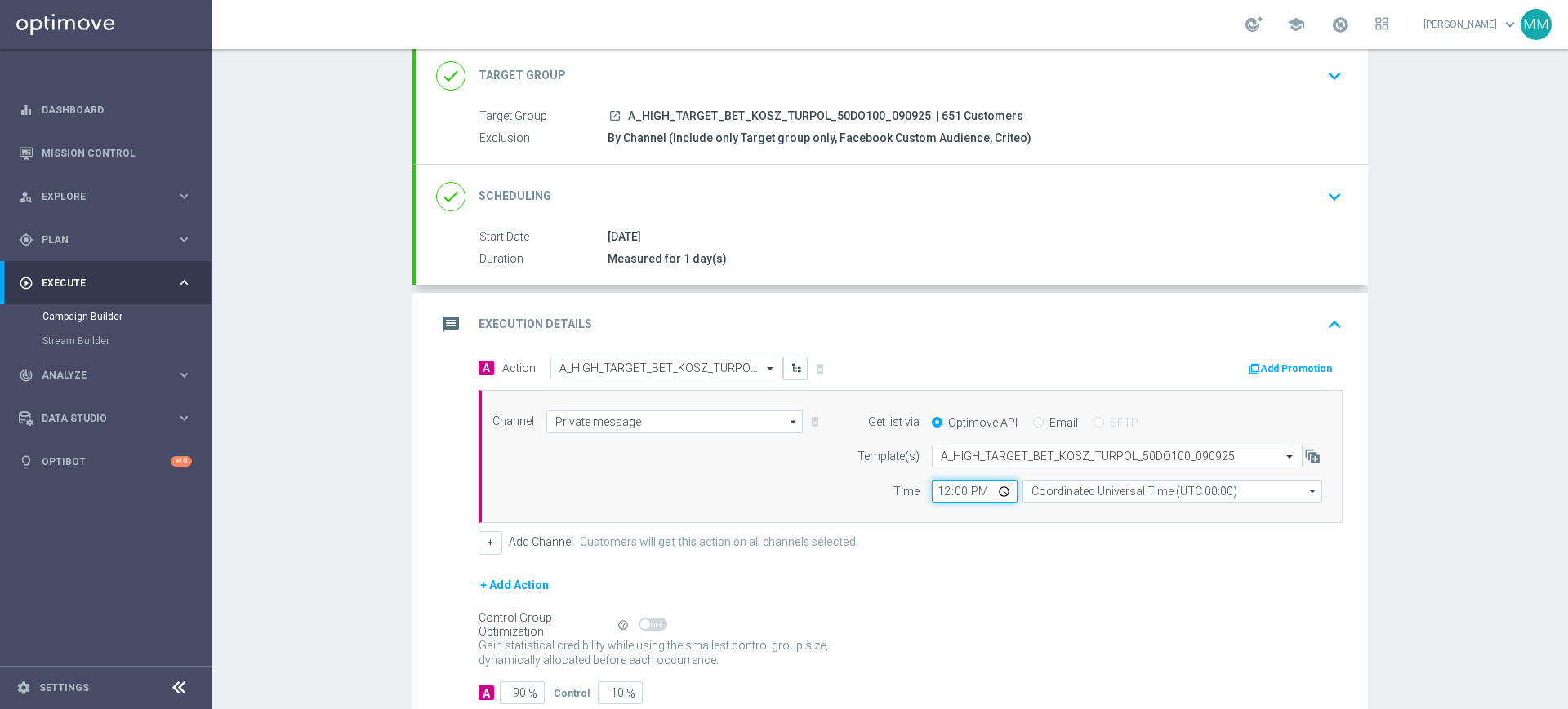
click at [943, 486] on input "12:00" at bounding box center [974, 491] width 85 height 23
type input "11:08"
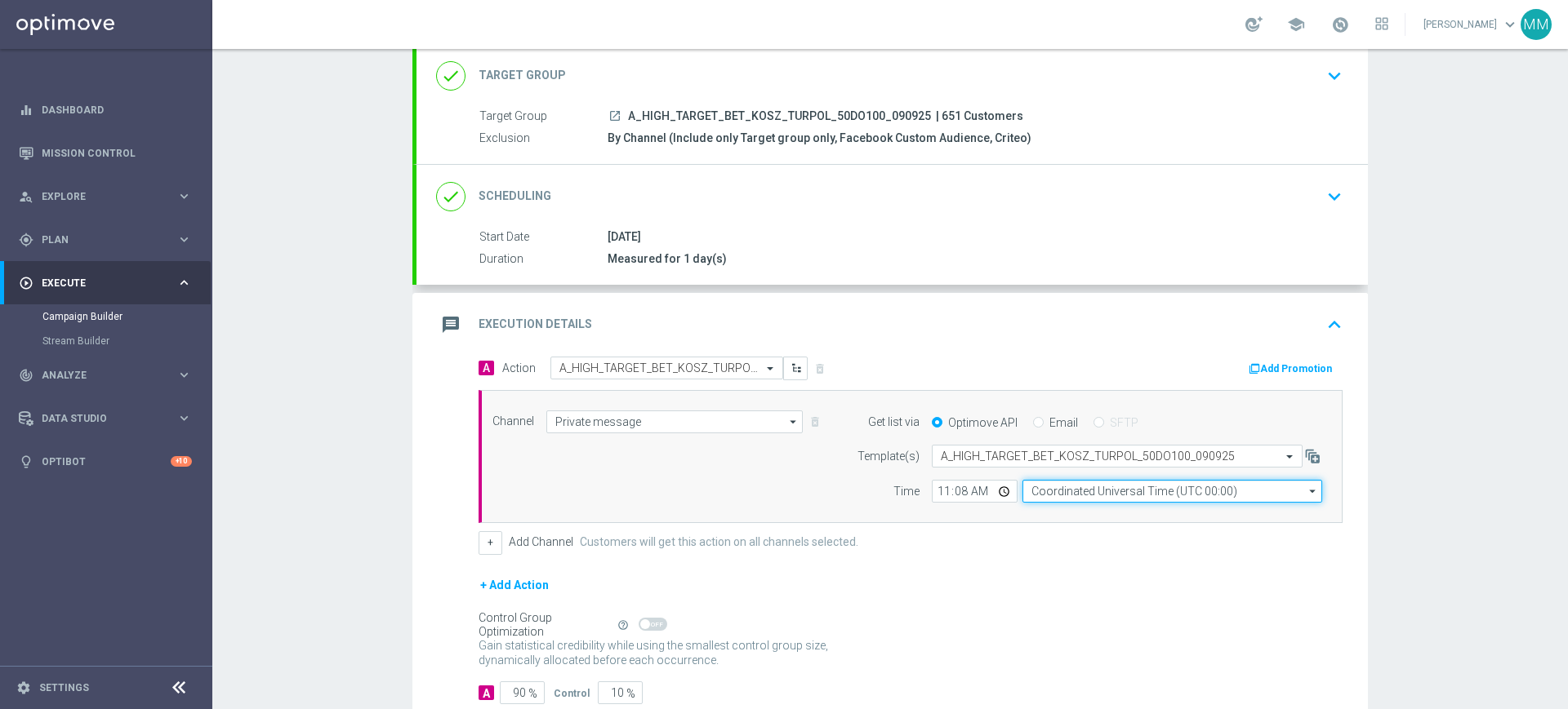
click at [1044, 483] on input "Coordinated Universal Time (UTC 00:00)" at bounding box center [1172, 491] width 299 height 23
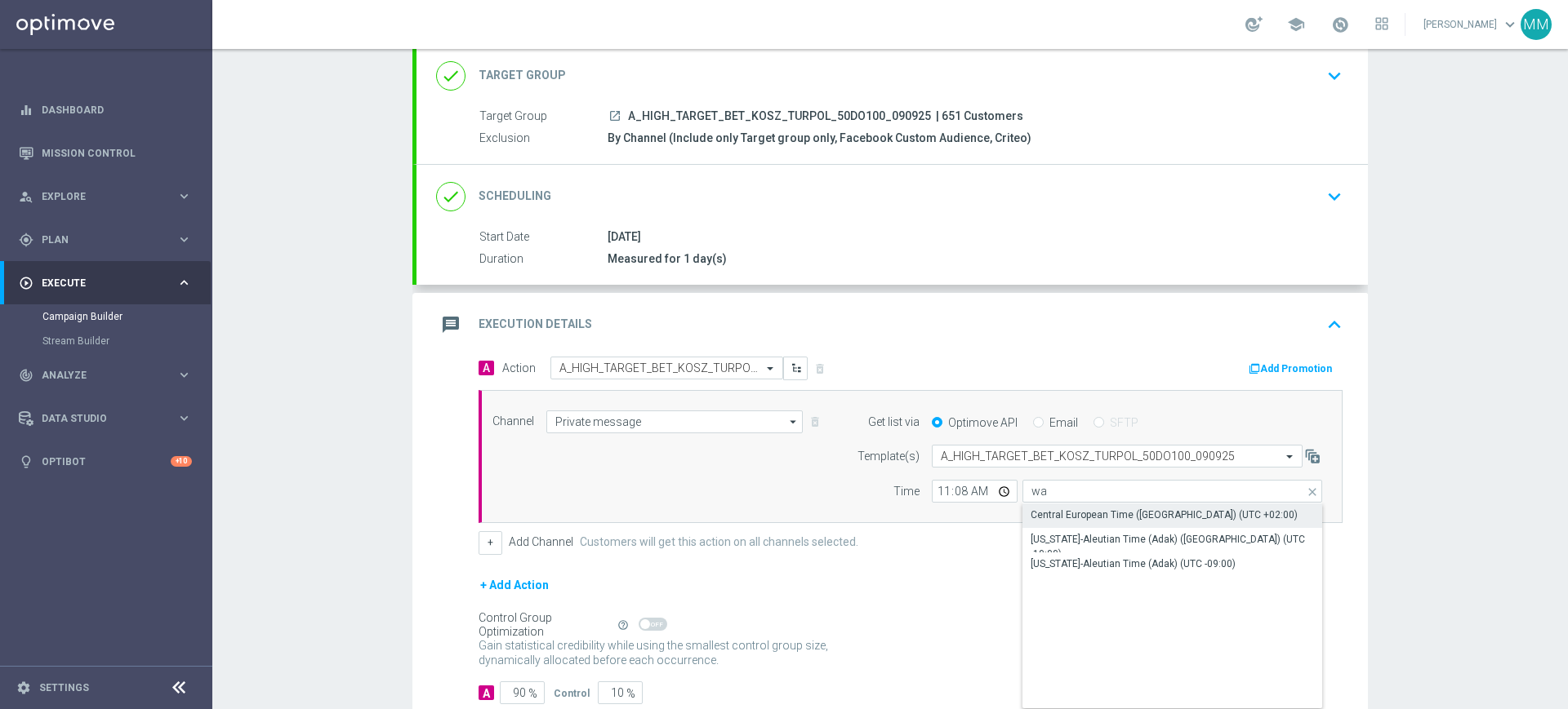
click at [1065, 505] on div "Central European Time (Warsaw) (UTC +02:00)" at bounding box center [1172, 515] width 299 height 23
type input "Central European Time (Warsaw) (UTC +02:00)"
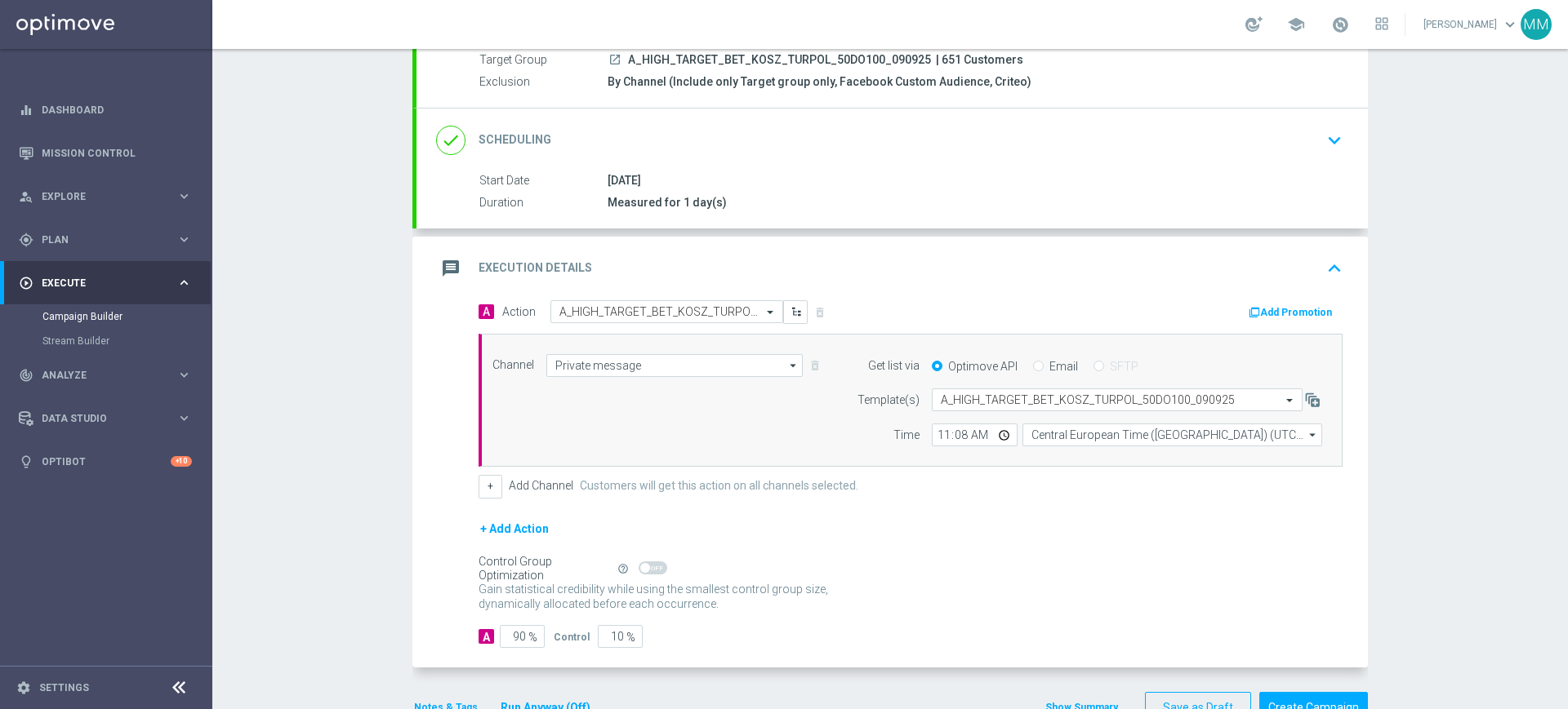
scroll to position [205, 0]
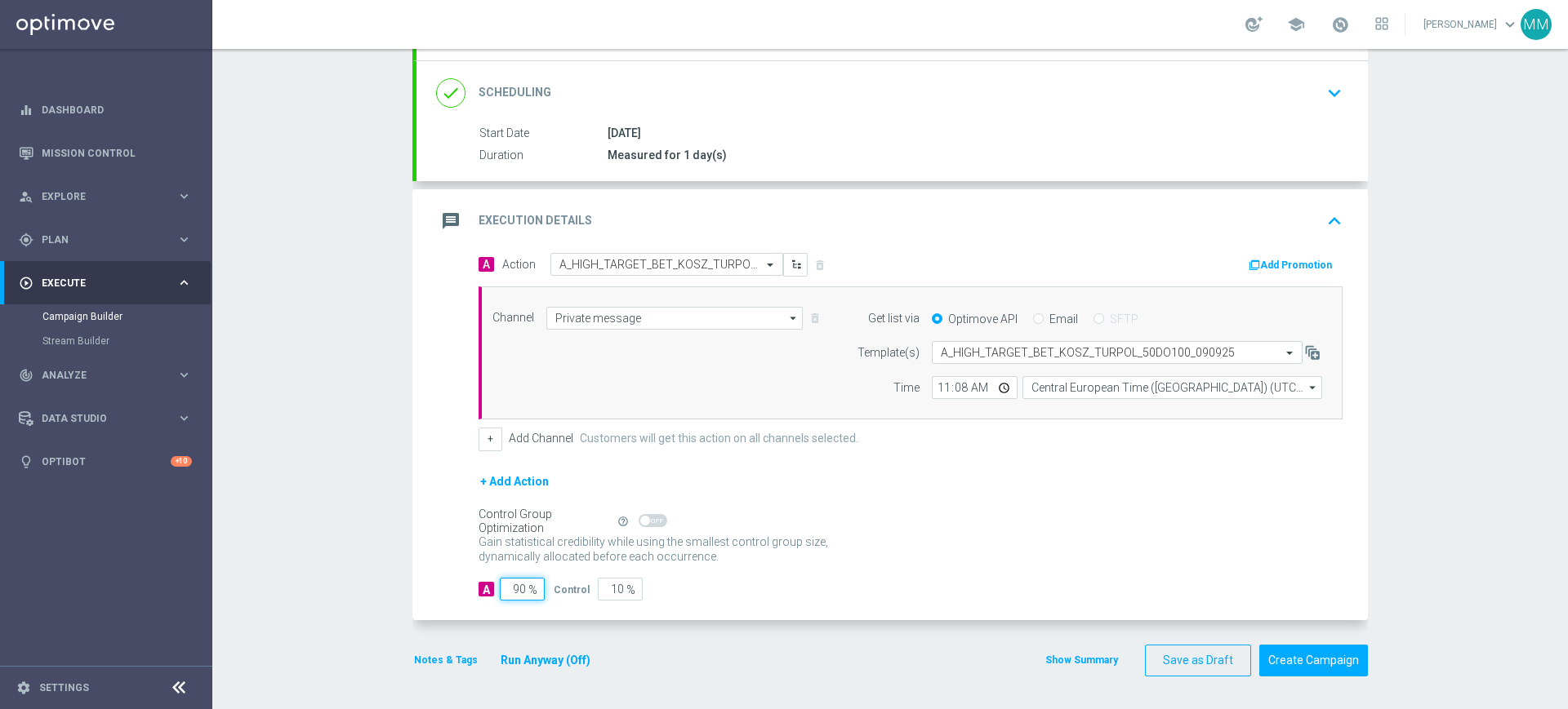
click at [510, 587] on input "90" at bounding box center [523, 589] width 45 height 23
click at [457, 653] on button "Notes & Tags" at bounding box center [446, 660] width 67 height 18
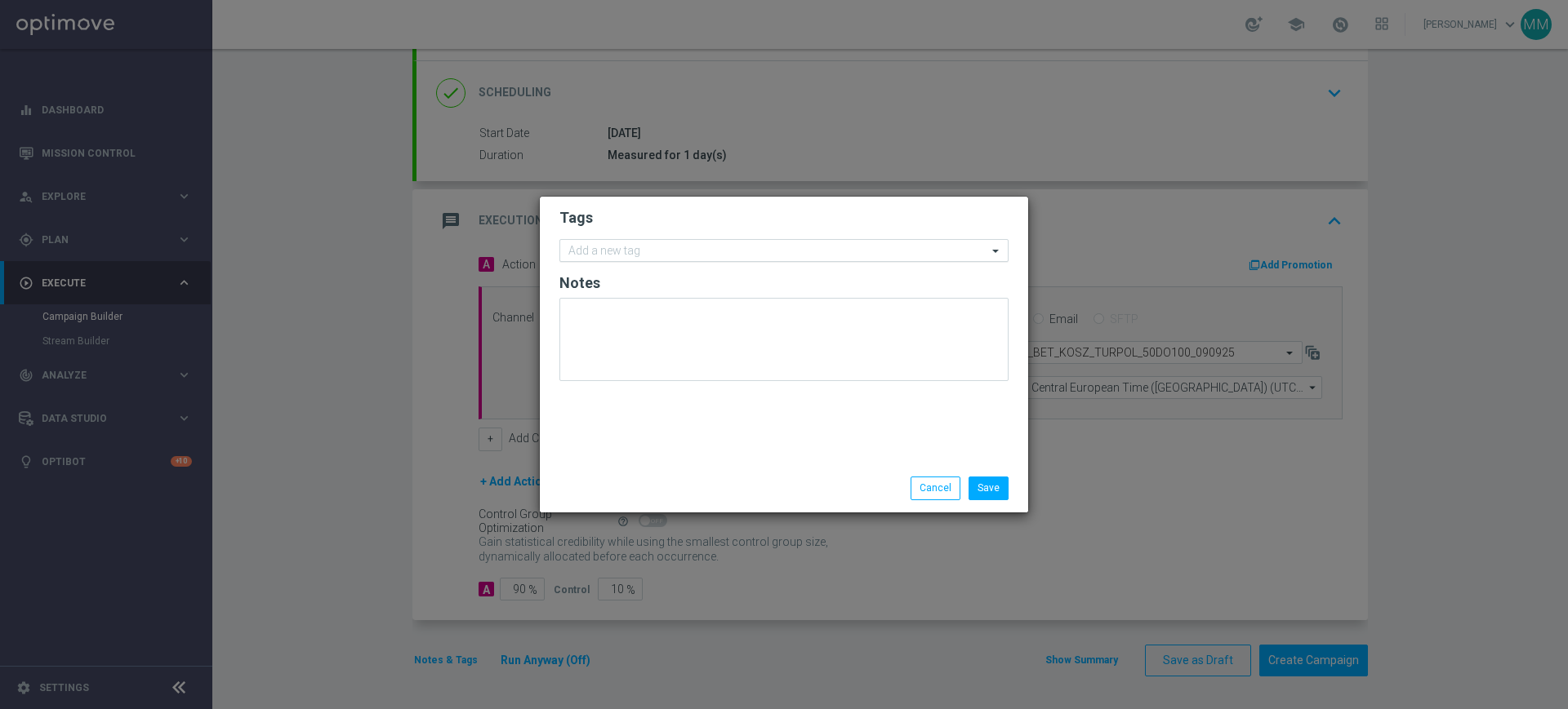
click at [637, 260] on div at bounding box center [776, 252] width 421 height 16
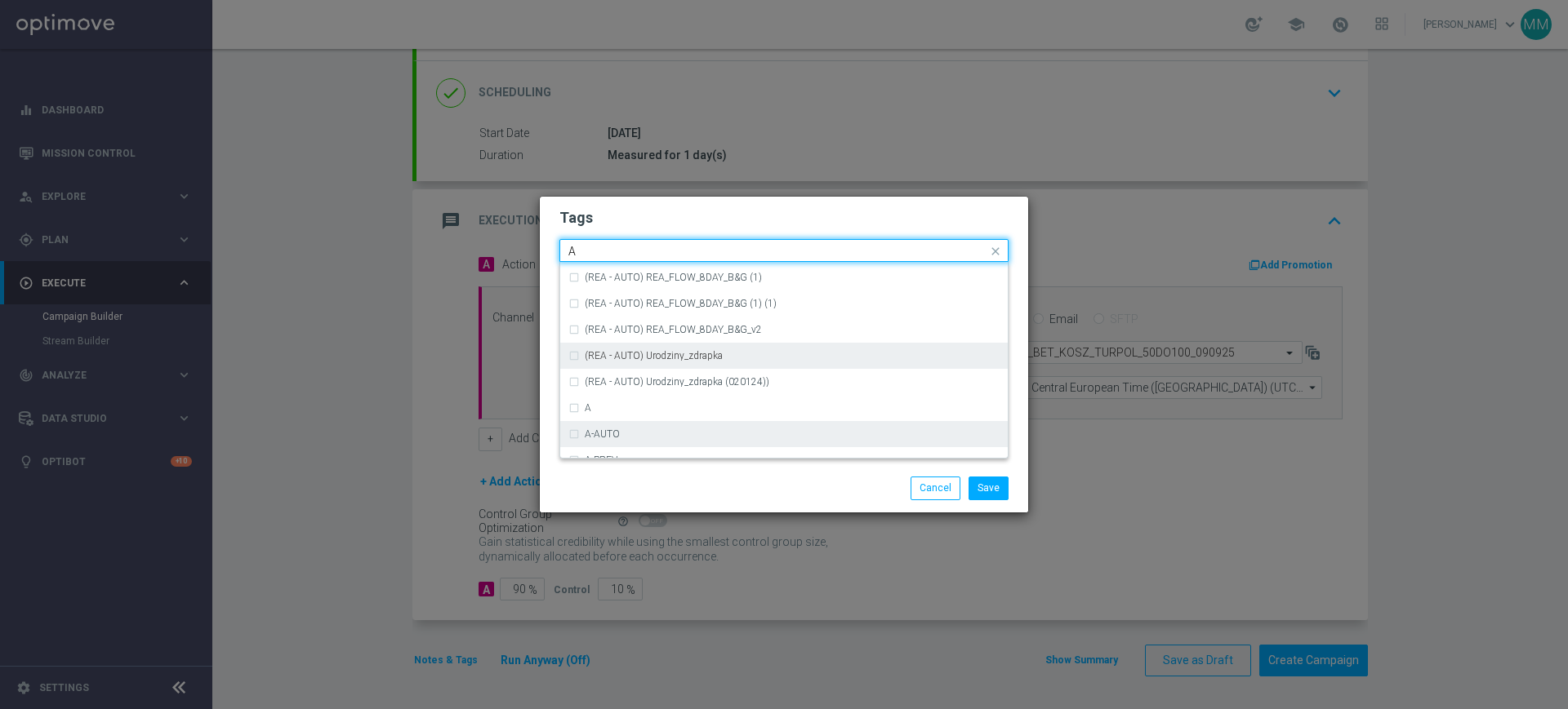
scroll to position [1938, 0]
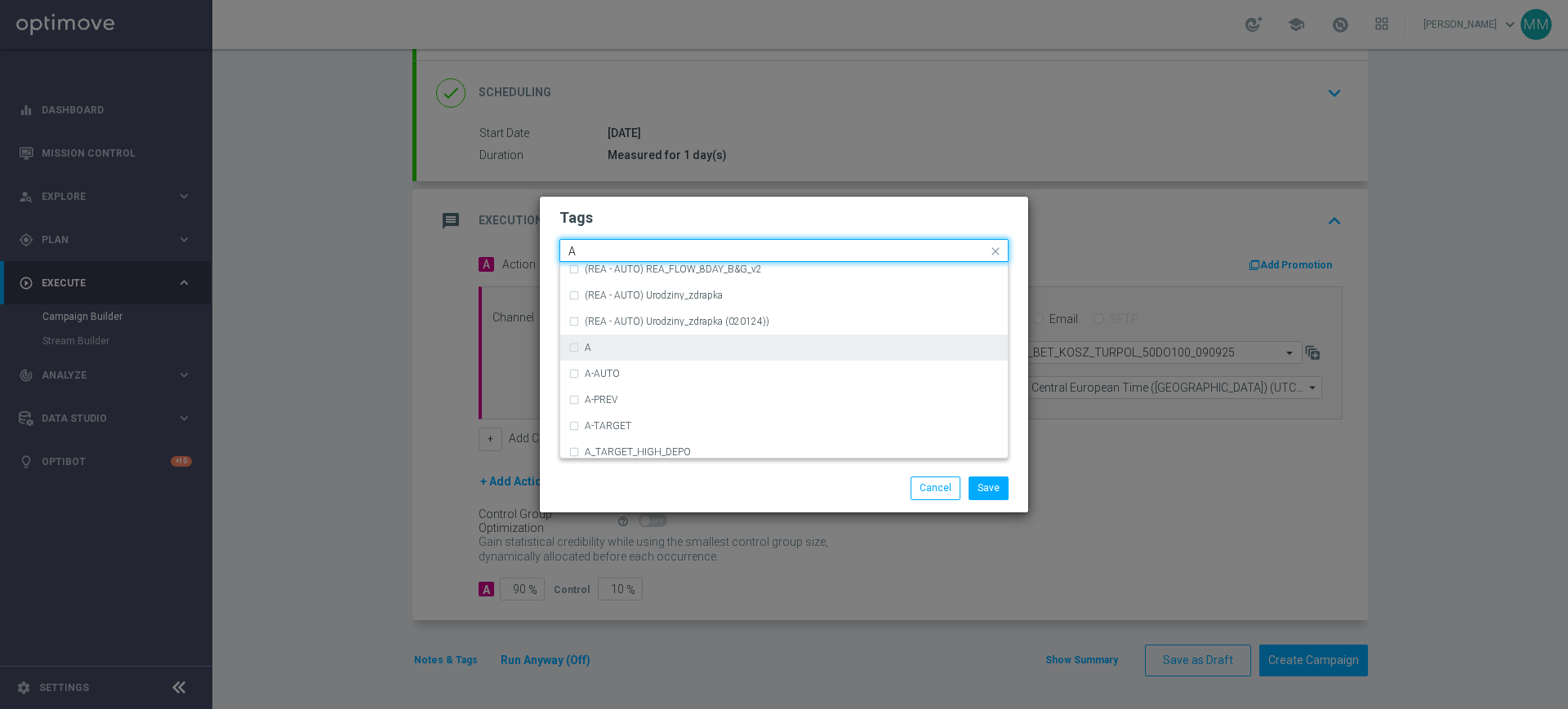
click at [613, 353] on div "A" at bounding box center [784, 348] width 432 height 26
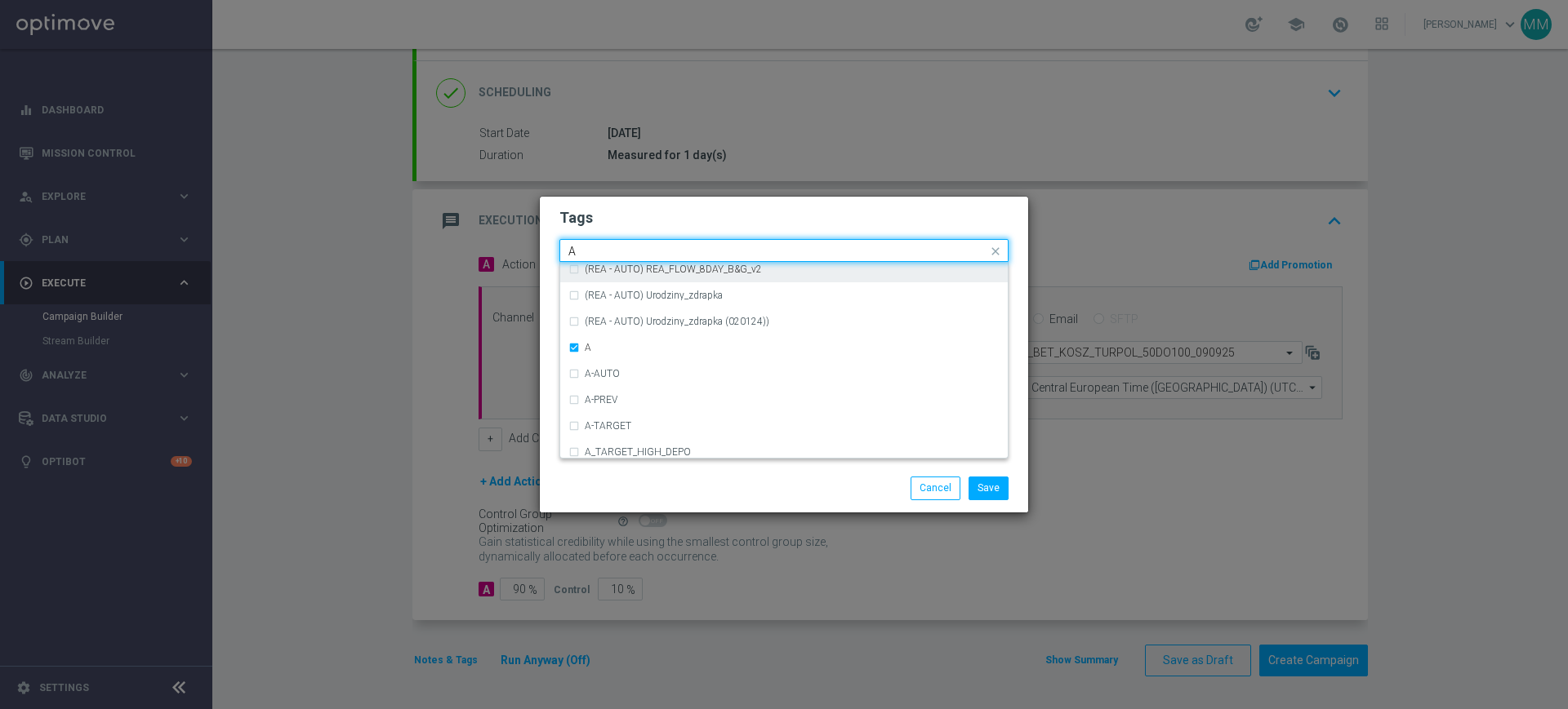
click at [614, 249] on input "A" at bounding box center [778, 251] width 419 height 14
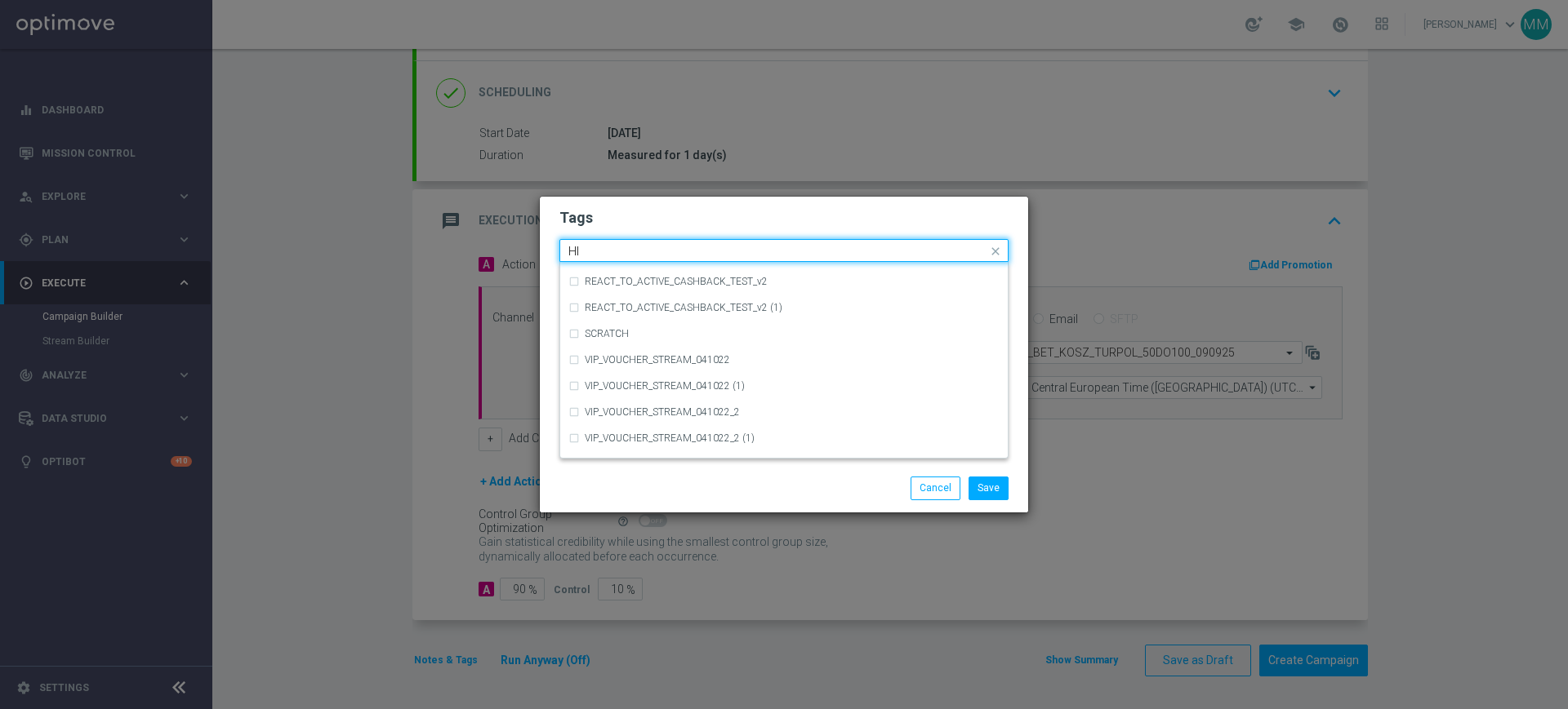
scroll to position [0, 0]
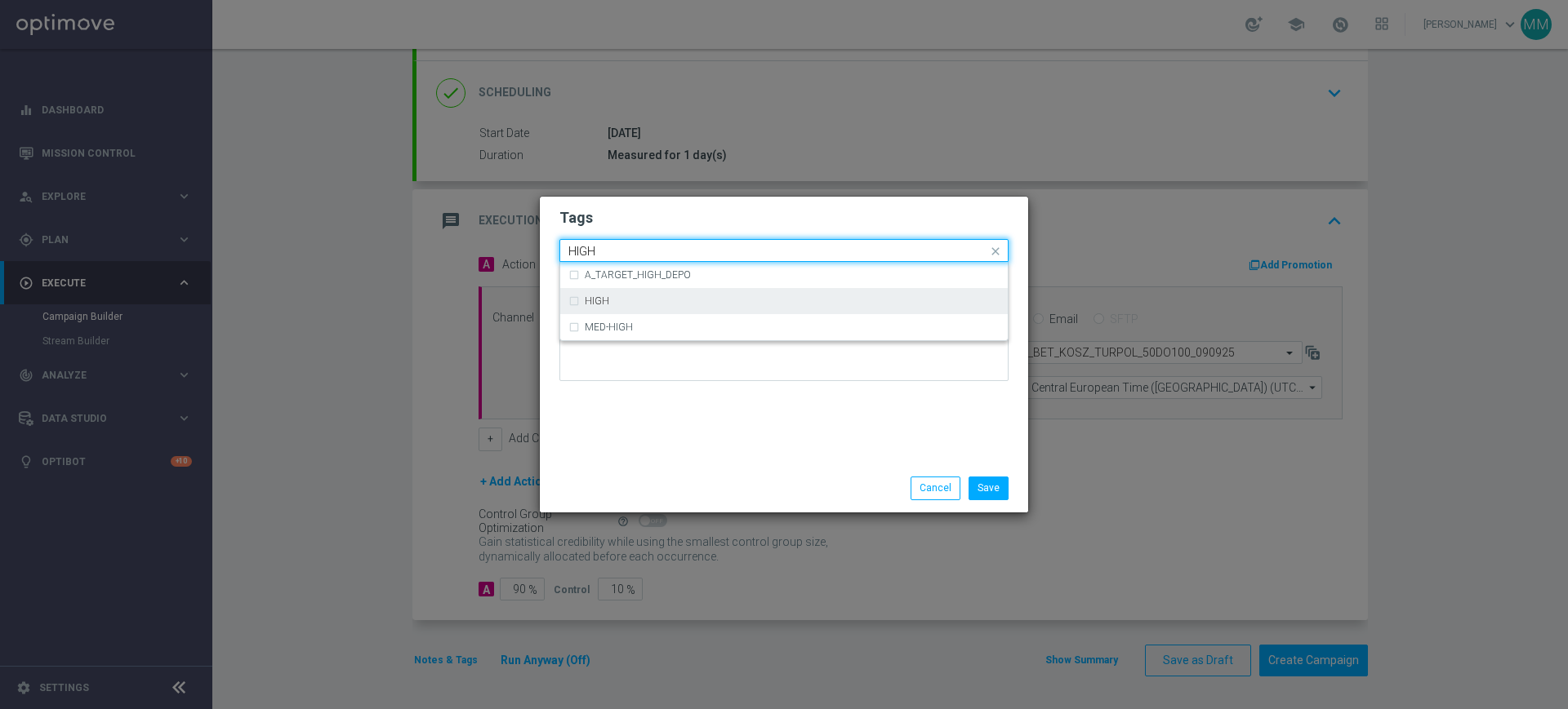
click at [726, 296] on div "HIGH" at bounding box center [792, 301] width 415 height 9
type input "HIGH"
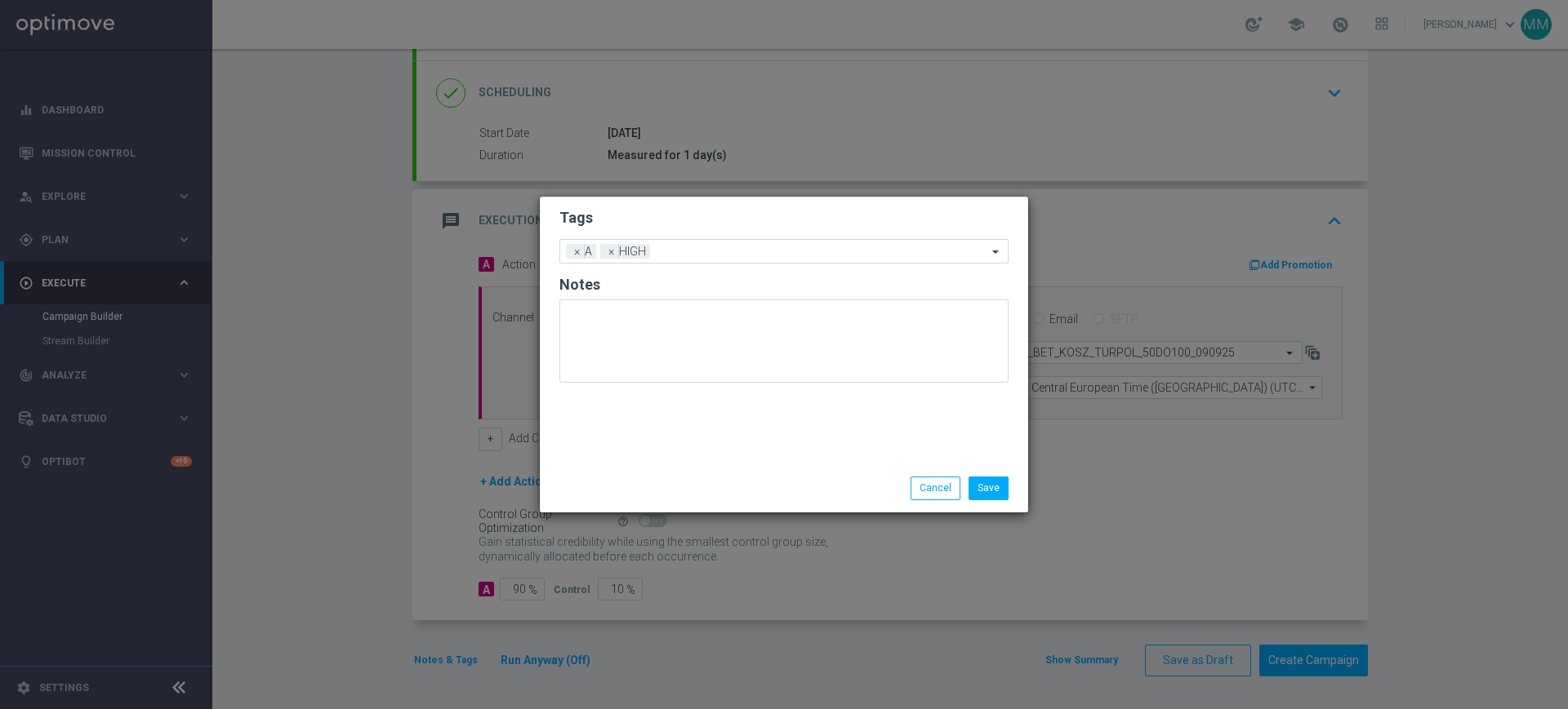
click at [697, 227] on h2 "Tags" at bounding box center [784, 218] width 449 height 20
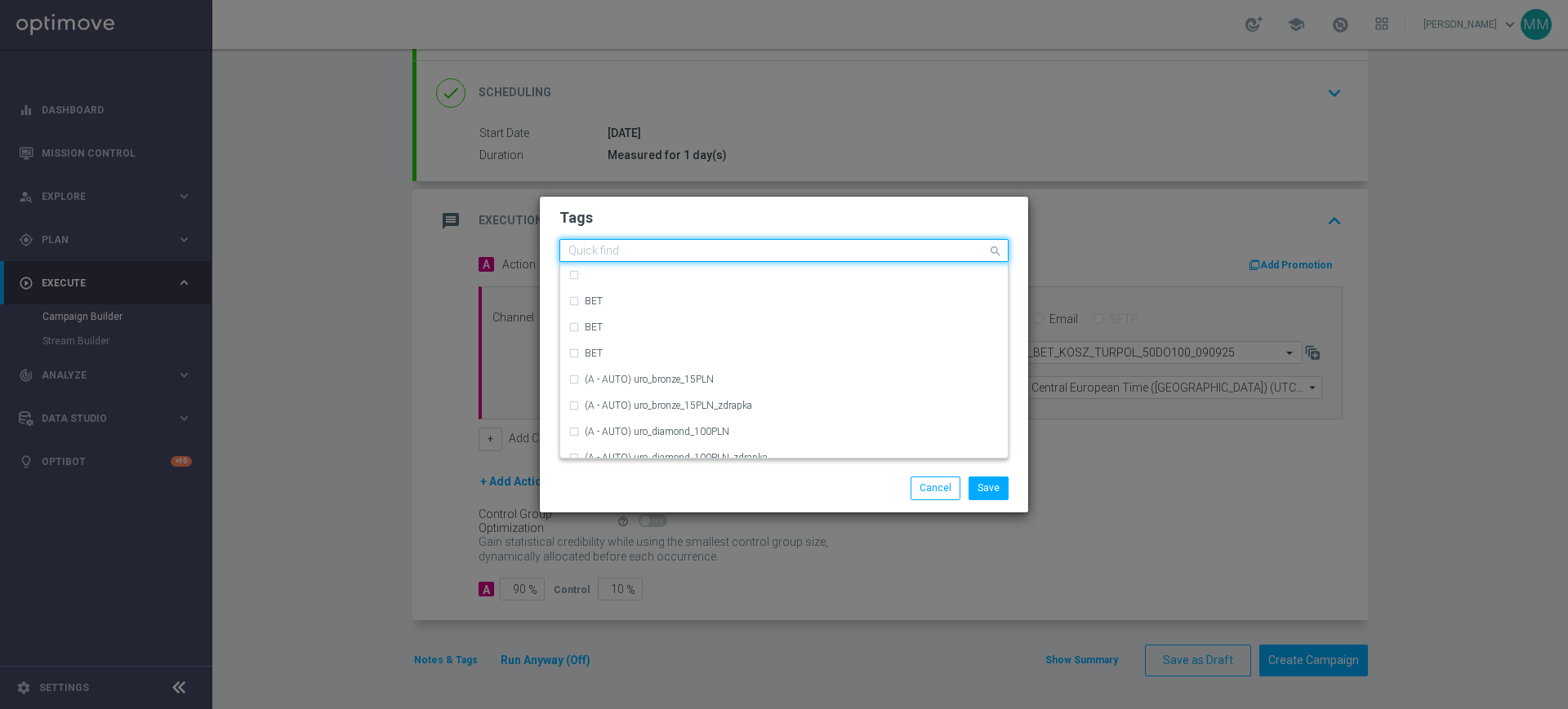
click at [696, 257] on input "text" at bounding box center [778, 251] width 419 height 14
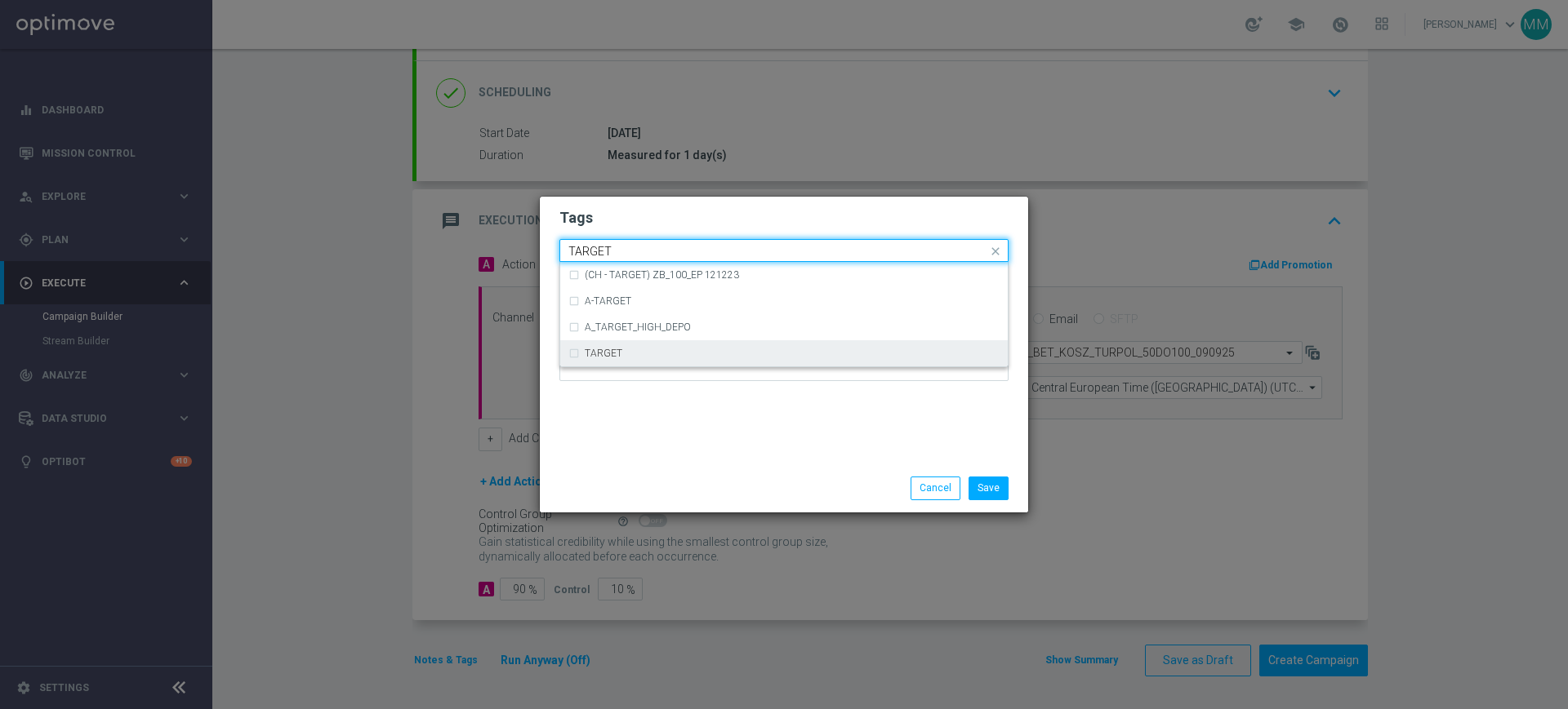
click at [636, 352] on div "TARGET" at bounding box center [792, 354] width 415 height 9
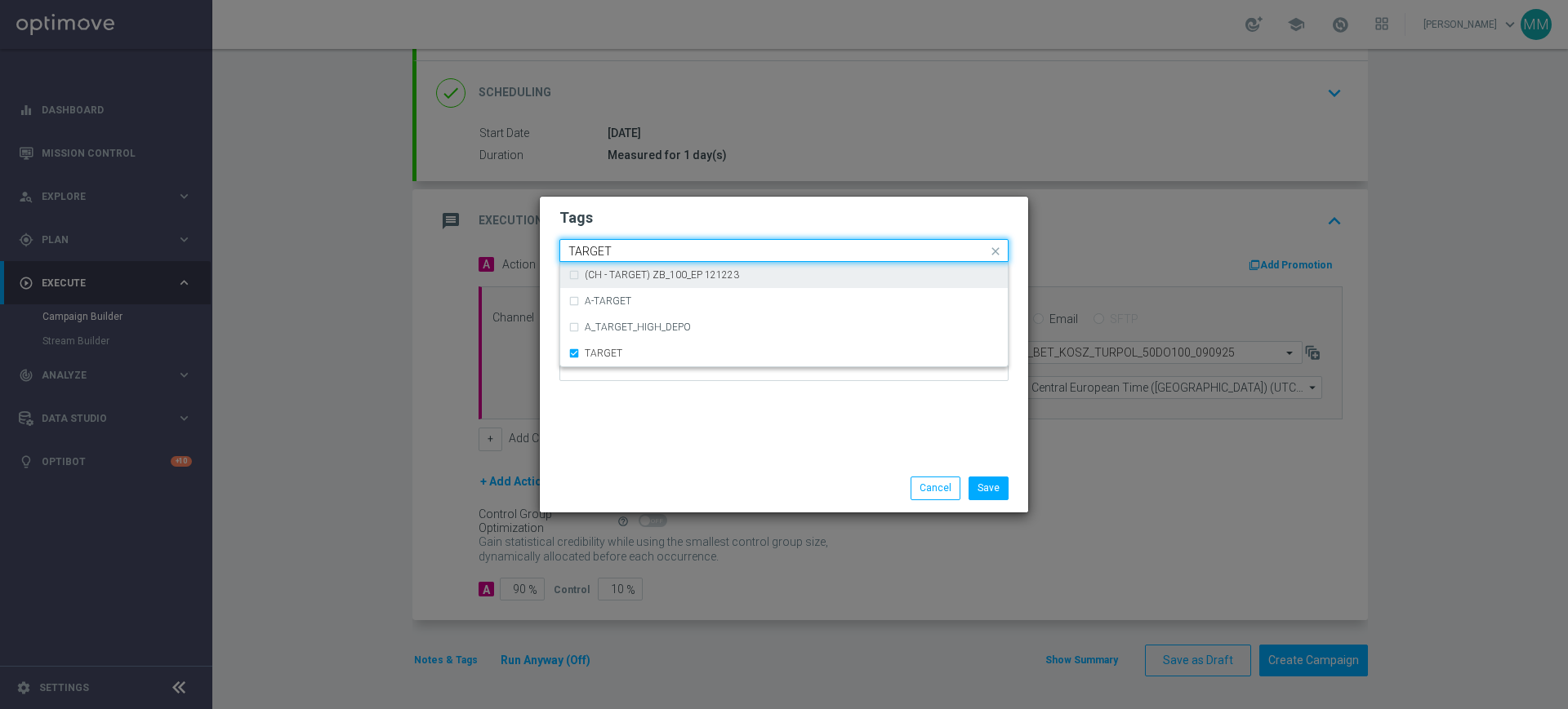
click at [635, 256] on input "TARGET" at bounding box center [778, 251] width 419 height 14
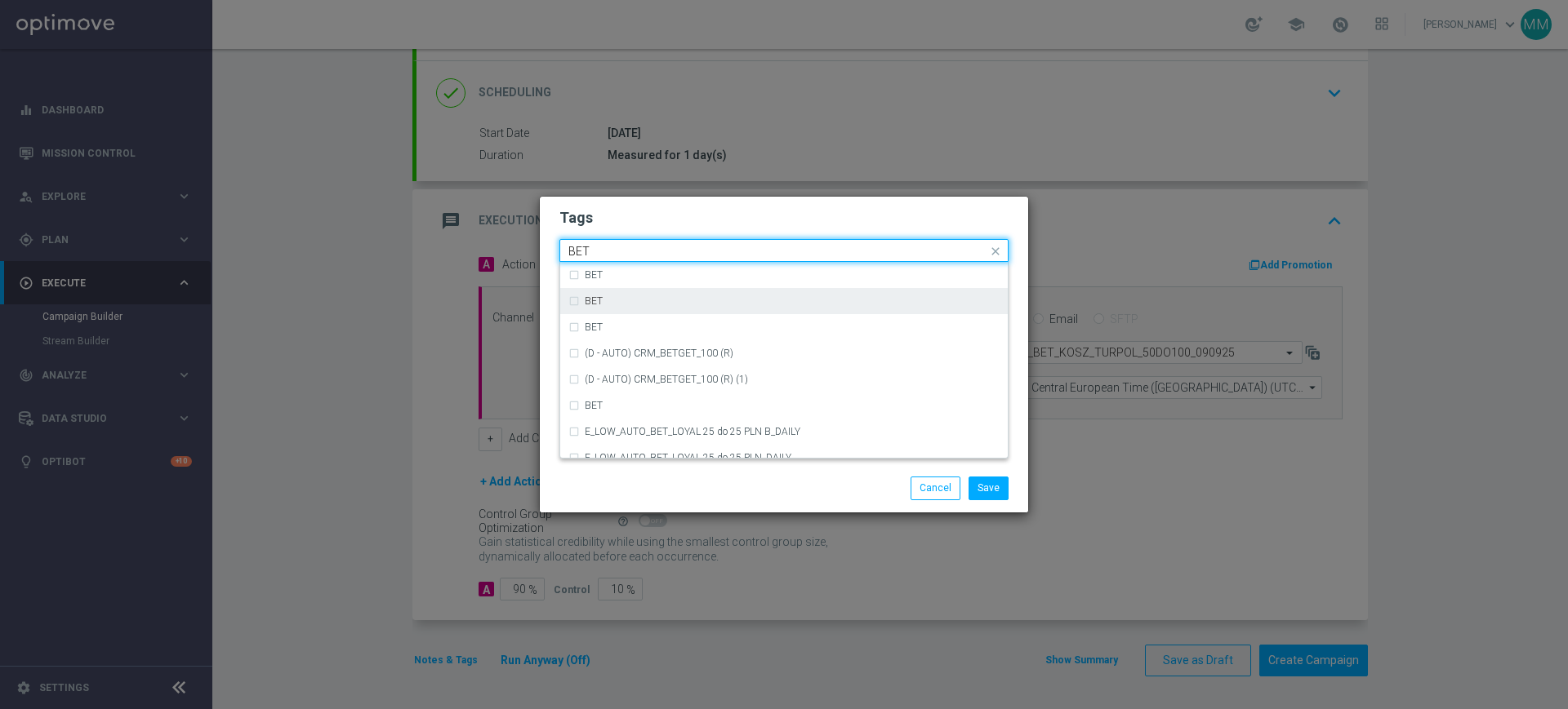
click at [652, 293] on div "BET" at bounding box center [784, 301] width 432 height 26
type input "BET"
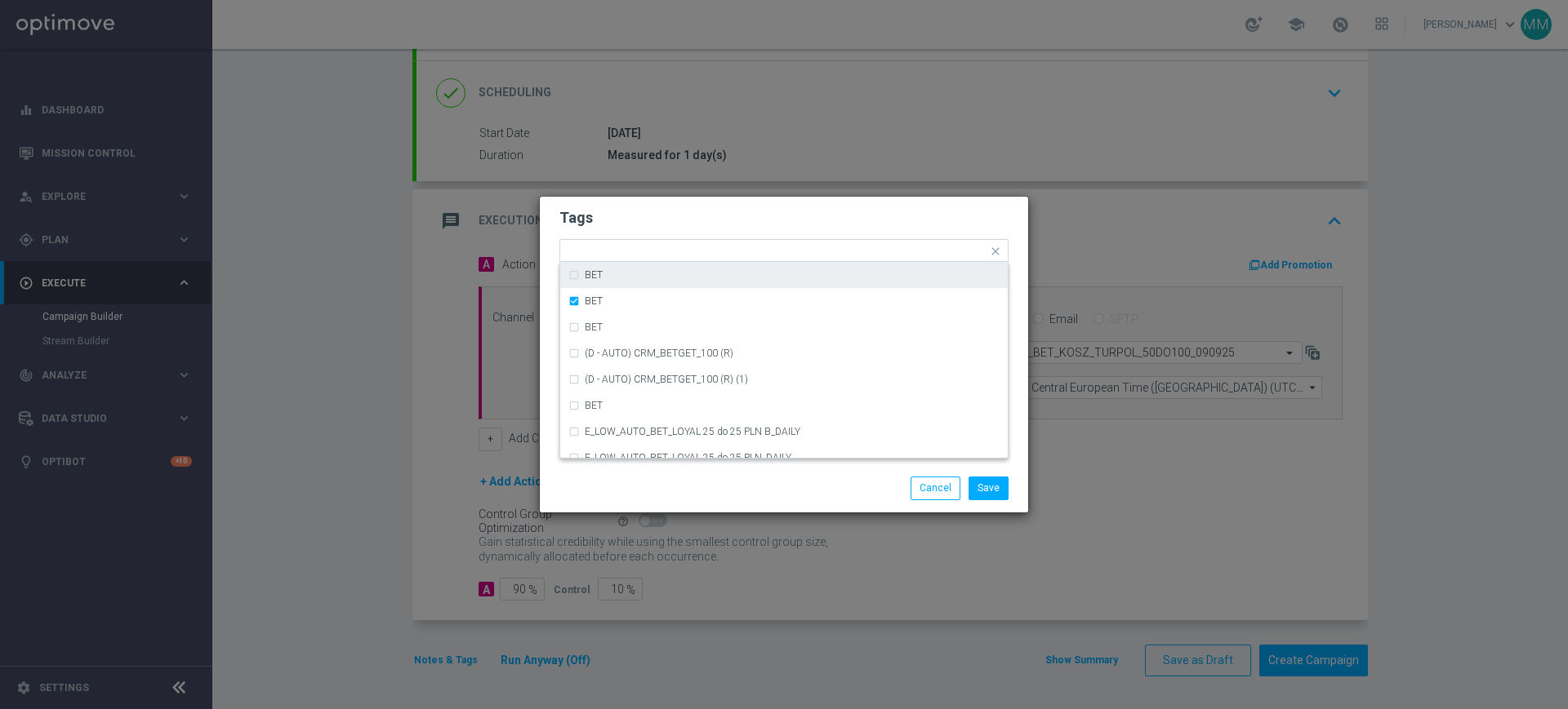
click at [652, 230] on form "Tags Quick find × A × HIGH × TARGET × BET BET BET BET (D - AUTO) CRM_BETGET_100…" at bounding box center [784, 299] width 449 height 189
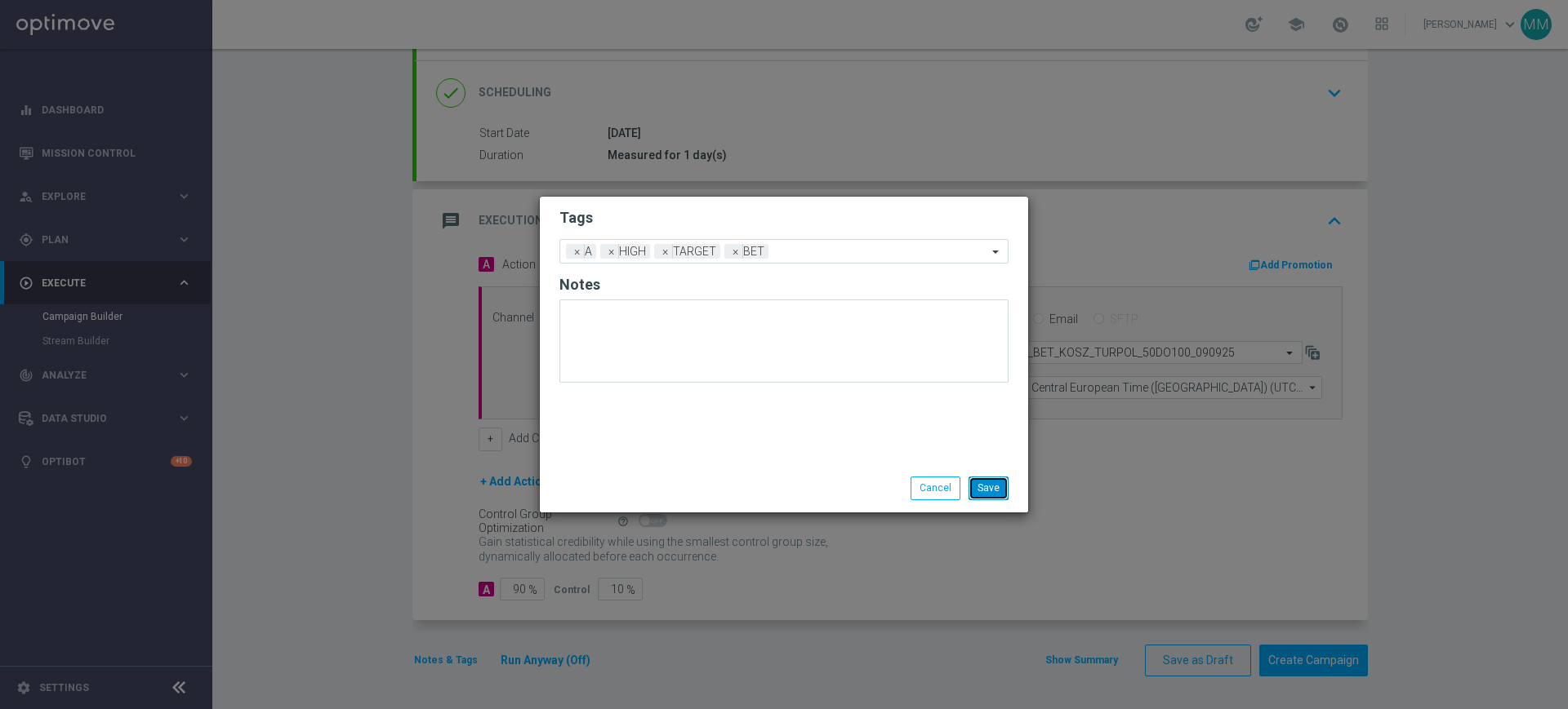
click at [983, 478] on button "Save" at bounding box center [988, 488] width 40 height 23
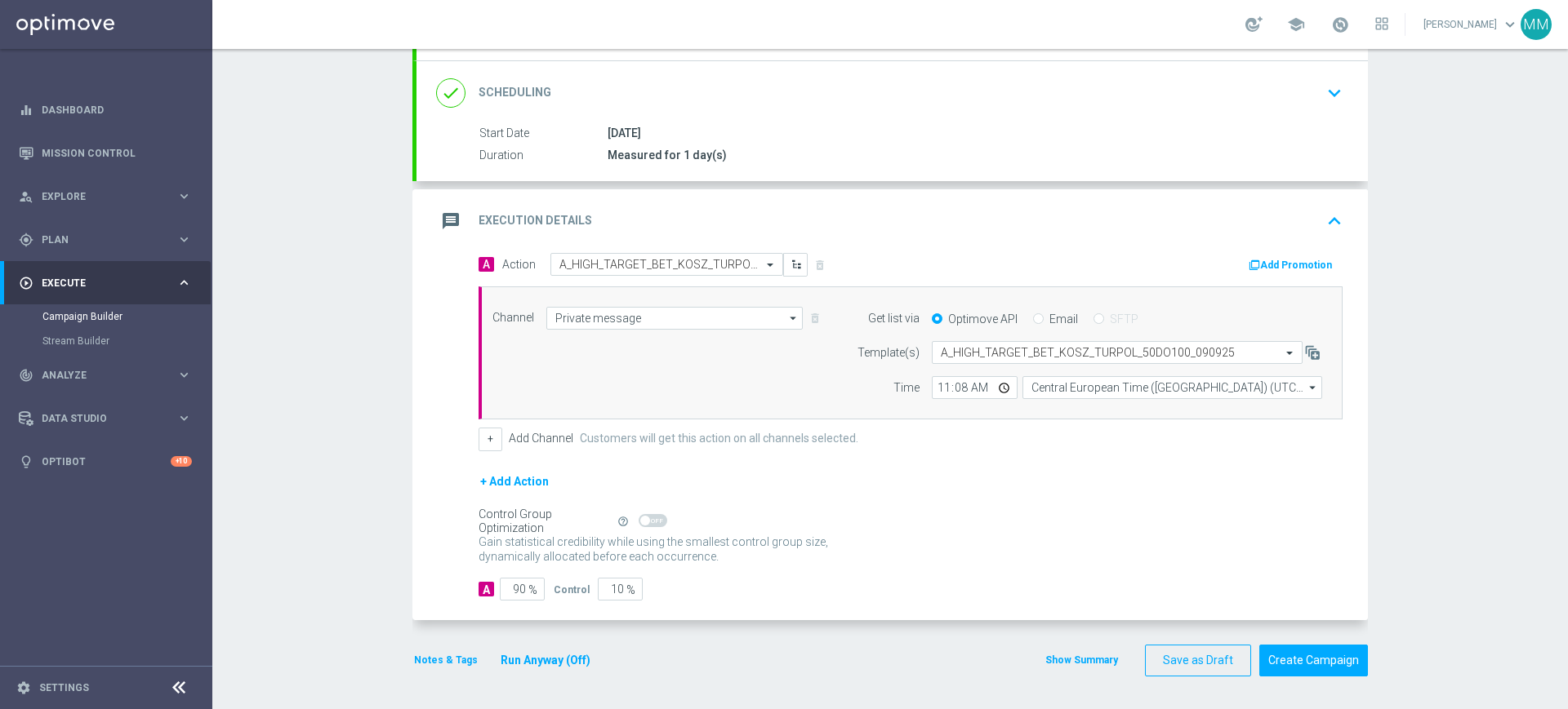
click at [1249, 256] on button "Add Promotion" at bounding box center [1292, 264] width 91 height 18
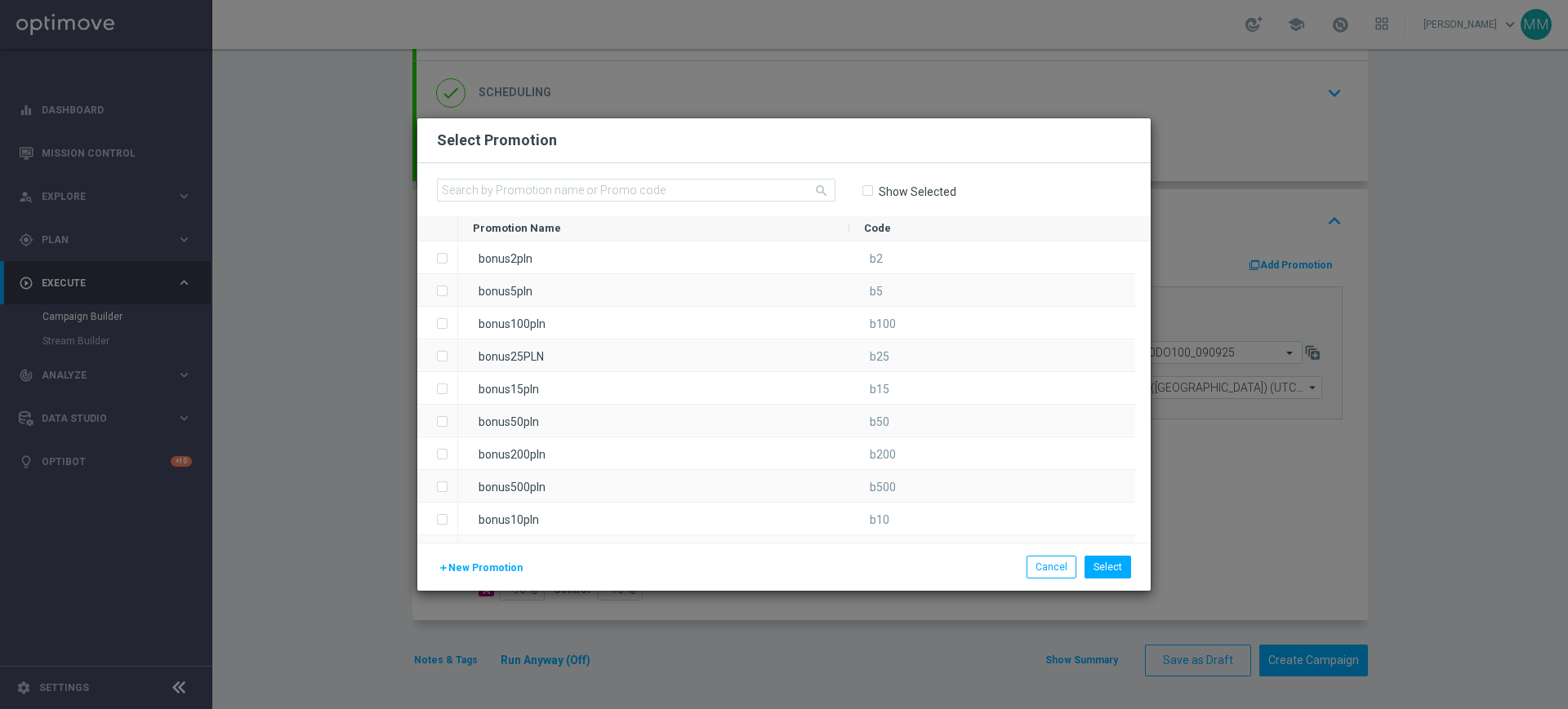
click at [464, 563] on span "New Promotion" at bounding box center [485, 568] width 74 height 11
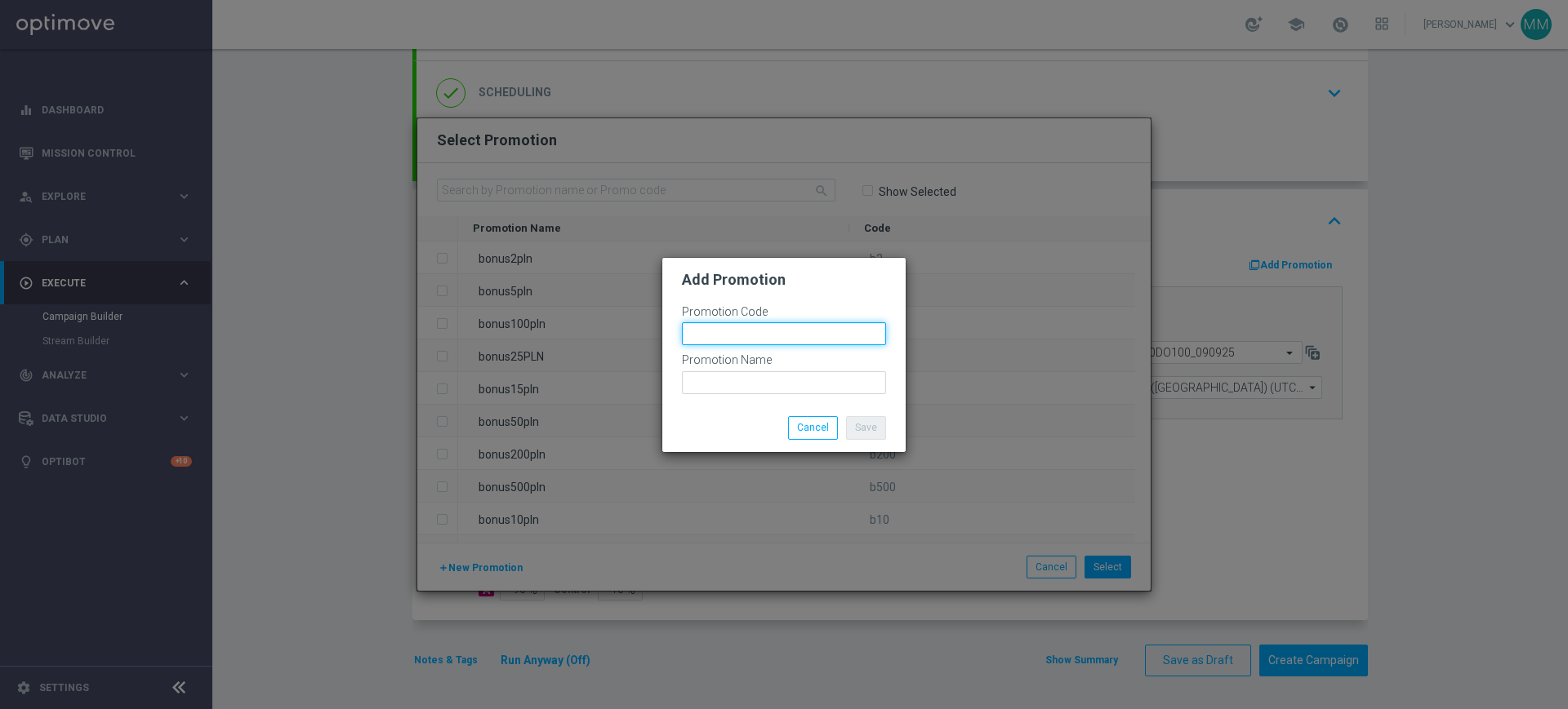
click at [725, 329] on input "text" at bounding box center [784, 334] width 205 height 23
click at [824, 332] on input "bonusapi_tg-" at bounding box center [784, 334] width 205 height 23
paste input "177389"
type input "bonusapi_tg-177389"
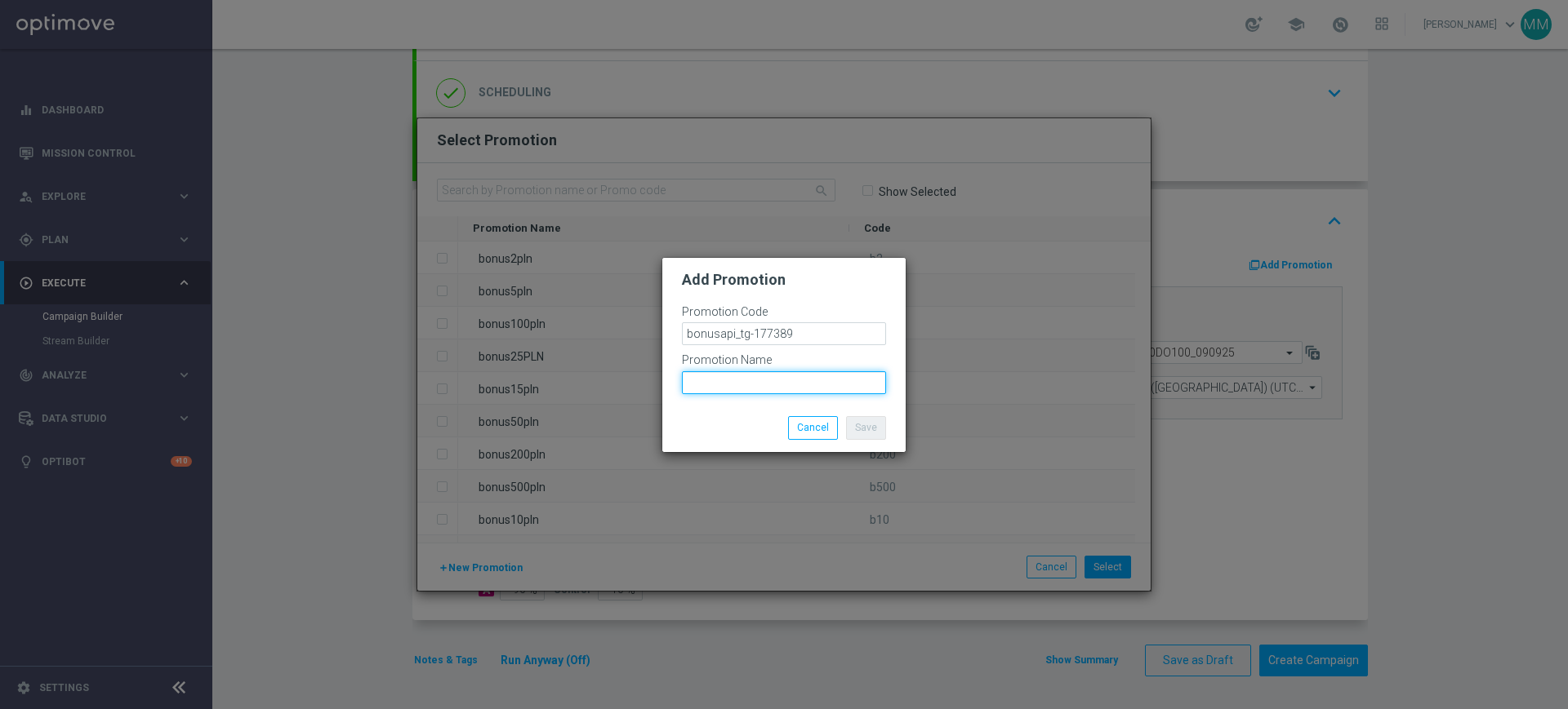
click at [794, 379] on input "text" at bounding box center [784, 383] width 205 height 23
paste input "bonusapi_tg-177389"
type input "bonusapi_tg-177389"
click at [870, 429] on button "Save" at bounding box center [866, 428] width 40 height 23
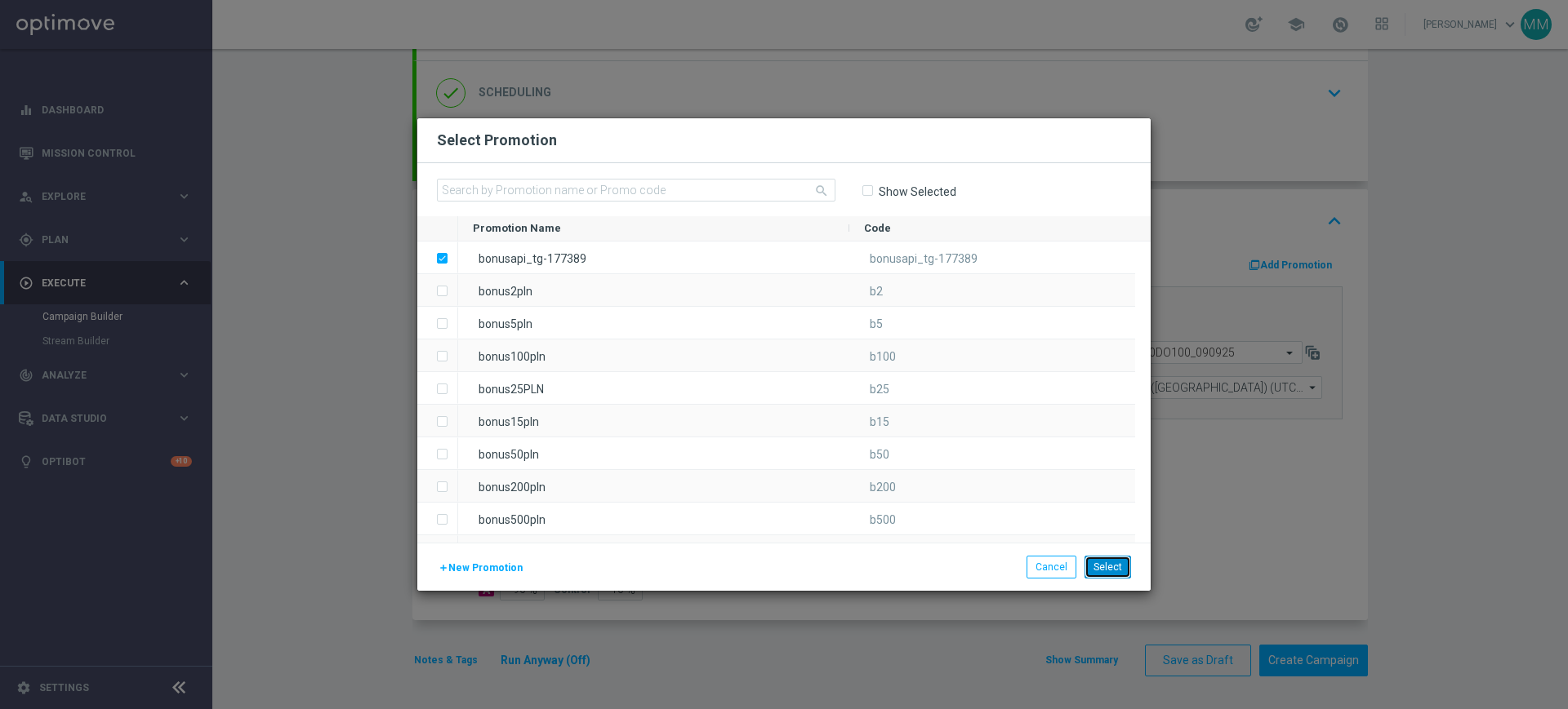
click at [1106, 566] on button "Select" at bounding box center [1108, 567] width 47 height 23
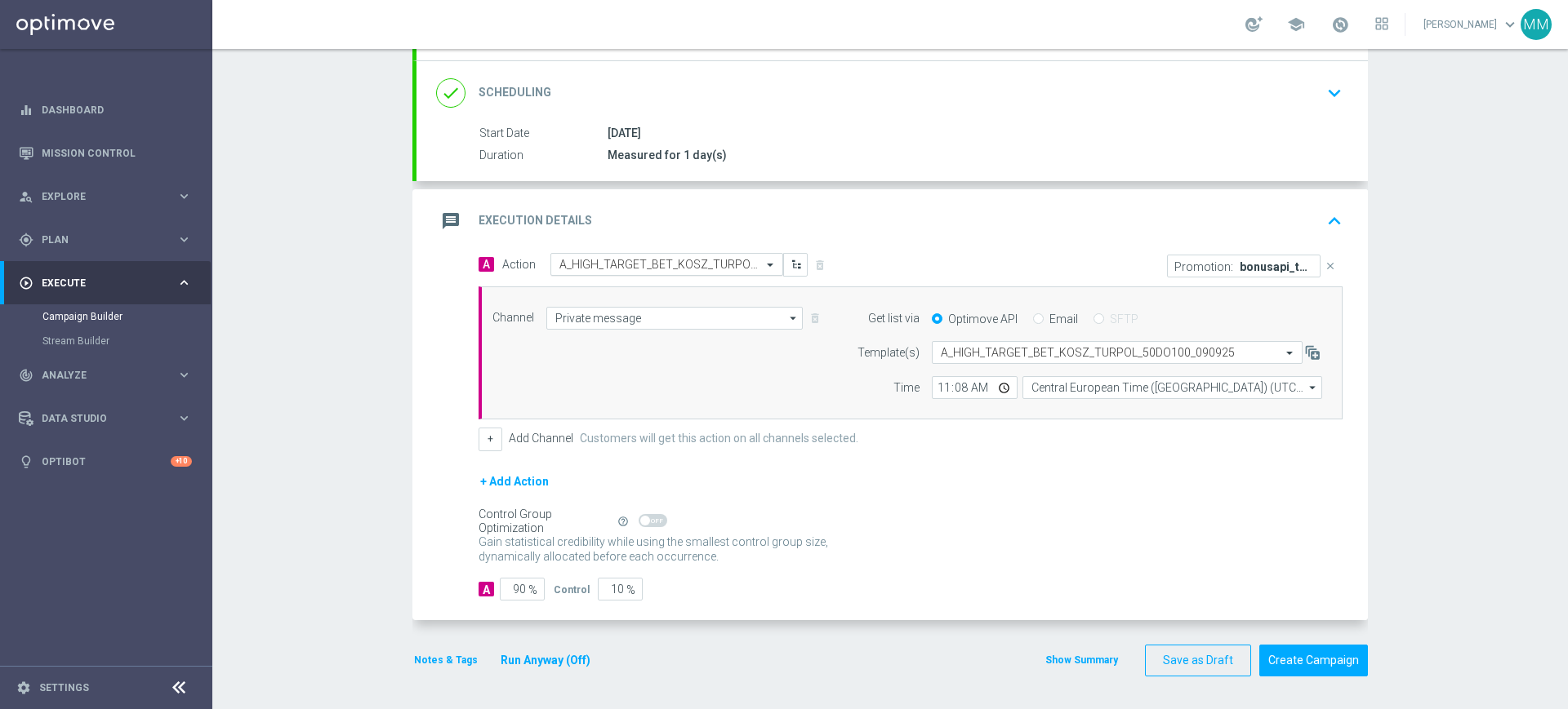
click at [672, 259] on input "text" at bounding box center [650, 264] width 182 height 14
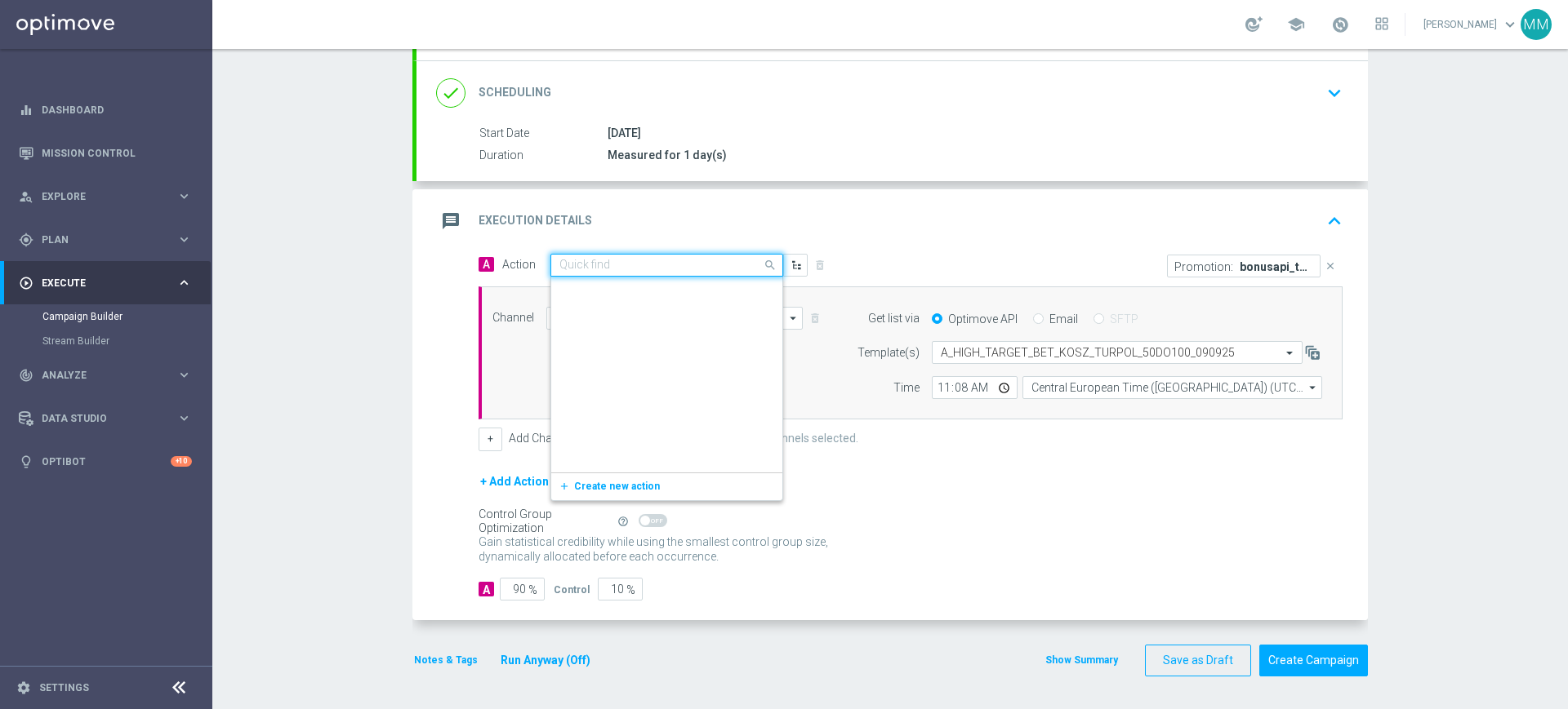
scroll to position [397806, 0]
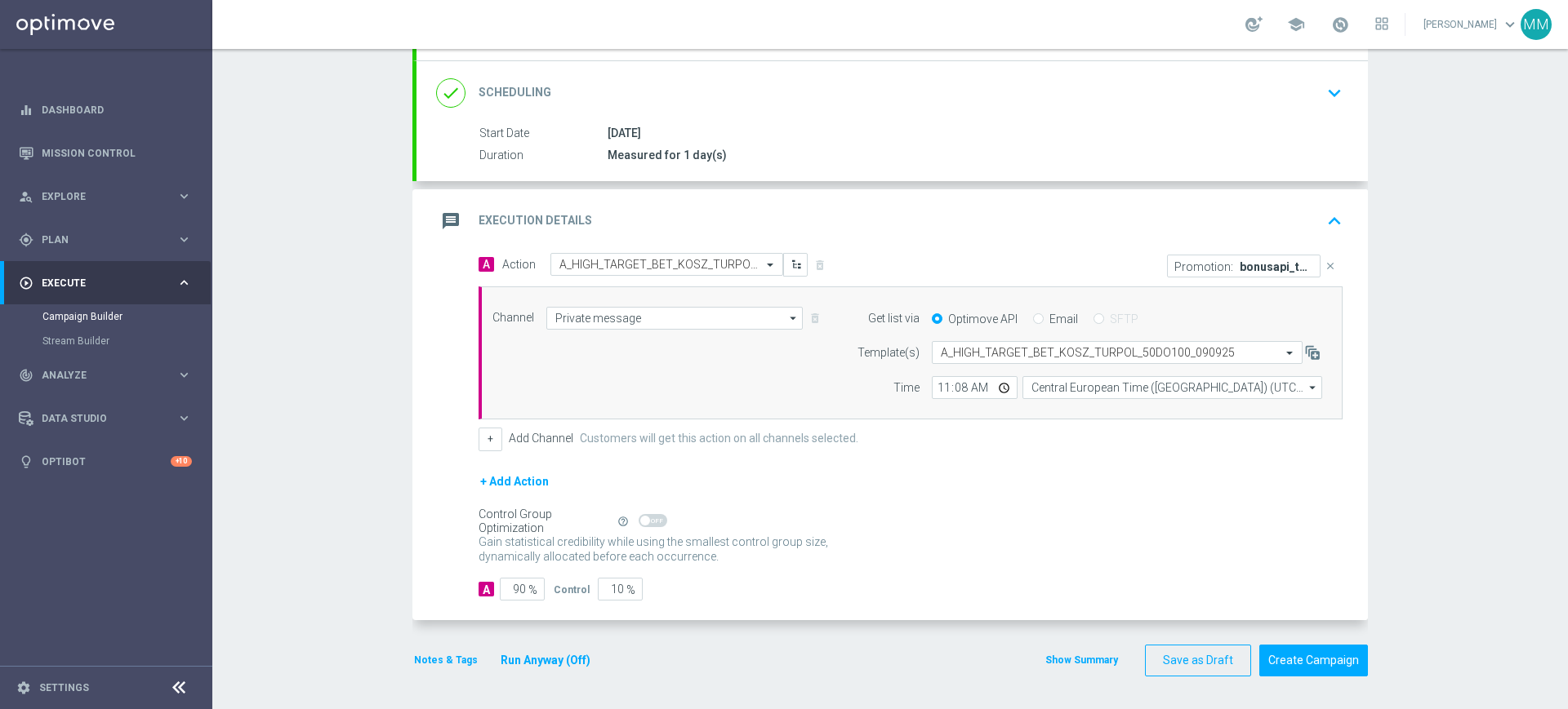
click at [677, 215] on div "message Execution Details keyboard_arrow_up" at bounding box center [892, 220] width 912 height 31
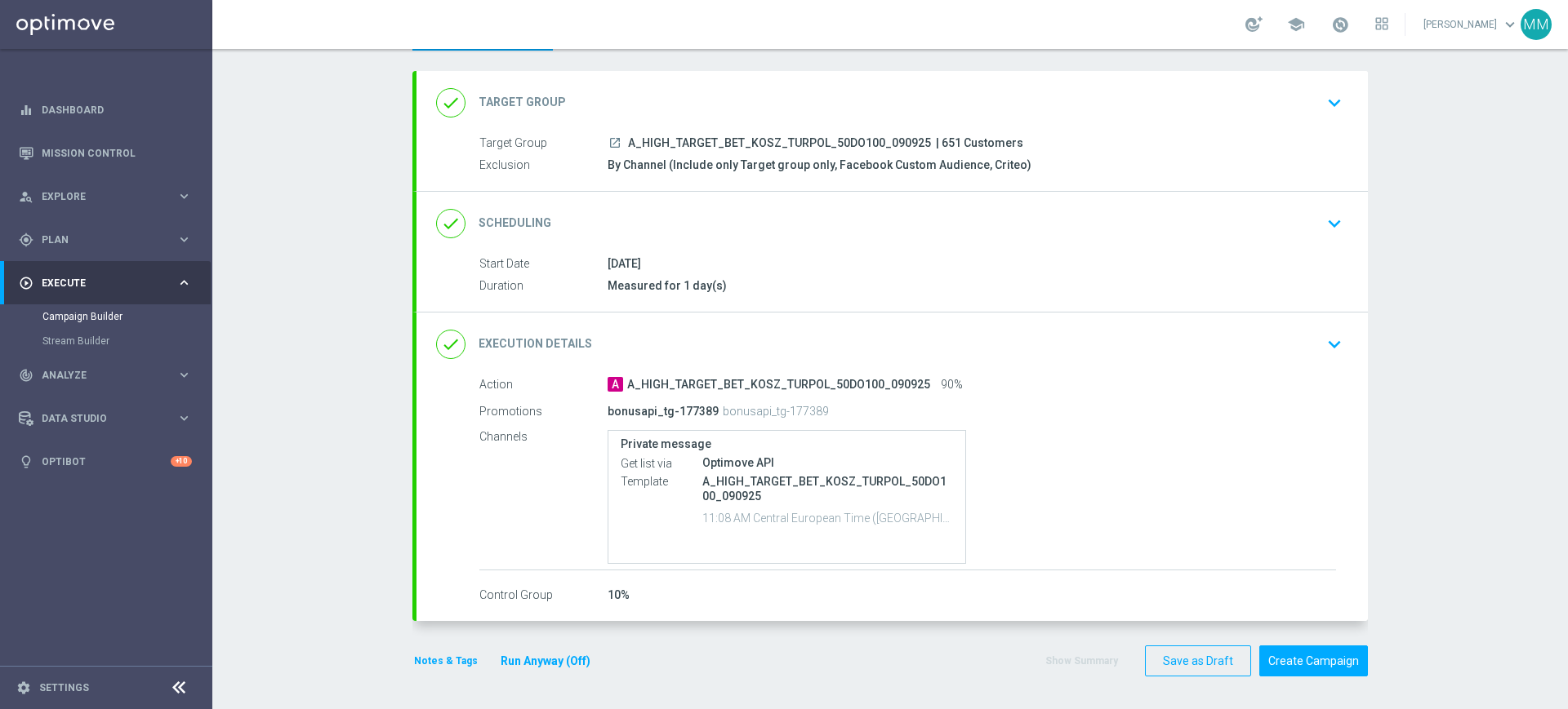
click at [678, 236] on div "done Scheduling keyboard_arrow_down" at bounding box center [892, 223] width 912 height 31
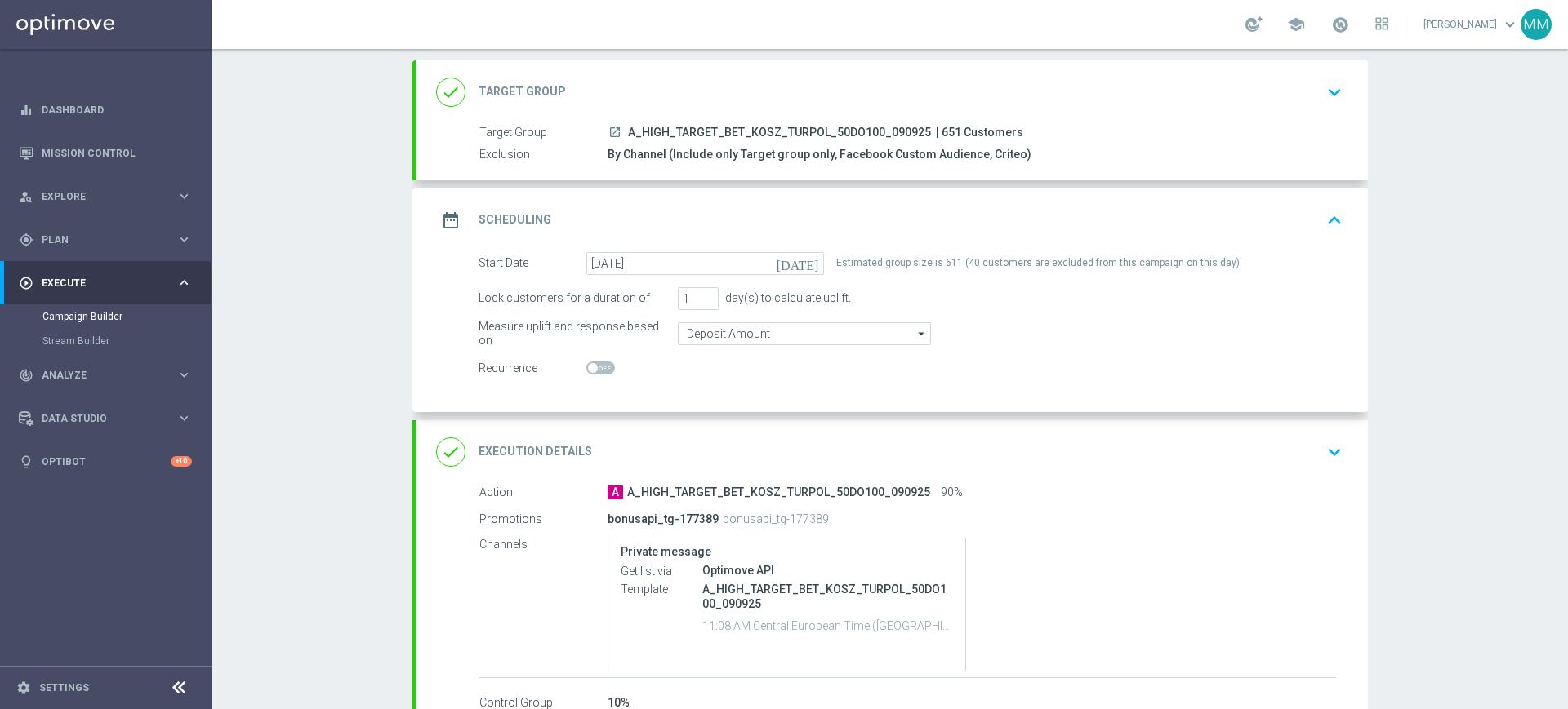
scroll to position [0, 0]
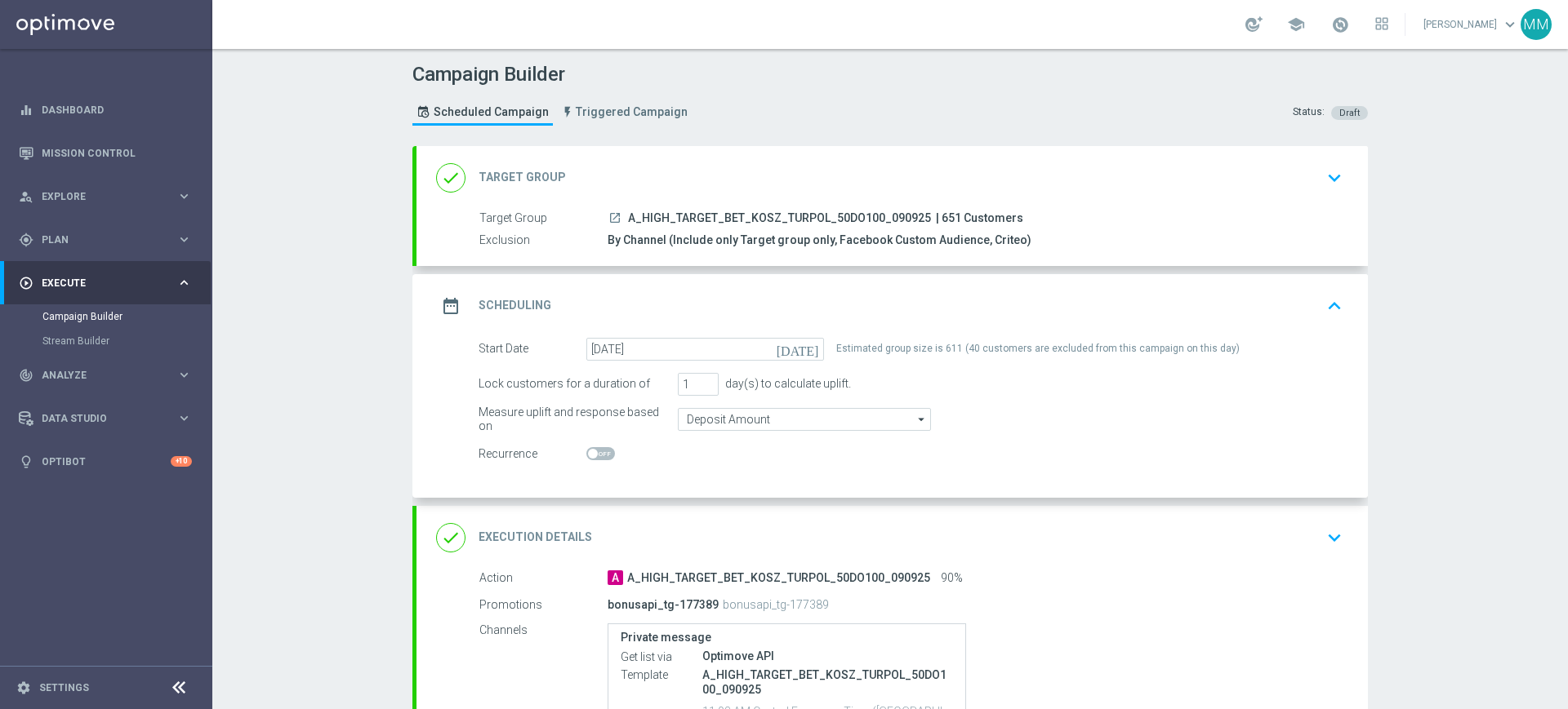
click at [823, 295] on div "date_range Scheduling keyboard_arrow_up" at bounding box center [892, 306] width 912 height 31
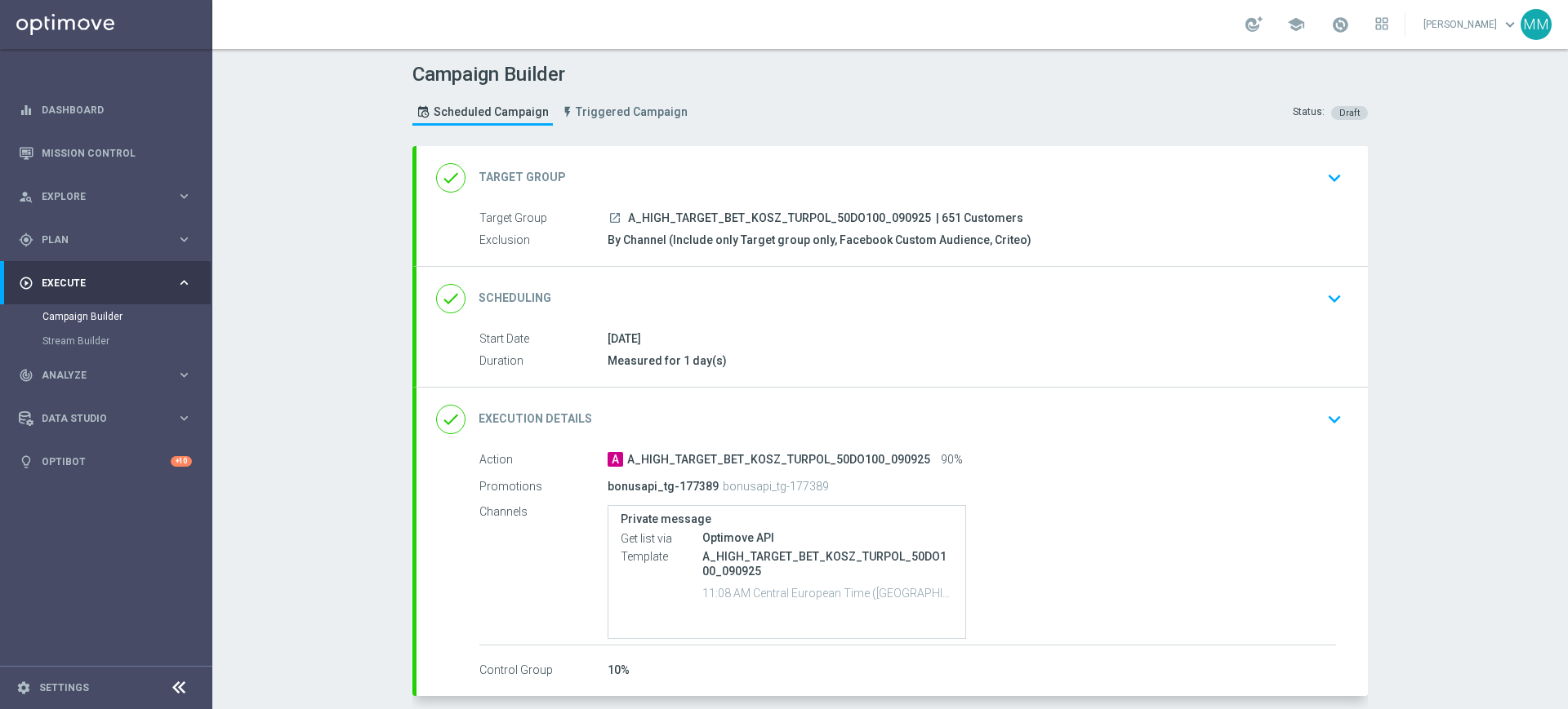
click at [771, 172] on div "done Target Group keyboard_arrow_down" at bounding box center [892, 177] width 912 height 31
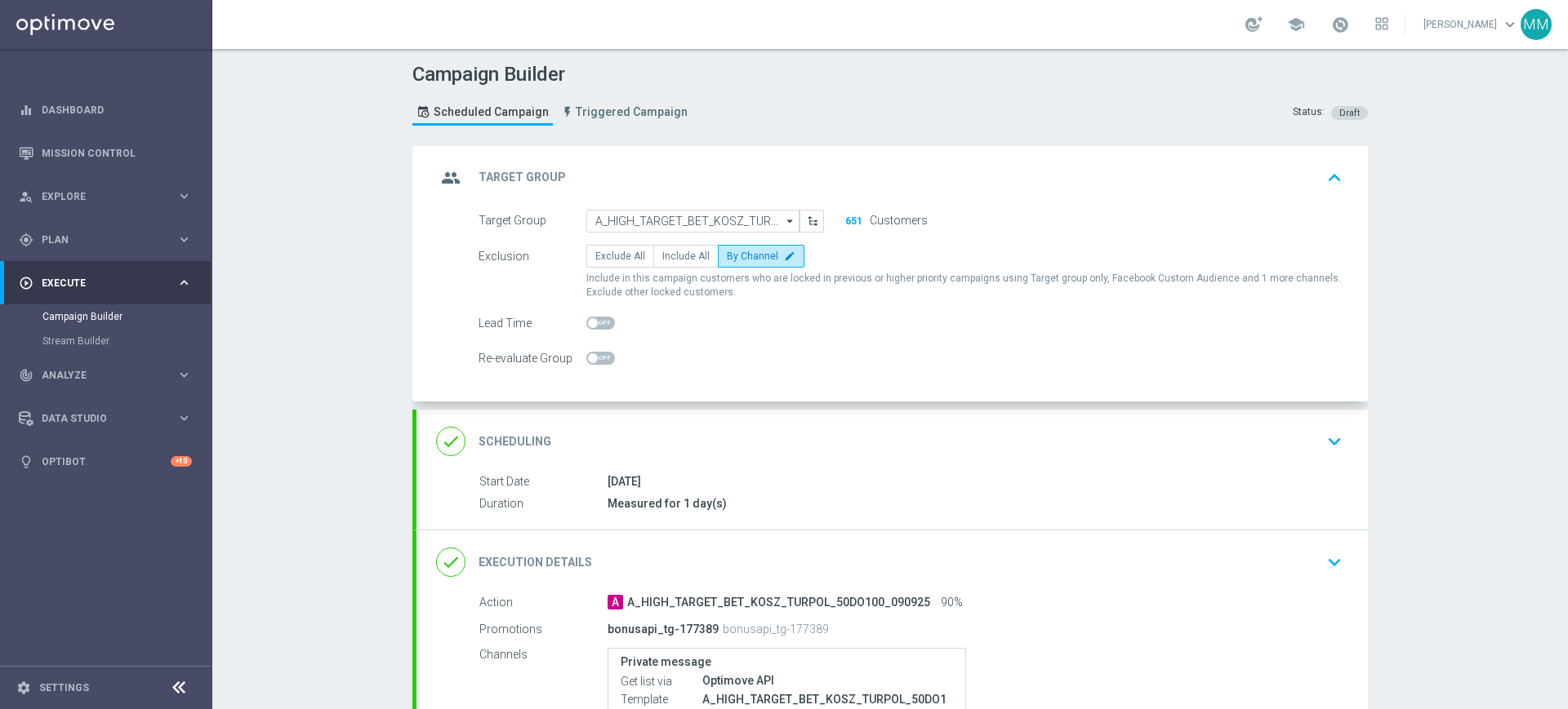
click at [856, 171] on div "group Target Group keyboard_arrow_up" at bounding box center [892, 177] width 912 height 31
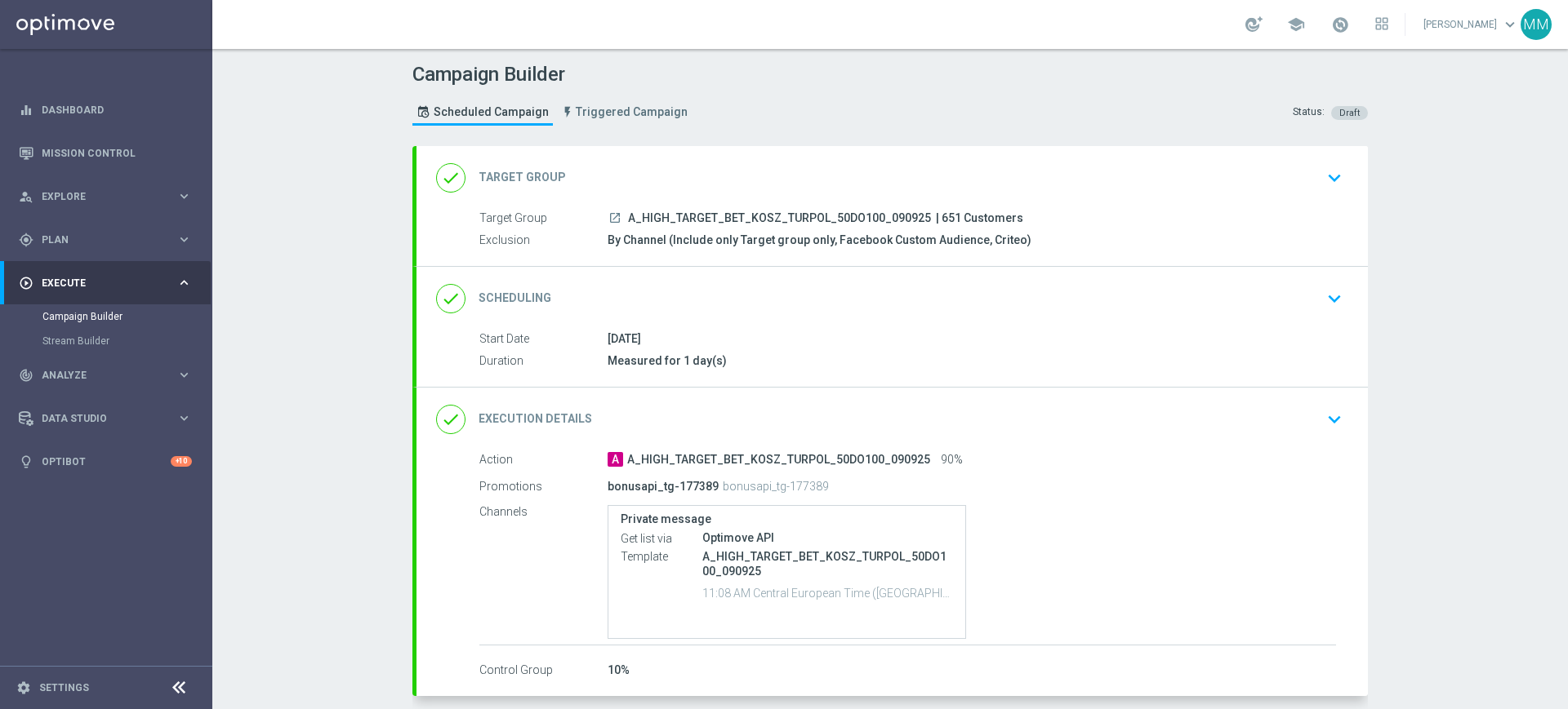
click at [736, 184] on div "done Target Group keyboard_arrow_down" at bounding box center [892, 177] width 912 height 31
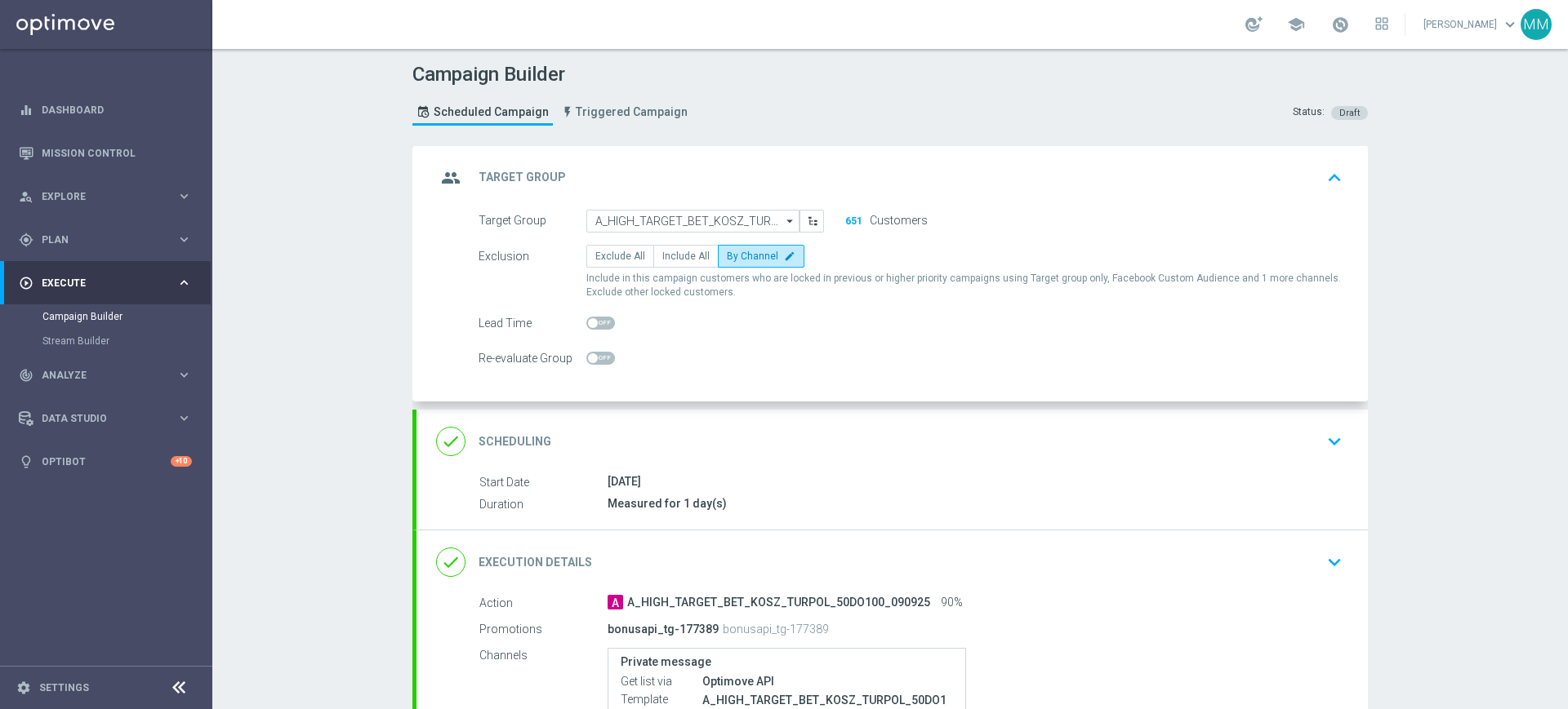
click at [650, 177] on div "group Target Group keyboard_arrow_up" at bounding box center [892, 177] width 912 height 31
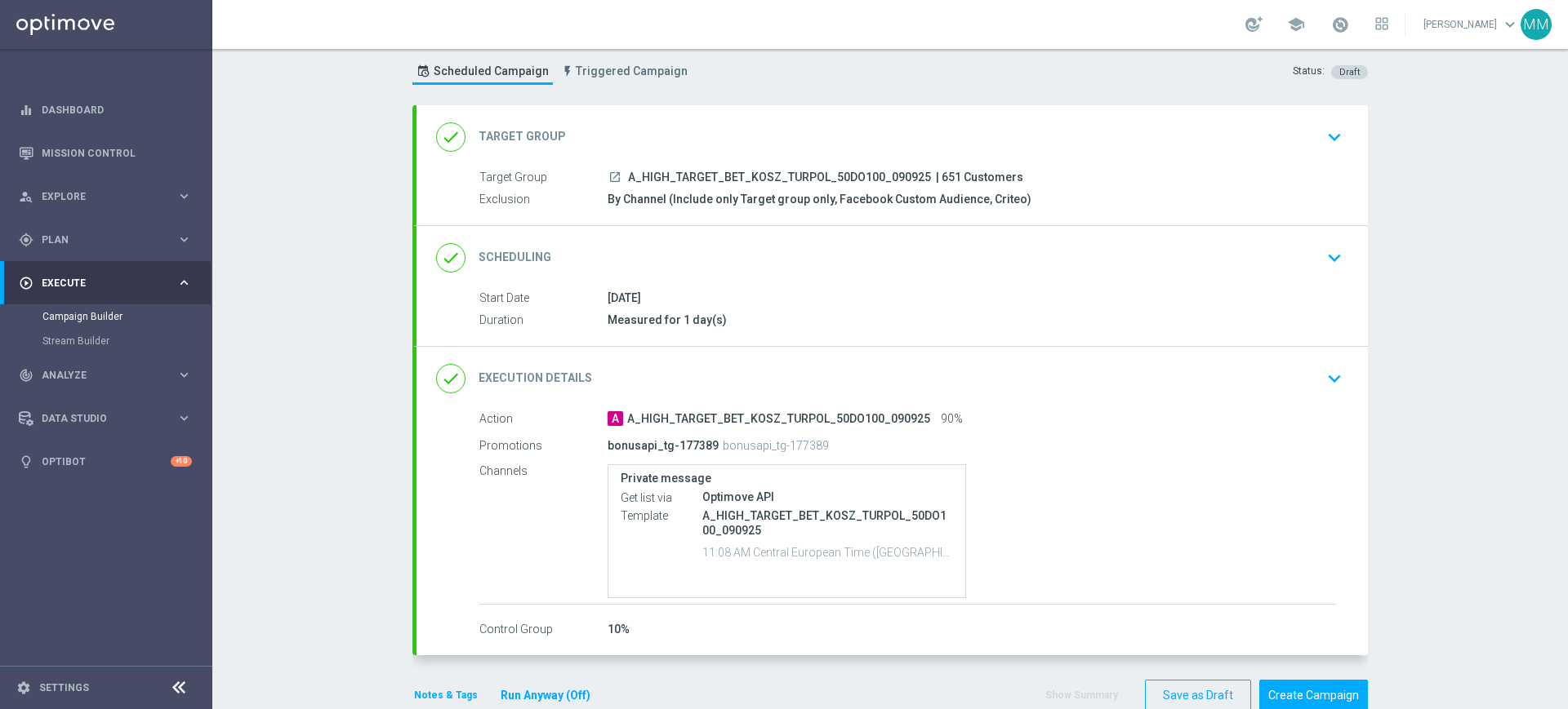
scroll to position [75, 0]
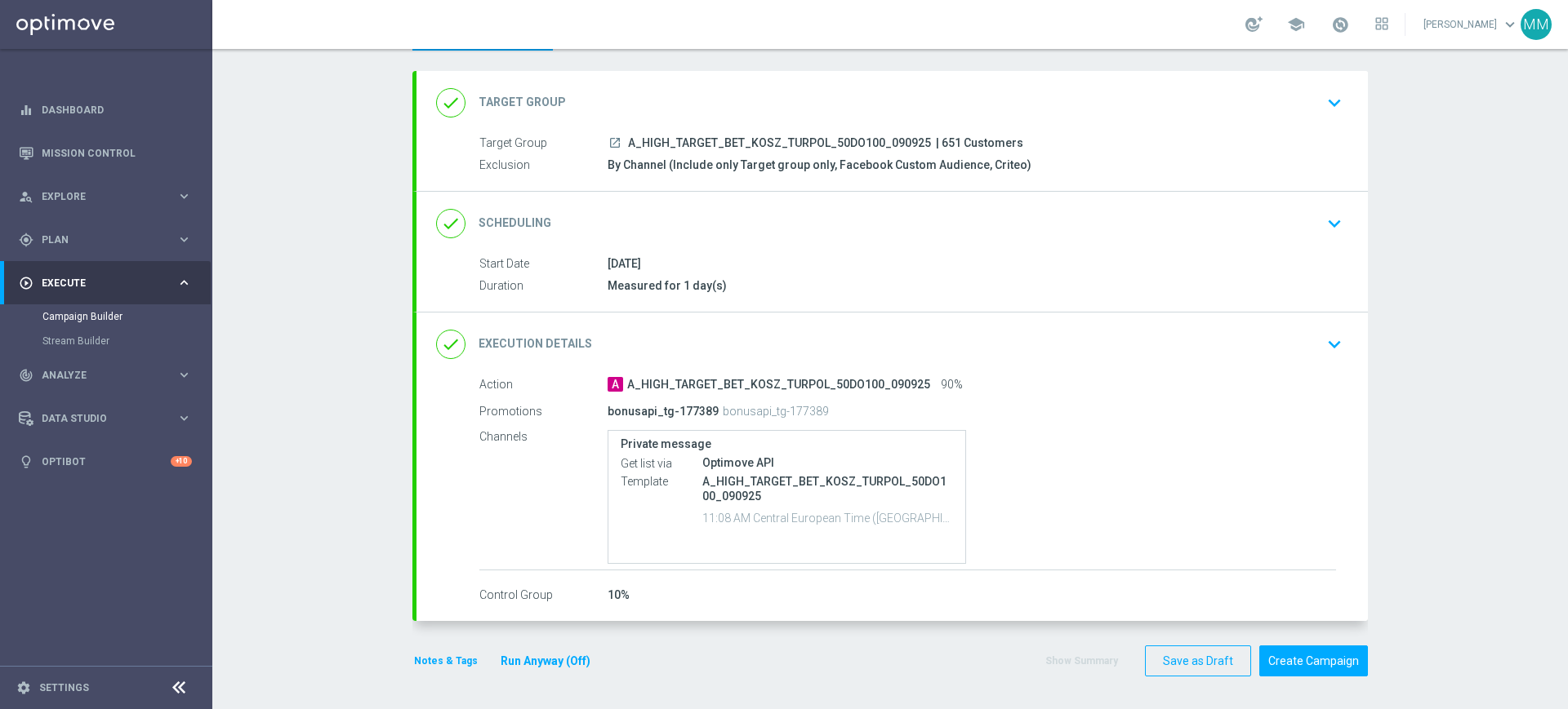
click at [413, 656] on button "Notes & Tags" at bounding box center [446, 661] width 67 height 18
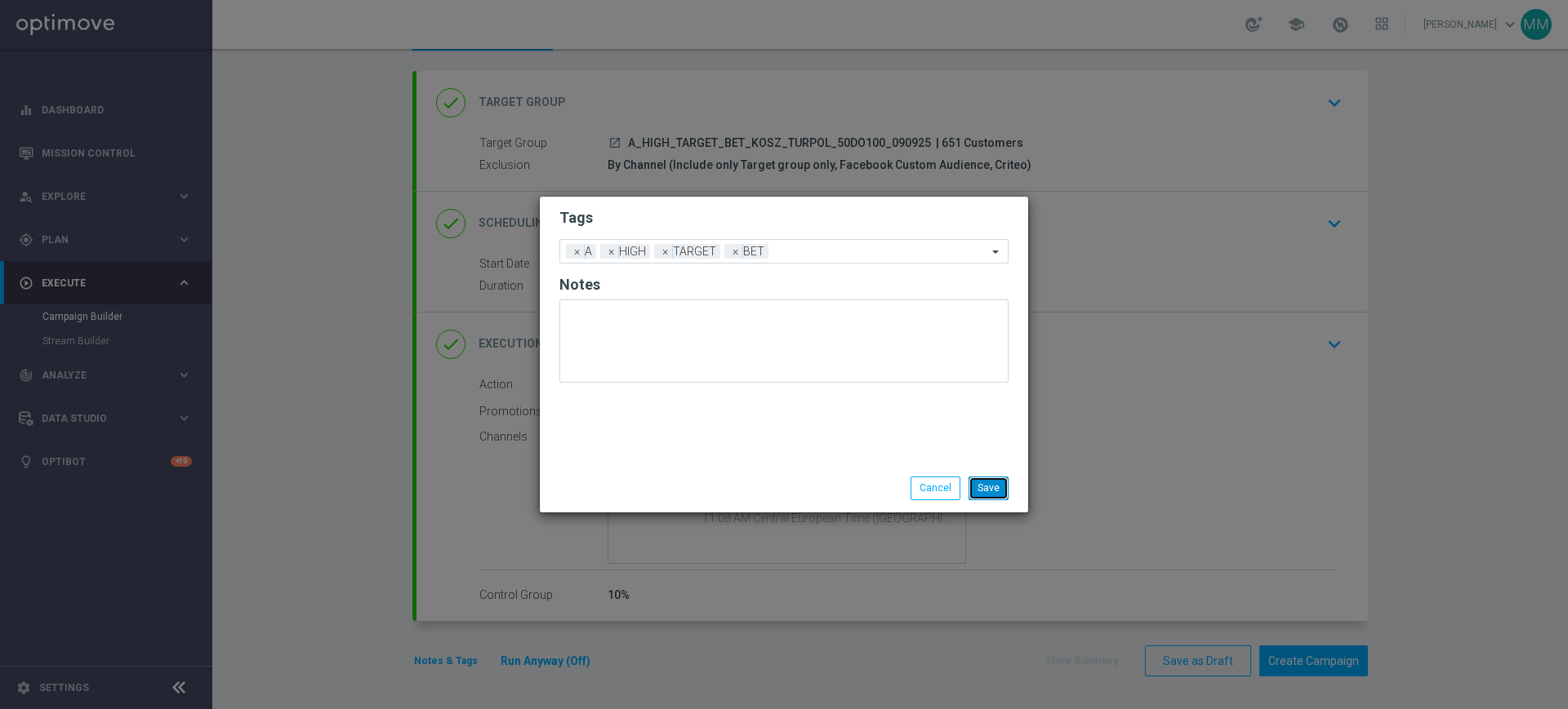
click at [992, 493] on button "Save" at bounding box center [988, 488] width 40 height 23
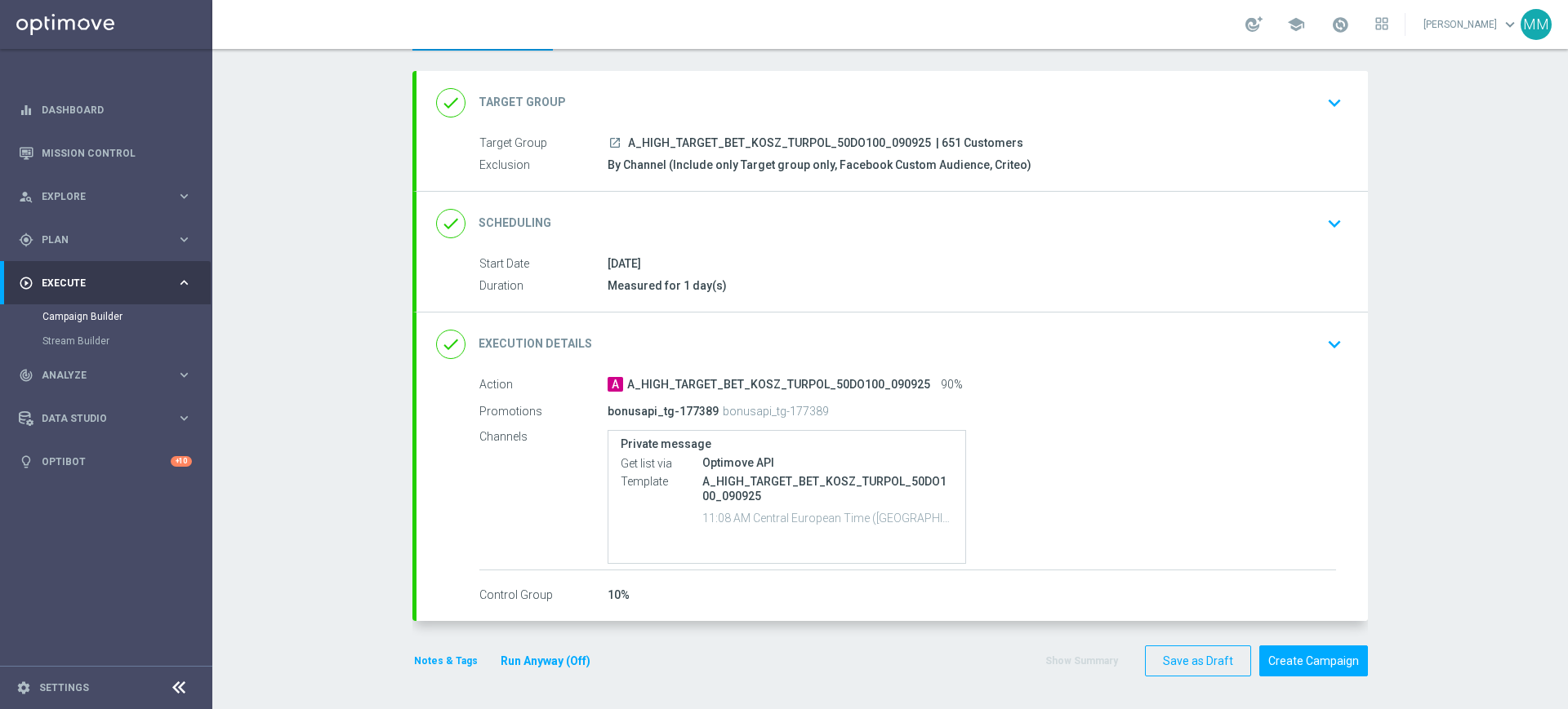
click at [444, 655] on button "Notes & Tags" at bounding box center [446, 661] width 67 height 18
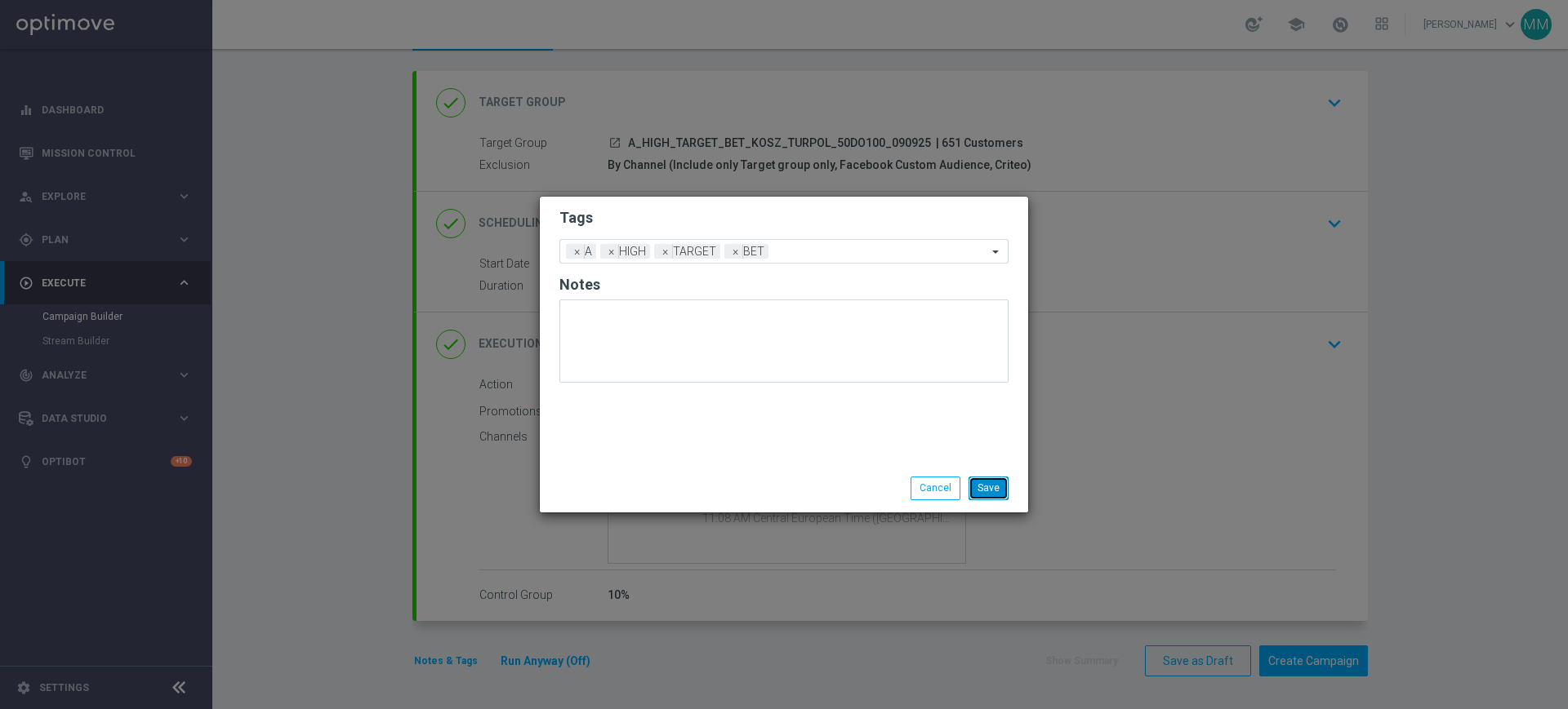
click at [1006, 484] on button "Save" at bounding box center [988, 488] width 40 height 23
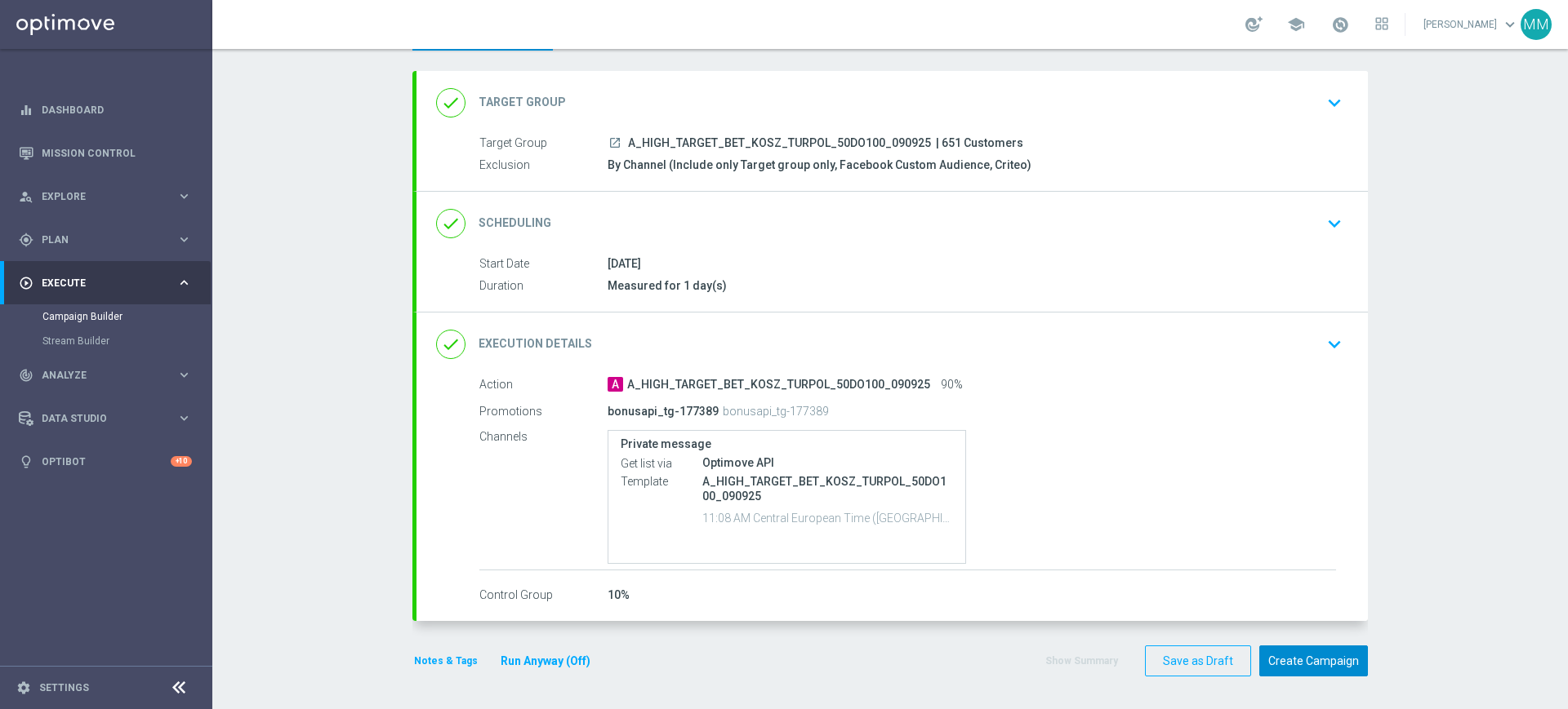
click at [1296, 656] on button "Create Campaign" at bounding box center [1314, 662] width 109 height 32
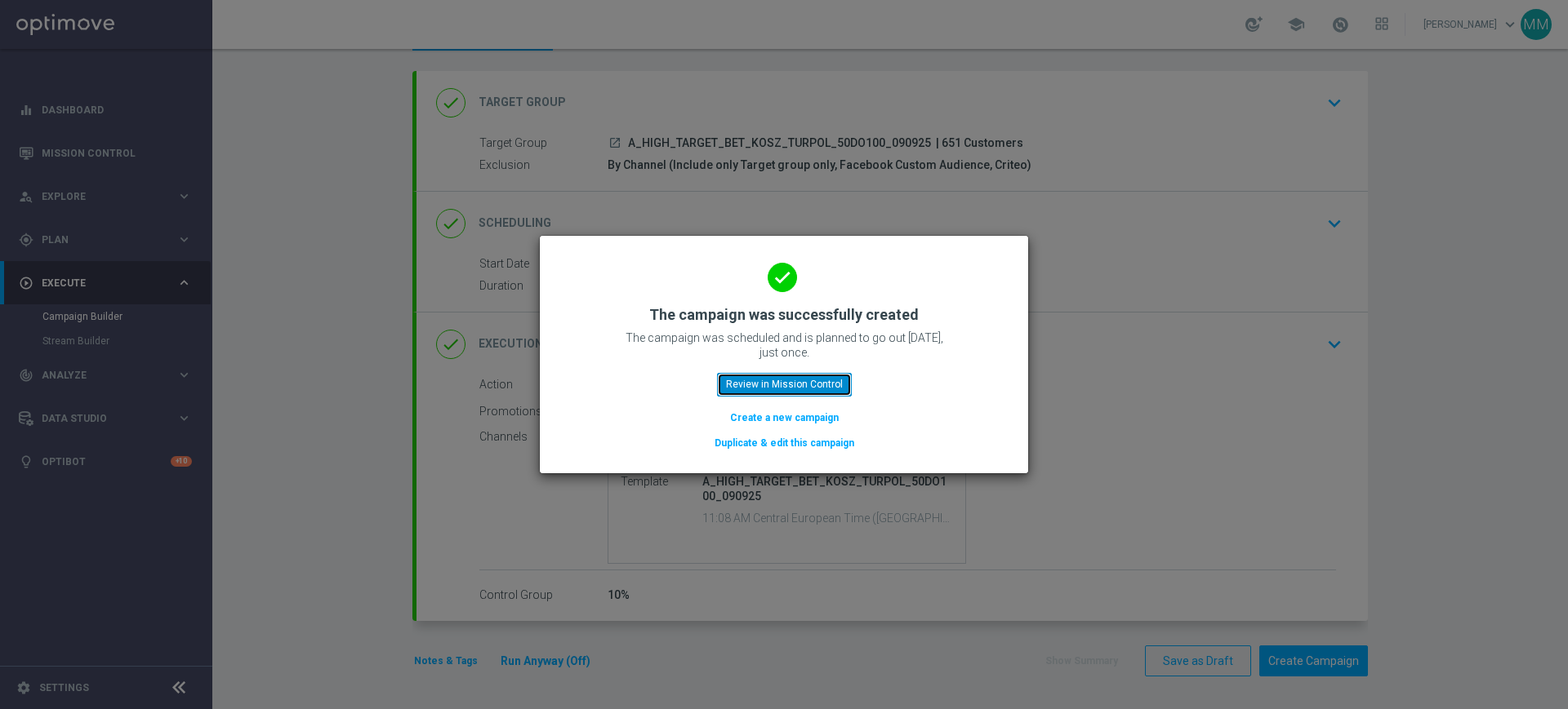
click at [793, 375] on button "Review in Mission Control" at bounding box center [784, 385] width 135 height 23
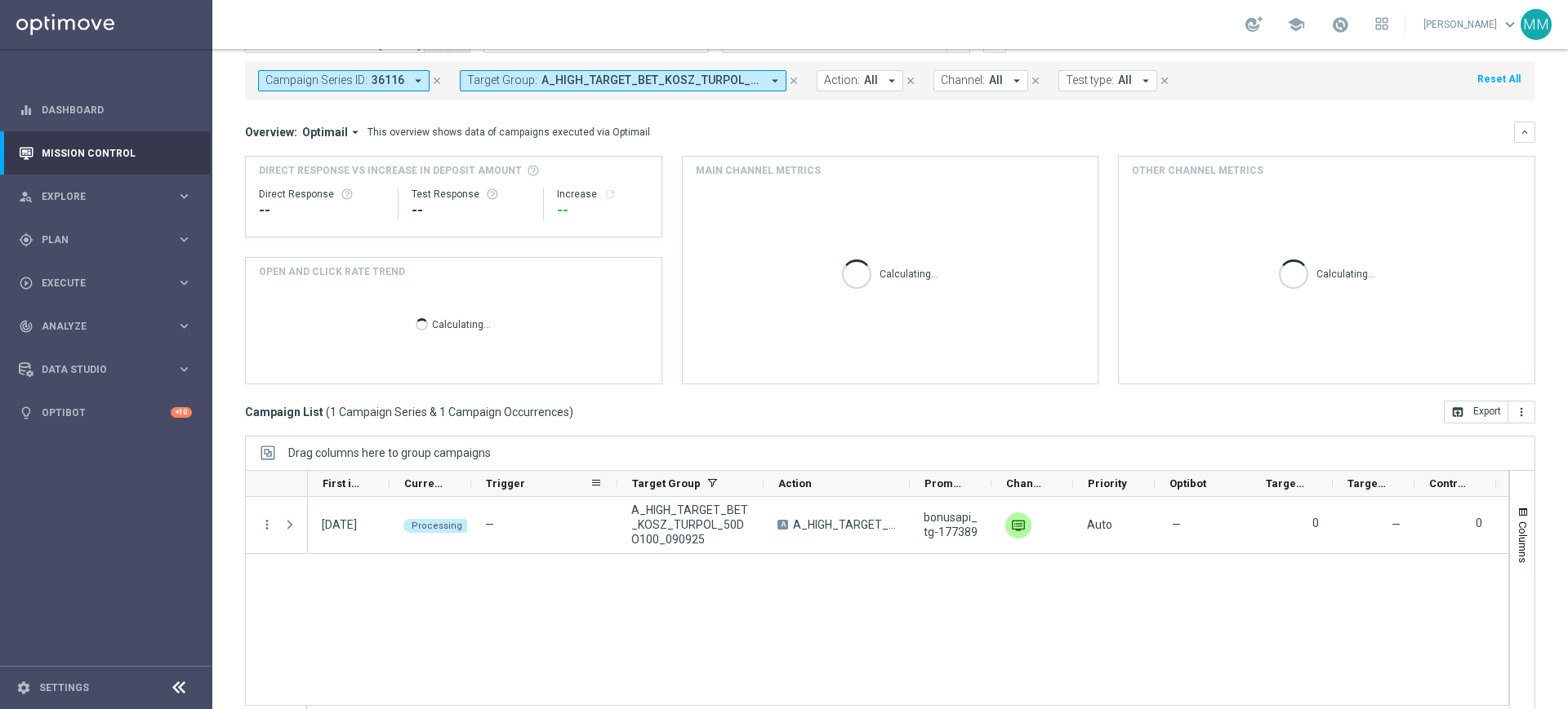
scroll to position [107, 0]
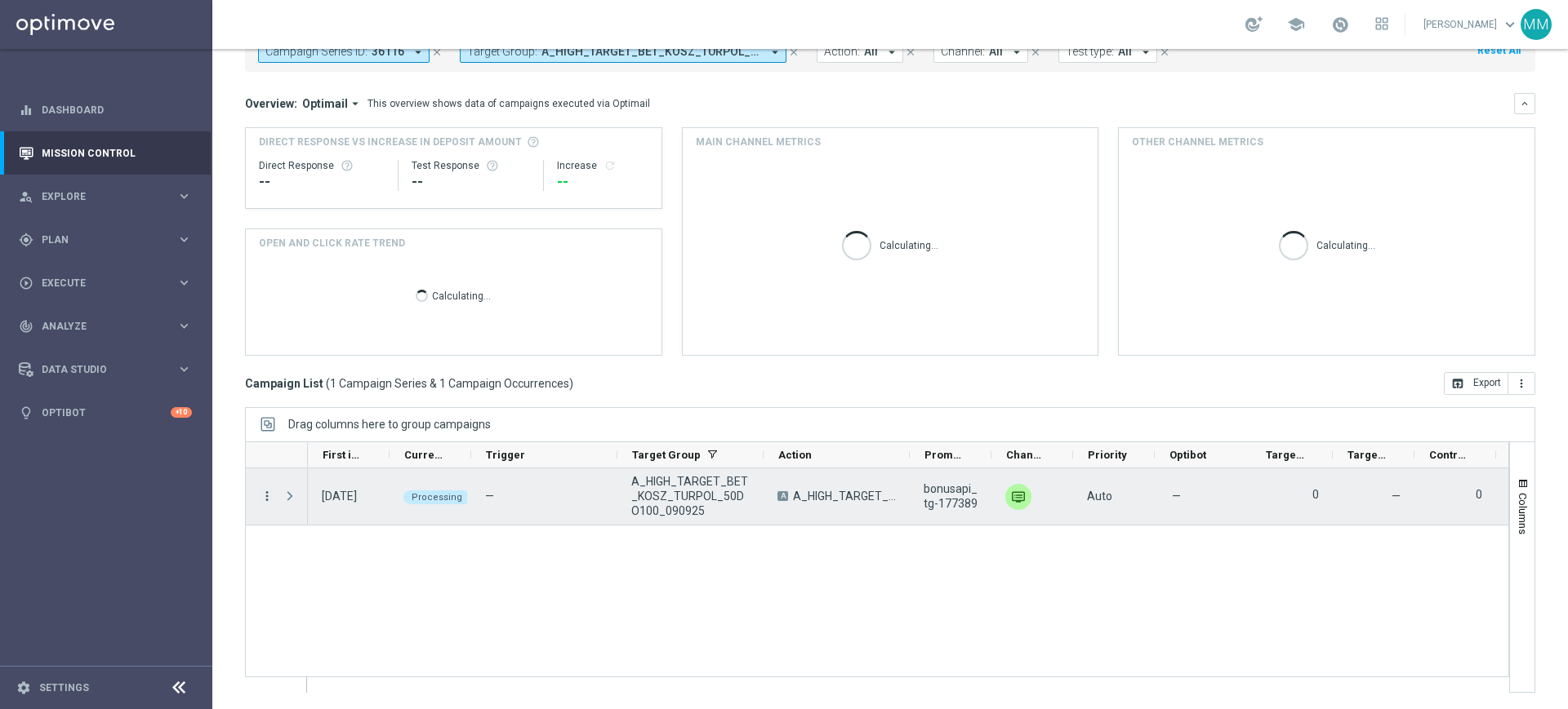
click at [269, 489] on icon "more_vert" at bounding box center [267, 496] width 15 height 15
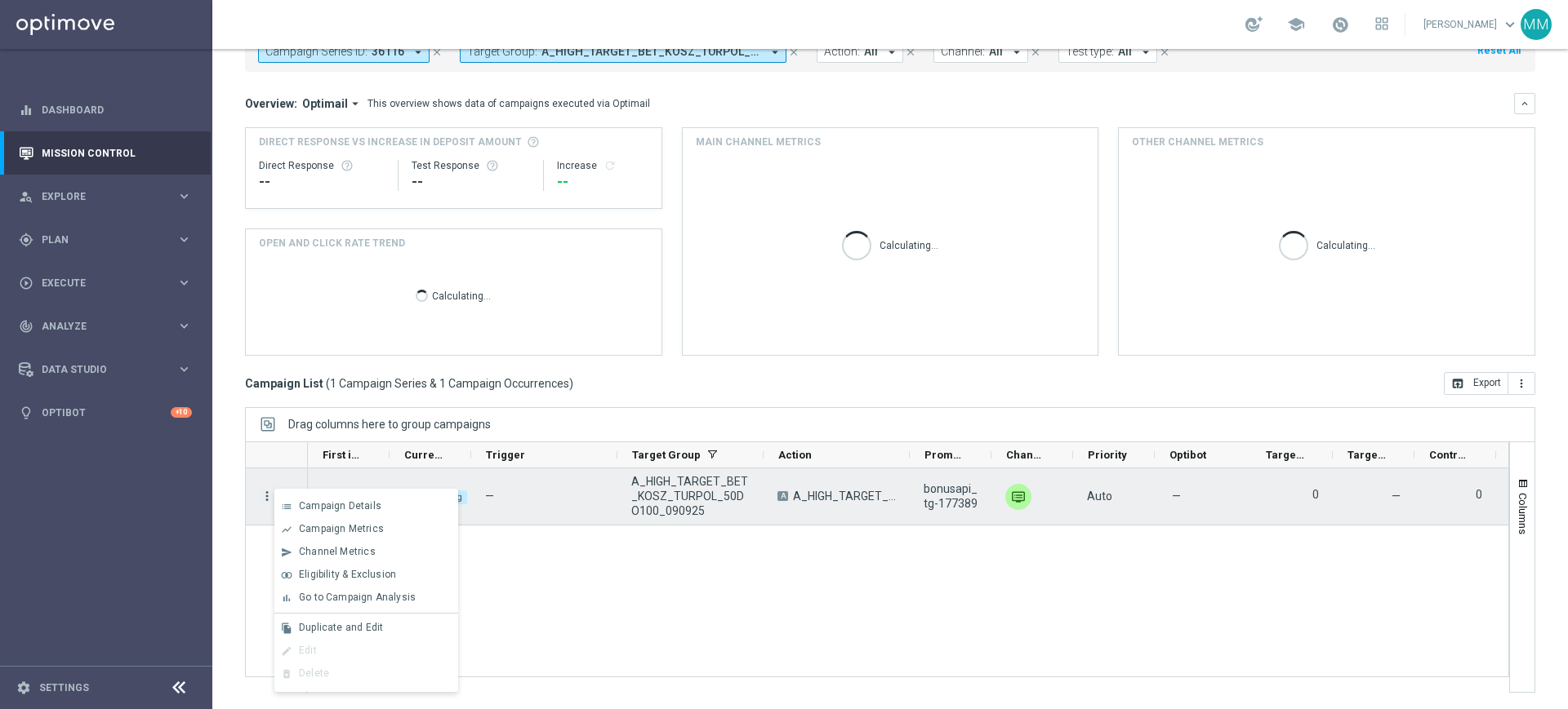
click at [266, 492] on icon "more_vert" at bounding box center [267, 496] width 15 height 15
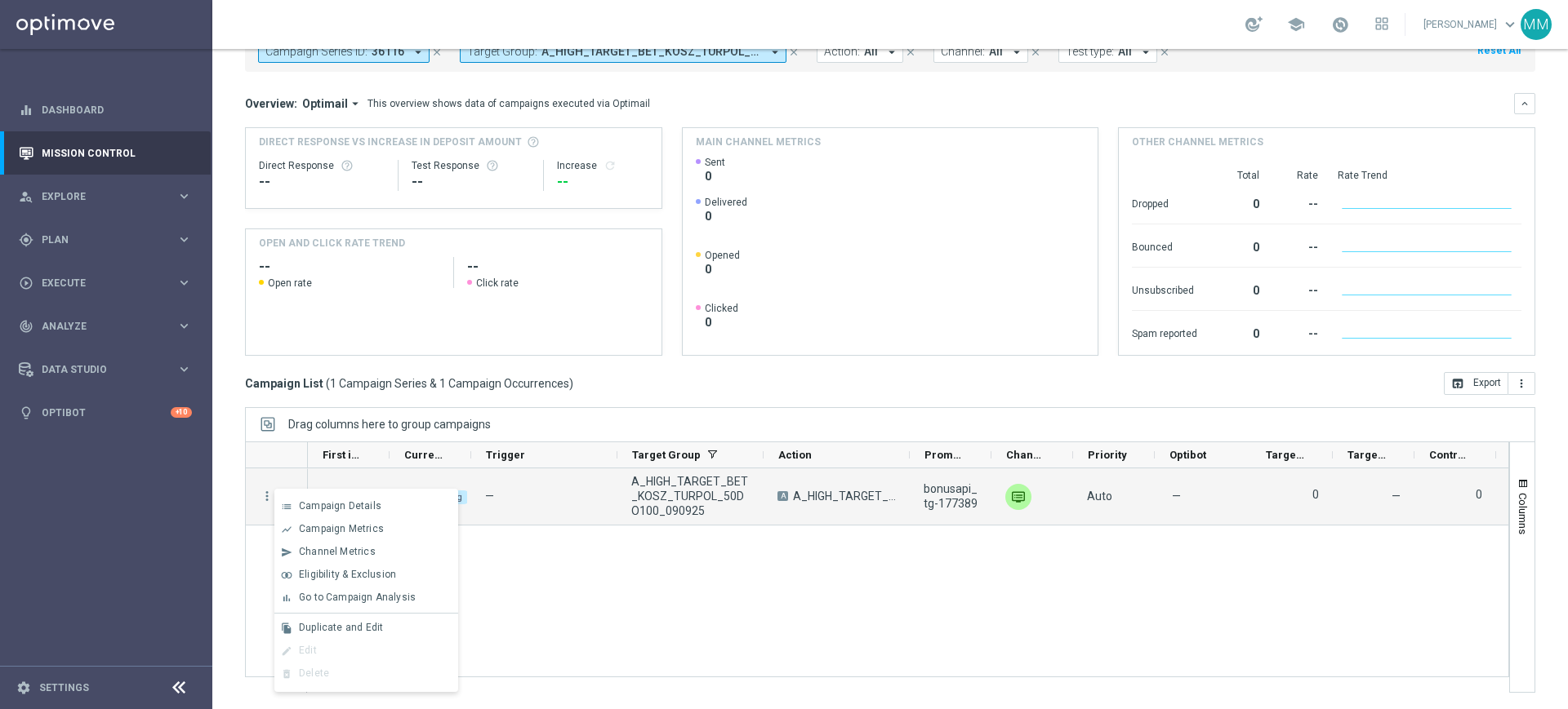
click at [633, 567] on div "09 Sep 2025, Tuesday Processing — A_HIGH_TARGET_BET_KOSZ_TURPOL_50DO100_090925 …" at bounding box center [908, 581] width 1201 height 224
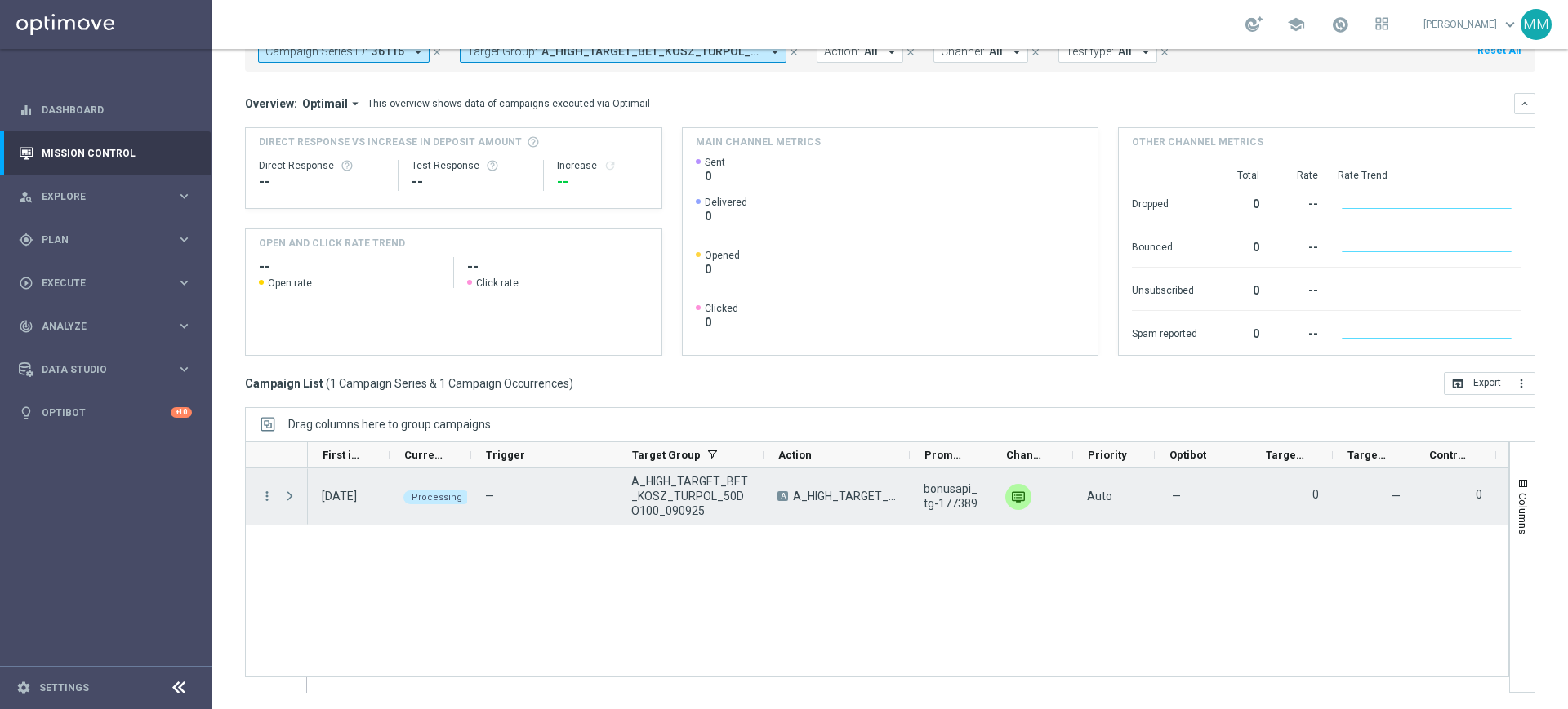
click at [297, 495] on span "Press SPACE to select this row." at bounding box center [291, 496] width 18 height 33
click at [294, 493] on span "Press SPACE to select this row." at bounding box center [290, 496] width 15 height 13
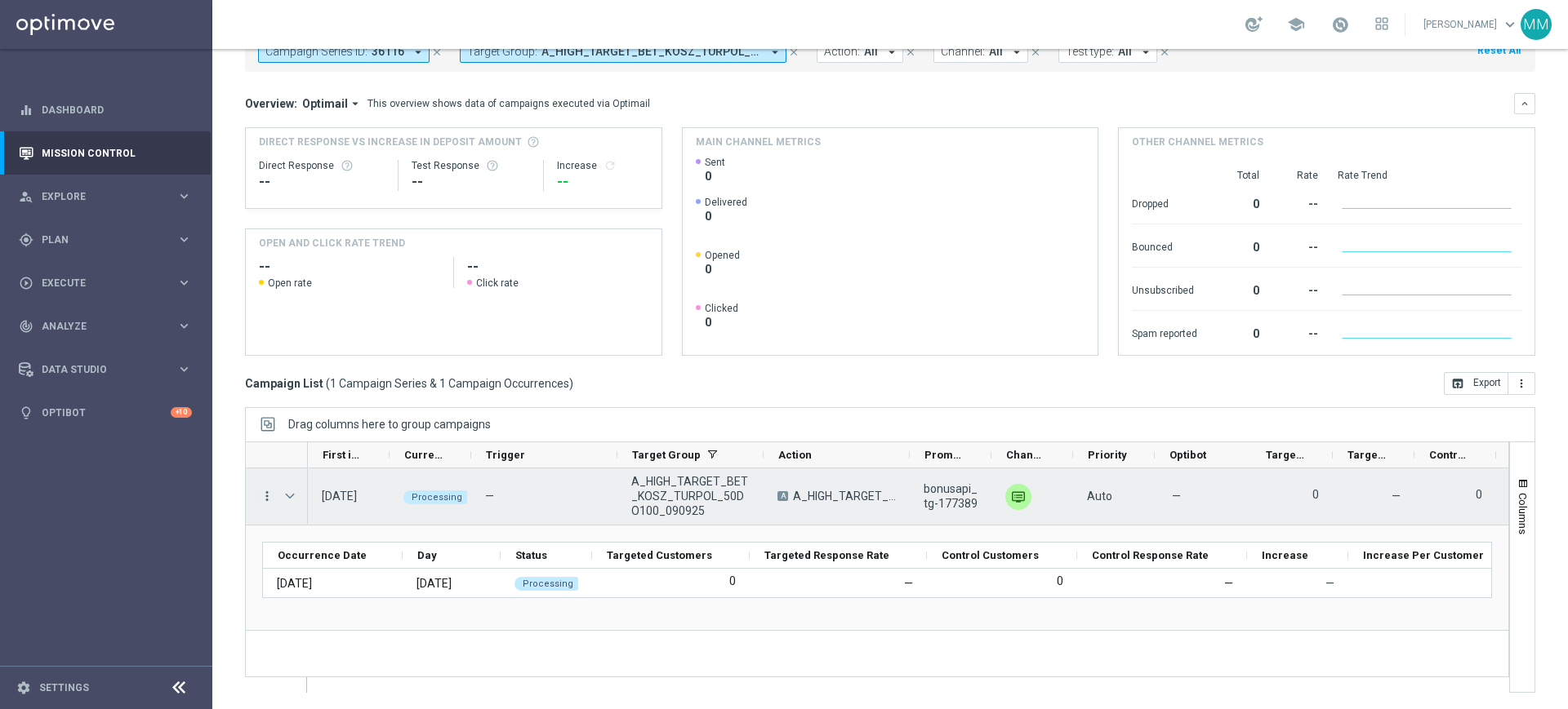
click at [272, 495] on icon "more_vert" at bounding box center [267, 496] width 15 height 15
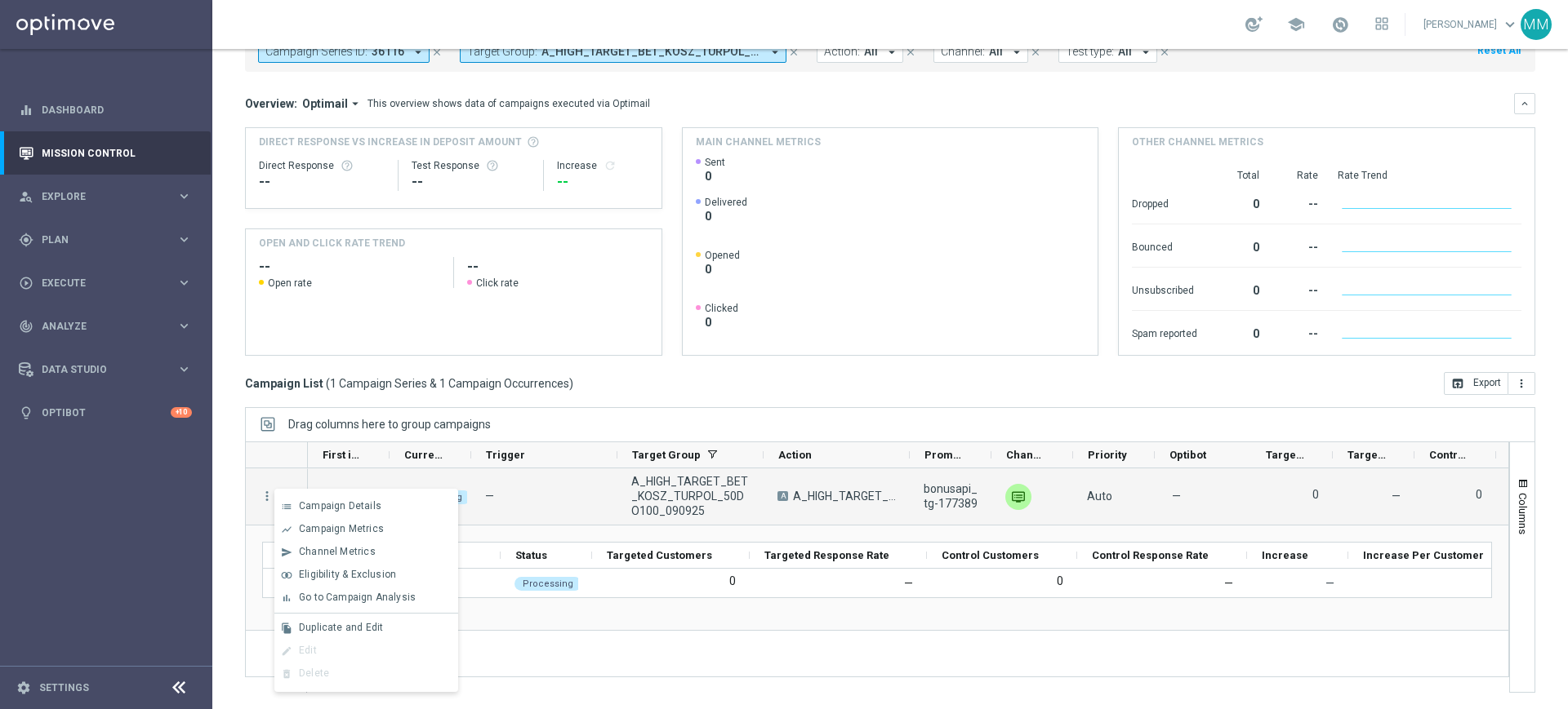
click at [376, 646] on div "edit Edit" at bounding box center [366, 651] width 184 height 23
click at [1342, 23] on span at bounding box center [1340, 24] width 18 height 18
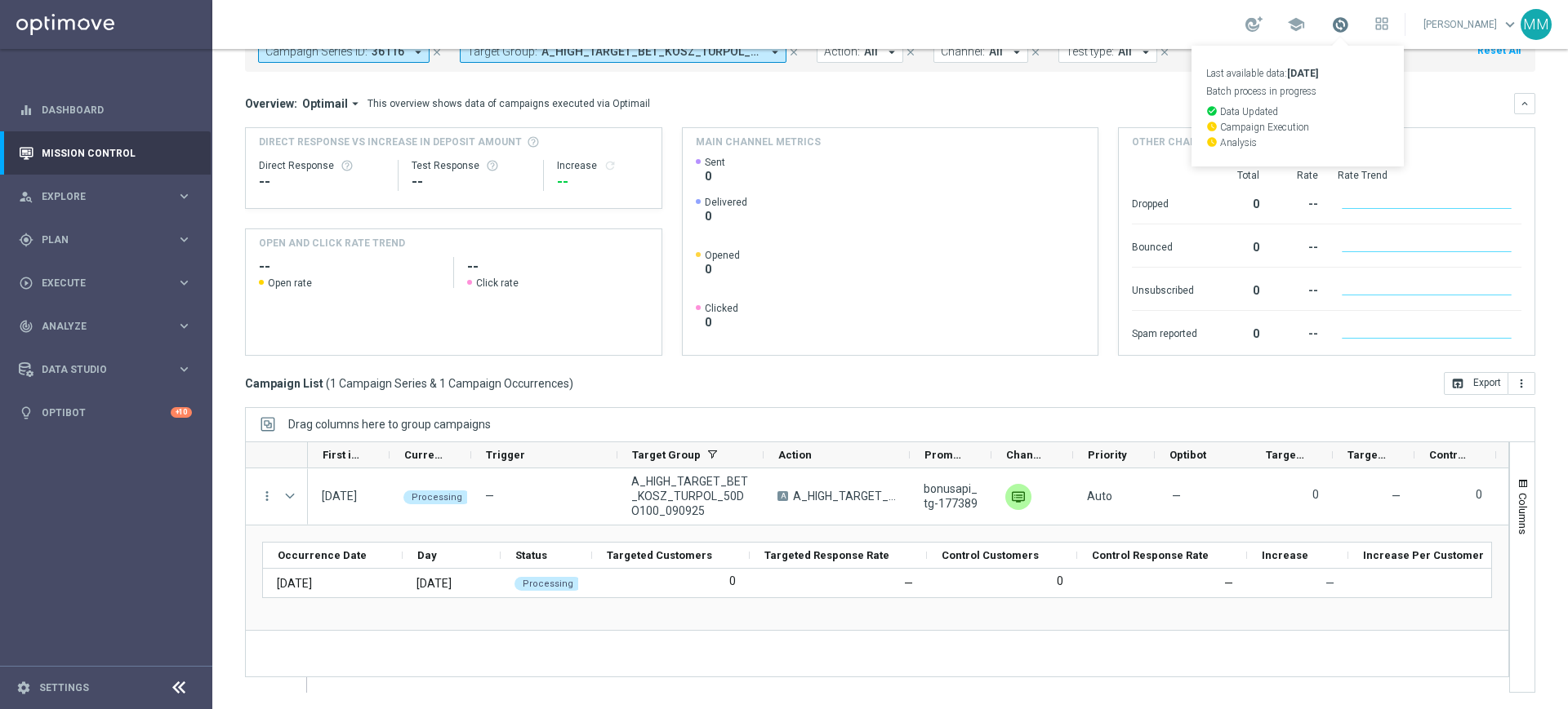
click at [1340, 26] on span at bounding box center [1340, 24] width 18 height 18
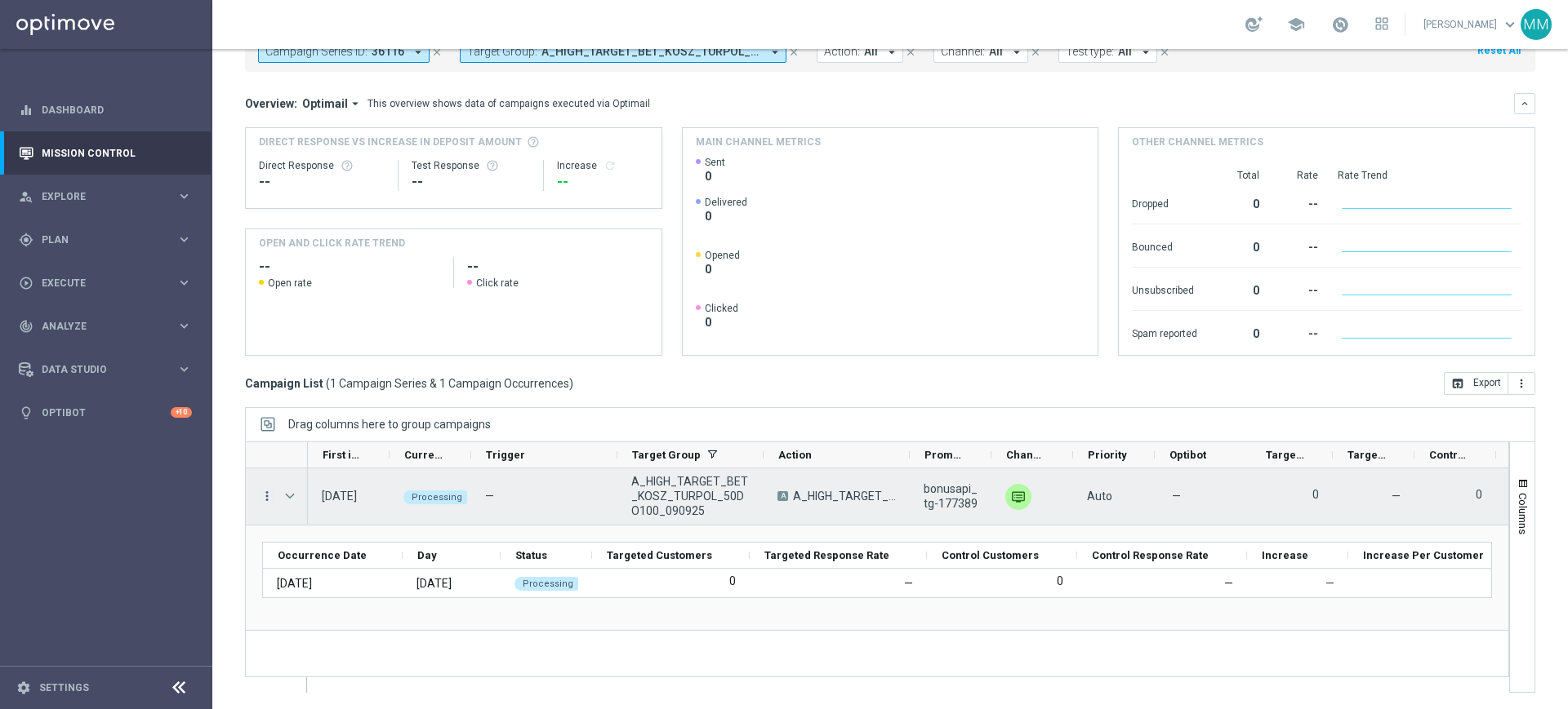
click at [265, 496] on icon "more_vert" at bounding box center [267, 496] width 15 height 15
click at [611, 505] on div "—" at bounding box center [544, 497] width 146 height 56
click at [266, 493] on icon "more_vert" at bounding box center [267, 496] width 15 height 15
click at [545, 504] on div "—" at bounding box center [544, 497] width 146 height 56
click at [266, 495] on icon "more_vert" at bounding box center [267, 496] width 15 height 15
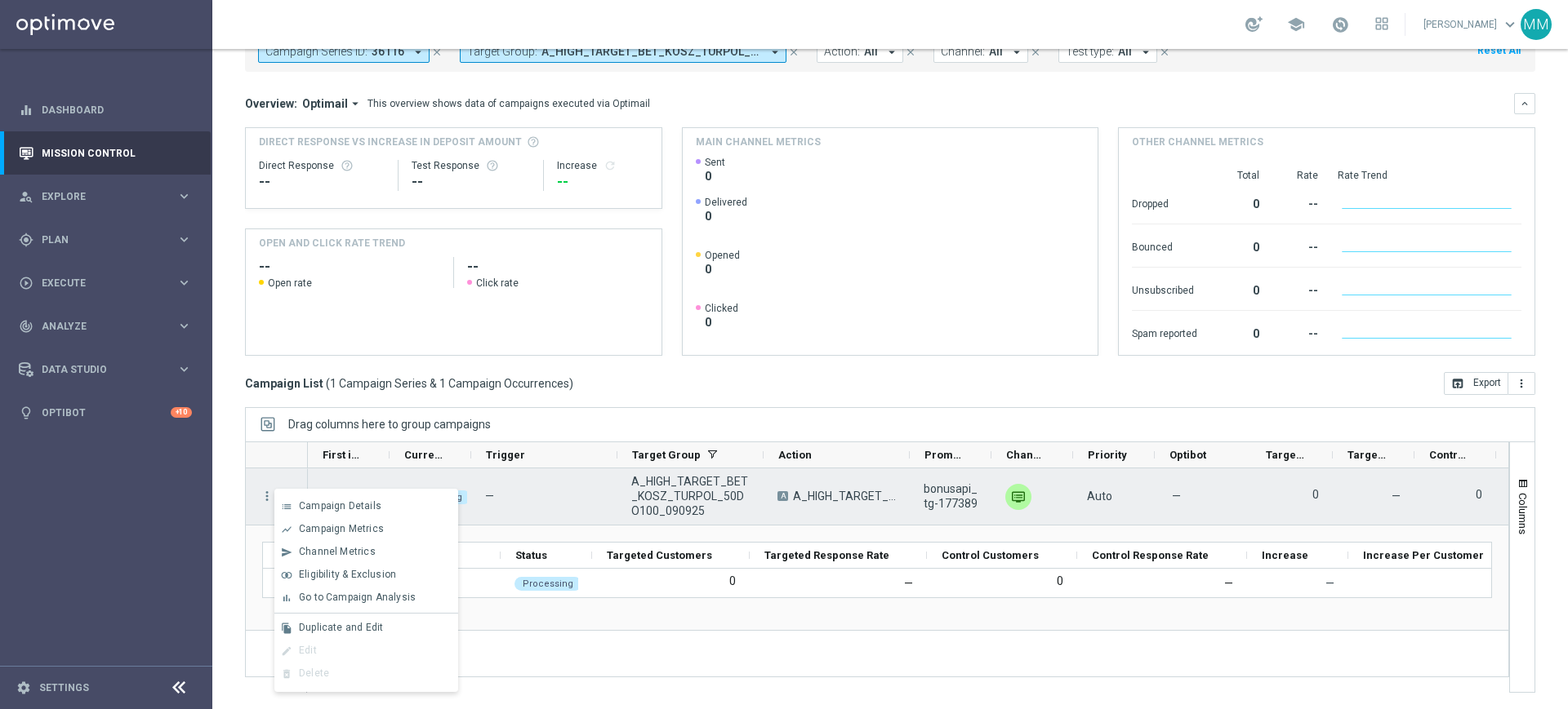
click at [554, 507] on div "—" at bounding box center [544, 497] width 146 height 56
drag, startPoint x: 257, startPoint y: 504, endPoint x: 266, endPoint y: 497, distance: 11.4
click at [259, 503] on div "more_vert" at bounding box center [260, 497] width 29 height 56
click at [267, 495] on icon "more_vert" at bounding box center [267, 496] width 15 height 15
click at [288, 505] on icon "list" at bounding box center [286, 506] width 11 height 11
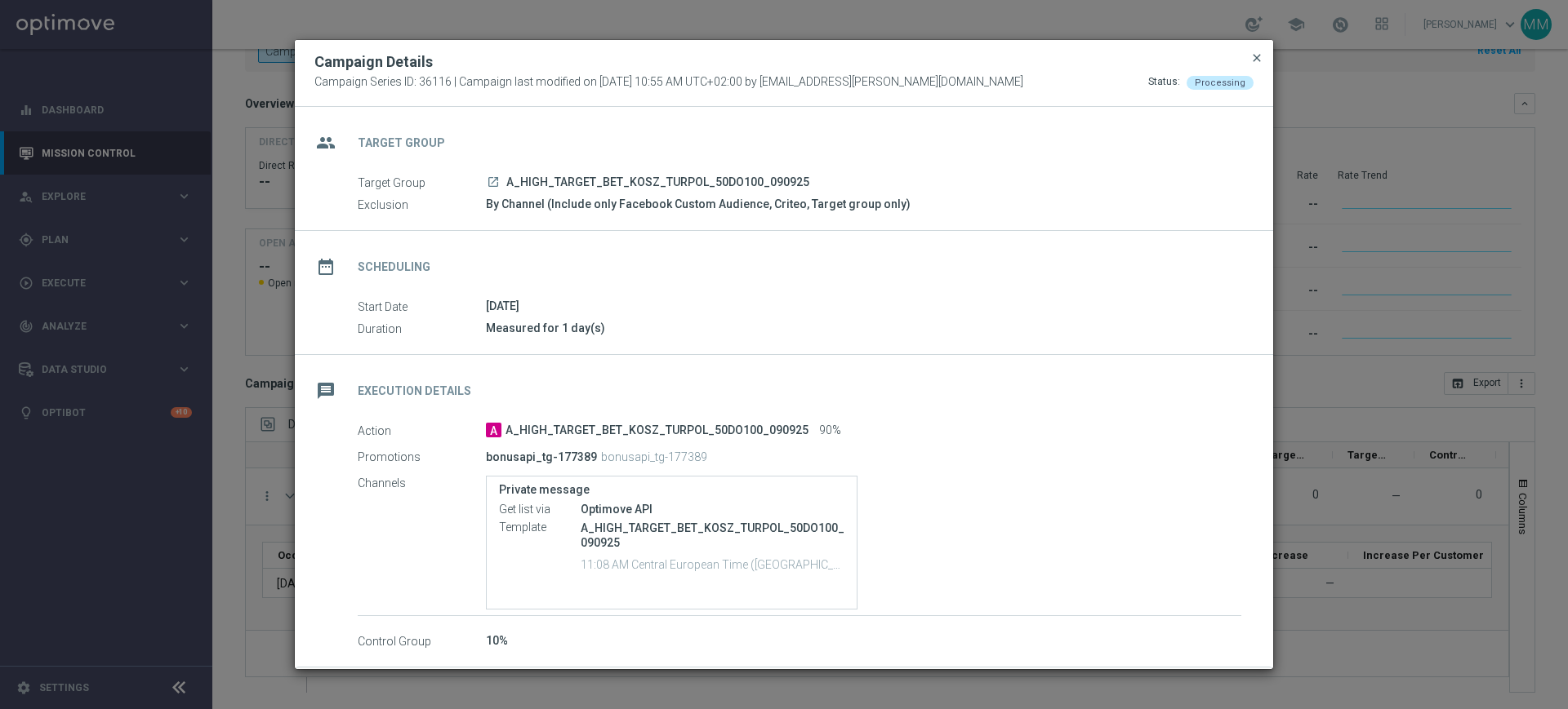
click at [1258, 54] on span "close" at bounding box center [1257, 58] width 13 height 13
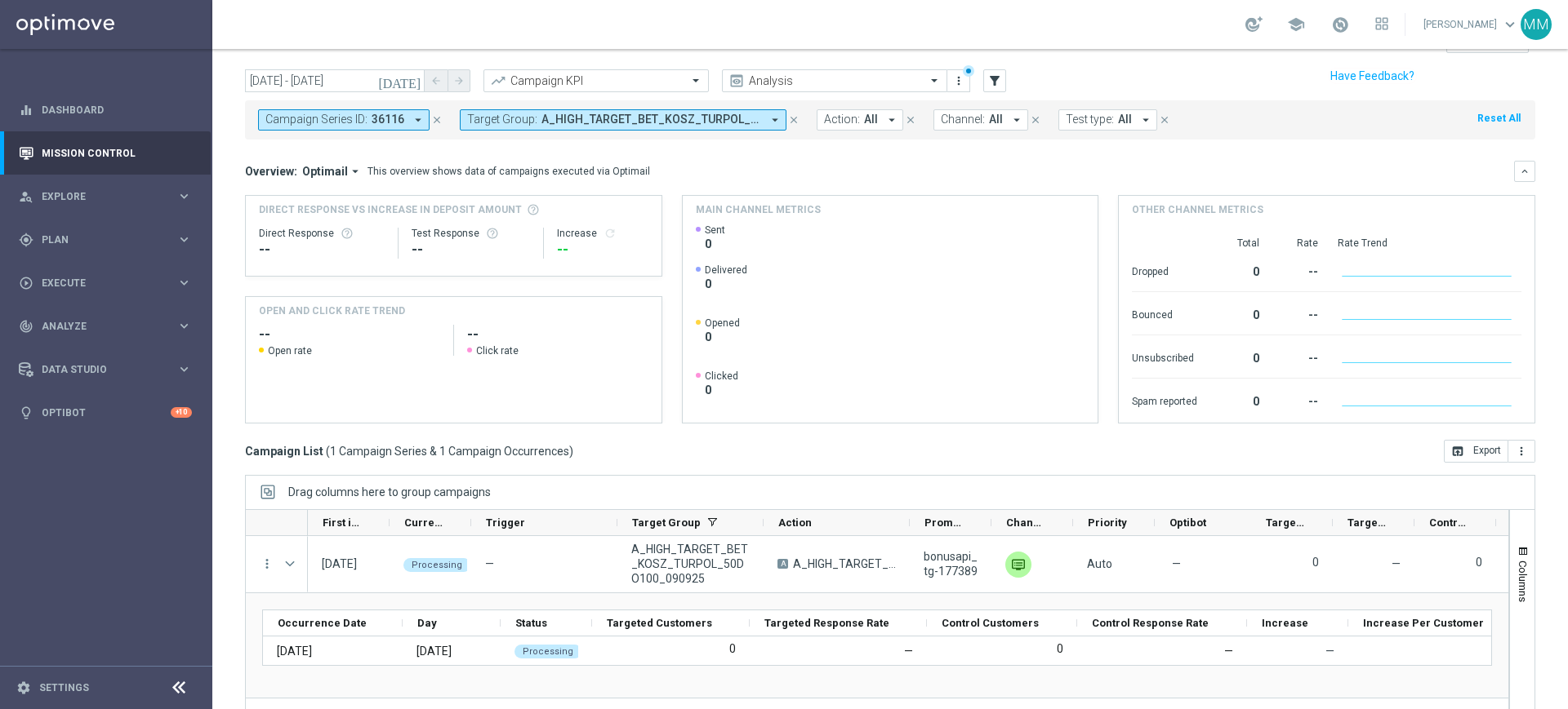
scroll to position [5, 0]
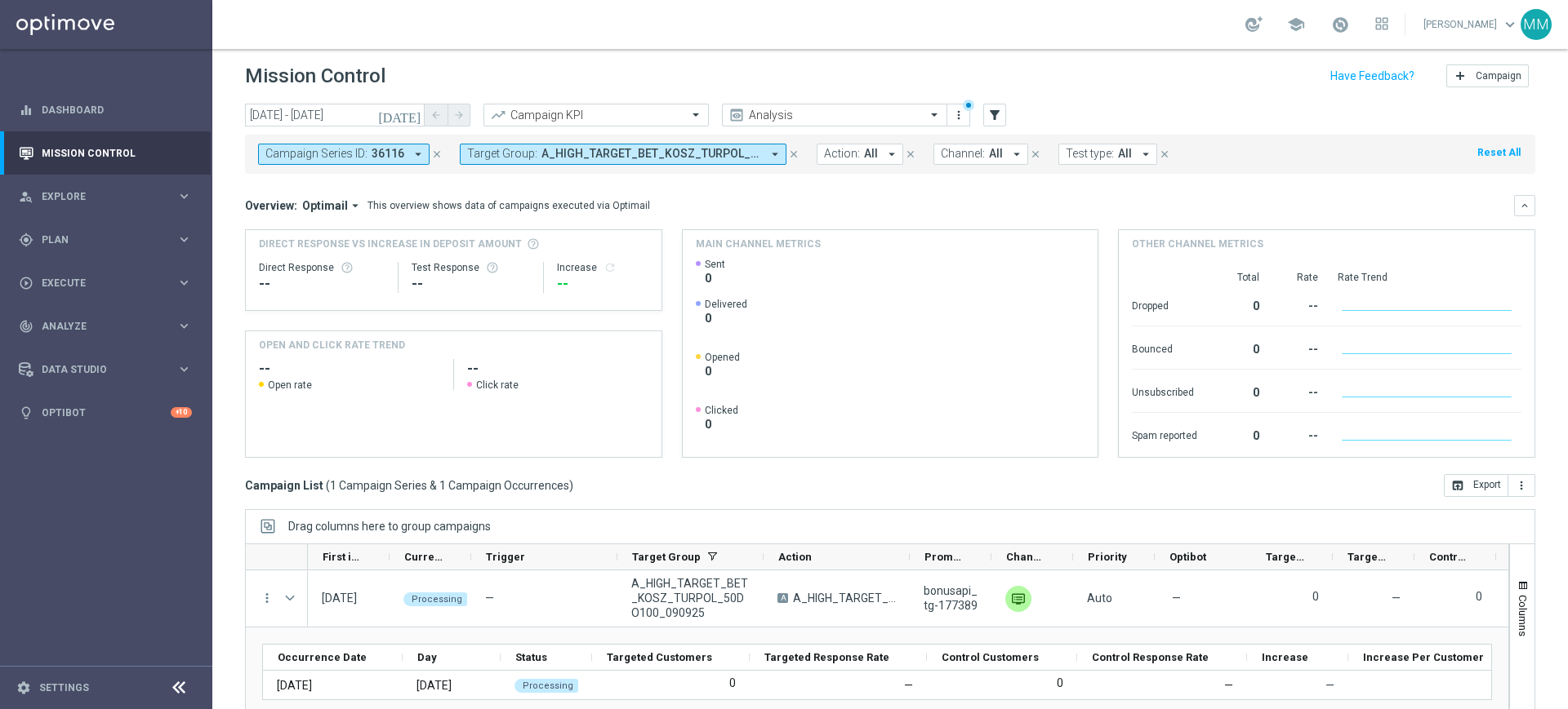
click at [489, 156] on span "Target Group:" at bounding box center [502, 154] width 70 height 14
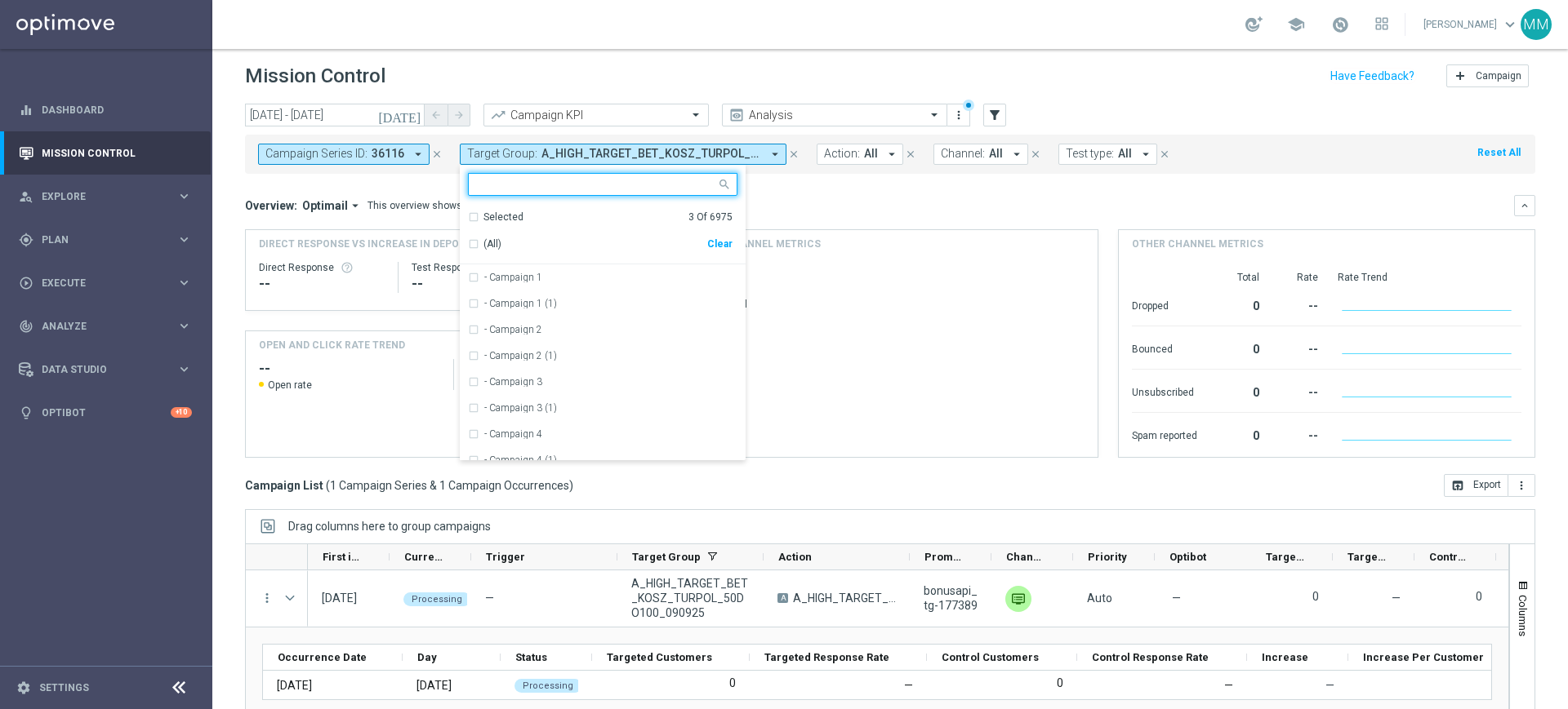
click at [0, 0] on div "Clear" at bounding box center [0, 0] width 0 height 0
click at [767, 204] on div "Overview: Optimail arrow_drop_down This overview shows data of campaigns execut…" at bounding box center [879, 206] width 1270 height 15
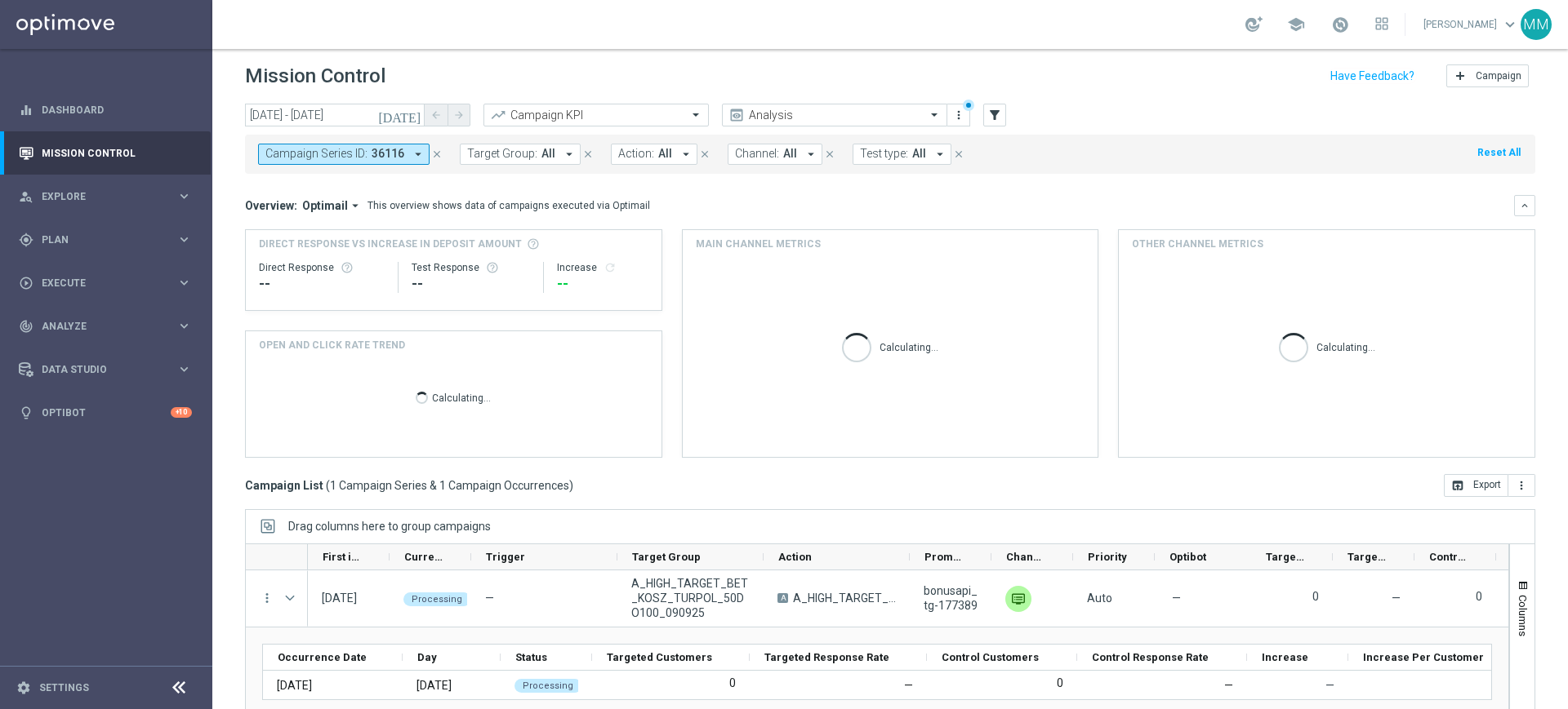
click at [360, 163] on button "Campaign Series ID: 36116 arrow_drop_down" at bounding box center [343, 154] width 172 height 22
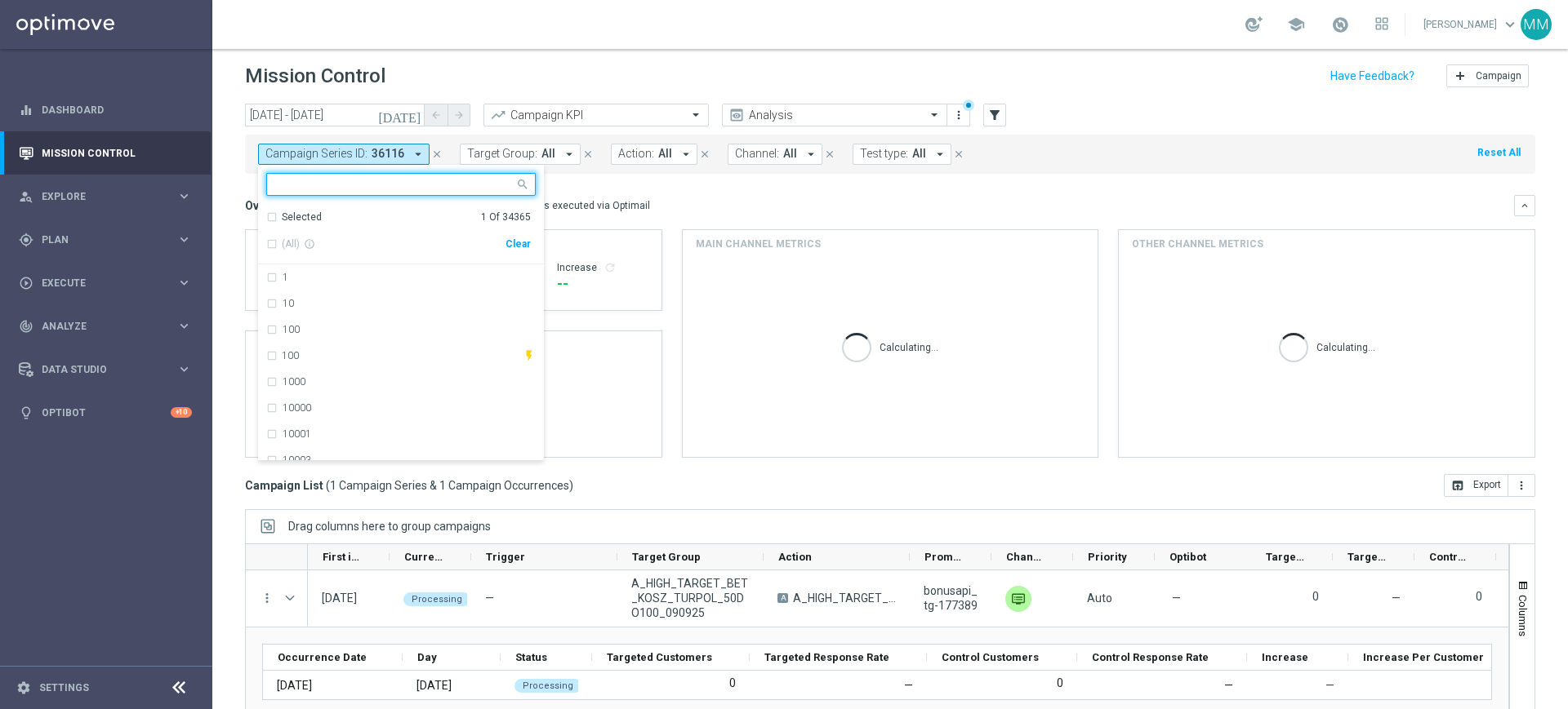
click at [0, 0] on div "Clear" at bounding box center [0, 0] width 0 height 0
click at [584, 199] on div "This overview shows data of campaigns executed via Optimail" at bounding box center [509, 206] width 282 height 15
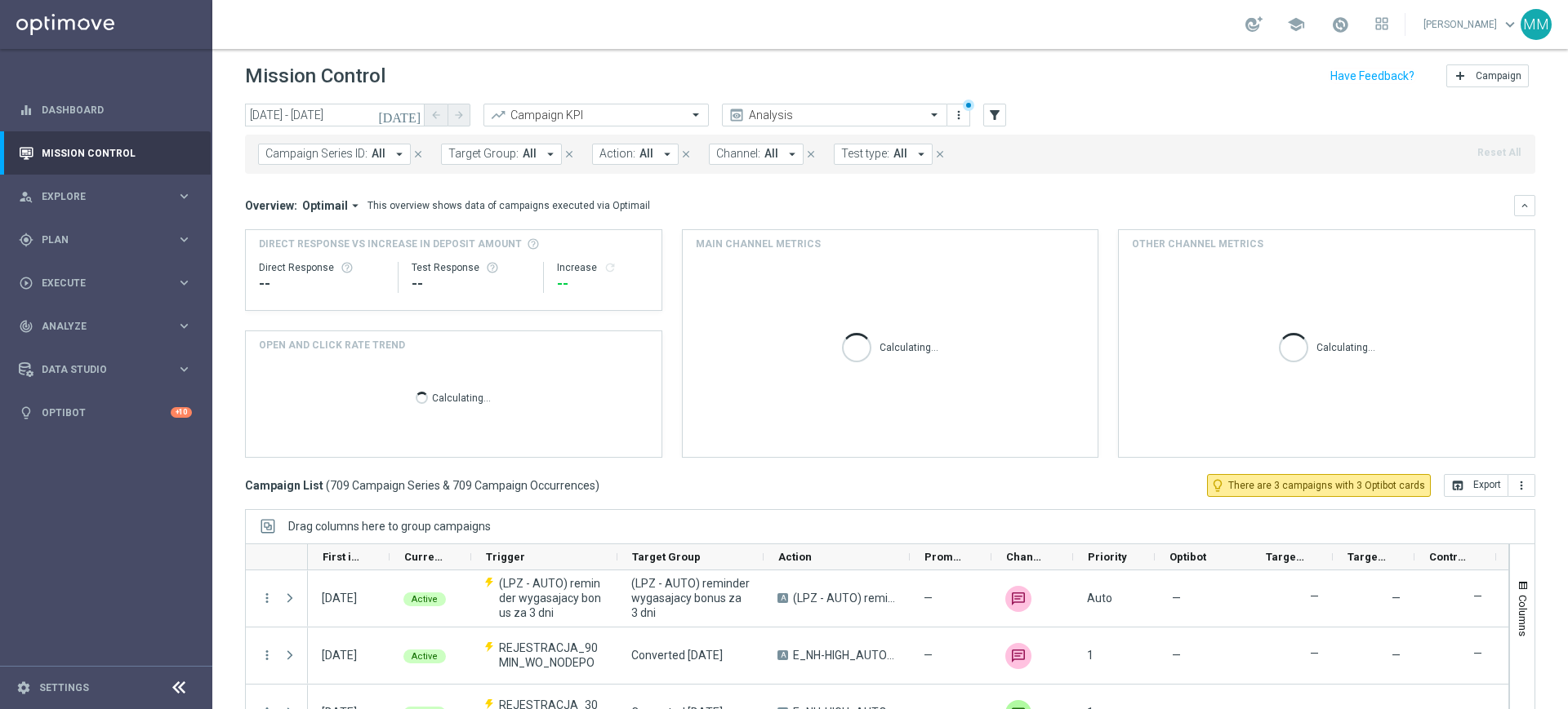
click at [492, 160] on span "Target Group:" at bounding box center [483, 154] width 70 height 14
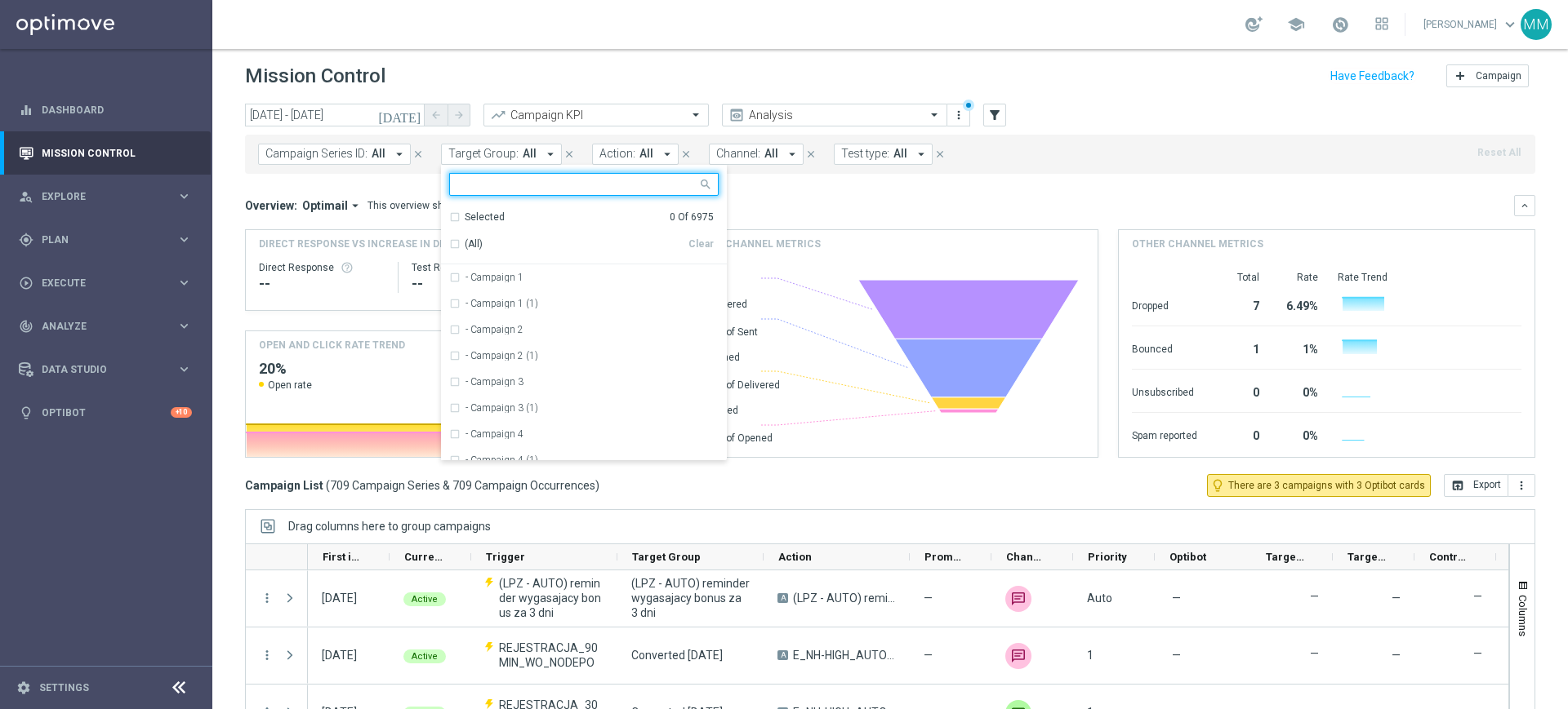
type input "bonusapi_tg-177389"
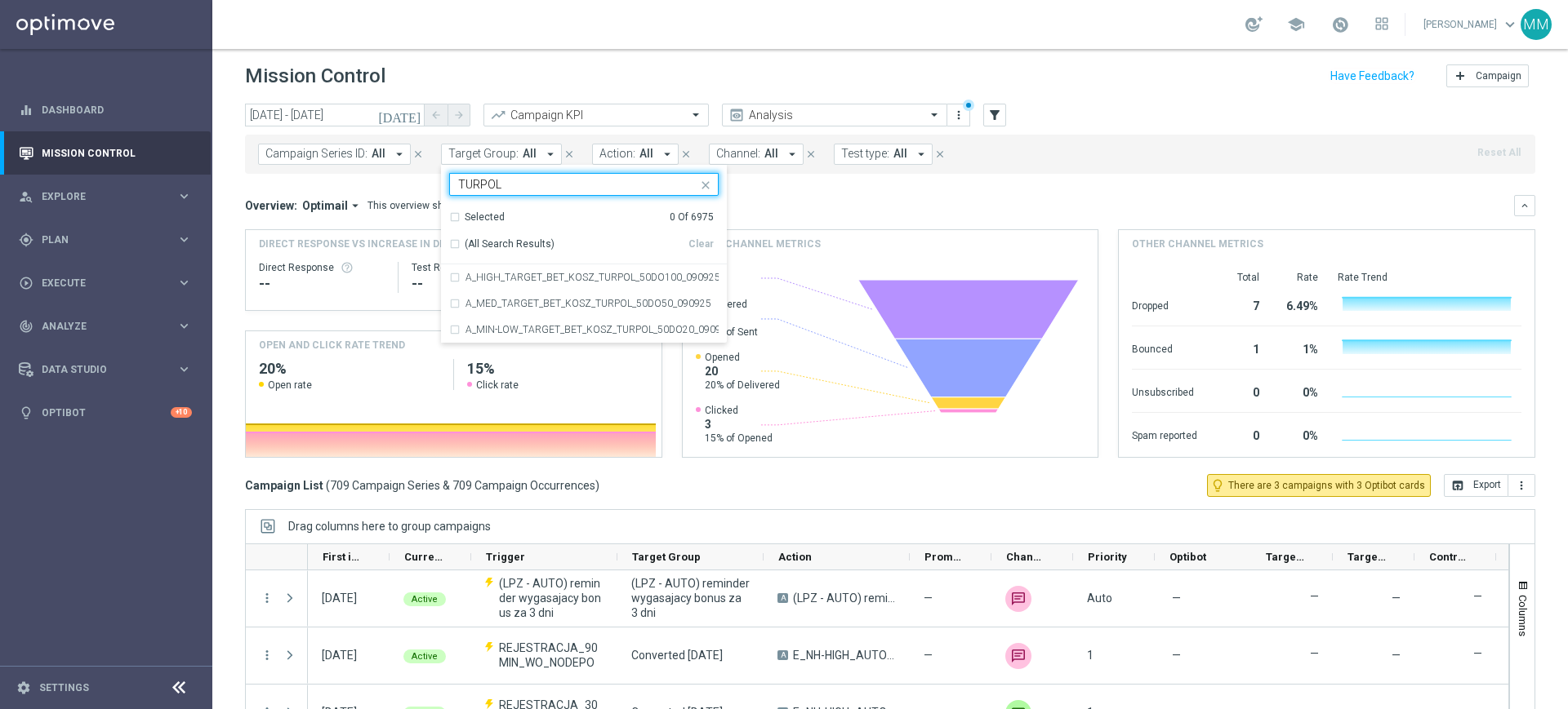
click at [516, 237] on span "(All Search Results)" at bounding box center [510, 244] width 90 height 14
type input "TURPOL"
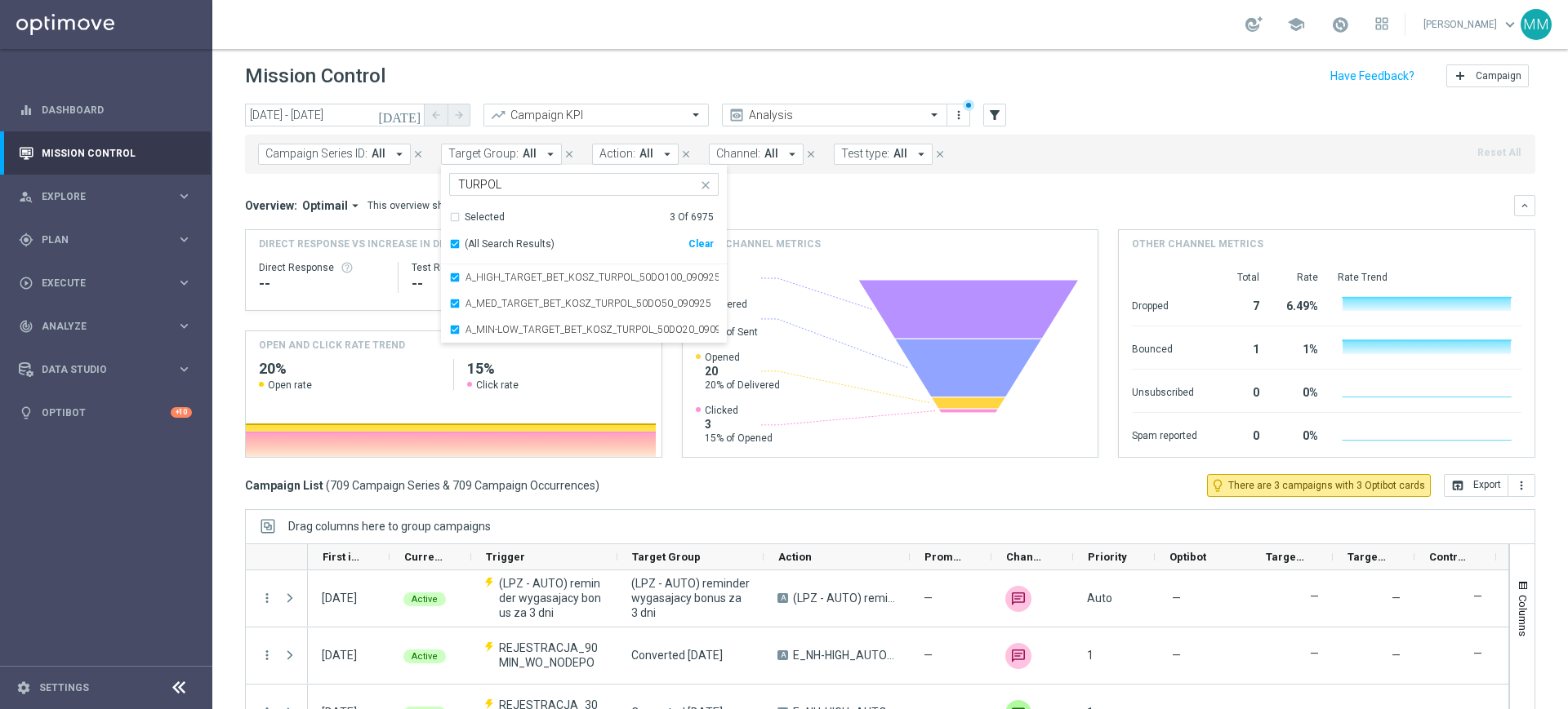
click at [851, 215] on div "Overview: Optimail arrow_drop_down This overview shows data of campaigns execut…" at bounding box center [890, 205] width 1290 height 22
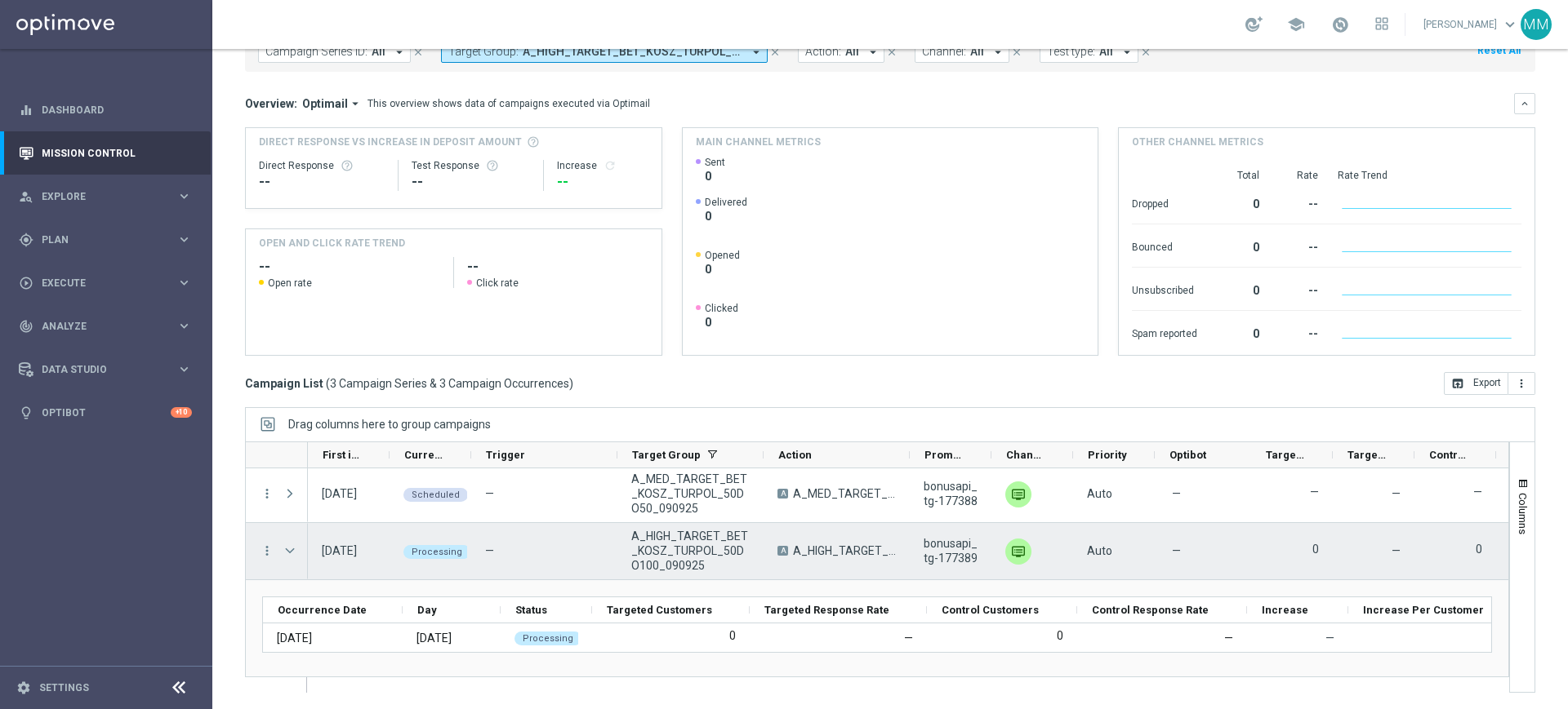
scroll to position [68, 0]
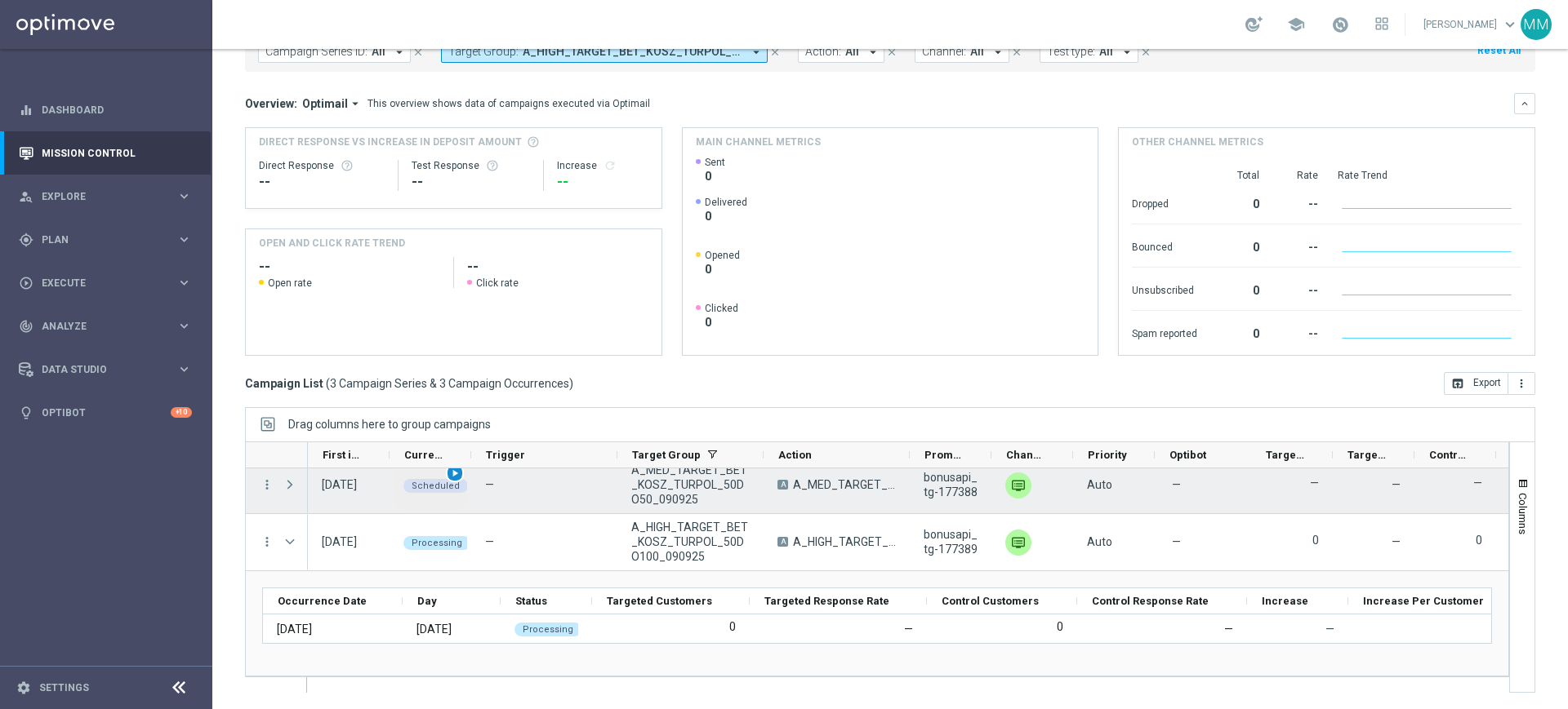
click at [457, 473] on span "play_arrow" at bounding box center [455, 474] width 11 height 11
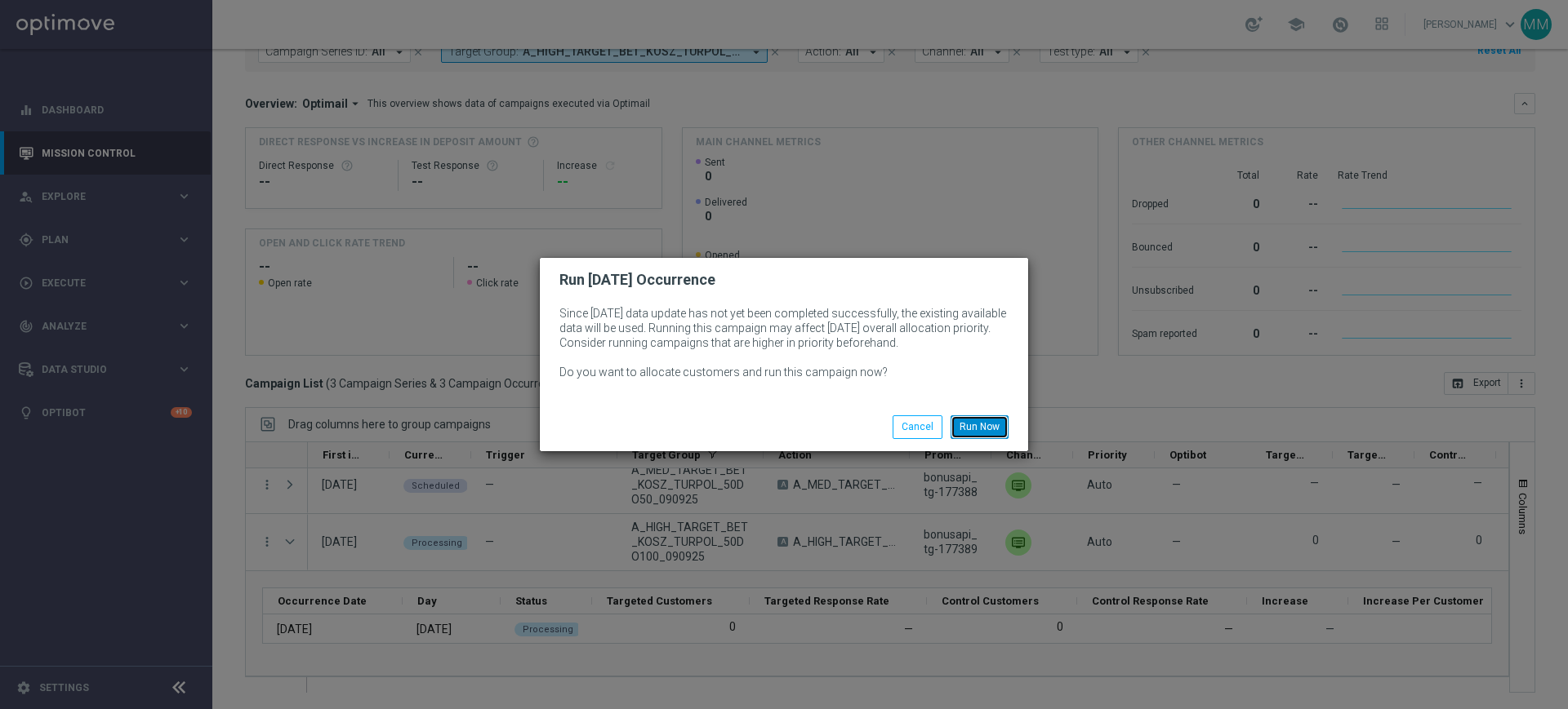
click at [987, 425] on button "Run Now" at bounding box center [980, 427] width 58 height 23
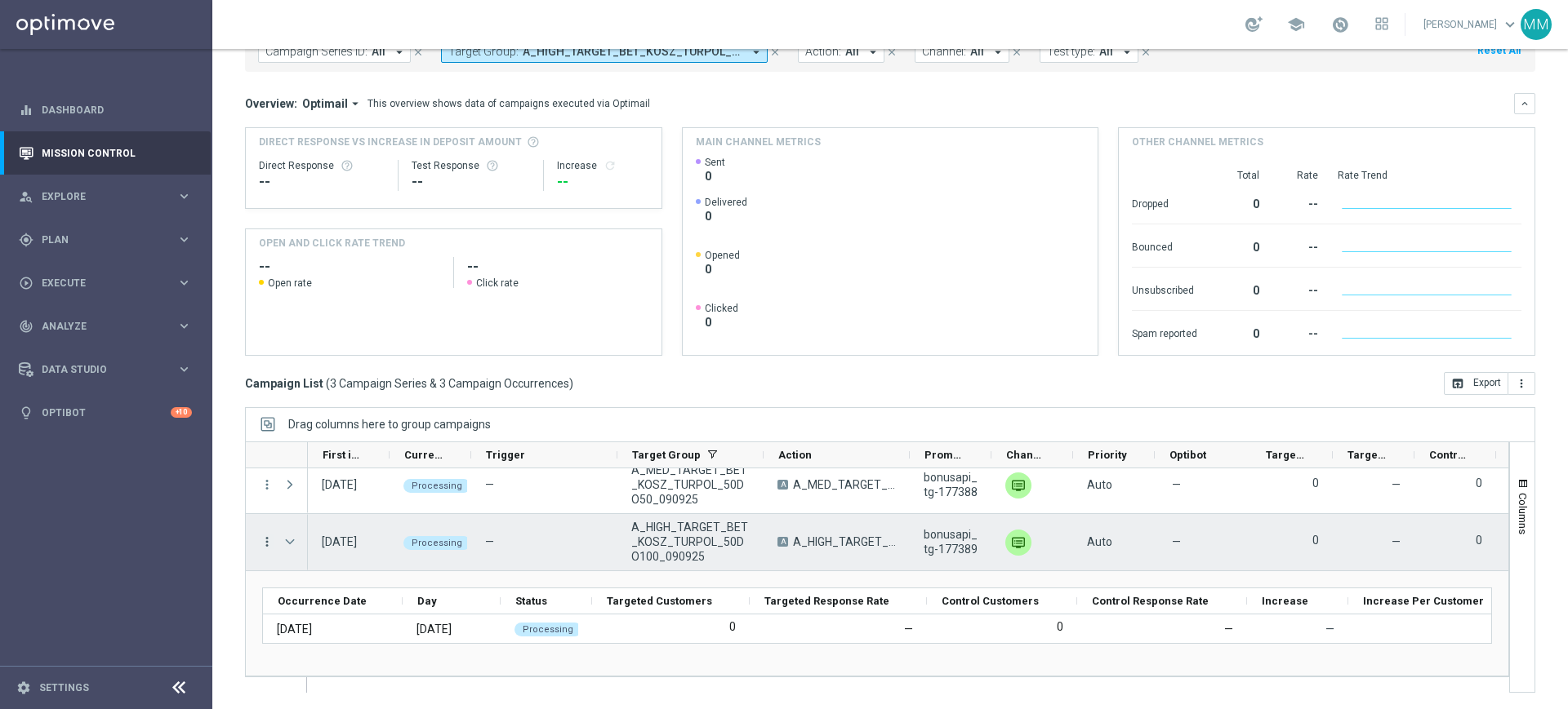
click at [263, 546] on icon "more_vert" at bounding box center [267, 542] width 15 height 15
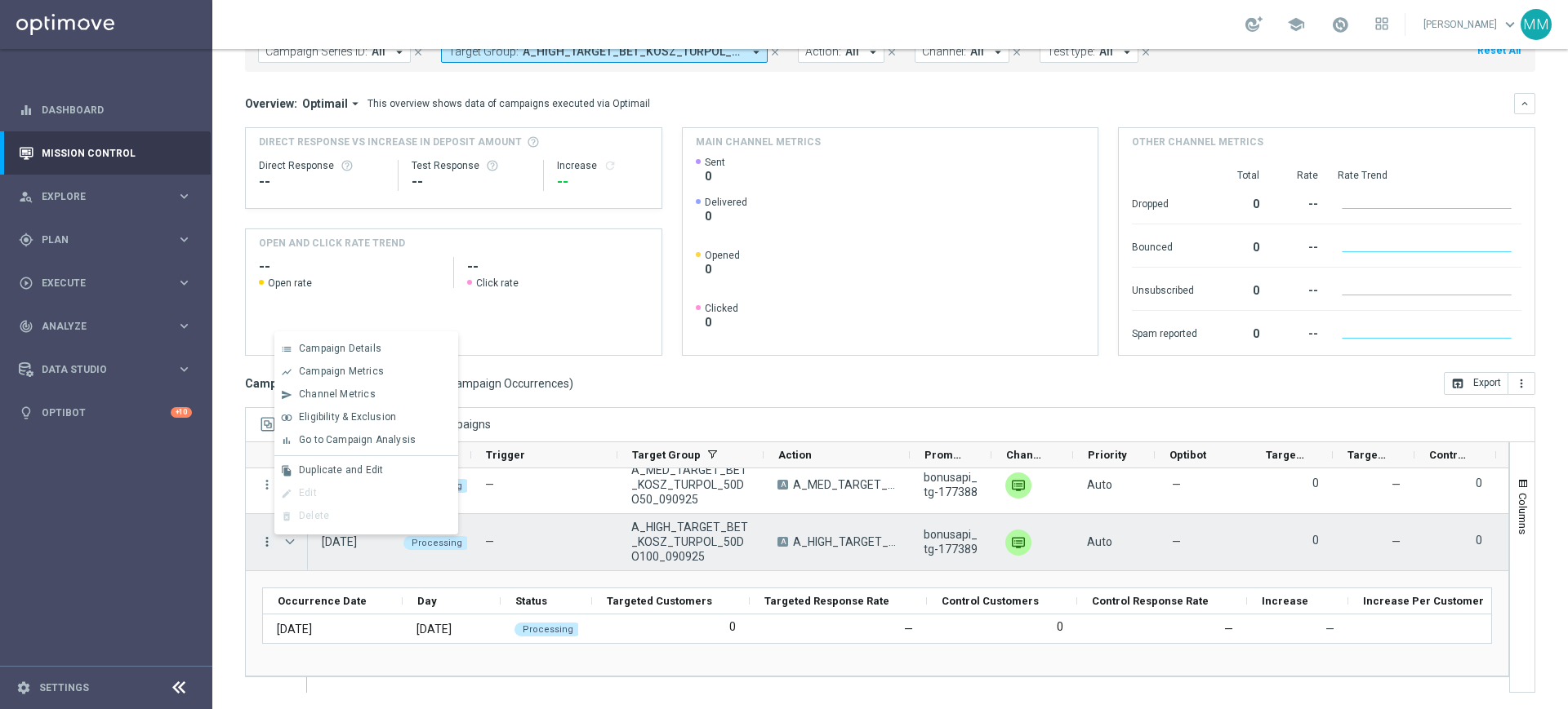
click at [263, 545] on icon "more_vert" at bounding box center [267, 542] width 15 height 15
click at [306, 553] on div "Press SPACE to deselect this row." at bounding box center [291, 542] width 33 height 56
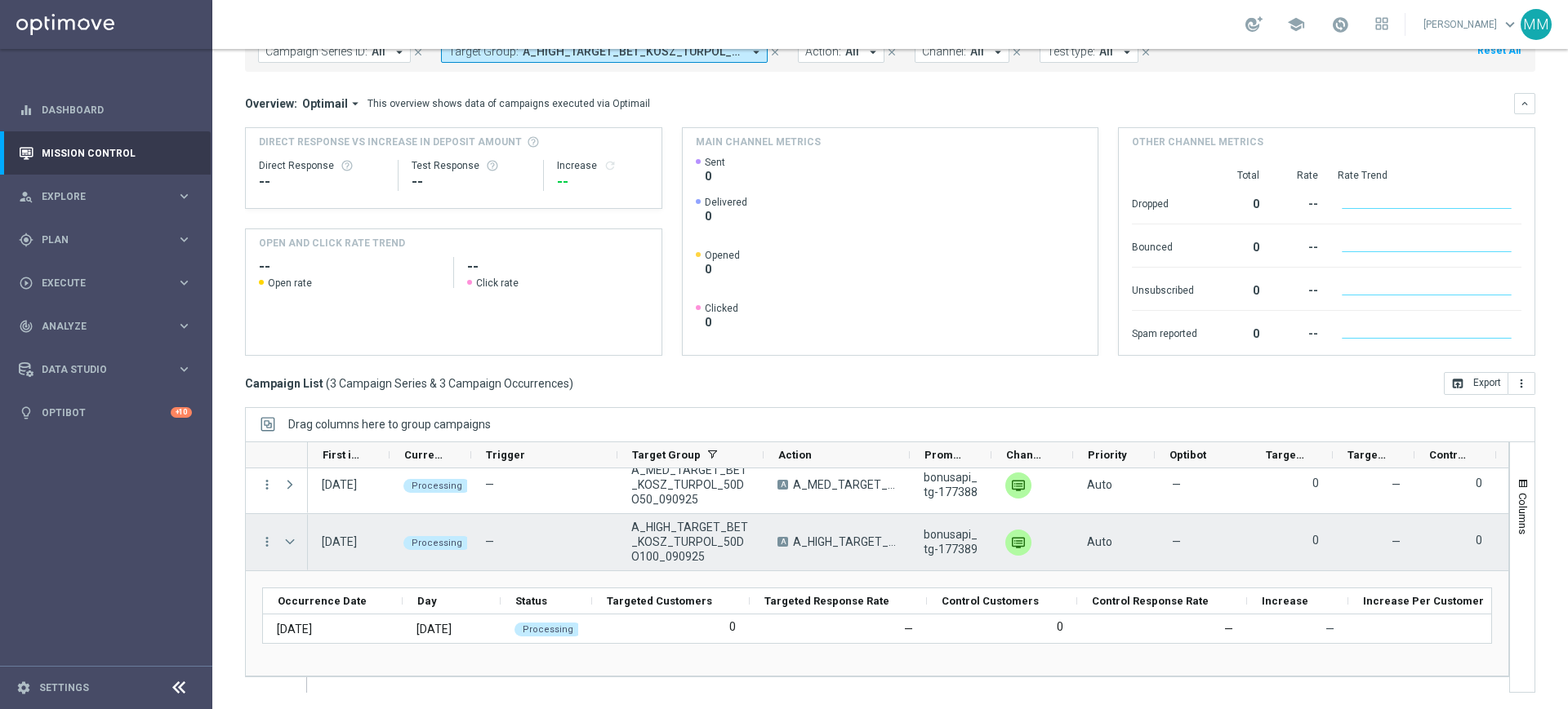
click at [294, 540] on span "Press SPACE to select this row." at bounding box center [290, 542] width 15 height 13
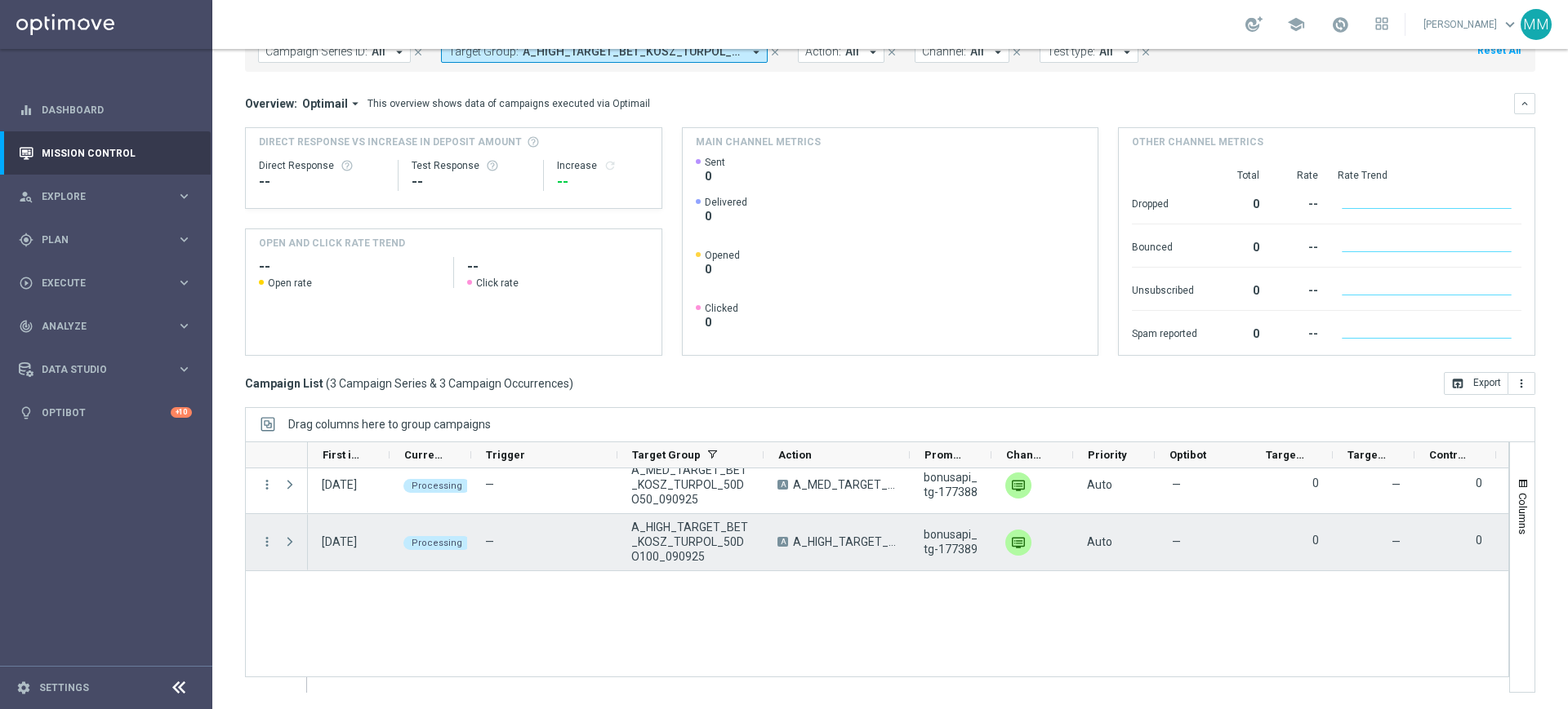
scroll to position [0, 0]
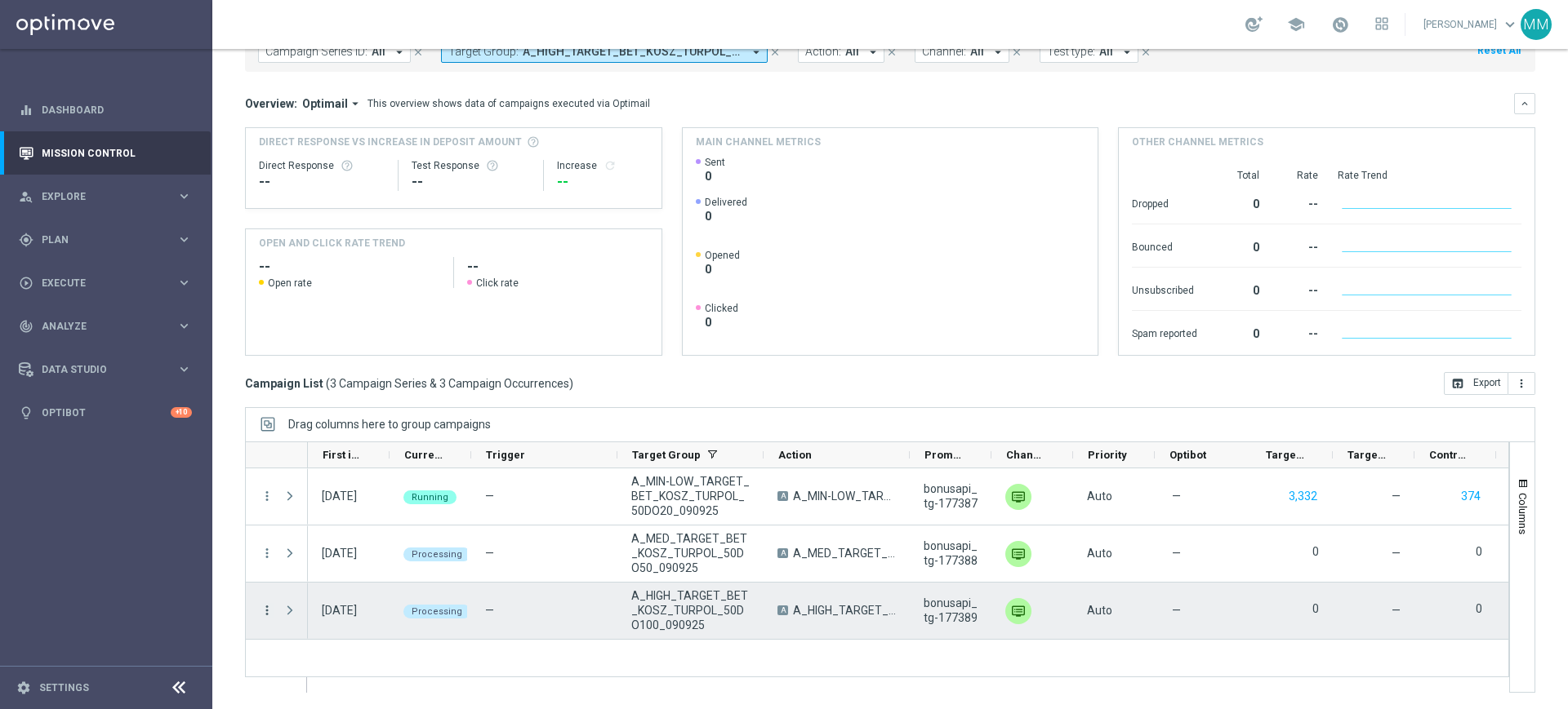
click at [272, 614] on icon "more_vert" at bounding box center [267, 611] width 15 height 15
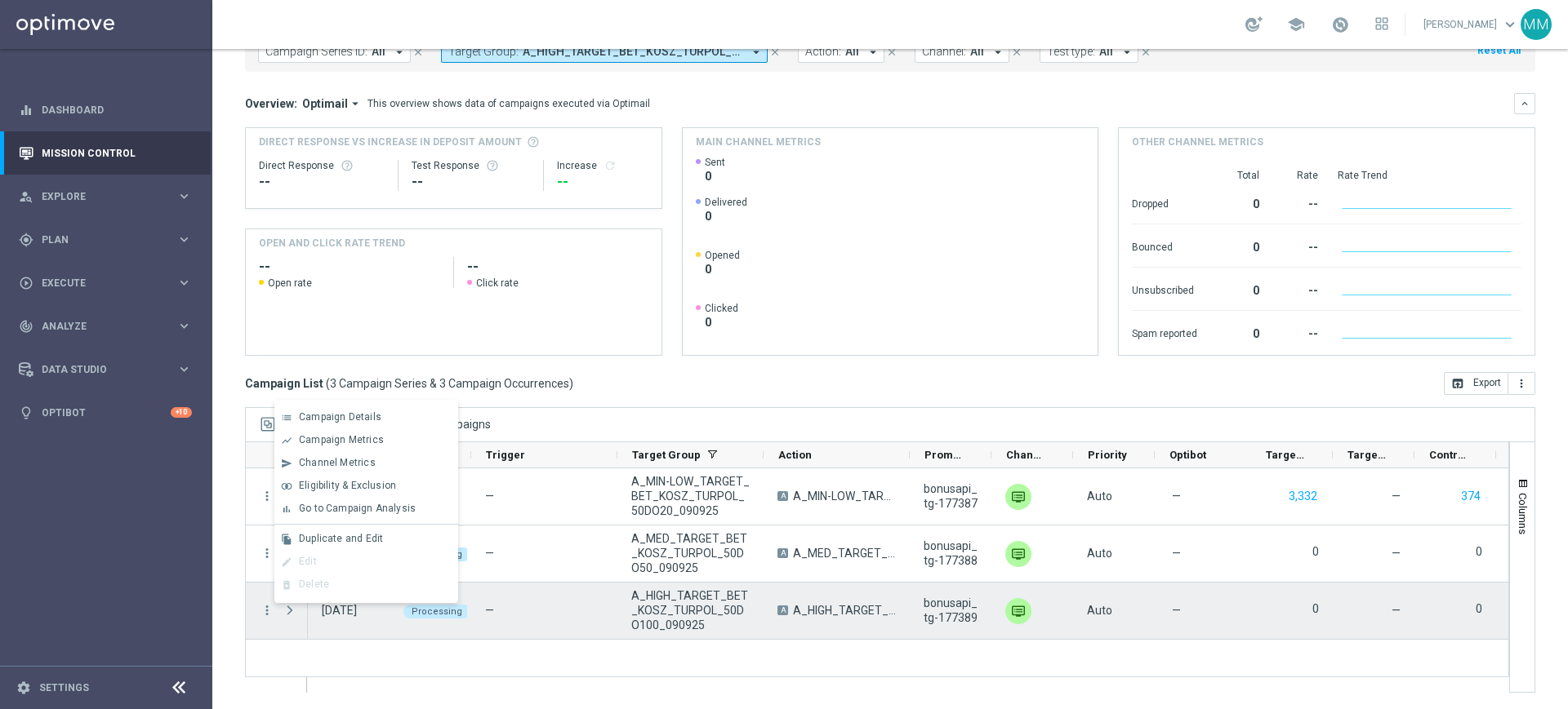
click at [511, 616] on div "—" at bounding box center [544, 611] width 146 height 56
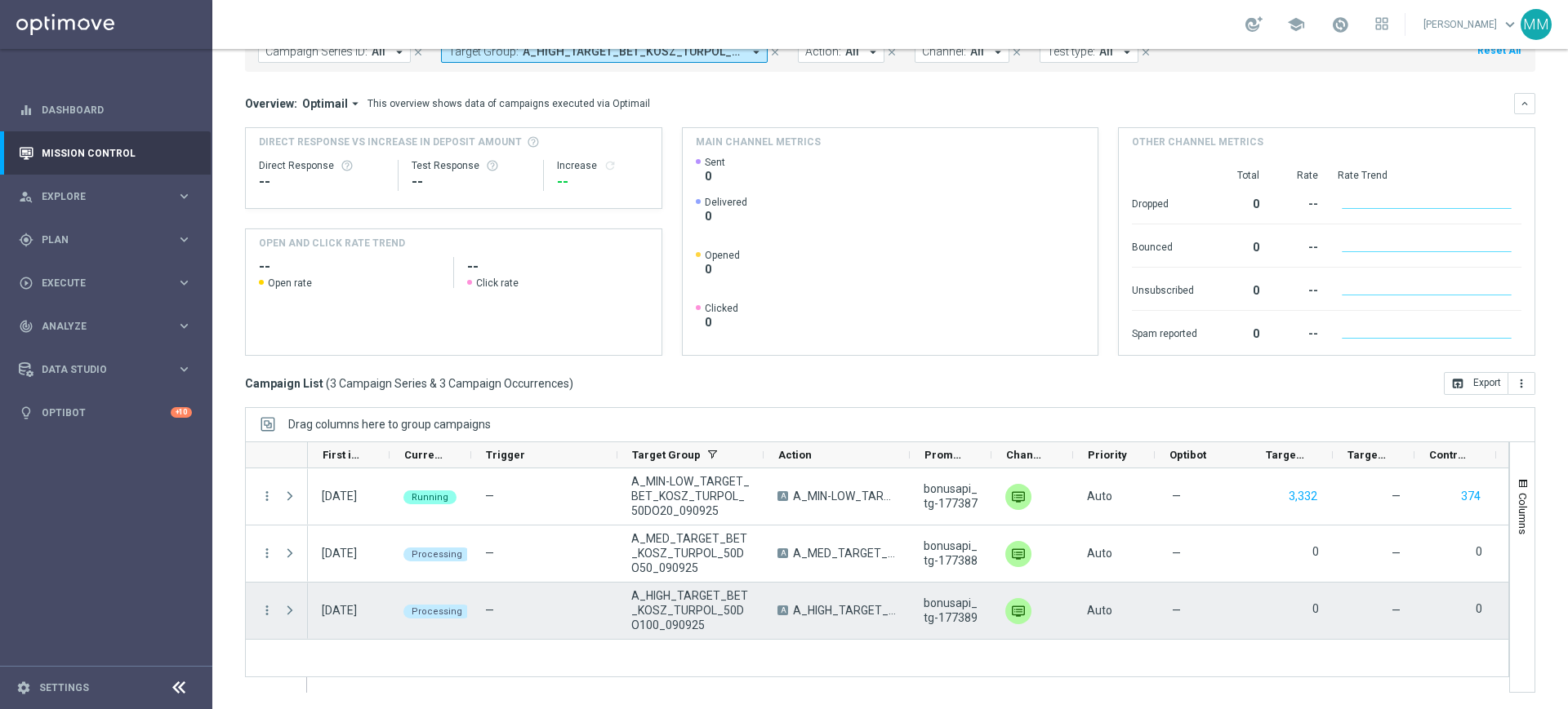
click at [286, 610] on span "Press SPACE to select this row." at bounding box center [290, 611] width 15 height 13
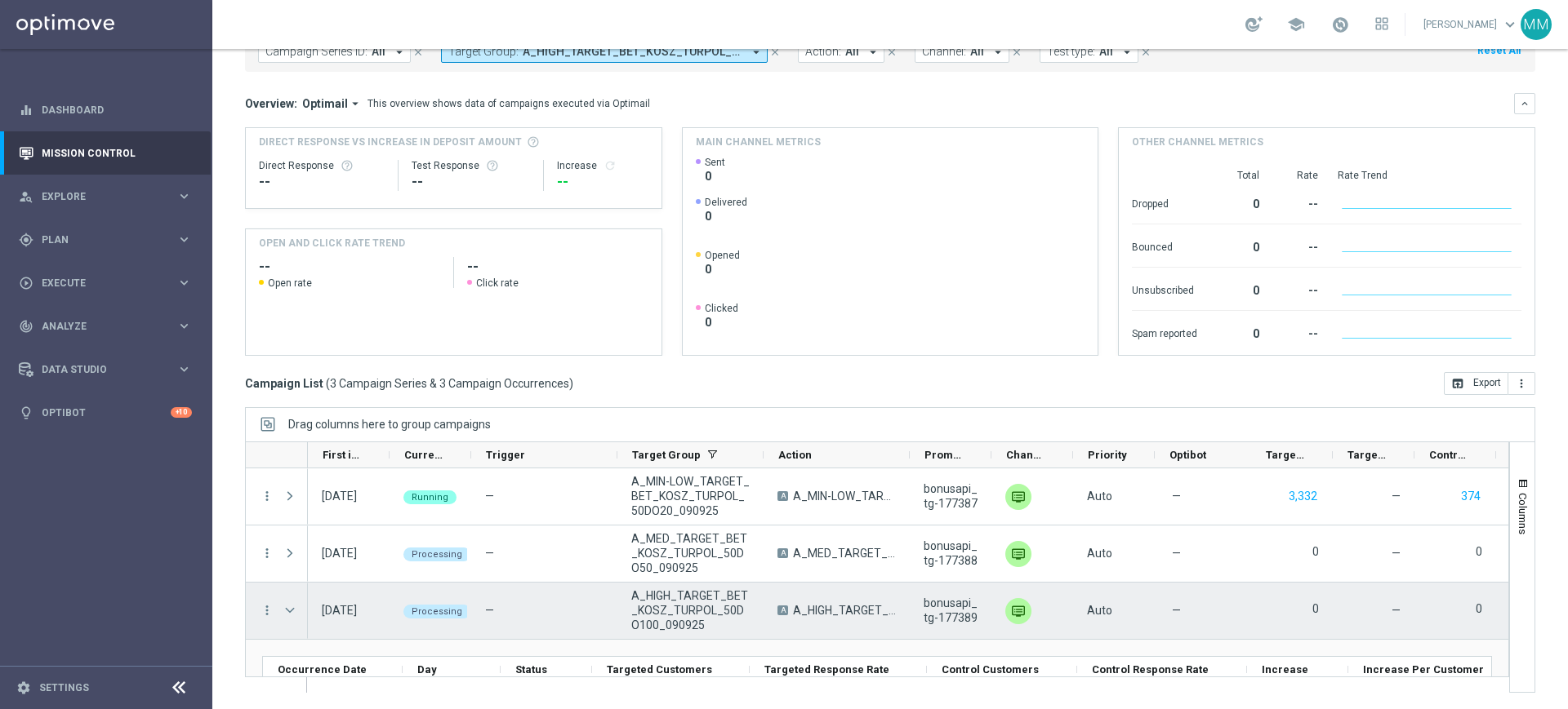
click at [286, 610] on span "Press SPACE to select this row." at bounding box center [290, 611] width 15 height 13
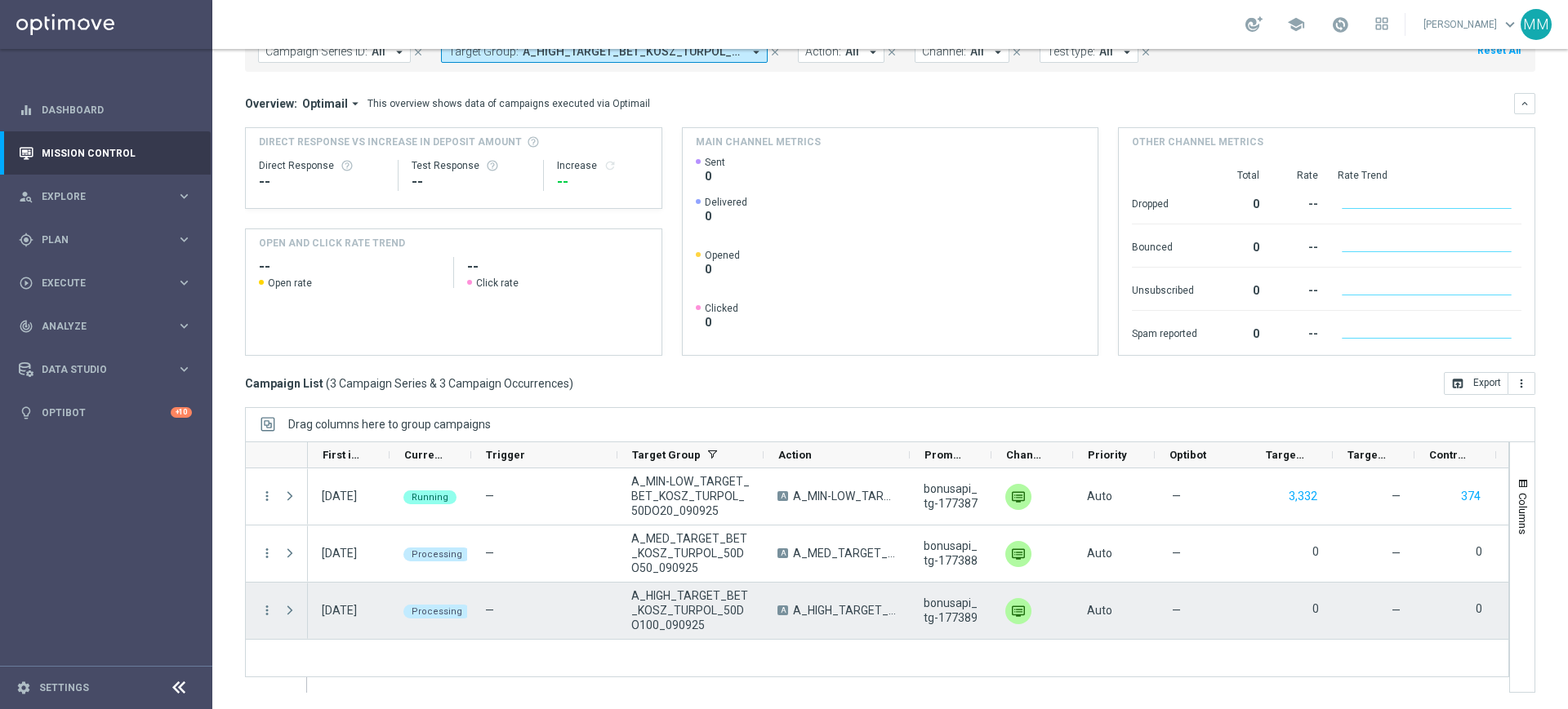
click at [286, 610] on span "Press SPACE to select this row." at bounding box center [290, 611] width 15 height 13
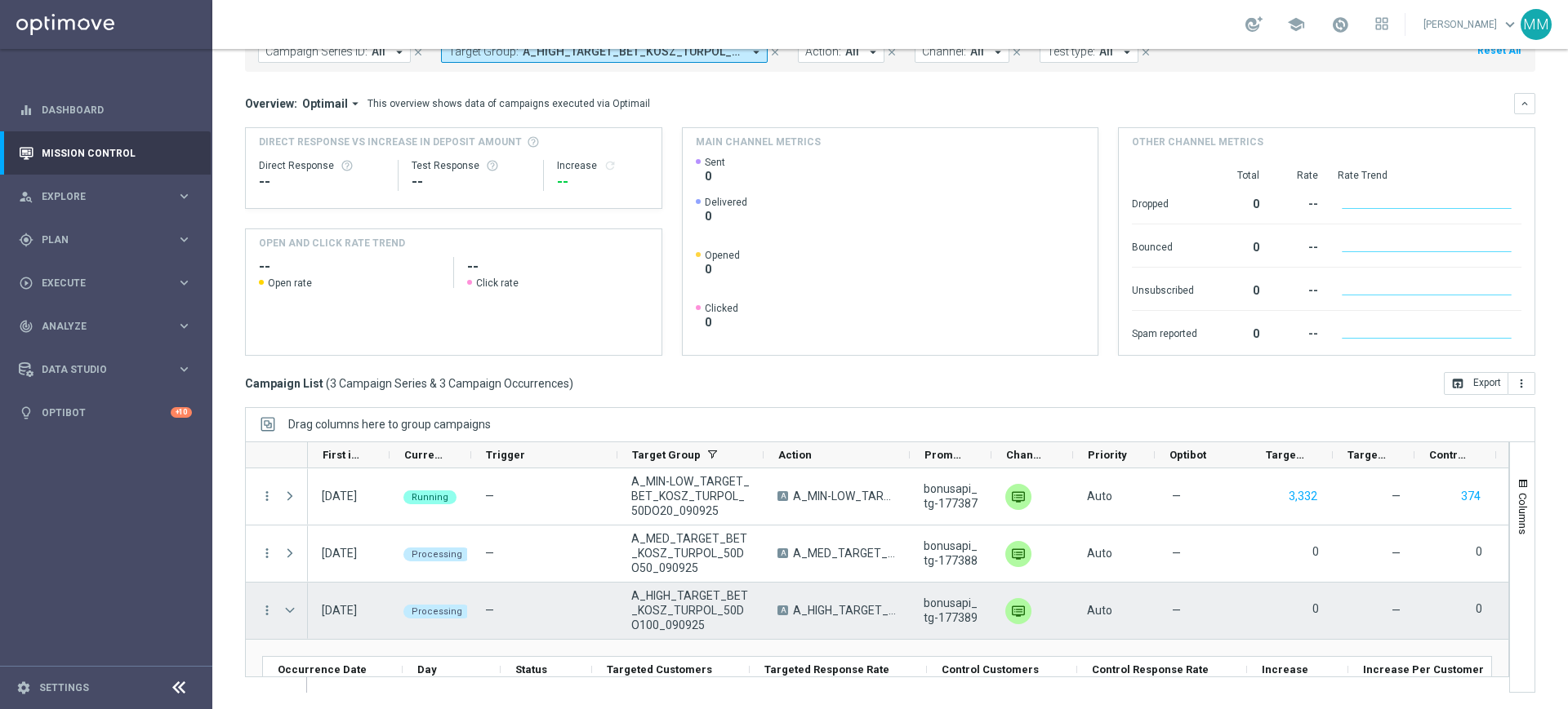
scroll to position [68, 0]
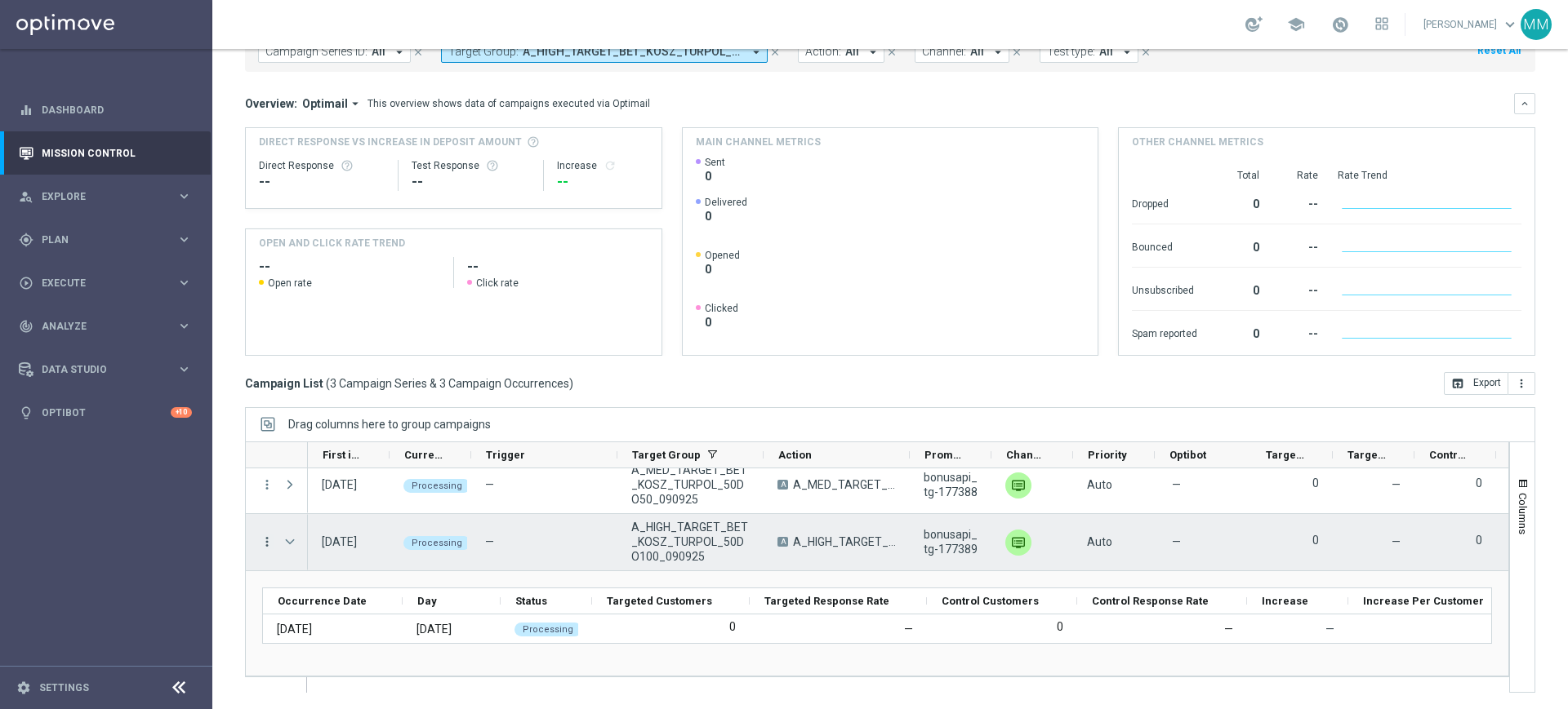
click at [274, 541] on icon "more_vert" at bounding box center [267, 542] width 15 height 15
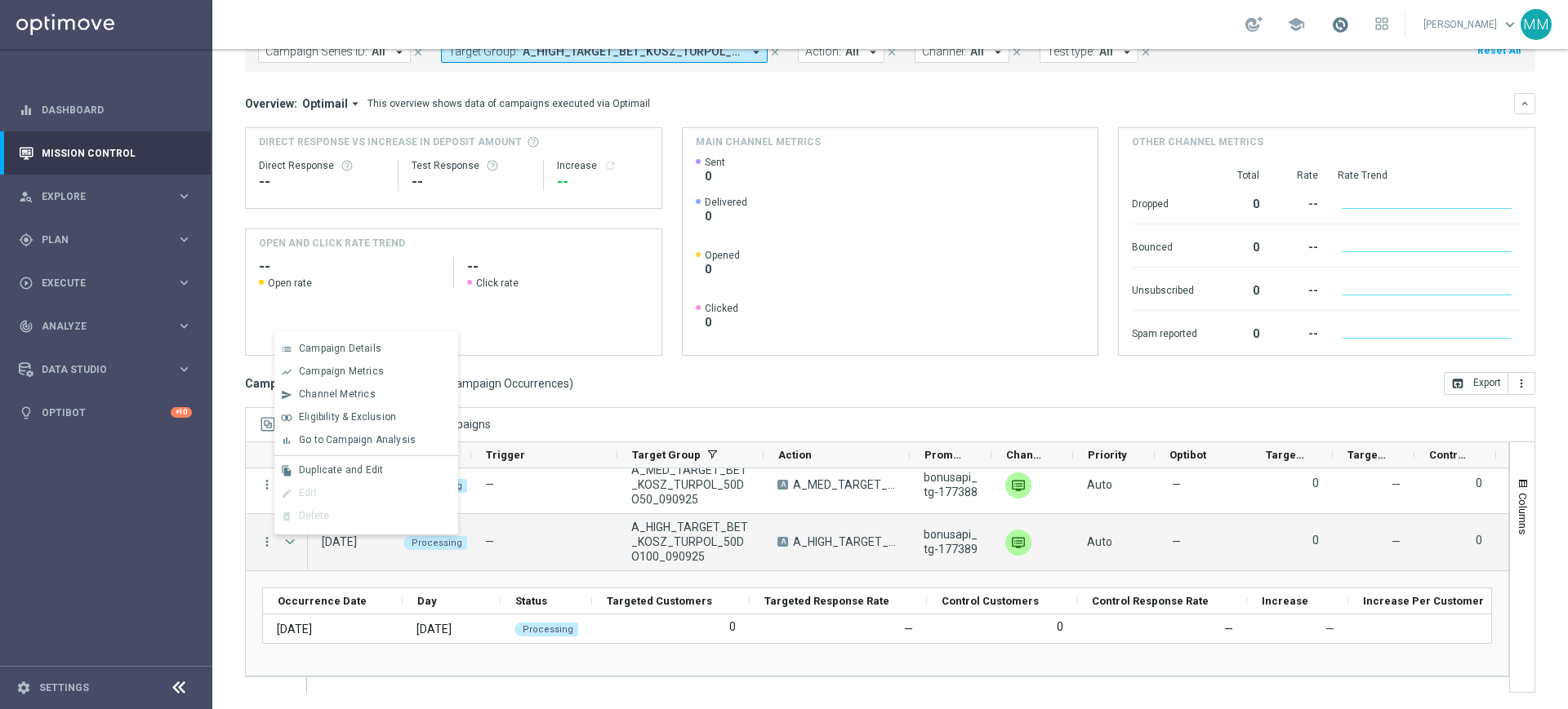
click at [1347, 23] on span at bounding box center [1340, 24] width 18 height 18
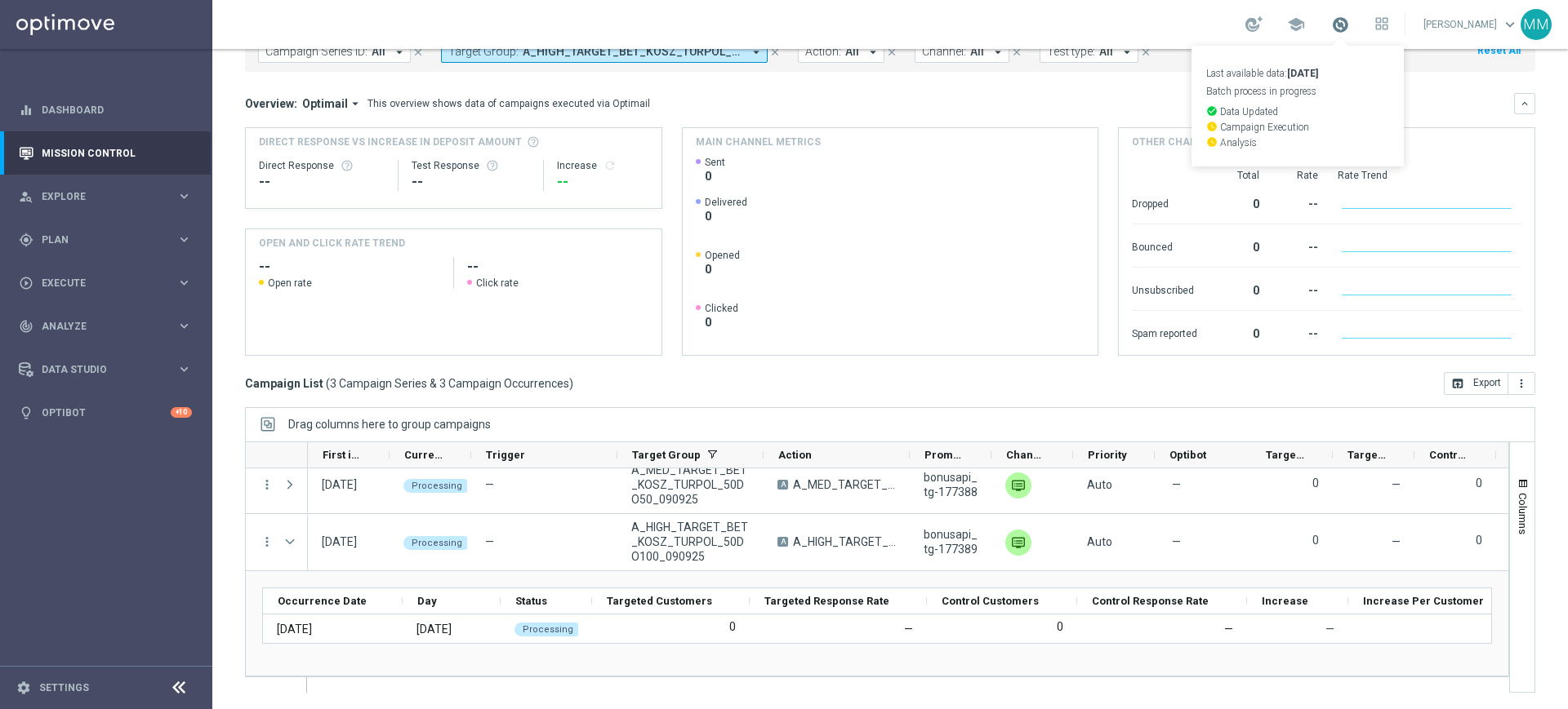
click at [1343, 24] on span at bounding box center [1340, 24] width 18 height 18
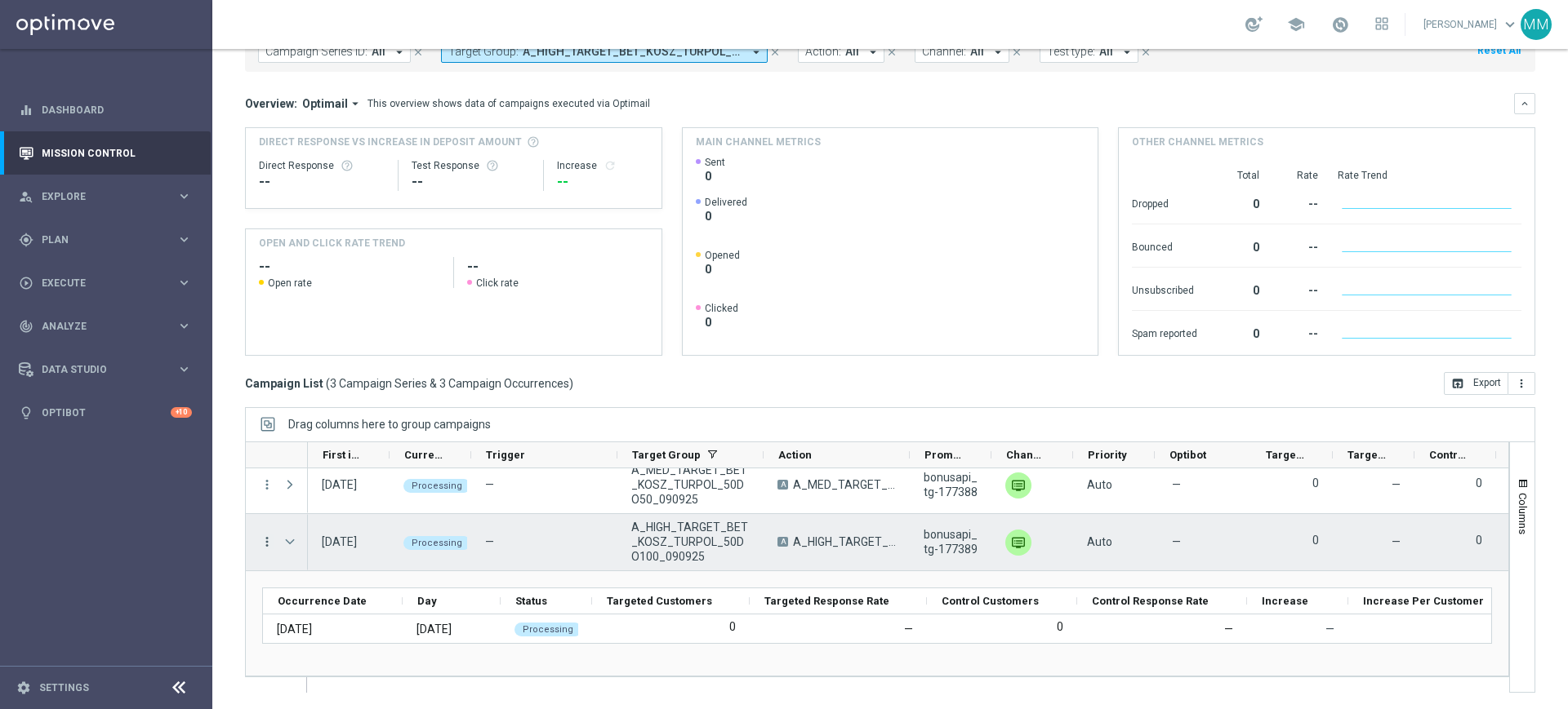
click at [266, 541] on icon "more_vert" at bounding box center [267, 542] width 15 height 15
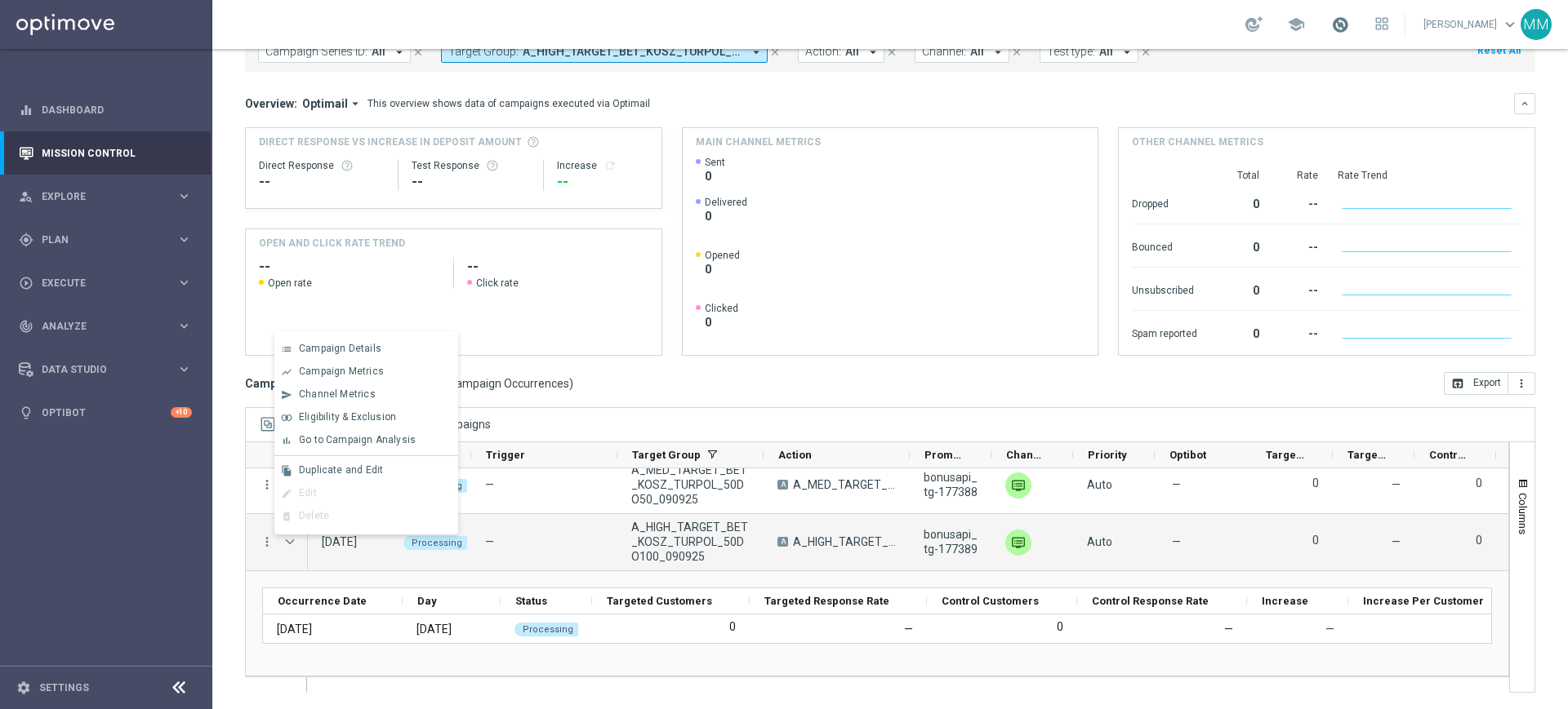
click at [1333, 23] on span at bounding box center [1340, 24] width 18 height 18
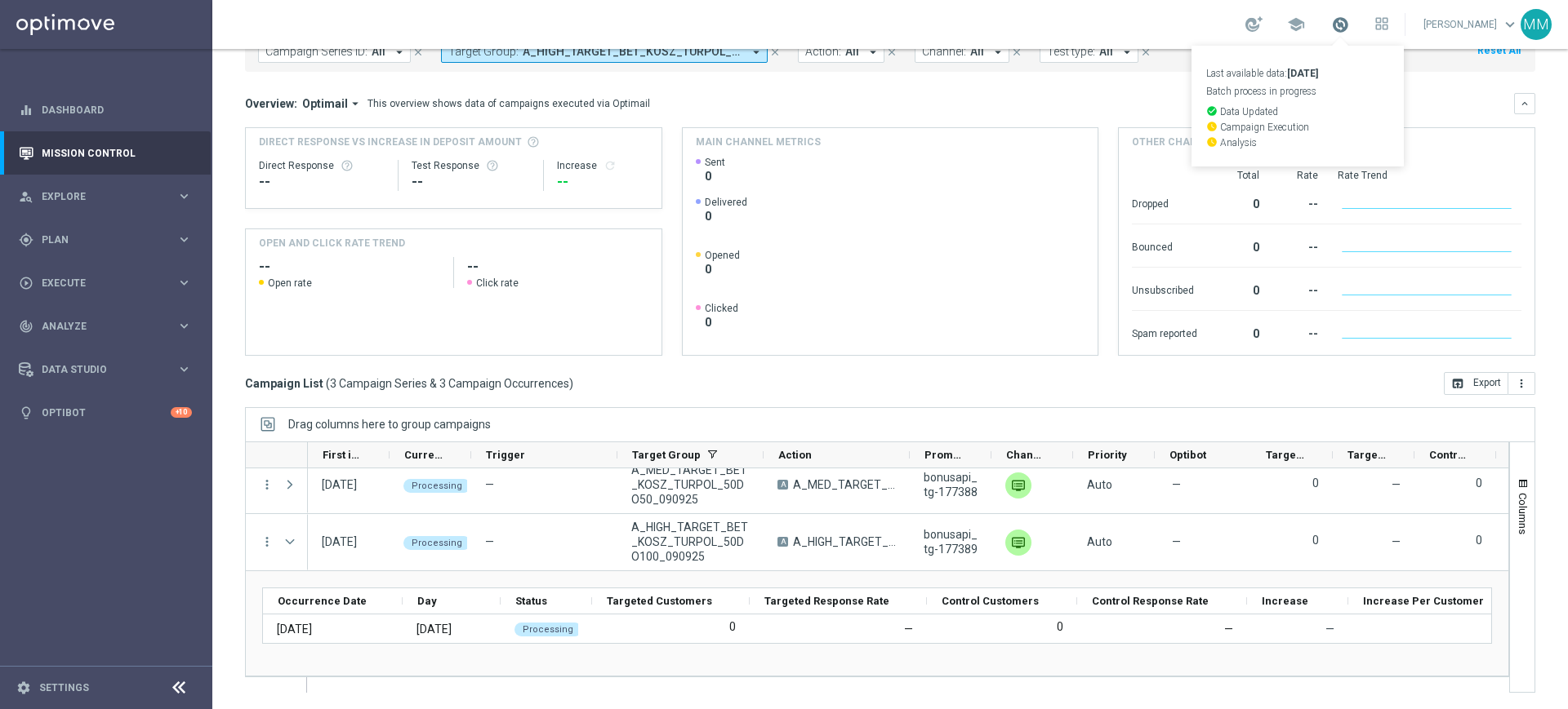
click at [1337, 23] on span at bounding box center [1340, 24] width 18 height 18
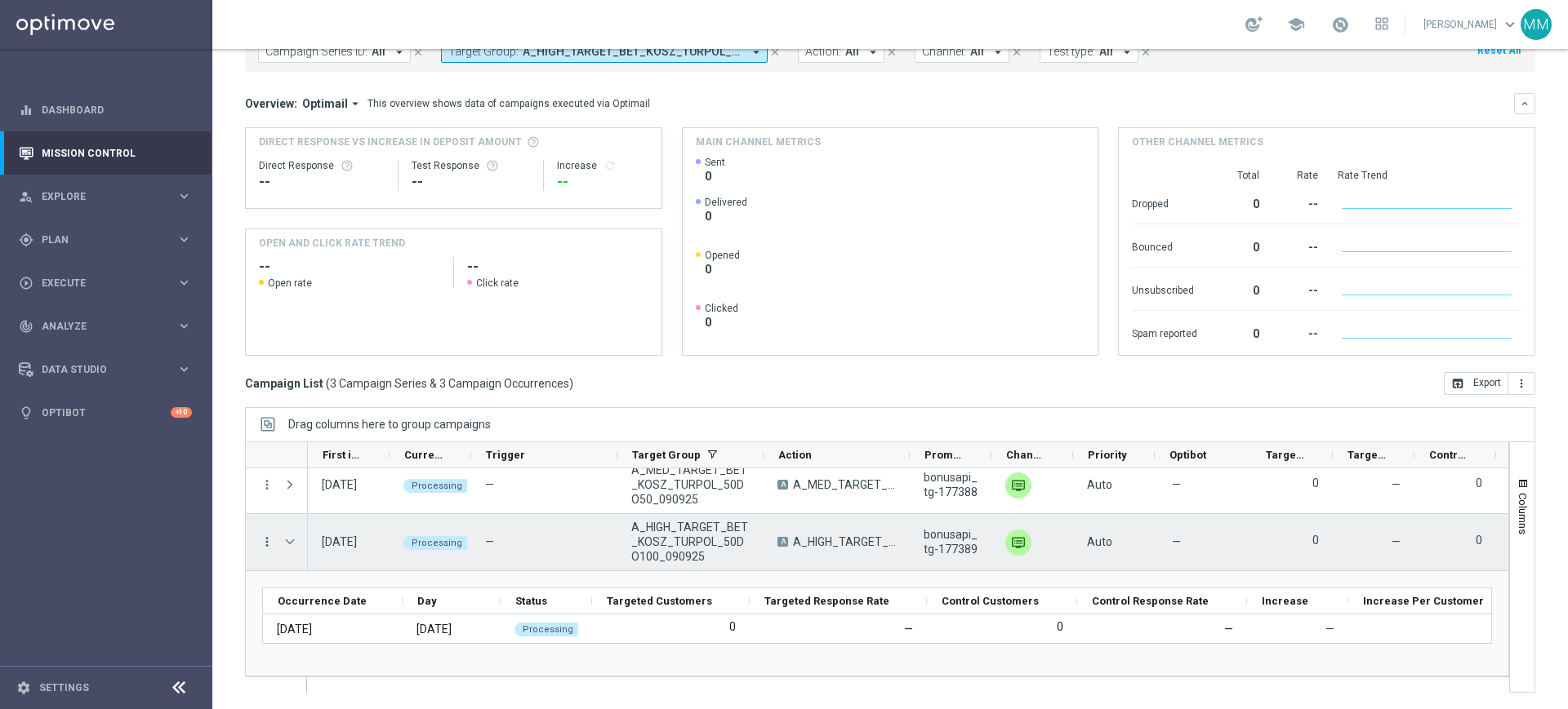
click at [265, 541] on icon "more_vert" at bounding box center [267, 542] width 15 height 15
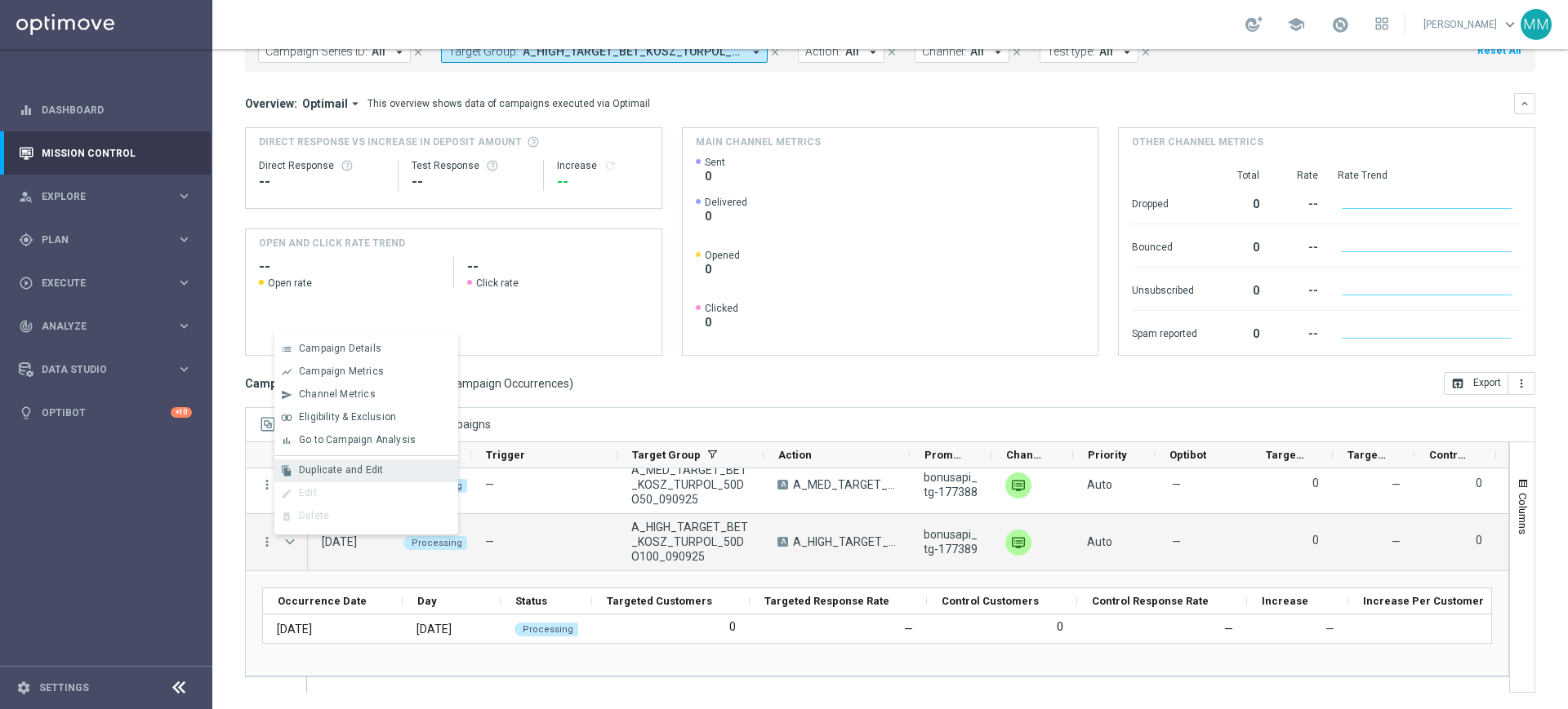
click at [364, 476] on div "file_copy Duplicate and Edit" at bounding box center [366, 471] width 184 height 23
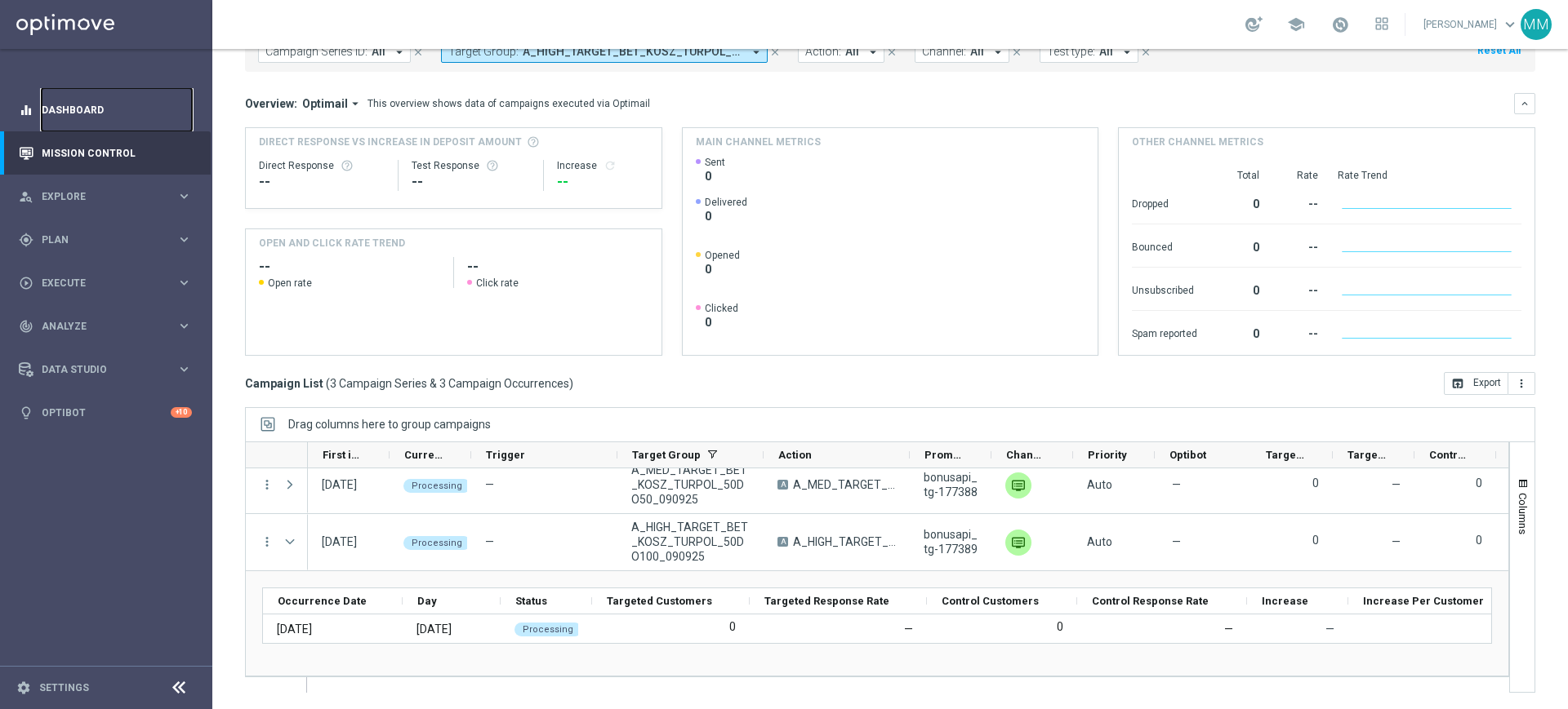
click at [110, 103] on link "Dashboard" at bounding box center [116, 110] width 150 height 43
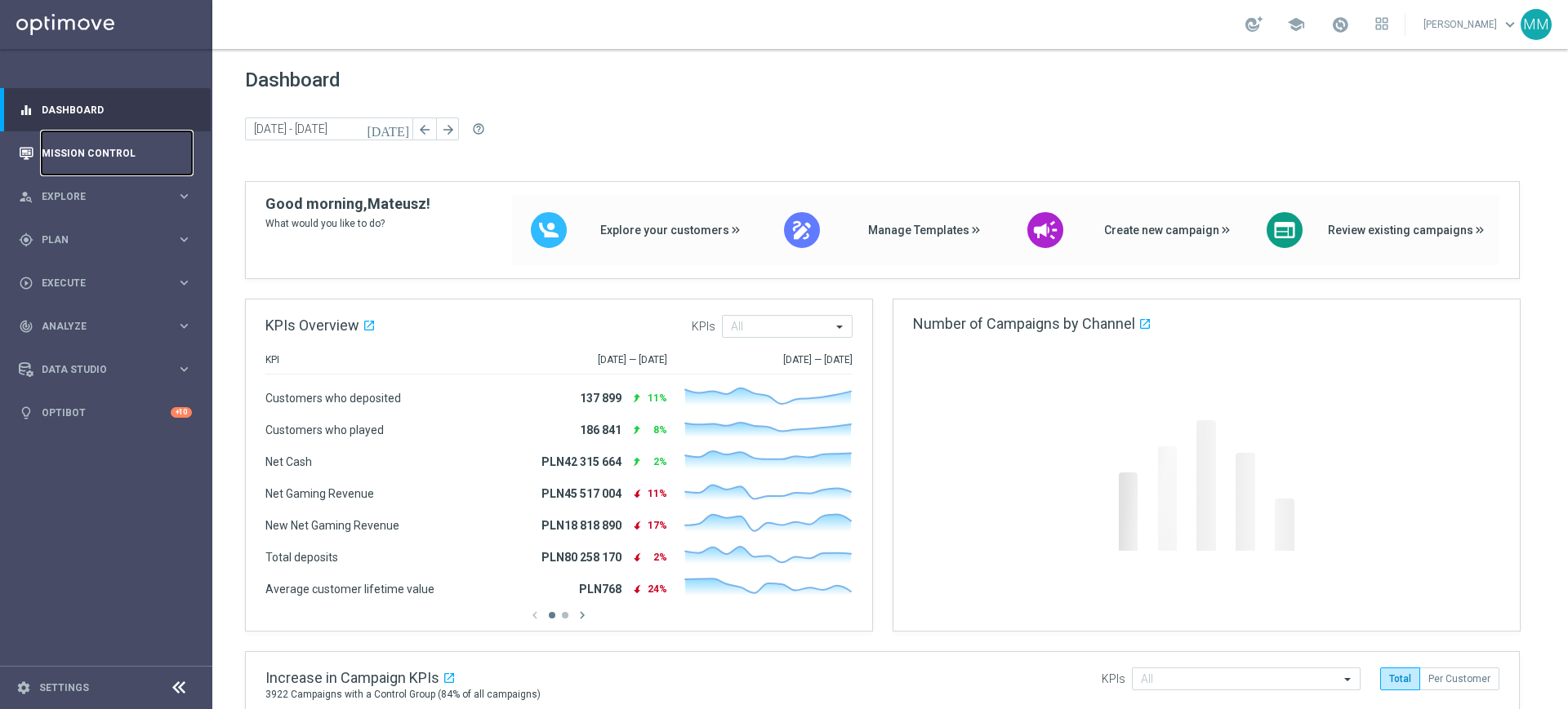
click at [111, 143] on link "Mission Control" at bounding box center [116, 153] width 150 height 43
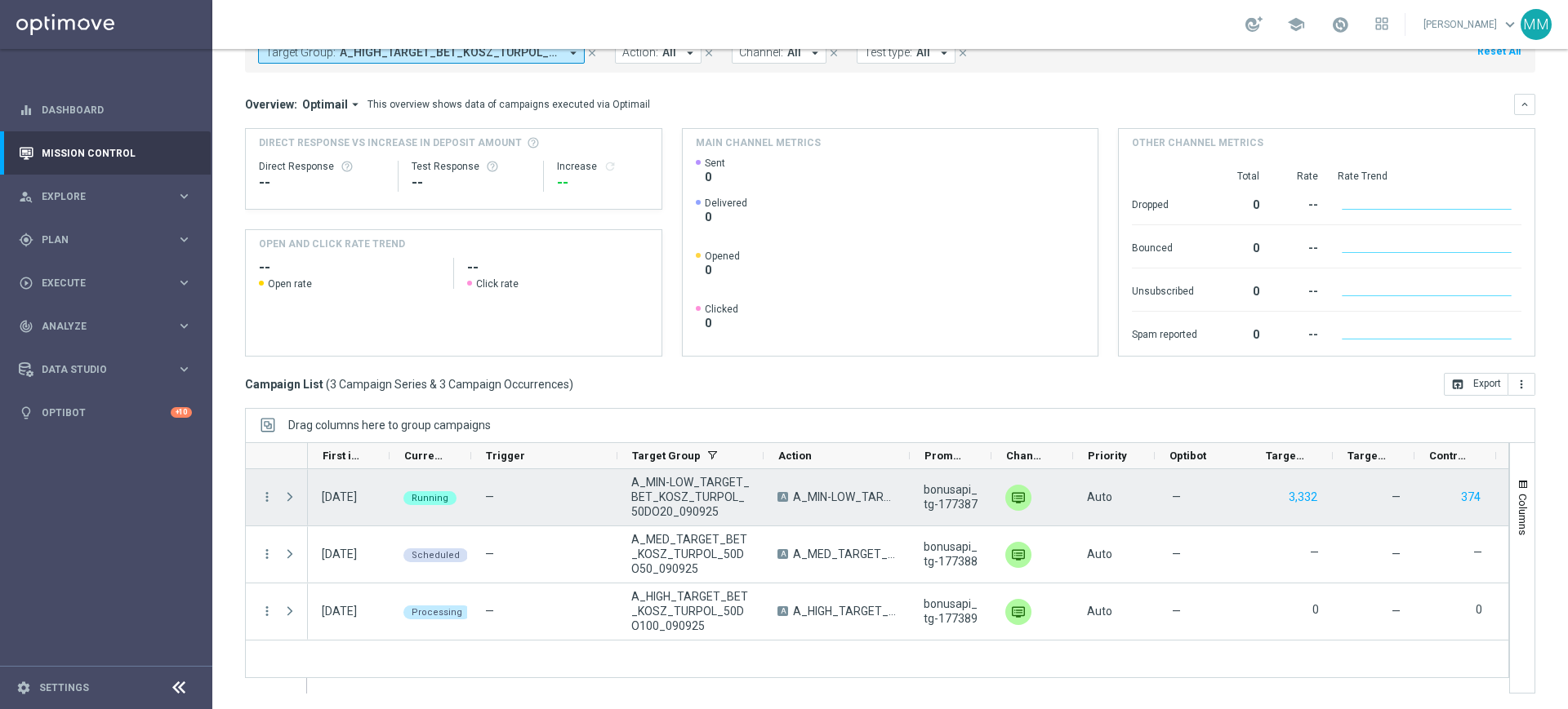
scroll to position [107, 0]
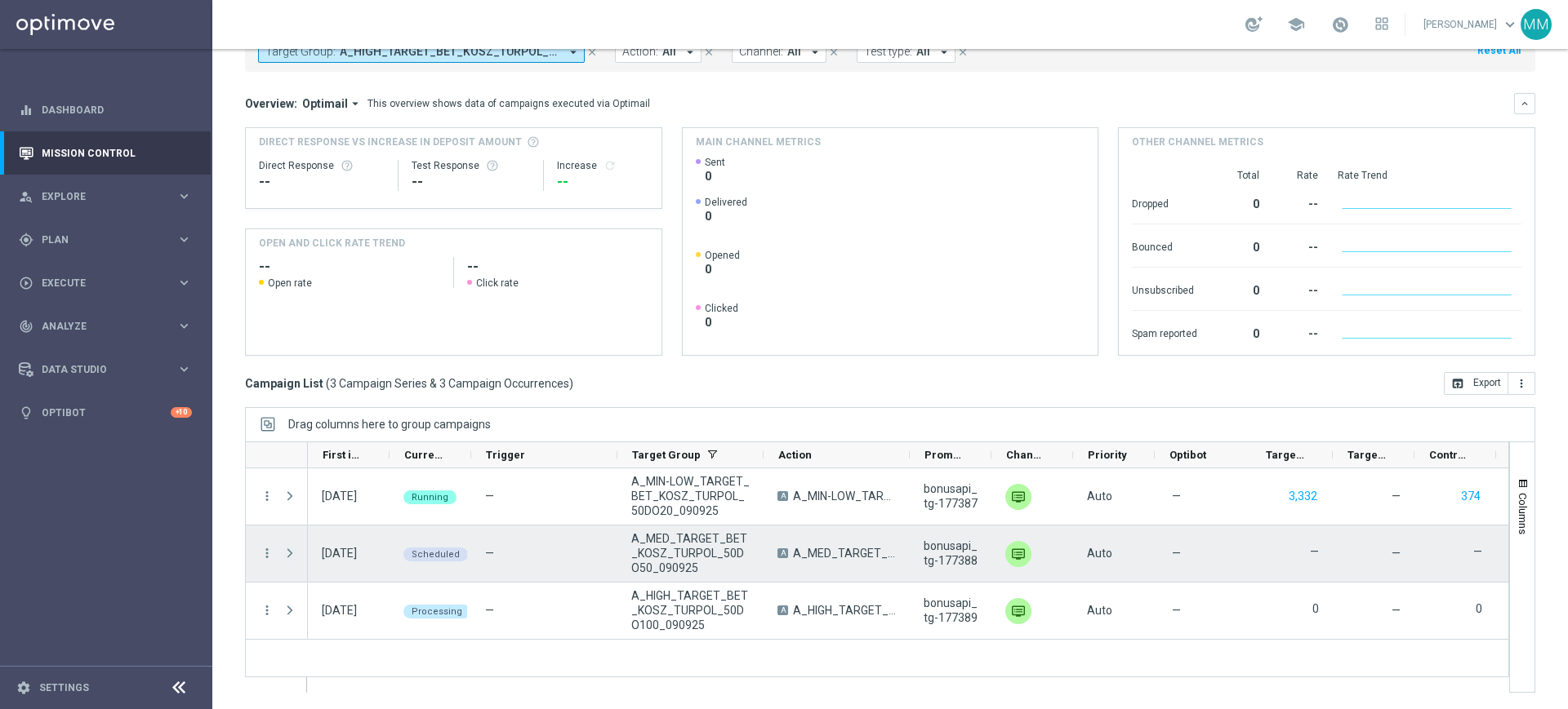
click at [291, 556] on span "Press SPACE to select this row." at bounding box center [290, 553] width 15 height 13
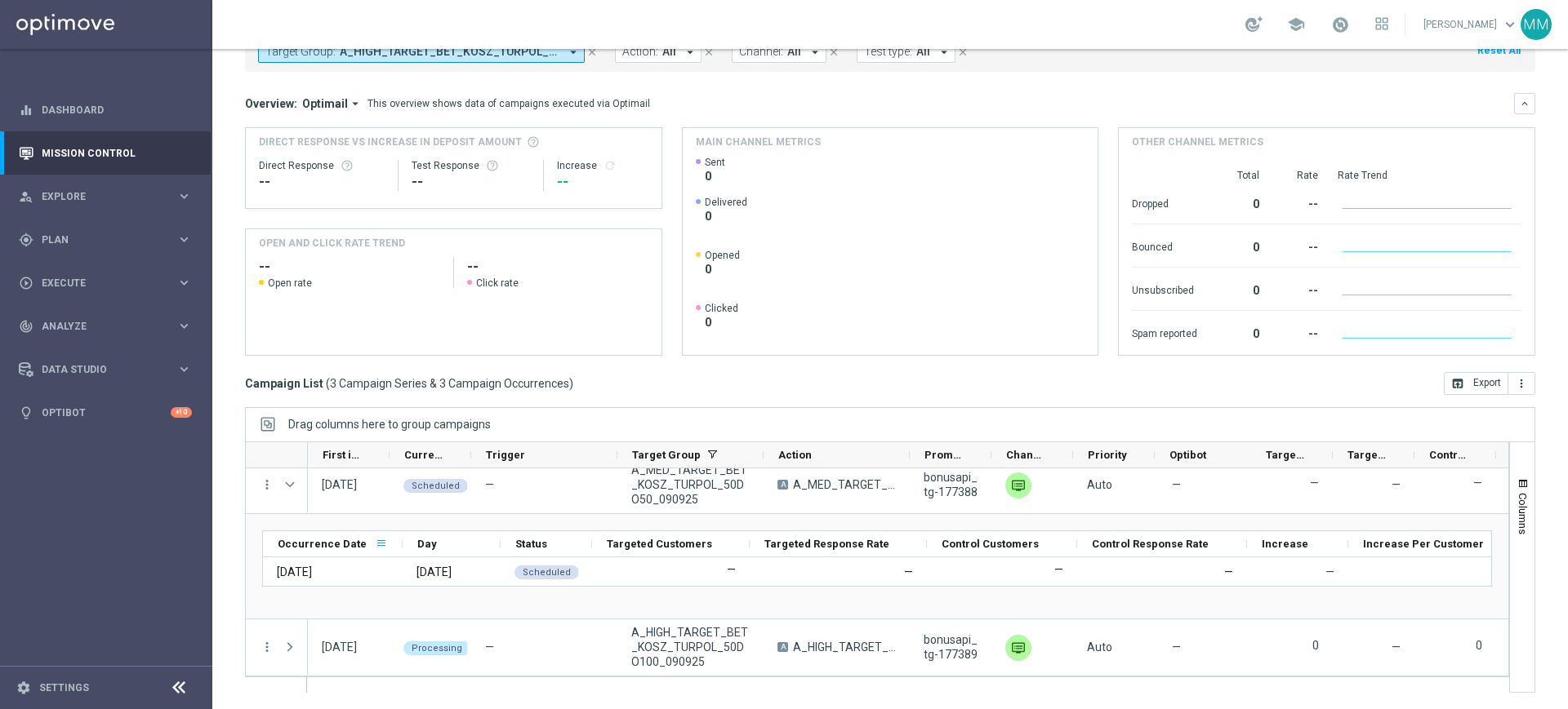
scroll to position [68, 0]
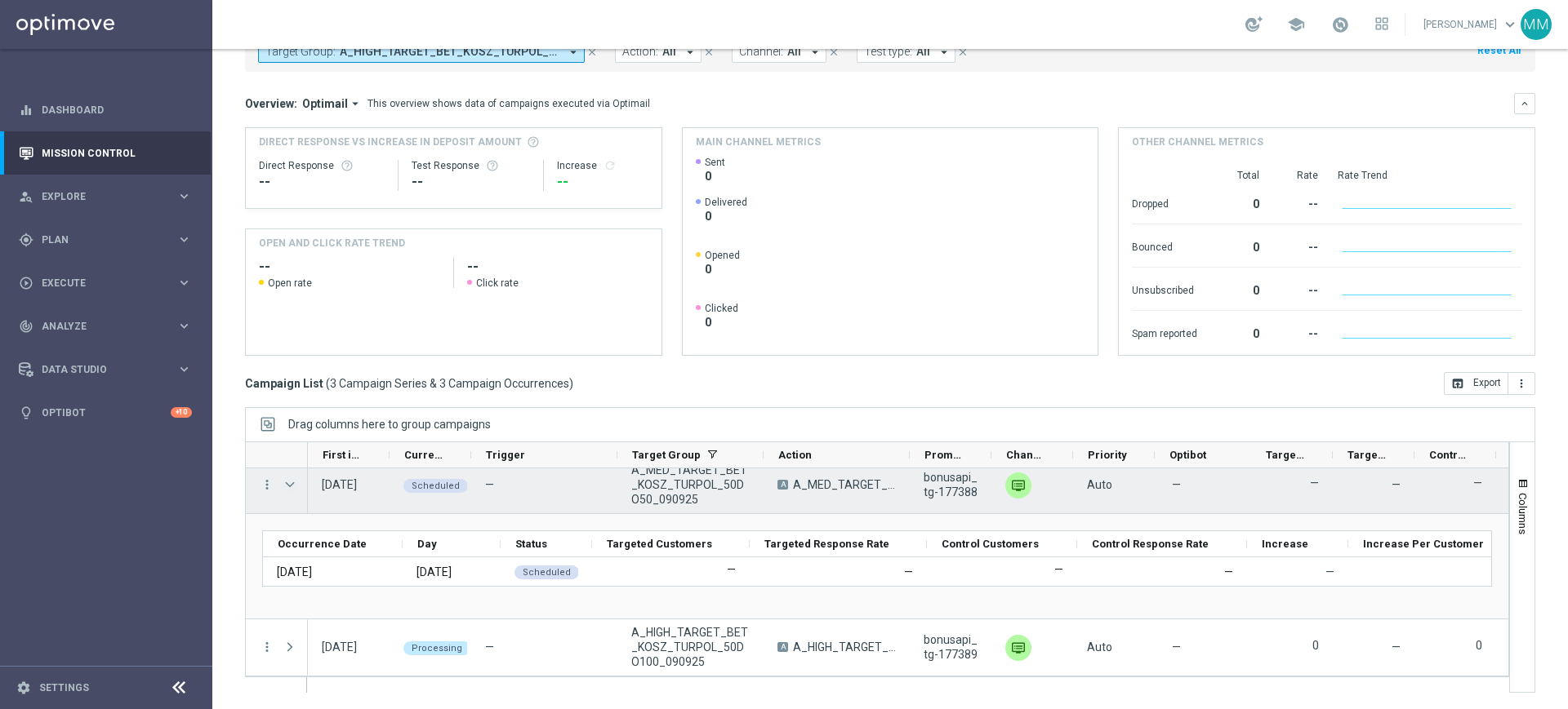
click at [297, 490] on span "Press SPACE to select this row." at bounding box center [290, 485] width 15 height 13
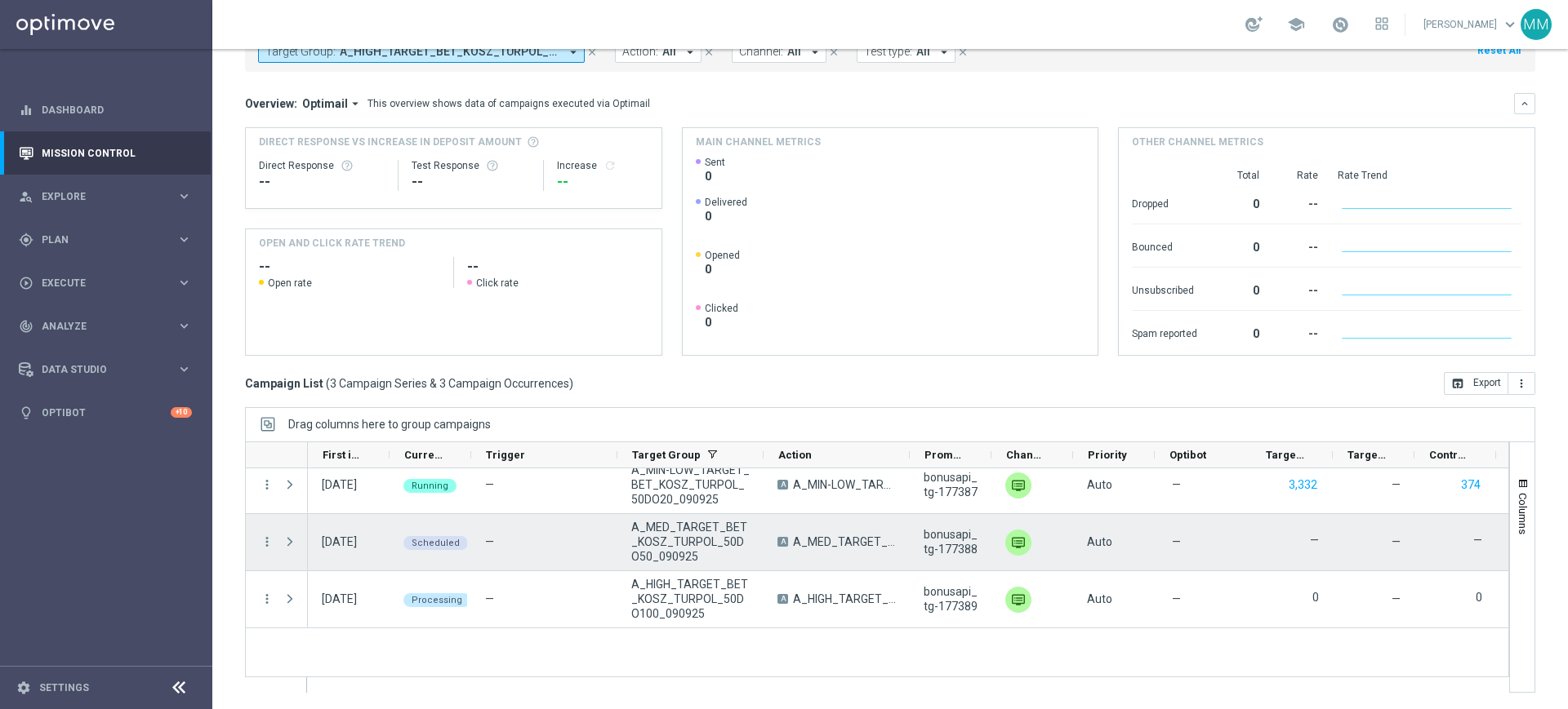
scroll to position [0, 0]
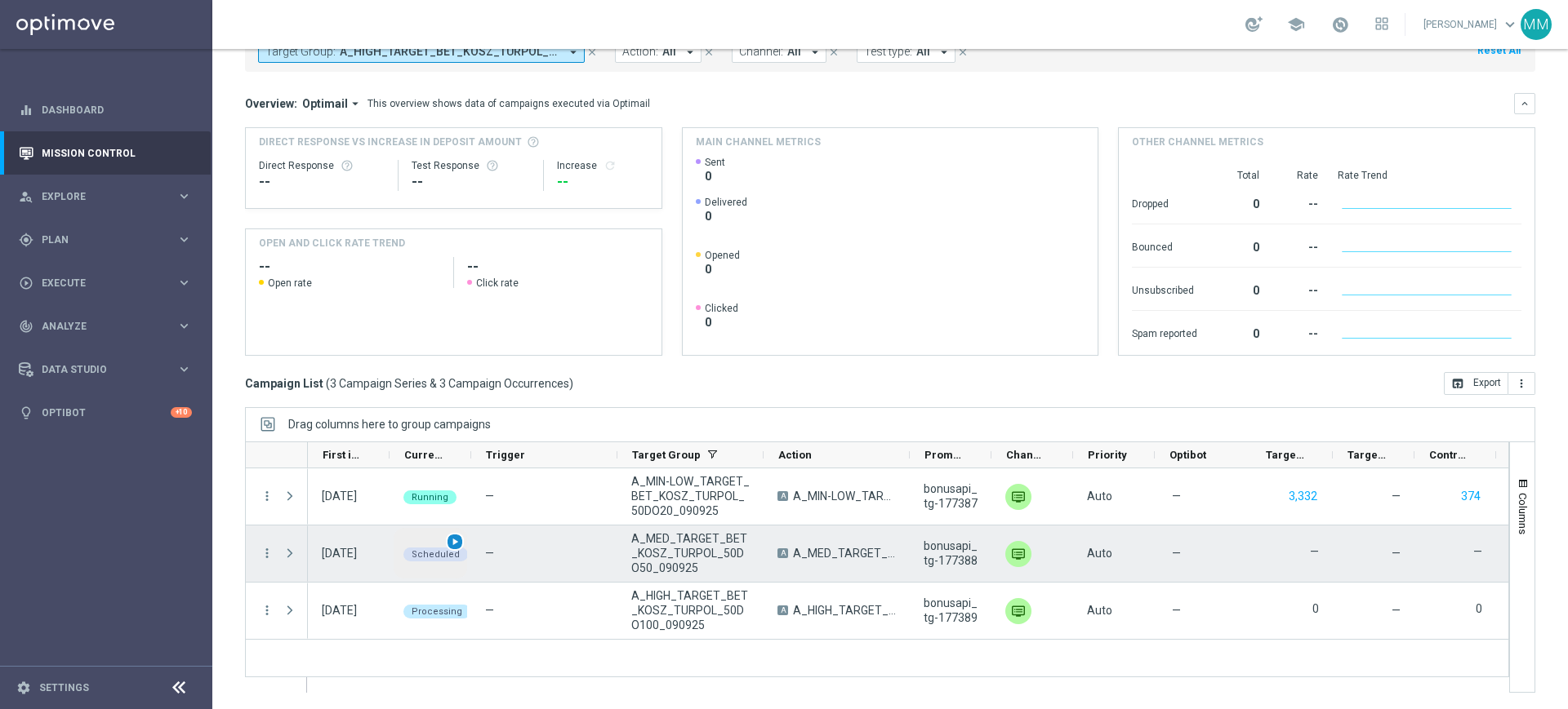
click at [451, 540] on span "play_arrow" at bounding box center [455, 542] width 11 height 11
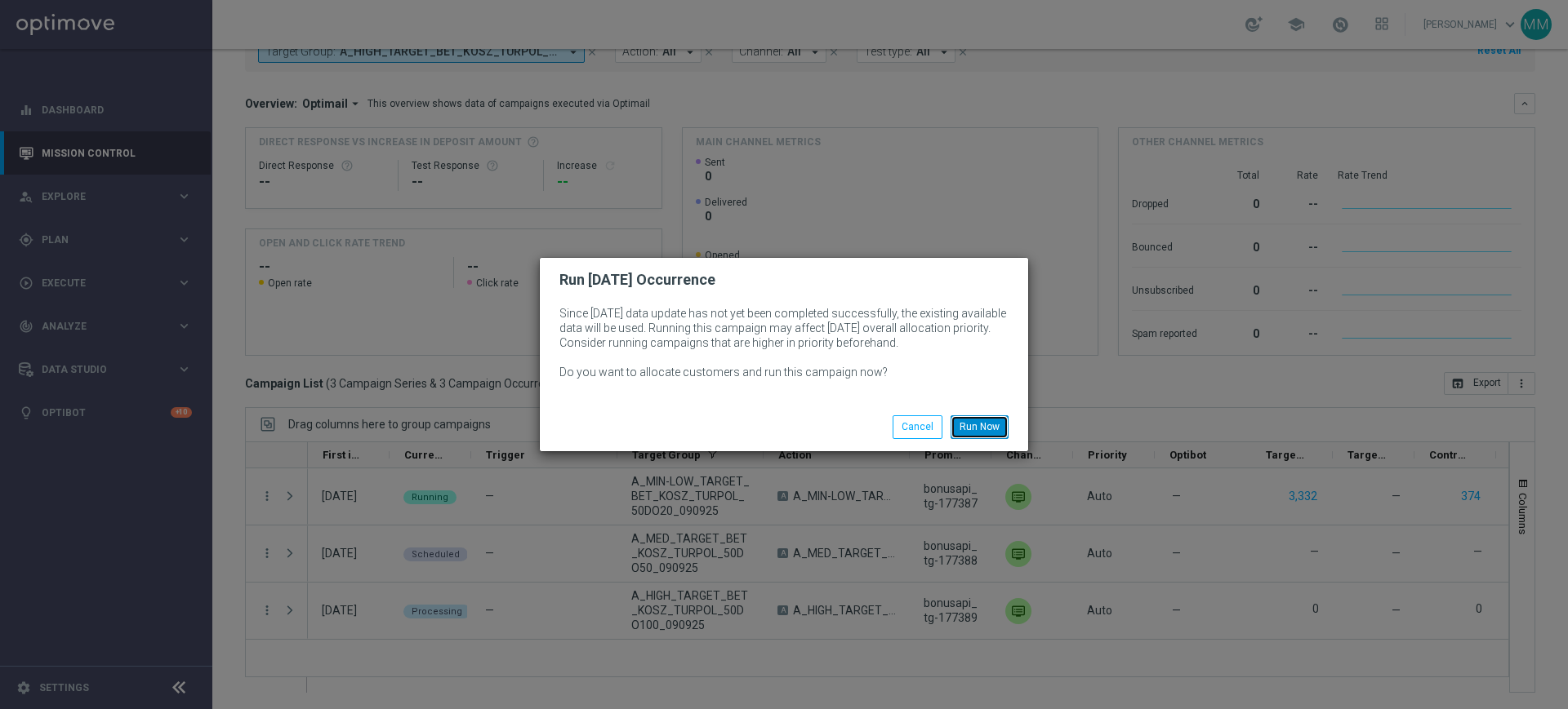
click at [983, 431] on button "Run Now" at bounding box center [980, 427] width 58 height 23
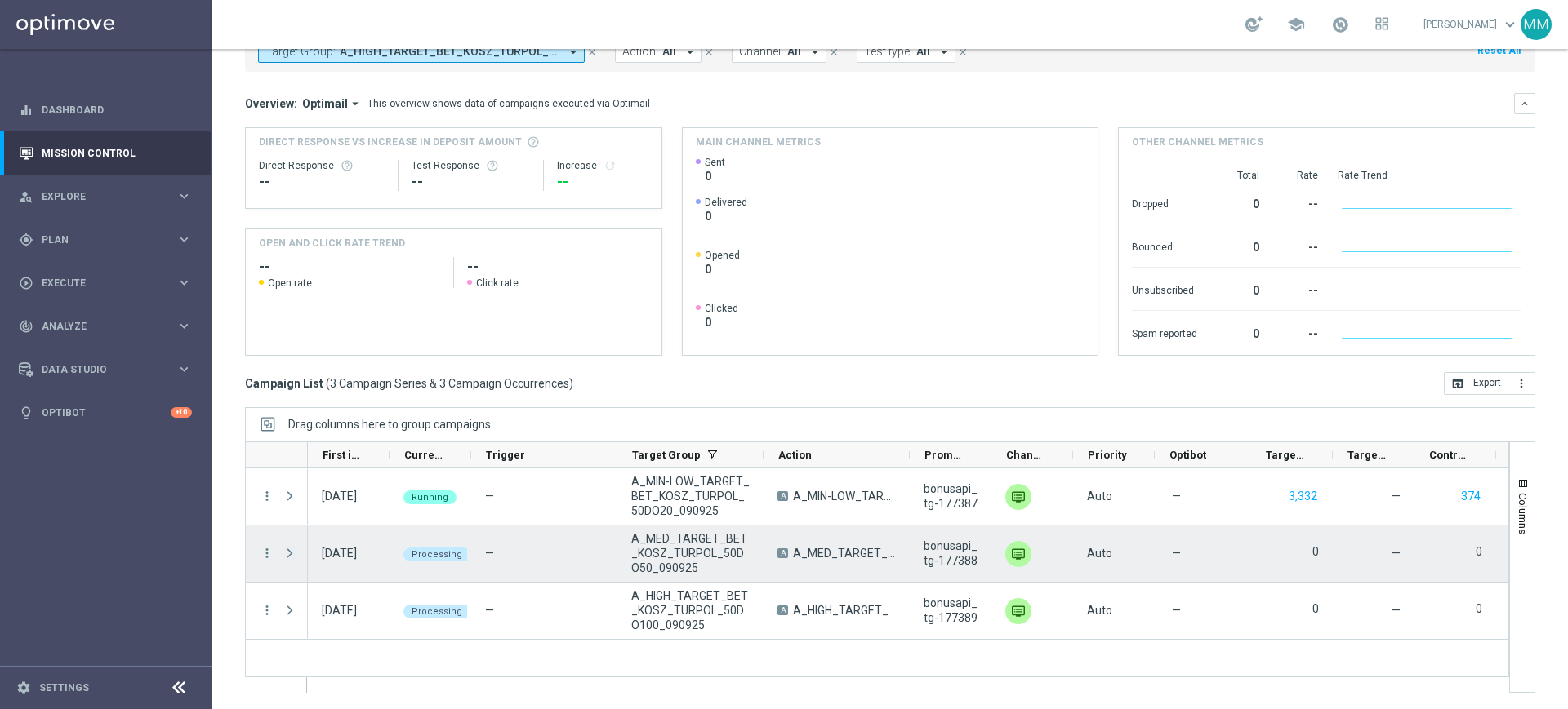
click at [288, 551] on span "Press SPACE to select this row." at bounding box center [290, 553] width 15 height 13
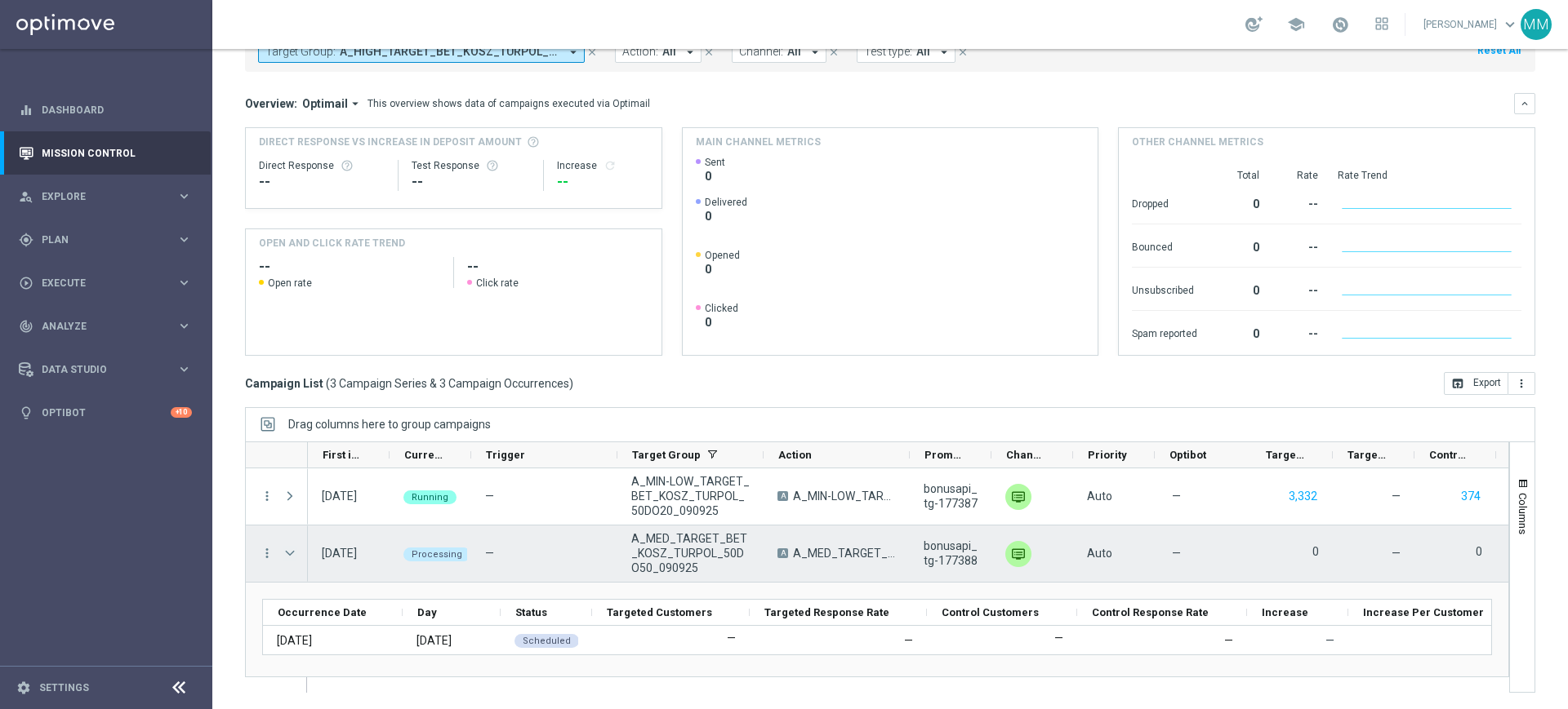
click at [297, 555] on span "Press SPACE to select this row." at bounding box center [290, 553] width 15 height 13
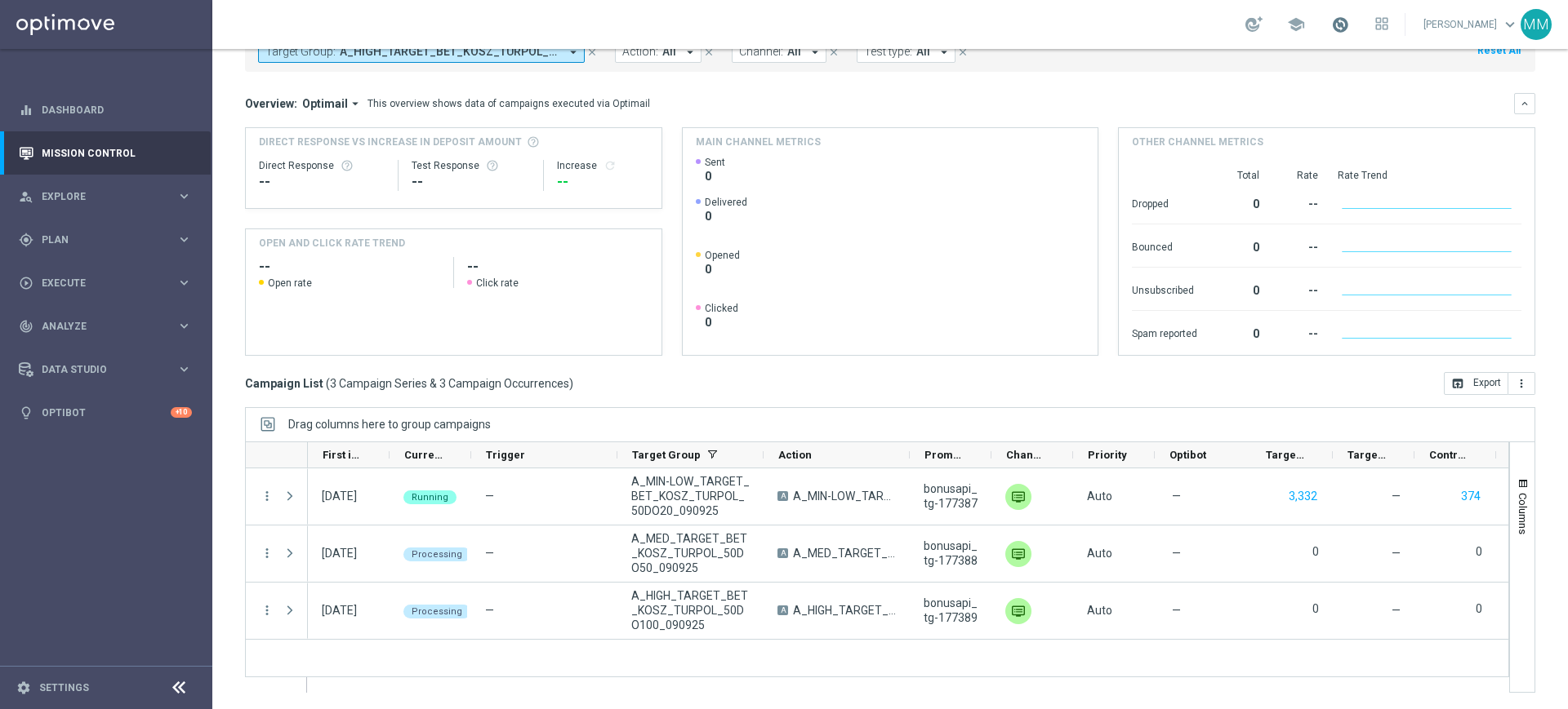
click at [1338, 23] on span at bounding box center [1340, 24] width 18 height 18
click at [1346, 23] on span at bounding box center [1340, 24] width 18 height 18
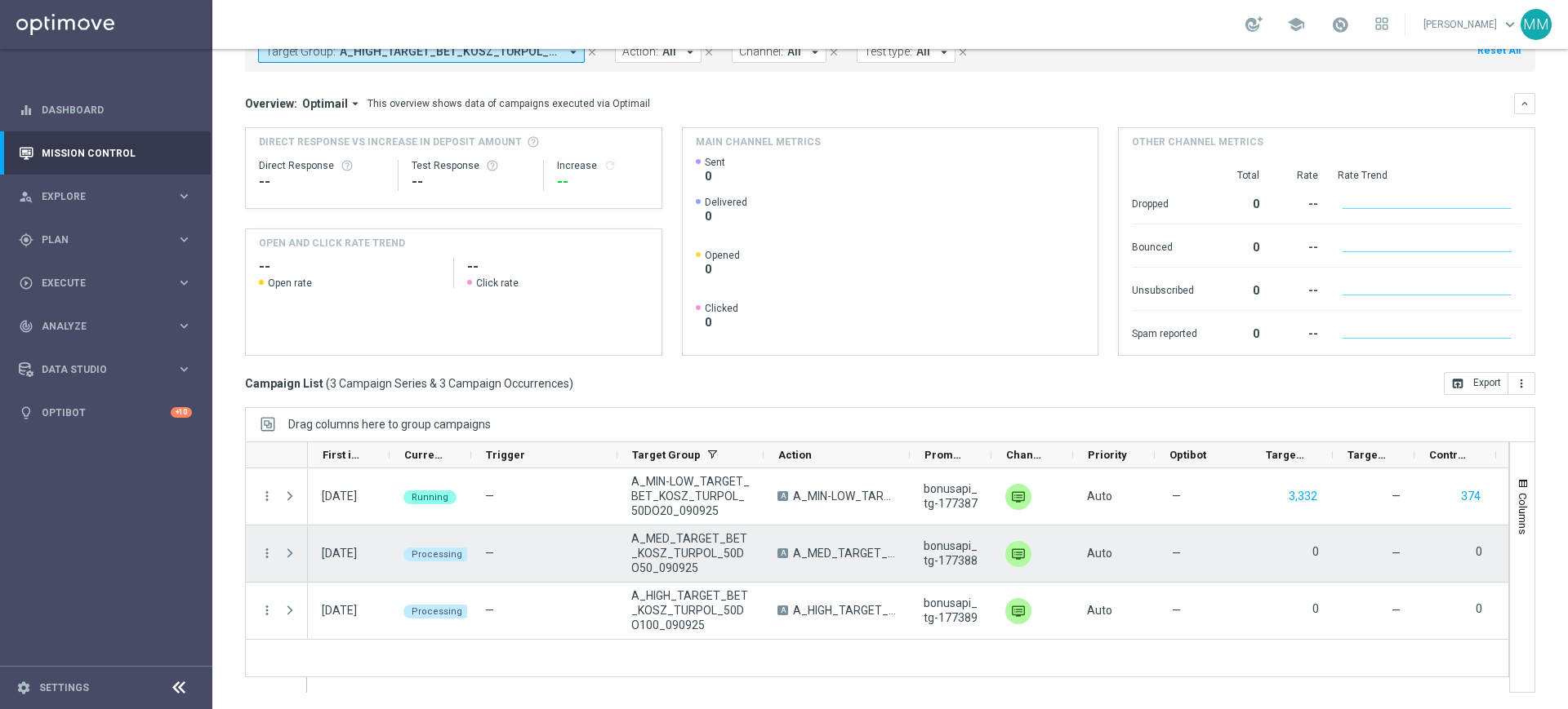
click at [281, 551] on div "Press SPACE to select this row." at bounding box center [291, 554] width 33 height 56
click at [285, 551] on span "Press SPACE to select this row." at bounding box center [290, 553] width 15 height 13
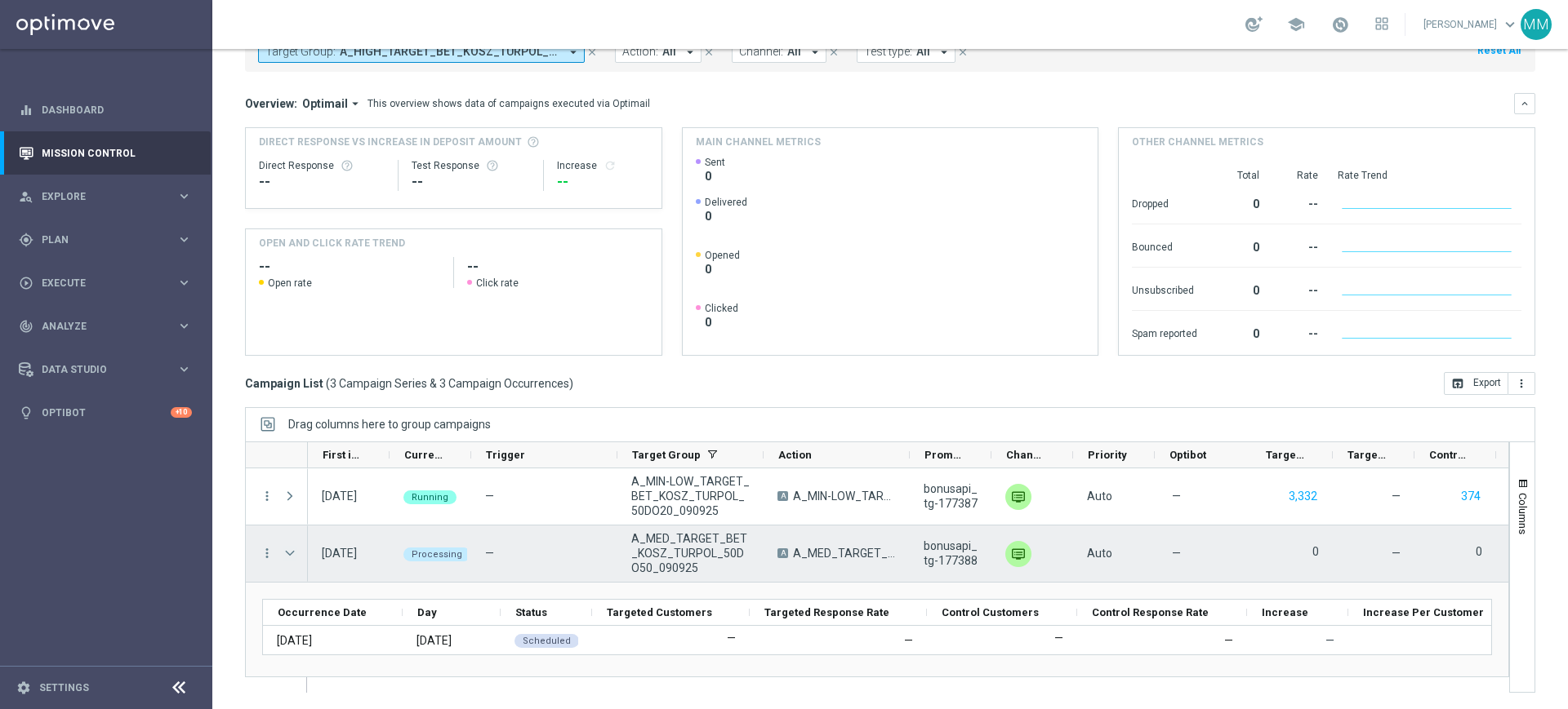
click at [285, 551] on span "Press SPACE to select this row." at bounding box center [290, 553] width 15 height 13
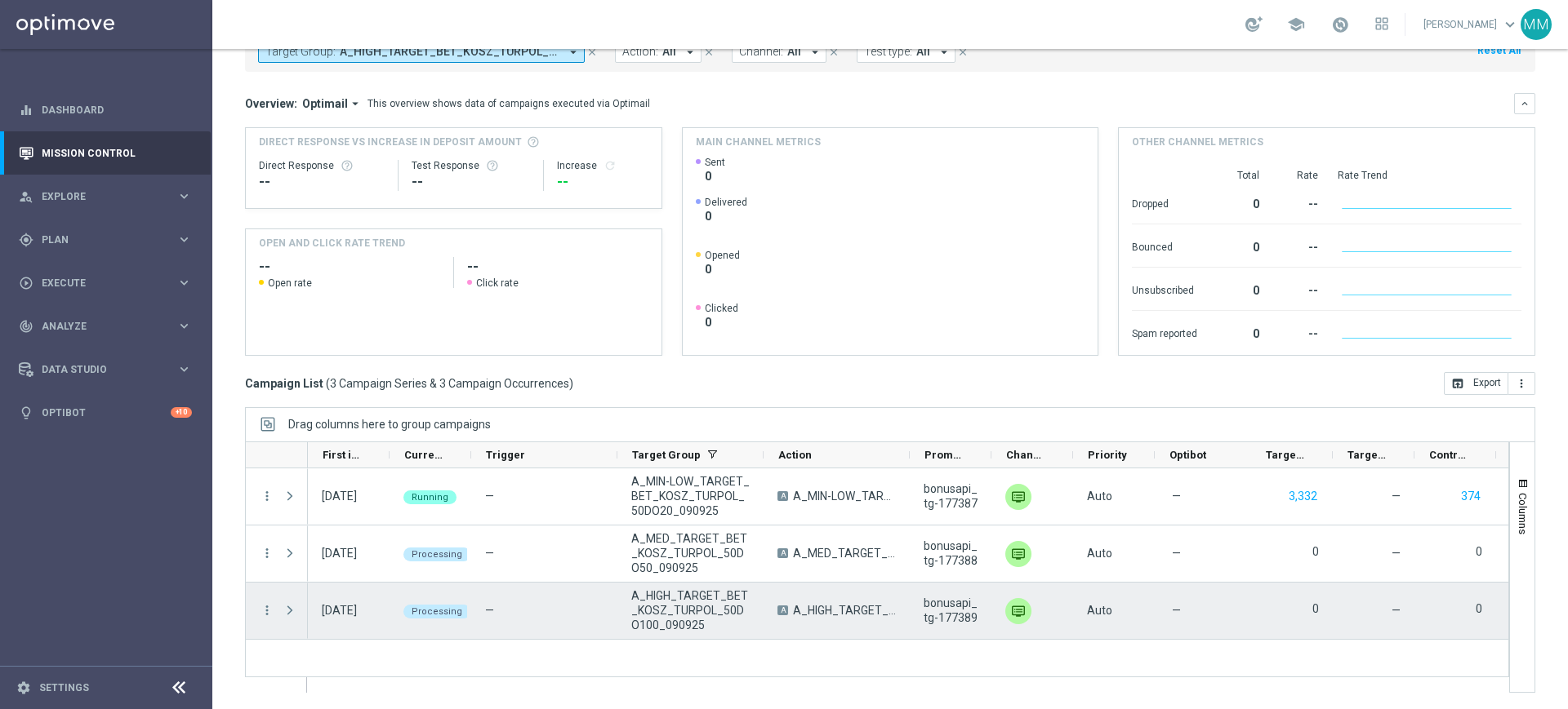
click at [294, 605] on span "Press SPACE to select this row." at bounding box center [290, 611] width 15 height 13
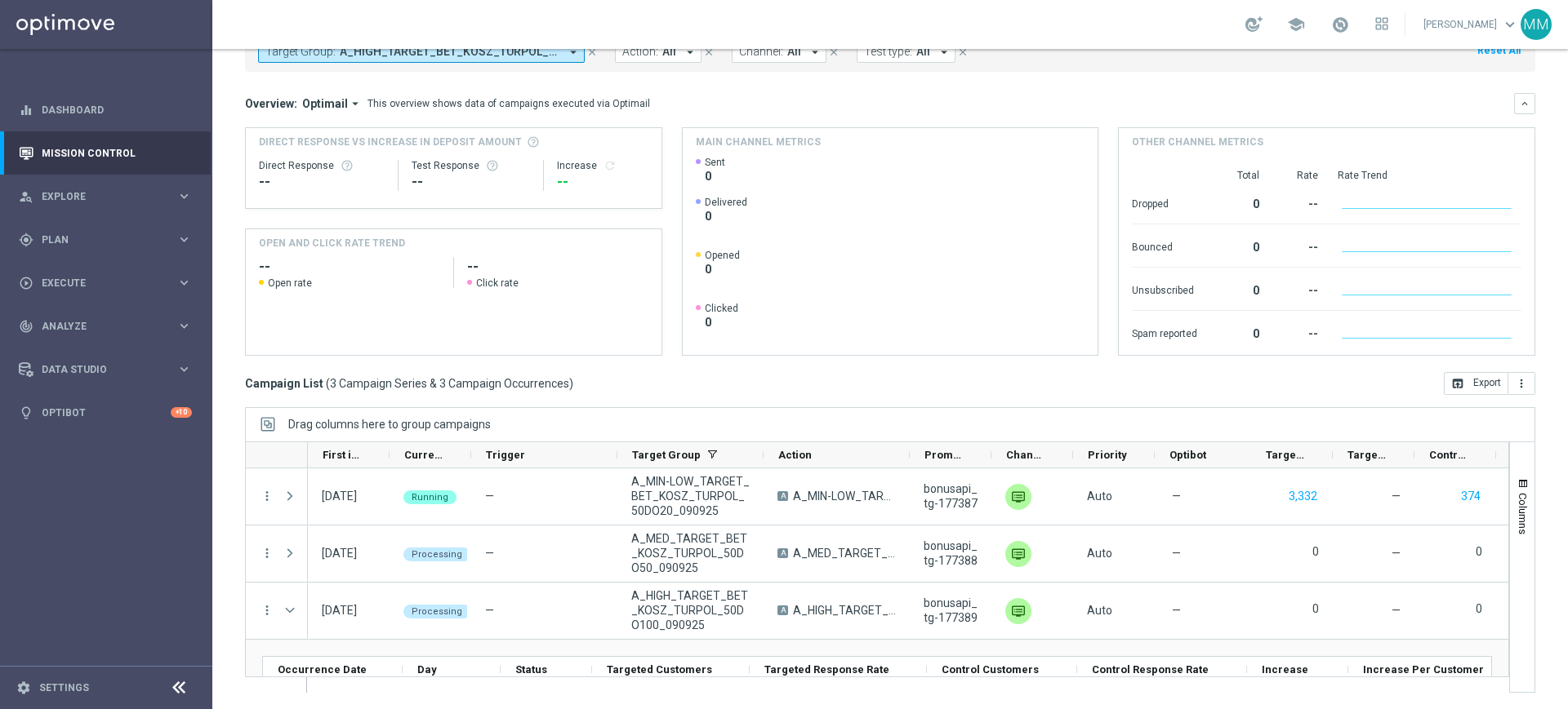
scroll to position [68, 0]
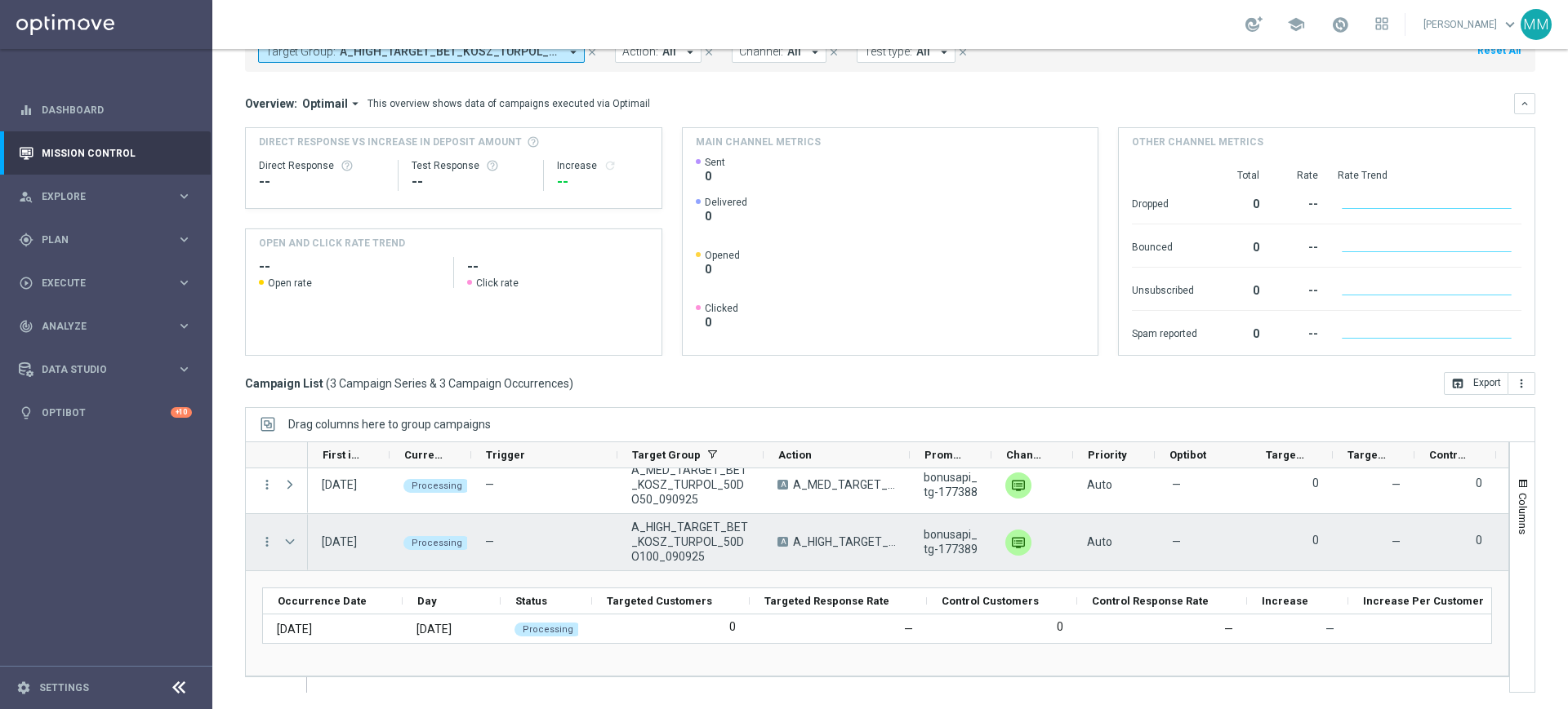
click at [291, 546] on span "Press SPACE to select this row." at bounding box center [290, 542] width 15 height 13
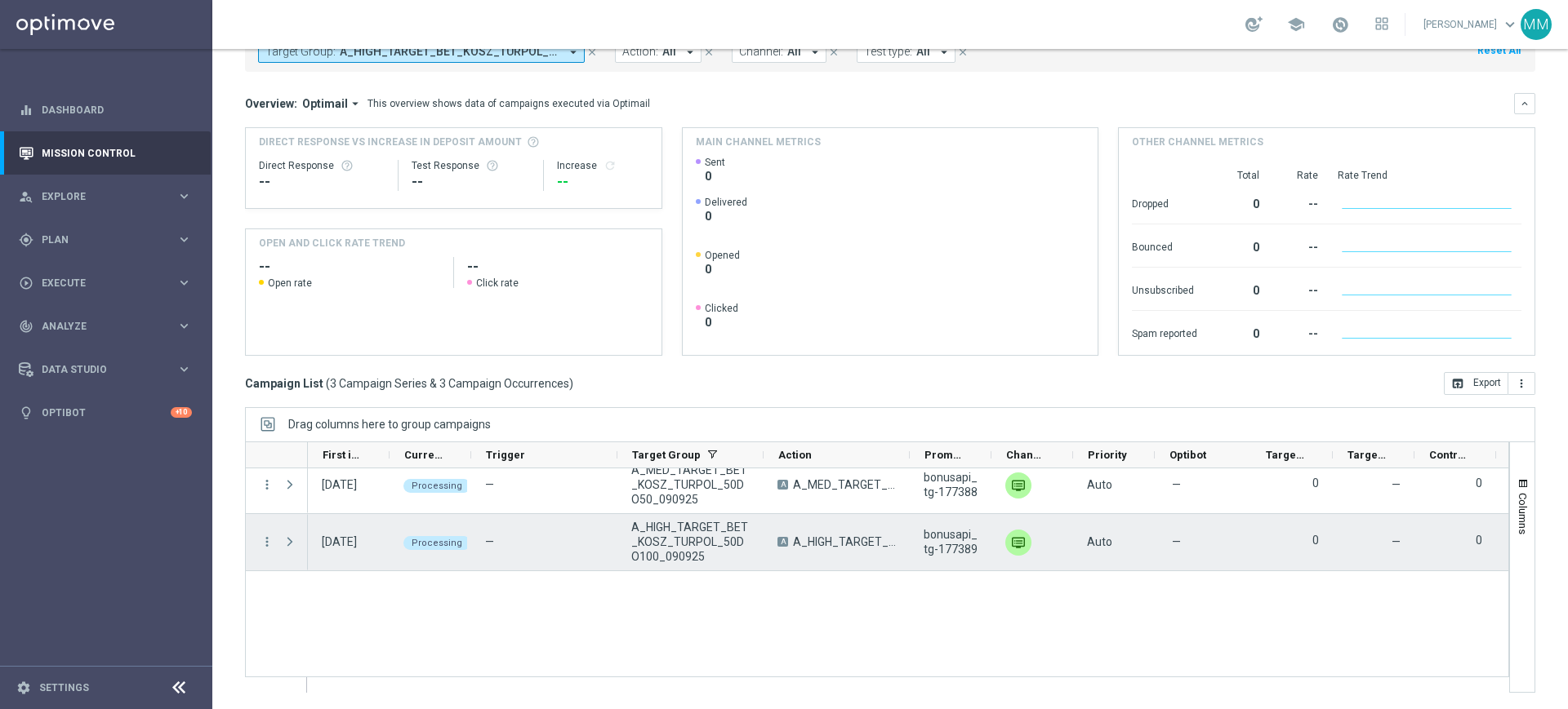
scroll to position [0, 0]
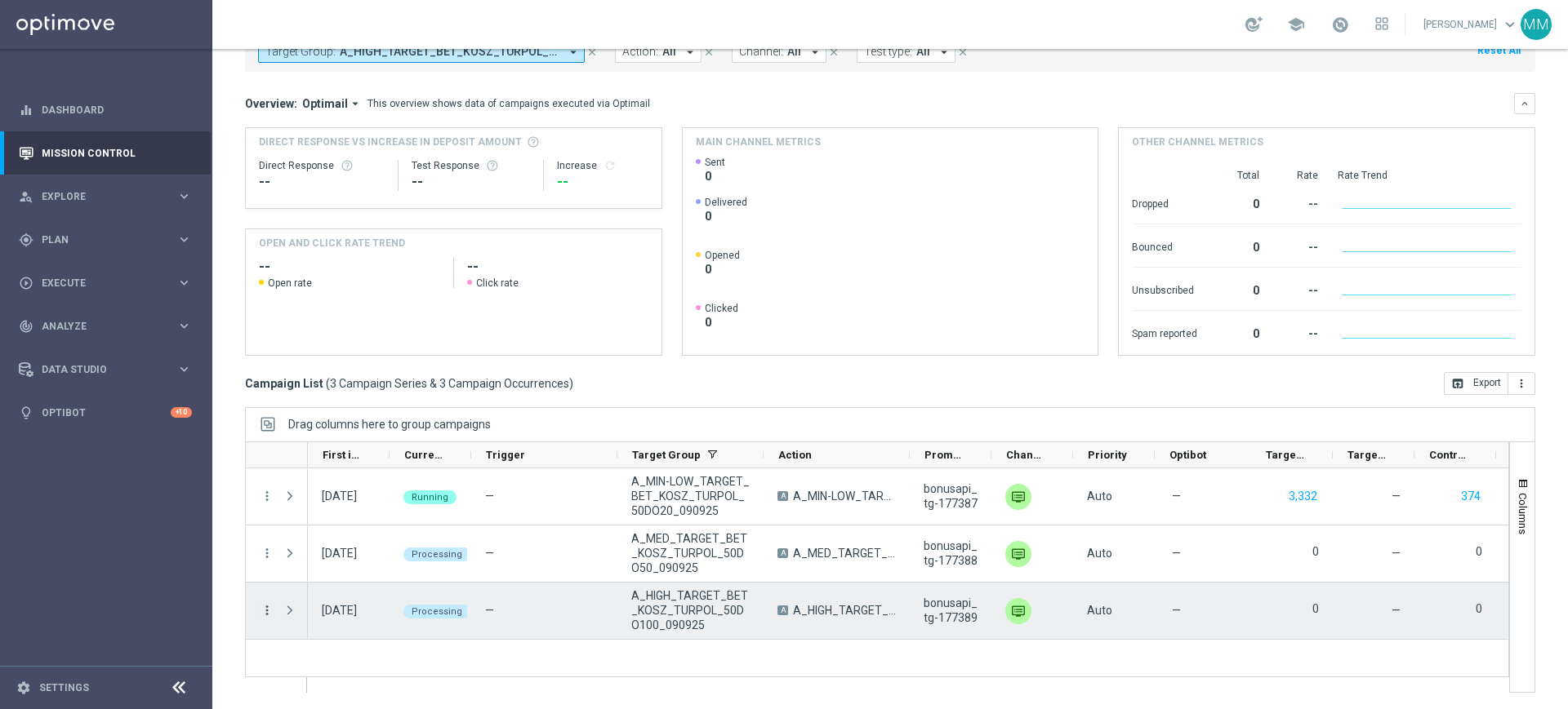
click at [268, 616] on icon "more_vert" at bounding box center [267, 611] width 15 height 15
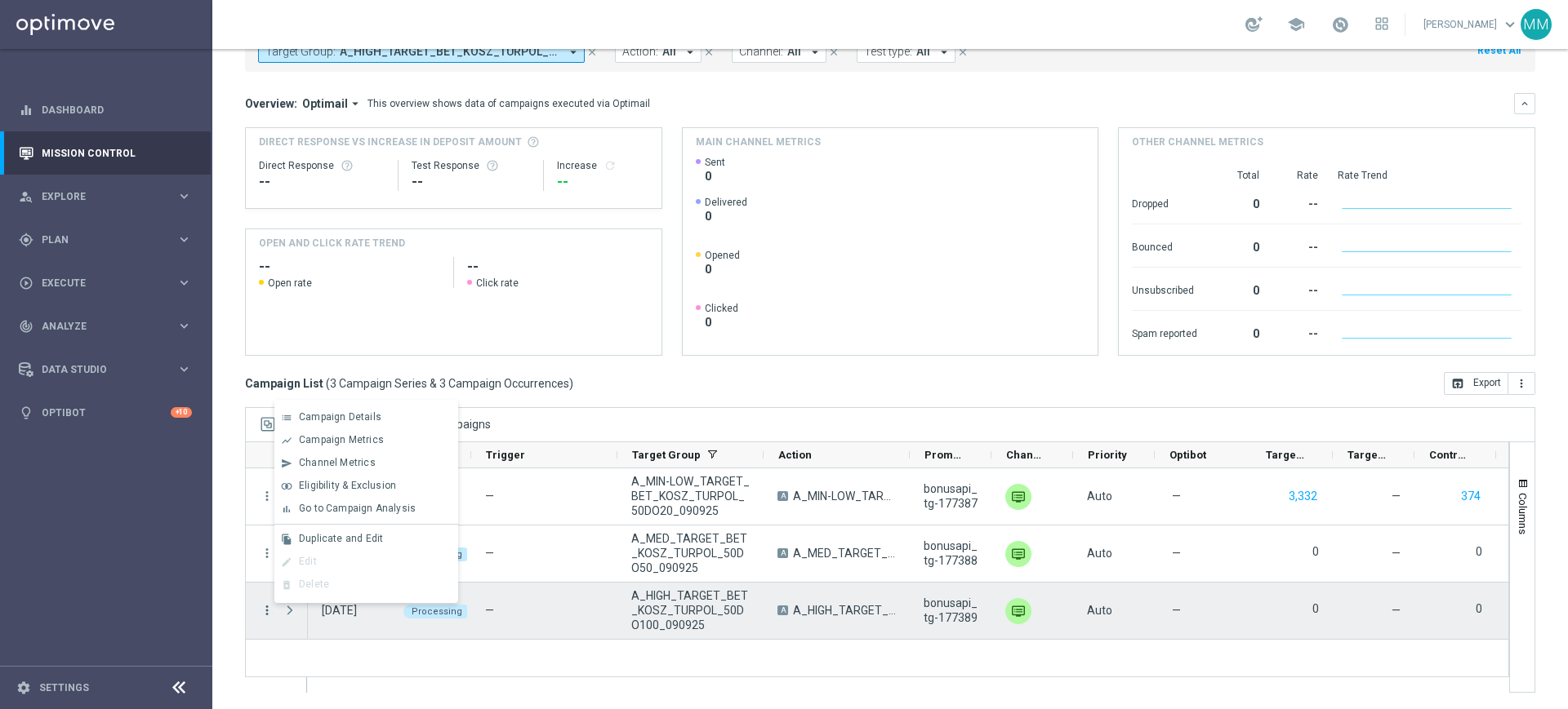
click at [268, 616] on icon "more_vert" at bounding box center [267, 611] width 15 height 15
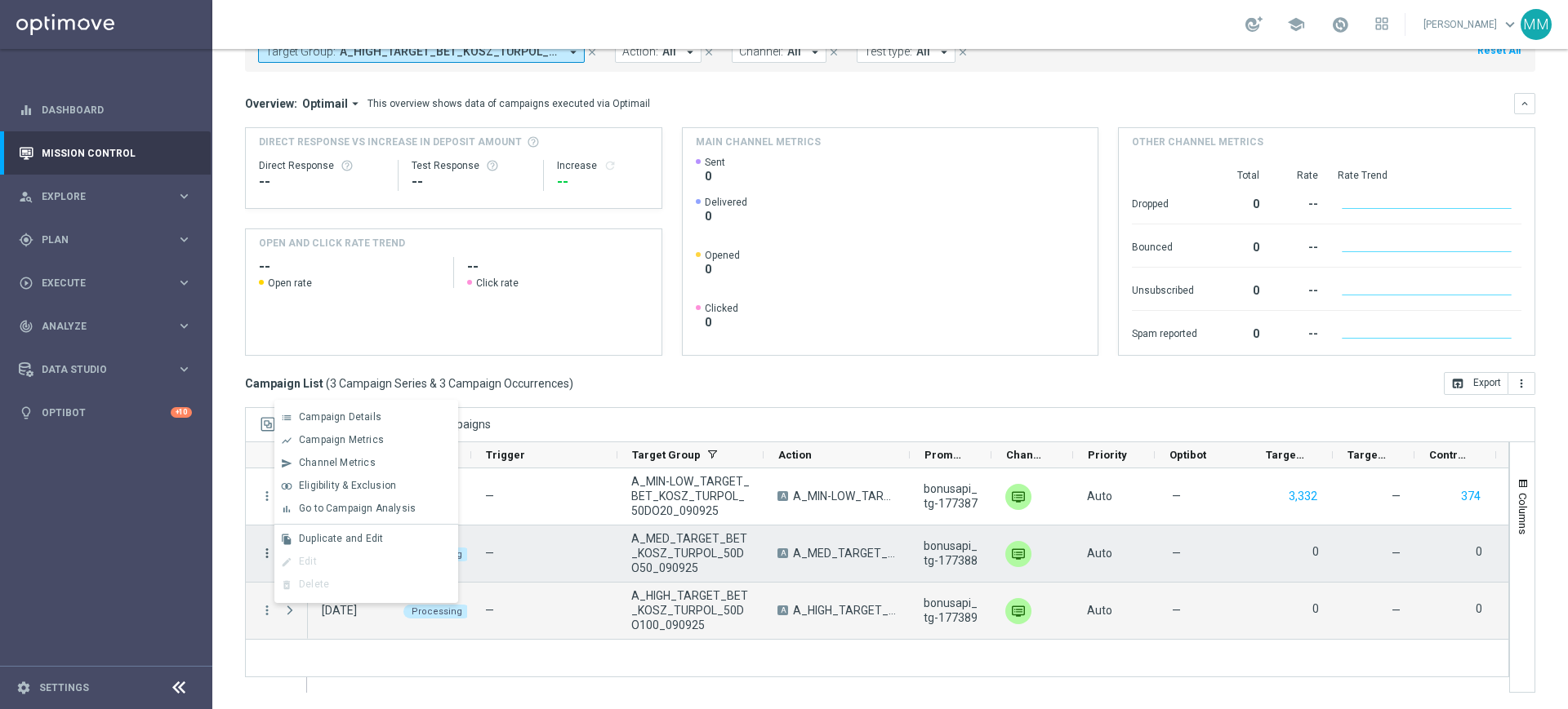
click at [268, 550] on icon "more_vert" at bounding box center [267, 553] width 15 height 15
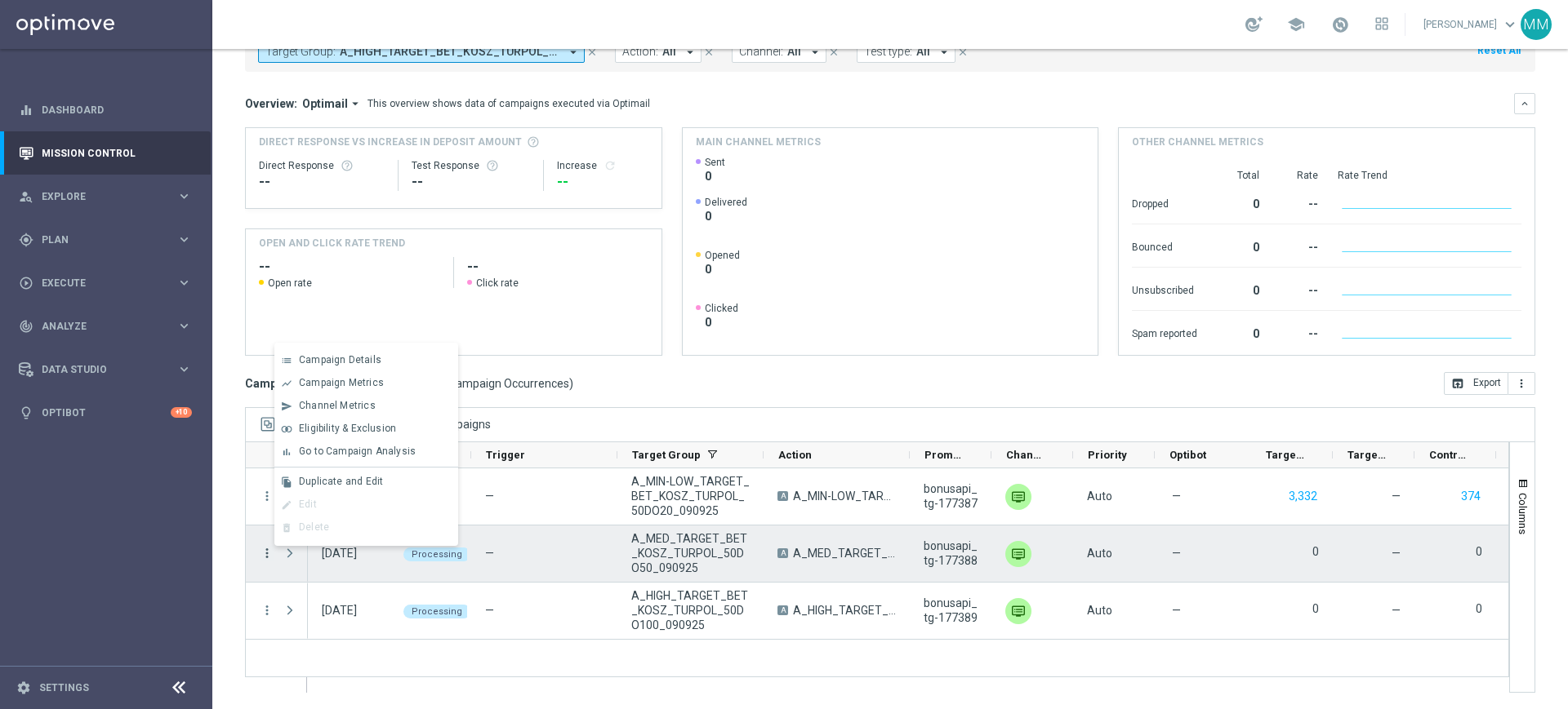
click at [266, 551] on icon "more_vert" at bounding box center [267, 553] width 15 height 15
click at [398, 565] on div "Processing" at bounding box center [430, 554] width 82 height 56
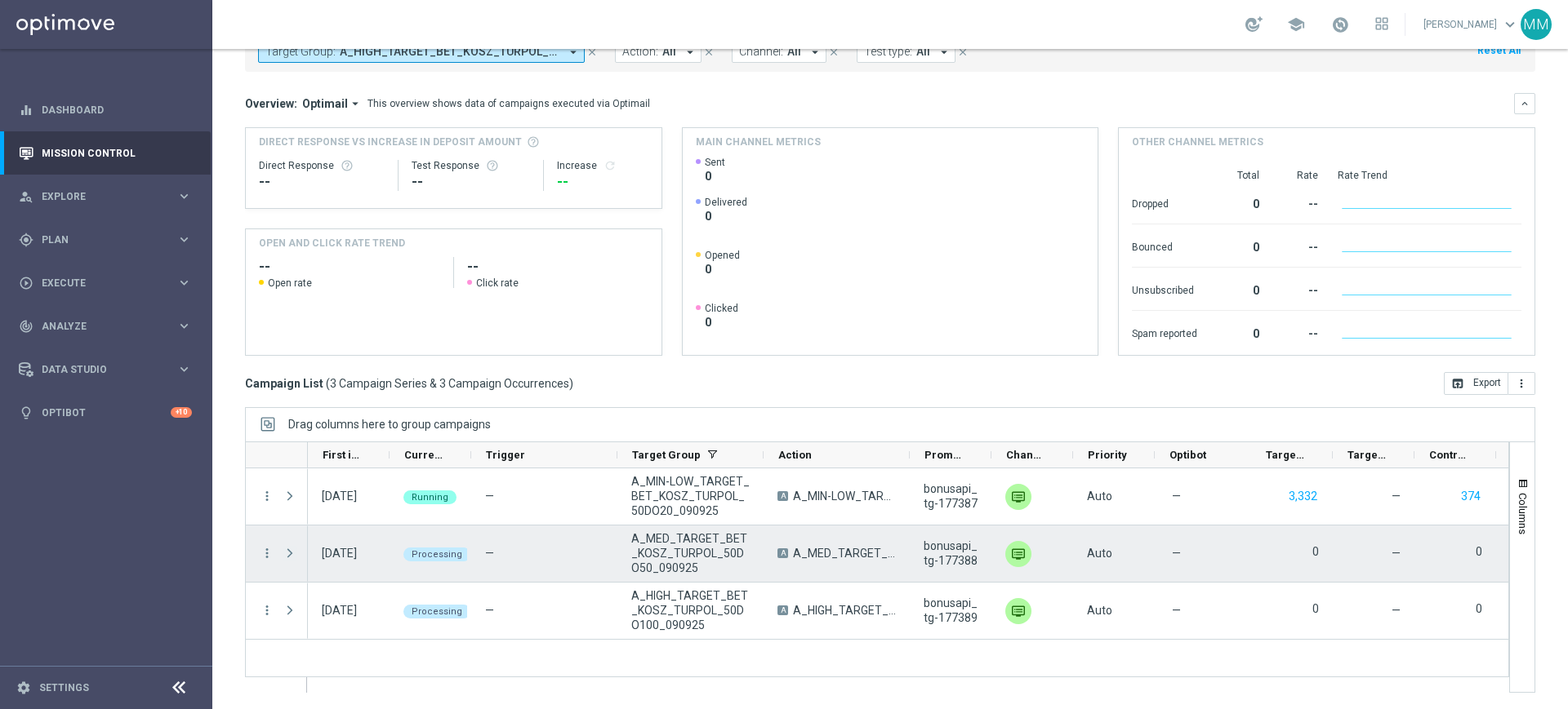
click at [295, 554] on span "Press SPACE to select this row." at bounding box center [290, 553] width 15 height 13
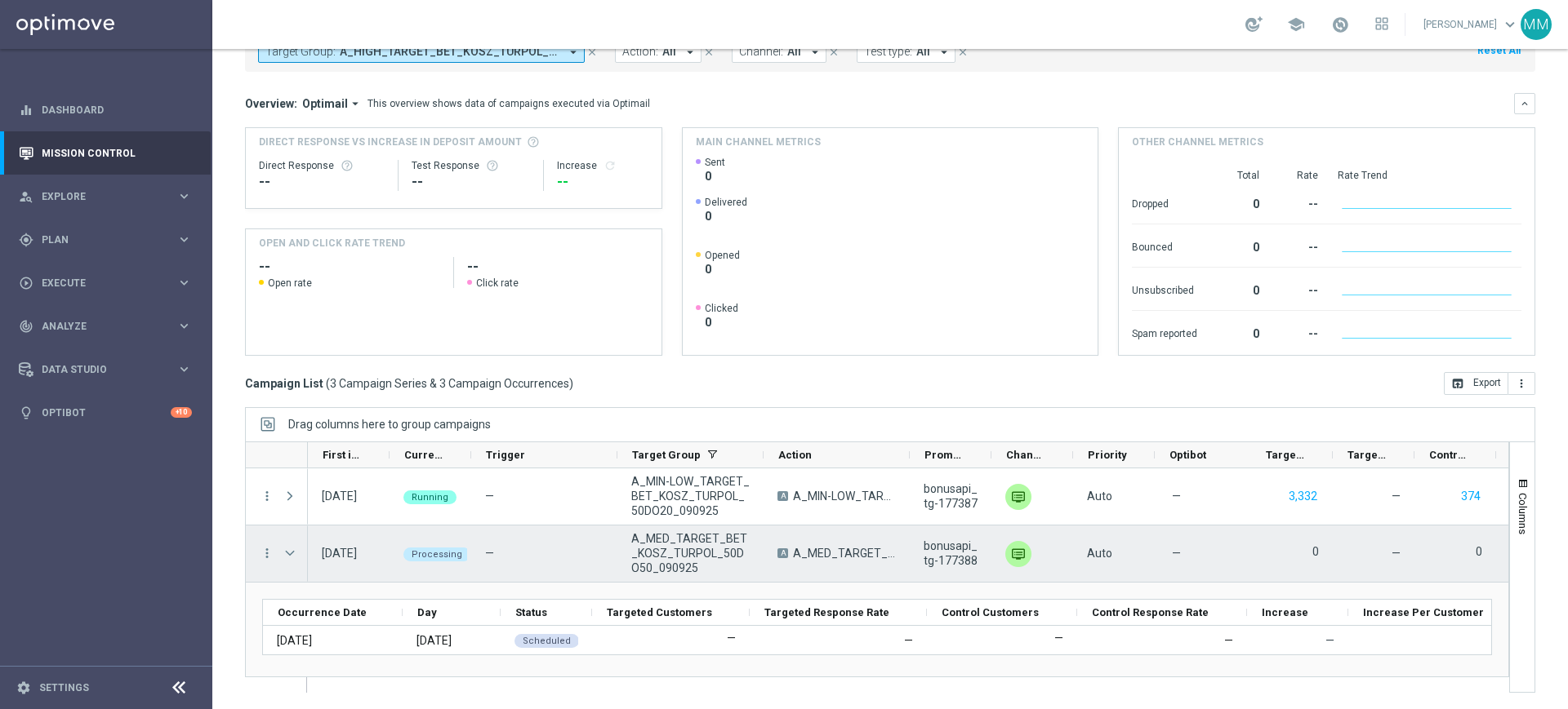
click at [295, 554] on span "Press SPACE to select this row." at bounding box center [290, 553] width 15 height 13
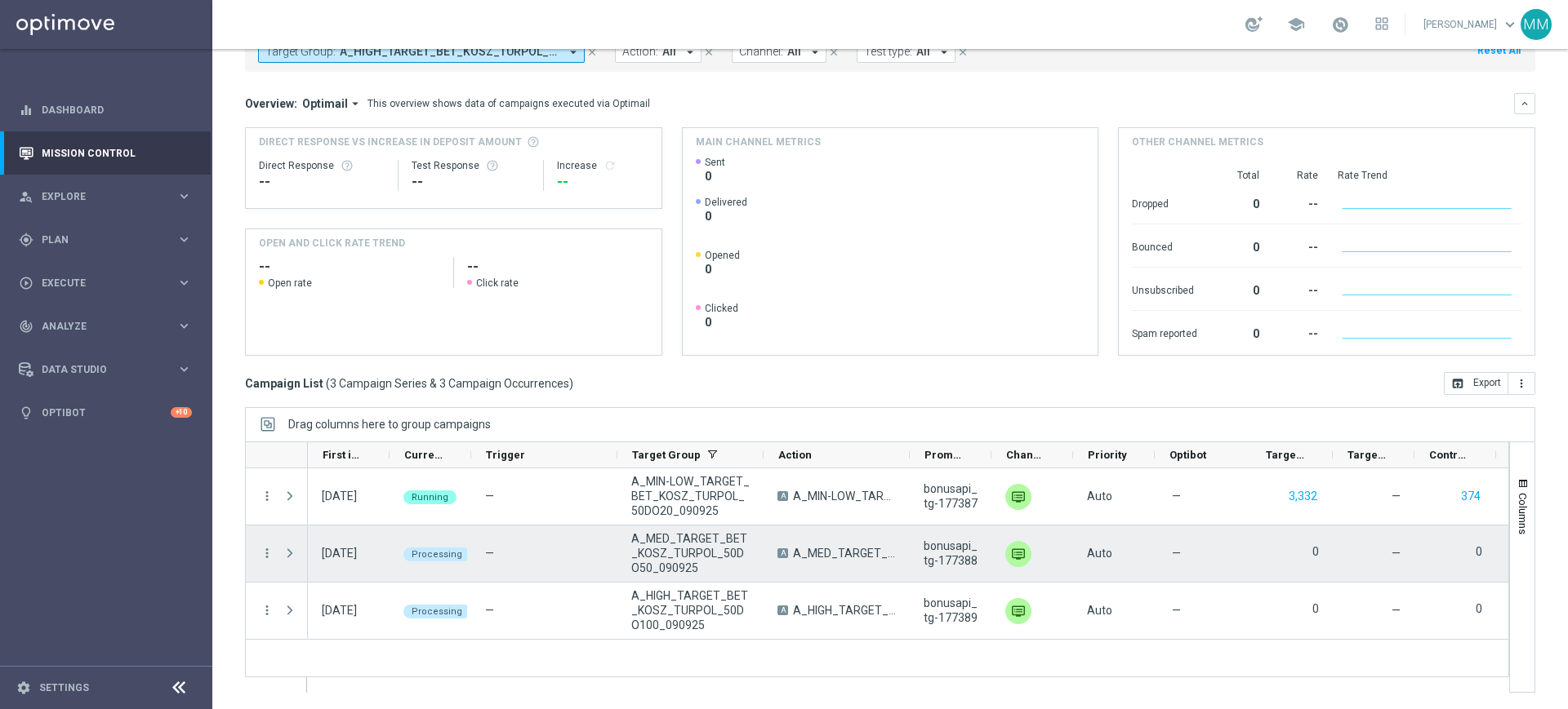
click at [290, 558] on span "Press SPACE to select this row." at bounding box center [290, 553] width 15 height 13
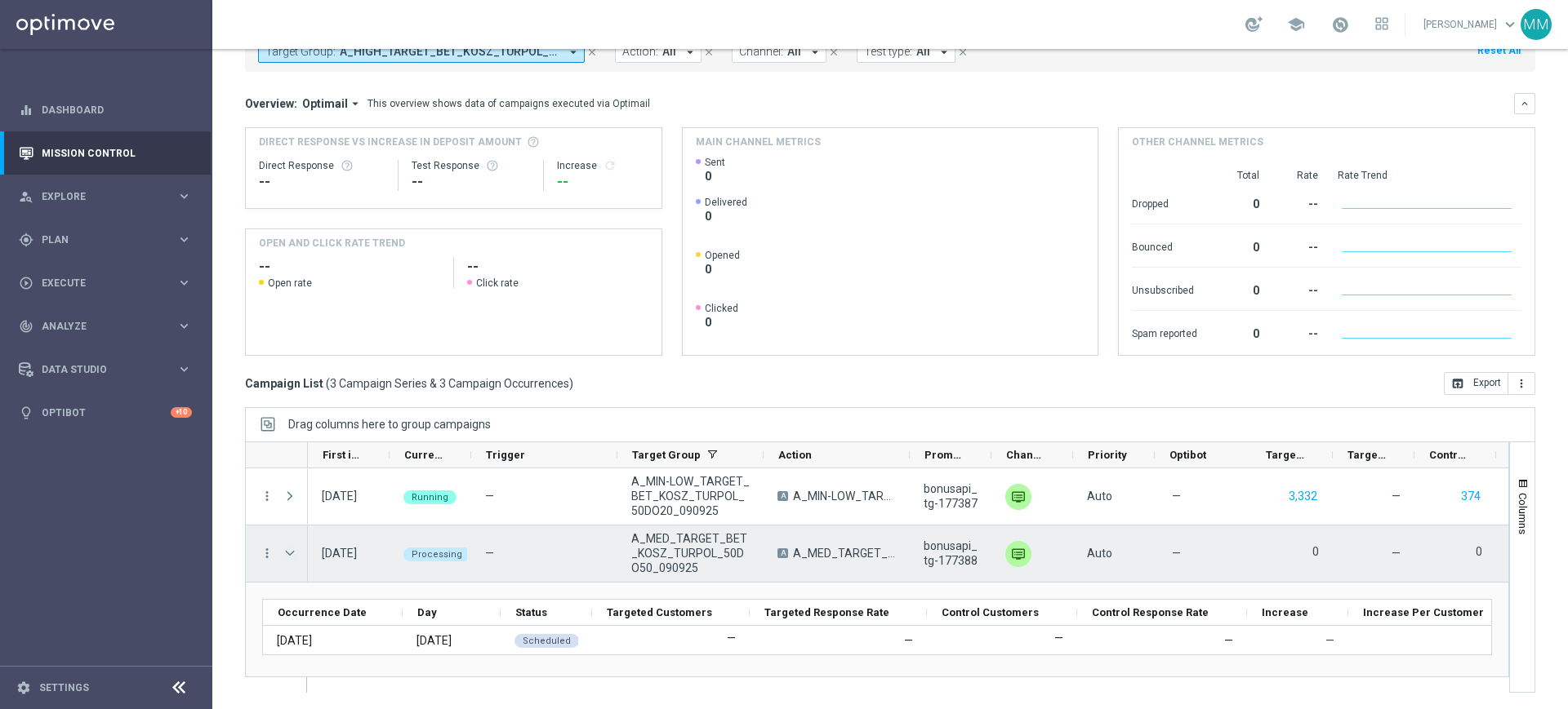
click at [294, 551] on span "Press SPACE to select this row." at bounding box center [290, 553] width 15 height 13
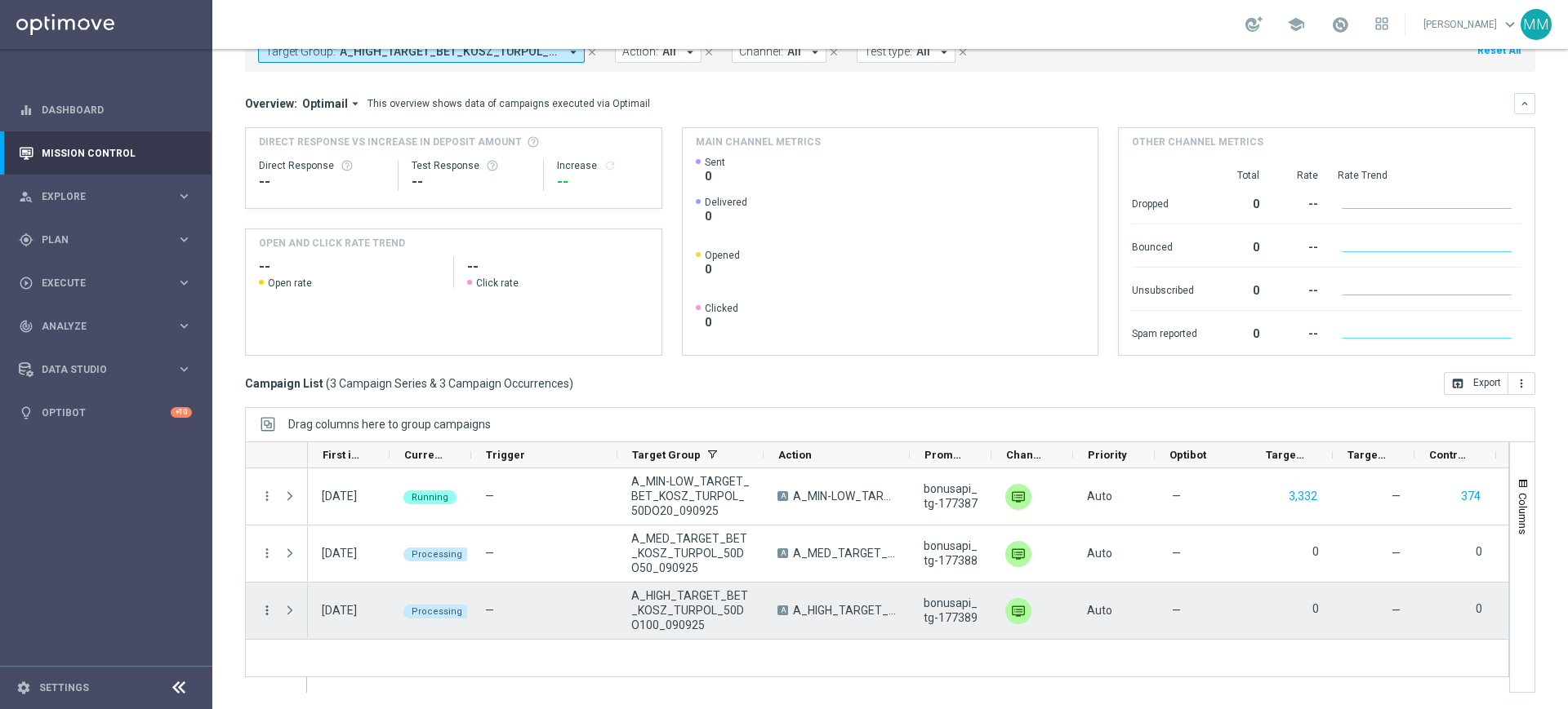
click at [268, 608] on icon "more_vert" at bounding box center [267, 611] width 15 height 15
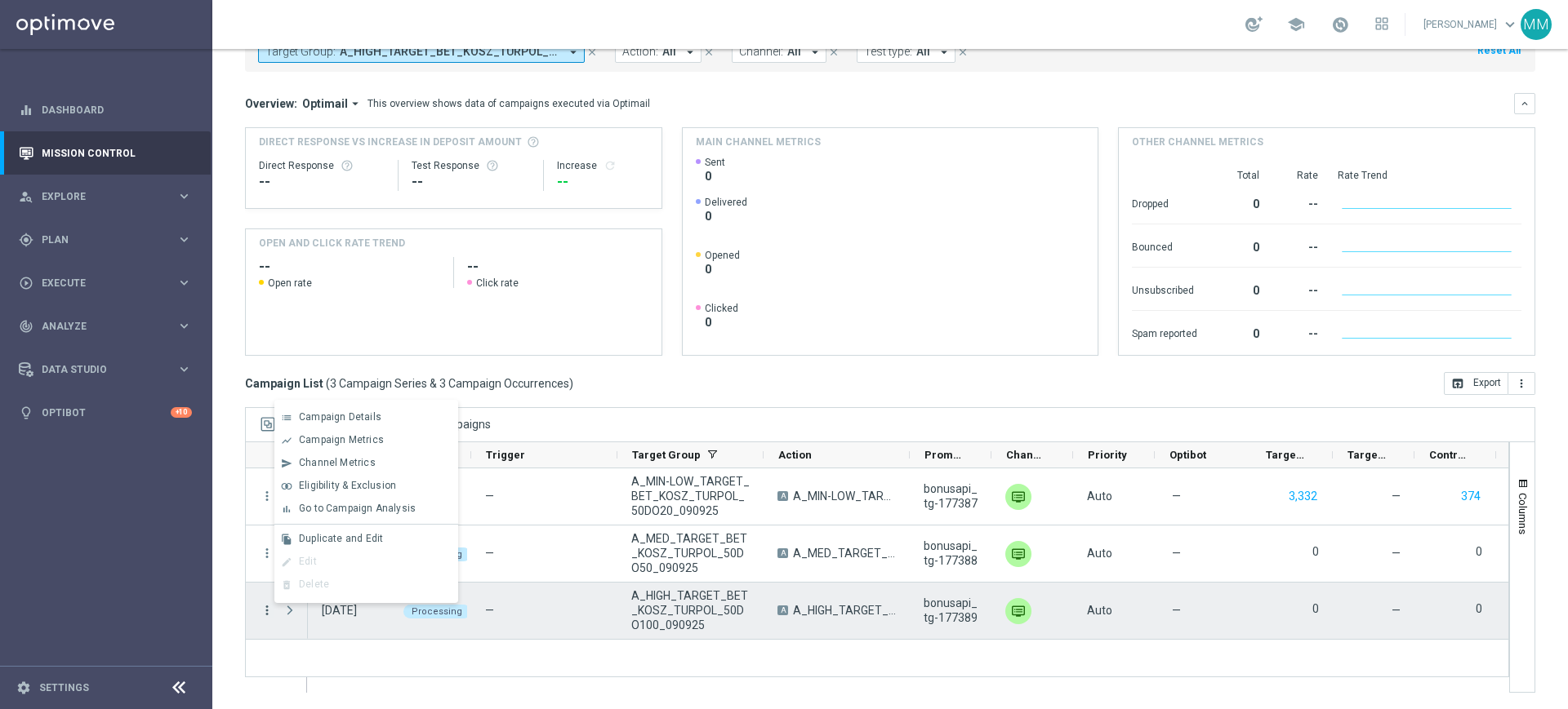
click at [268, 608] on icon "more_vert" at bounding box center [267, 611] width 15 height 15
click at [293, 609] on span "Press SPACE to deselect this row." at bounding box center [290, 611] width 15 height 13
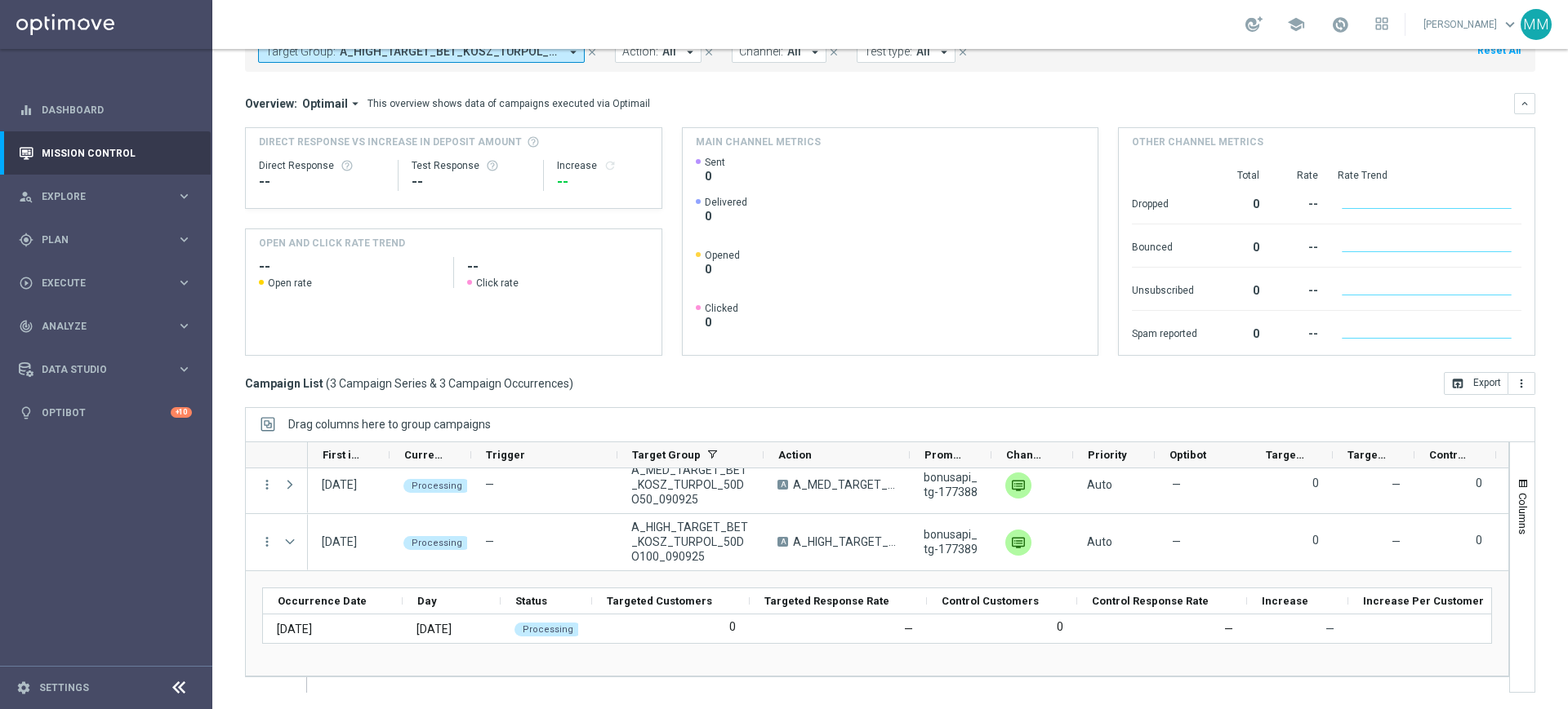
scroll to position [68, 0]
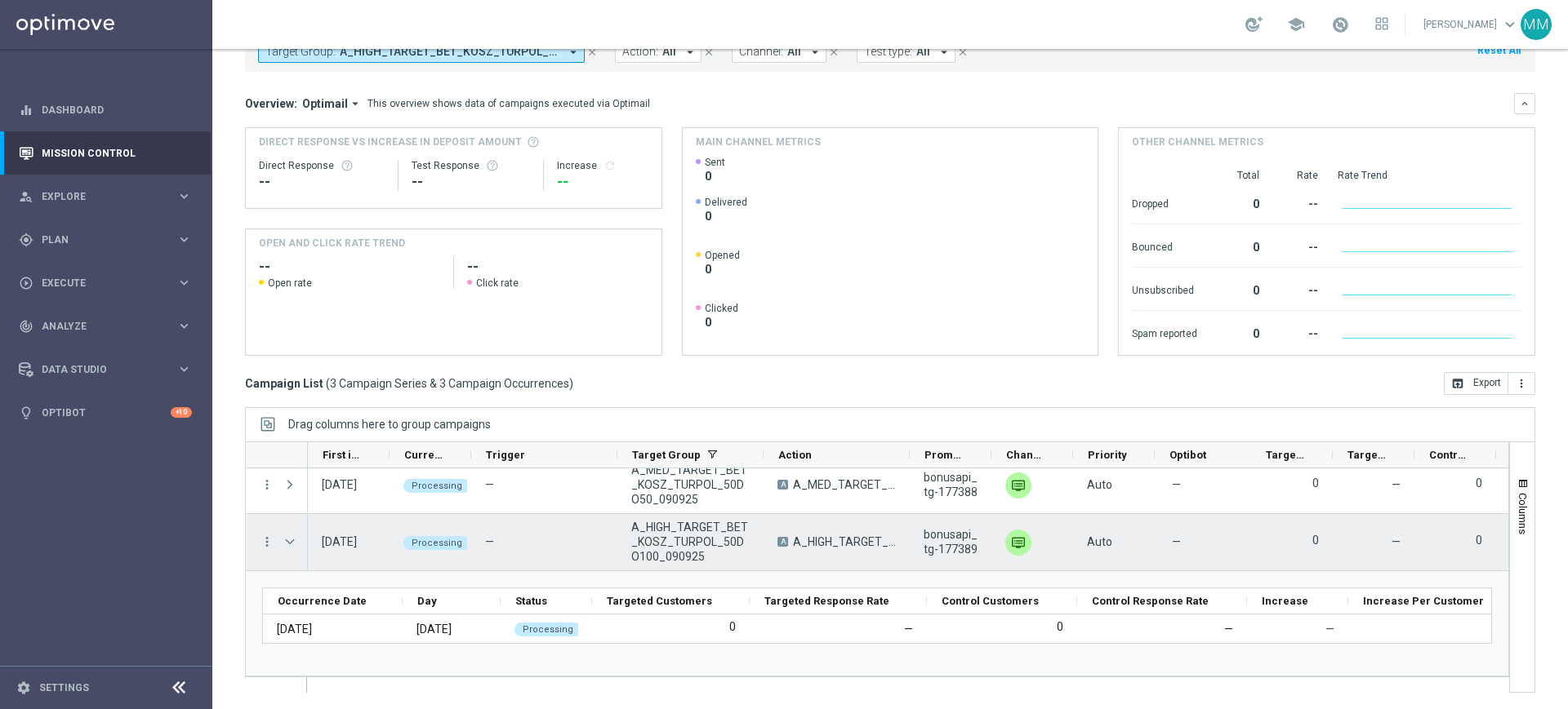
click at [284, 545] on span "Press SPACE to select this row." at bounding box center [290, 542] width 15 height 13
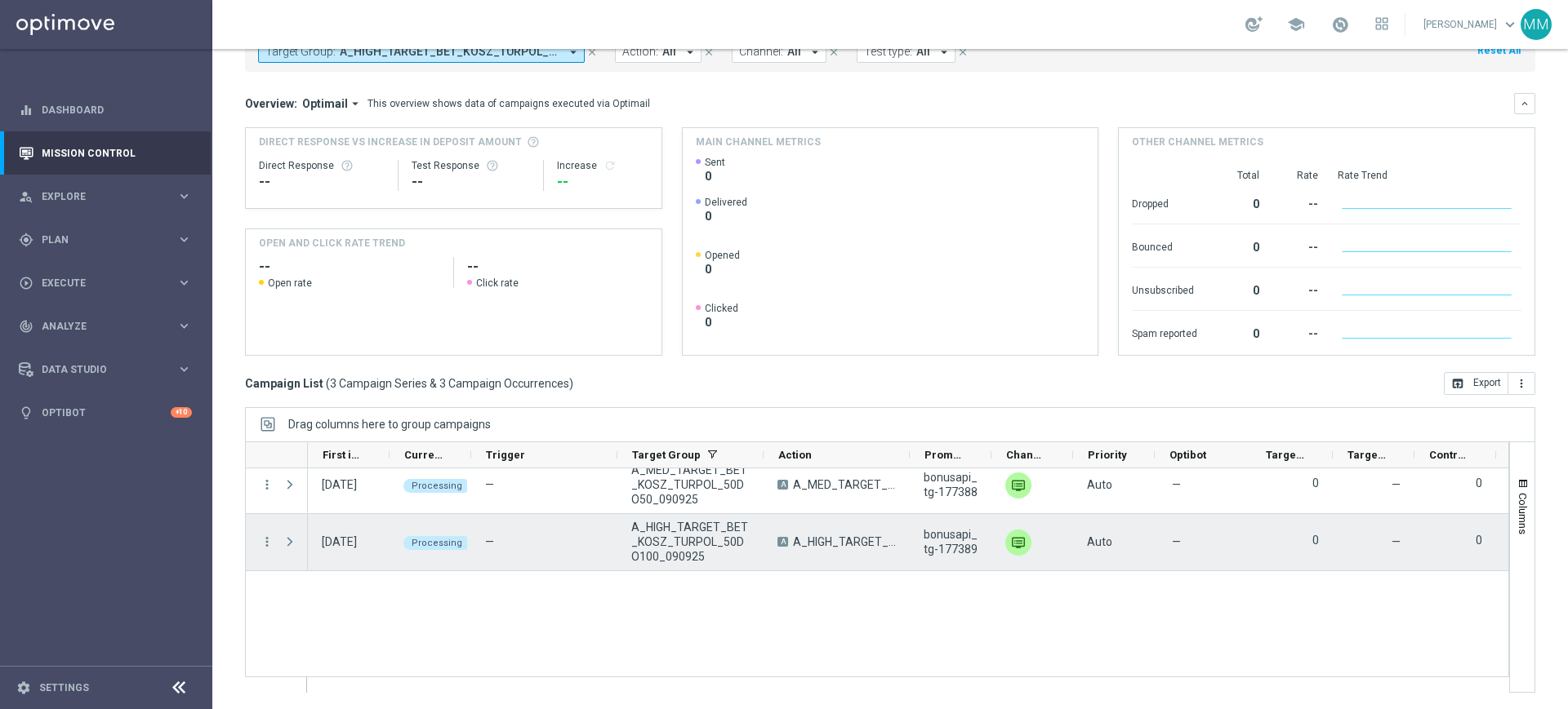
scroll to position [0, 0]
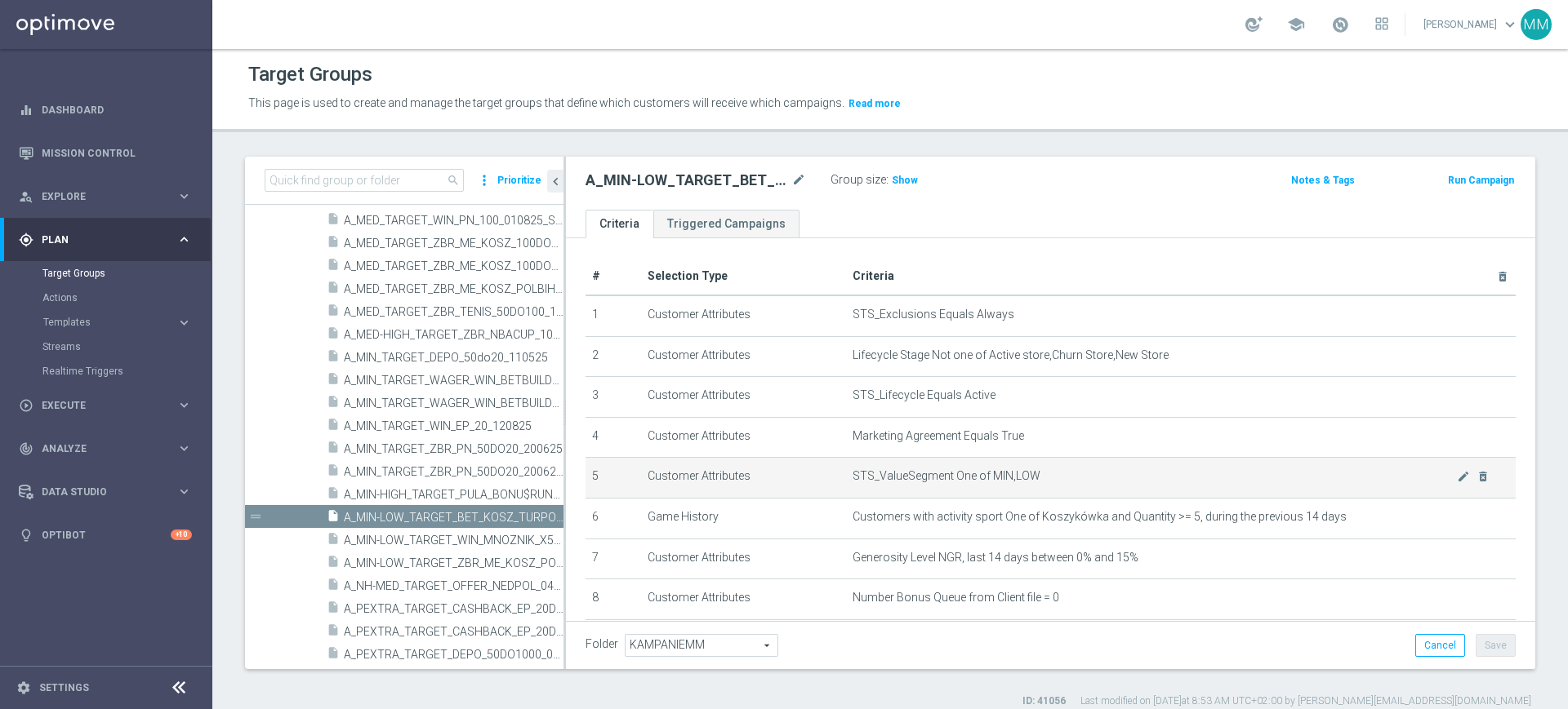
scroll to position [102, 0]
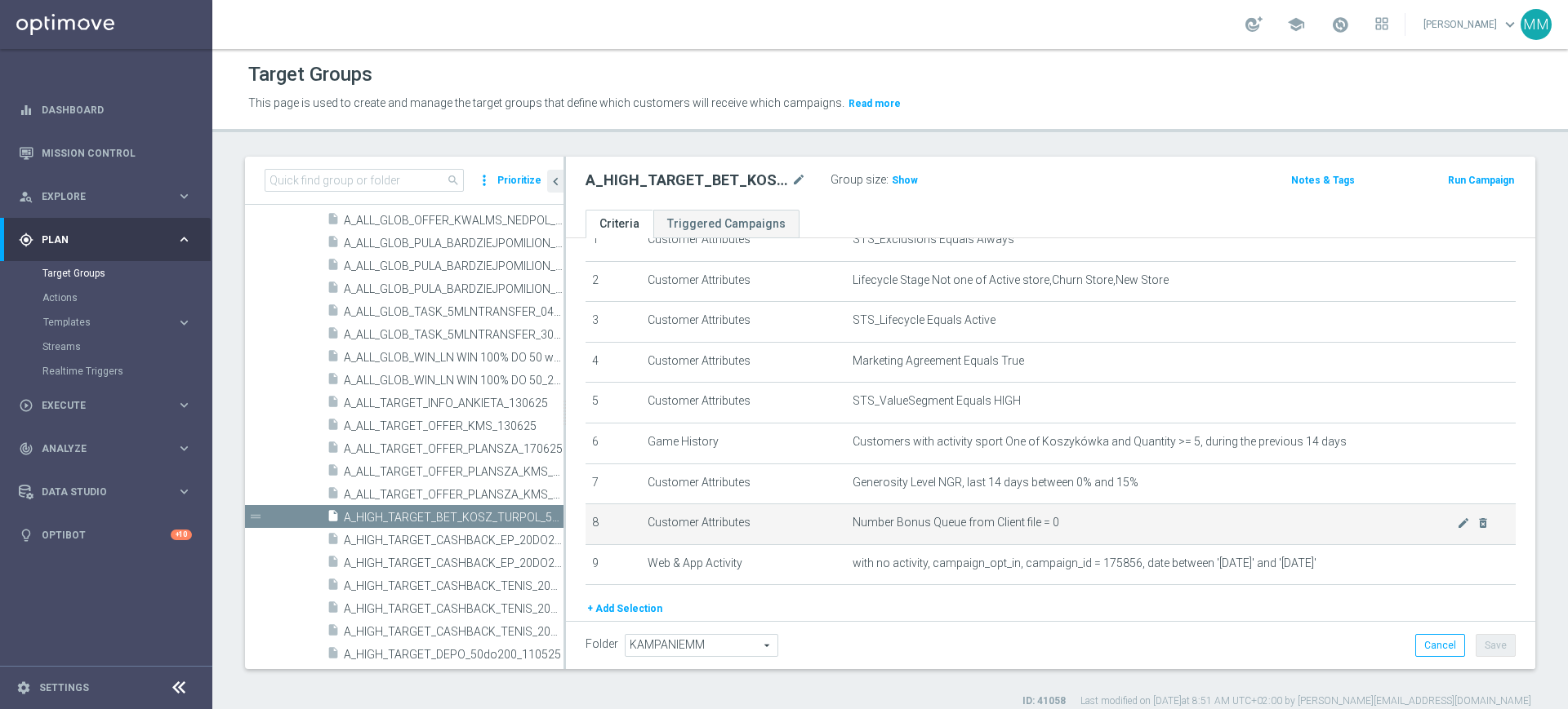
scroll to position [138, 0]
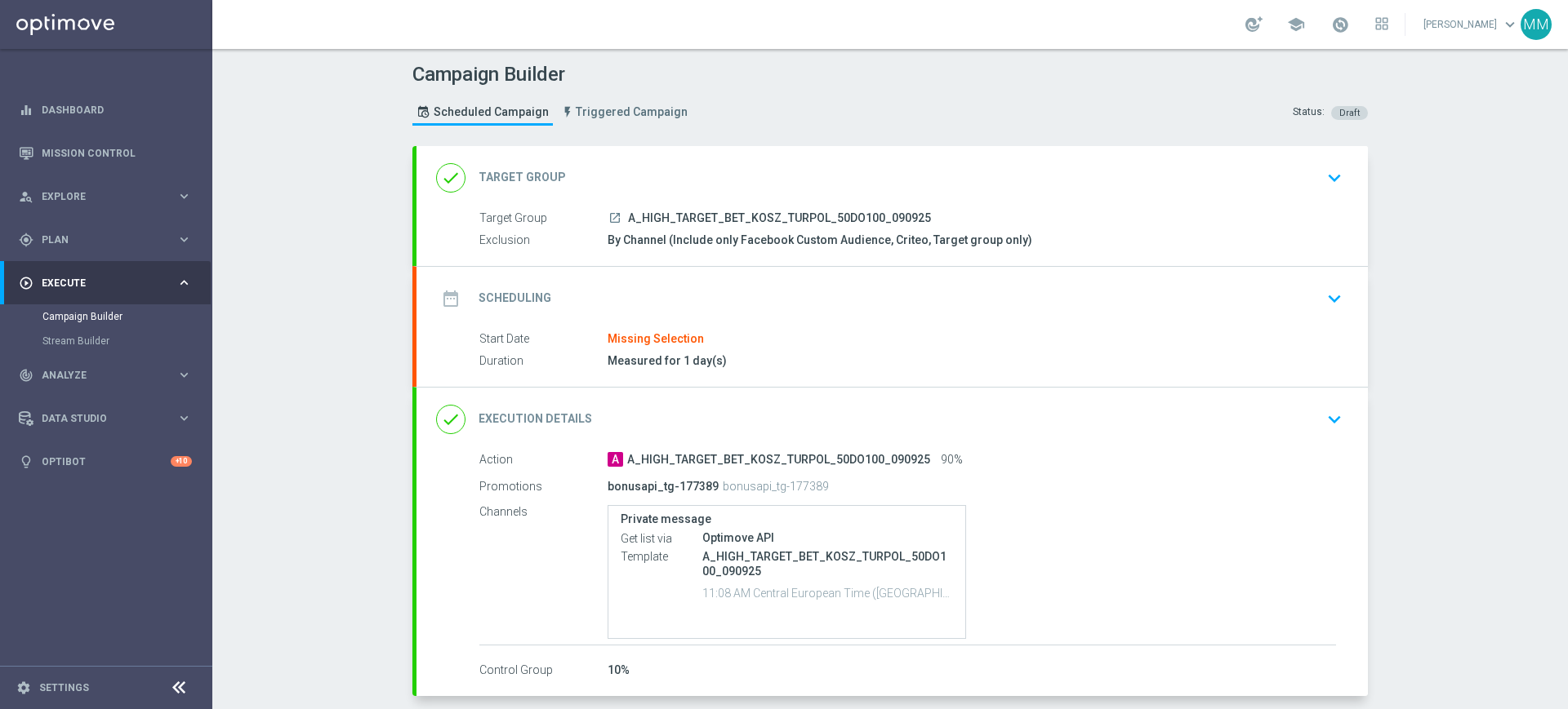
click at [693, 294] on div "date_range Scheduling keyboard_arrow_down" at bounding box center [892, 298] width 912 height 31
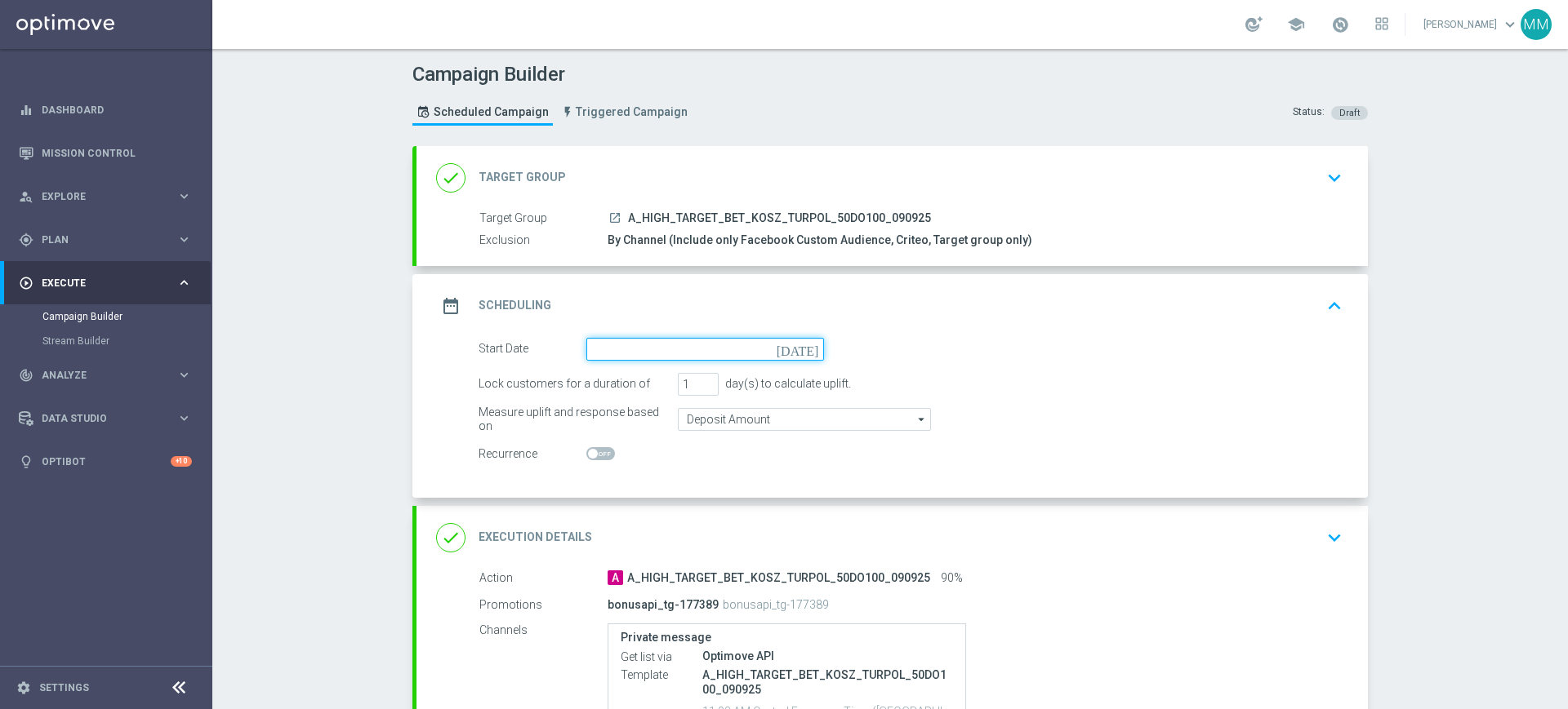
click at [661, 343] on input at bounding box center [705, 349] width 237 height 23
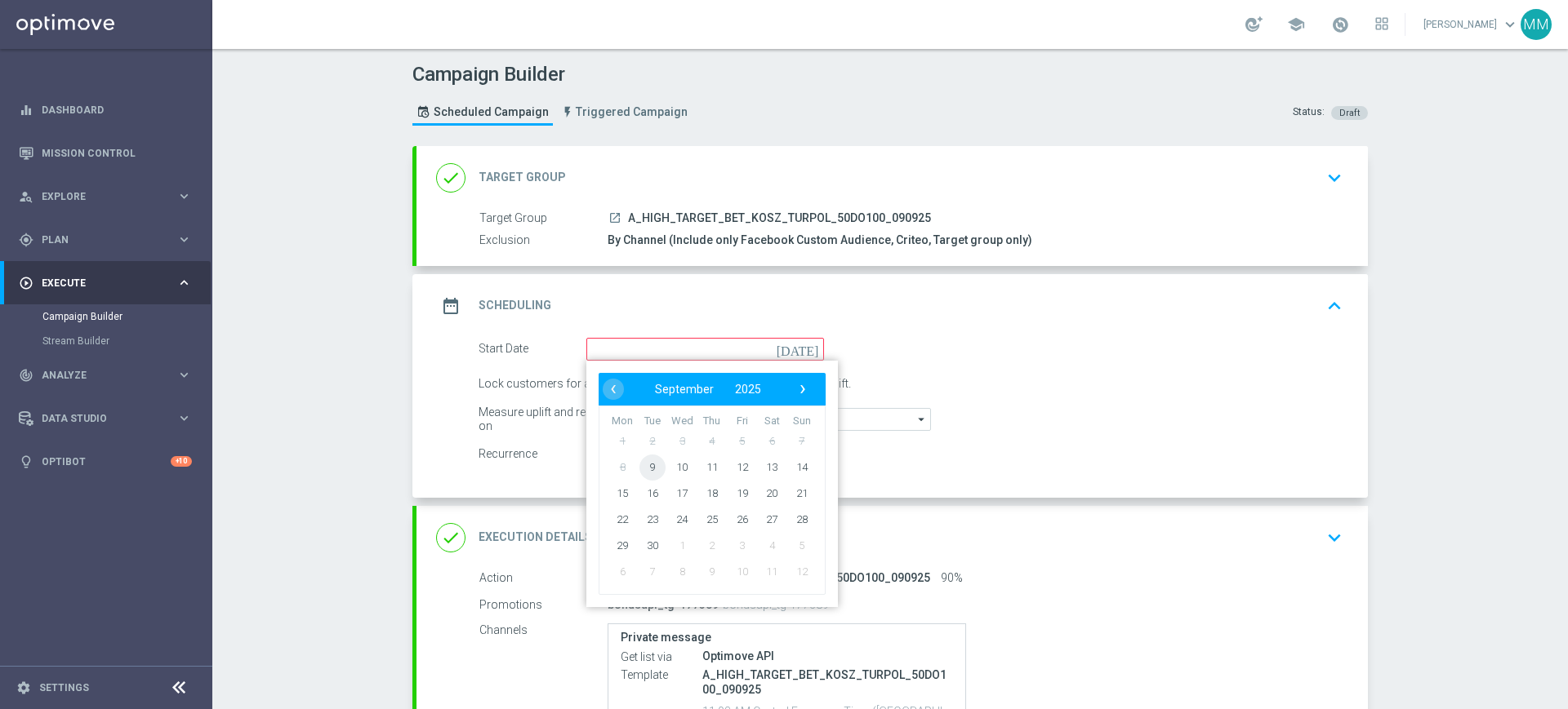
click at [645, 466] on span "9" at bounding box center [653, 467] width 26 height 26
type input "[DATE]"
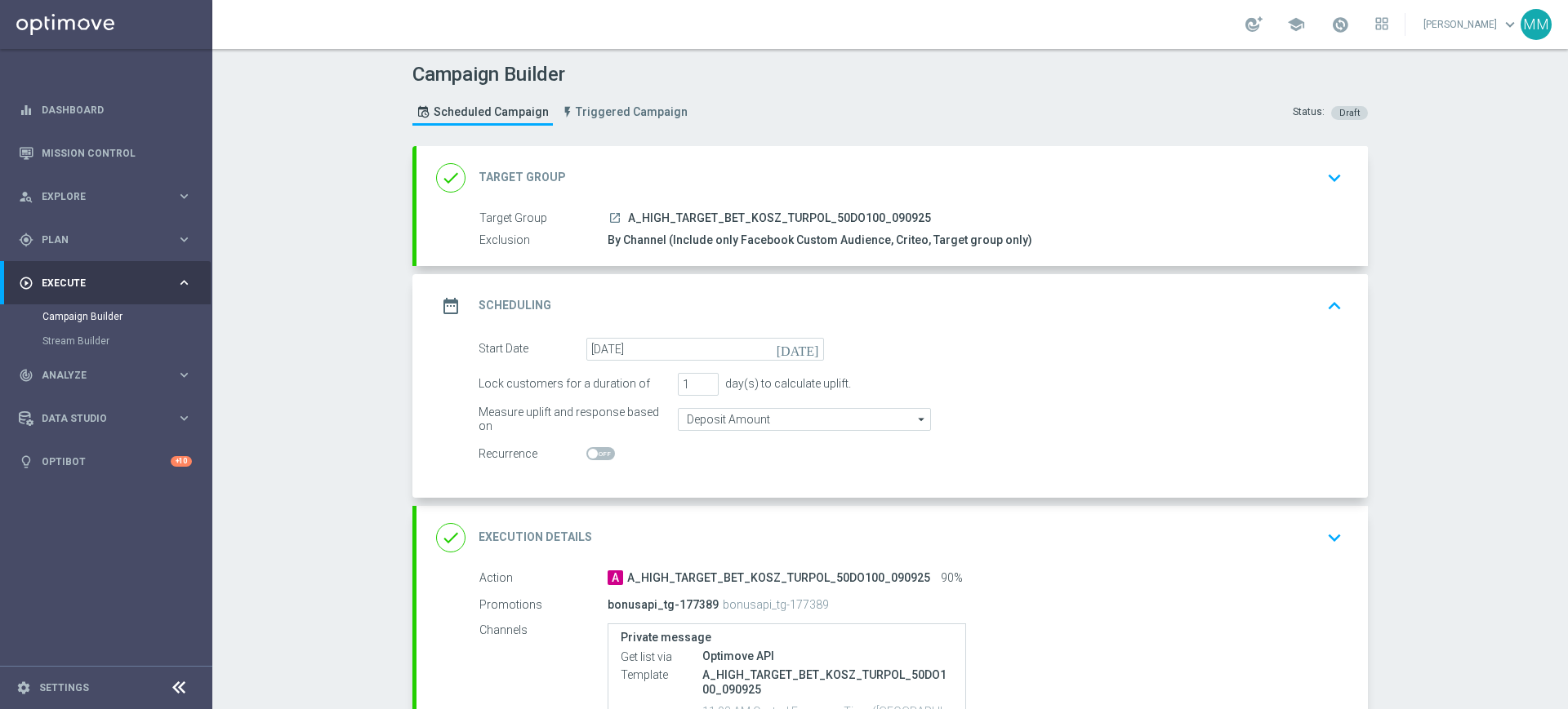
click at [792, 294] on div "date_range Scheduling keyboard_arrow_up" at bounding box center [892, 306] width 912 height 31
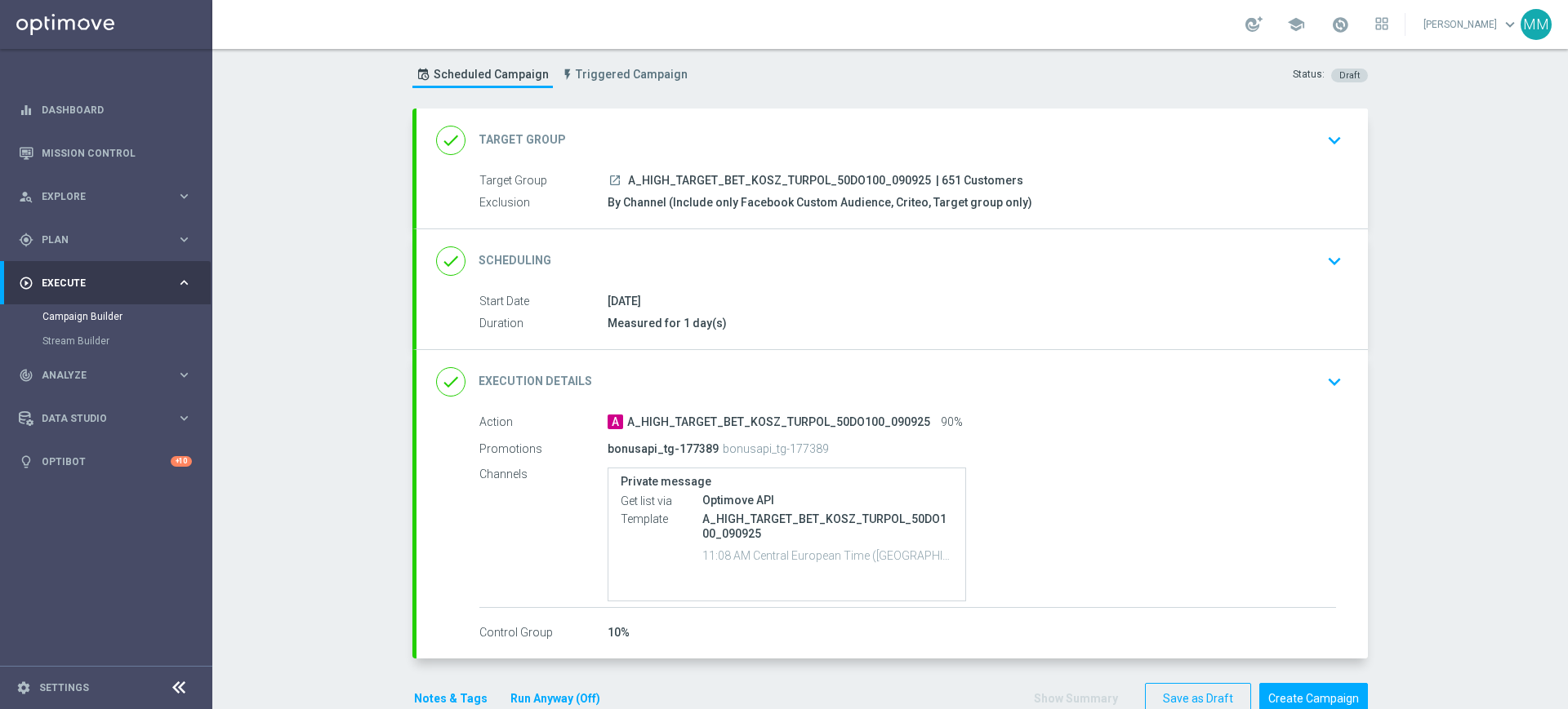
scroll to position [75, 0]
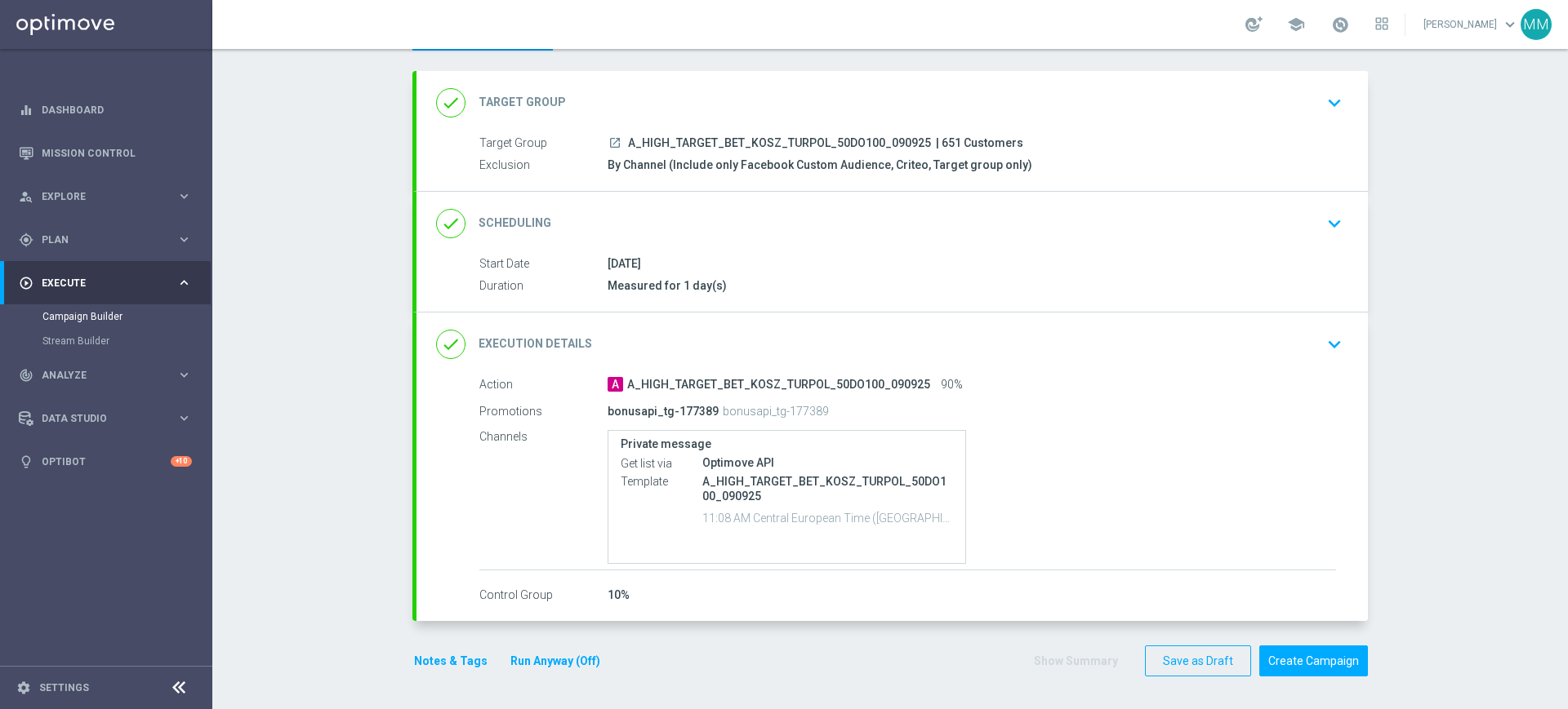
click at [550, 662] on button "Run Anyway (Off)" at bounding box center [555, 662] width 93 height 21
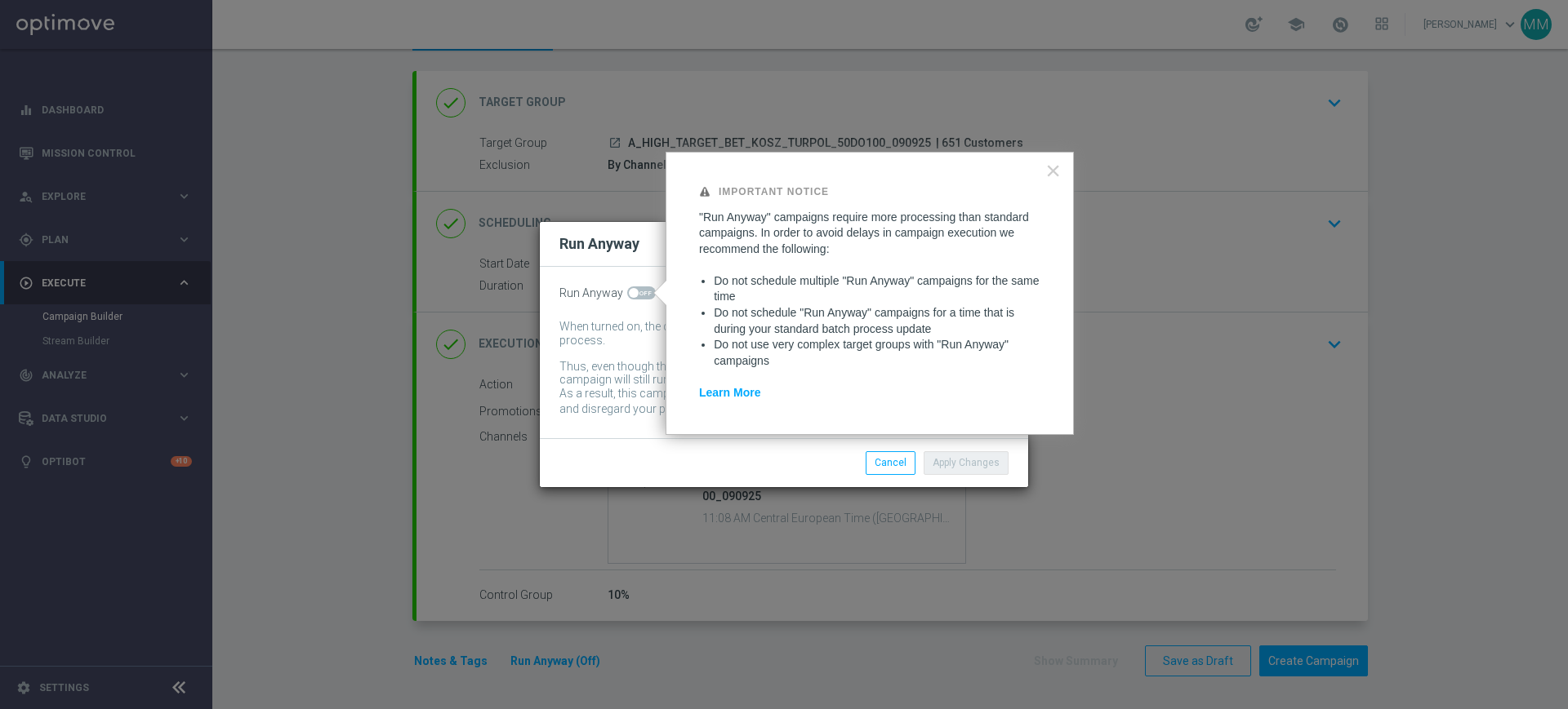
click at [632, 295] on span at bounding box center [633, 293] width 9 height 9
click at [632, 295] on input "checkbox" at bounding box center [642, 294] width 28 height 13
checkbox input "true"
click at [963, 456] on button "Apply Changes" at bounding box center [967, 462] width 85 height 23
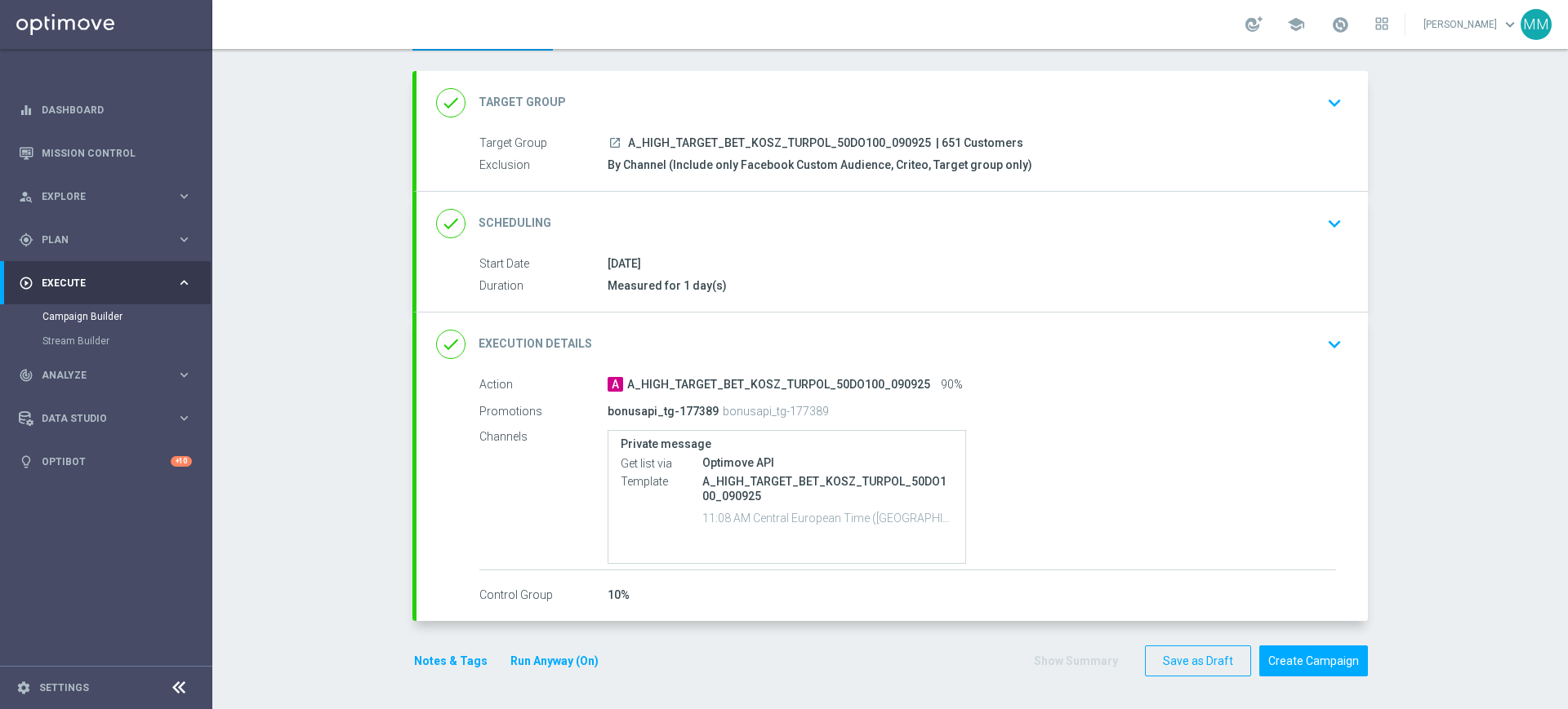
click at [684, 93] on div "done Target Group keyboard_arrow_down" at bounding box center [892, 102] width 912 height 31
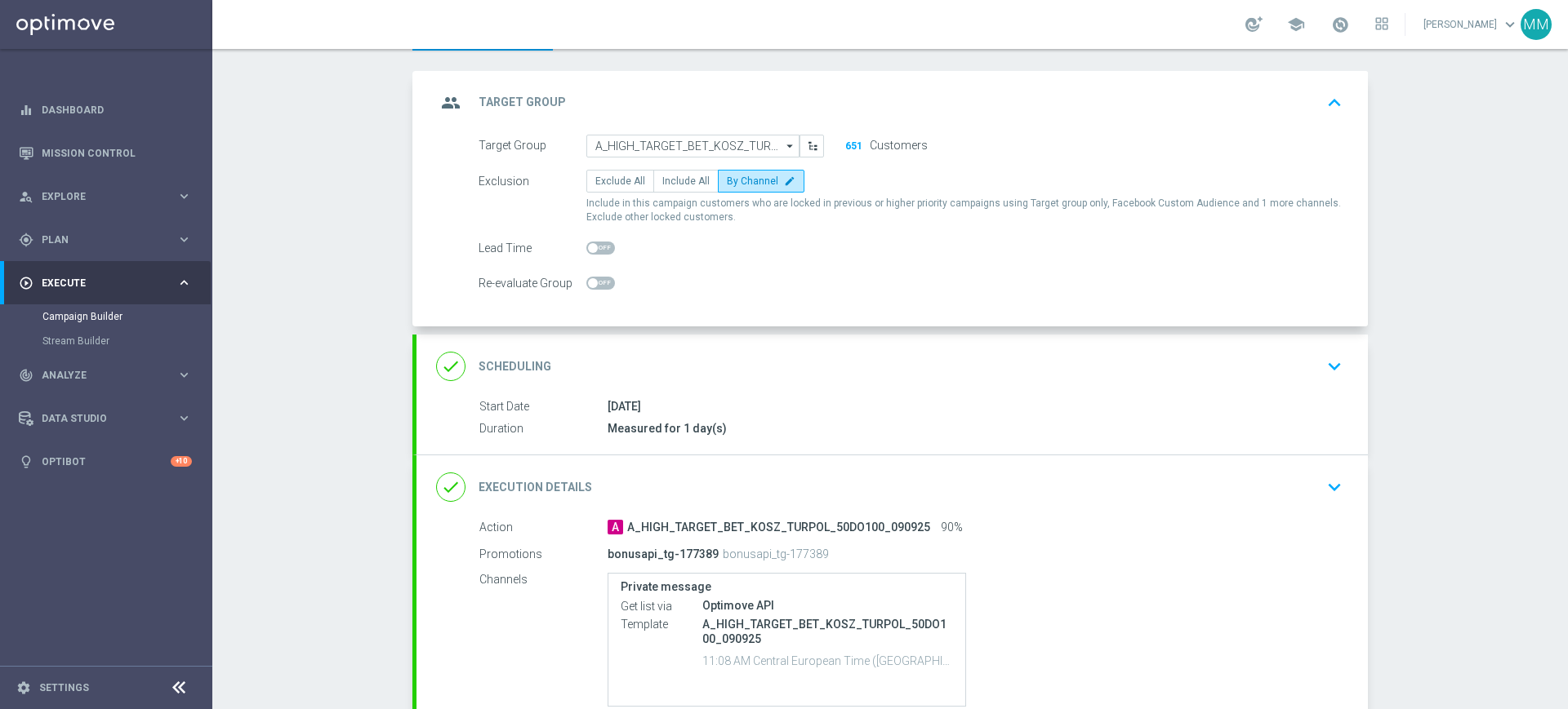
click at [748, 84] on div "group Target Group keyboard_arrow_up" at bounding box center [892, 103] width 951 height 64
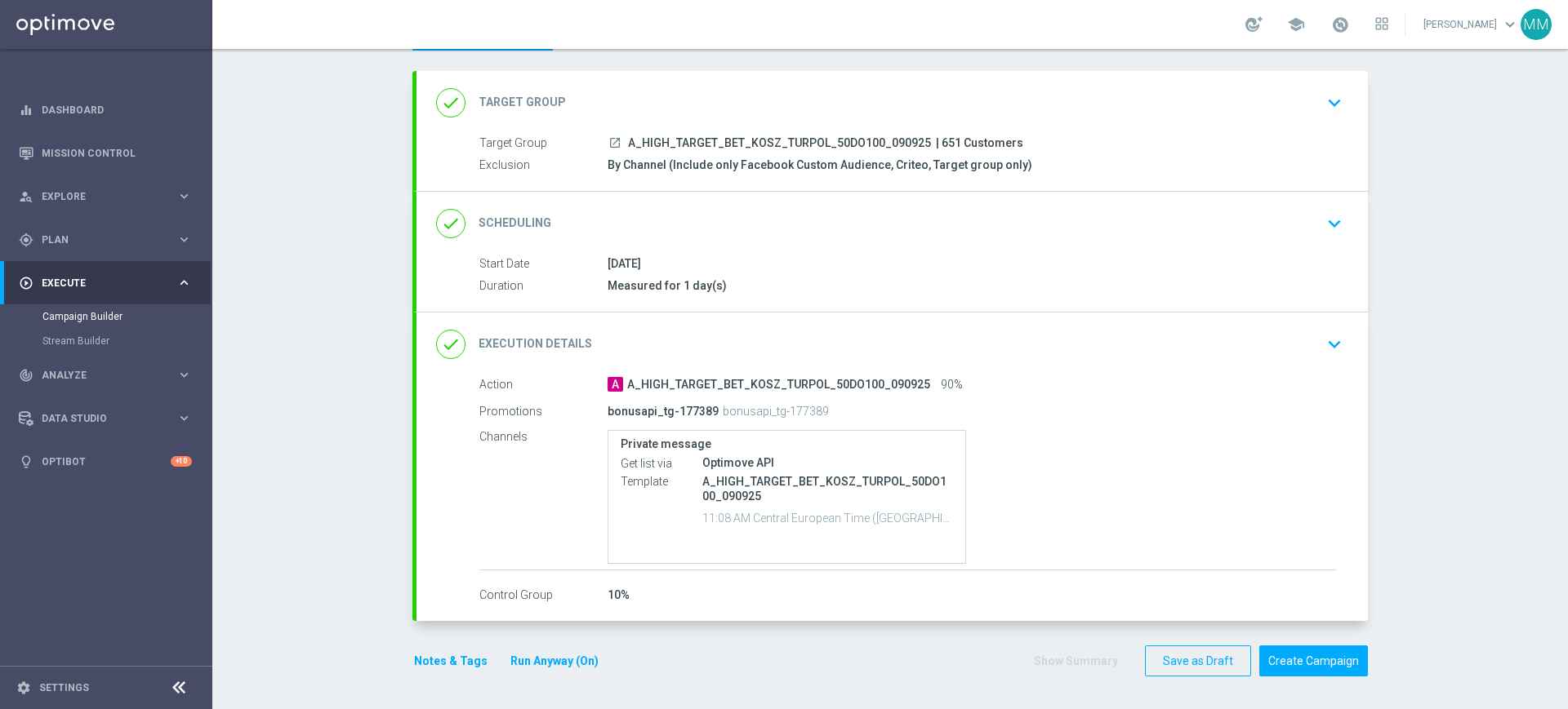
click at [723, 211] on div "done Scheduling keyboard_arrow_down" at bounding box center [892, 223] width 912 height 31
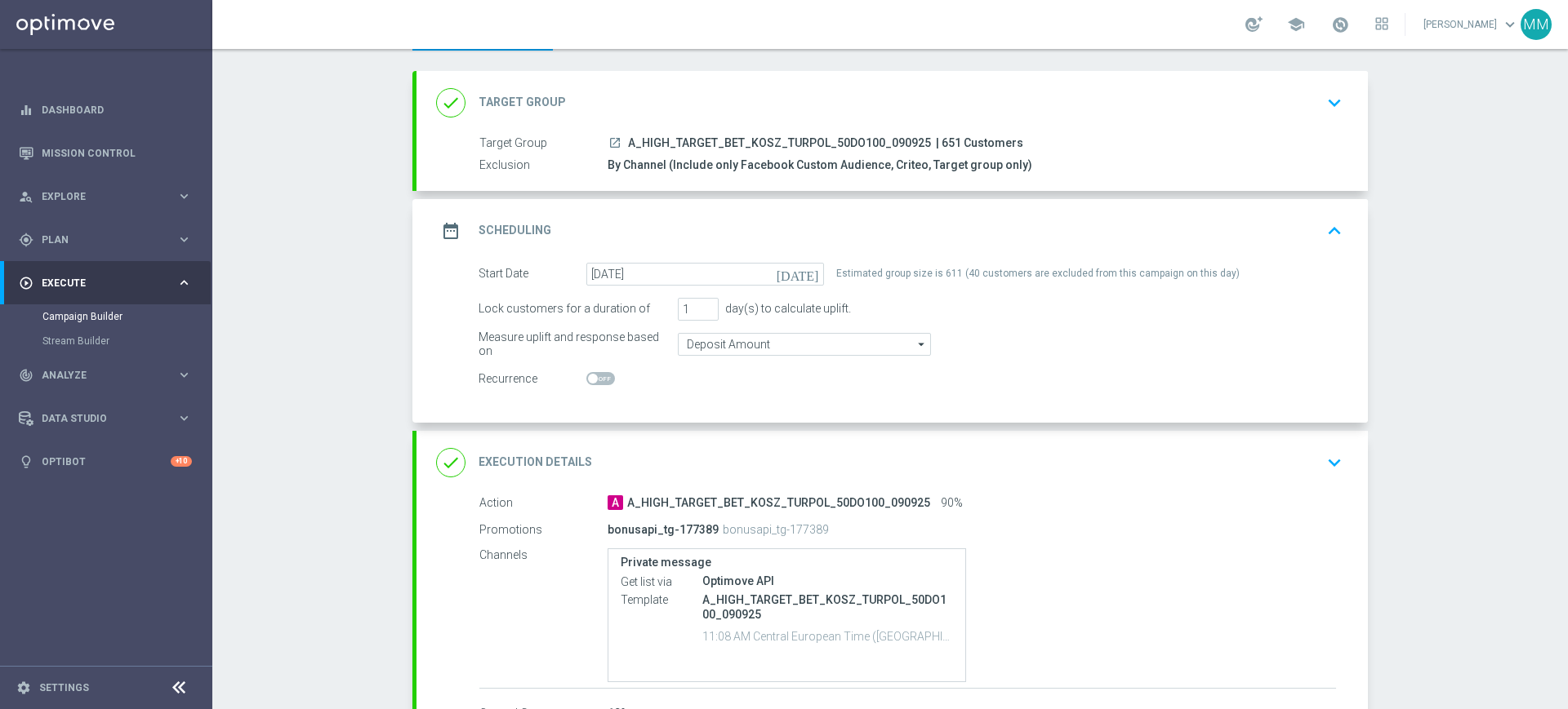
click at [771, 220] on div "date_range Scheduling keyboard_arrow_up" at bounding box center [892, 231] width 912 height 31
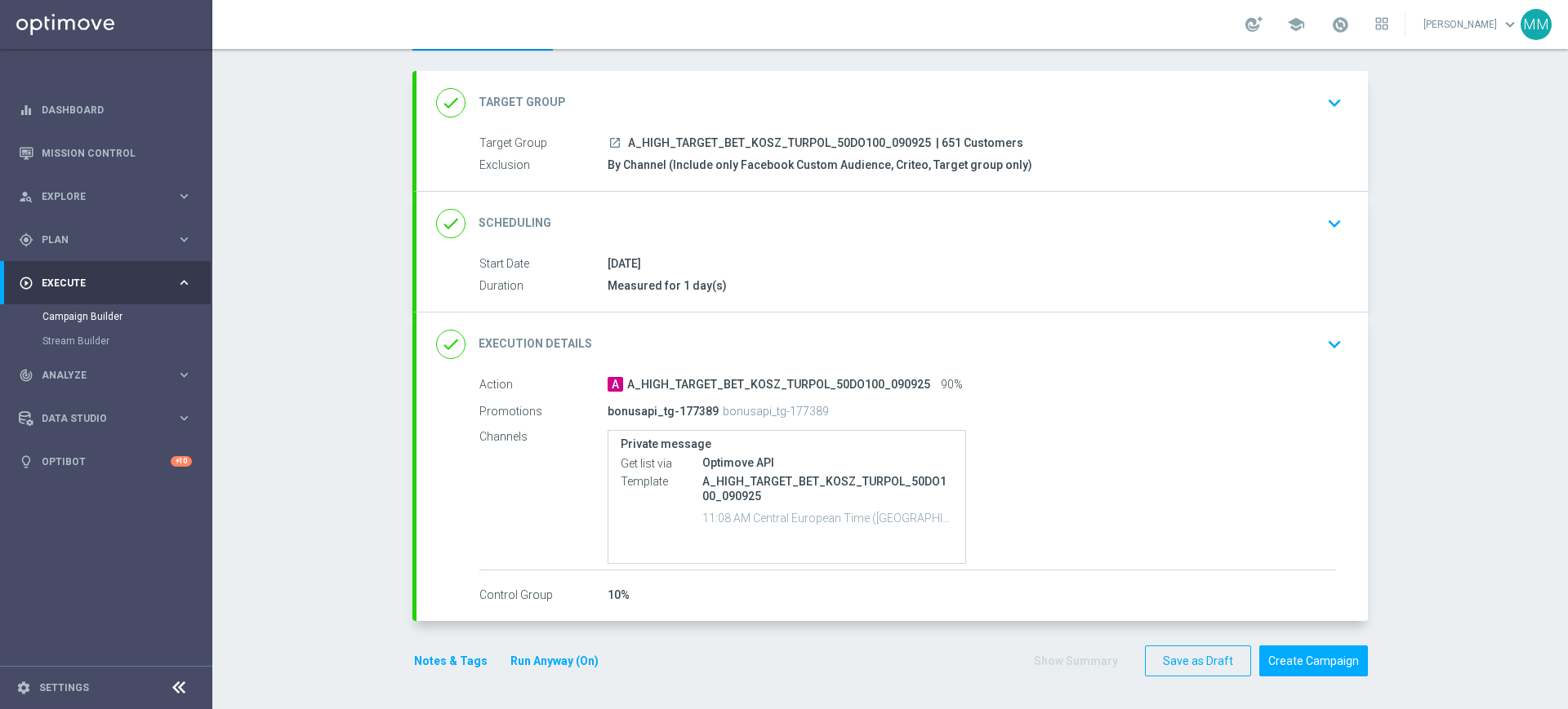
click at [436, 662] on button "Notes & Tags" at bounding box center [451, 662] width 77 height 21
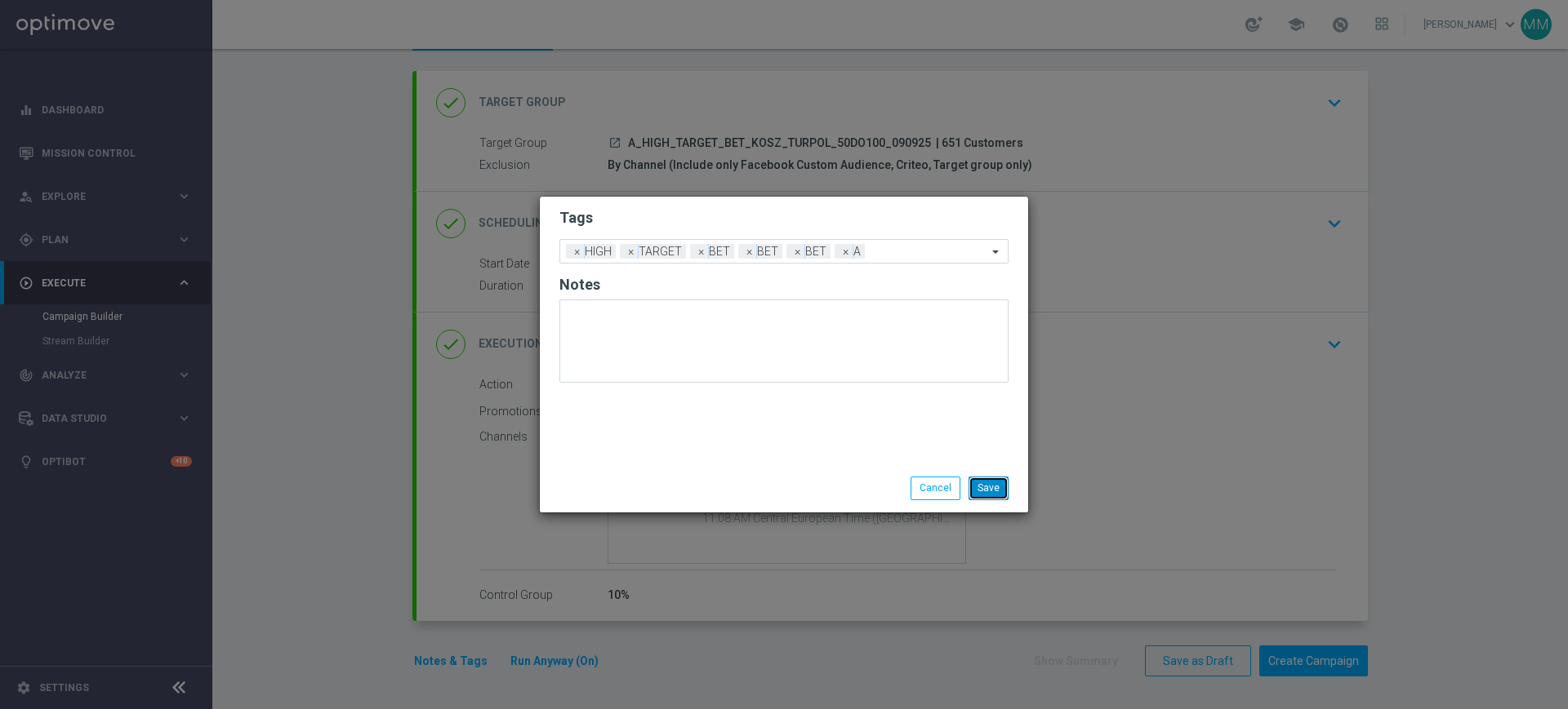
click at [976, 486] on button "Save" at bounding box center [988, 488] width 40 height 23
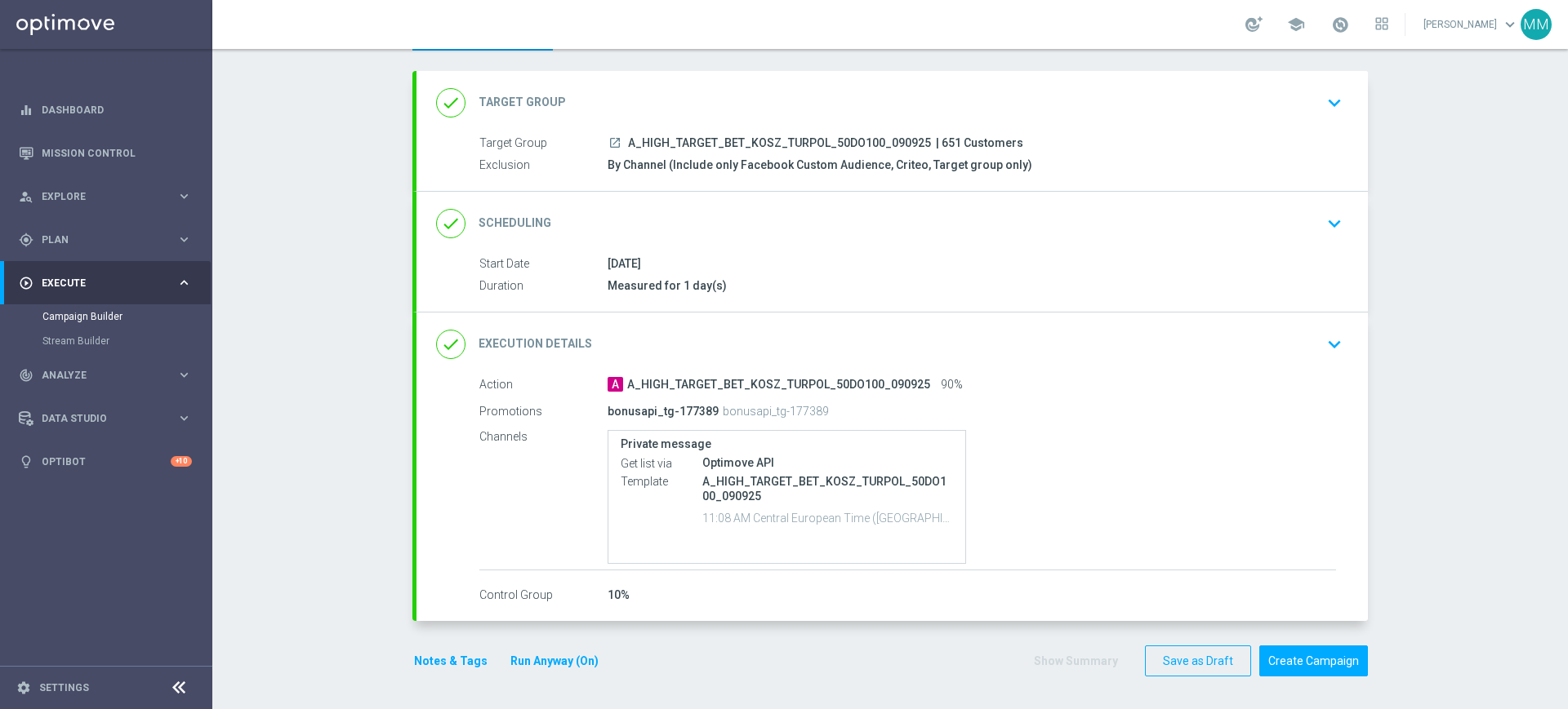
click at [772, 108] on div "done Target Group keyboard_arrow_down" at bounding box center [892, 102] width 912 height 31
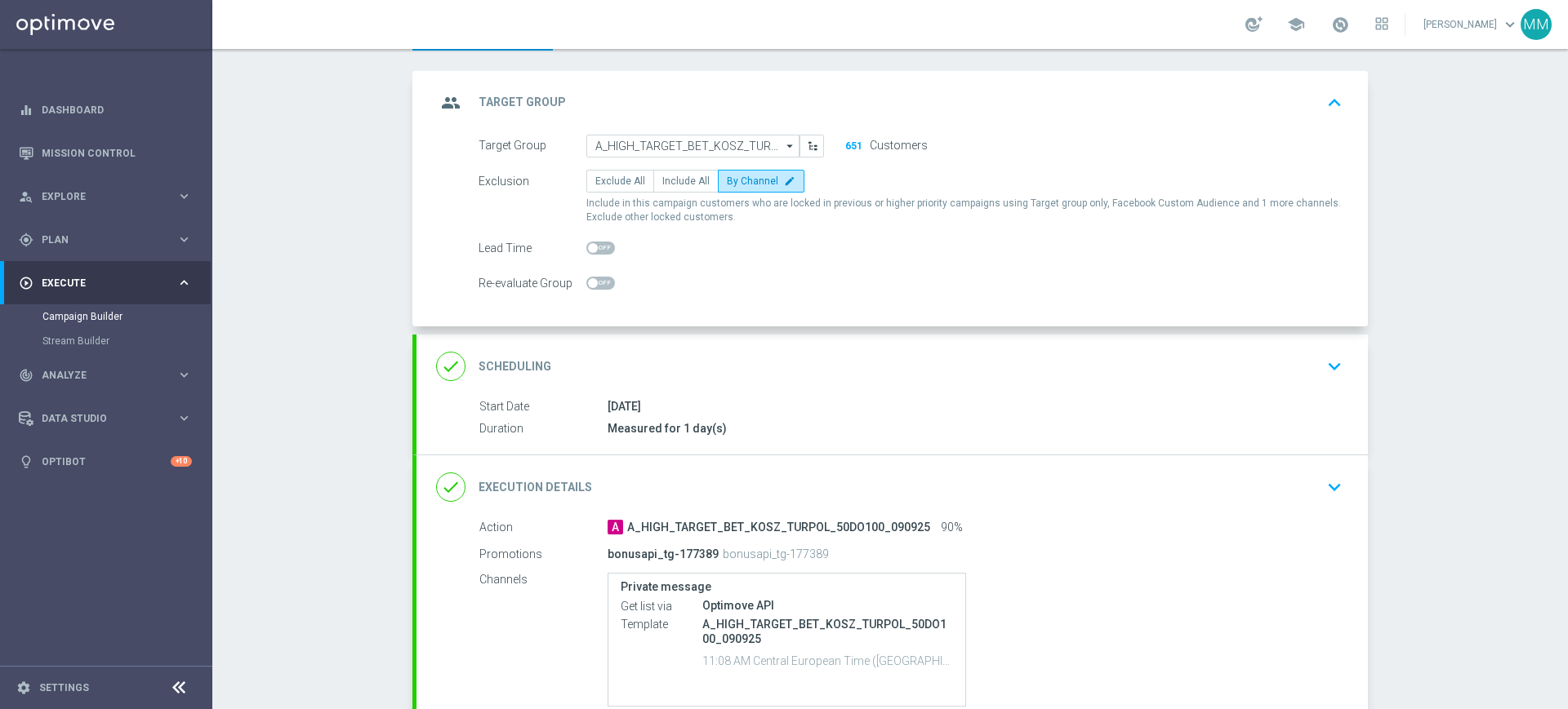
click at [765, 79] on div "group Target Group keyboard_arrow_up" at bounding box center [892, 103] width 951 height 64
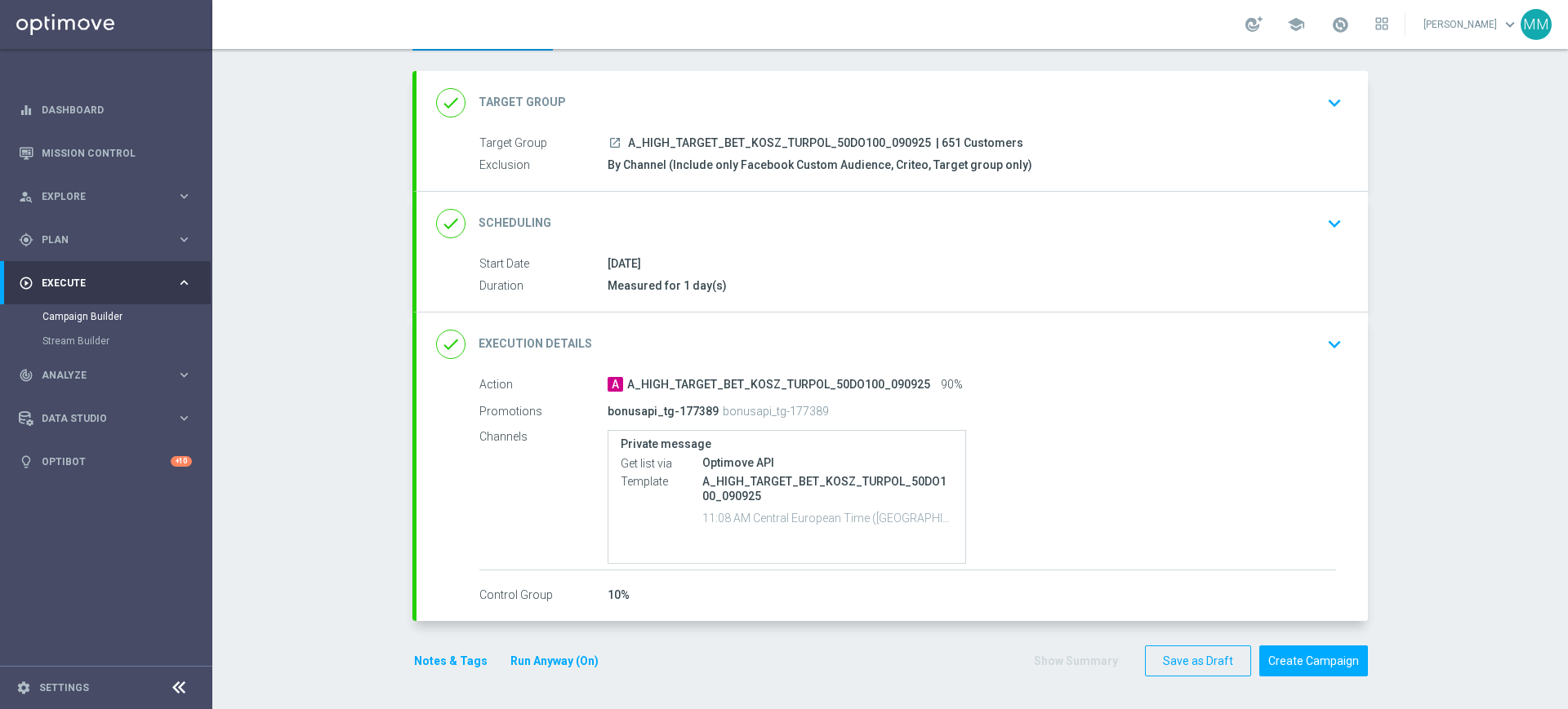
click at [793, 223] on div "done Scheduling keyboard_arrow_down Start Date 09 Sep 2025 Duration Measured fo…" at bounding box center [892, 252] width 951 height 120
drag, startPoint x: 789, startPoint y: 215, endPoint x: 782, endPoint y: 211, distance: 8.1
click at [786, 214] on div "done Scheduling keyboard_arrow_down" at bounding box center [892, 223] width 912 height 31
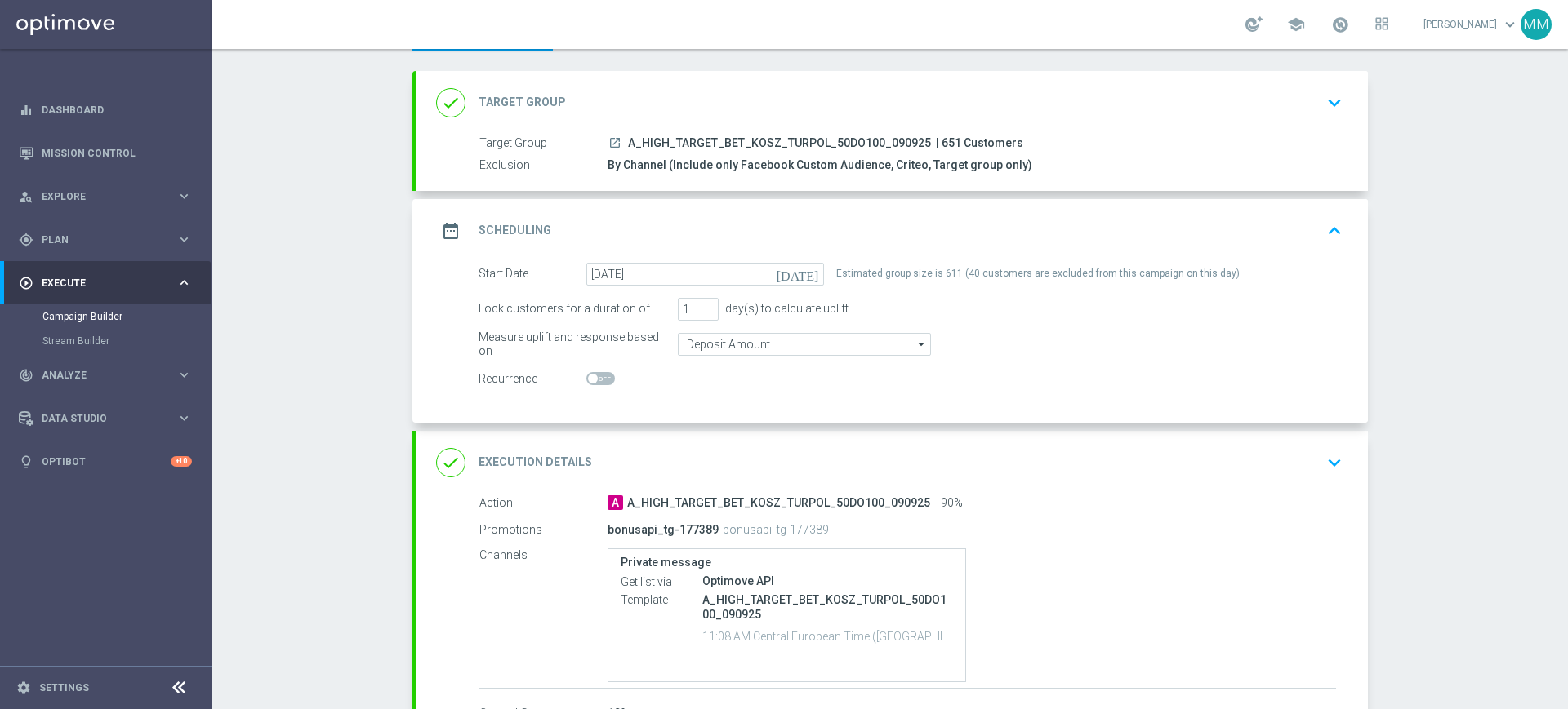
click at [738, 218] on div "date_range Scheduling keyboard_arrow_up" at bounding box center [892, 231] width 912 height 31
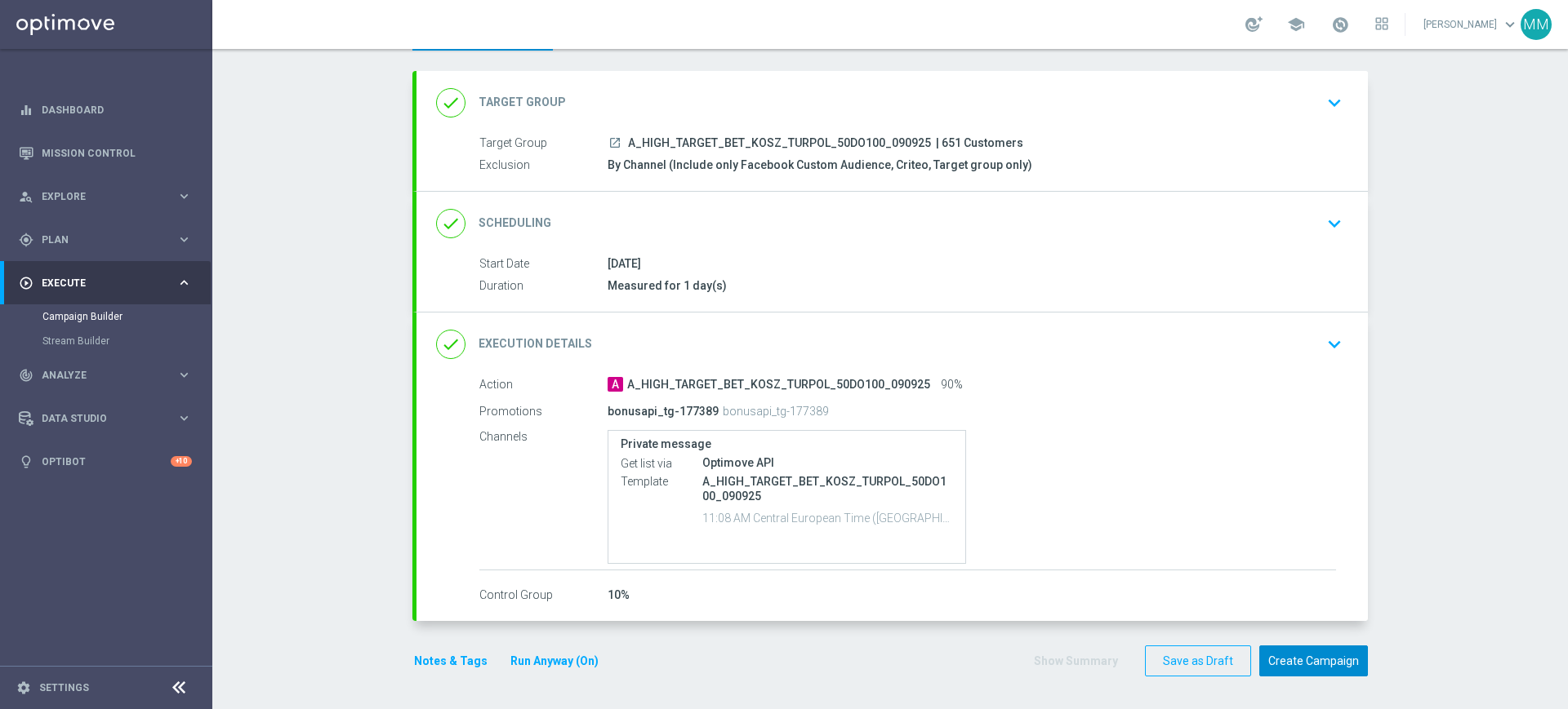
click at [1276, 666] on button "Create Campaign" at bounding box center [1314, 662] width 109 height 32
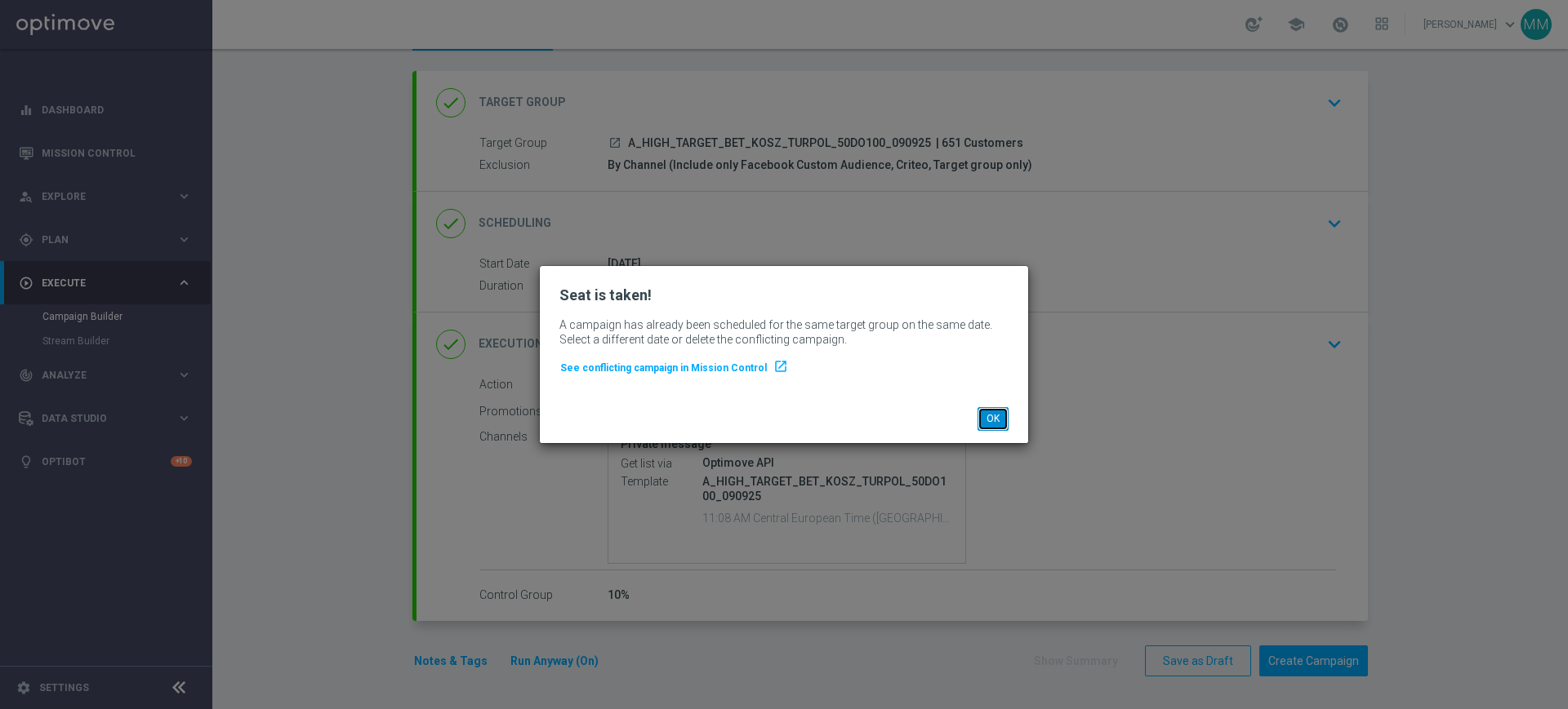
click at [999, 419] on button "OK" at bounding box center [993, 418] width 31 height 23
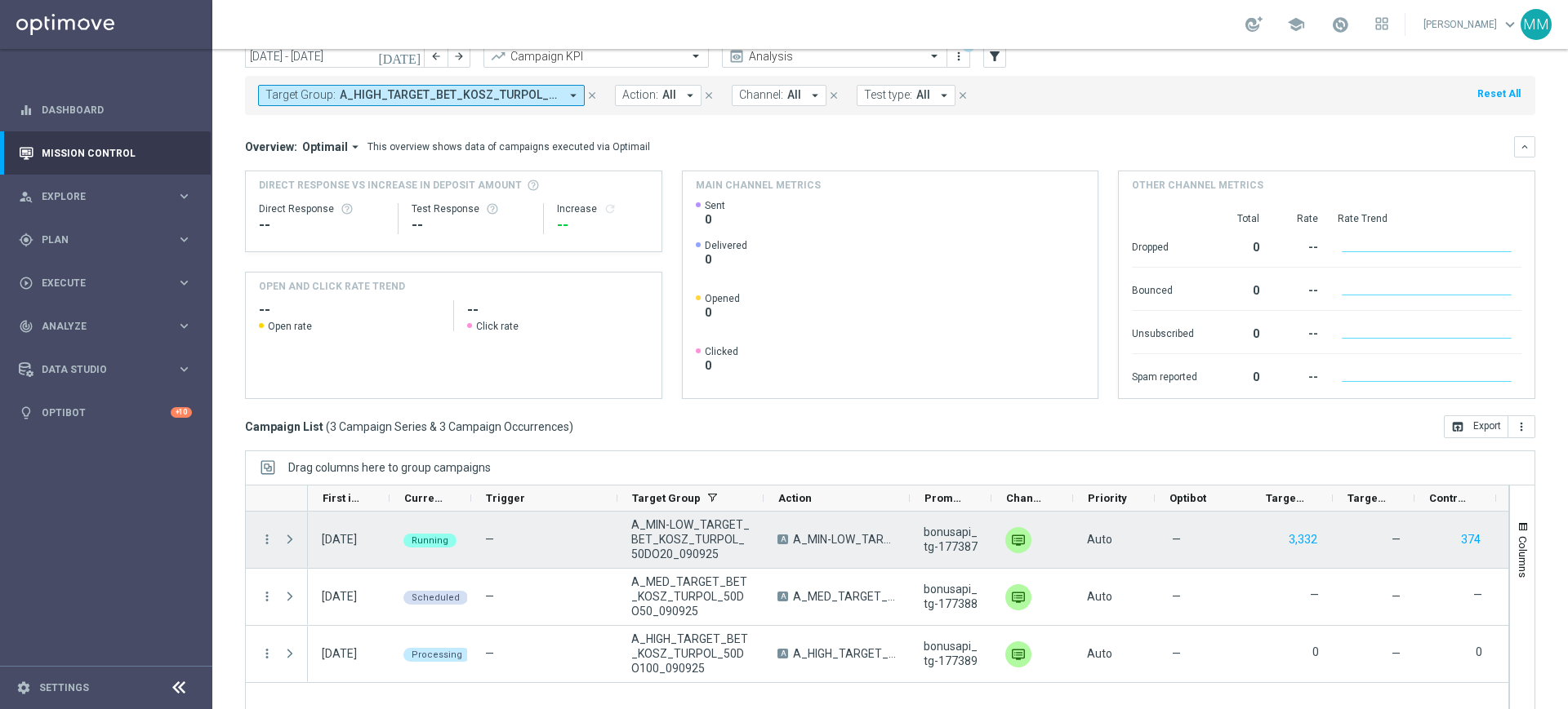
scroll to position [107, 0]
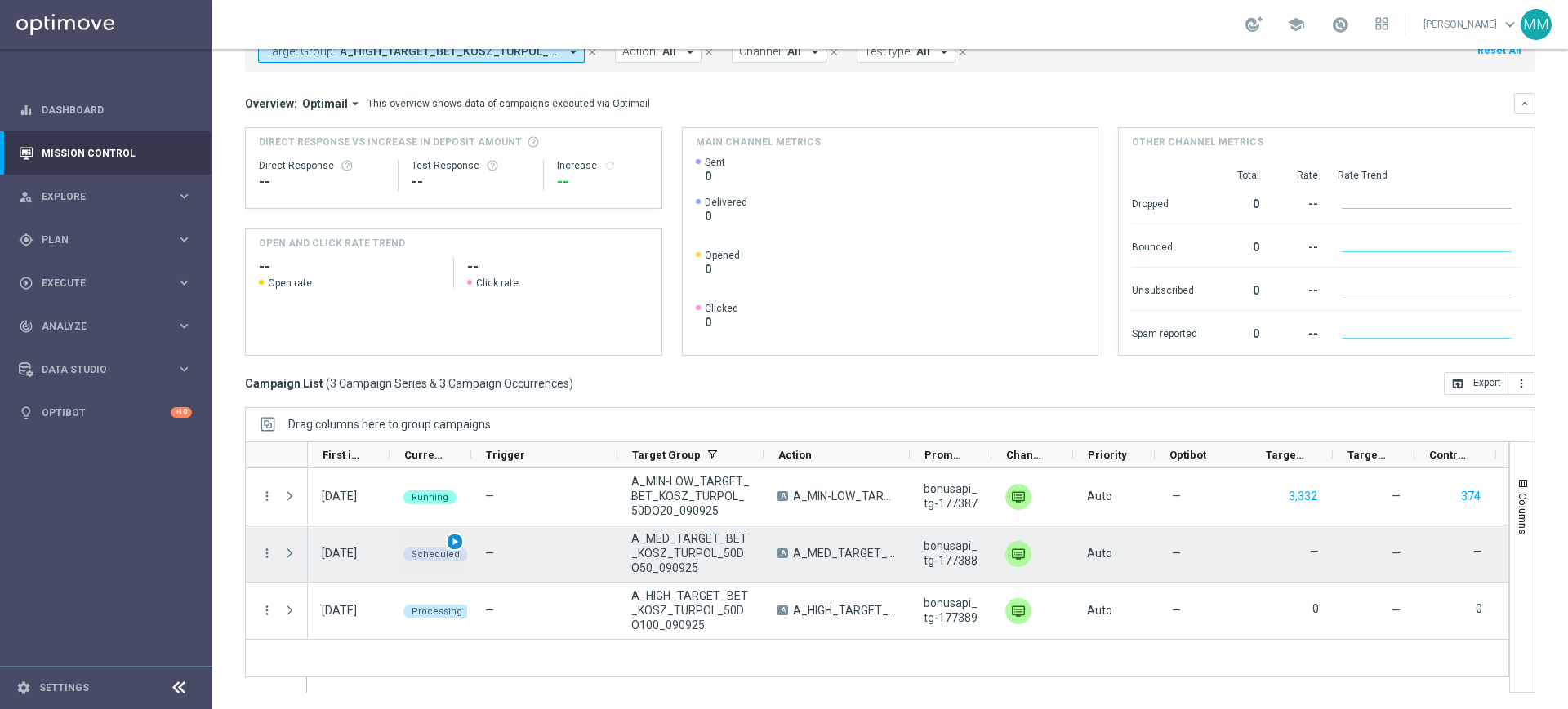
click at [449, 543] on span "play_arrow" at bounding box center [455, 542] width 11 height 11
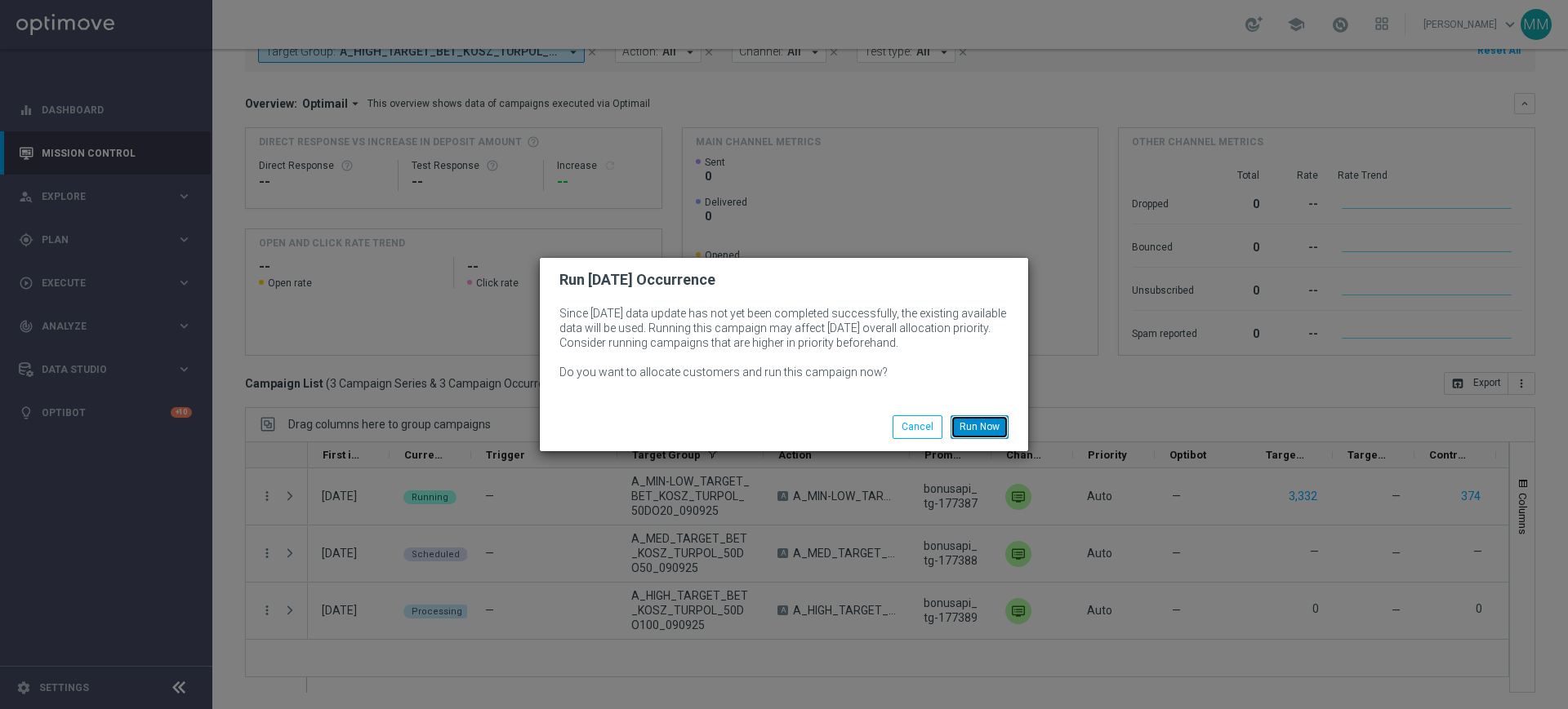
click at [982, 420] on button "Run Now" at bounding box center [980, 427] width 58 height 23
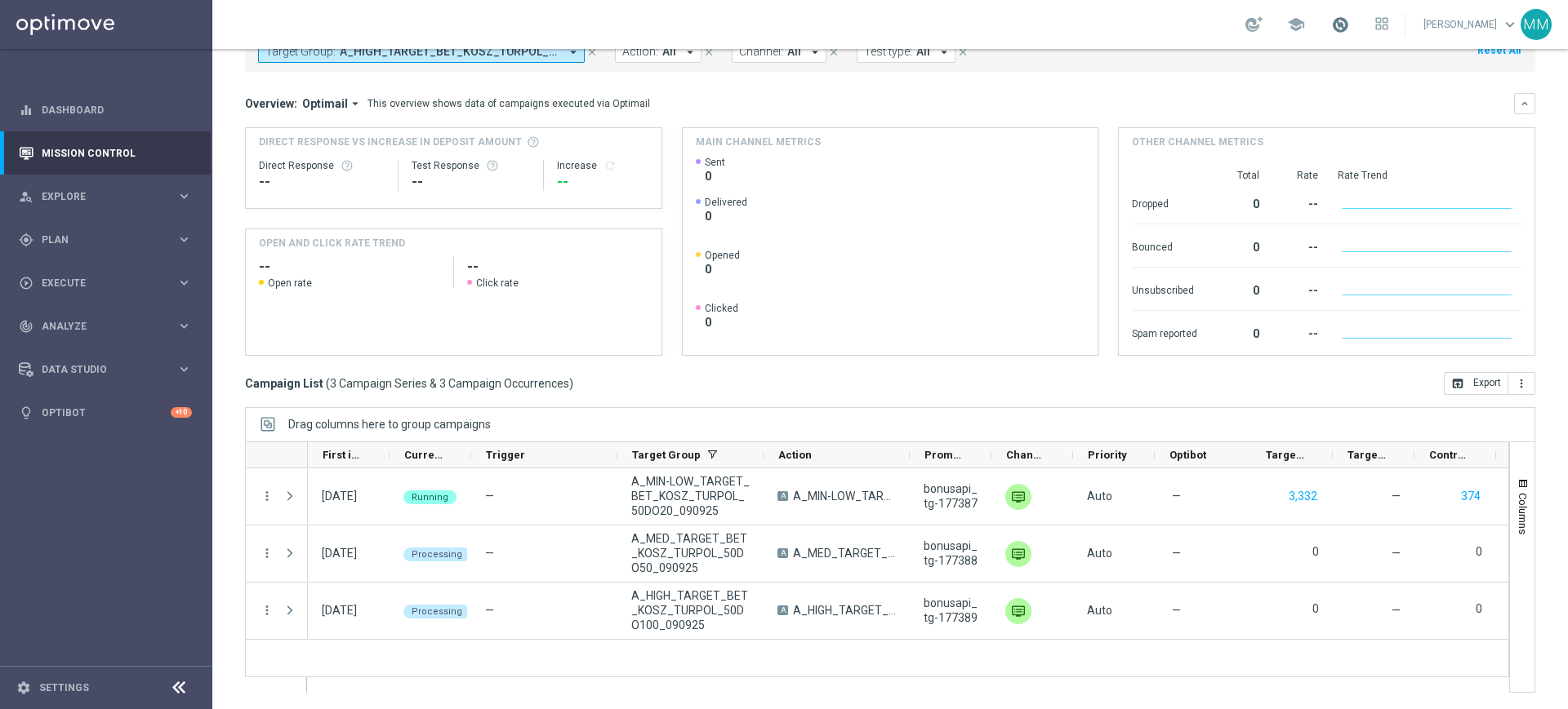
click at [1345, 25] on span at bounding box center [1340, 24] width 18 height 18
click at [1338, 26] on span at bounding box center [1340, 24] width 18 height 18
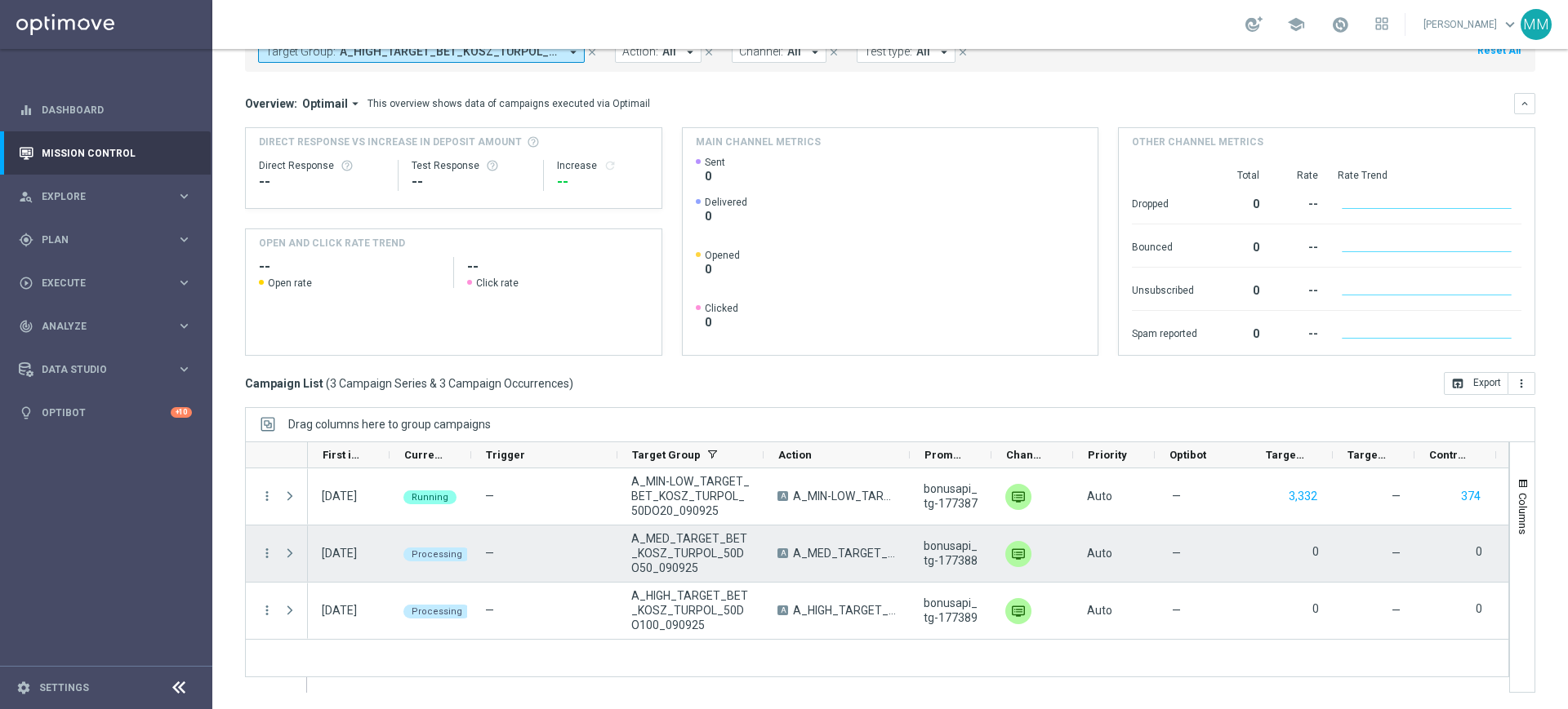
click at [481, 551] on div "—" at bounding box center [544, 554] width 146 height 56
click at [434, 551] on span "Processing" at bounding box center [437, 554] width 51 height 10
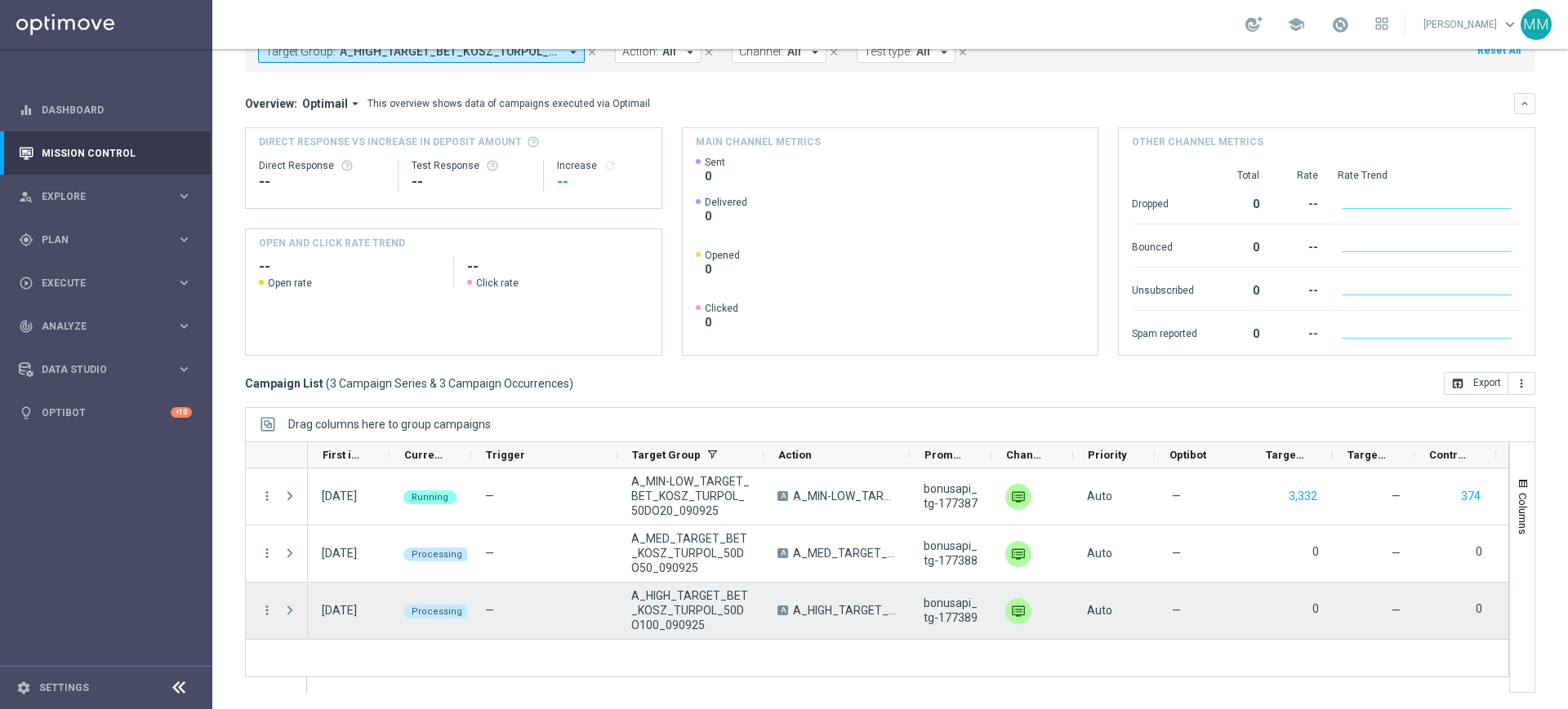
click at [256, 610] on div "more_vert" at bounding box center [260, 611] width 29 height 56
click at [262, 611] on icon "more_vert" at bounding box center [267, 611] width 15 height 15
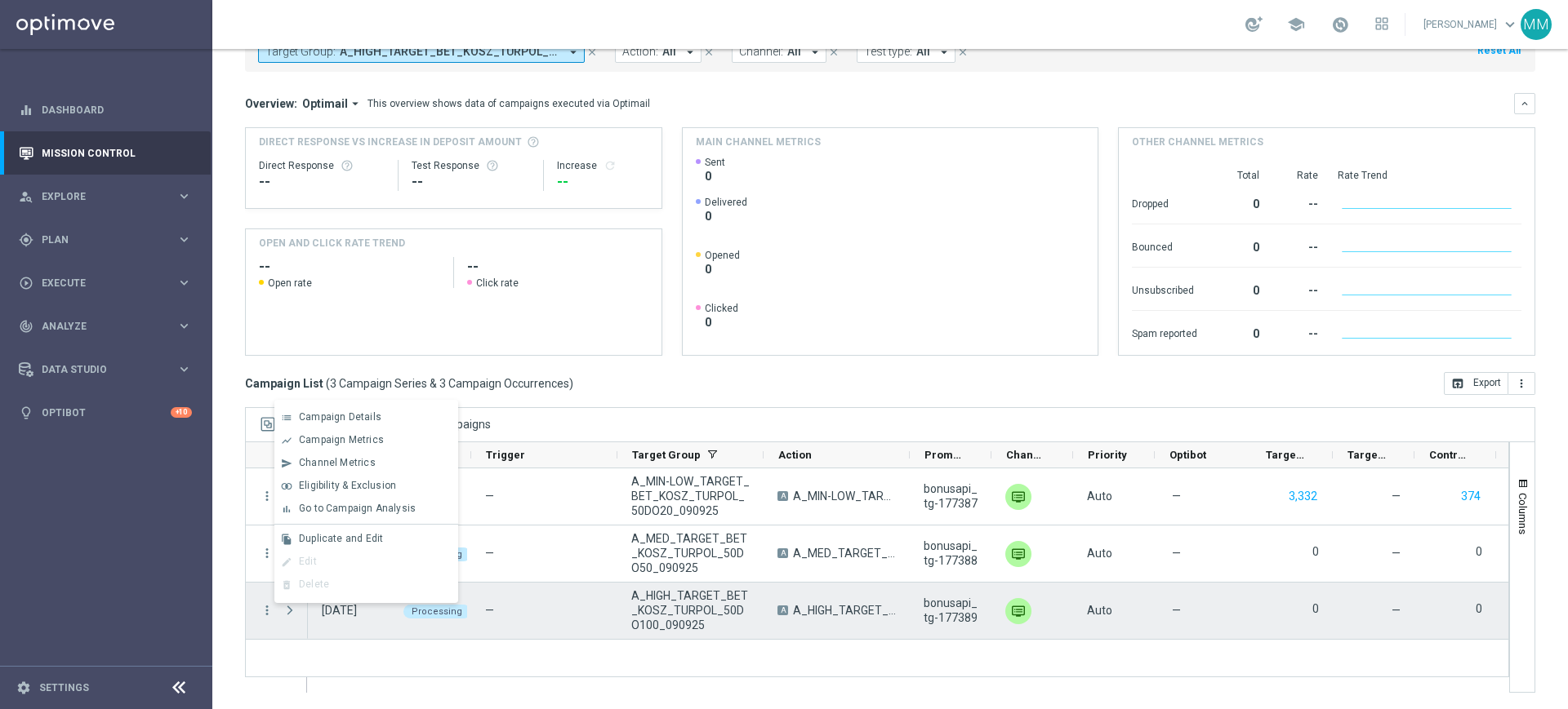
click at [388, 615] on div "09 Sep 2025, Tuesday" at bounding box center [348, 611] width 82 height 56
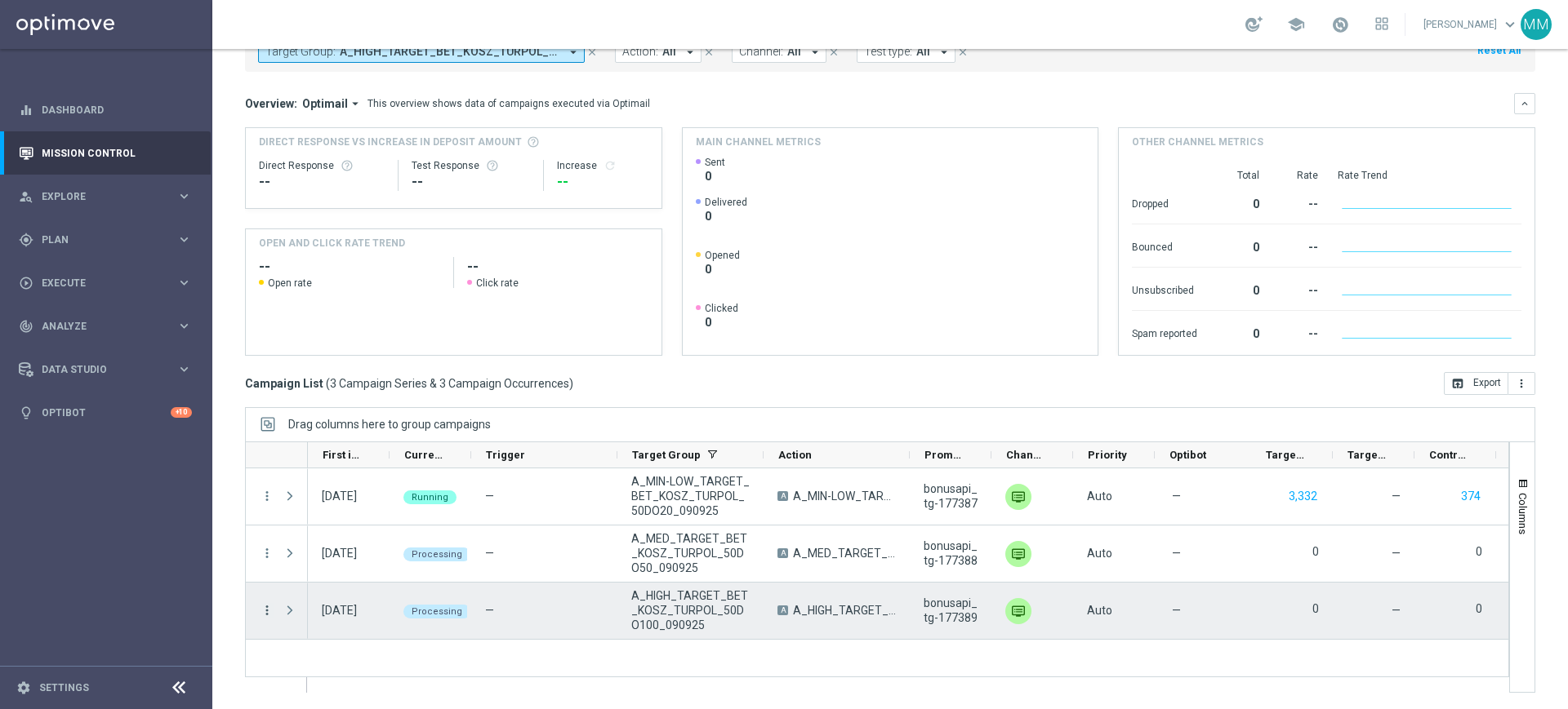
click at [267, 611] on icon "more_vert" at bounding box center [267, 611] width 15 height 15
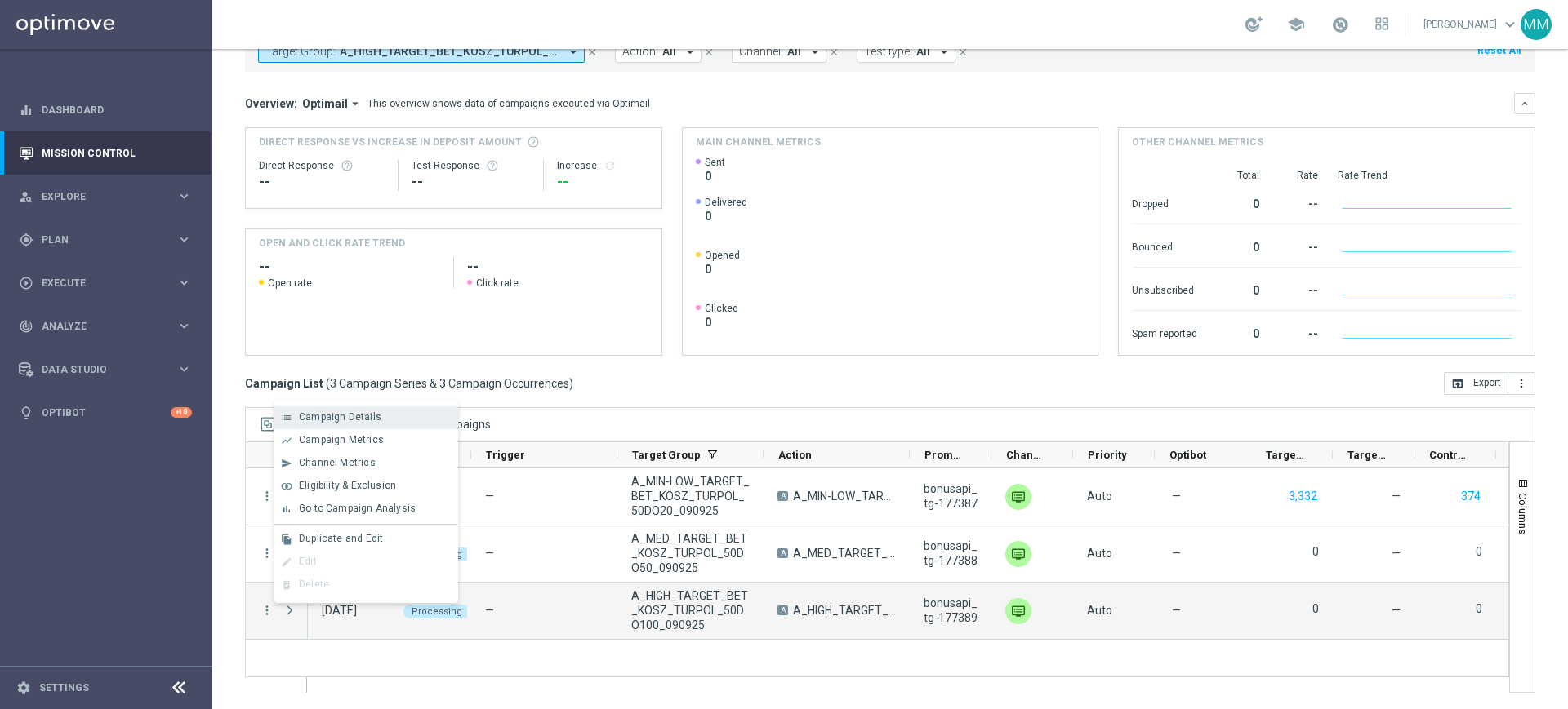
click at [357, 419] on span "Campaign Details" at bounding box center [341, 417] width 83 height 11
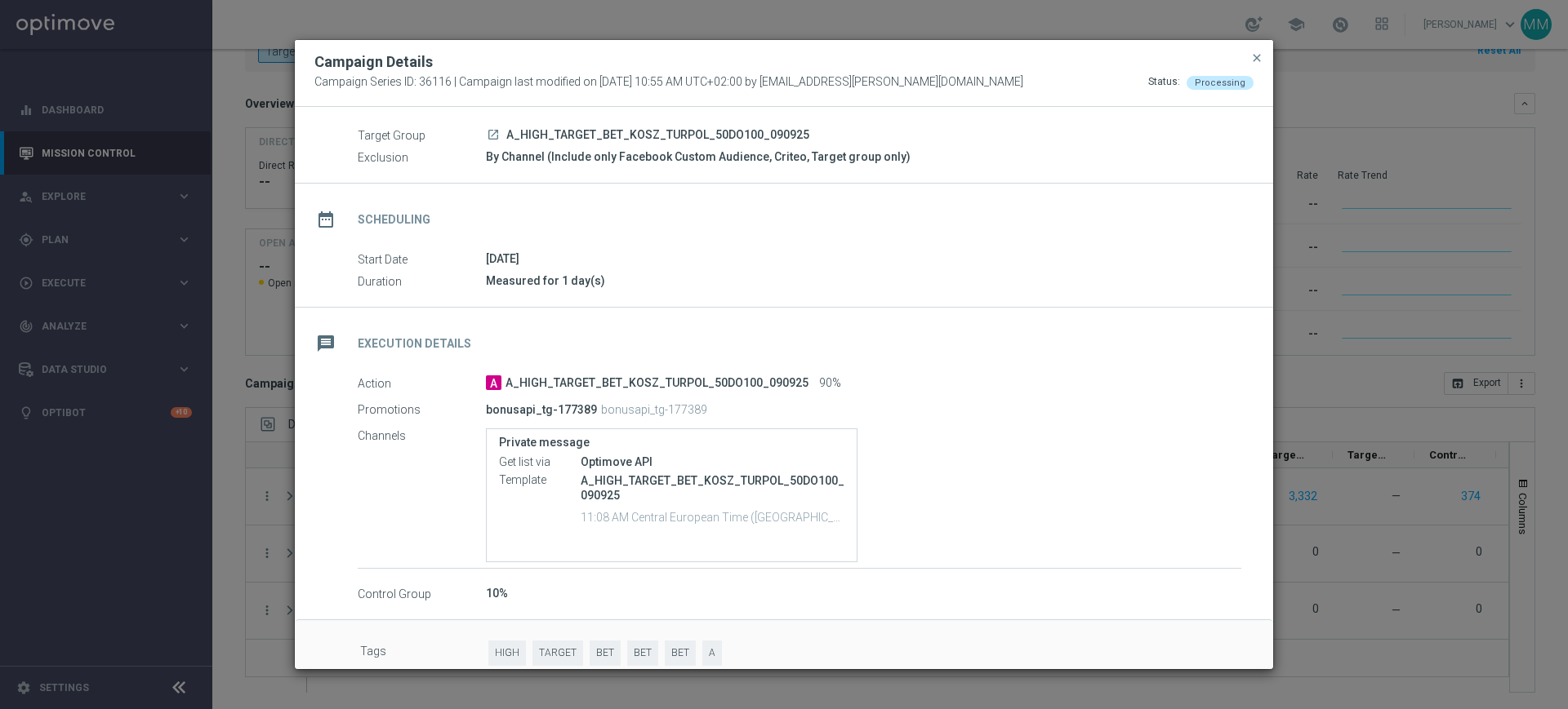
scroll to position [68, 0]
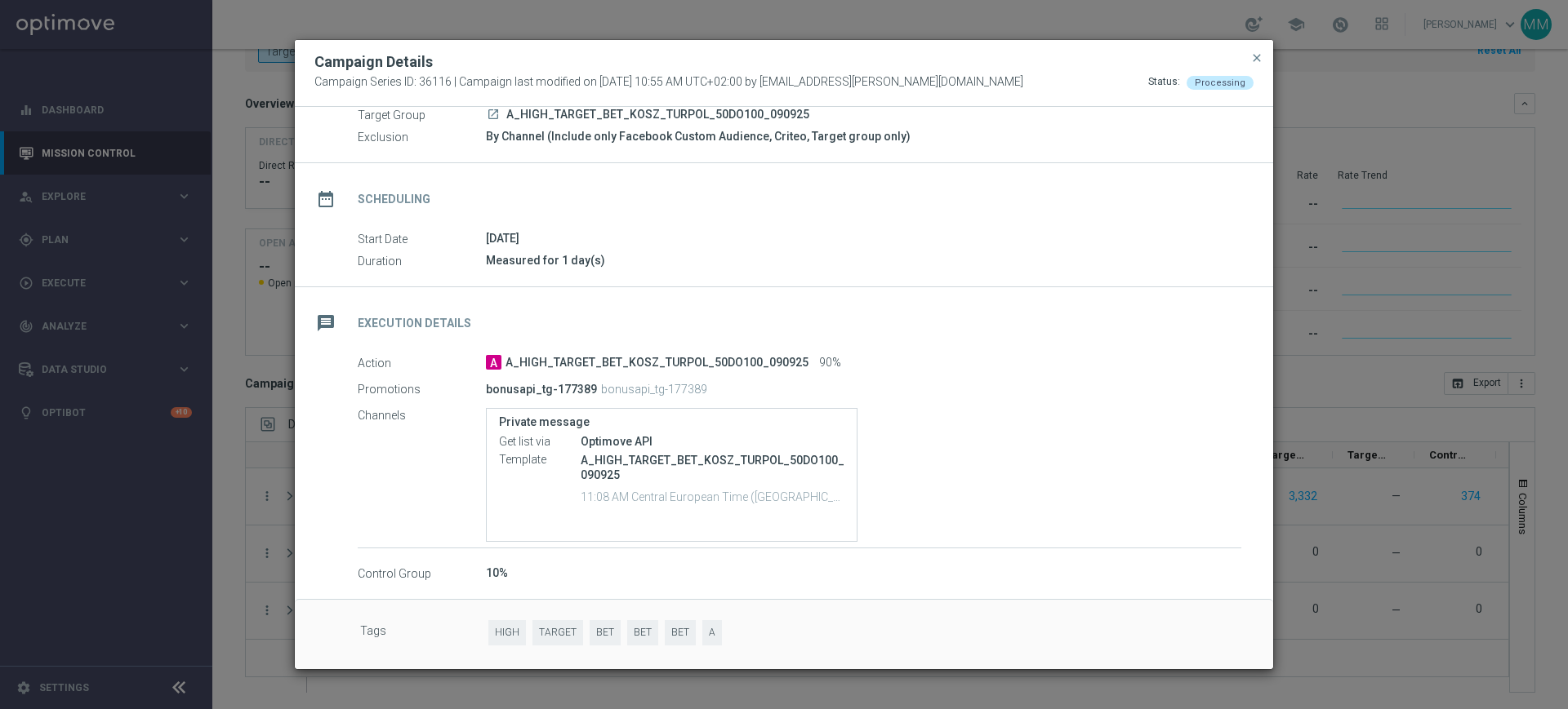
click at [1314, 436] on modal-container "Campaign Details Campaign Series ID: 36116 | Campaign last modified on 9 Sep 20…" at bounding box center [784, 354] width 1568 height 709
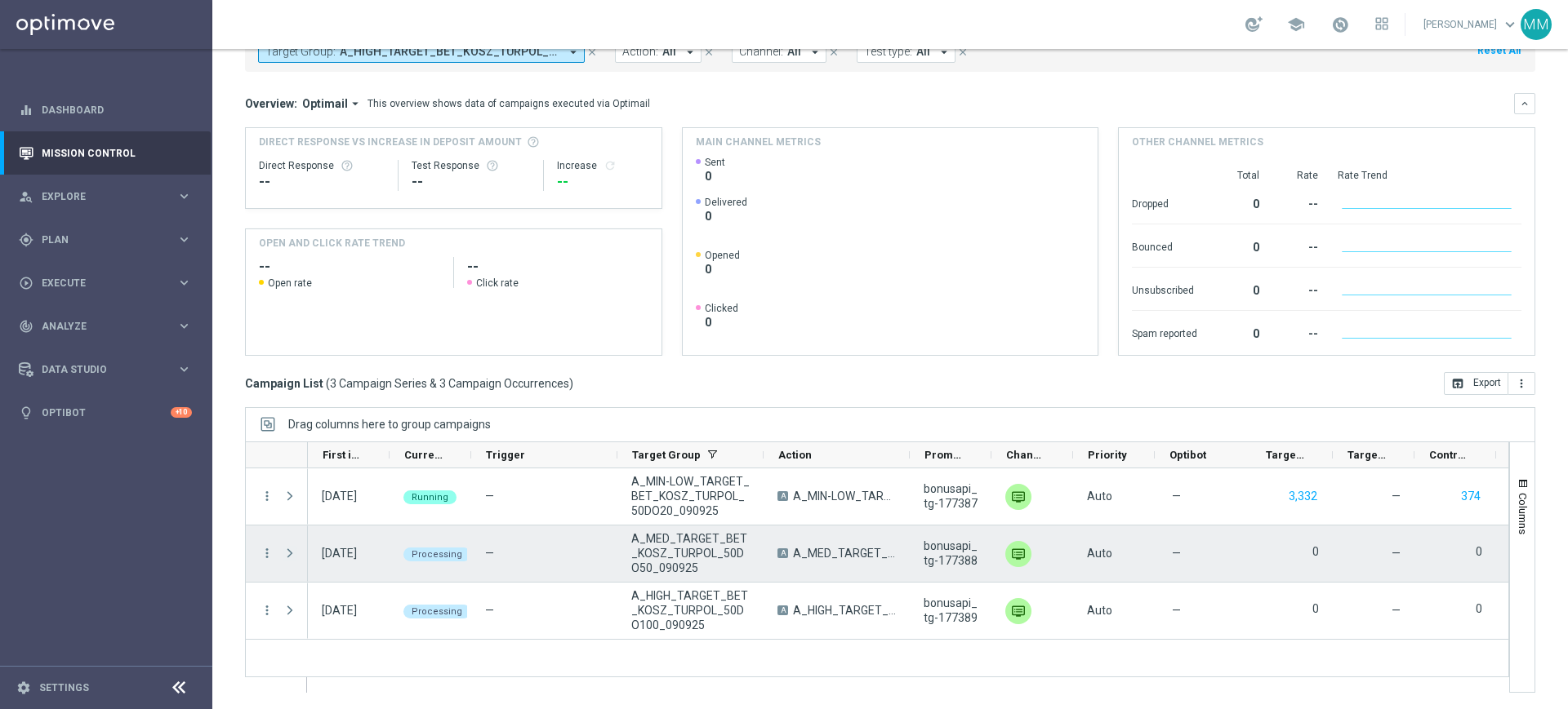
drag, startPoint x: 294, startPoint y: 536, endPoint x: 292, endPoint y: 546, distance: 10.2
click at [292, 546] on div "Press SPACE to select this row." at bounding box center [291, 554] width 33 height 56
click at [293, 552] on span "Press SPACE to select this row." at bounding box center [290, 553] width 15 height 13
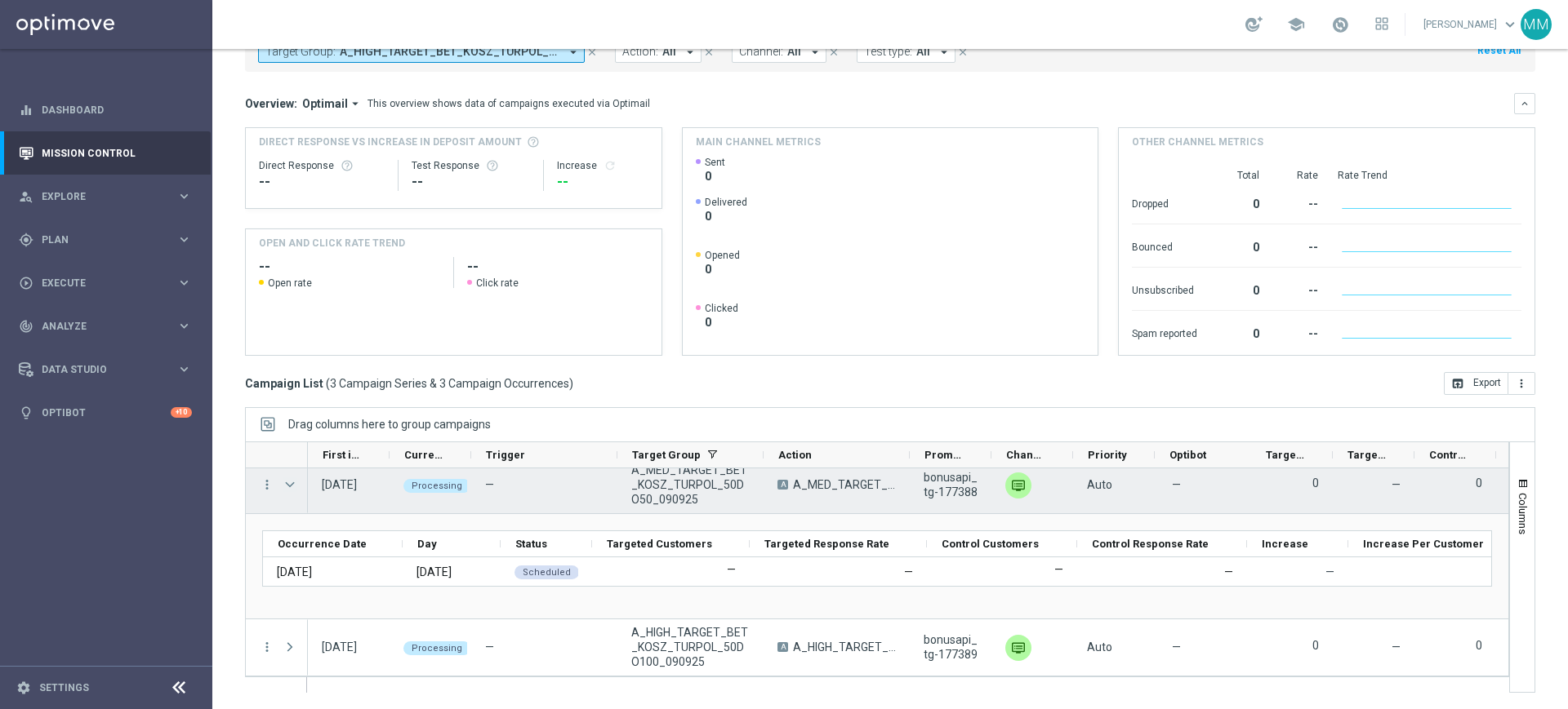
click at [289, 488] on span "Press SPACE to select this row." at bounding box center [290, 485] width 15 height 13
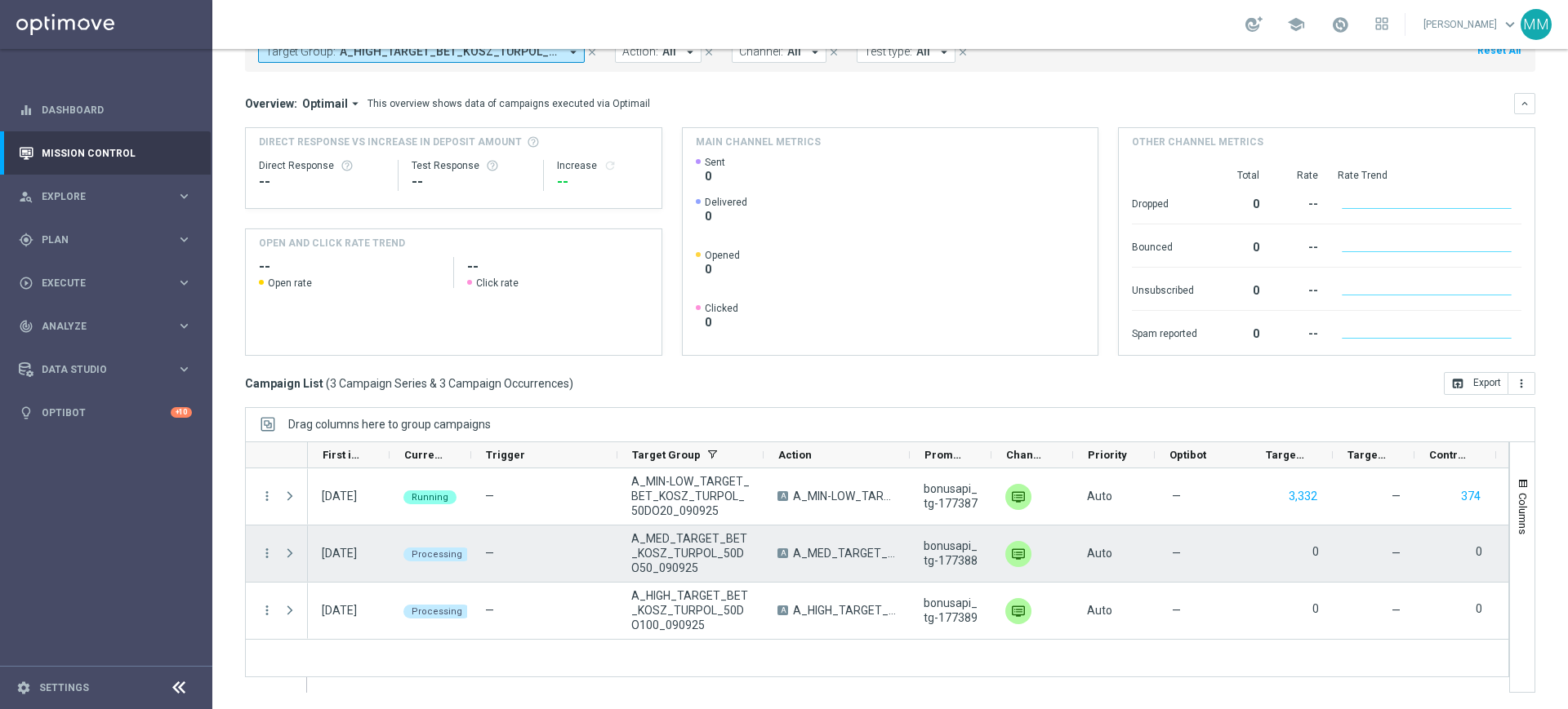
scroll to position [0, 0]
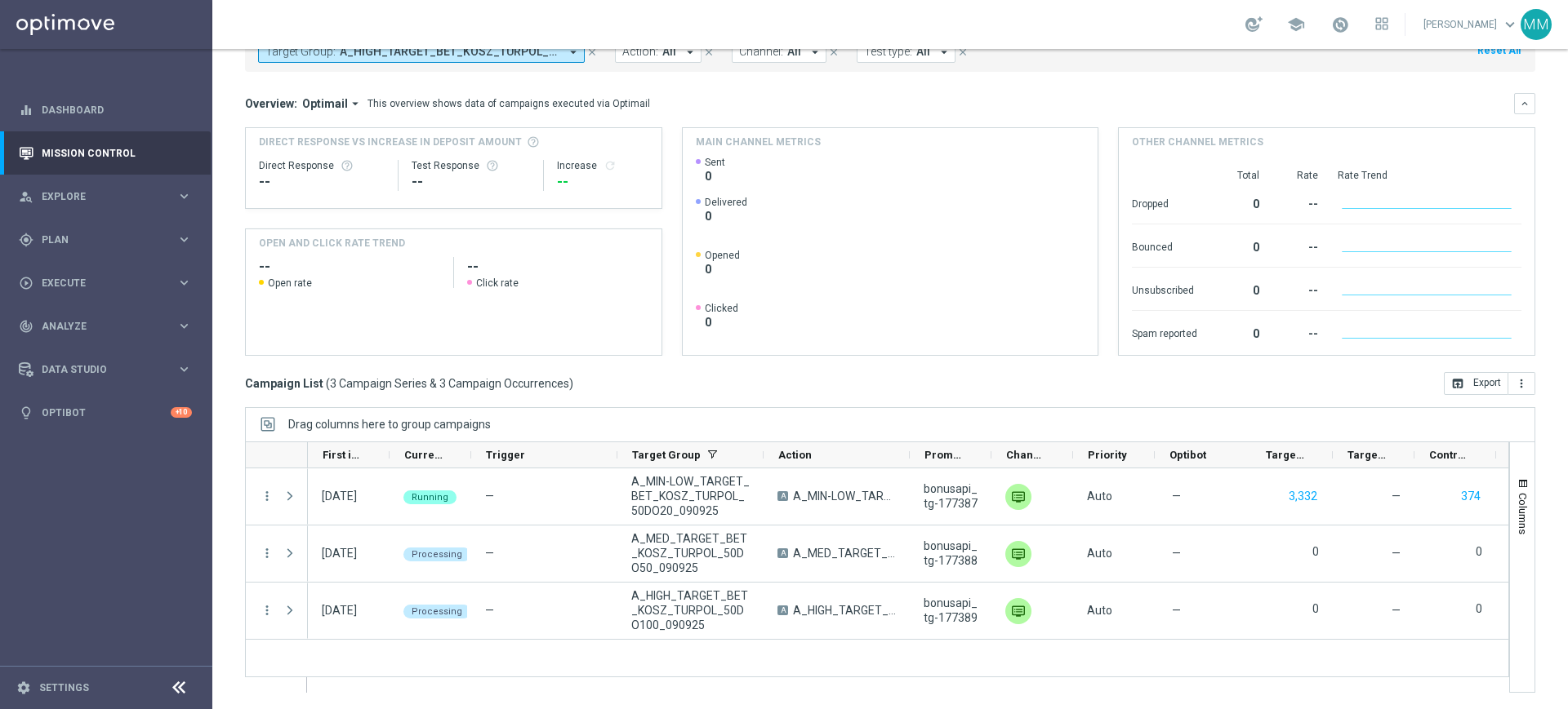
click at [1539, 15] on div "MM" at bounding box center [1536, 24] width 31 height 31
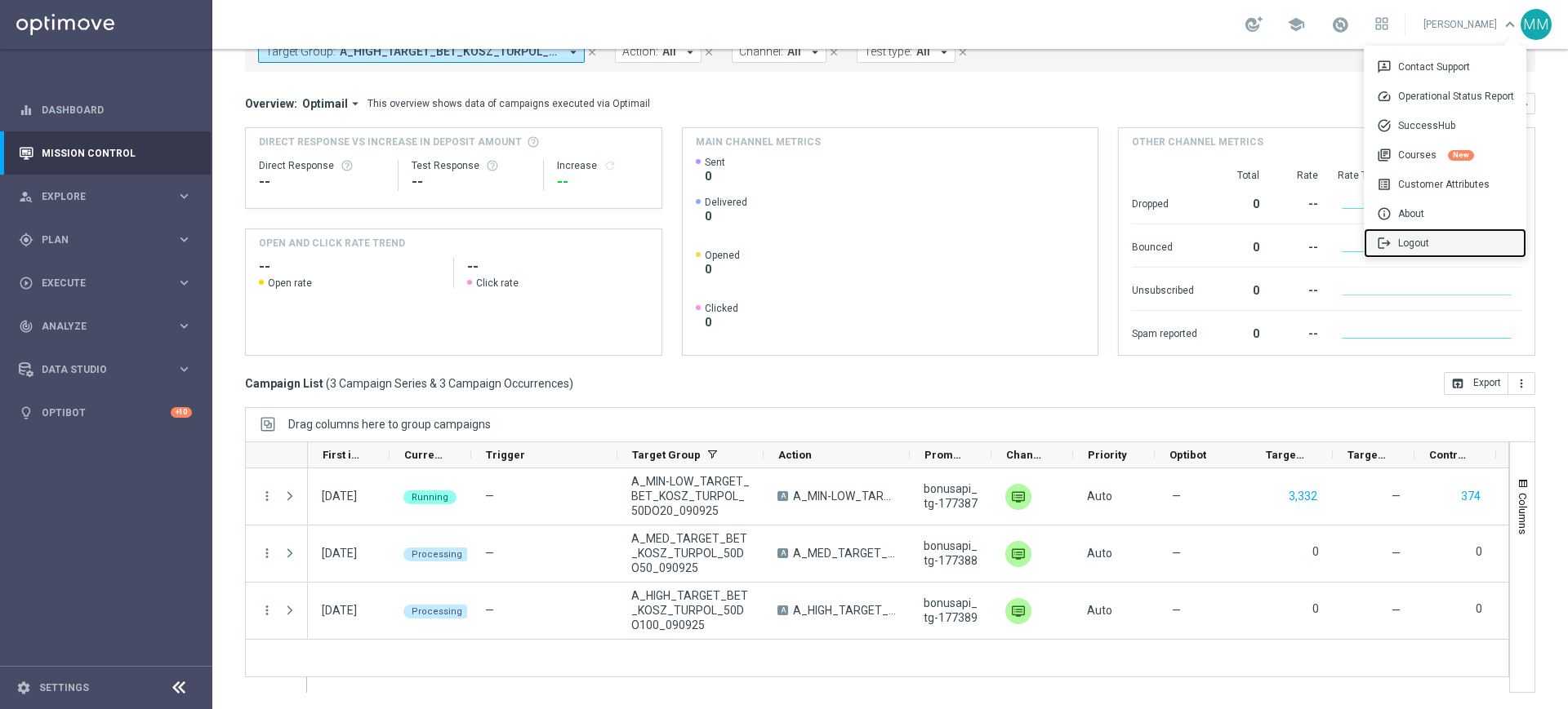
click at [1422, 240] on div "logout Logout" at bounding box center [1445, 243] width 162 height 29
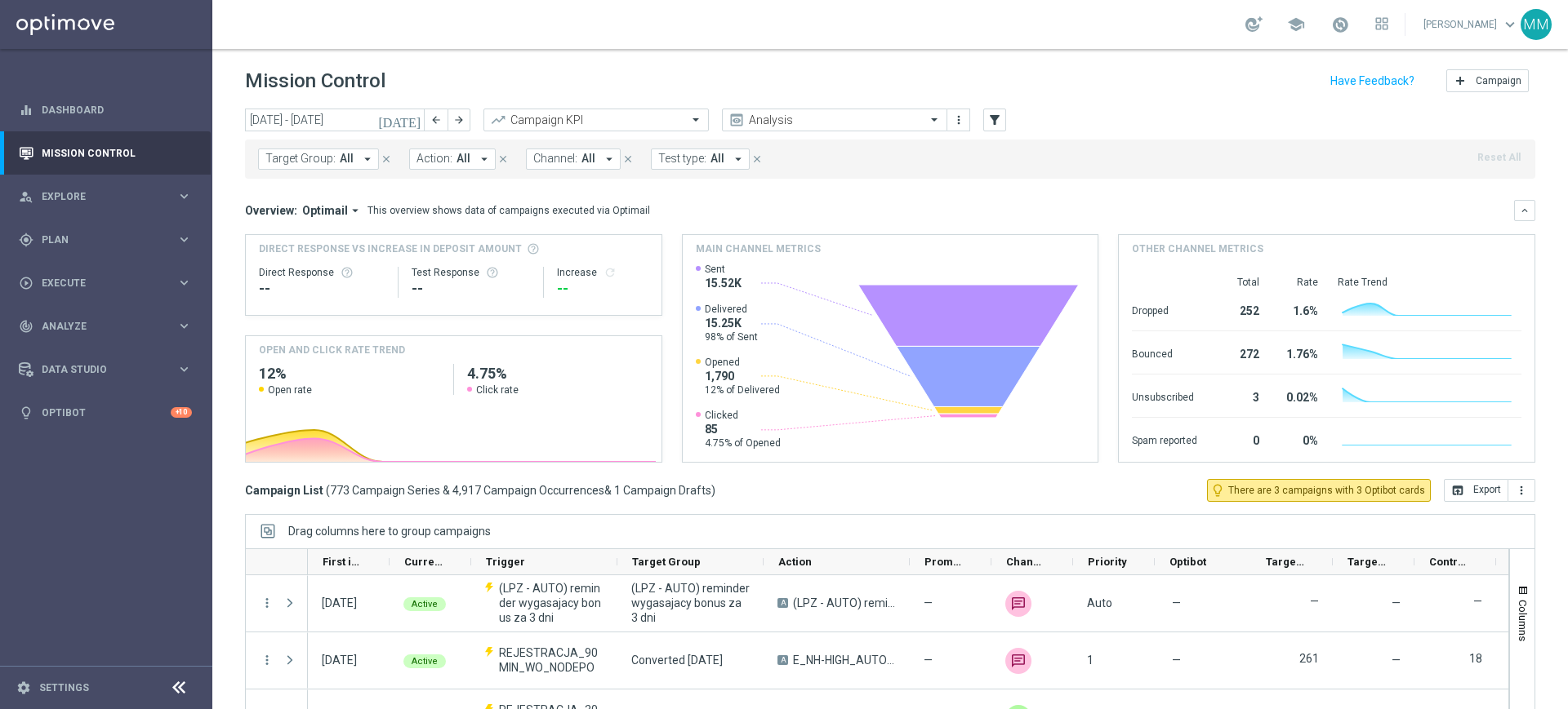
click at [345, 167] on button "Target Group: All arrow_drop_down" at bounding box center [318, 158] width 121 height 22
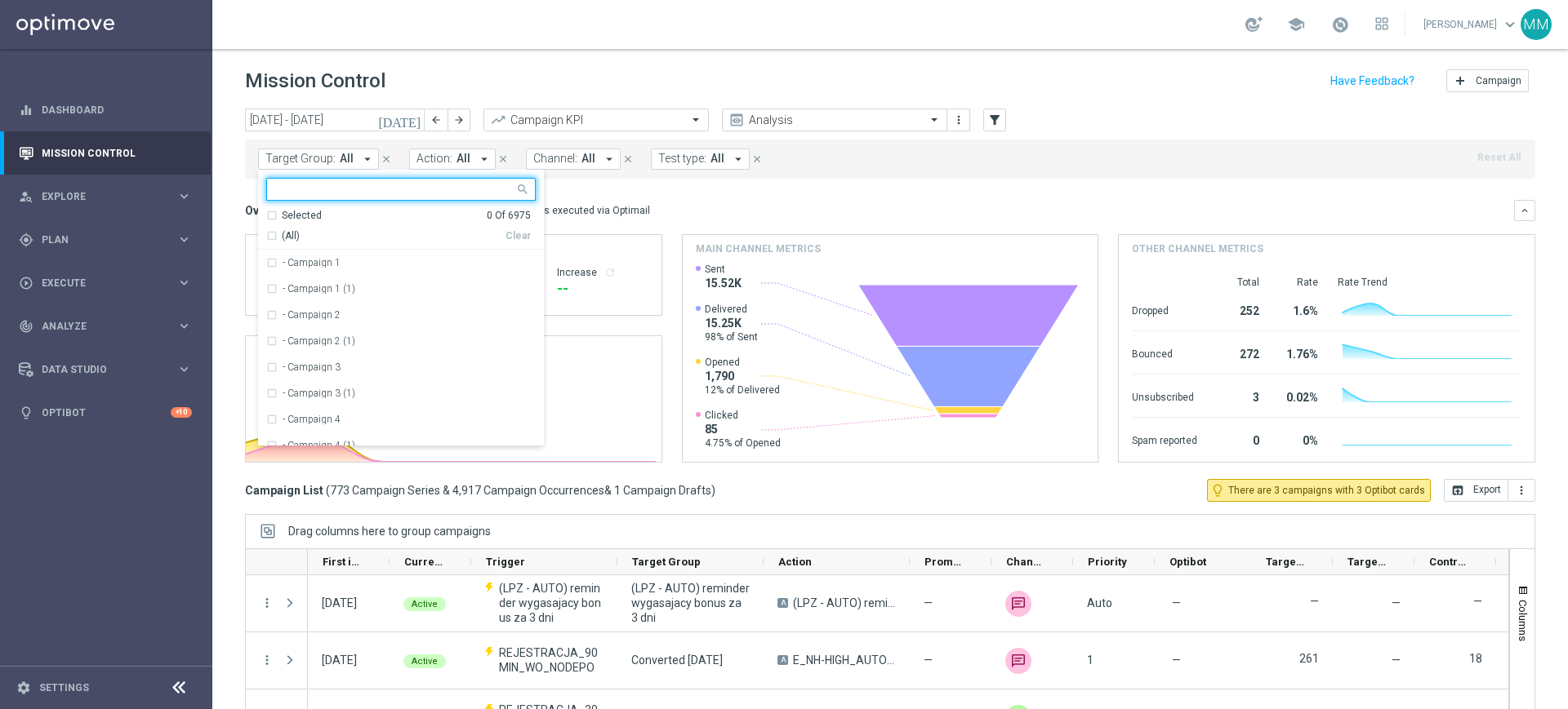
click at [1508, 25] on span "keyboard_arrow_down" at bounding box center [1510, 24] width 18 height 18
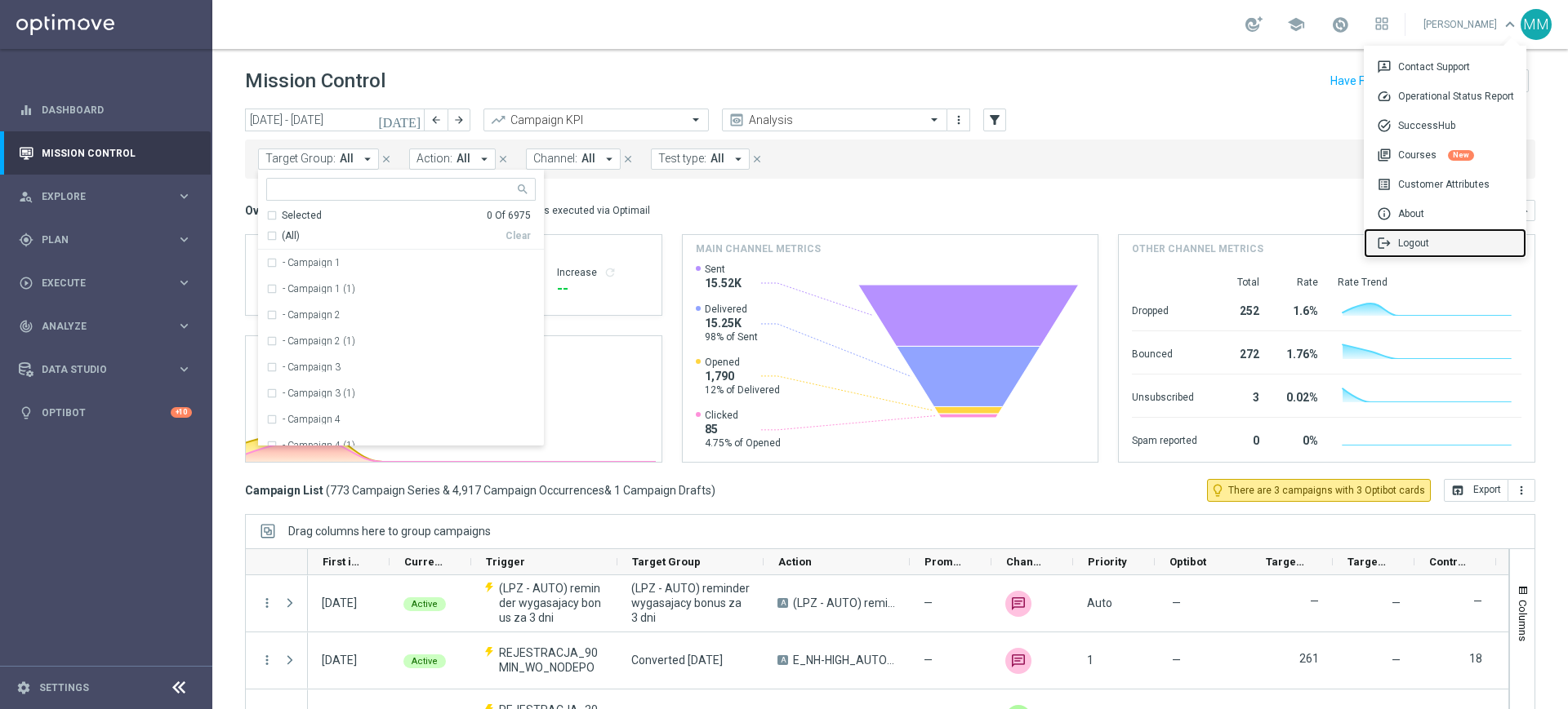
click at [1441, 243] on div "logout Logout" at bounding box center [1445, 243] width 162 height 29
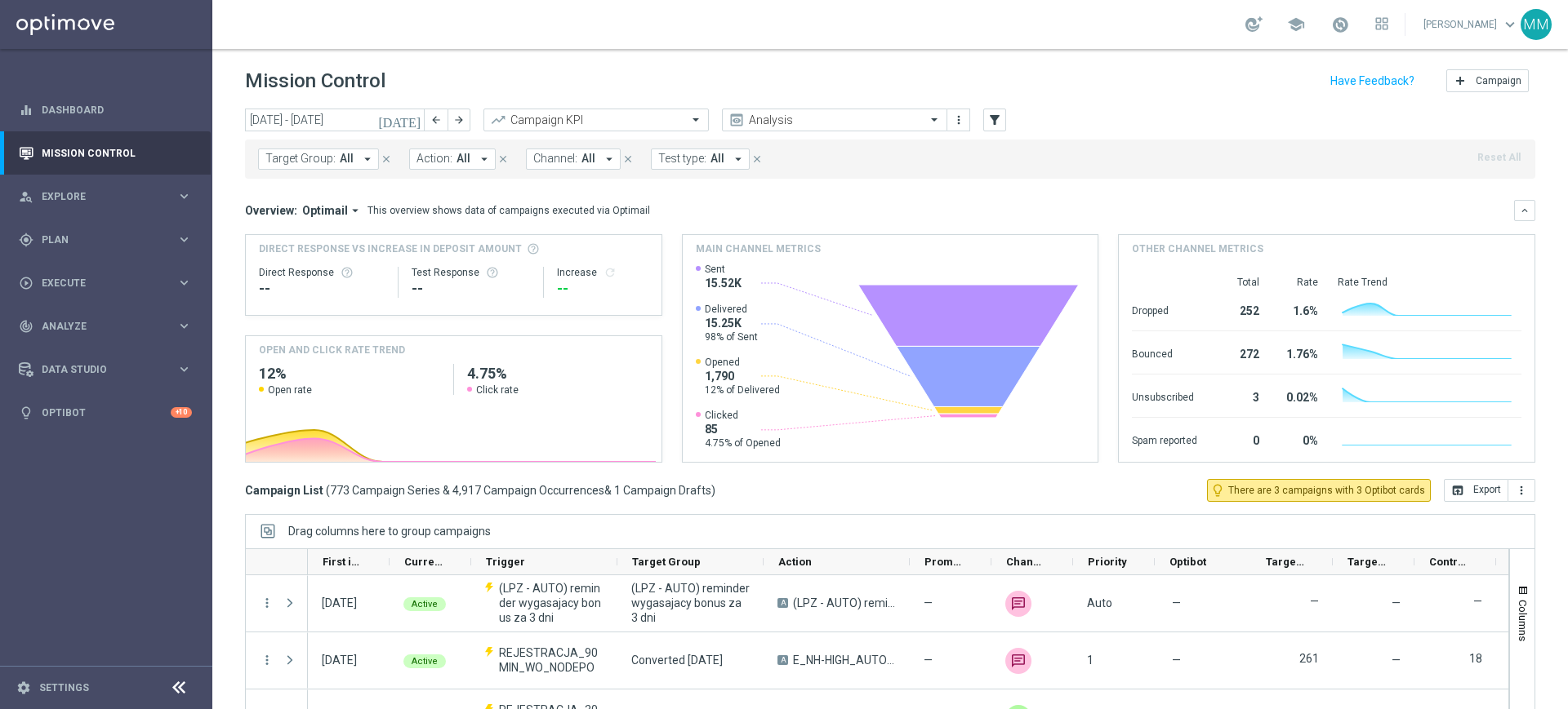
click at [362, 161] on icon "arrow_drop_down" at bounding box center [368, 159] width 15 height 15
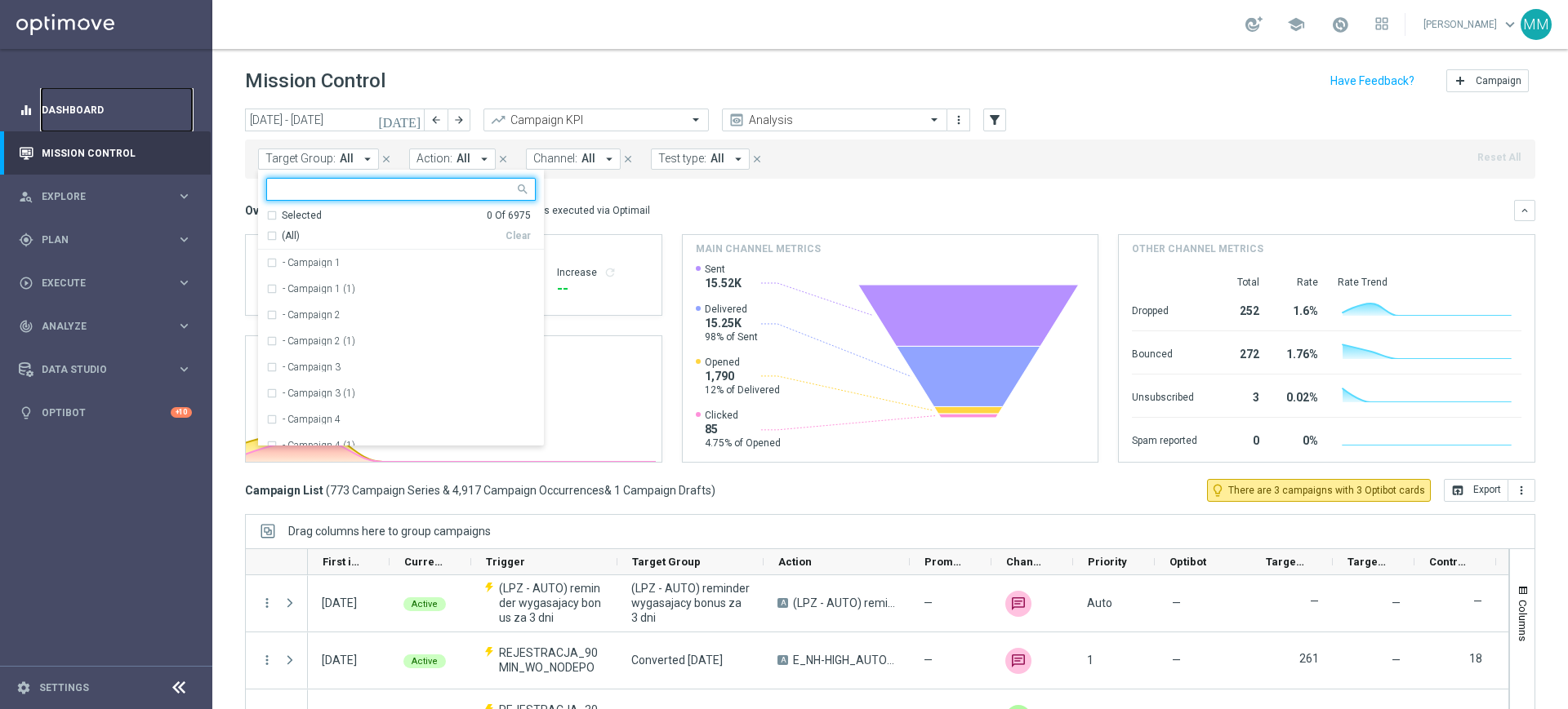
click at [180, 122] on link "Dashboard" at bounding box center [116, 110] width 150 height 43
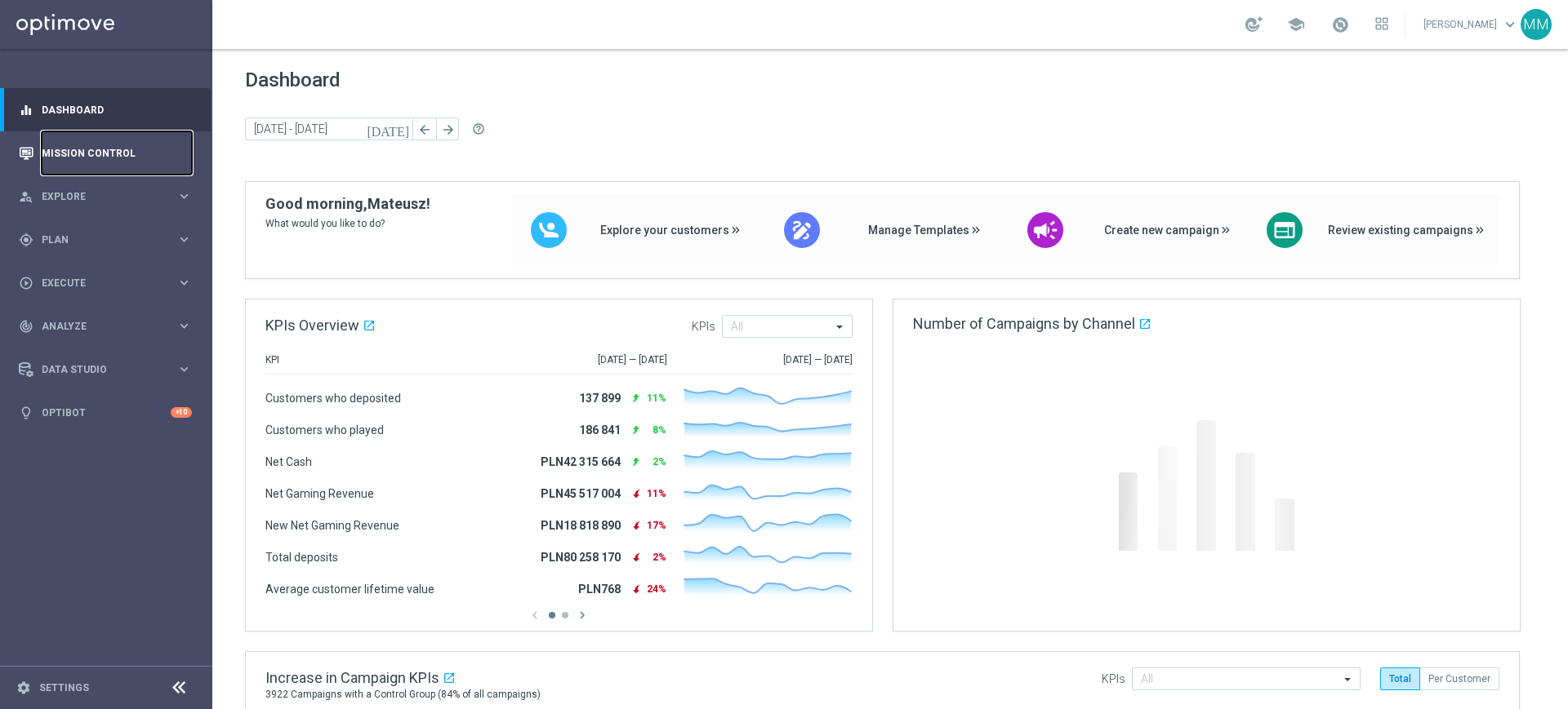
click at [149, 145] on link "Mission Control" at bounding box center [116, 153] width 150 height 43
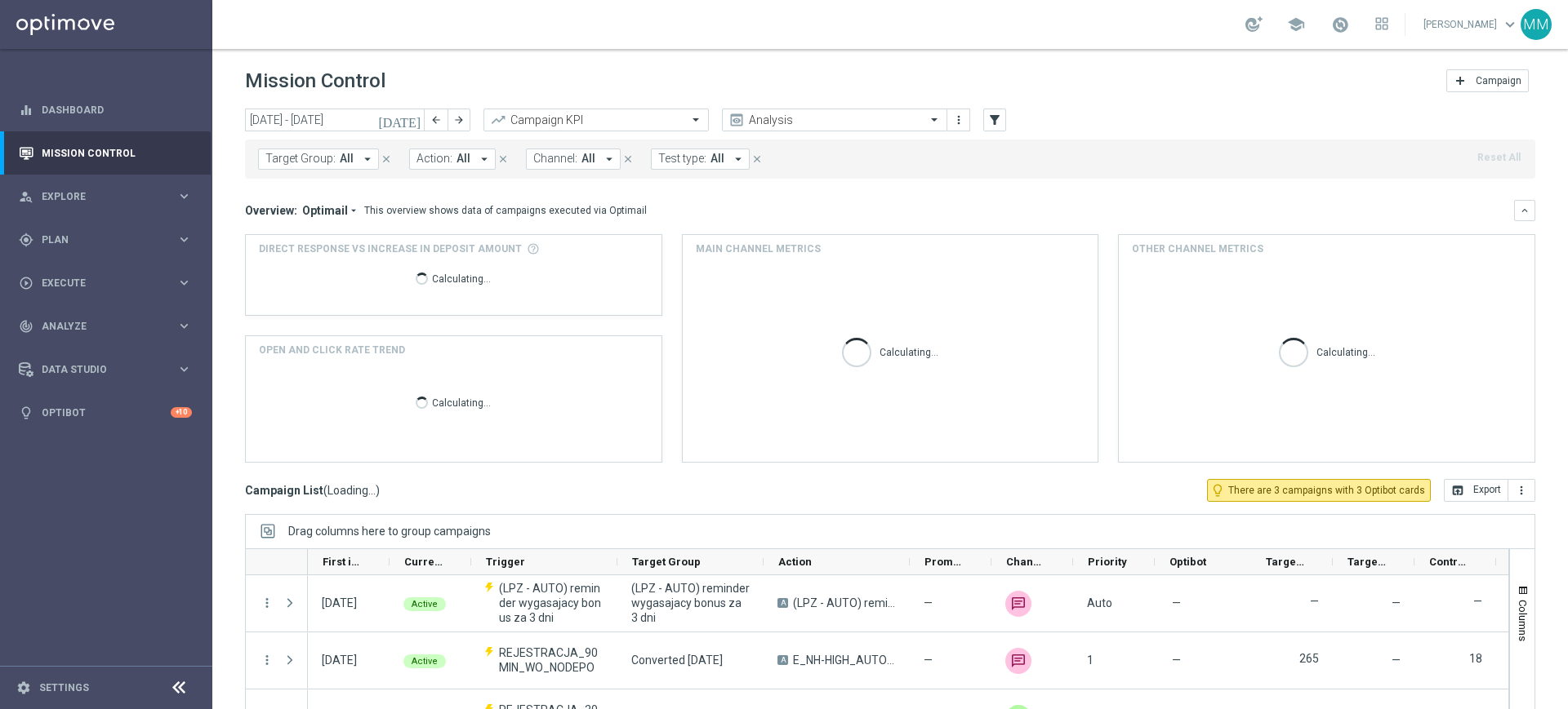
click at [325, 167] on button "Target Group: All arrow_drop_down" at bounding box center [318, 158] width 121 height 22
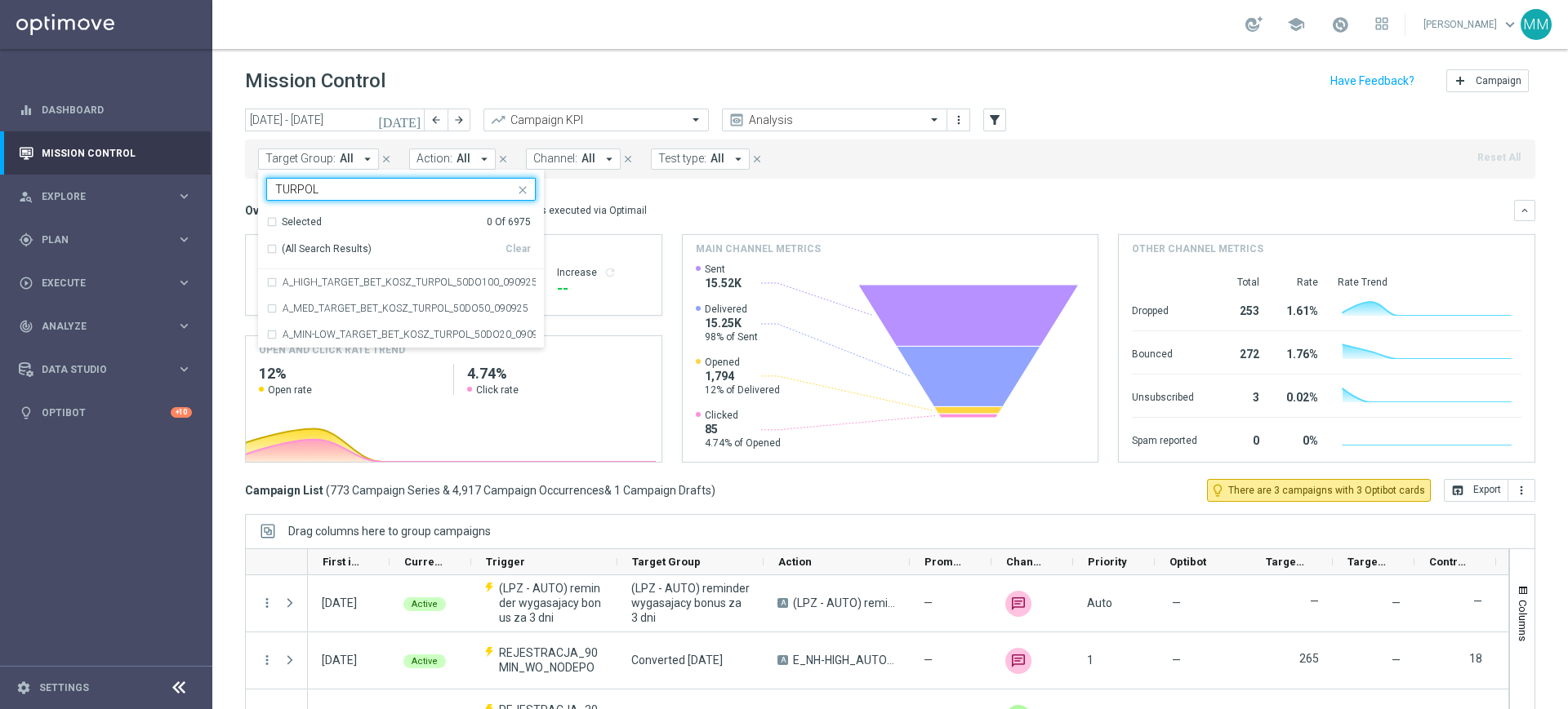
click at [362, 267] on div "Selected 0 Of 6975 (All Search Results) Clear" at bounding box center [401, 239] width 286 height 61
drag, startPoint x: 354, startPoint y: 295, endPoint x: 354, endPoint y: 309, distance: 14.0
click at [354, 296] on div "A_MED_TARGET_BET_KOSZ_TURPOL_50DO50_090925" at bounding box center [401, 309] width 269 height 26
type input "TURPOL"
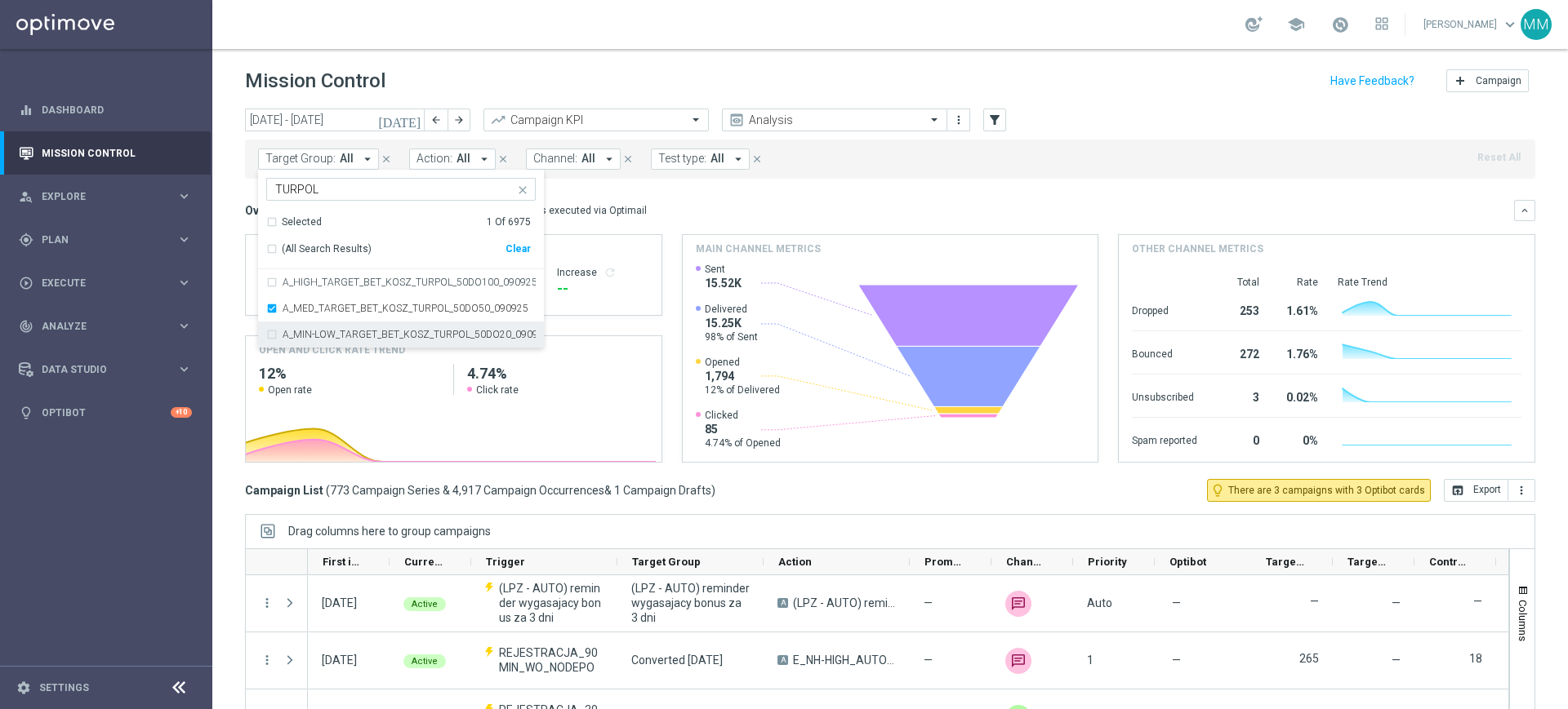
click at [349, 335] on label "A_MIN-LOW_TARGET_BET_KOSZ_TURPOL_50DO20_090925" at bounding box center [409, 335] width 253 height 9
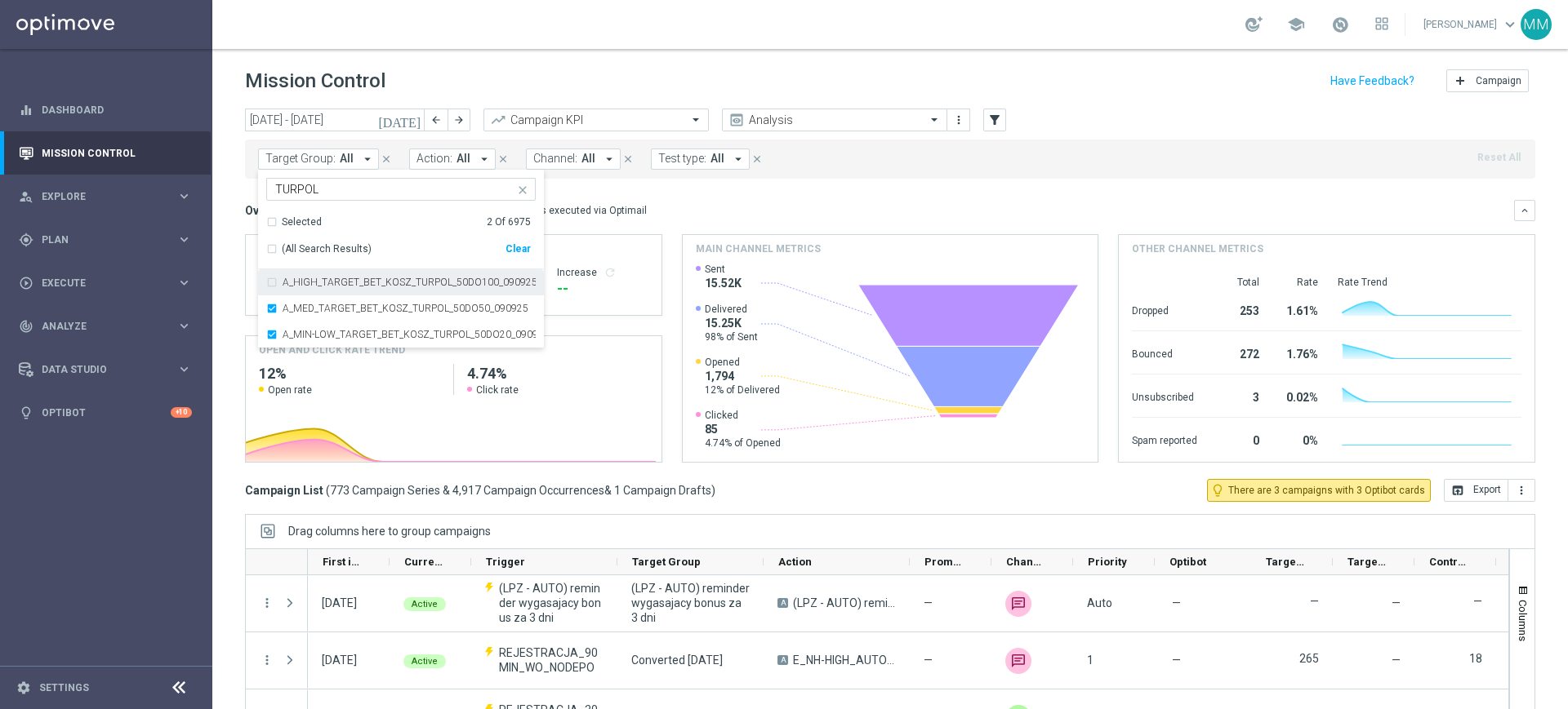
click at [335, 274] on div "A_HIGH_TARGET_BET_KOSZ_TURPOL_50DO100_090925" at bounding box center [401, 282] width 269 height 26
click at [251, 294] on div "Direct Response VS Increase In Deposit Amount Direct Response -- Test Response …" at bounding box center [453, 275] width 416 height 80
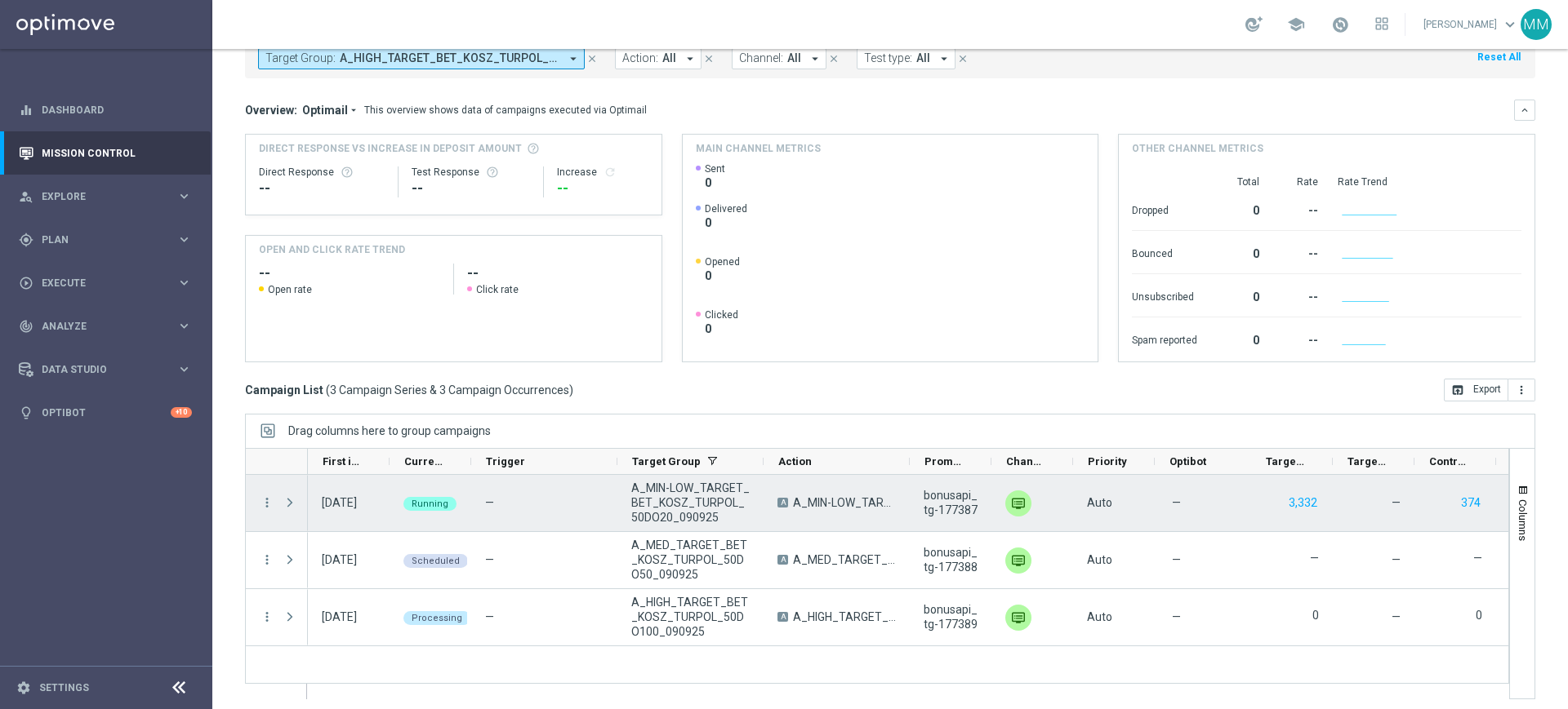
scroll to position [107, 0]
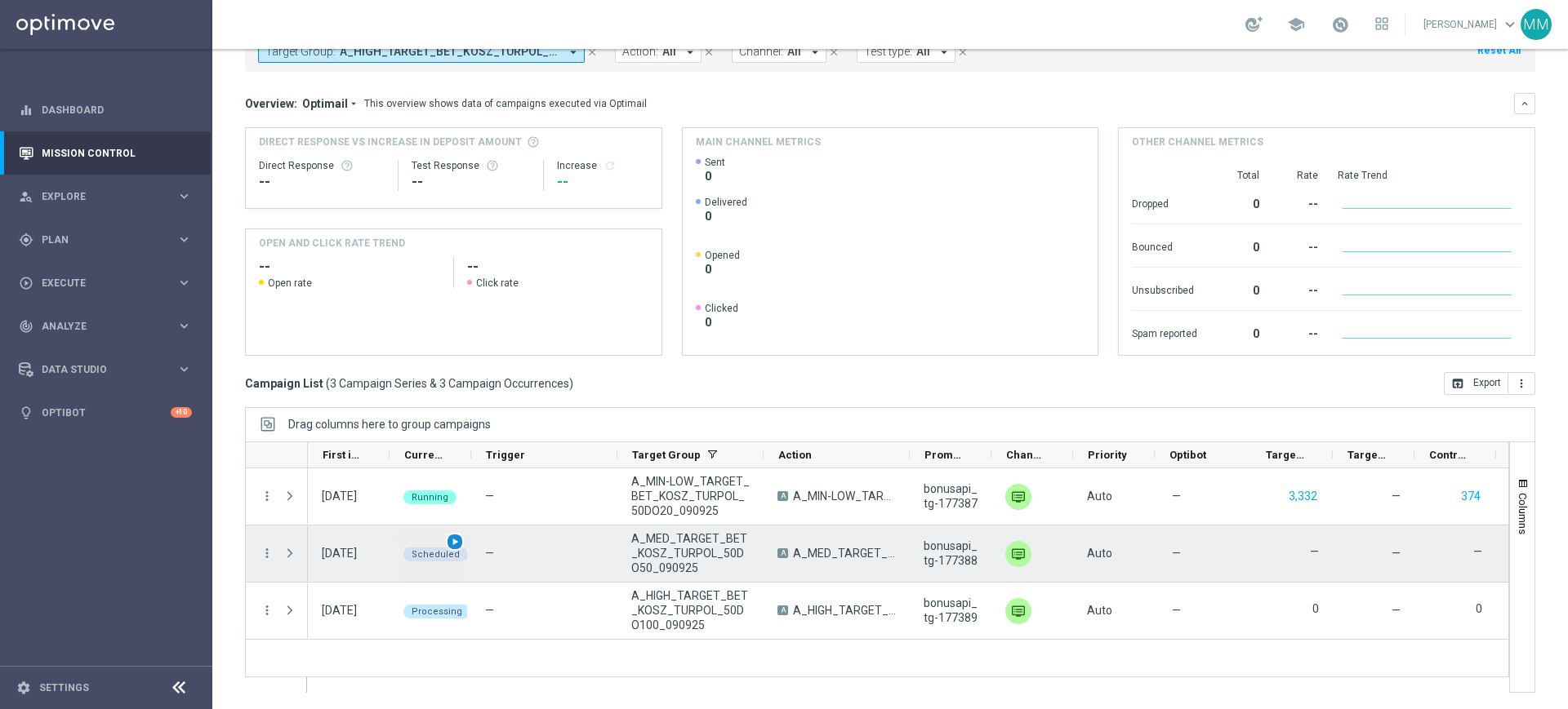
click at [459, 544] on span "play_arrow" at bounding box center [455, 542] width 11 height 11
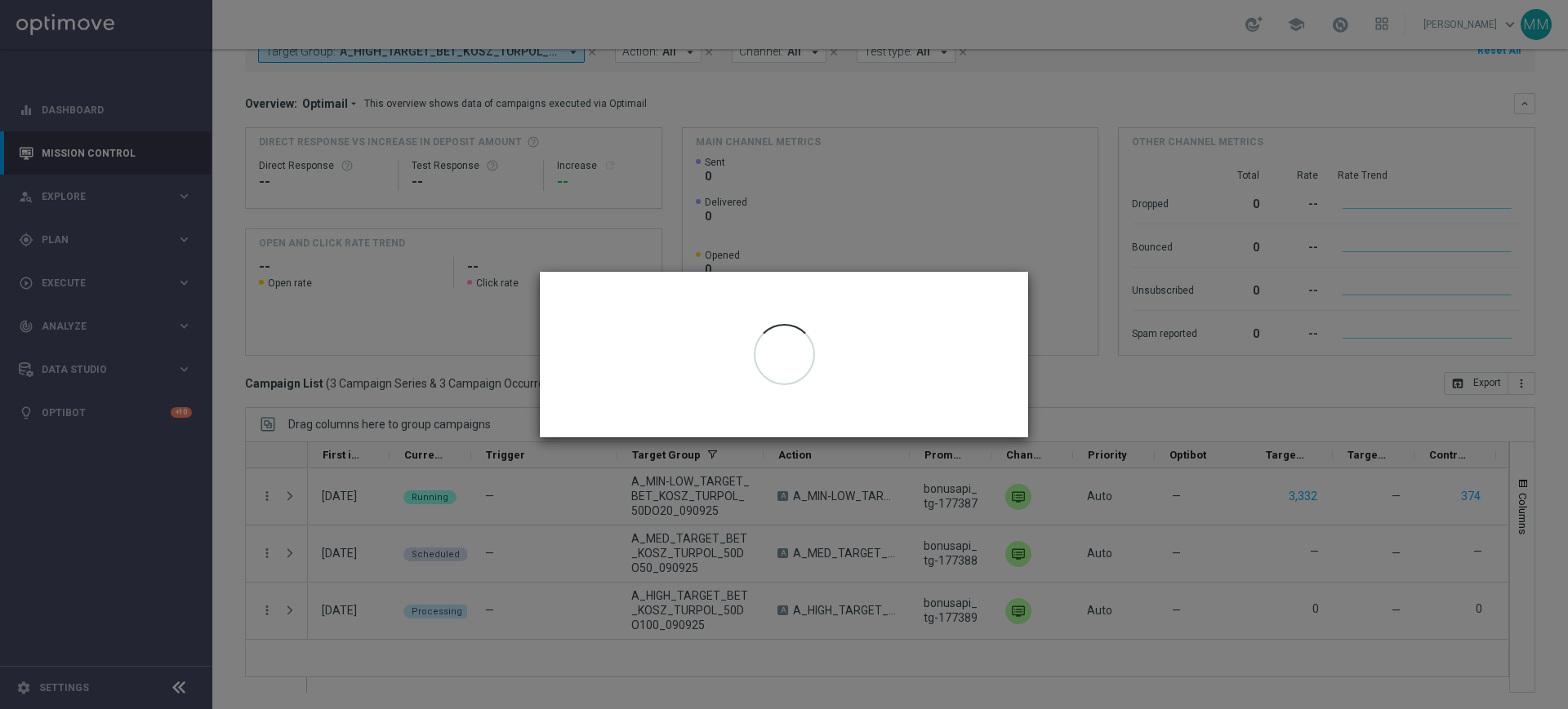
click at [452, 530] on modal-container "Run [DATE] Occurrence Run Now Cancel" at bounding box center [784, 354] width 1568 height 709
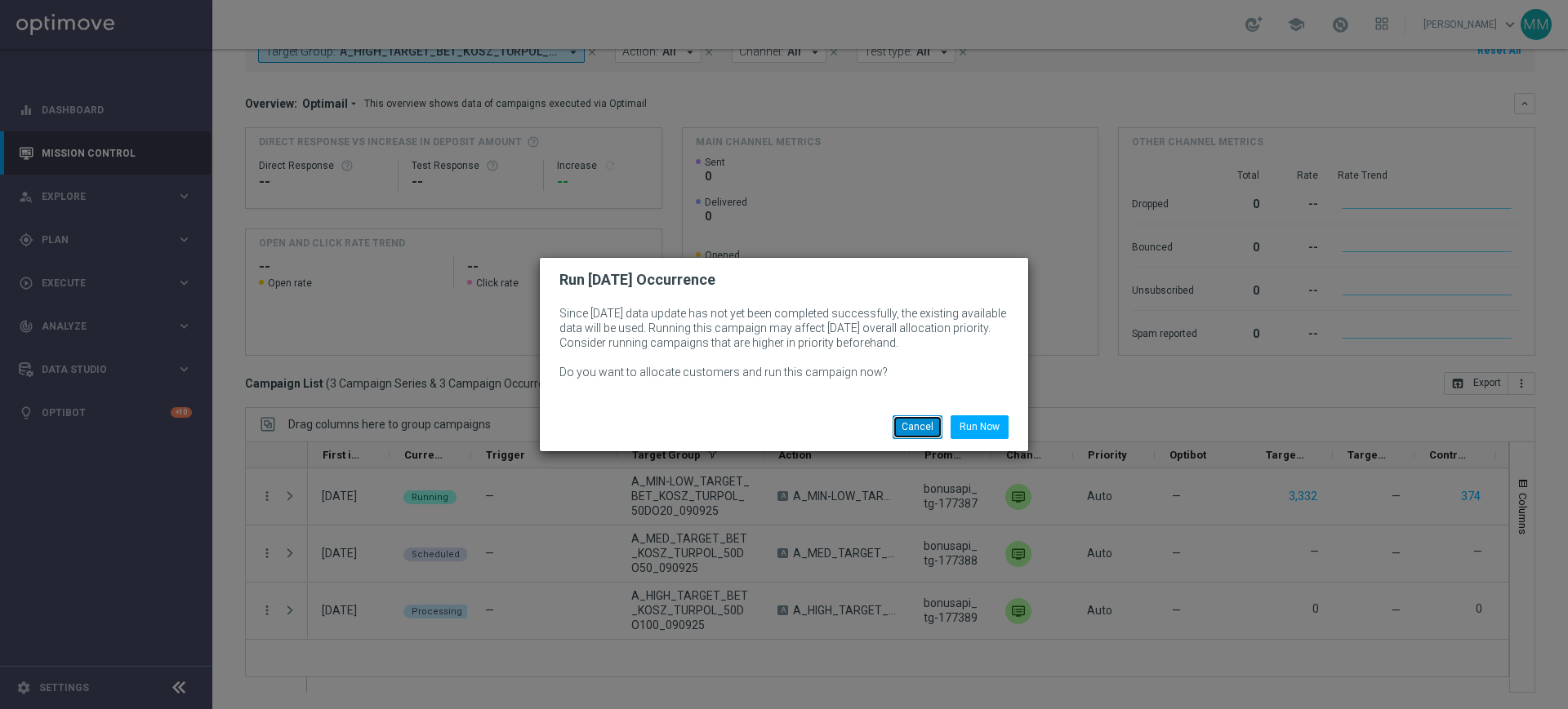
click at [928, 431] on button "Cancel" at bounding box center [917, 427] width 50 height 23
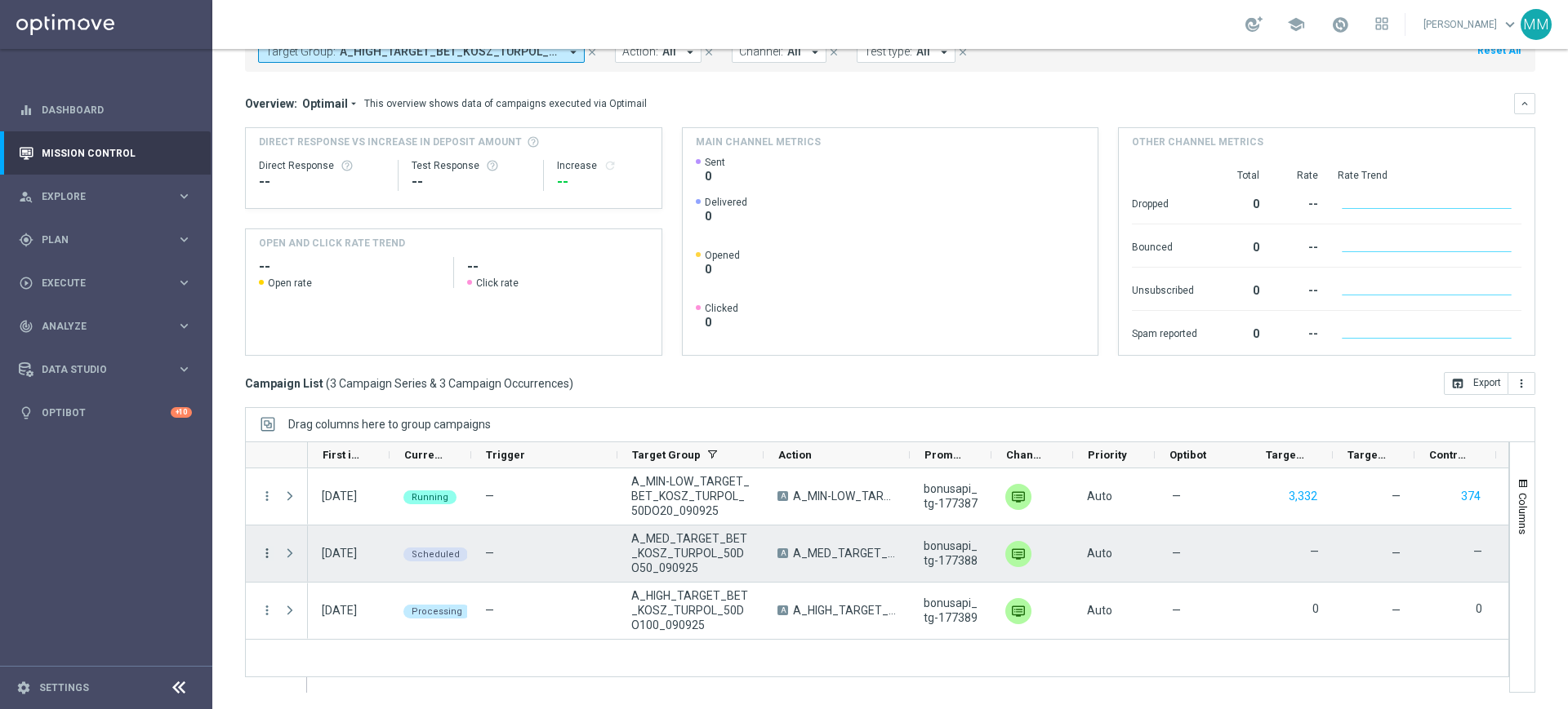
click at [261, 556] on icon "more_vert" at bounding box center [267, 553] width 15 height 15
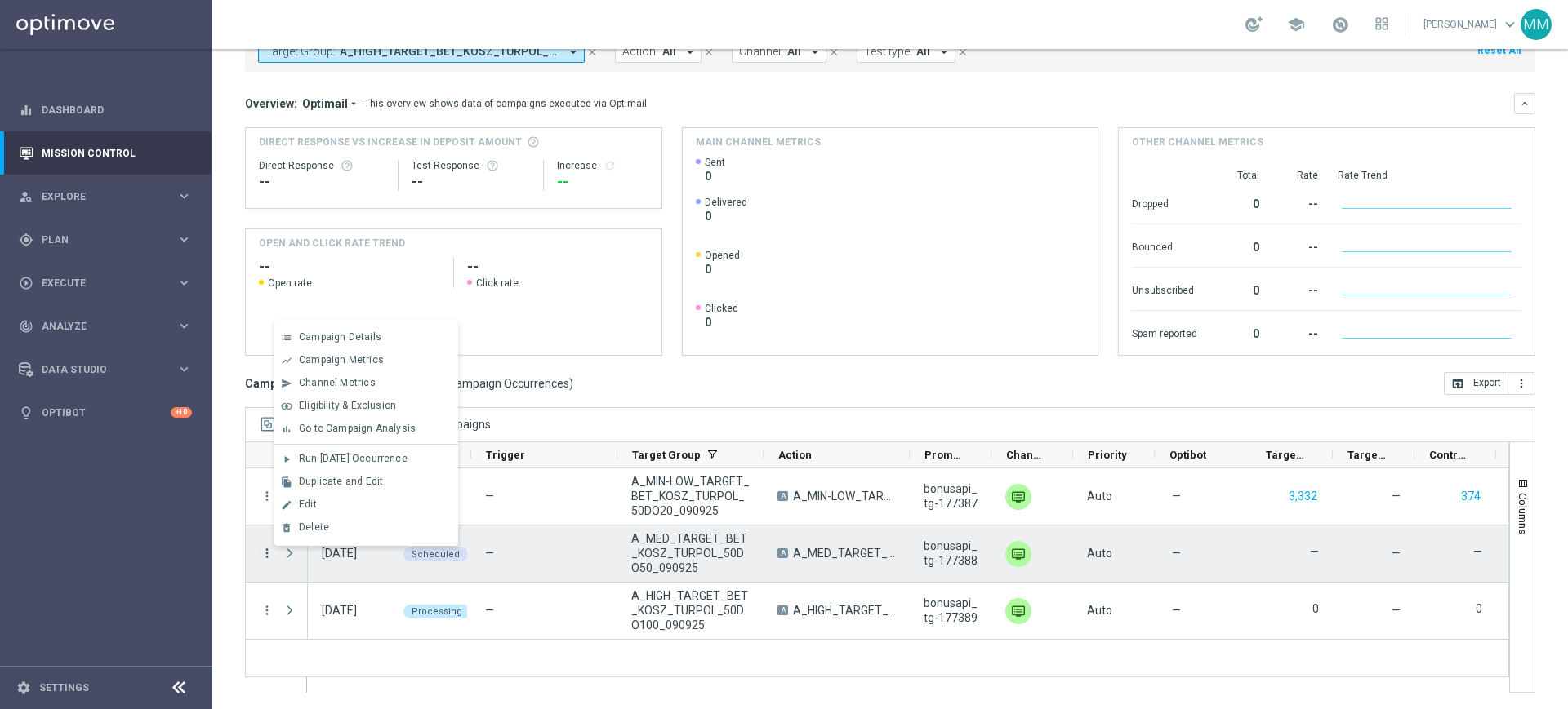
click at [261, 556] on icon "more_vert" at bounding box center [267, 553] width 15 height 15
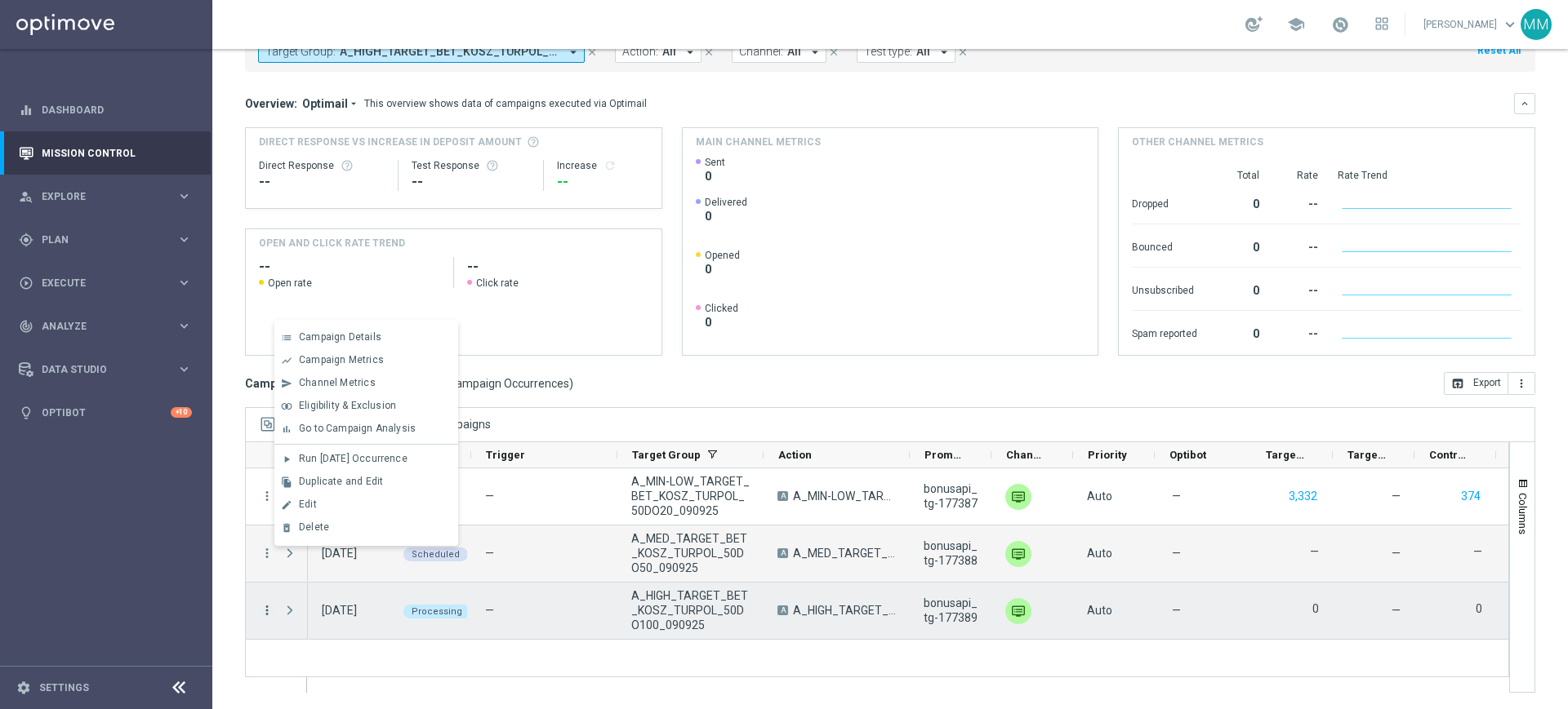
click at [273, 609] on icon "more_vert" at bounding box center [267, 611] width 15 height 15
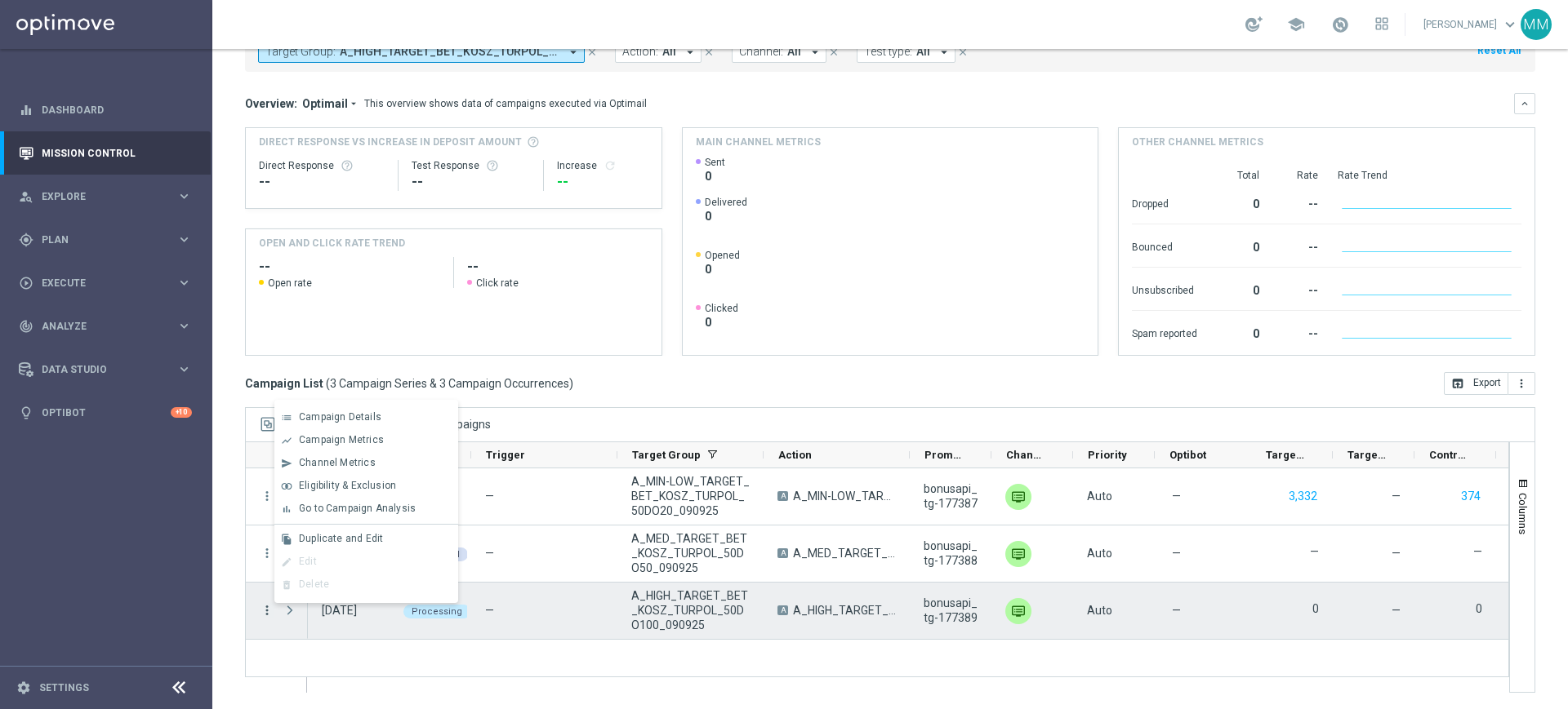
click at [269, 609] on icon "more_vert" at bounding box center [267, 611] width 15 height 15
click at [291, 609] on span "Press SPACE to deselect this row." at bounding box center [290, 611] width 15 height 13
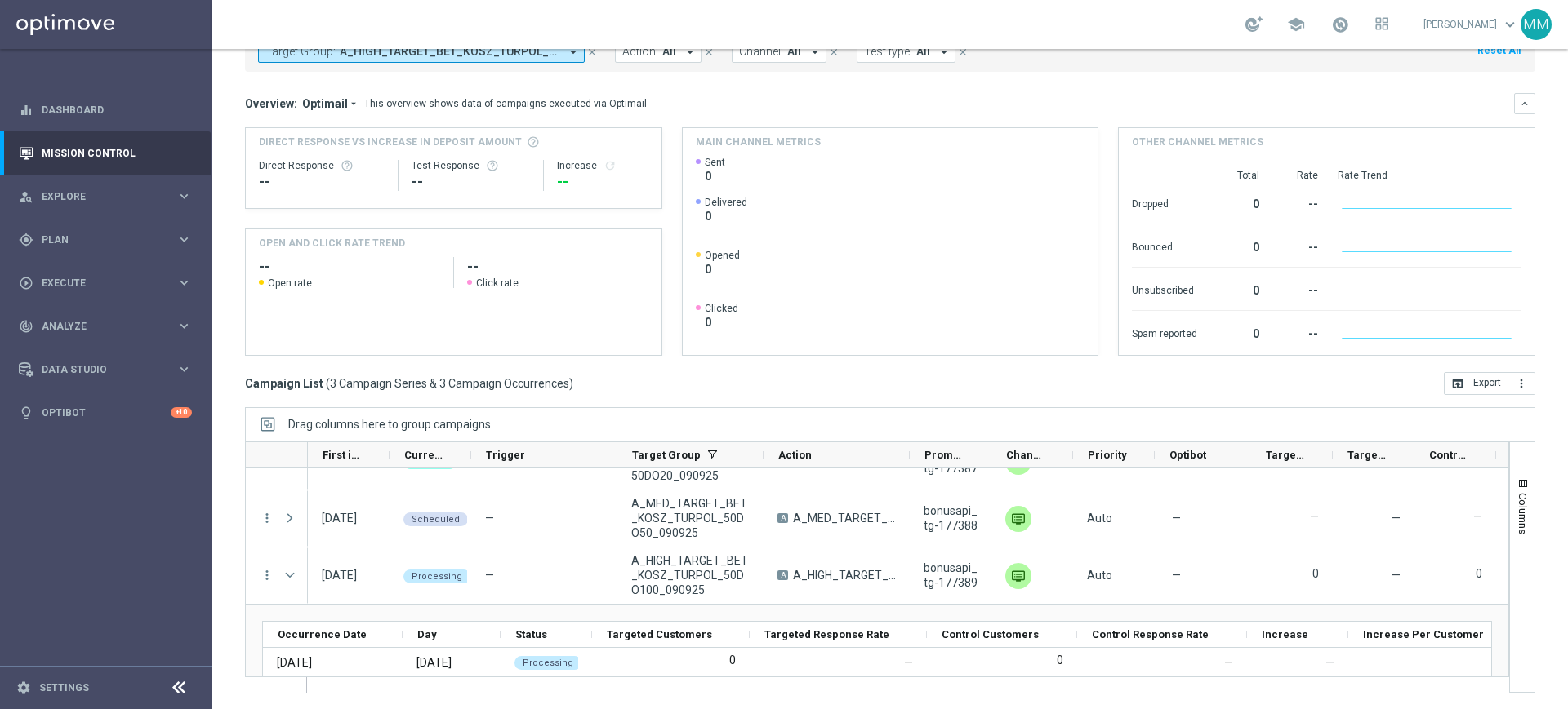
scroll to position [68, 0]
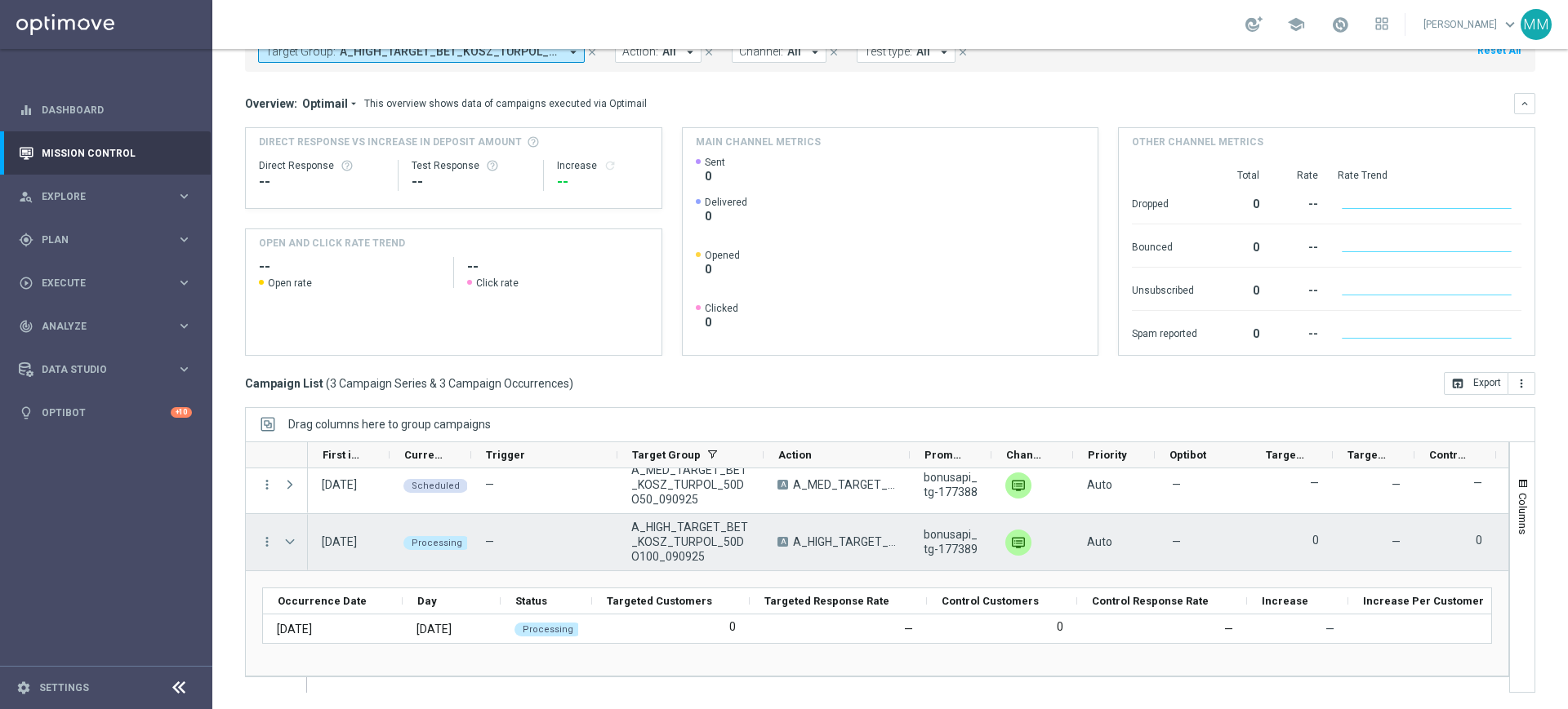
click at [287, 547] on span "Press SPACE to select this row." at bounding box center [290, 542] width 15 height 13
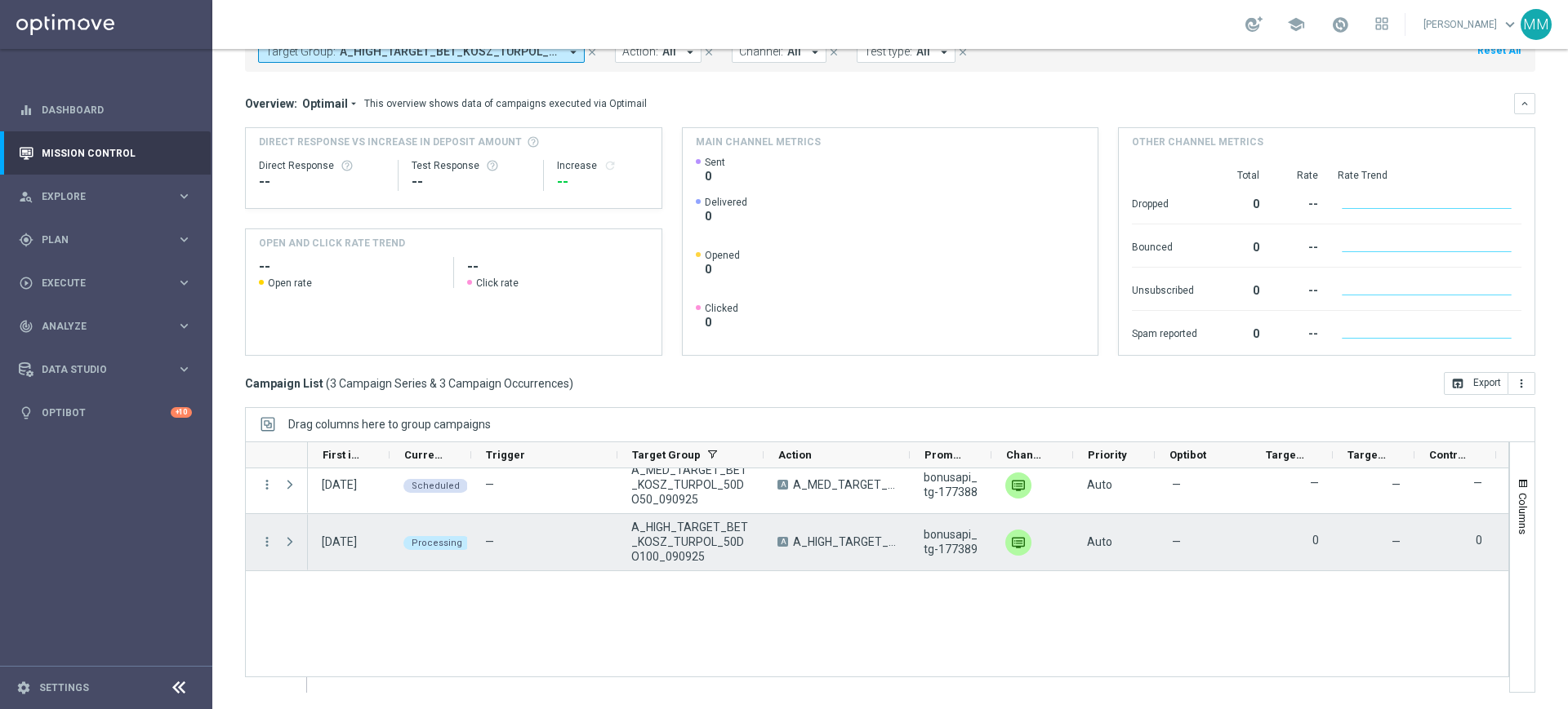
scroll to position [0, 0]
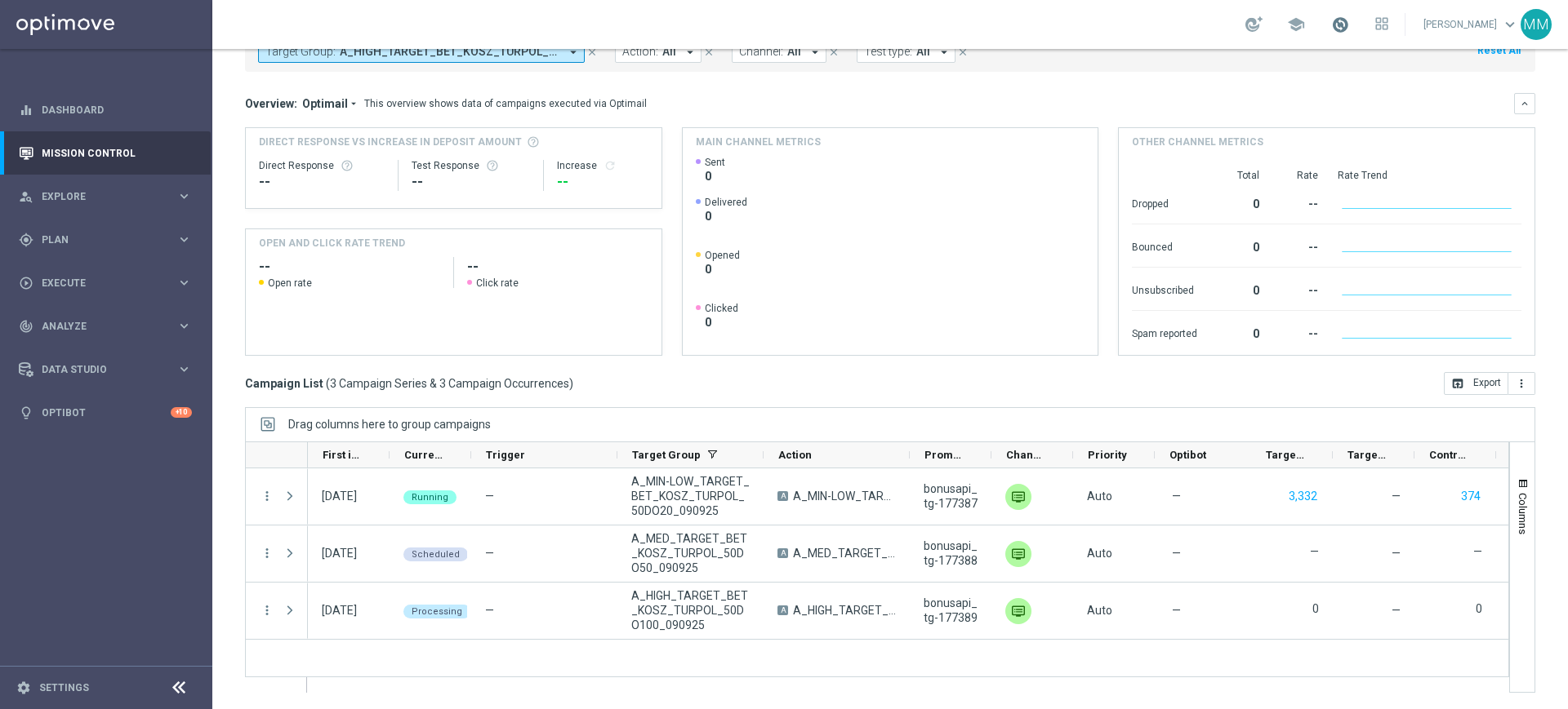
click at [1342, 24] on span at bounding box center [1340, 24] width 18 height 18
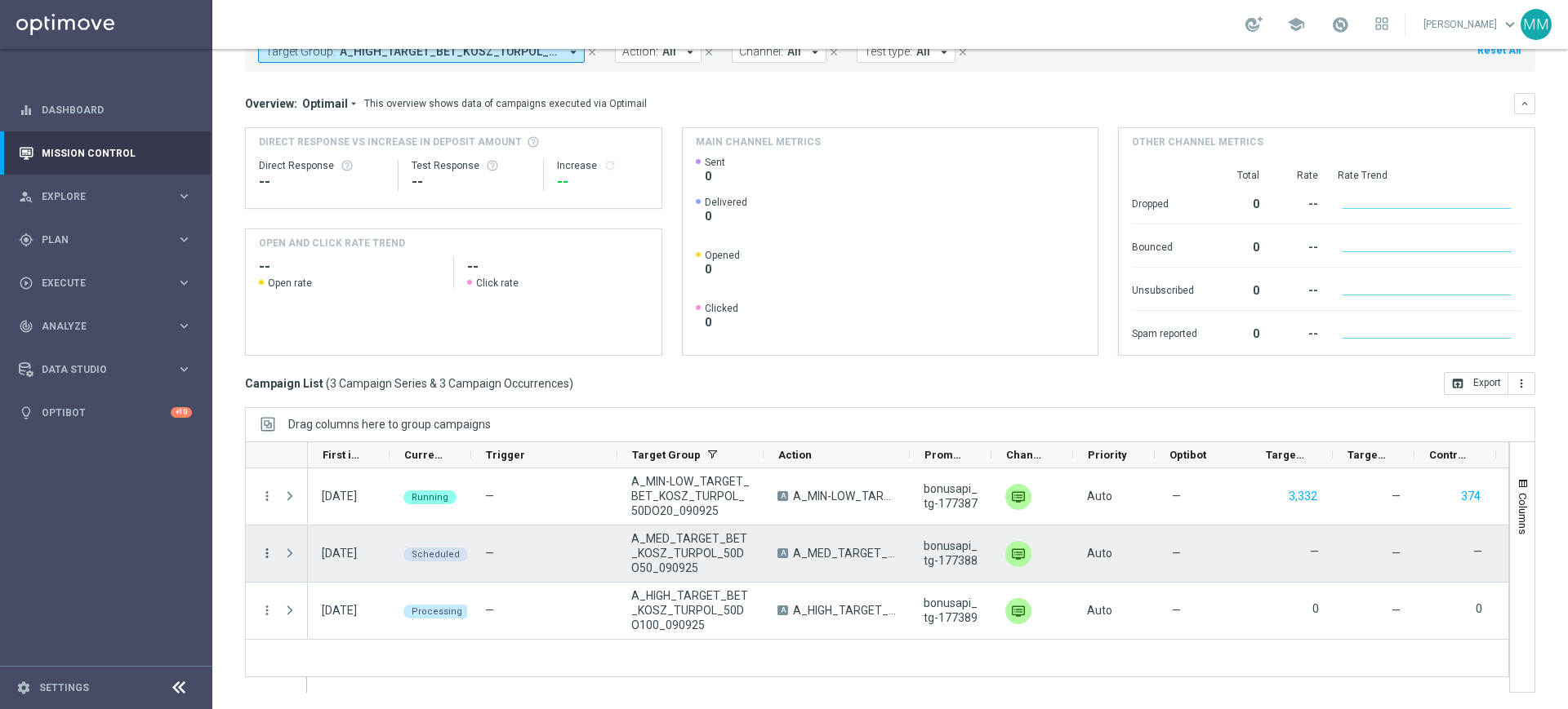
click at [268, 549] on icon "more_vert" at bounding box center [267, 553] width 15 height 15
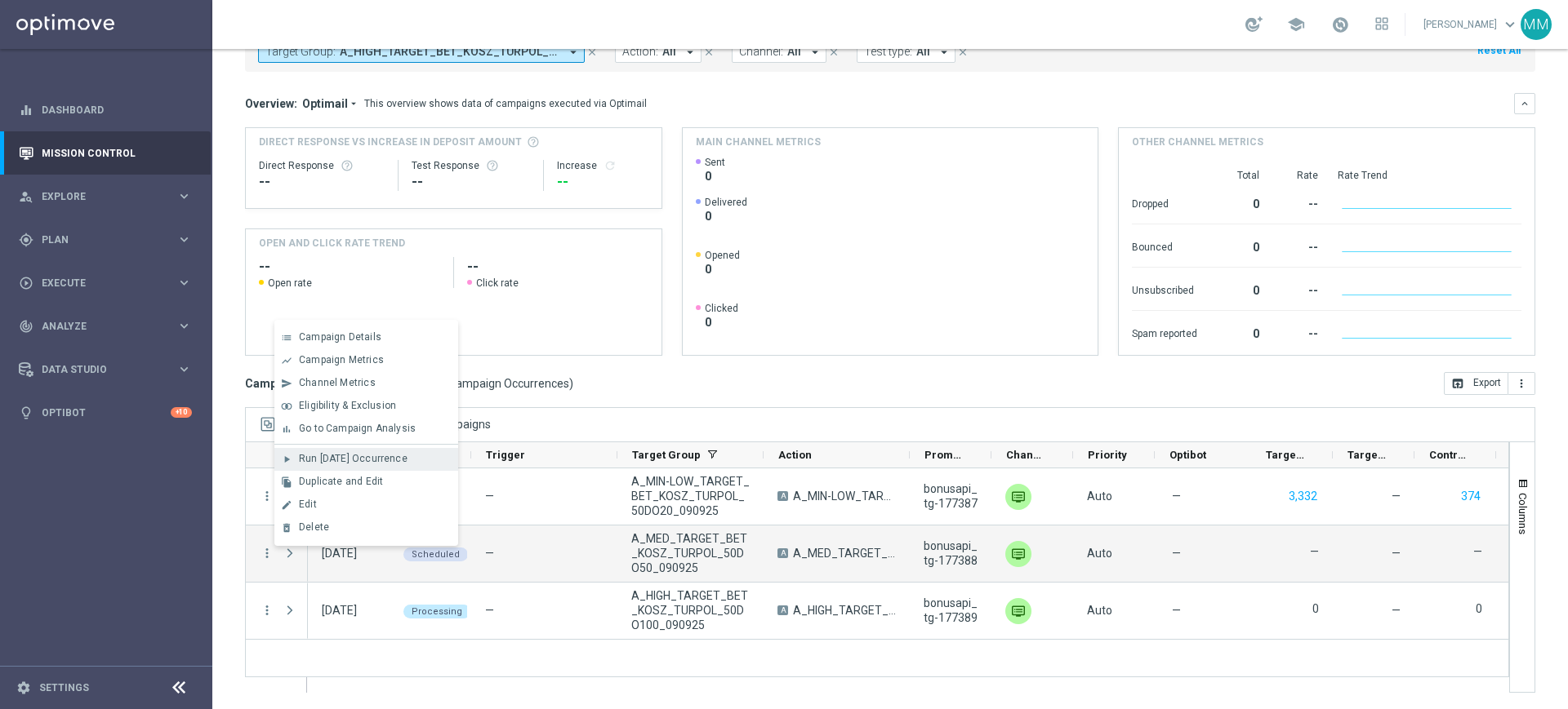
click at [385, 462] on span "Run [DATE] Occurrence" at bounding box center [354, 459] width 109 height 11
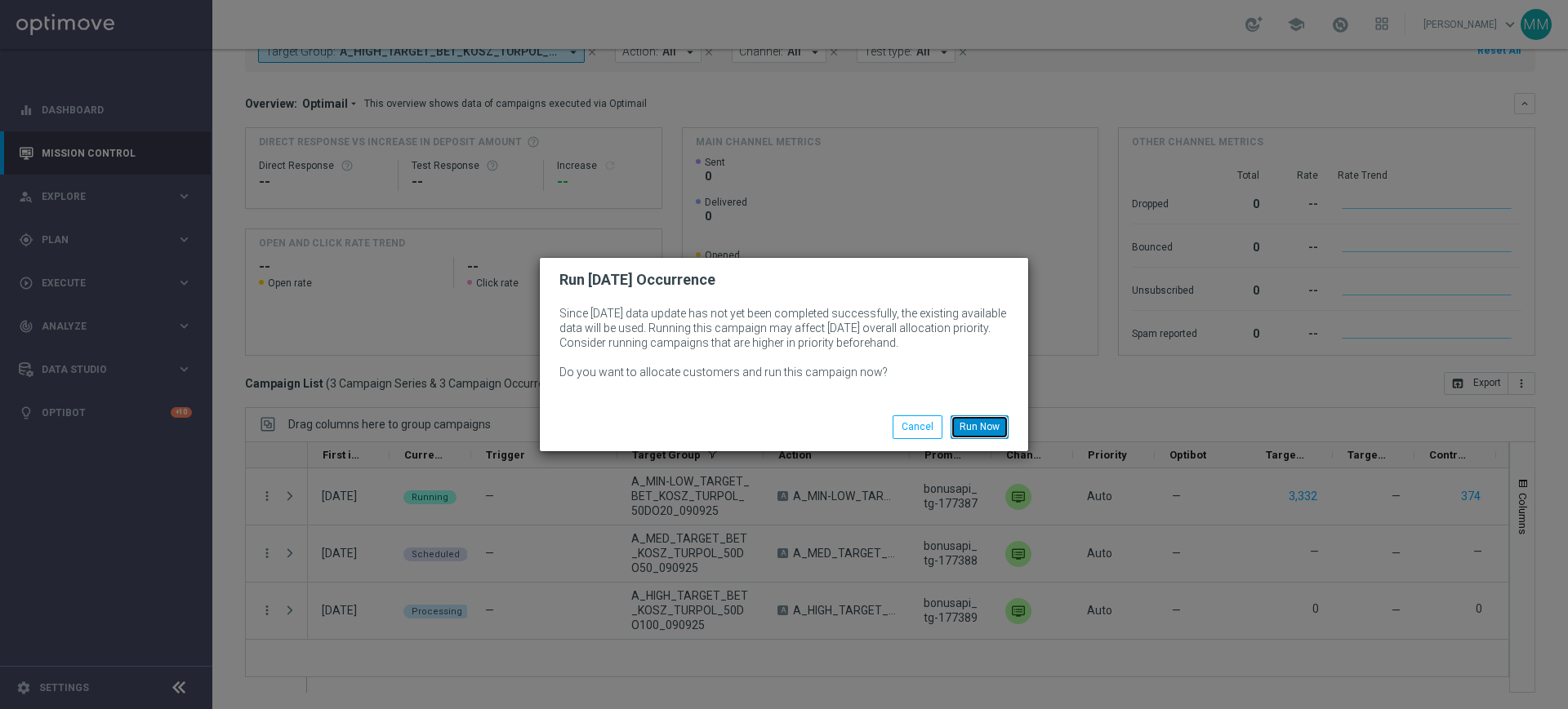
click at [968, 422] on button "Run Now" at bounding box center [980, 427] width 58 height 23
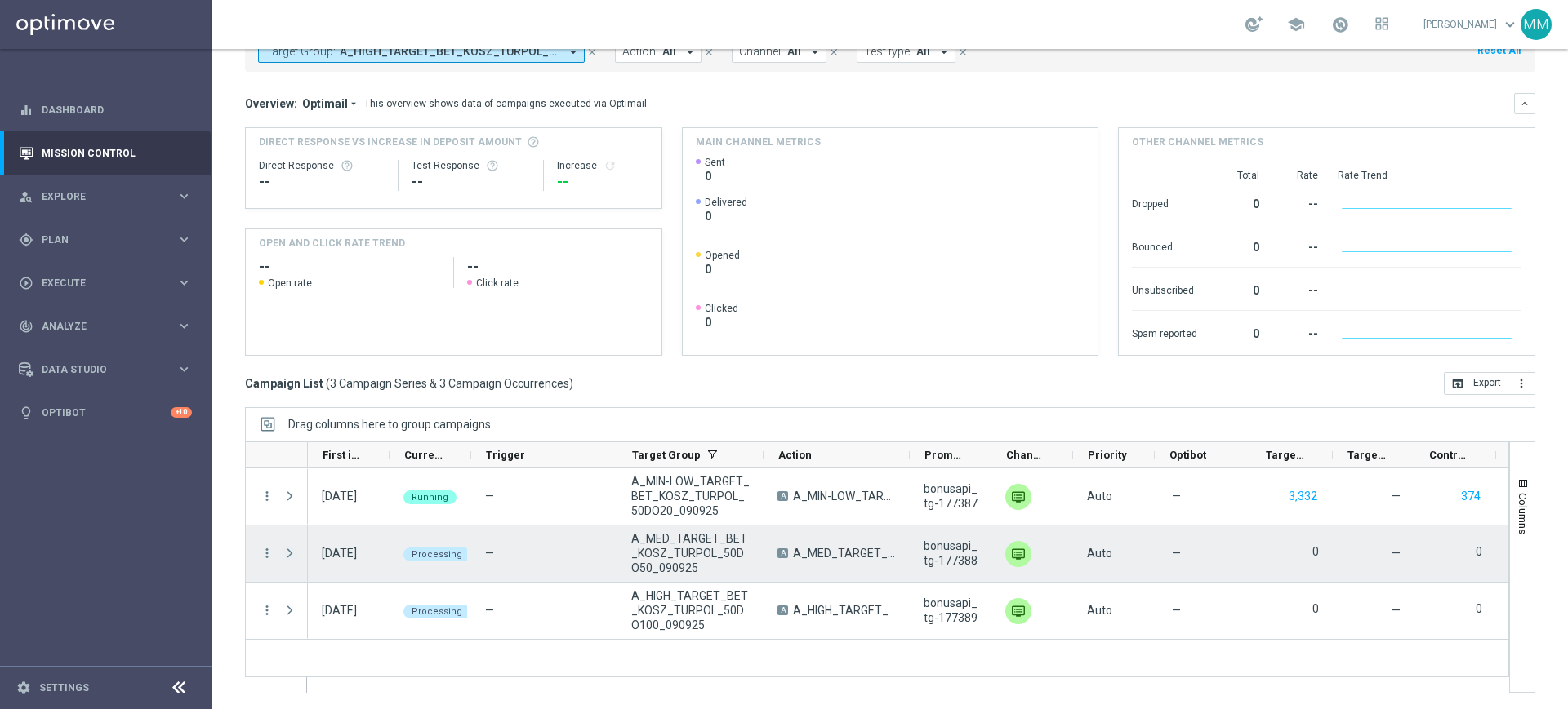
click at [290, 558] on span "Press SPACE to select this row." at bounding box center [290, 553] width 15 height 13
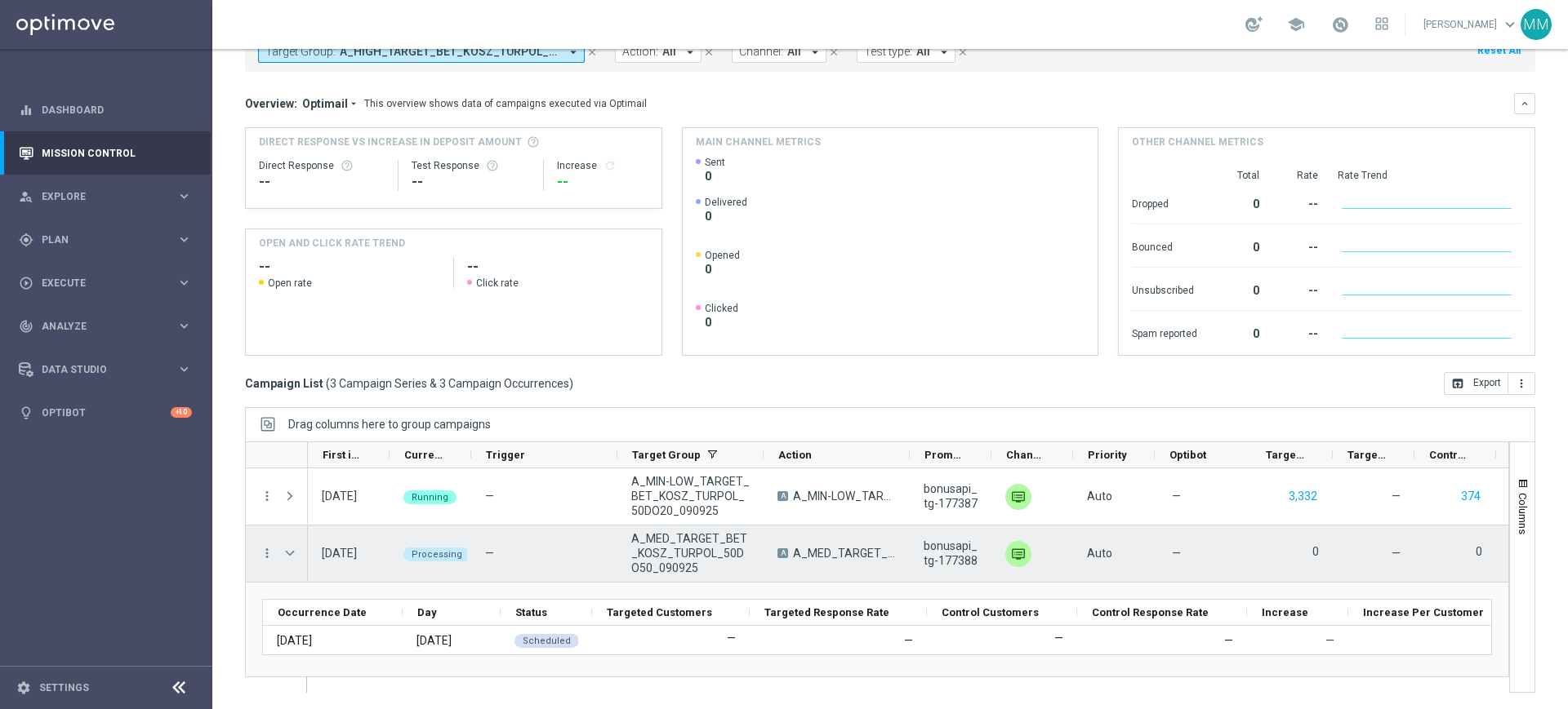
click at [294, 551] on span "Press SPACE to select this row." at bounding box center [290, 553] width 15 height 13
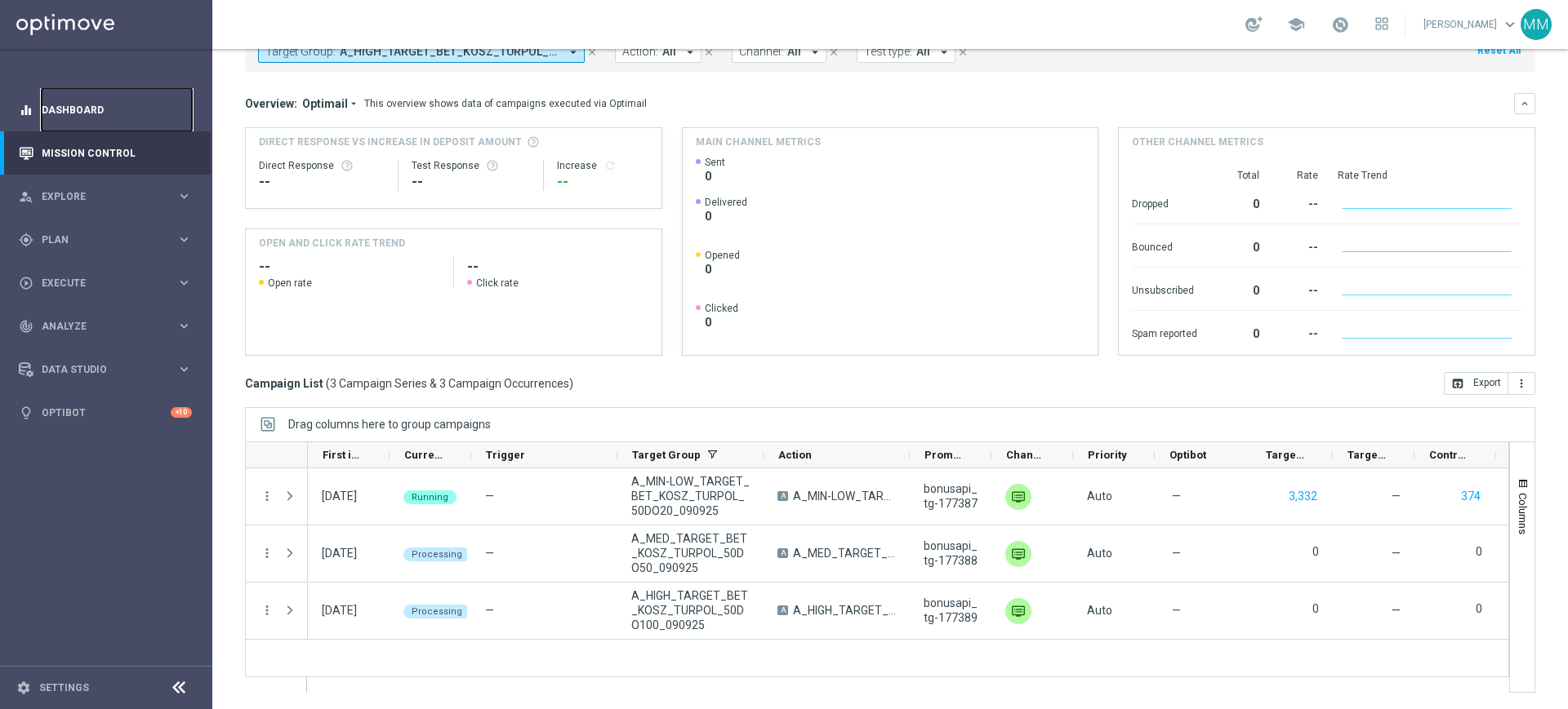
click at [129, 113] on link "Dashboard" at bounding box center [116, 110] width 150 height 43
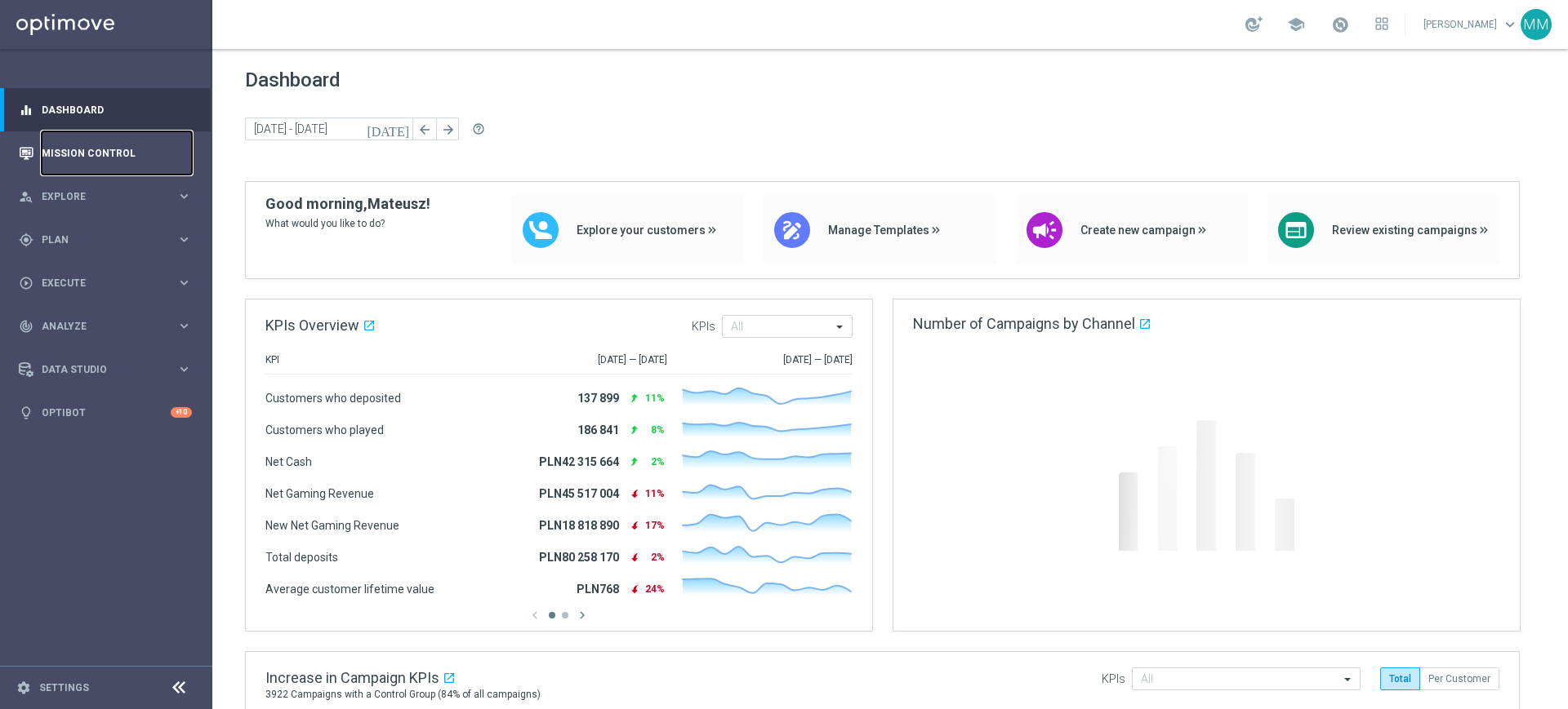
click at [103, 159] on link "Mission Control" at bounding box center [116, 153] width 150 height 43
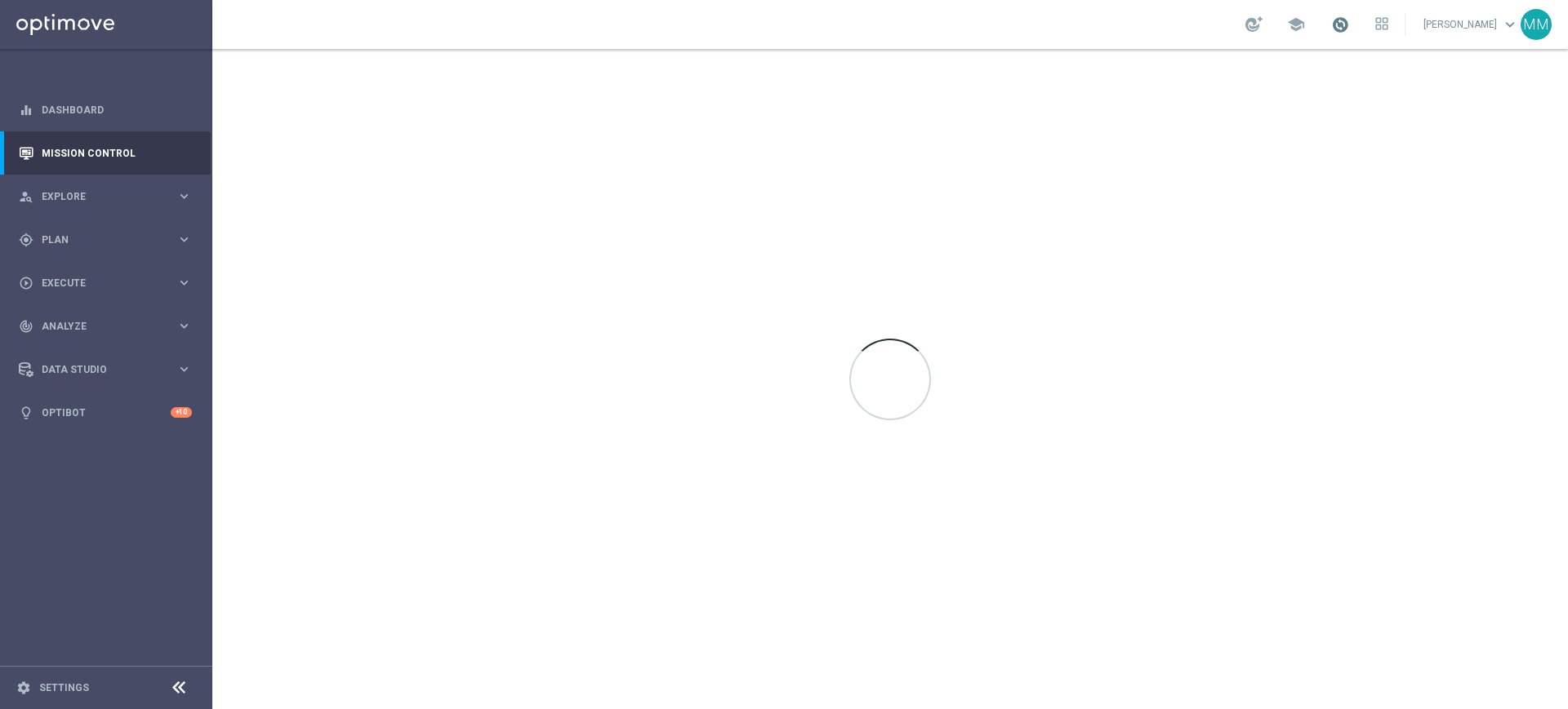
click at [1347, 29] on span at bounding box center [1340, 24] width 18 height 18
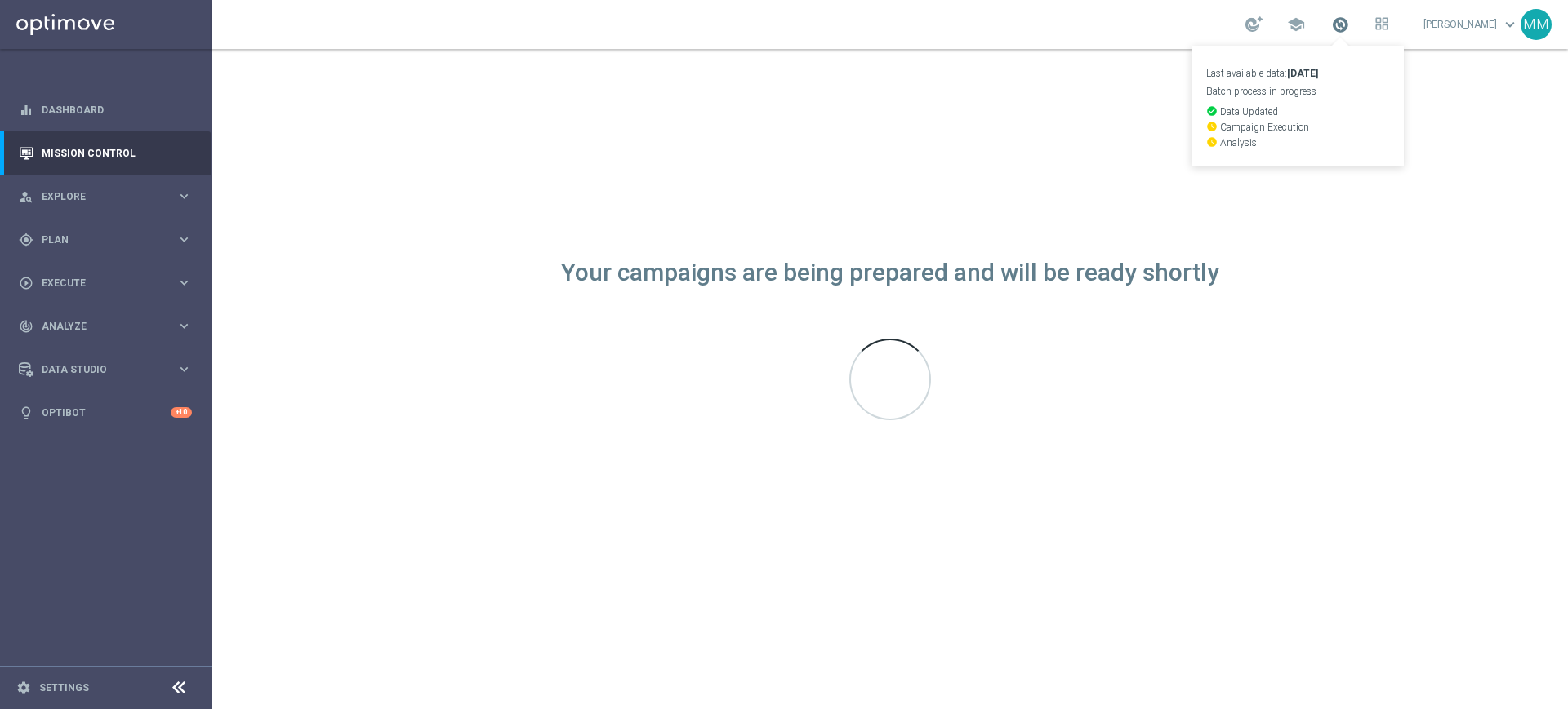
click at [1343, 28] on span at bounding box center [1340, 24] width 18 height 18
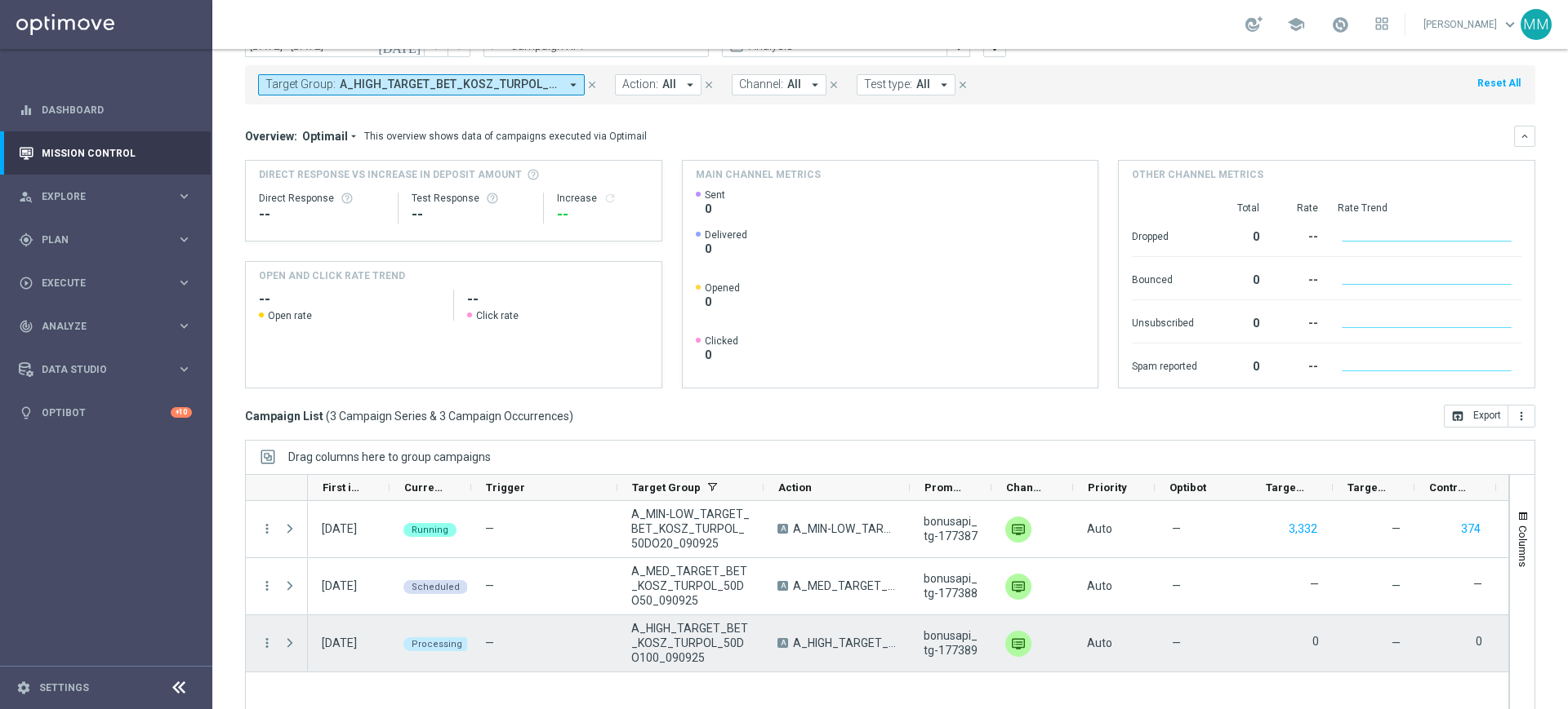
scroll to position [107, 0]
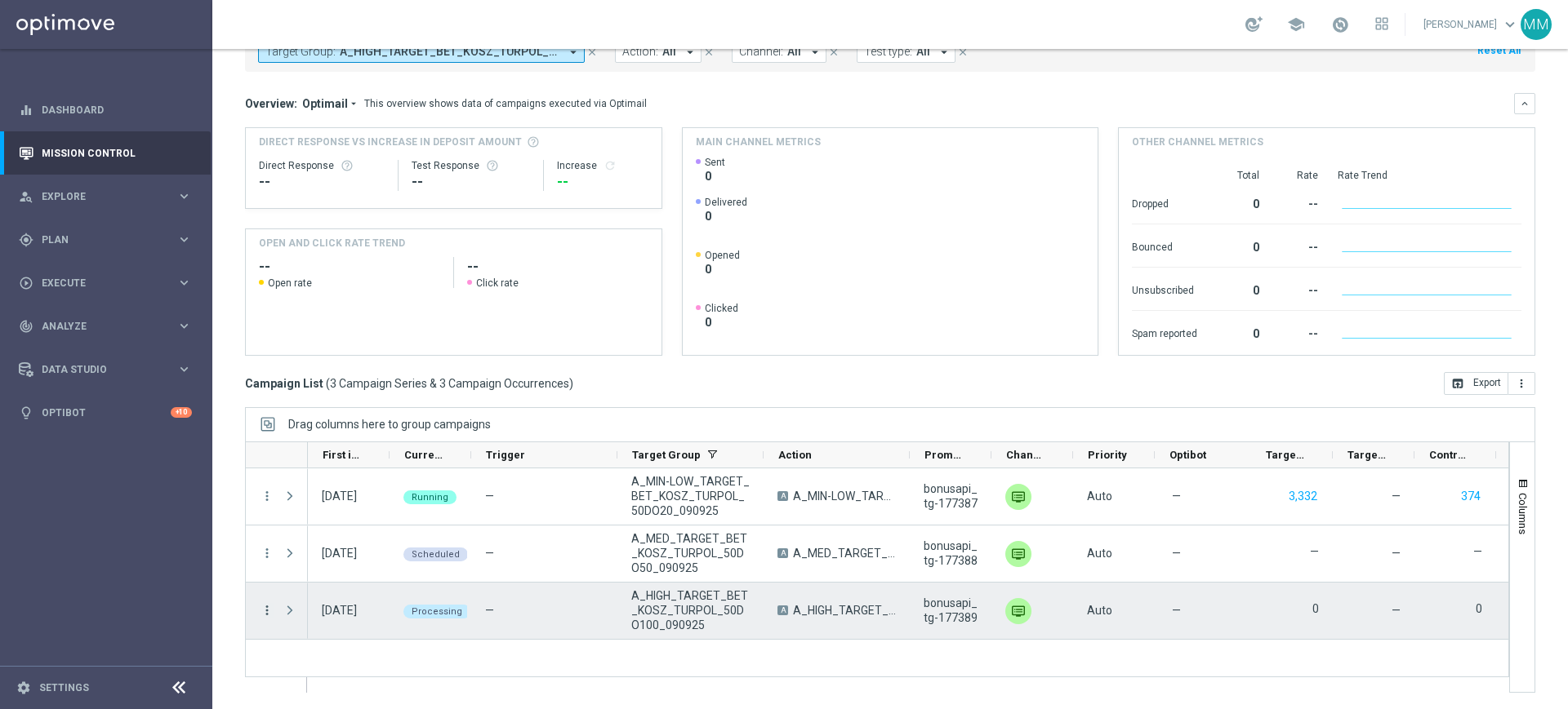
click at [265, 609] on icon "more_vert" at bounding box center [267, 611] width 15 height 15
click at [505, 565] on div "—" at bounding box center [544, 554] width 146 height 56
click at [294, 609] on span "Press SPACE to select this row." at bounding box center [290, 611] width 15 height 13
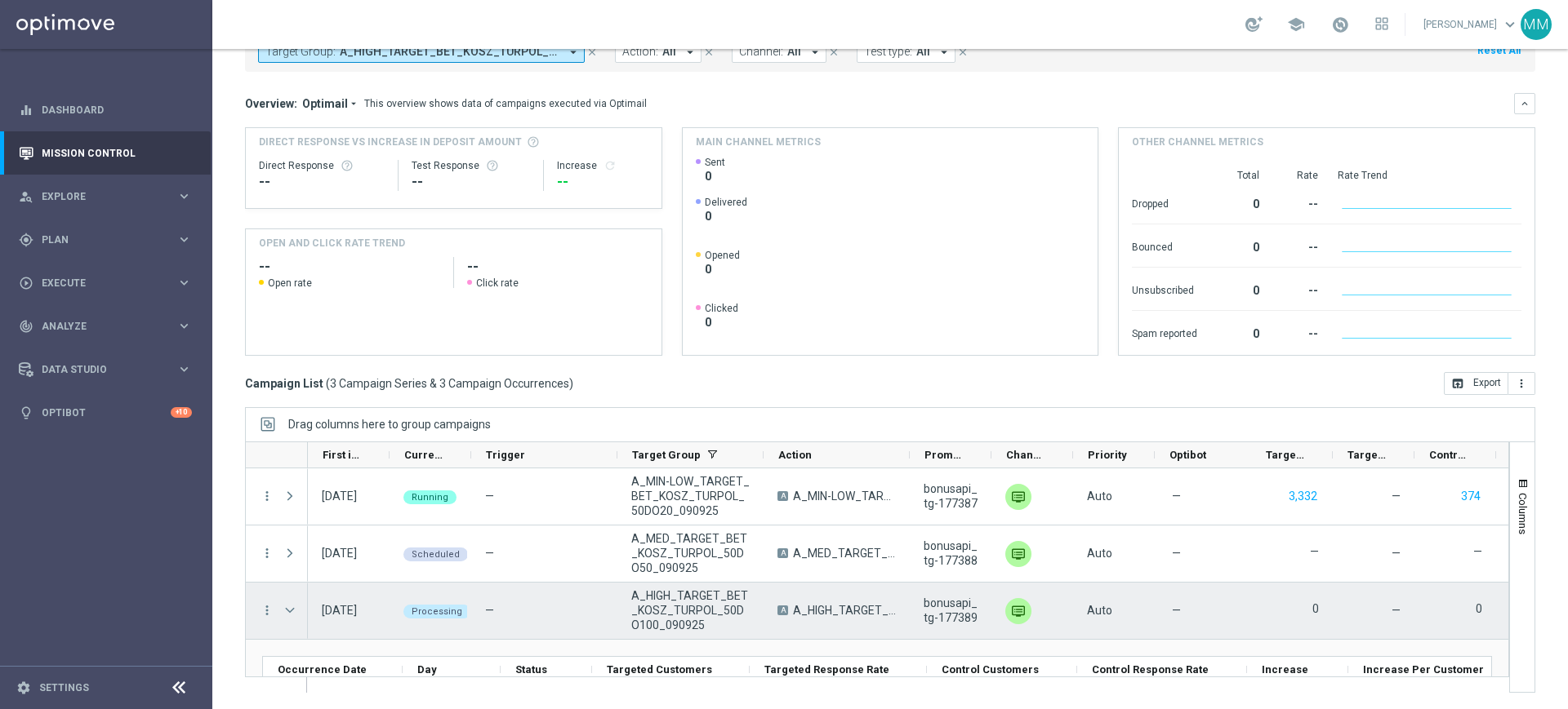
scroll to position [68, 0]
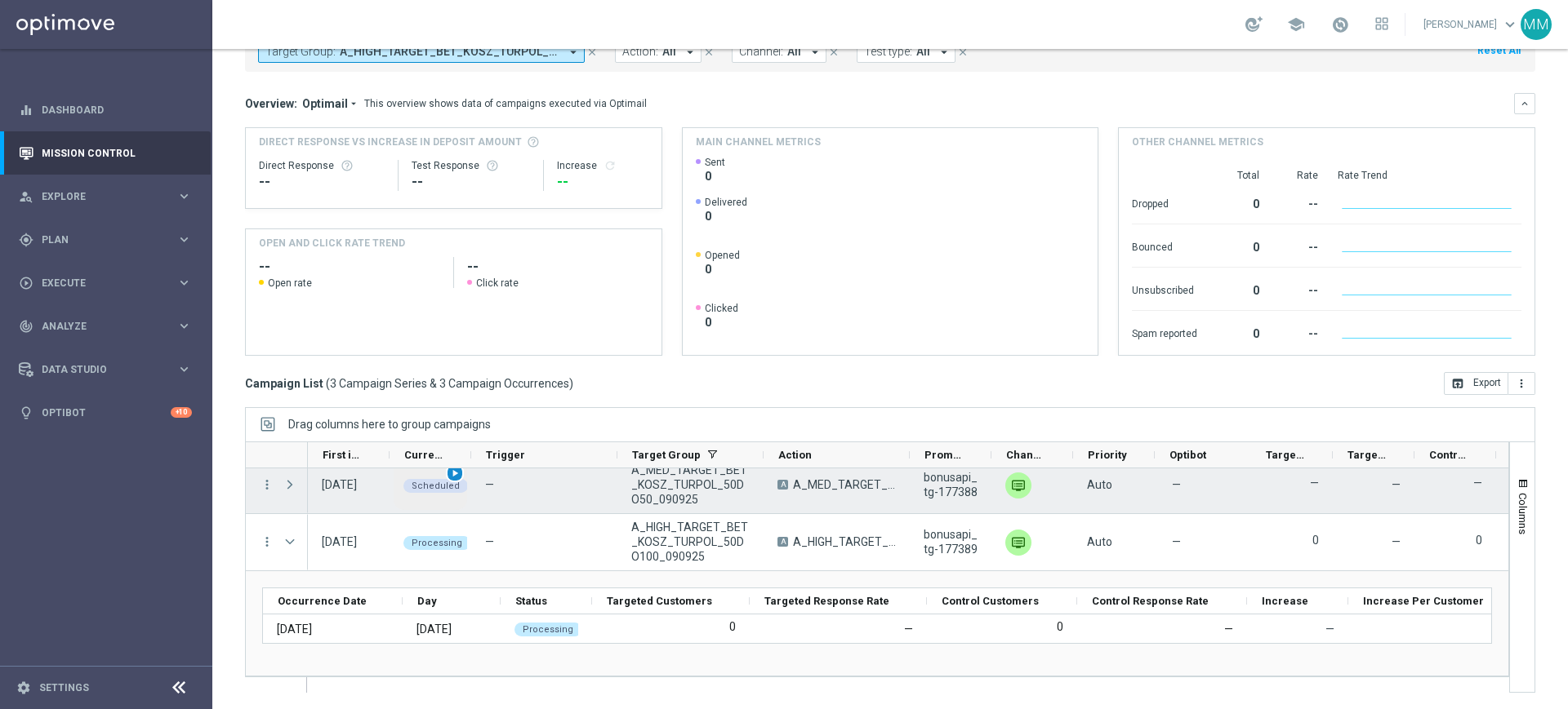
click at [458, 475] on span "play_arrow" at bounding box center [455, 474] width 11 height 11
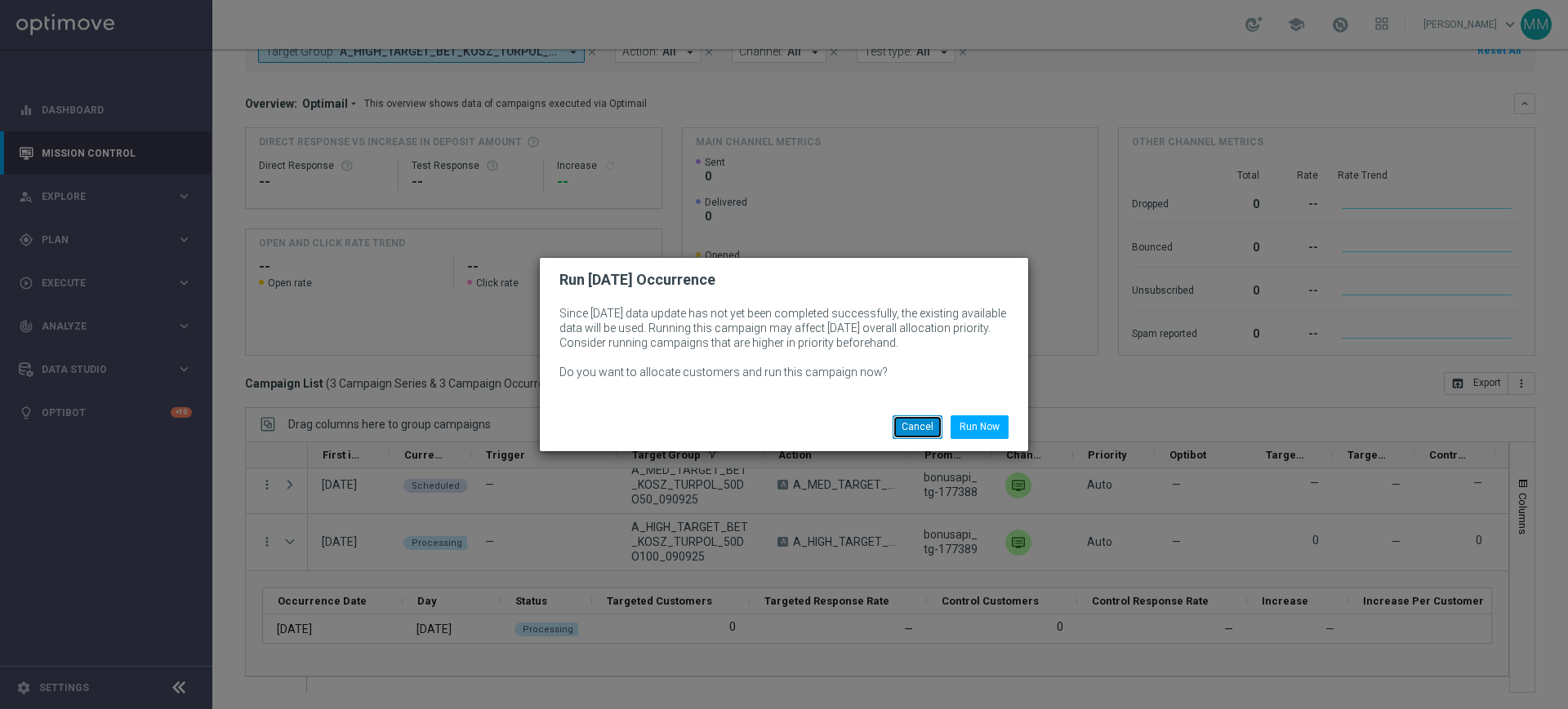
click at [922, 424] on button "Cancel" at bounding box center [917, 427] width 50 height 23
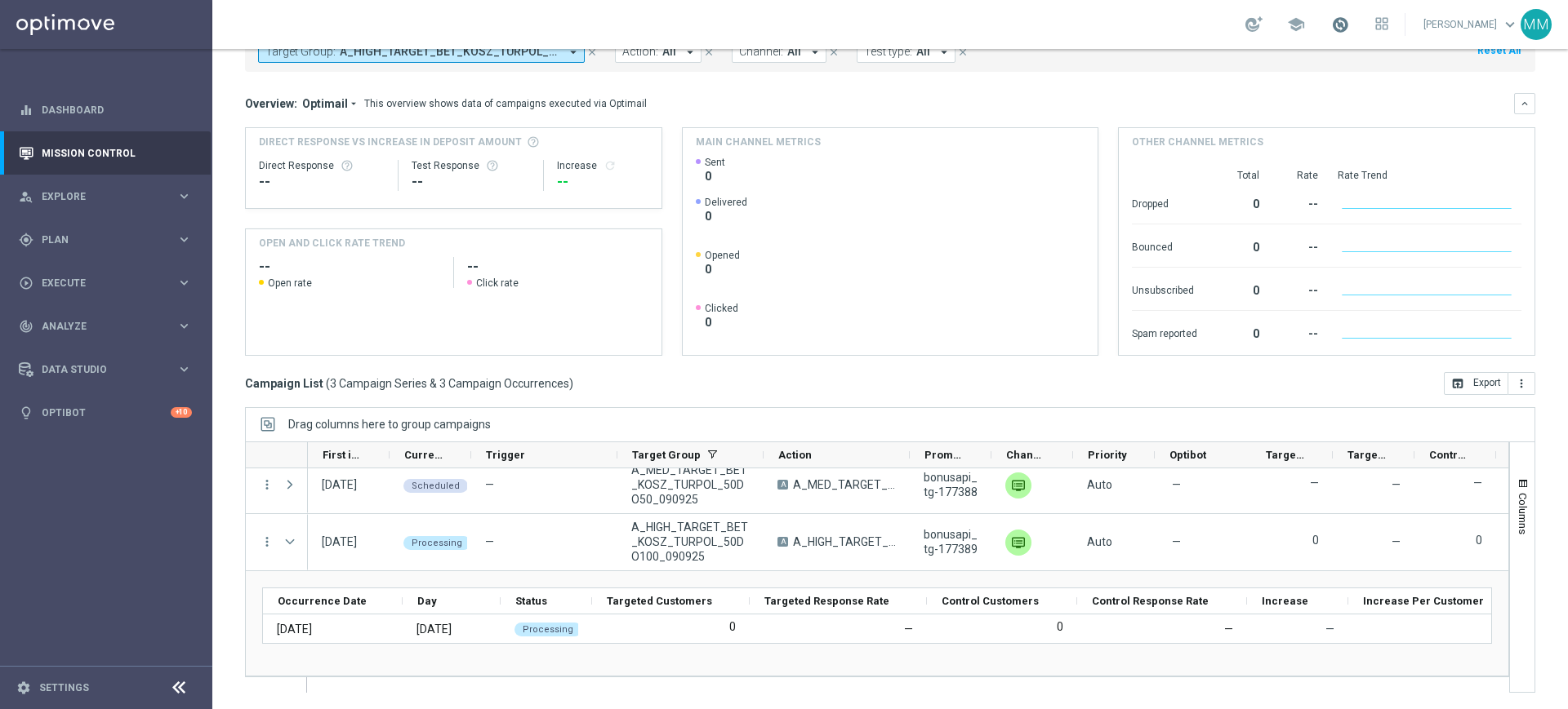
click at [1334, 29] on span at bounding box center [1340, 24] width 18 height 18
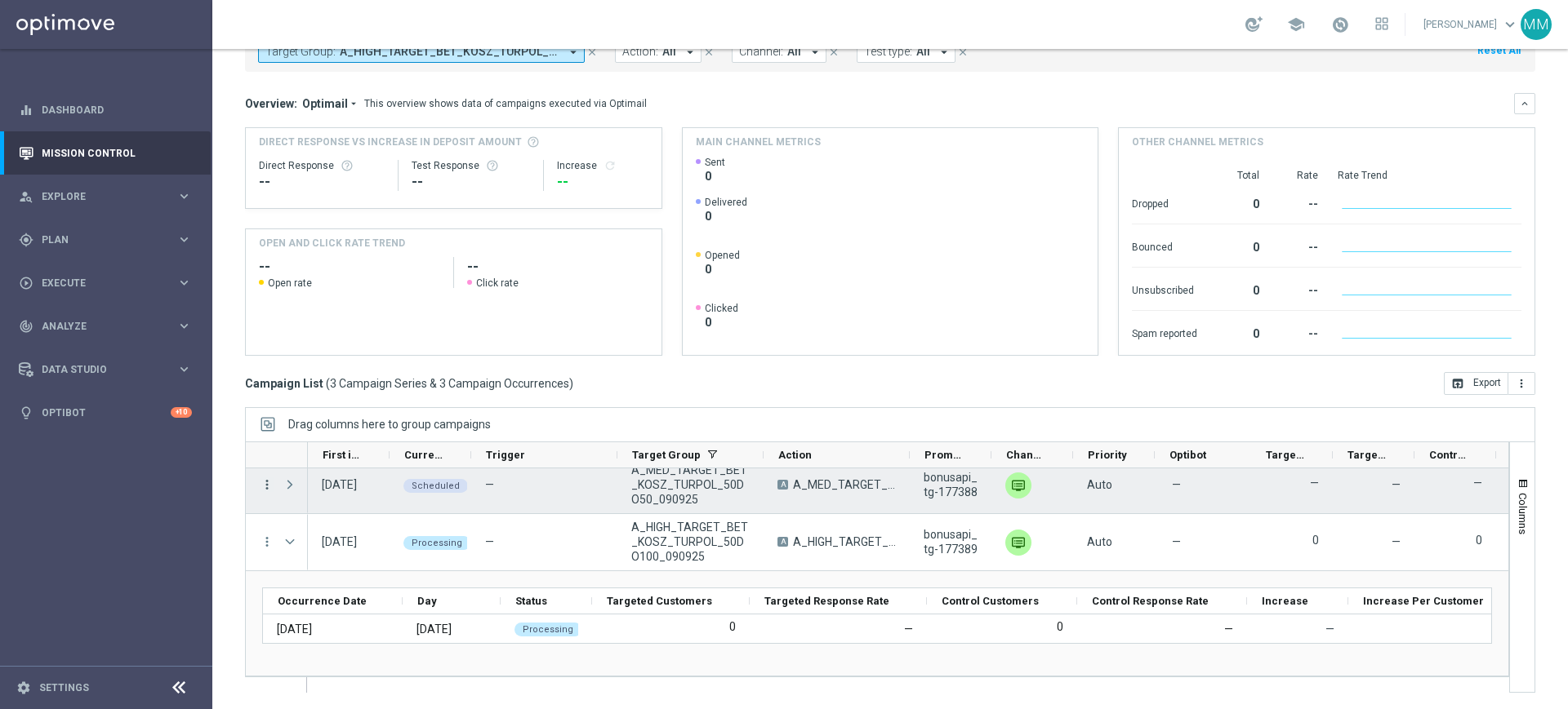
click at [261, 483] on icon "more_vert" at bounding box center [267, 485] width 15 height 15
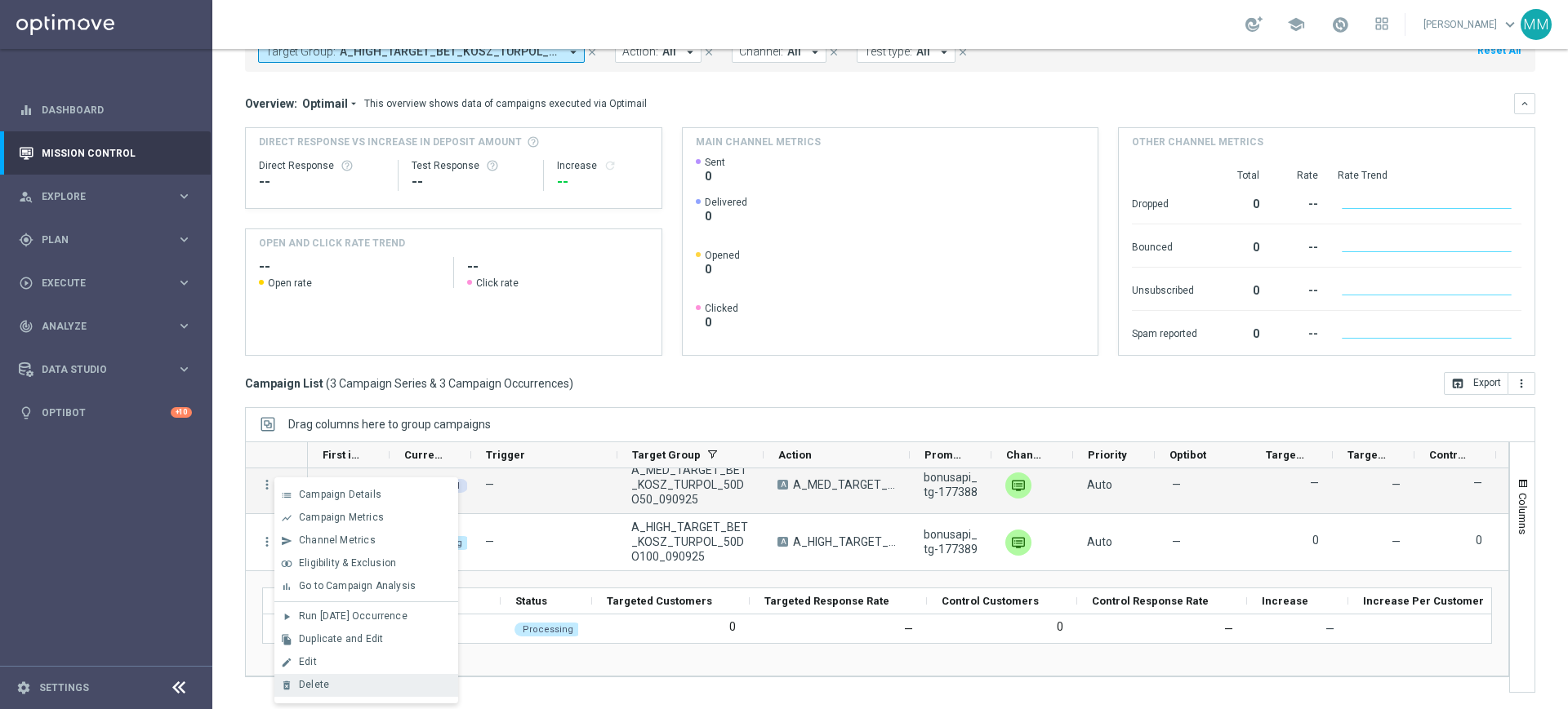
click at [343, 685] on div "Delete" at bounding box center [375, 685] width 152 height 11
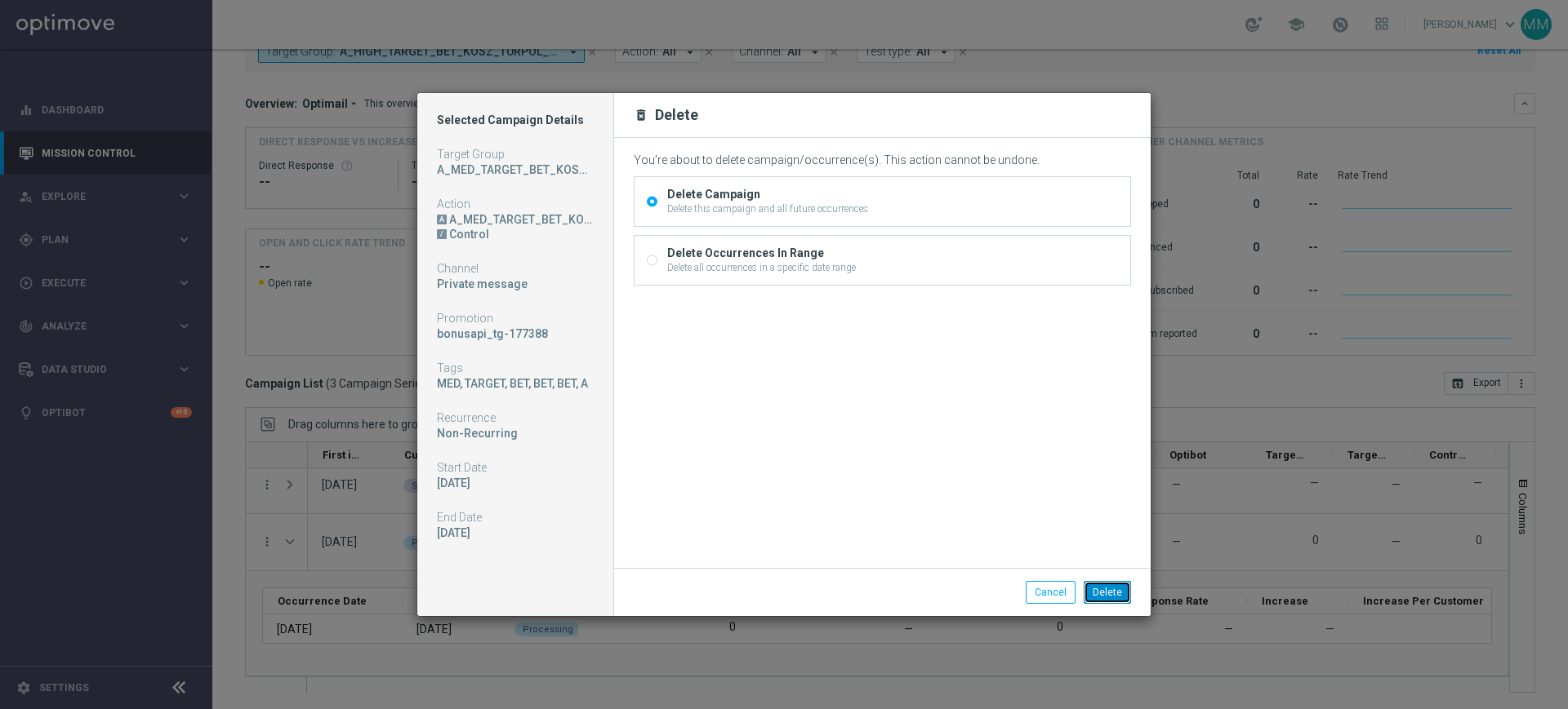
click at [1108, 598] on button "Delete" at bounding box center [1107, 593] width 47 height 23
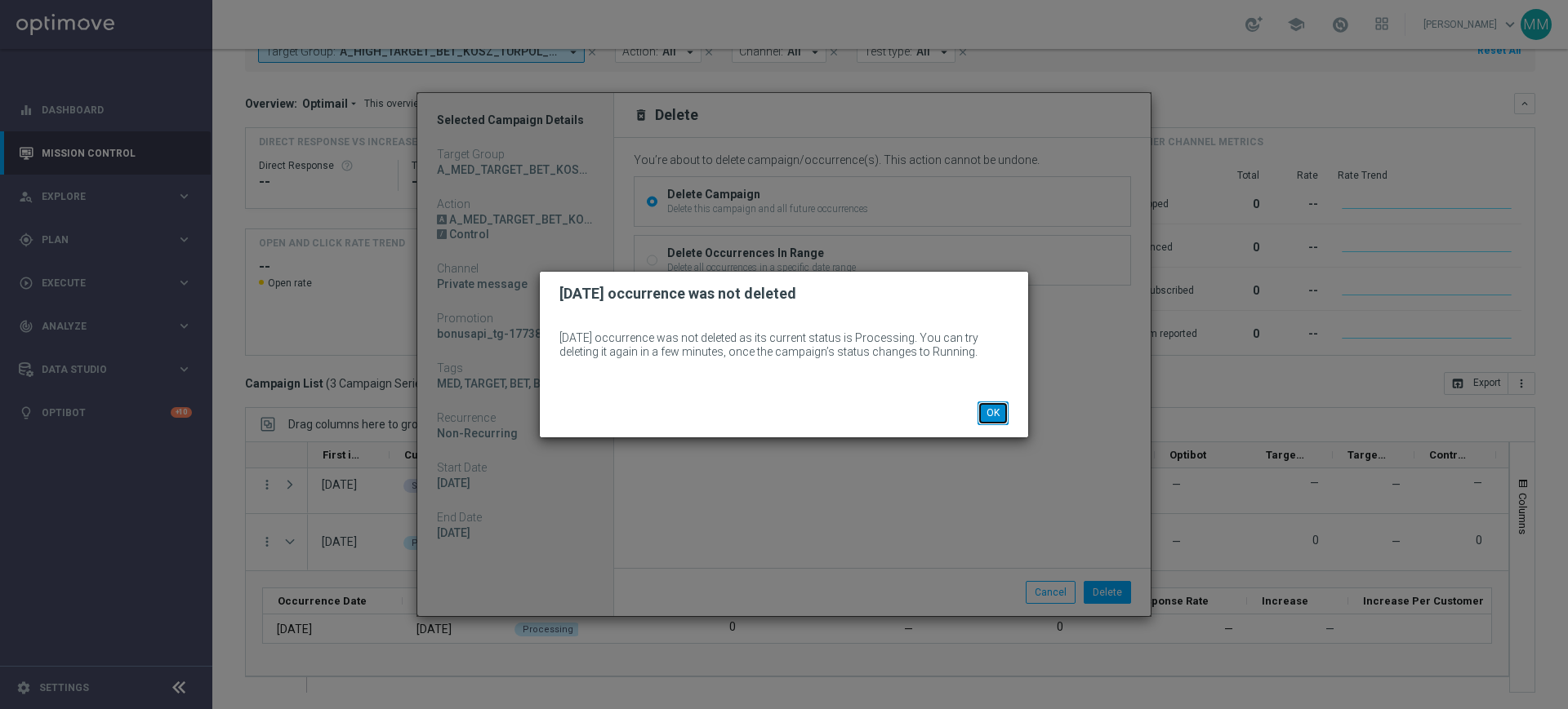
click at [996, 419] on button "OK" at bounding box center [993, 413] width 31 height 23
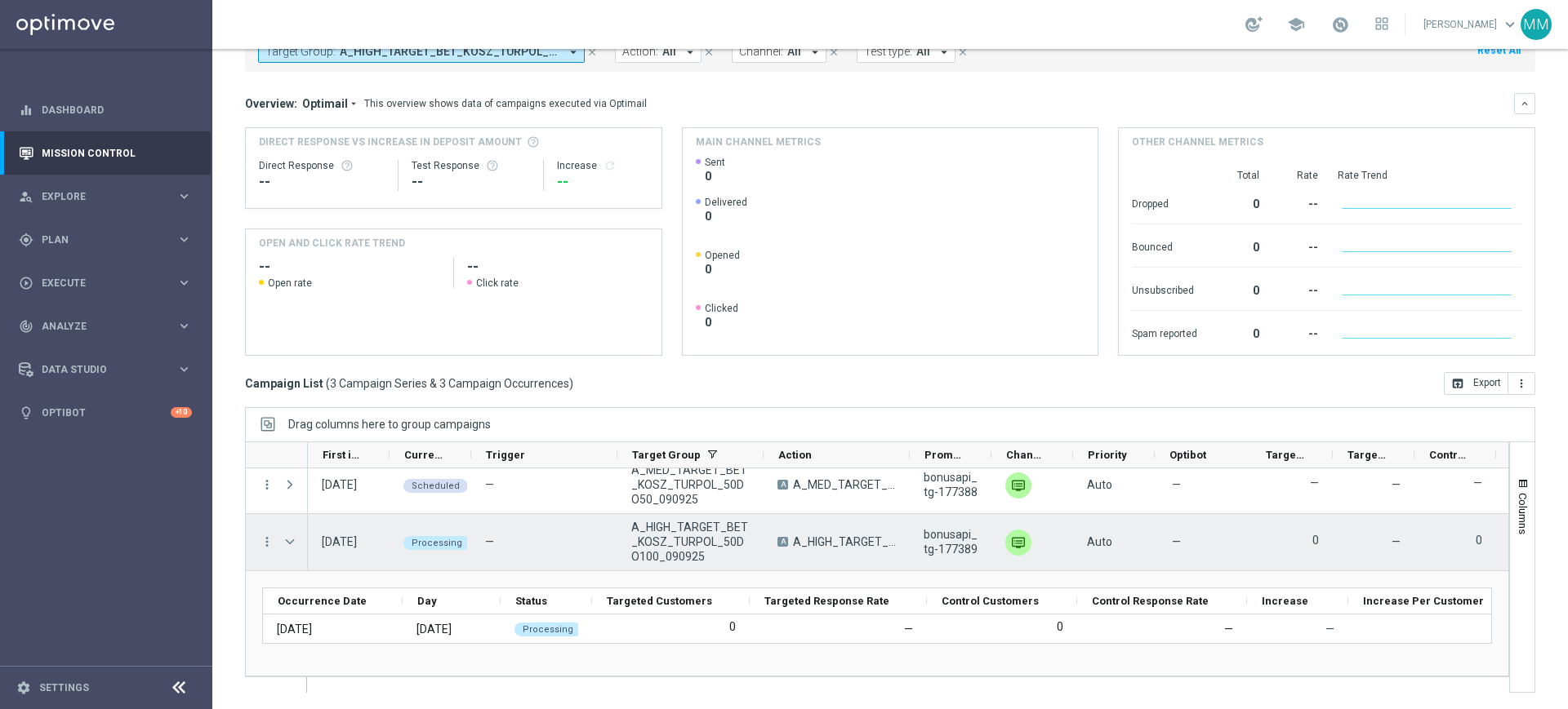
scroll to position [0, 0]
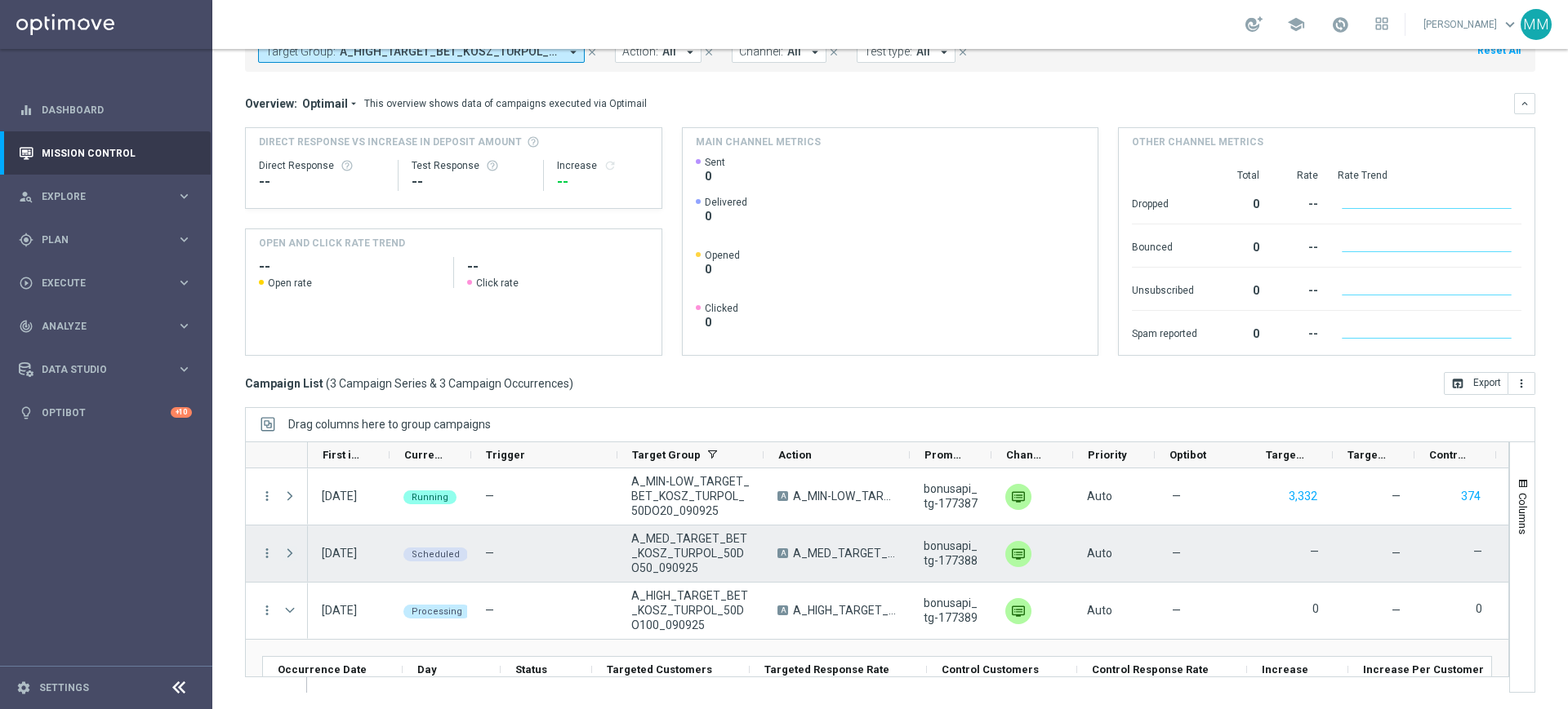
click at [286, 557] on span "Press SPACE to select this row." at bounding box center [290, 553] width 15 height 13
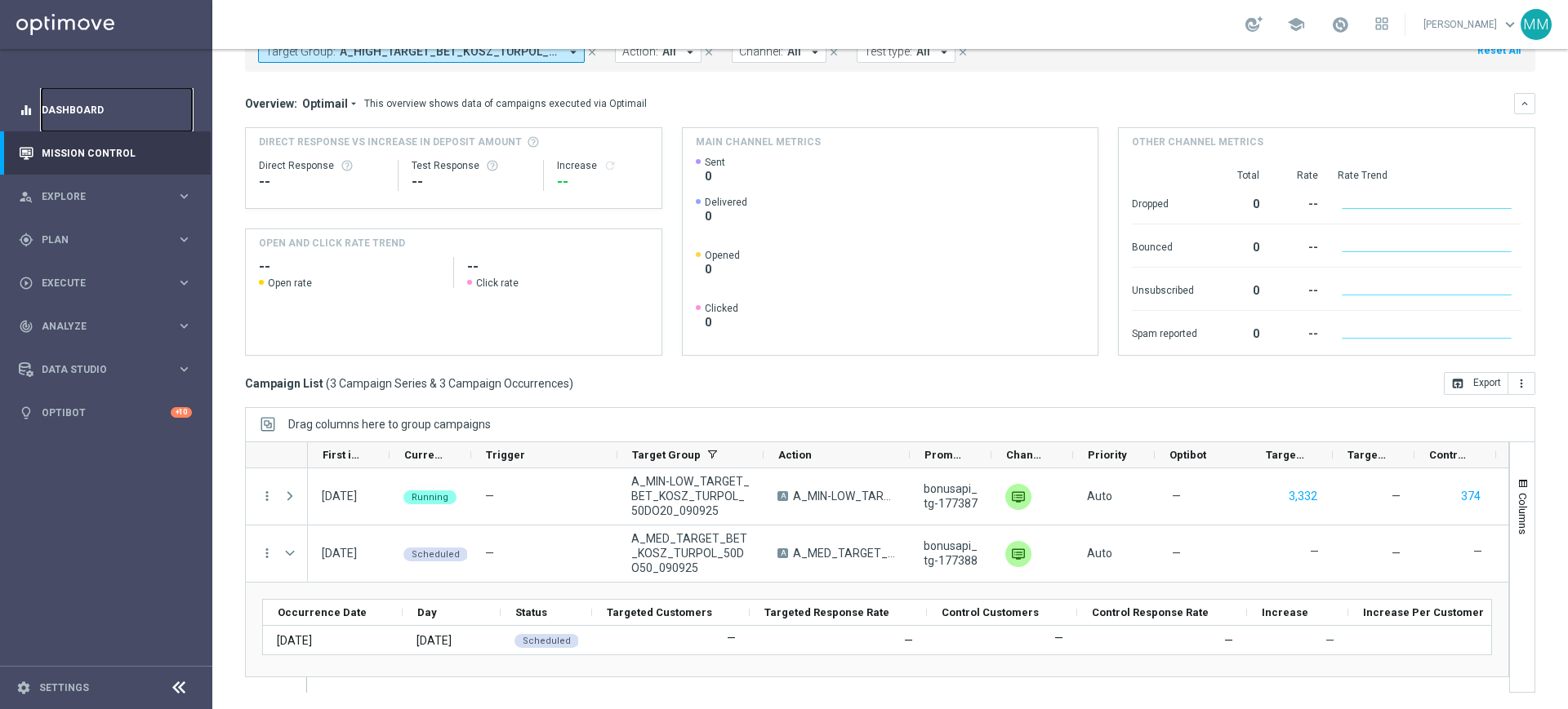
click at [108, 106] on link "Dashboard" at bounding box center [116, 110] width 150 height 43
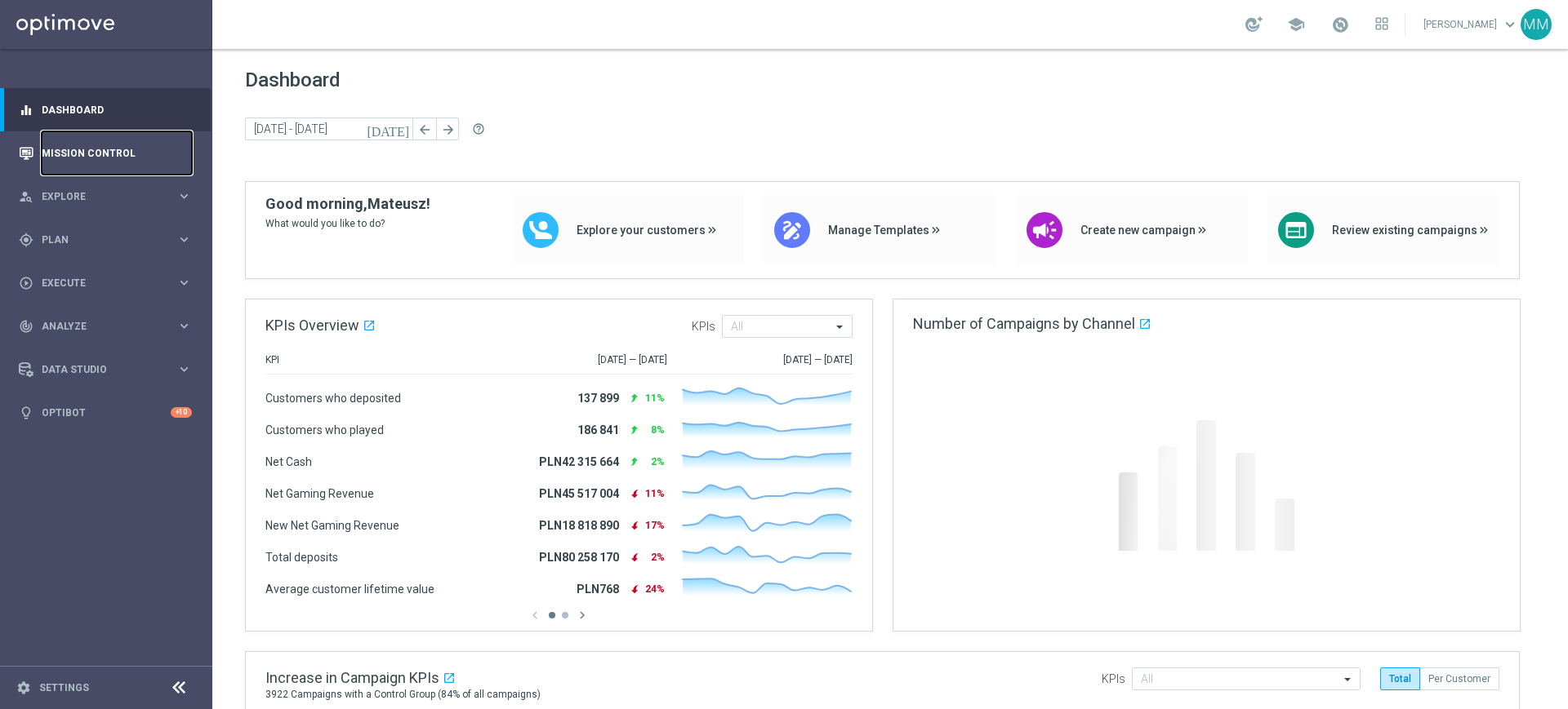
click at [88, 140] on link "Mission Control" at bounding box center [116, 153] width 150 height 43
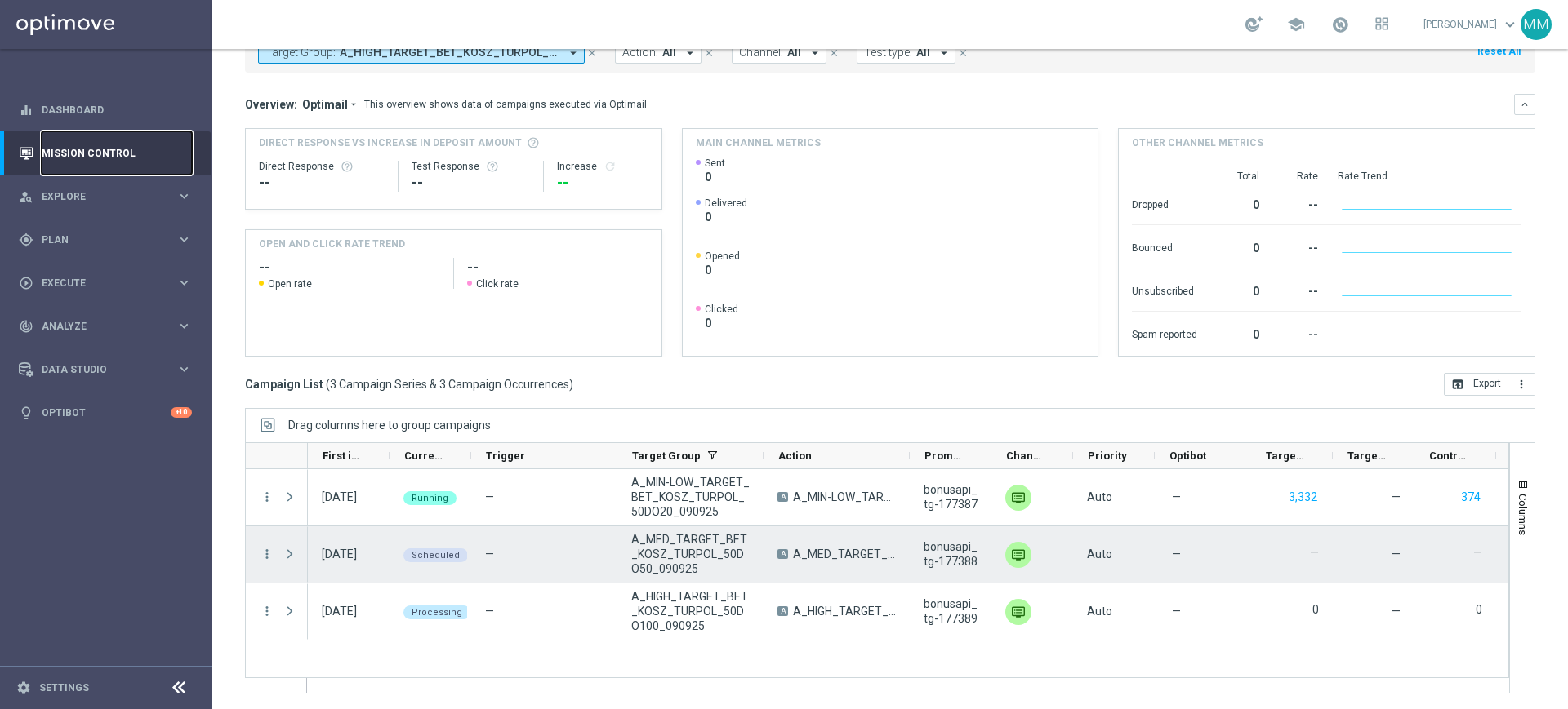
scroll to position [107, 0]
click at [285, 551] on span "Press SPACE to select this row." at bounding box center [290, 553] width 15 height 13
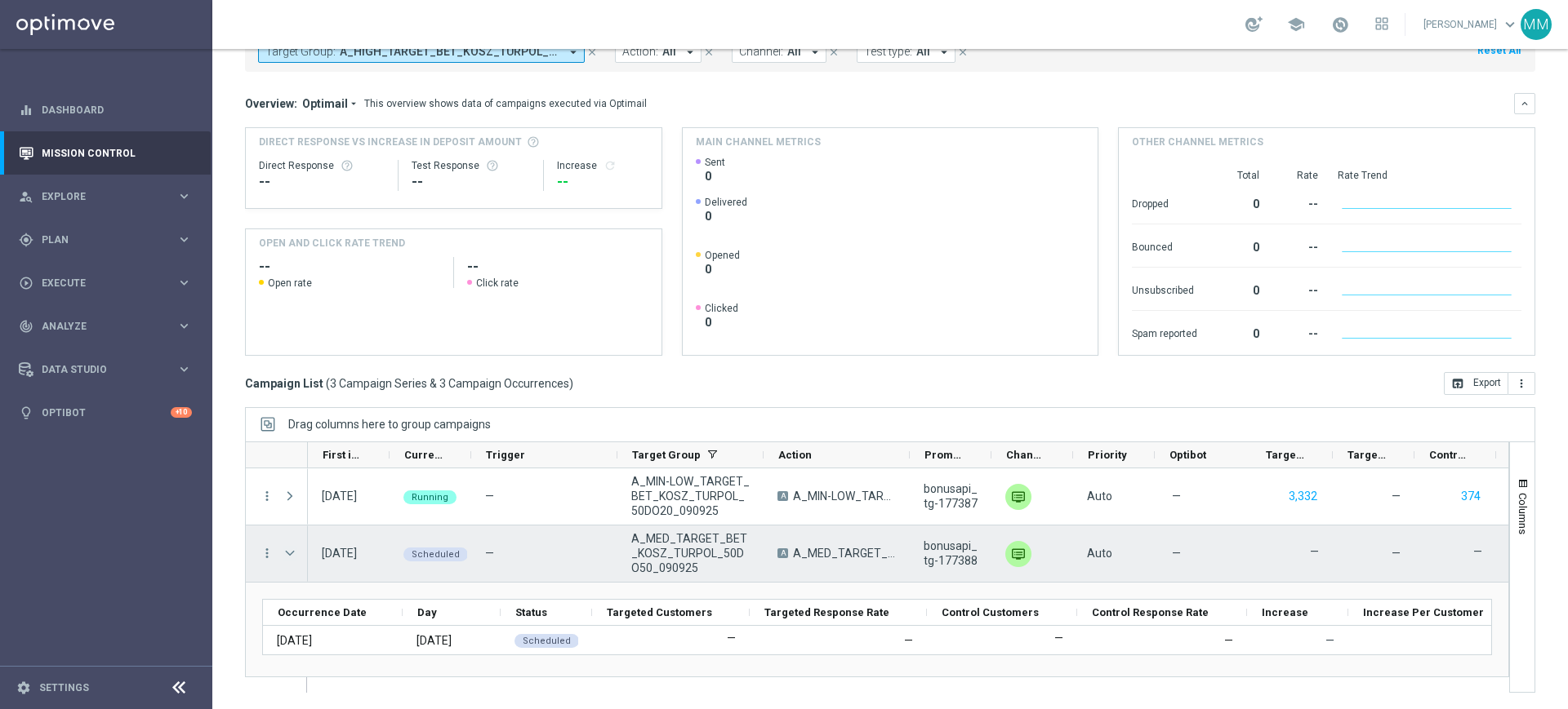
click at [282, 552] on div "Press SPACE to select this row." at bounding box center [291, 554] width 33 height 56
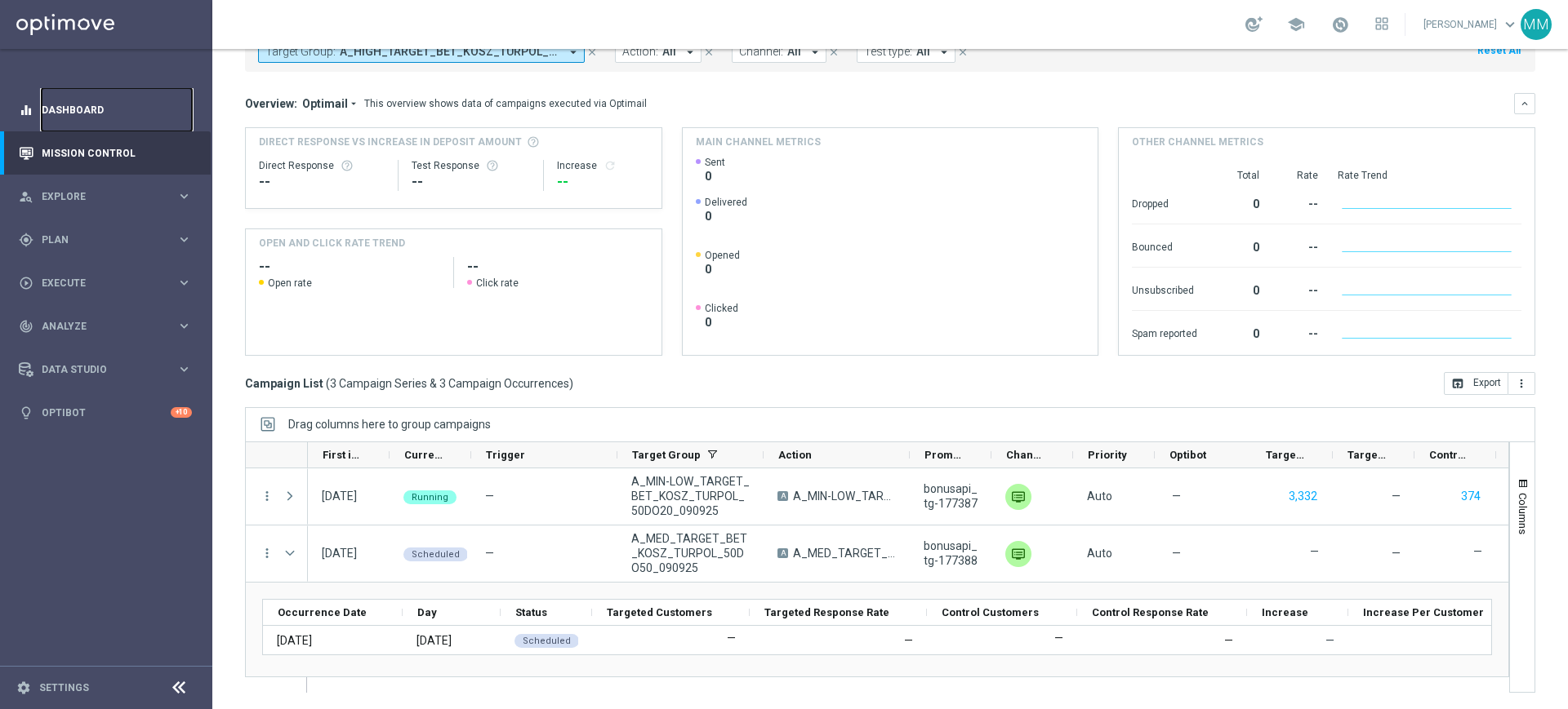
click at [98, 115] on link "Dashboard" at bounding box center [116, 110] width 150 height 43
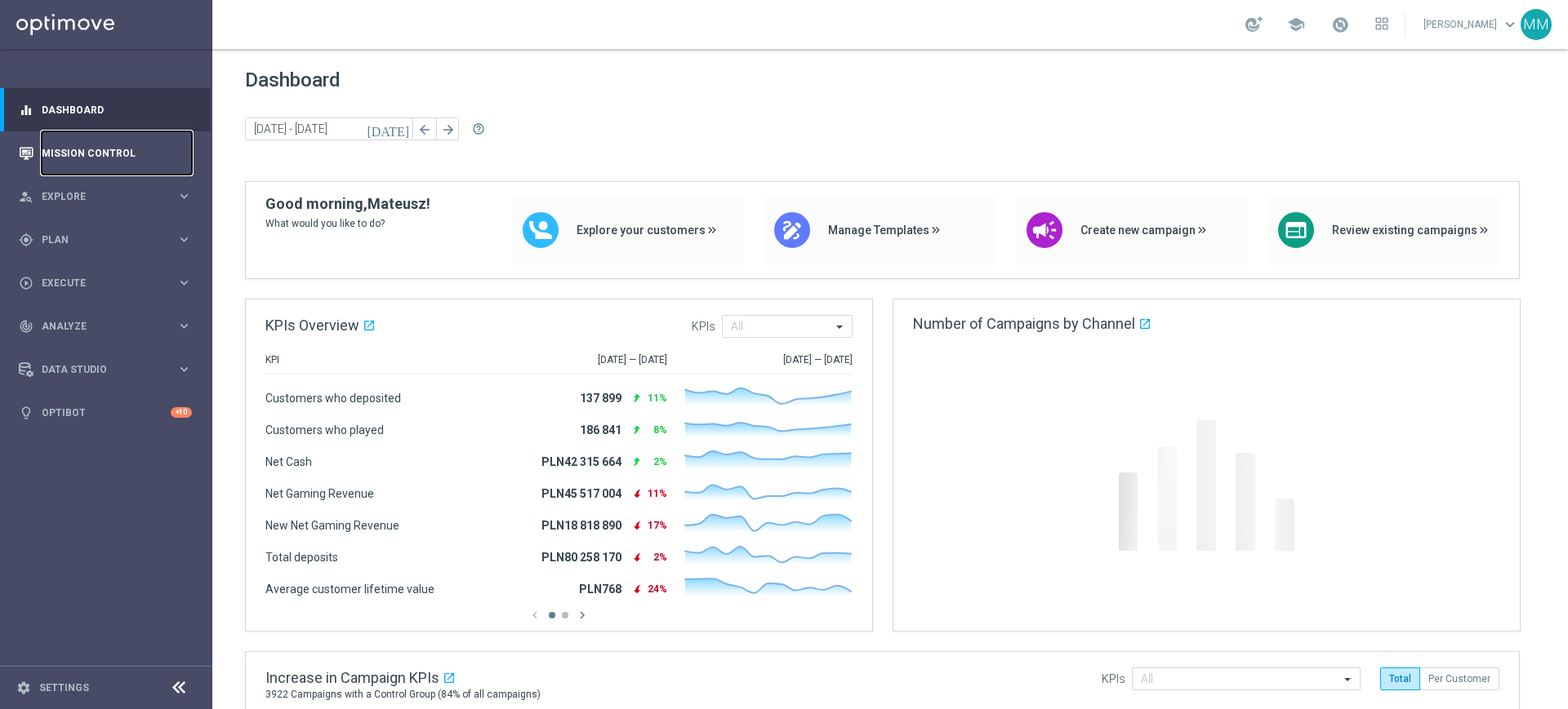
click at [168, 148] on link "Mission Control" at bounding box center [116, 153] width 150 height 43
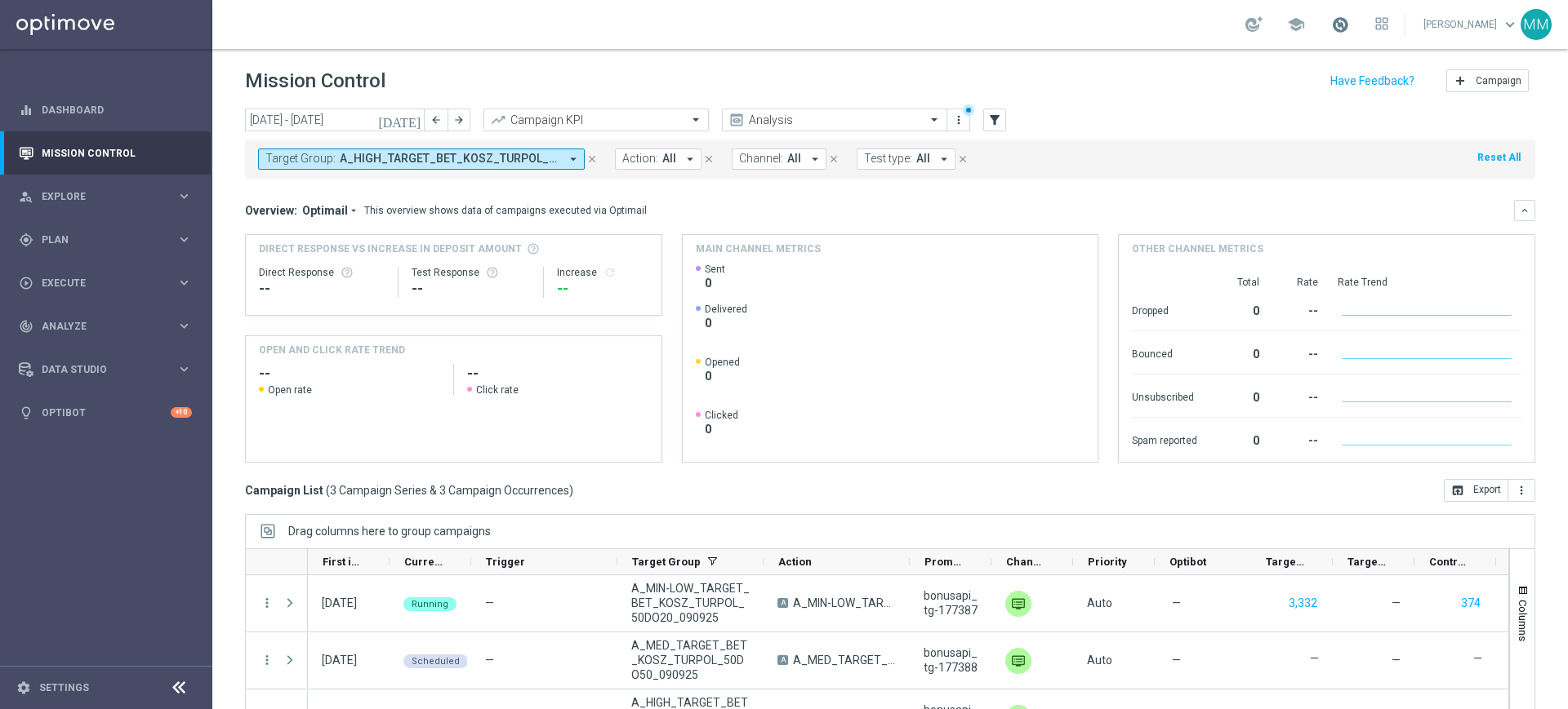
click at [1340, 31] on span at bounding box center [1340, 24] width 18 height 18
click at [1338, 25] on span at bounding box center [1340, 24] width 18 height 18
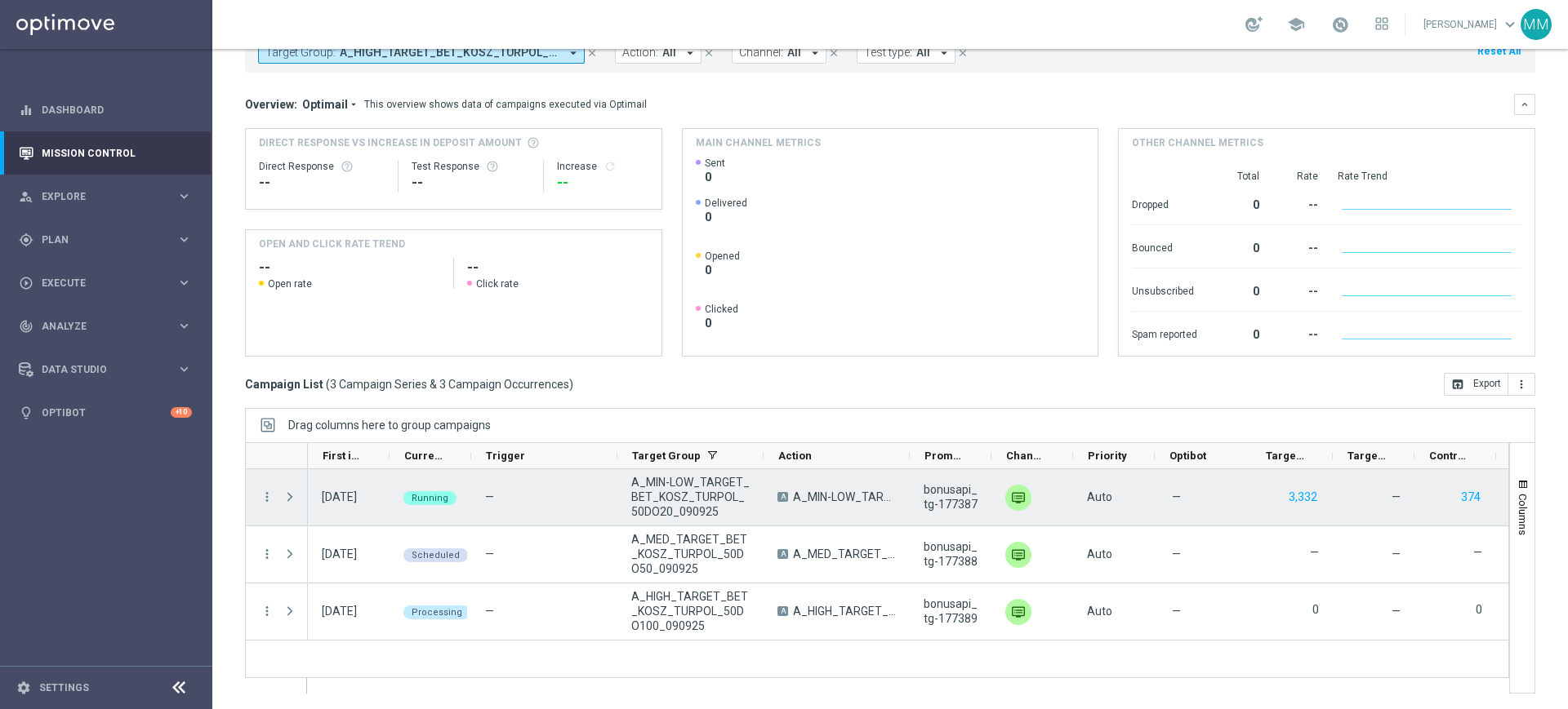
scroll to position [107, 0]
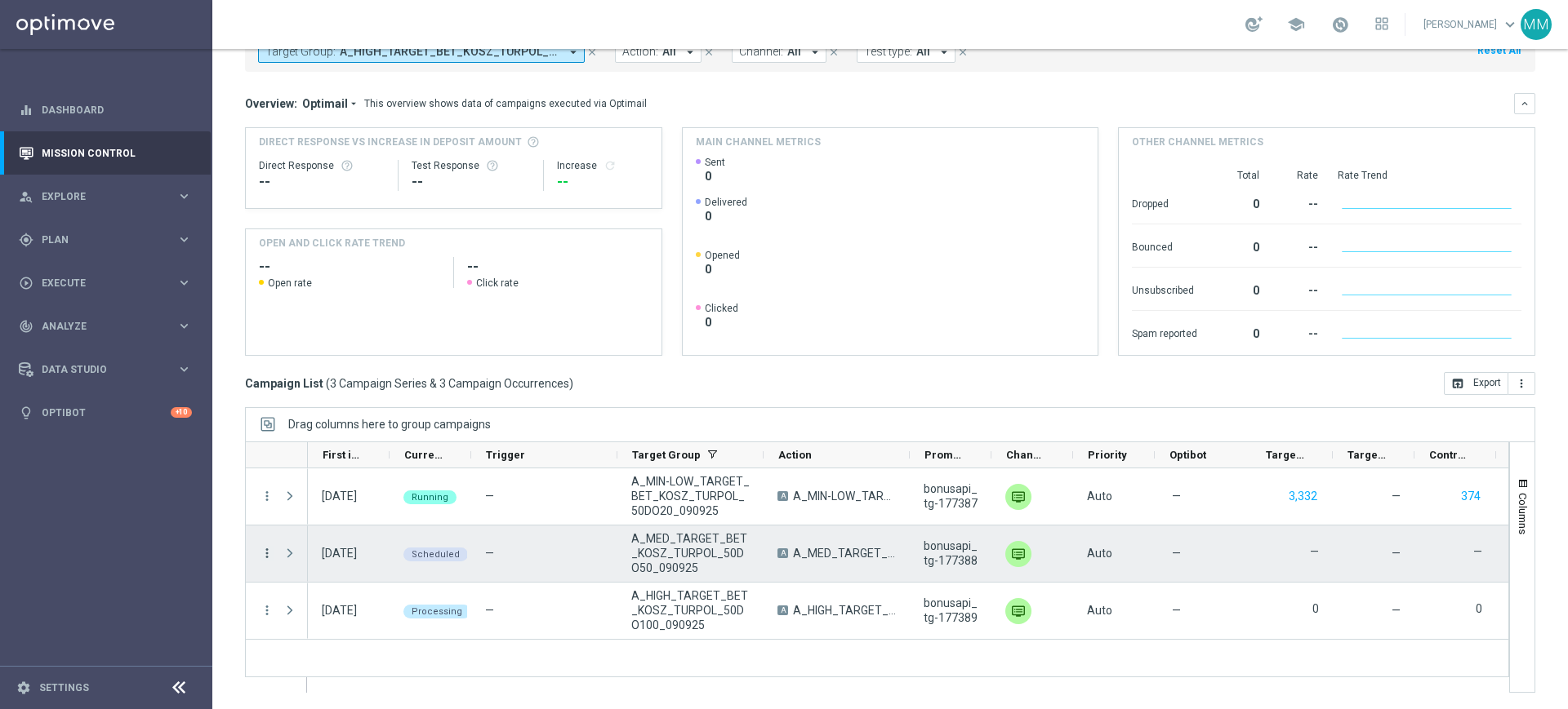
click at [269, 554] on icon "more_vert" at bounding box center [267, 553] width 15 height 15
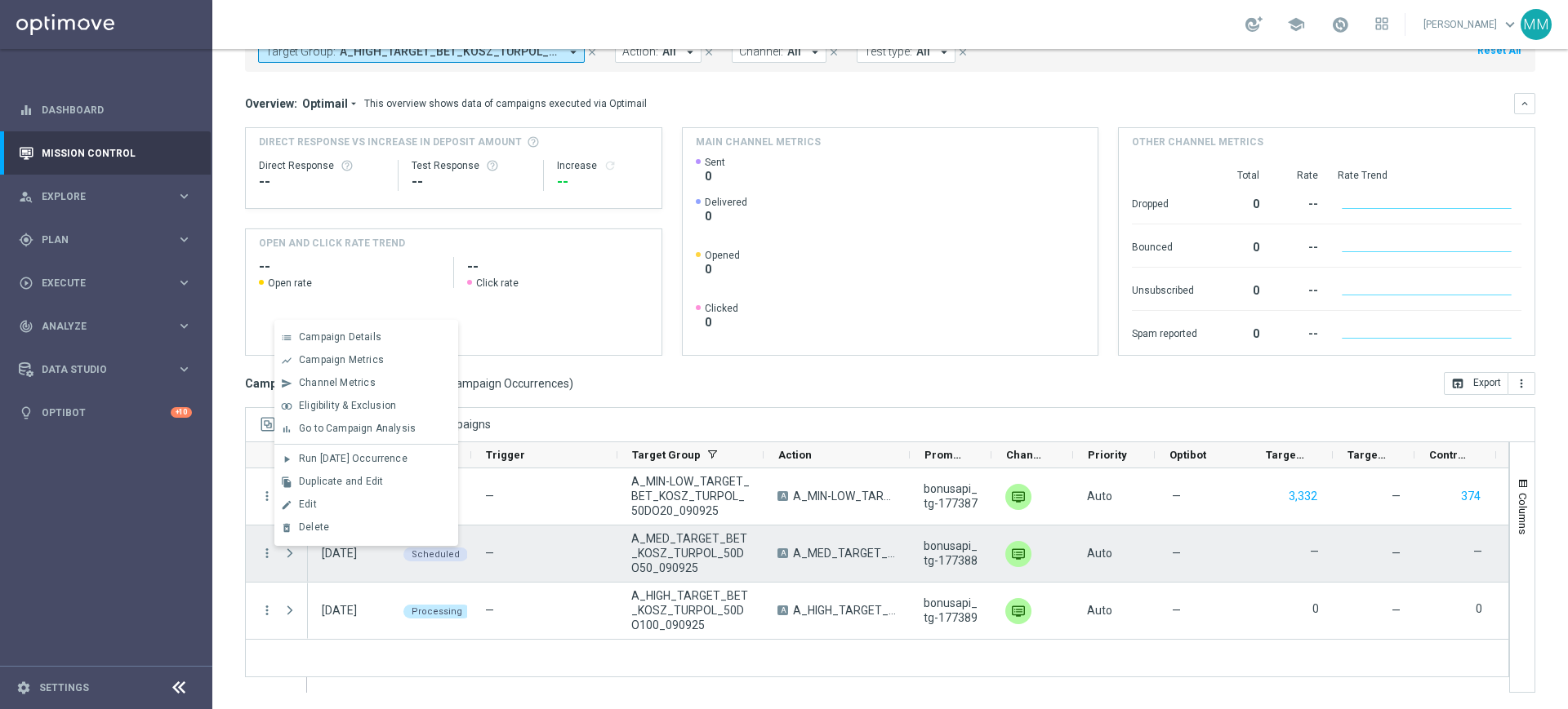
click at [526, 547] on div "—" at bounding box center [544, 554] width 146 height 56
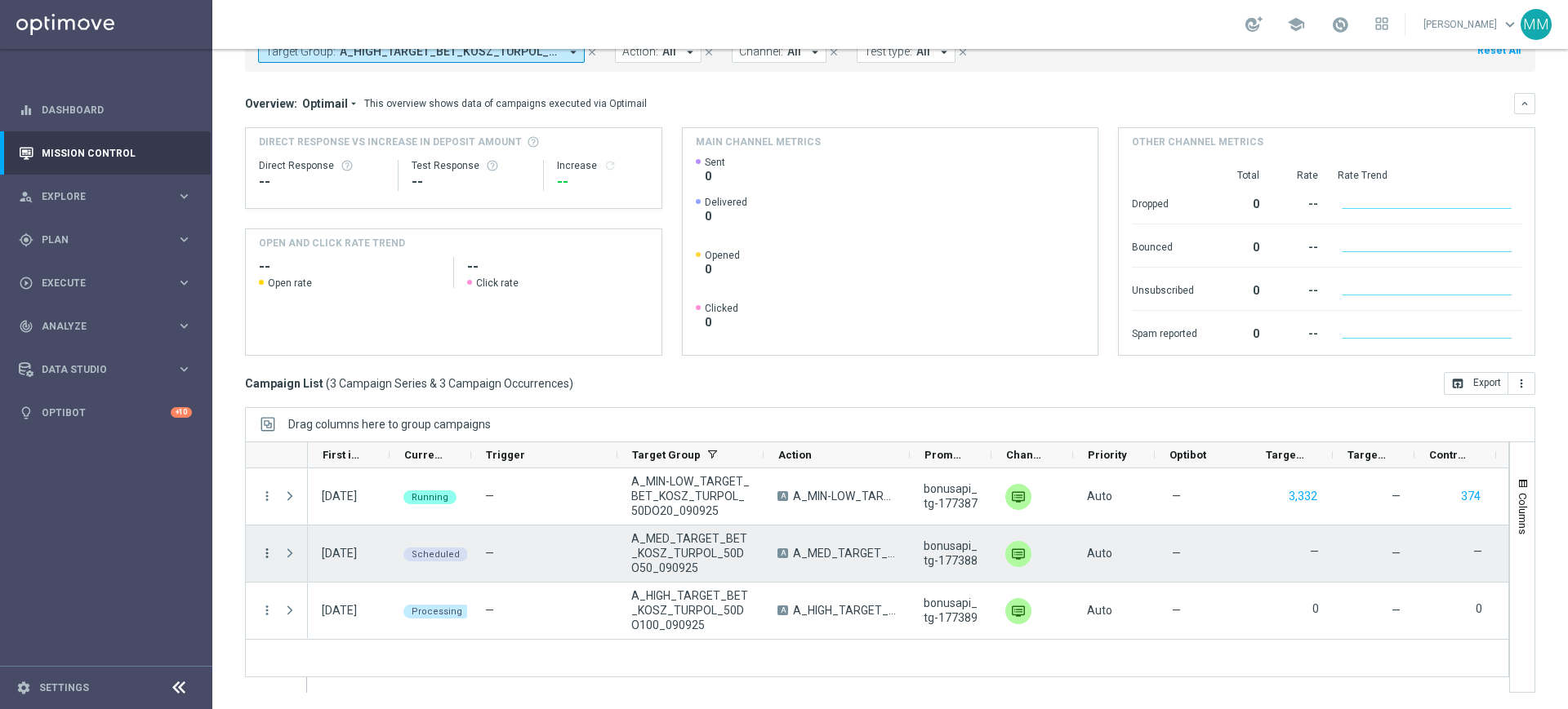
click at [269, 554] on icon "more_vert" at bounding box center [267, 553] width 15 height 15
click at [362, 530] on div "Delete" at bounding box center [375, 527] width 152 height 11
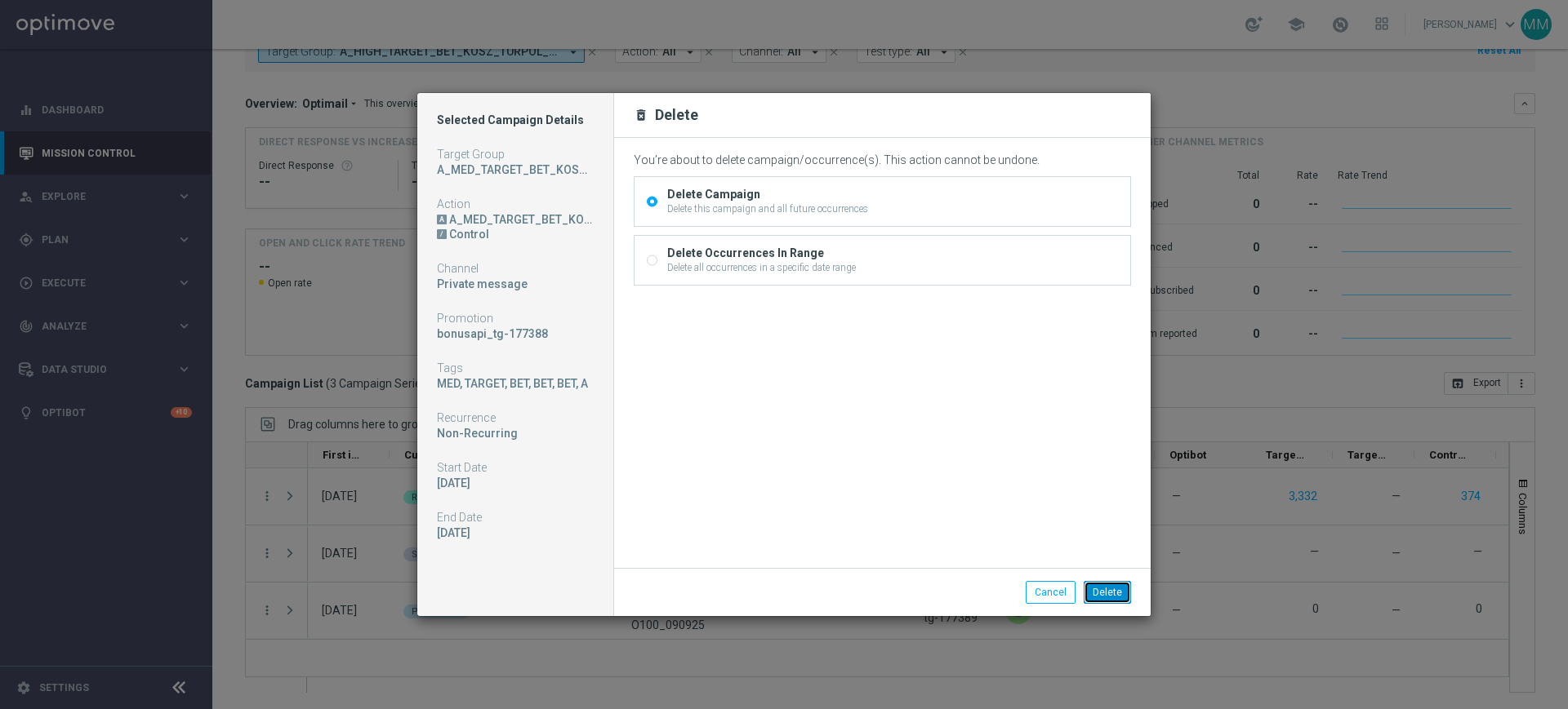
click at [1124, 595] on button "Delete" at bounding box center [1107, 593] width 47 height 23
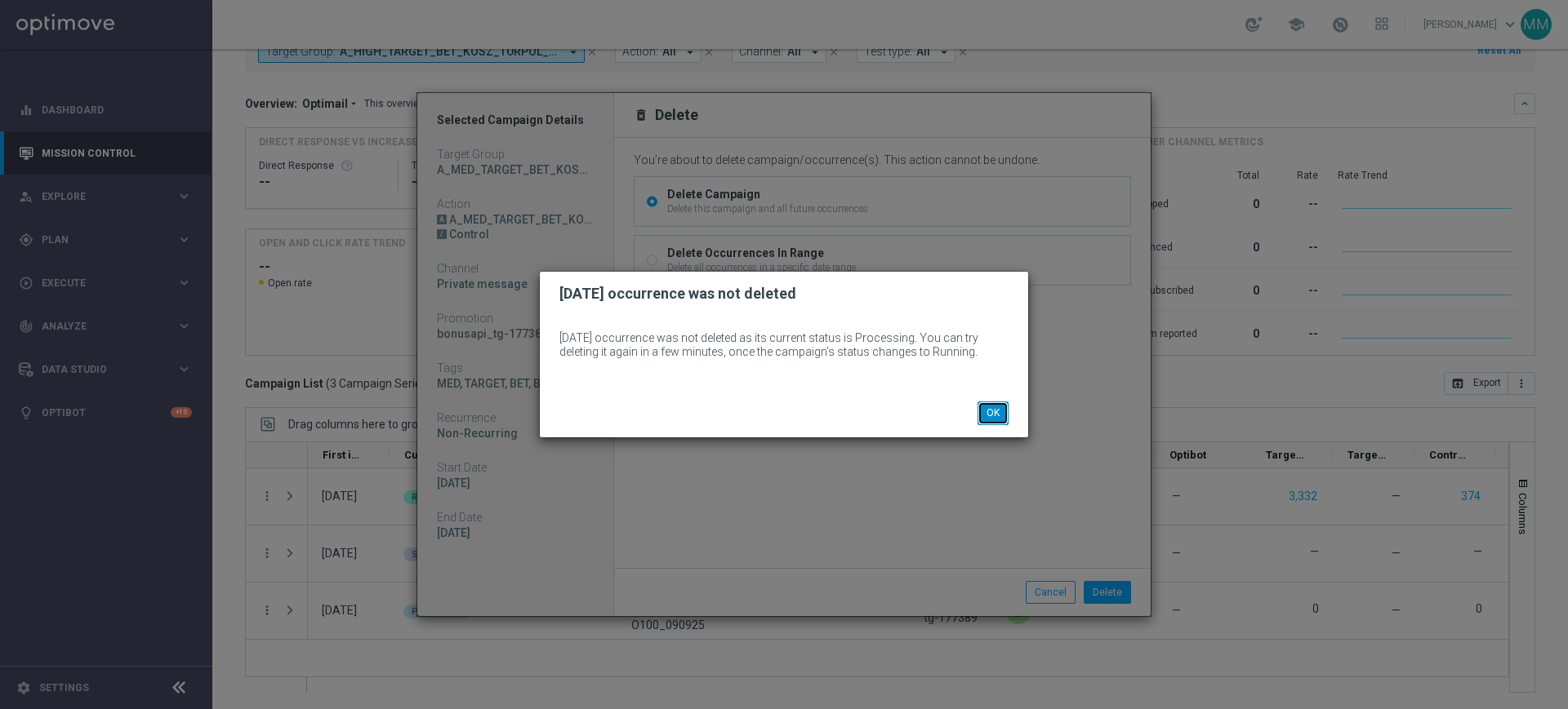
click at [987, 415] on button "OK" at bounding box center [993, 413] width 31 height 23
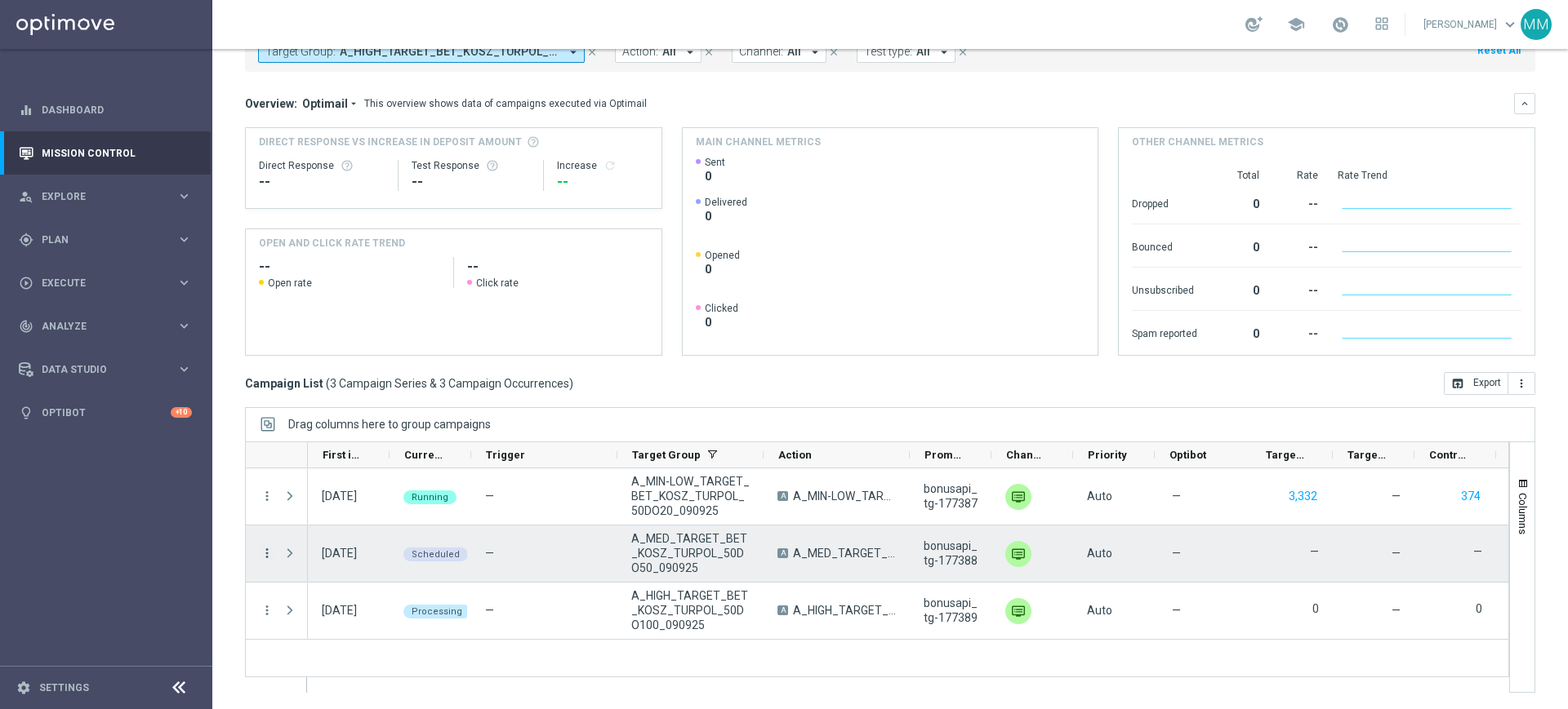
click at [261, 551] on icon "more_vert" at bounding box center [267, 553] width 15 height 15
click at [361, 528] on div "Delete" at bounding box center [375, 527] width 152 height 11
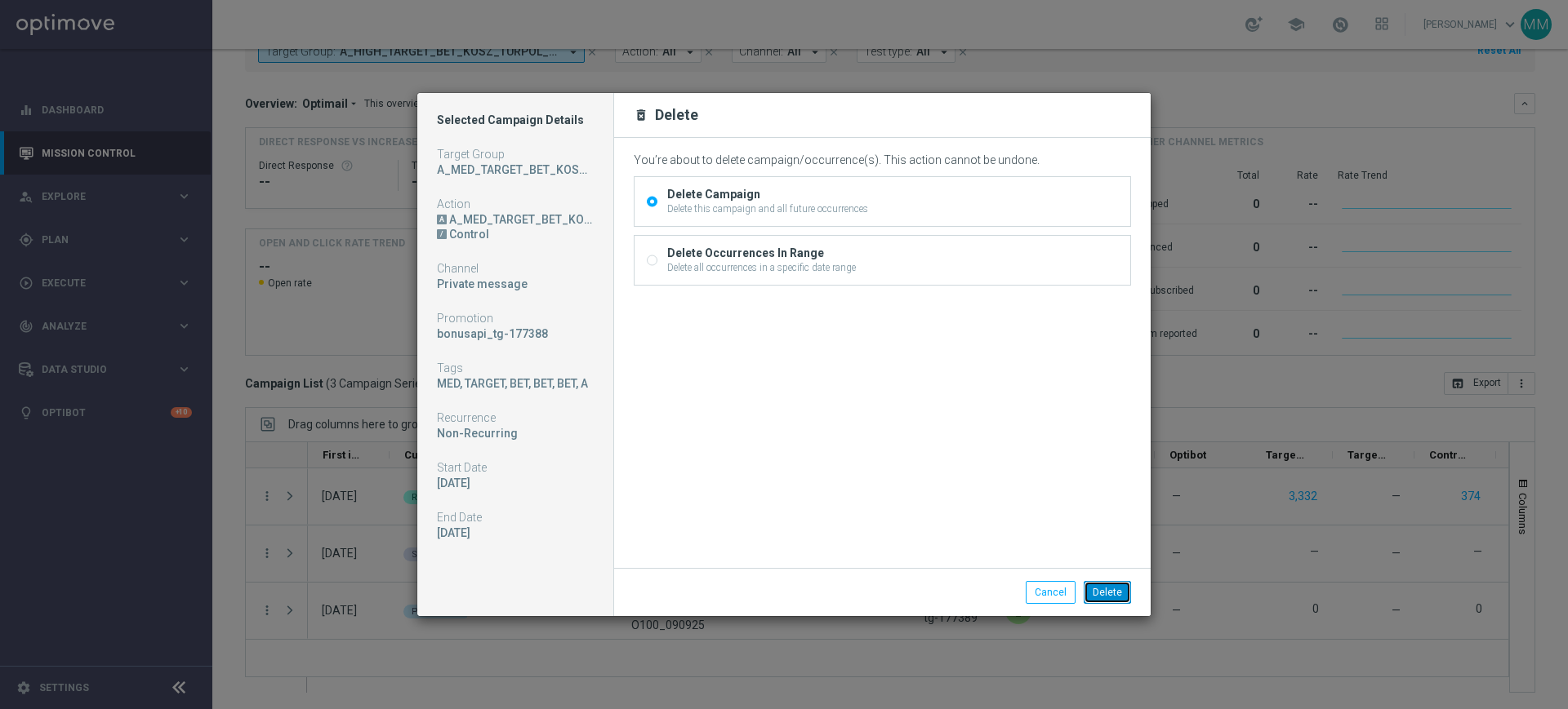
click at [1094, 588] on button "Delete" at bounding box center [1107, 593] width 47 height 23
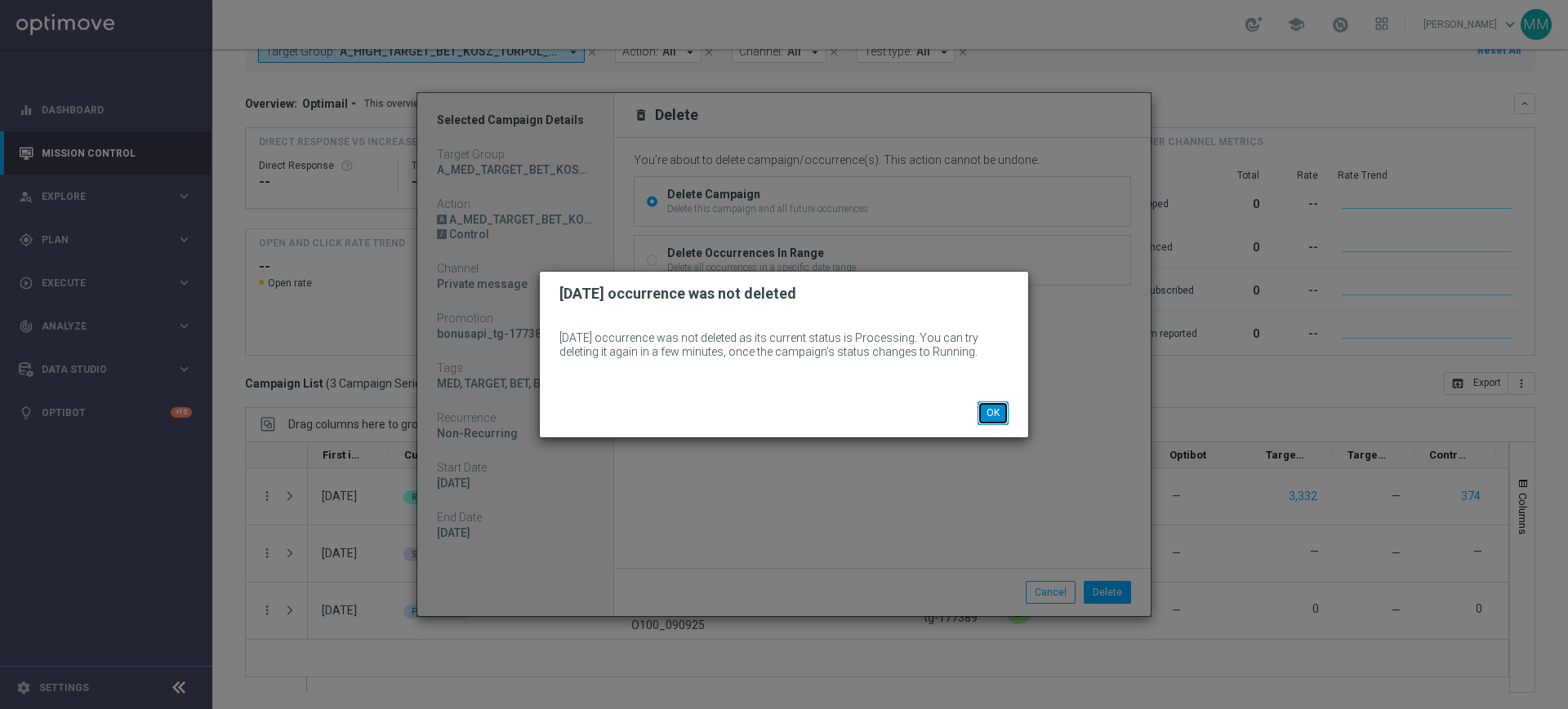
click at [997, 416] on button "OK" at bounding box center [993, 413] width 31 height 23
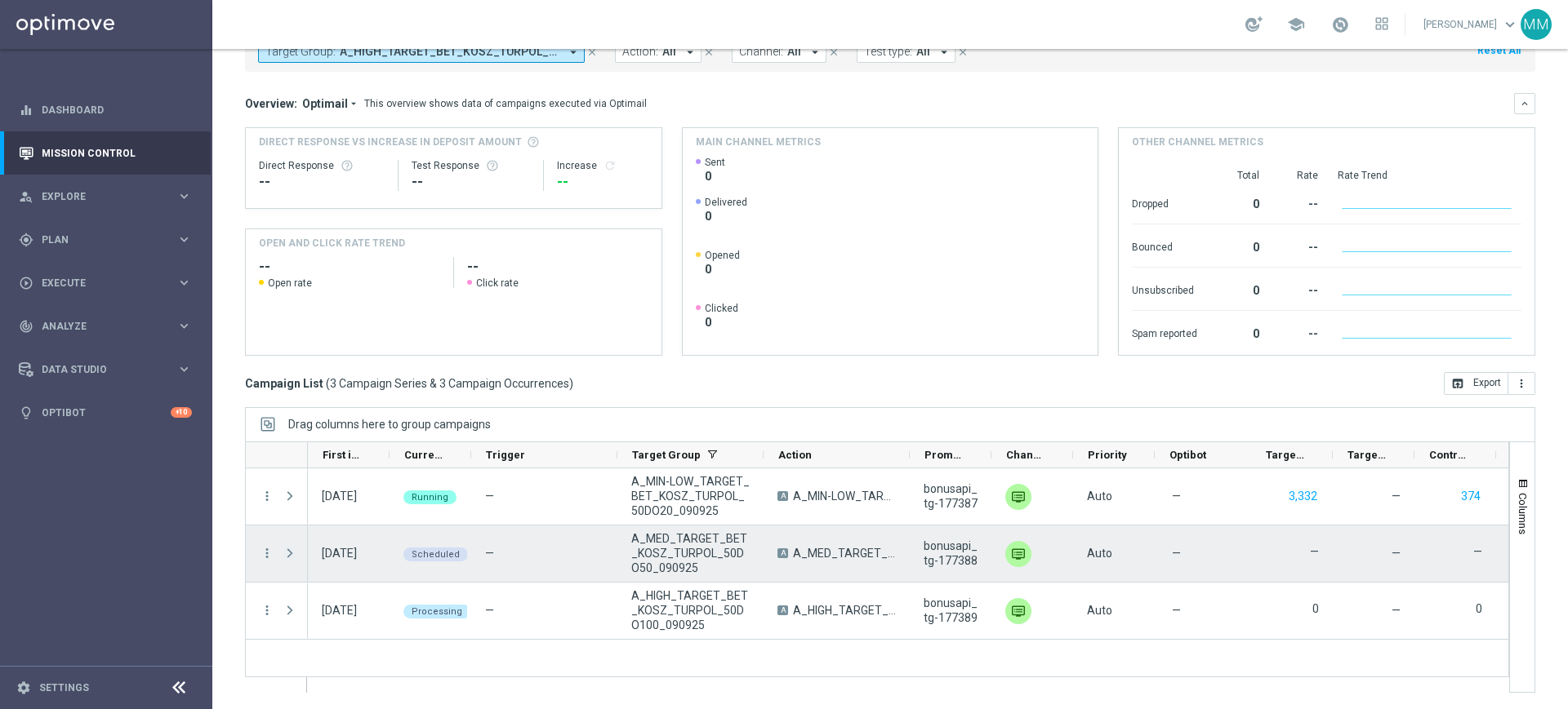
click at [296, 553] on span "Press SPACE to select this row." at bounding box center [290, 553] width 15 height 13
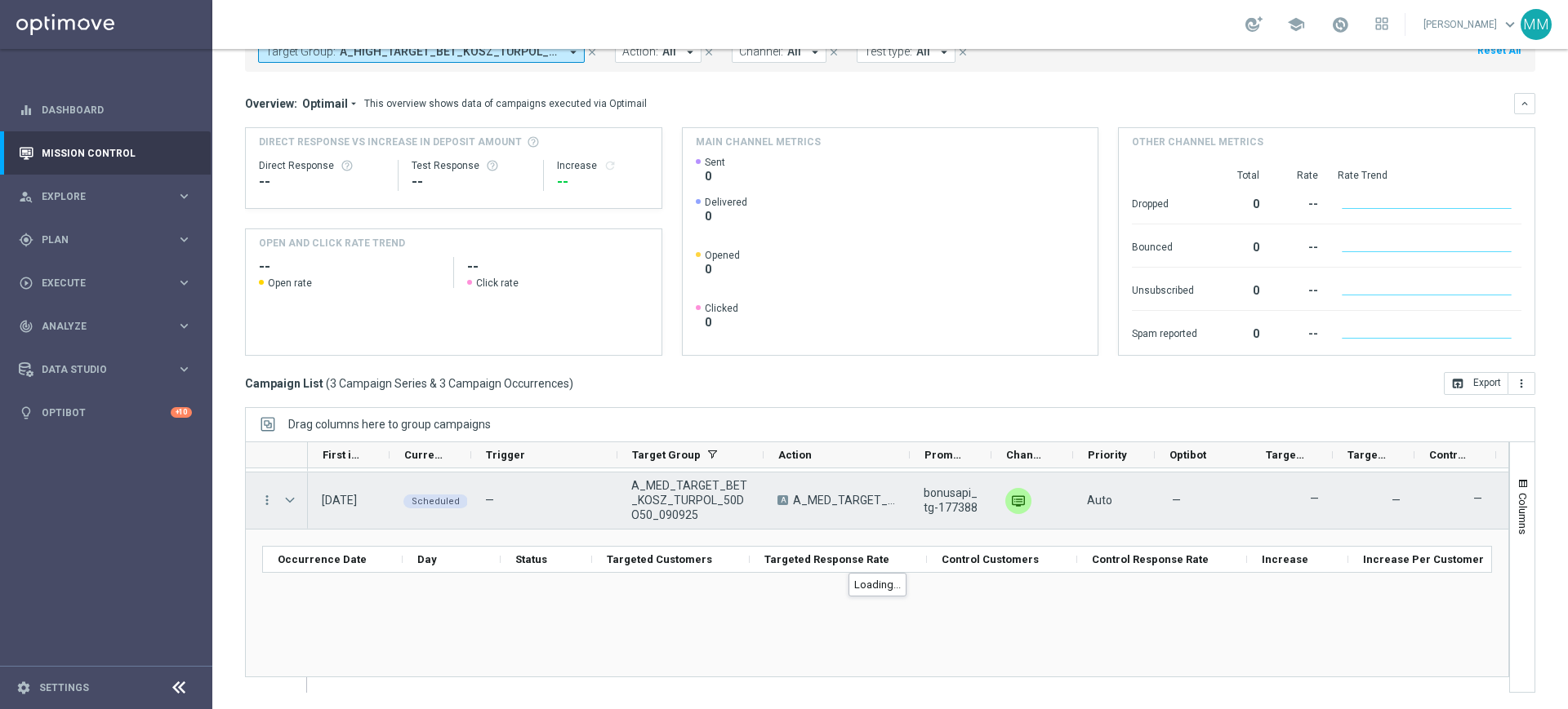
scroll to position [0, 0]
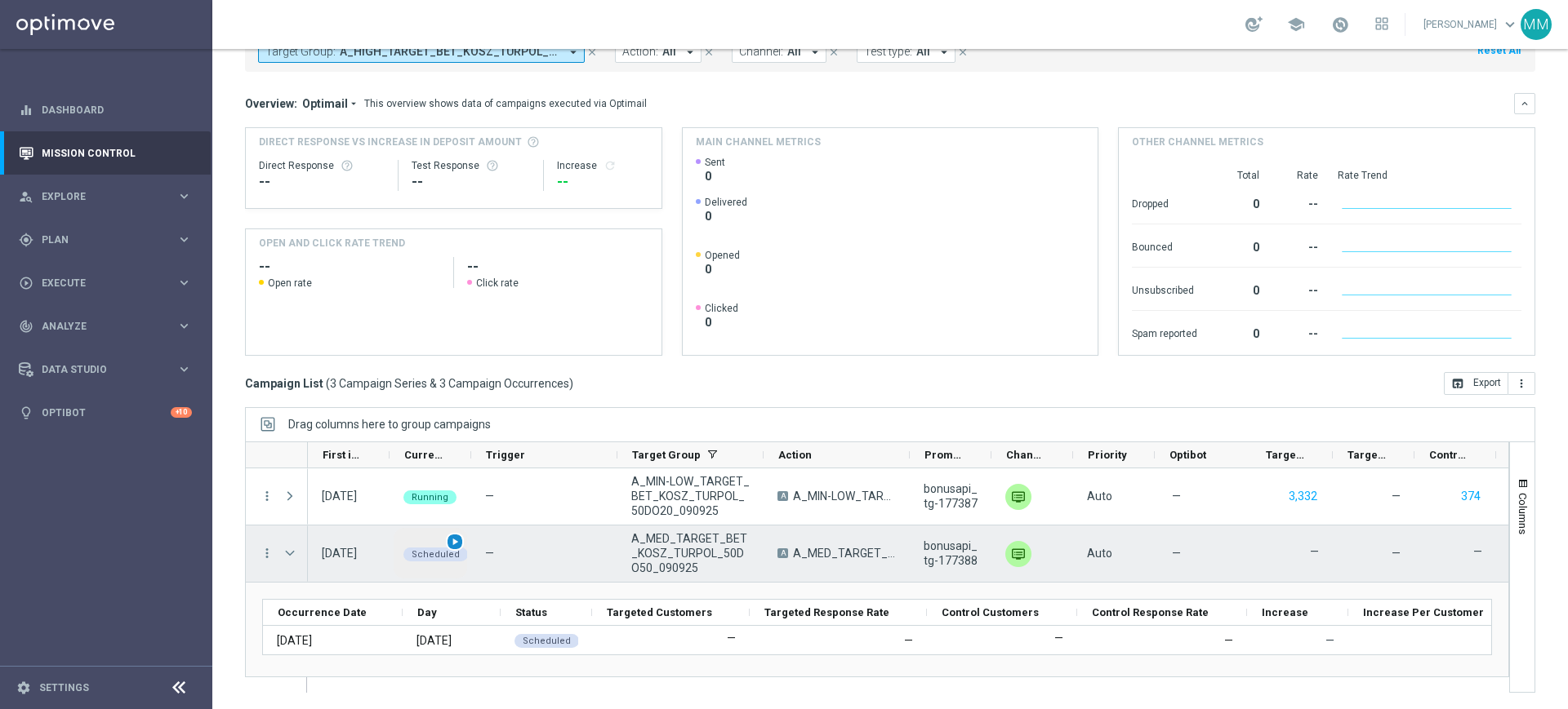
click at [450, 550] on div "play_arrow" at bounding box center [455, 542] width 19 height 19
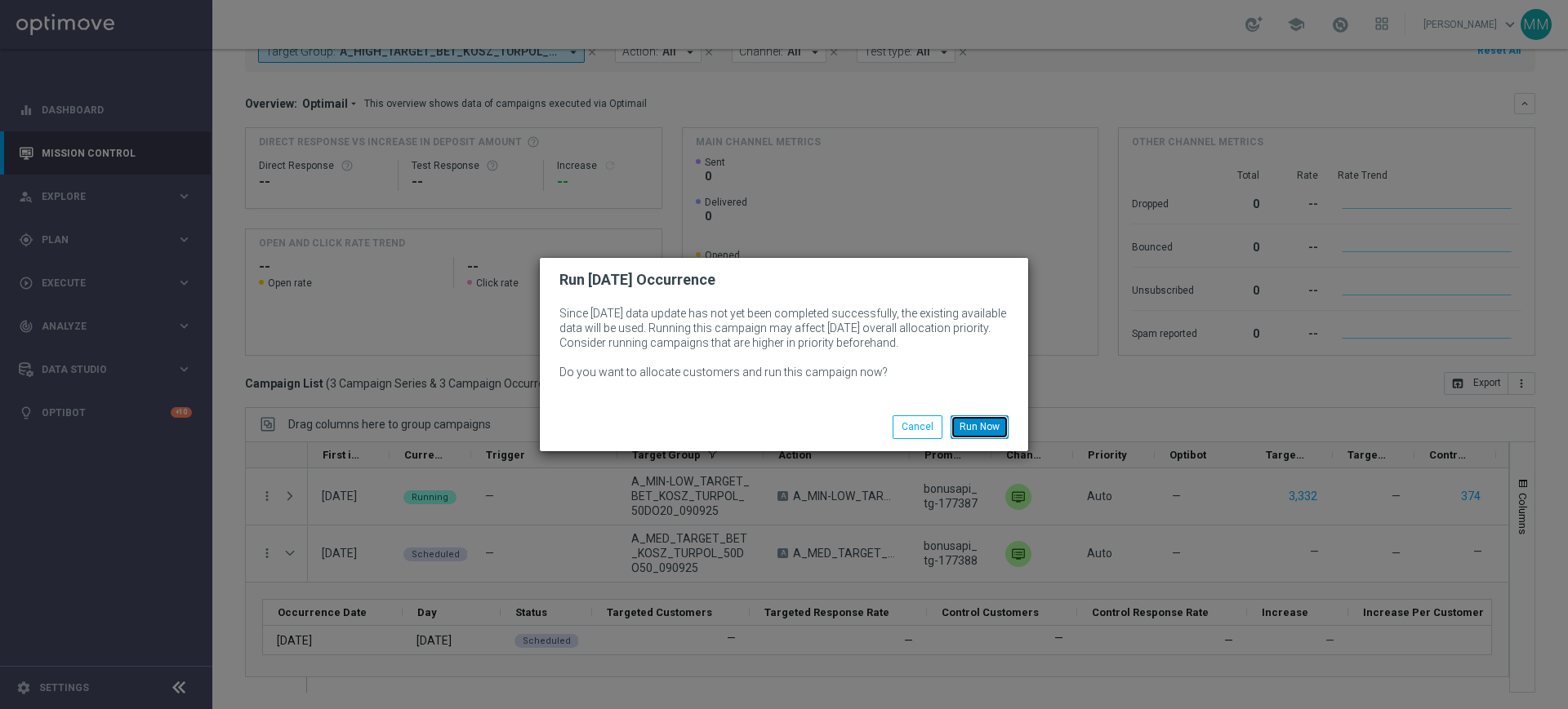
click at [980, 423] on button "Run Now" at bounding box center [980, 427] width 58 height 23
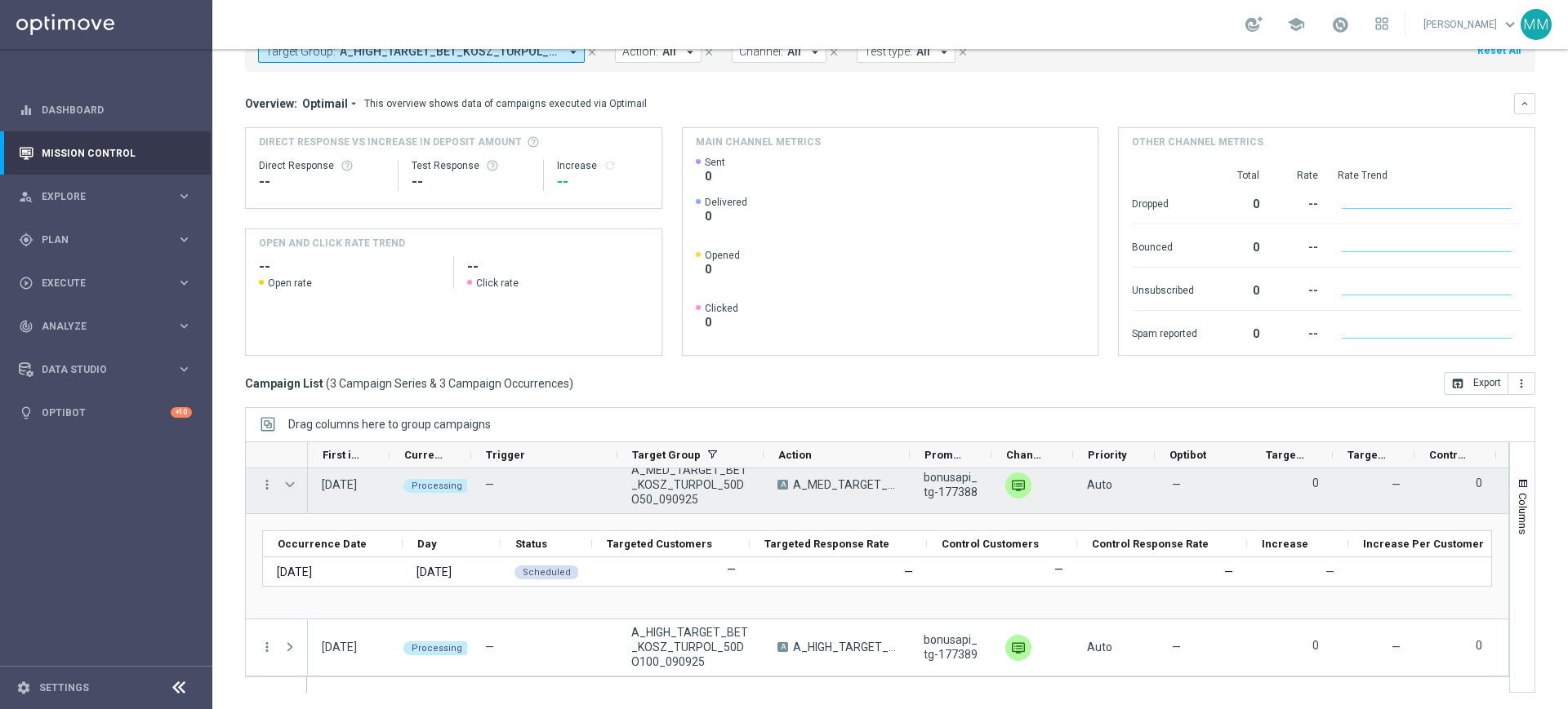
click at [286, 482] on span "Press SPACE to select this row." at bounding box center [290, 485] width 15 height 13
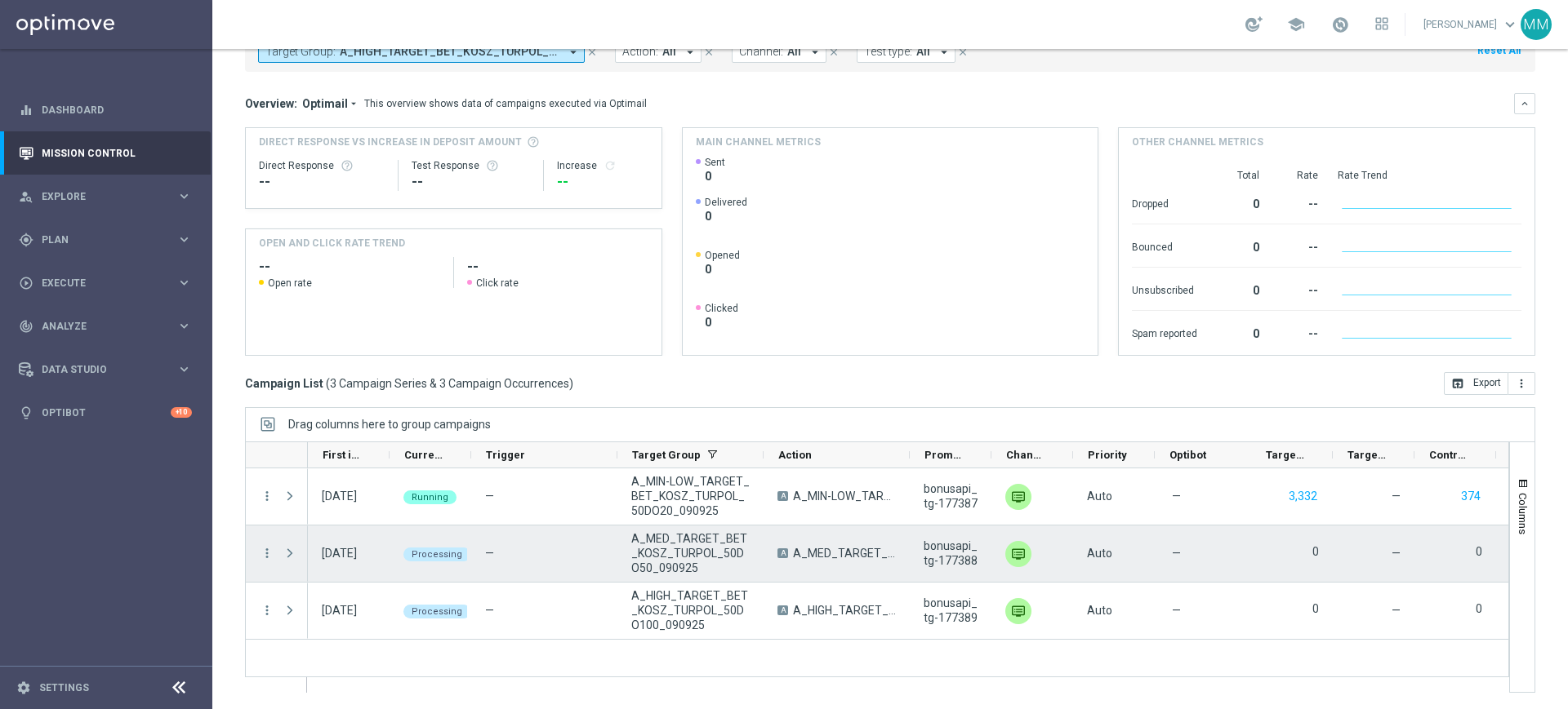
click at [291, 541] on span "Press SPACE to select this row." at bounding box center [291, 553] width 18 height 33
click at [295, 555] on span "Press SPACE to select this row." at bounding box center [290, 553] width 15 height 13
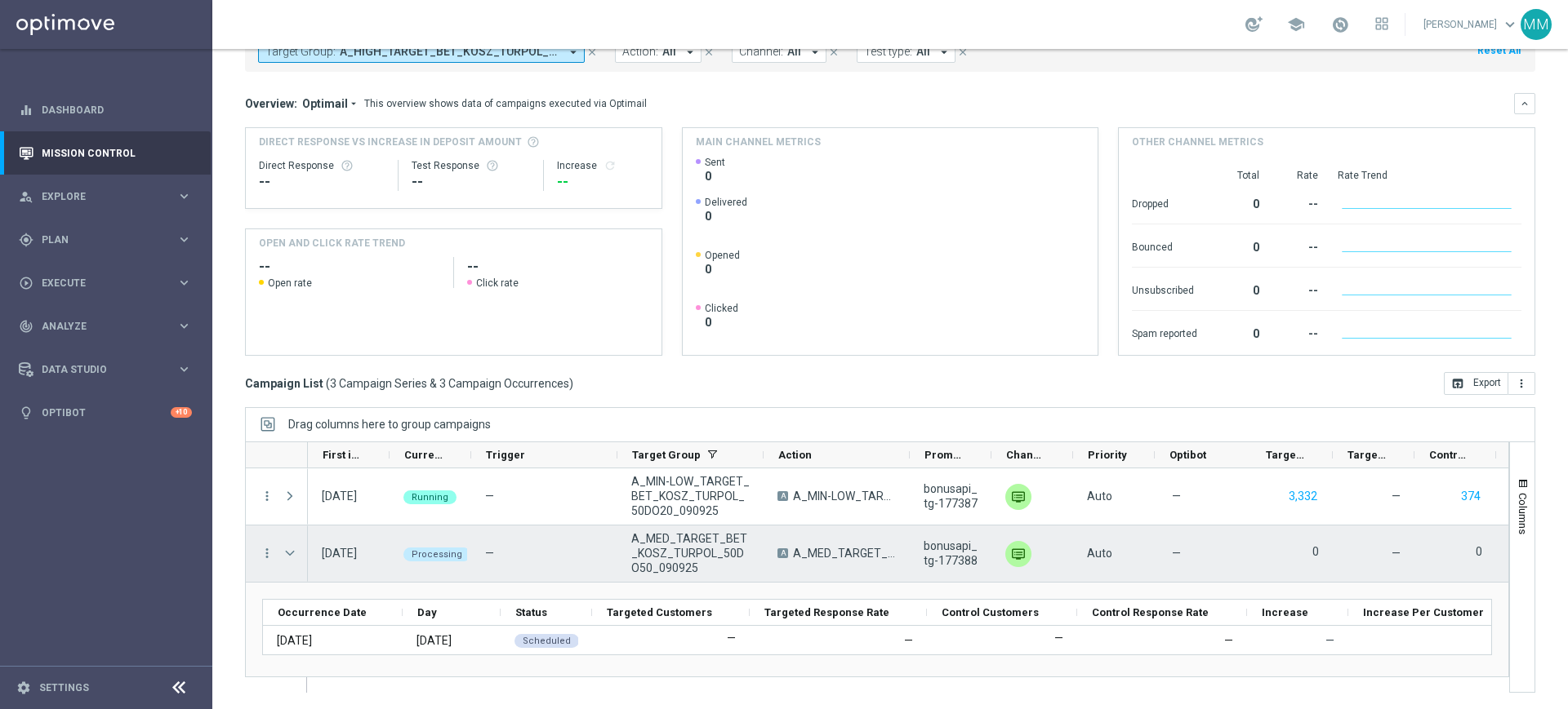
click at [287, 549] on span "Press SPACE to select this row." at bounding box center [290, 553] width 15 height 13
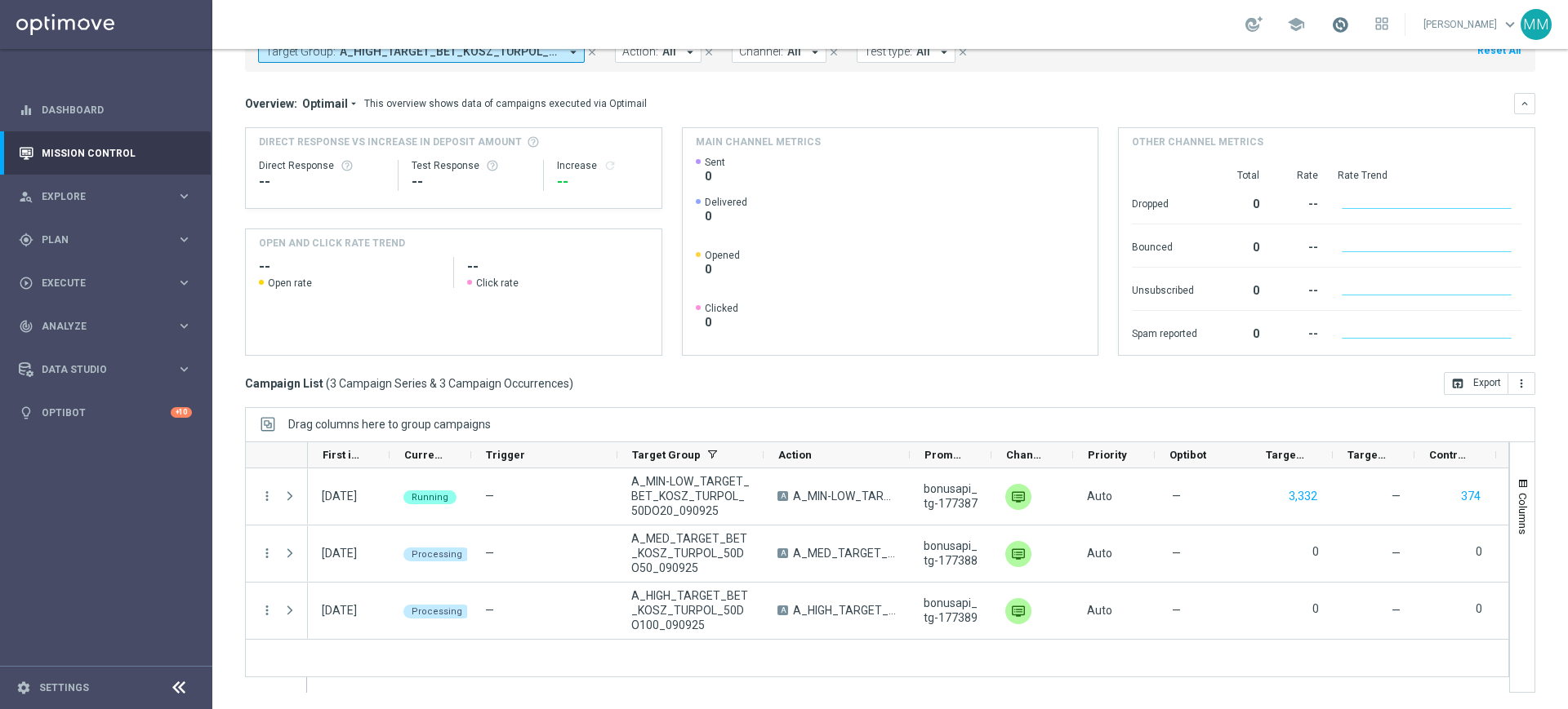
click at [1343, 28] on span at bounding box center [1340, 24] width 18 height 18
click at [1341, 27] on span at bounding box center [1340, 24] width 18 height 18
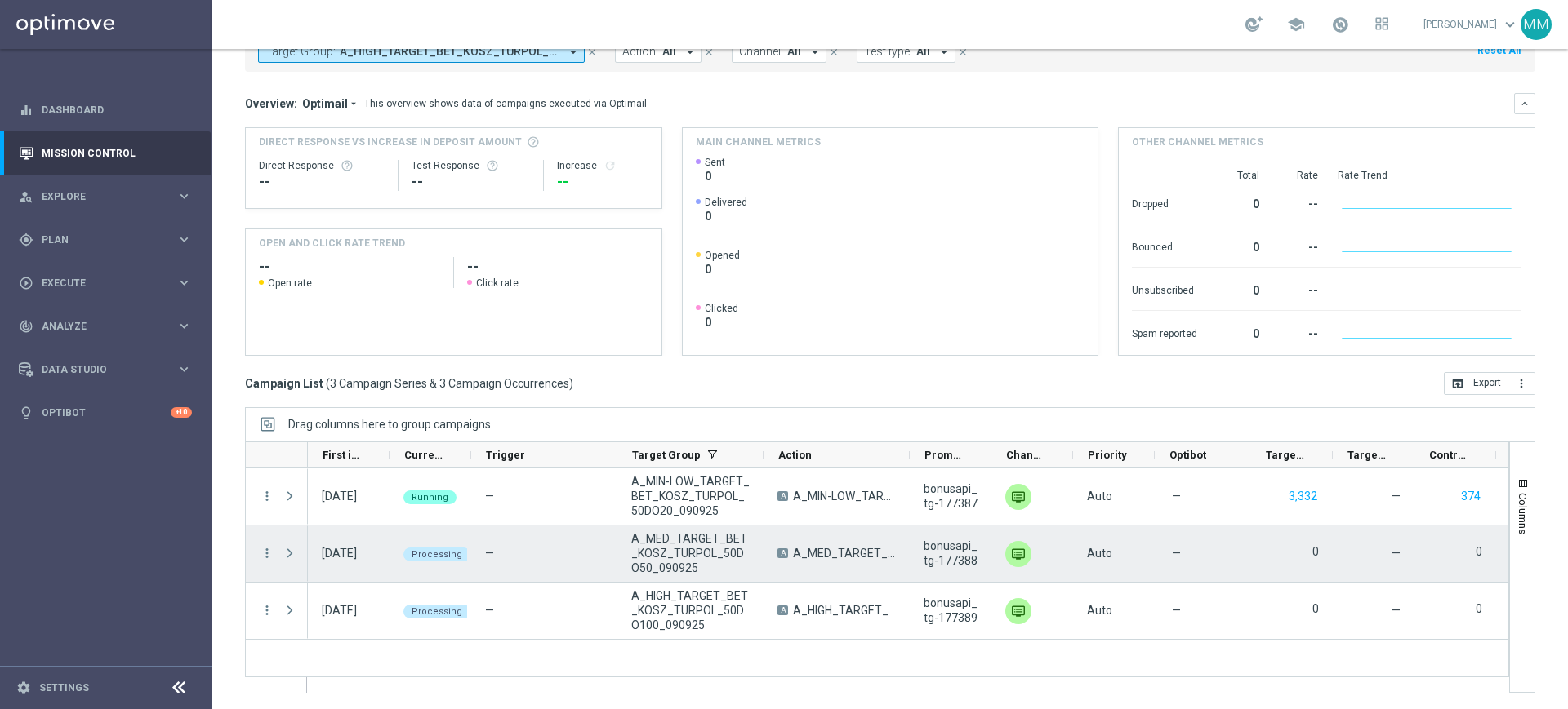
click at [263, 565] on div "more_vert" at bounding box center [260, 554] width 29 height 56
click at [265, 555] on icon "more_vert" at bounding box center [267, 553] width 15 height 15
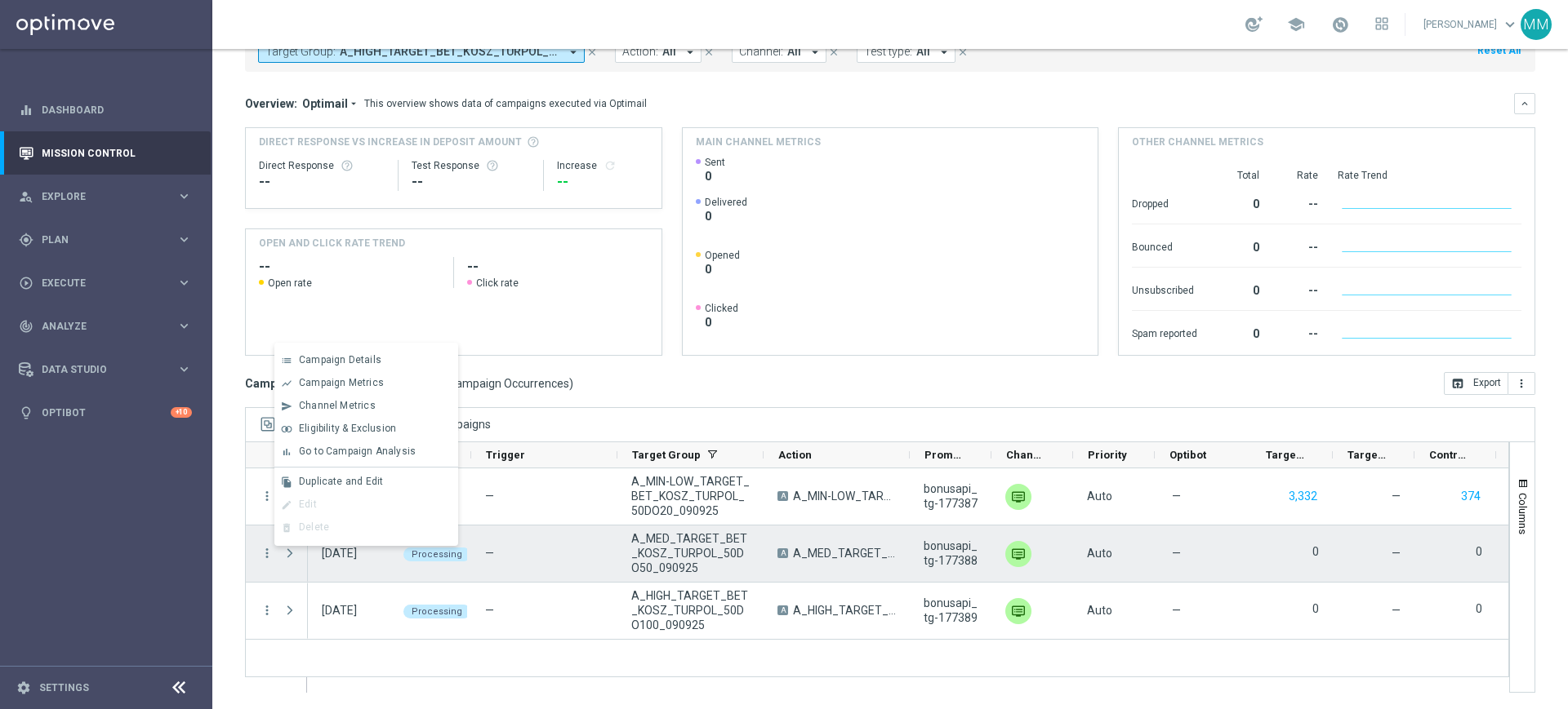
click at [385, 566] on div "[DATE]" at bounding box center [348, 554] width 82 height 56
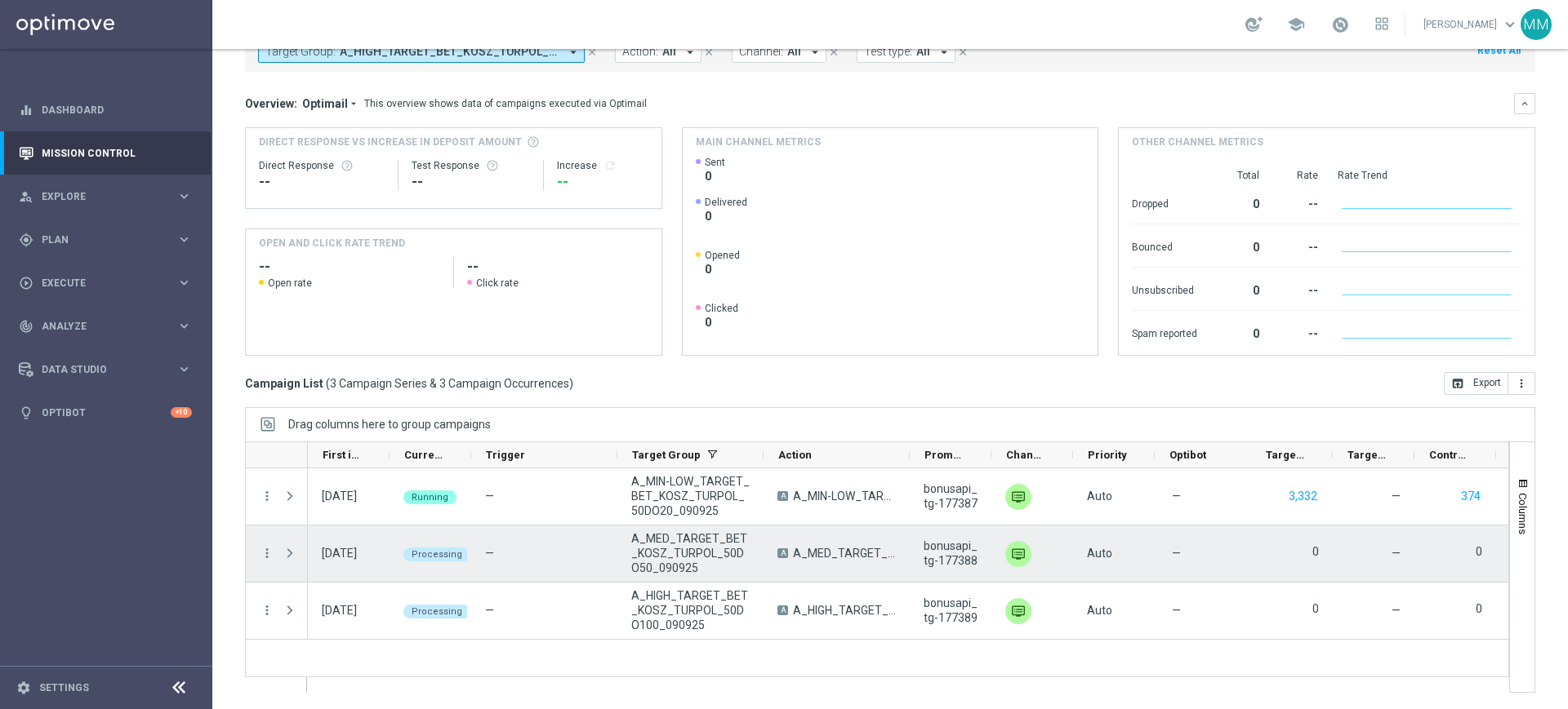
click at [434, 551] on span "Processing" at bounding box center [437, 554] width 51 height 10
click at [464, 538] on div "Processing" at bounding box center [430, 554] width 82 height 56
click at [464, 542] on div "Processing" at bounding box center [430, 554] width 82 height 56
click at [442, 558] on span "Processing" at bounding box center [437, 554] width 51 height 10
click at [480, 554] on div "—" at bounding box center [544, 554] width 146 height 56
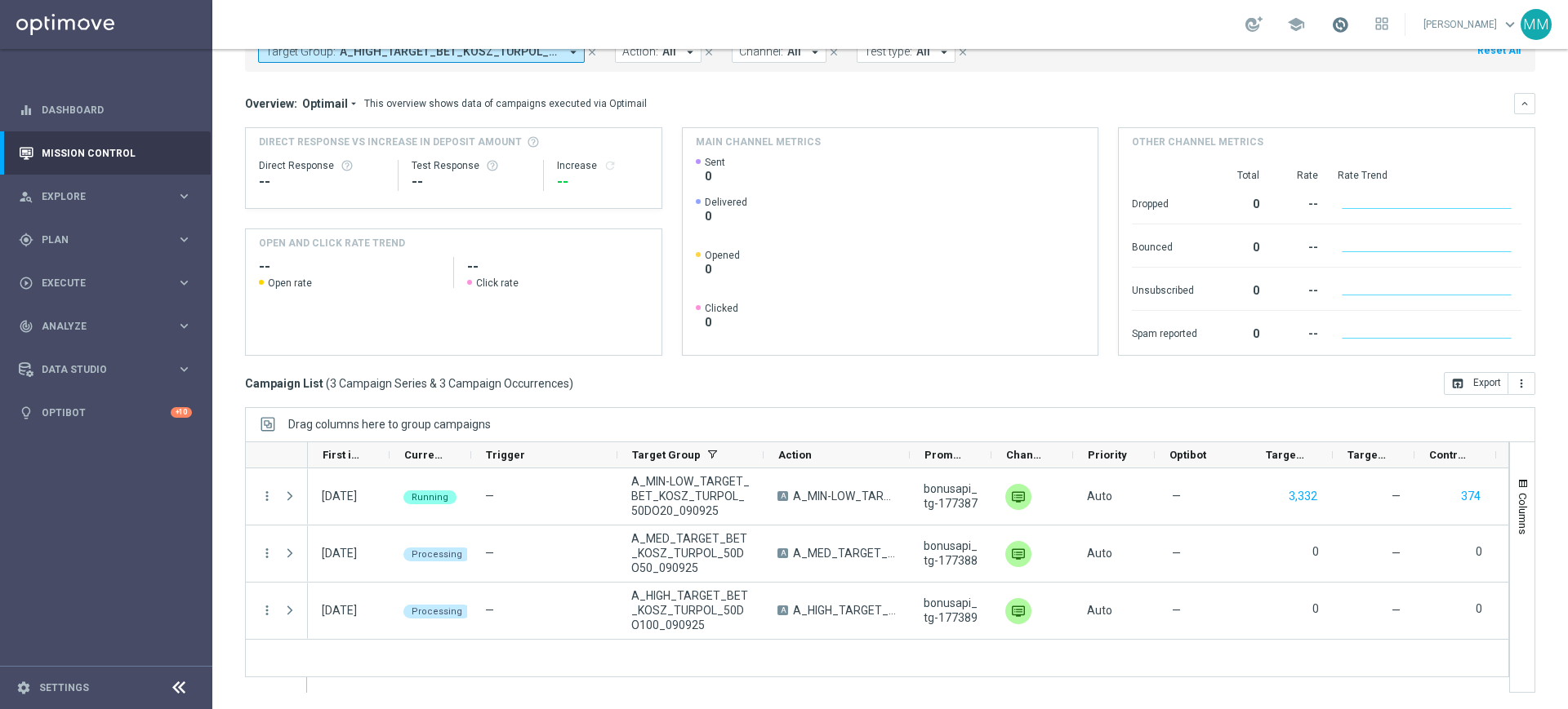
click at [1335, 27] on span at bounding box center [1340, 24] width 18 height 18
click at [1302, 68] on strong "[DATE]" at bounding box center [1302, 73] width 31 height 11
click at [1302, 68] on div "Target Group: A_HIGH_TARGET_BET_KOSZ_TURPOL_50DO100_090925, A_MED_TARGET_BET_KO…" at bounding box center [890, 53] width 1290 height 39
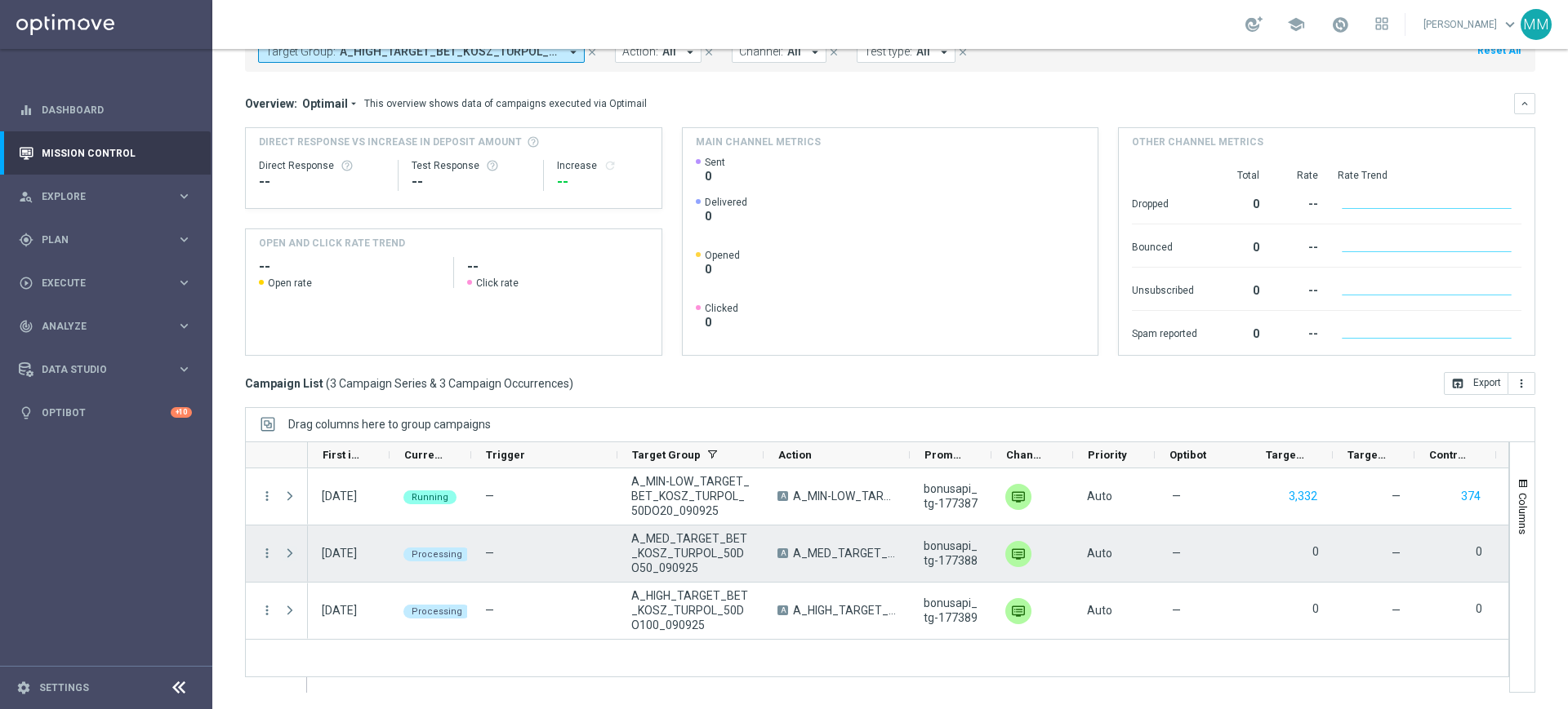
click at [287, 547] on span "Press SPACE to select this row." at bounding box center [290, 553] width 15 height 13
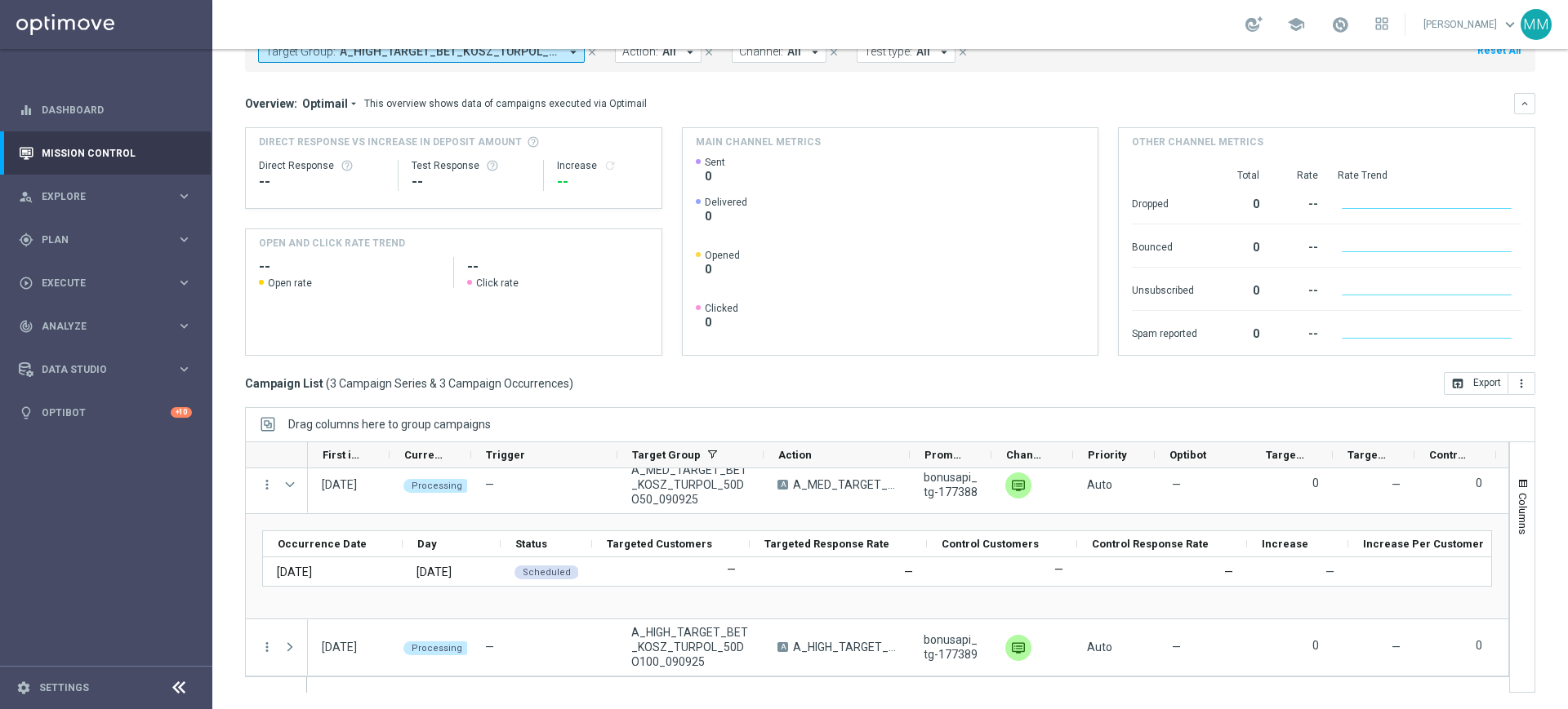
scroll to position [68, 0]
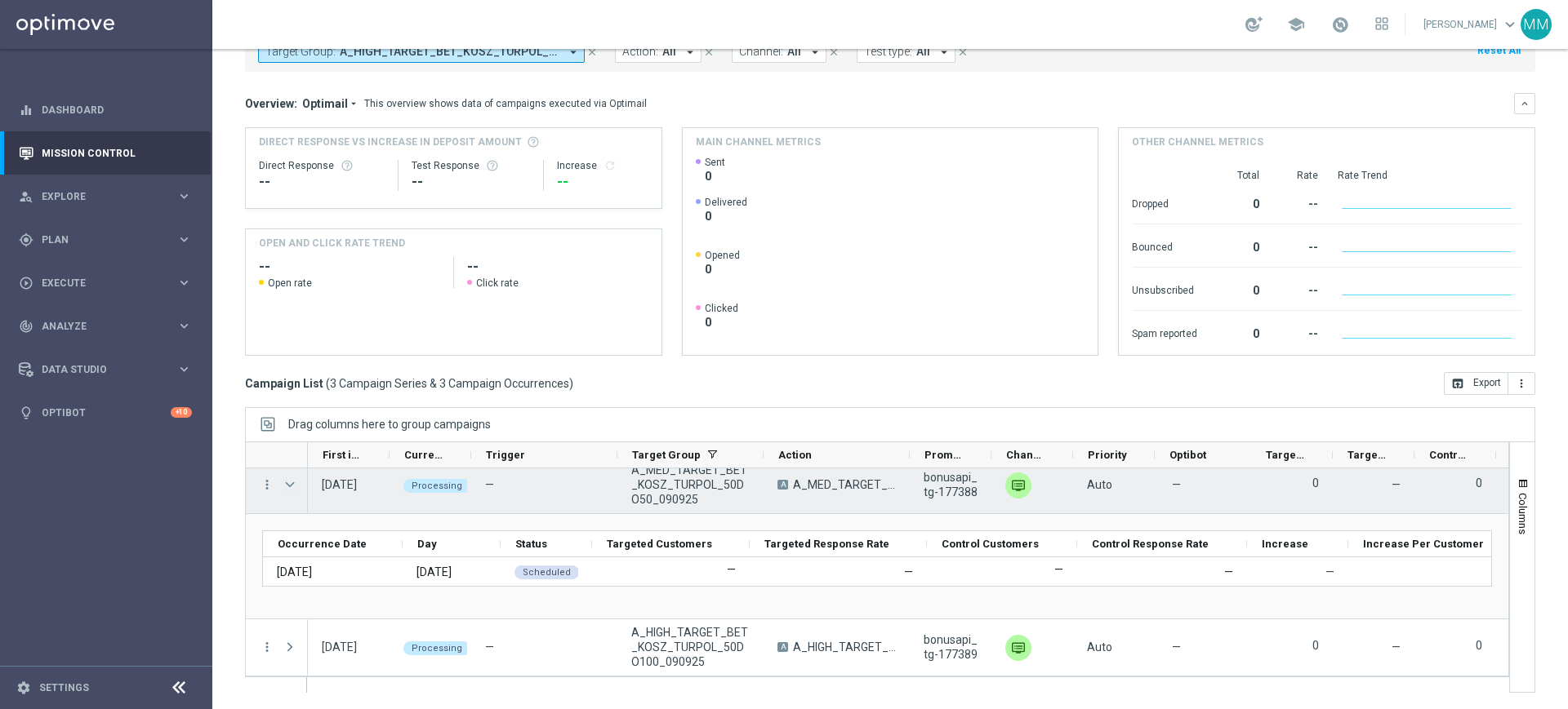
click at [293, 486] on span "Press SPACE to select this row." at bounding box center [290, 485] width 15 height 13
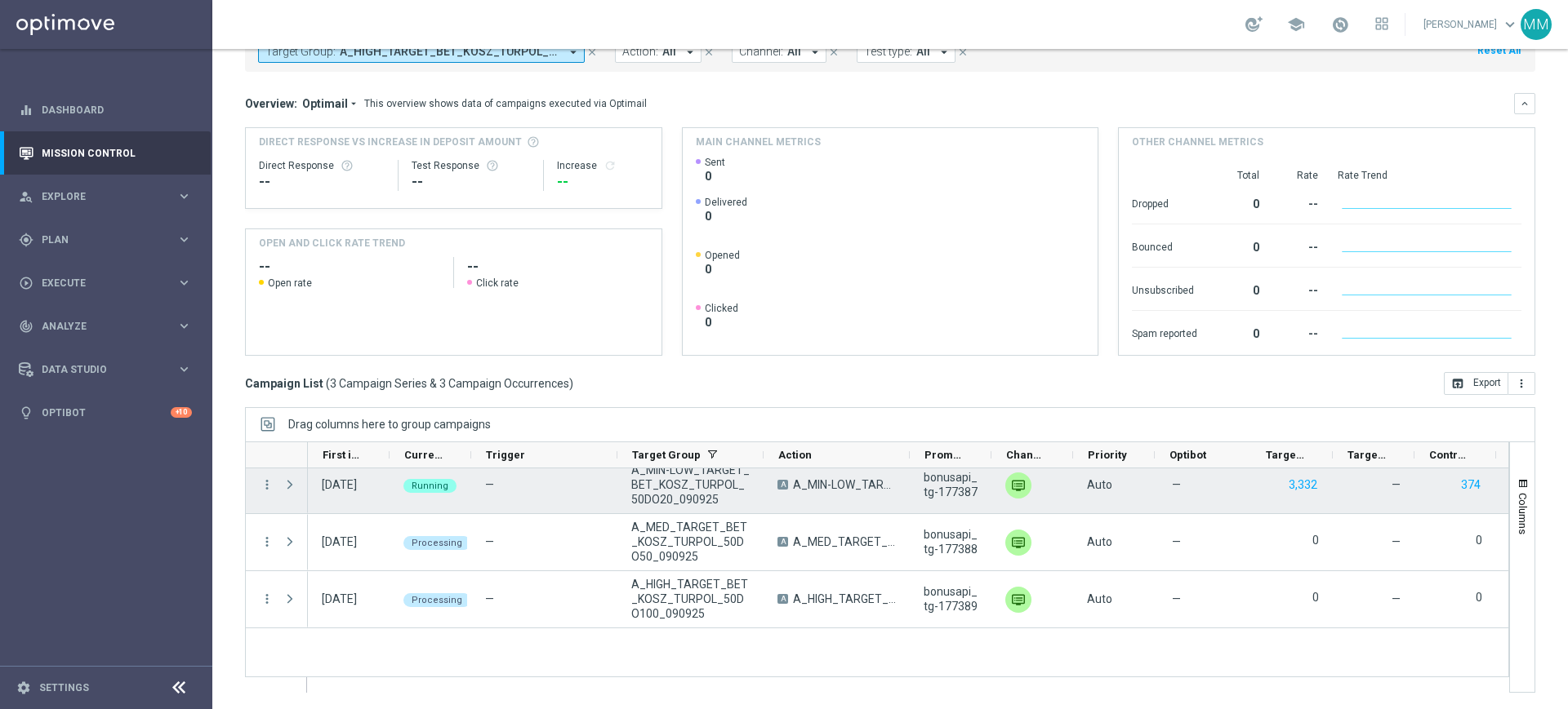
scroll to position [0, 0]
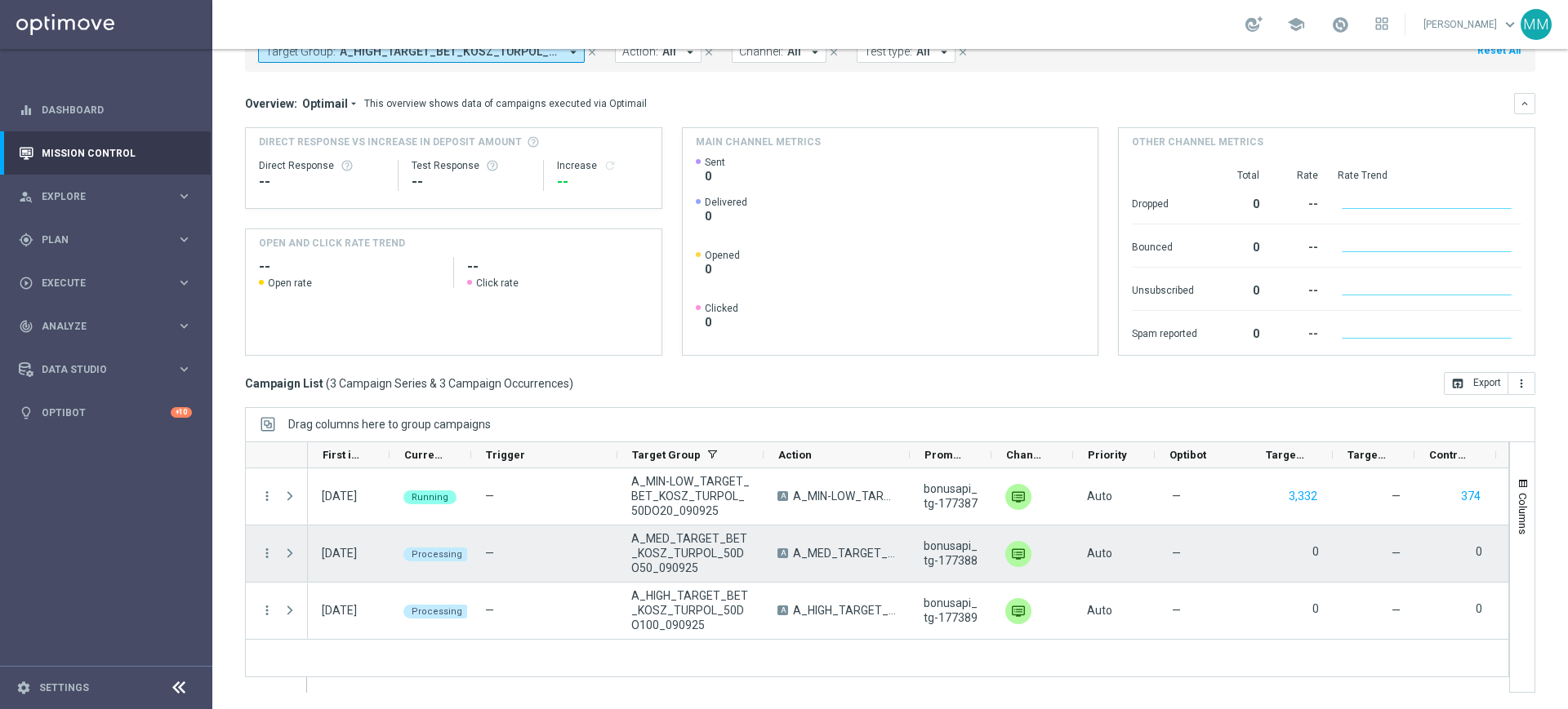
click at [285, 554] on span "Press SPACE to select this row." at bounding box center [290, 553] width 15 height 13
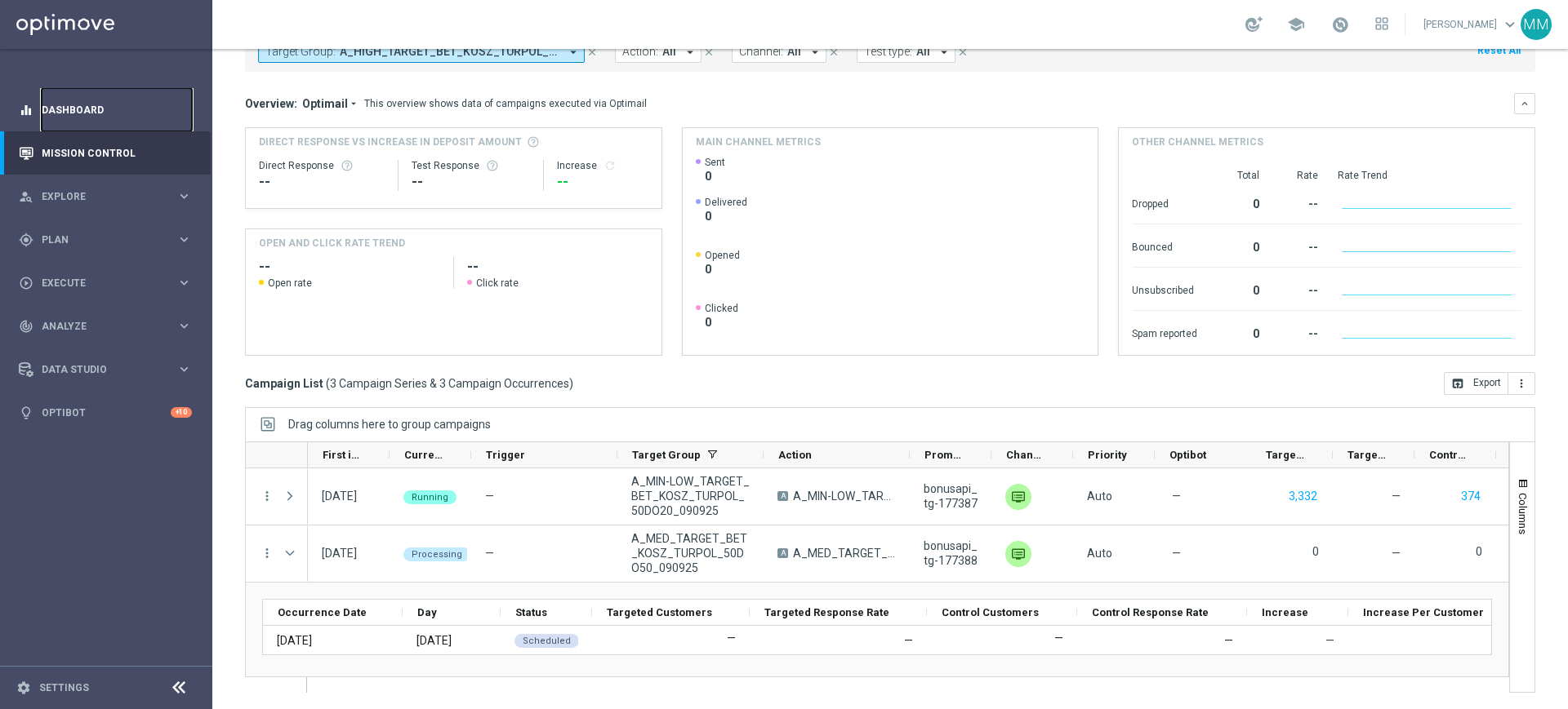
click at [150, 99] on link "Dashboard" at bounding box center [116, 110] width 150 height 43
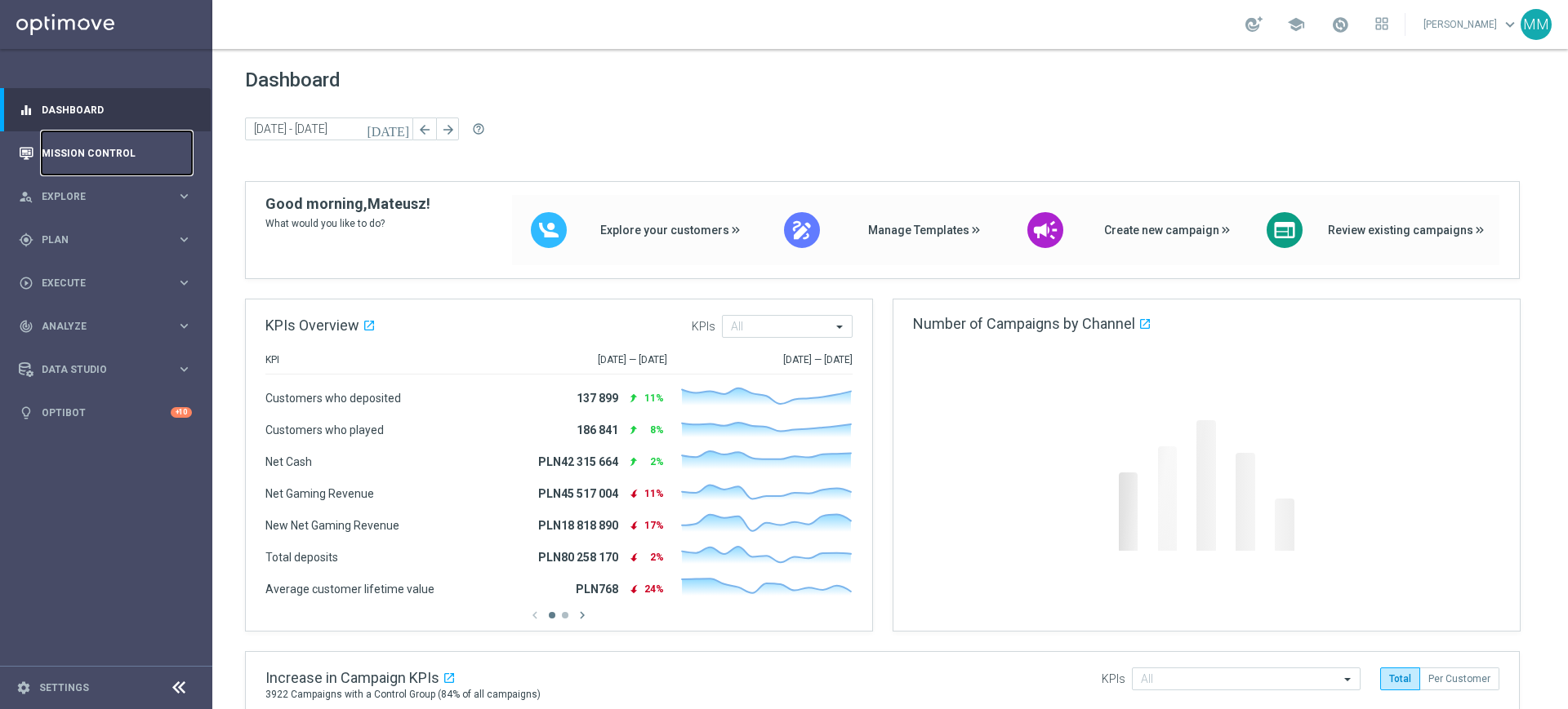
click at [122, 136] on link "Mission Control" at bounding box center [116, 153] width 150 height 43
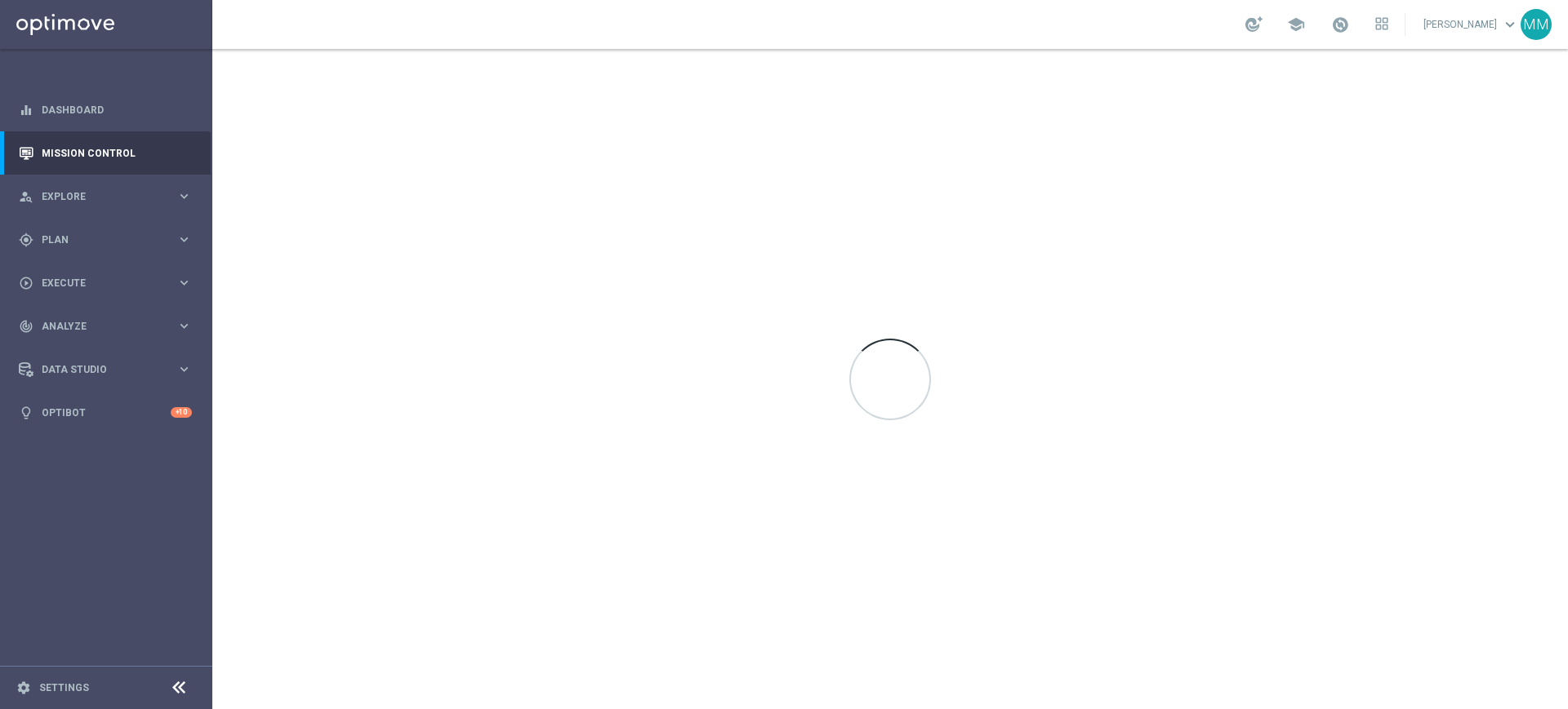
click at [413, 277] on div at bounding box center [890, 379] width 1356 height 660
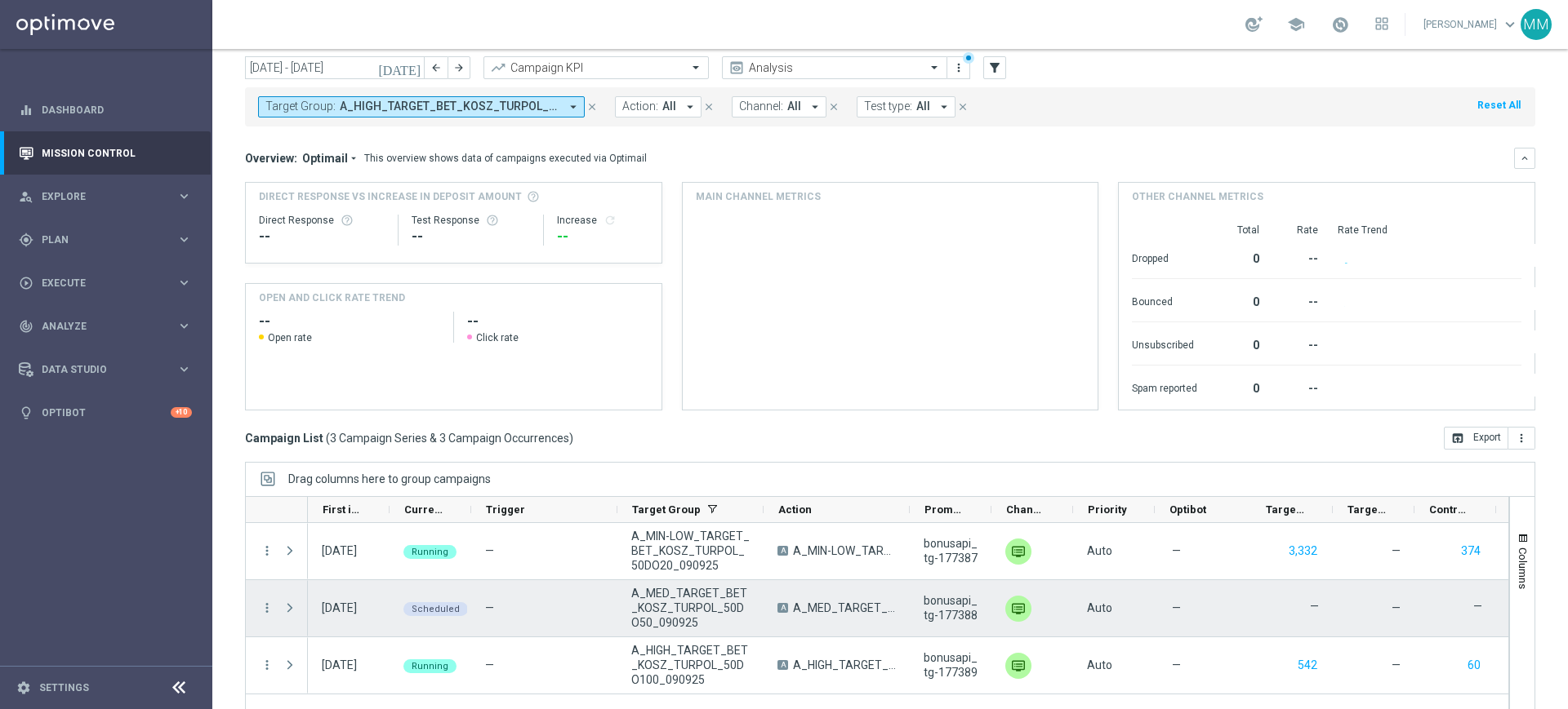
scroll to position [102, 0]
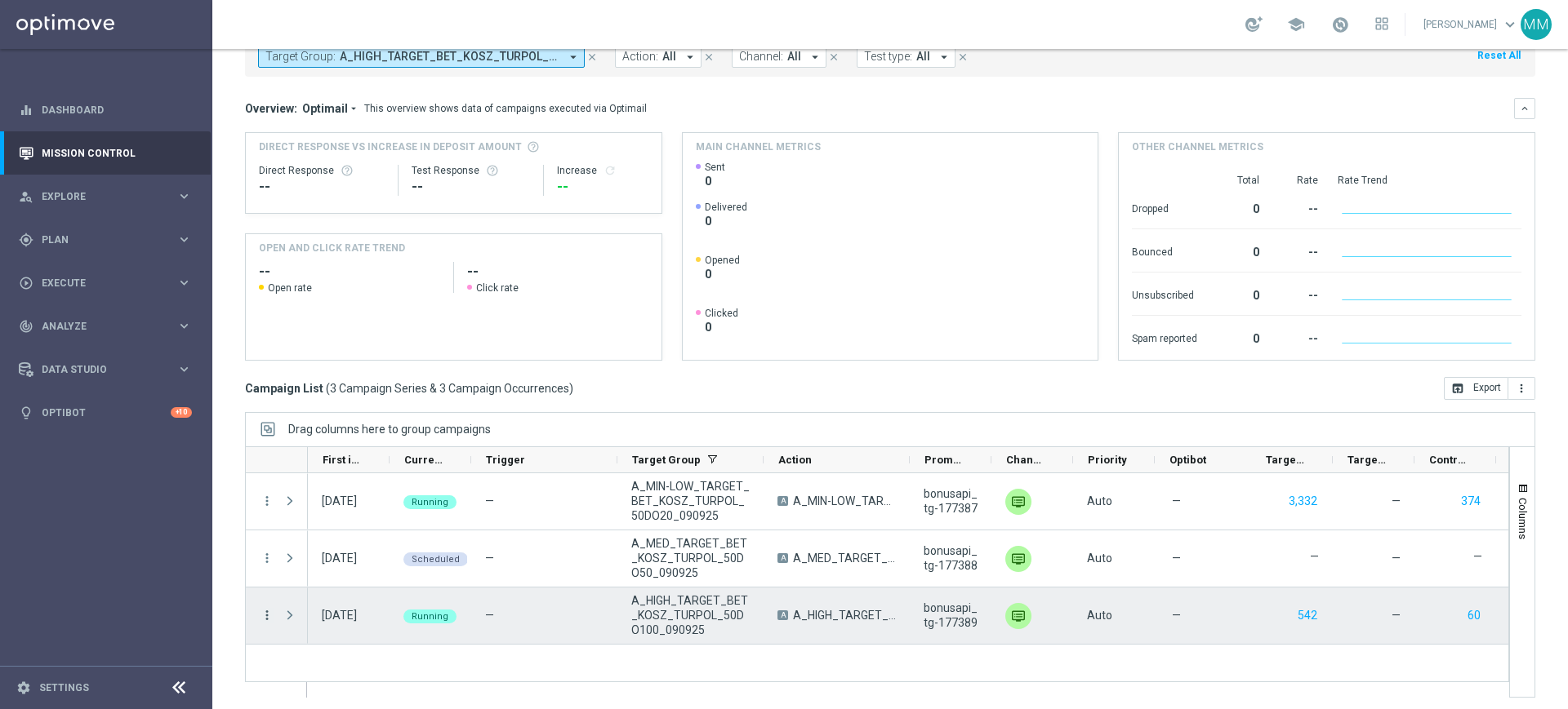
click at [265, 609] on icon "more_vert" at bounding box center [267, 616] width 15 height 15
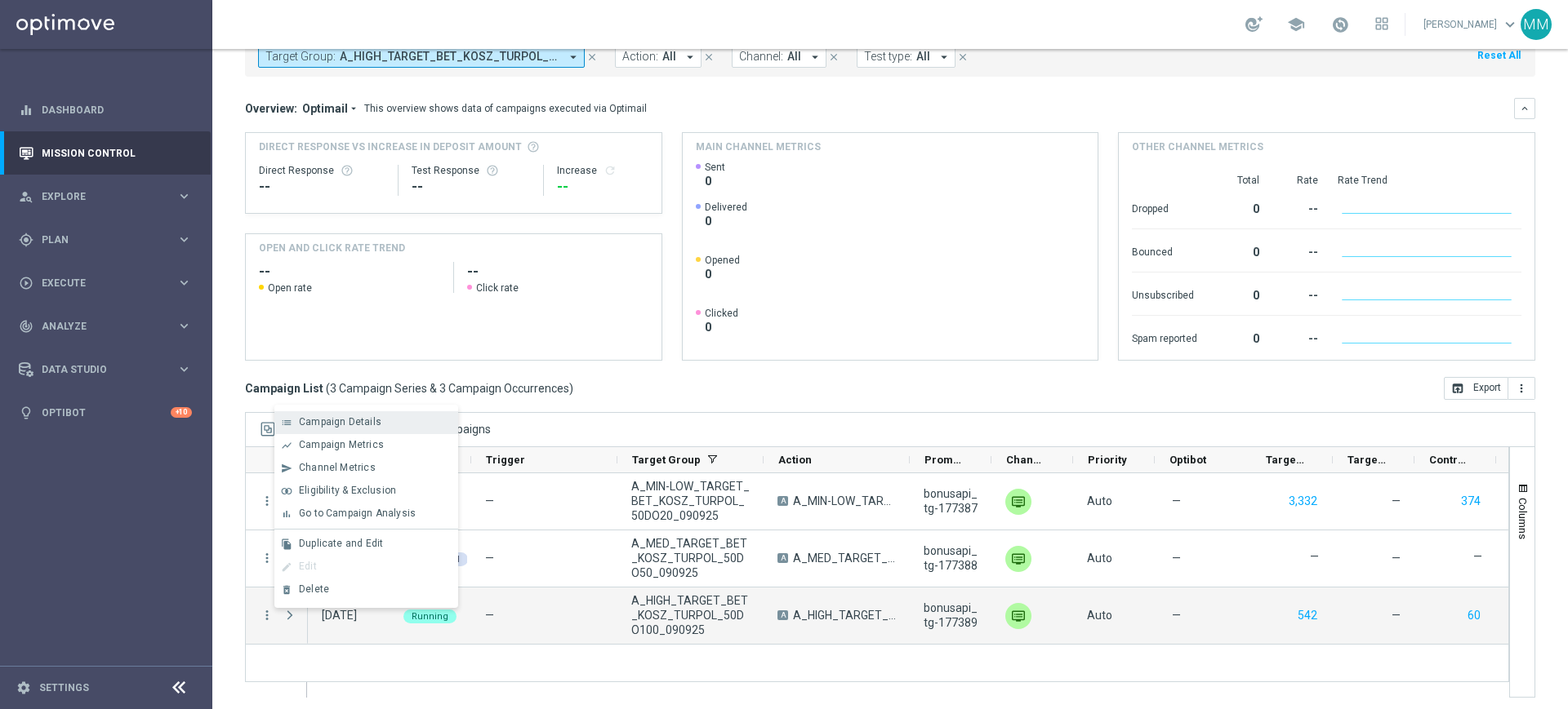
click at [327, 430] on div "list Campaign Details" at bounding box center [366, 423] width 184 height 23
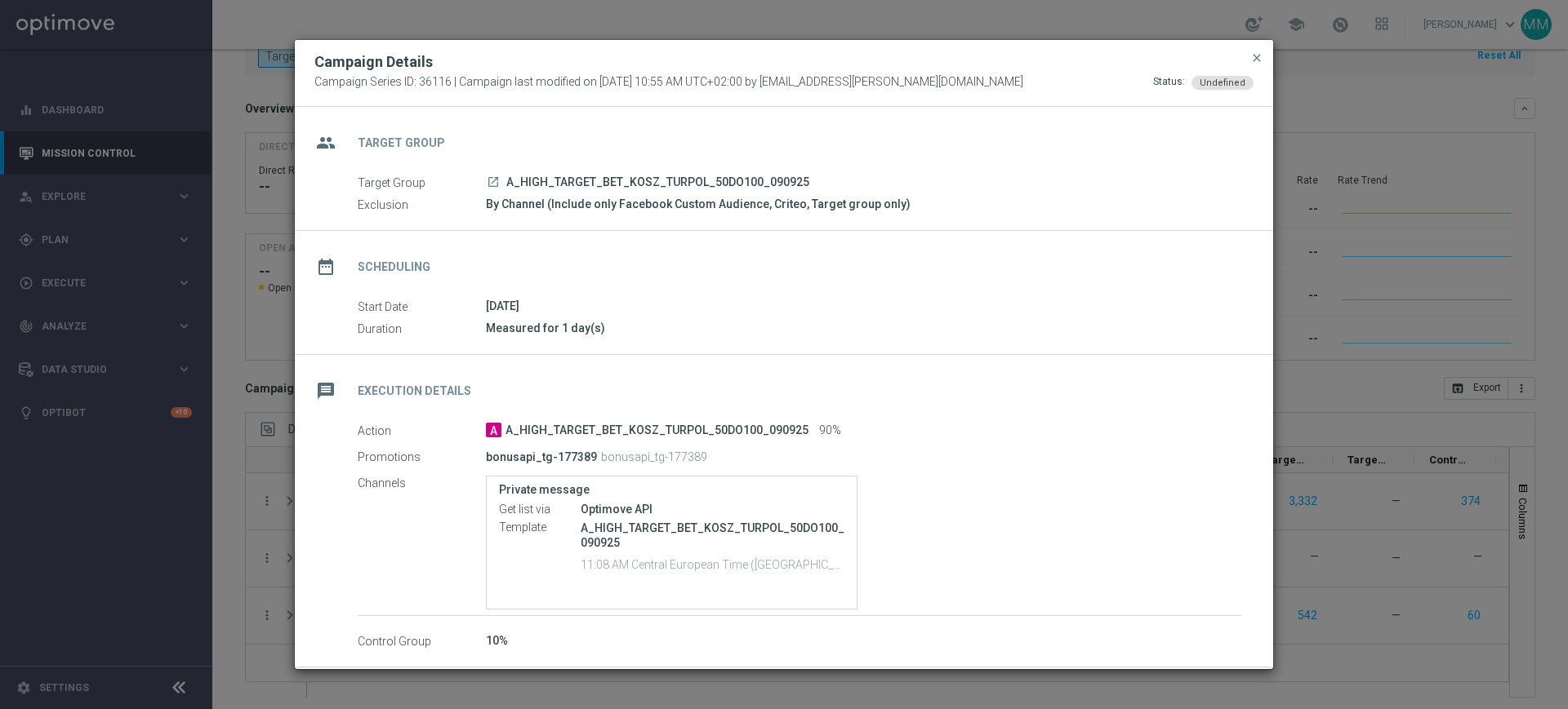
scroll to position [68, 0]
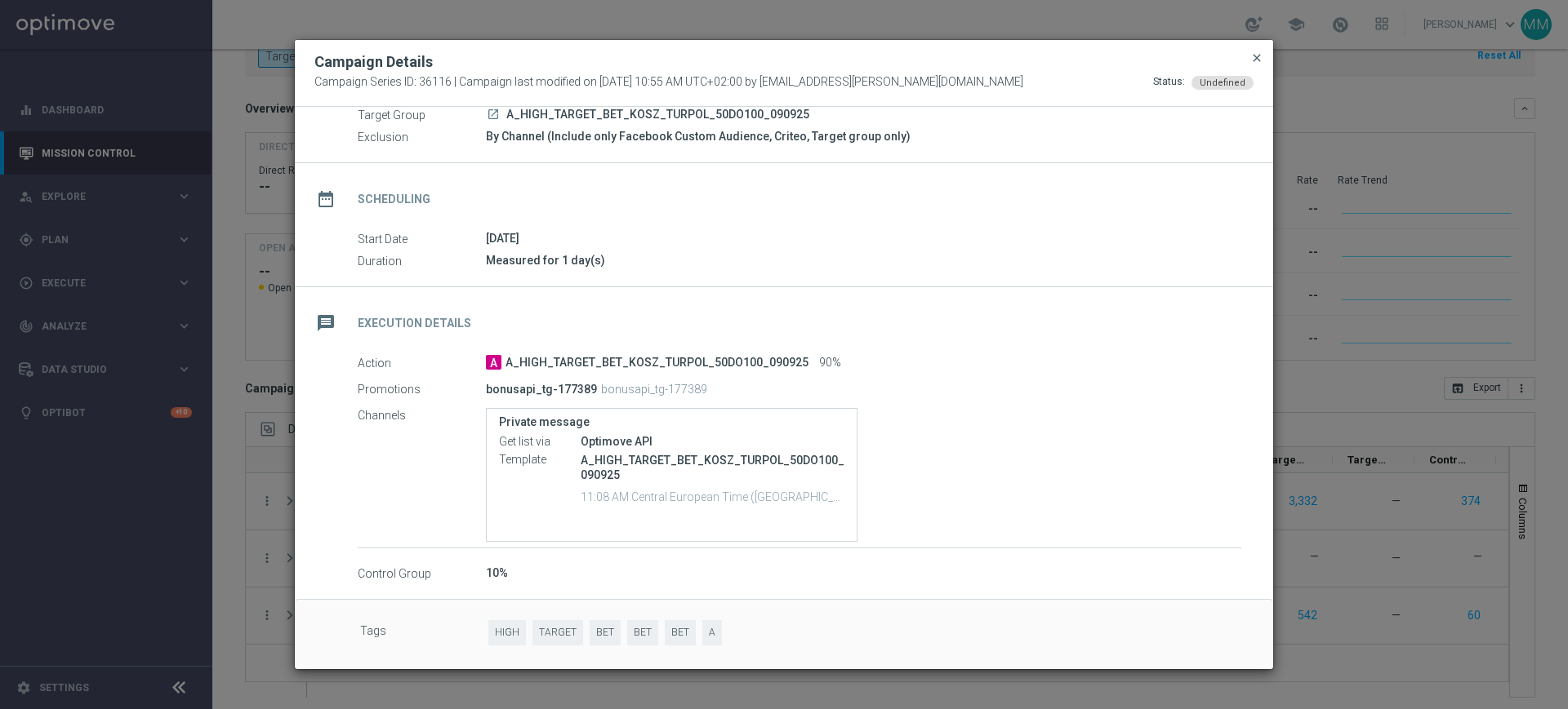
click at [1263, 62] on span "close" at bounding box center [1257, 58] width 13 height 13
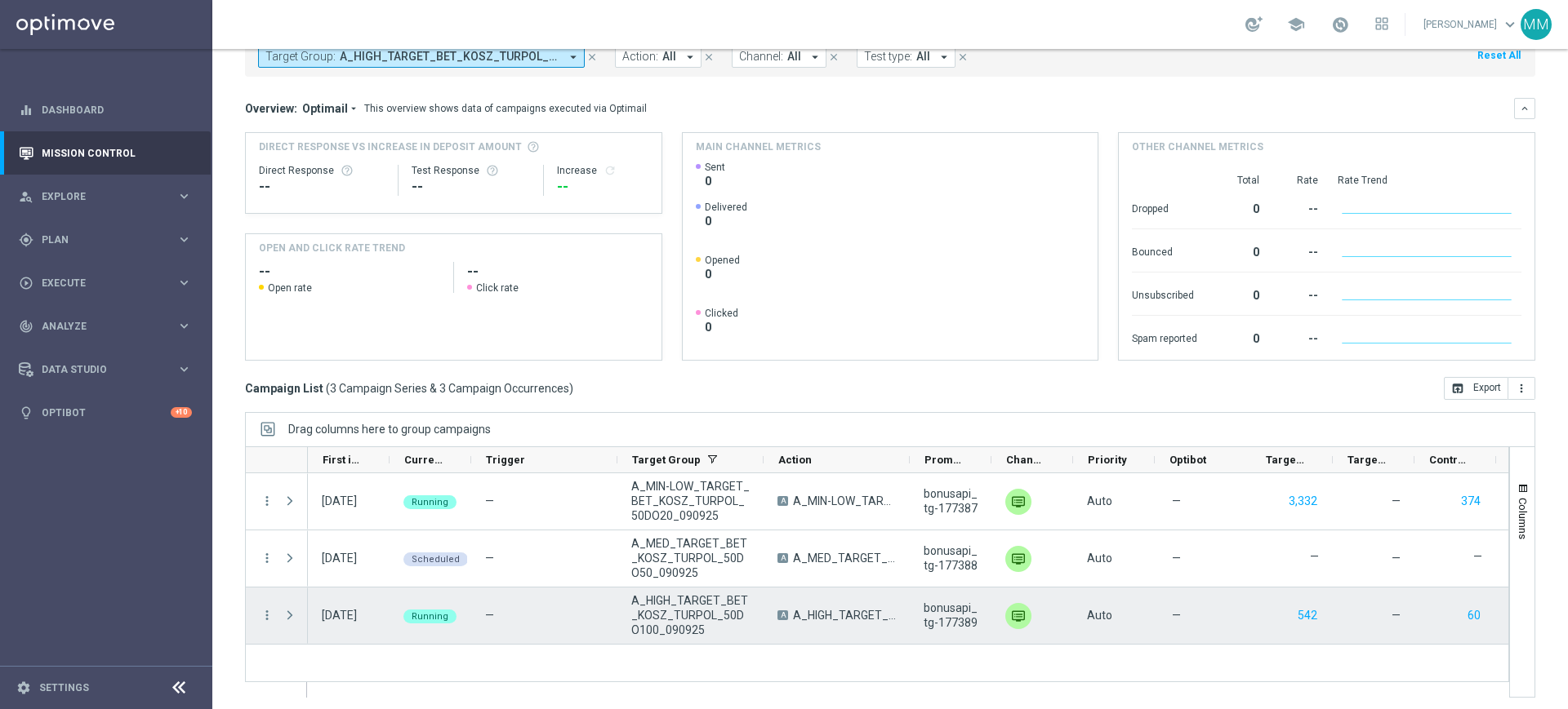
click at [651, 622] on span "A_HIGH_TARGET_BET_KOSZ_TURPOL_50DO100_090925" at bounding box center [691, 615] width 118 height 44
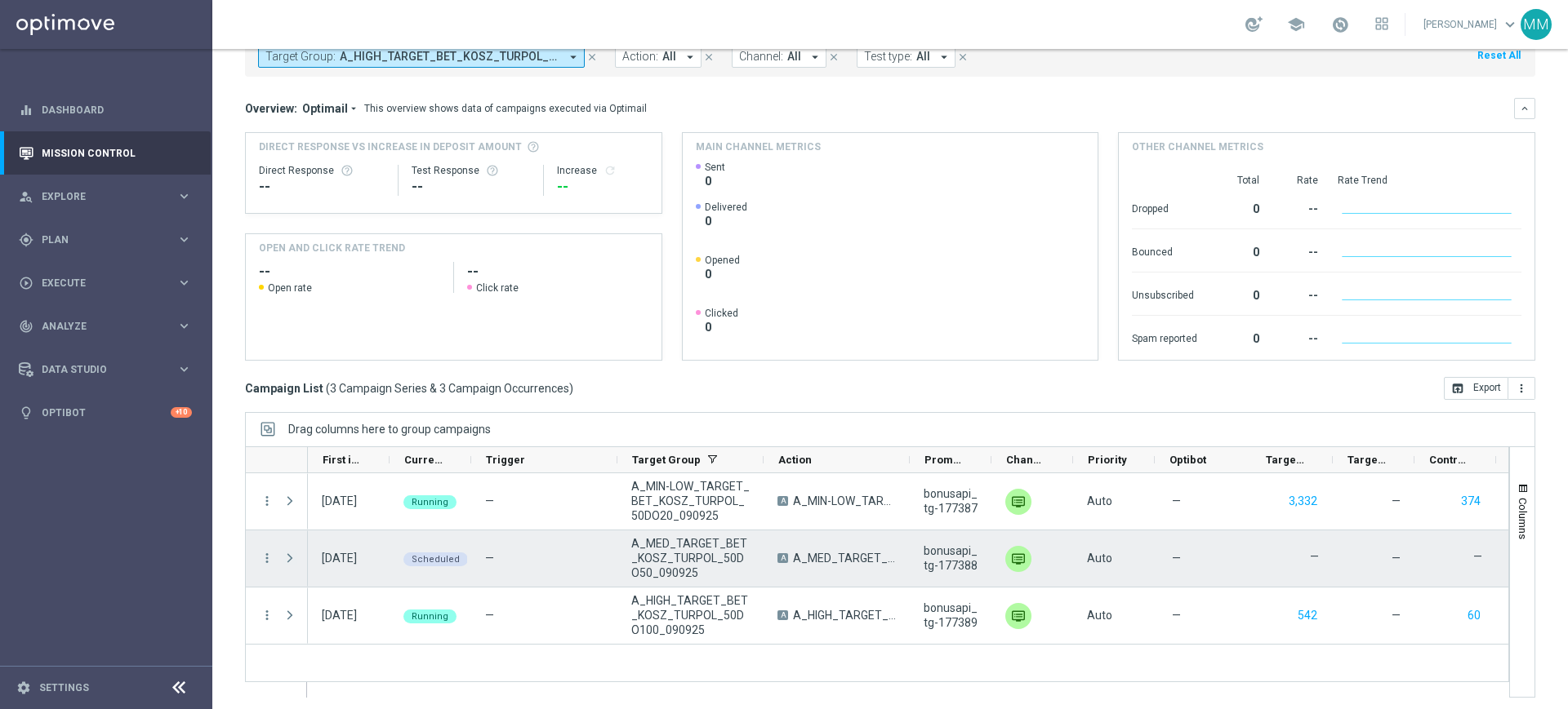
click at [297, 554] on span "Press SPACE to select this row." at bounding box center [291, 558] width 18 height 33
click at [292, 558] on span "Press SPACE to select this row." at bounding box center [290, 558] width 15 height 13
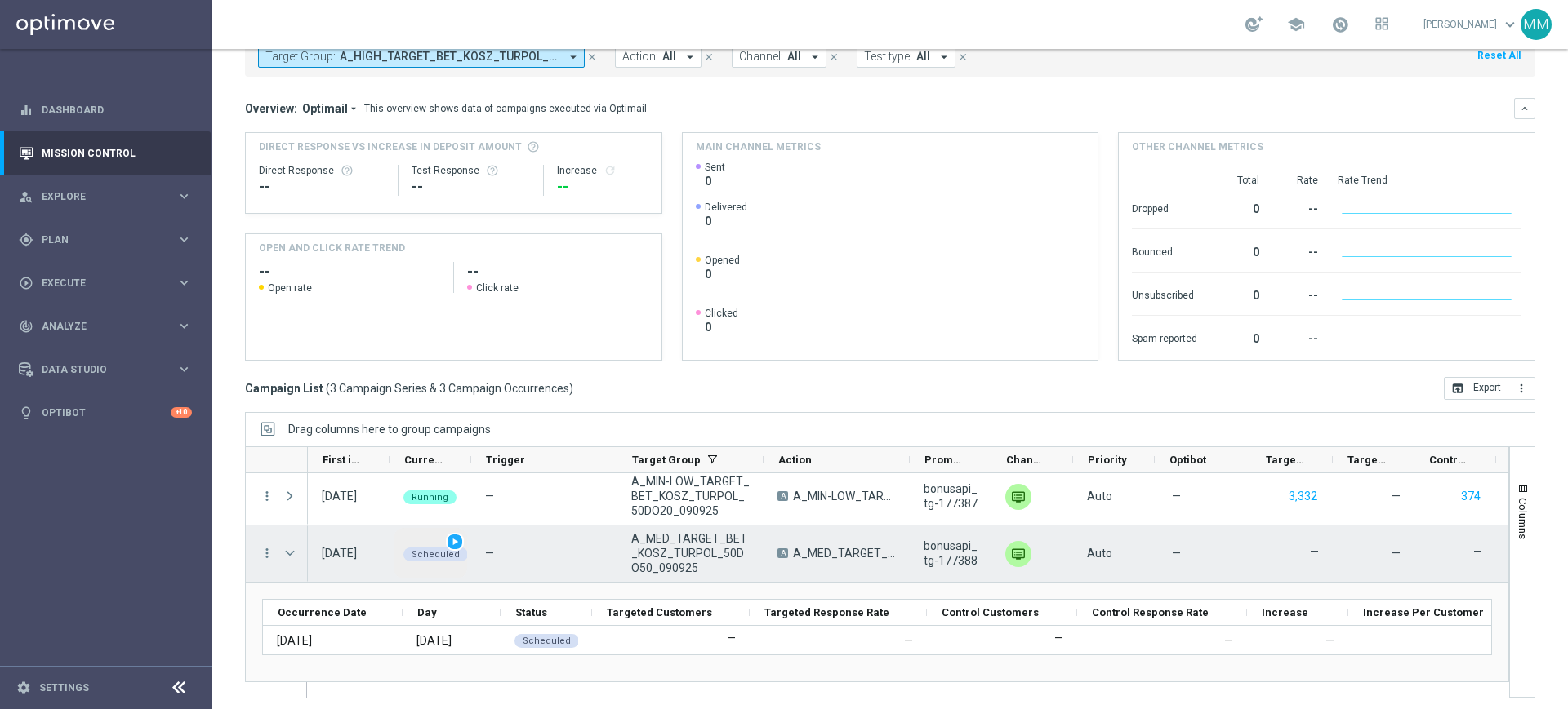
scroll to position [0, 0]
click at [281, 551] on div "Press SPACE to select this row." at bounding box center [291, 559] width 33 height 56
click at [291, 547] on span "Press SPACE to select this row." at bounding box center [291, 558] width 18 height 33
click at [289, 553] on span "Press SPACE to select this row." at bounding box center [290, 558] width 15 height 13
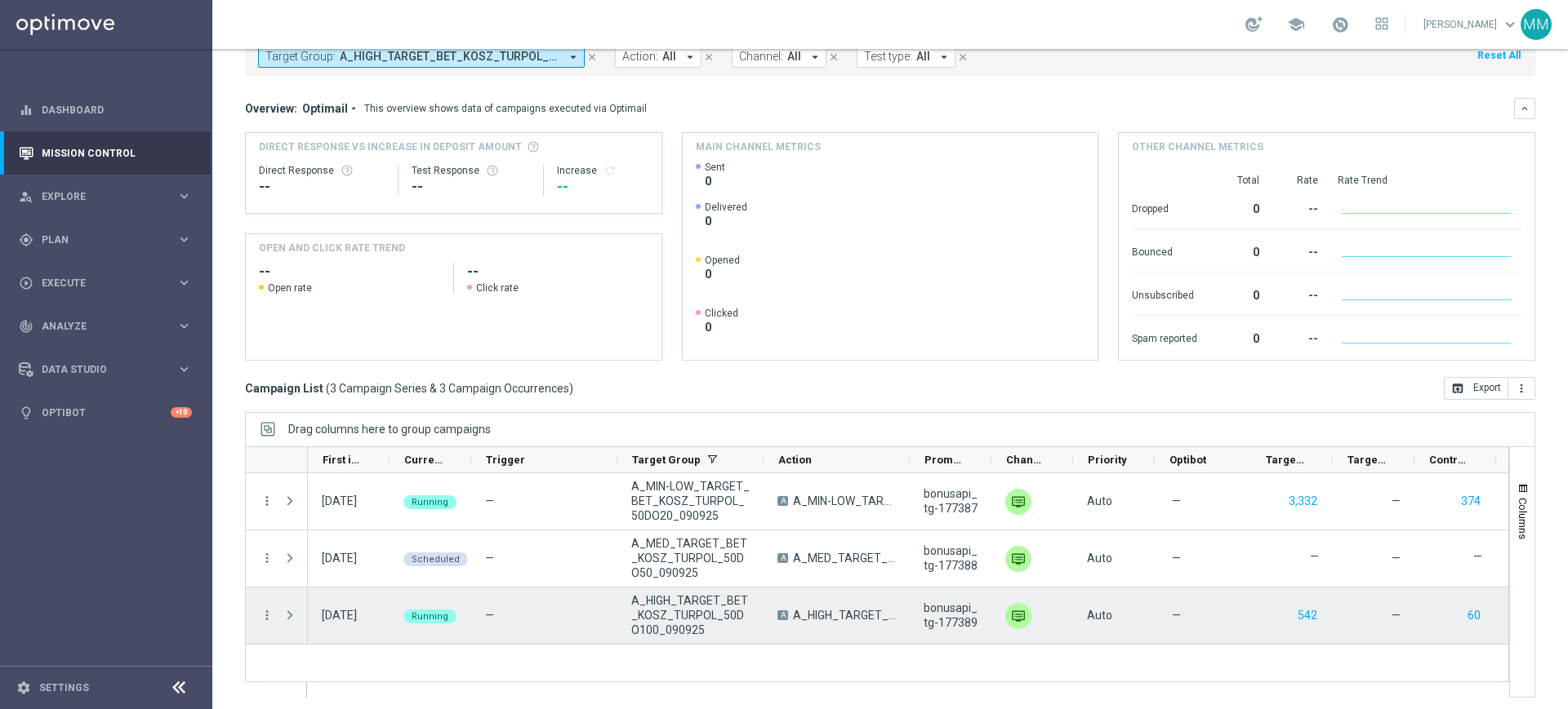
click at [420, 612] on span "Running" at bounding box center [430, 616] width 37 height 10
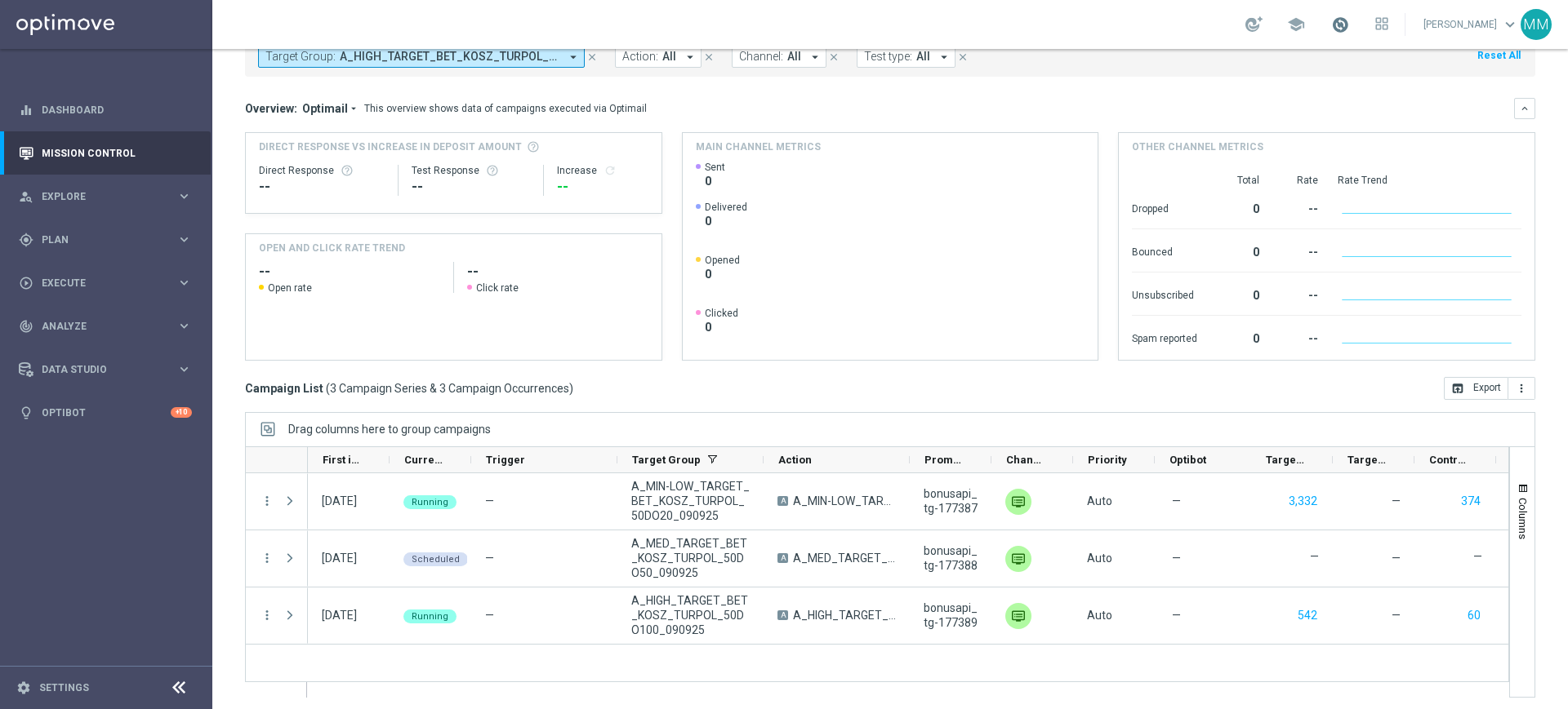
click at [1332, 32] on span at bounding box center [1340, 24] width 18 height 18
click at [1336, 26] on span at bounding box center [1340, 24] width 18 height 18
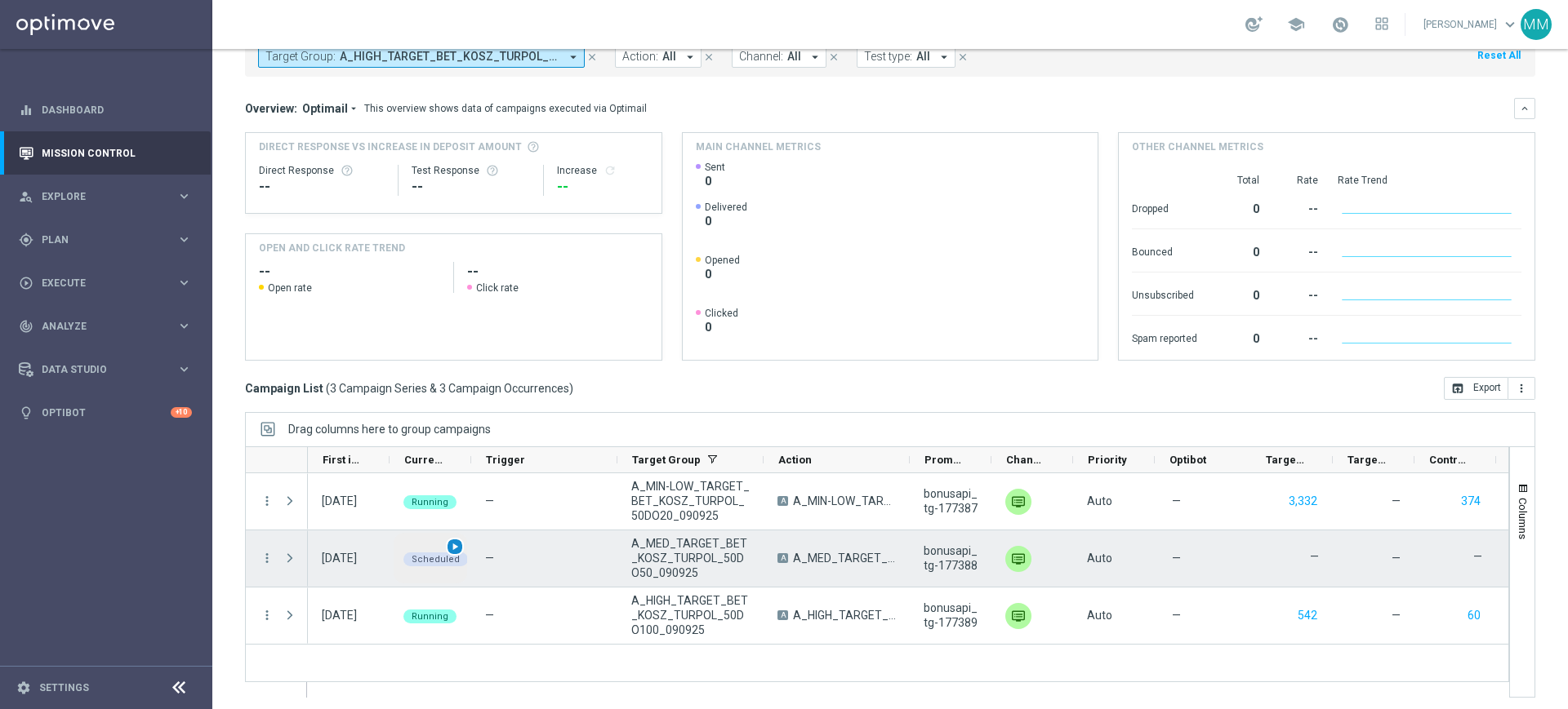
click at [450, 553] on div "play_arrow" at bounding box center [455, 548] width 19 height 19
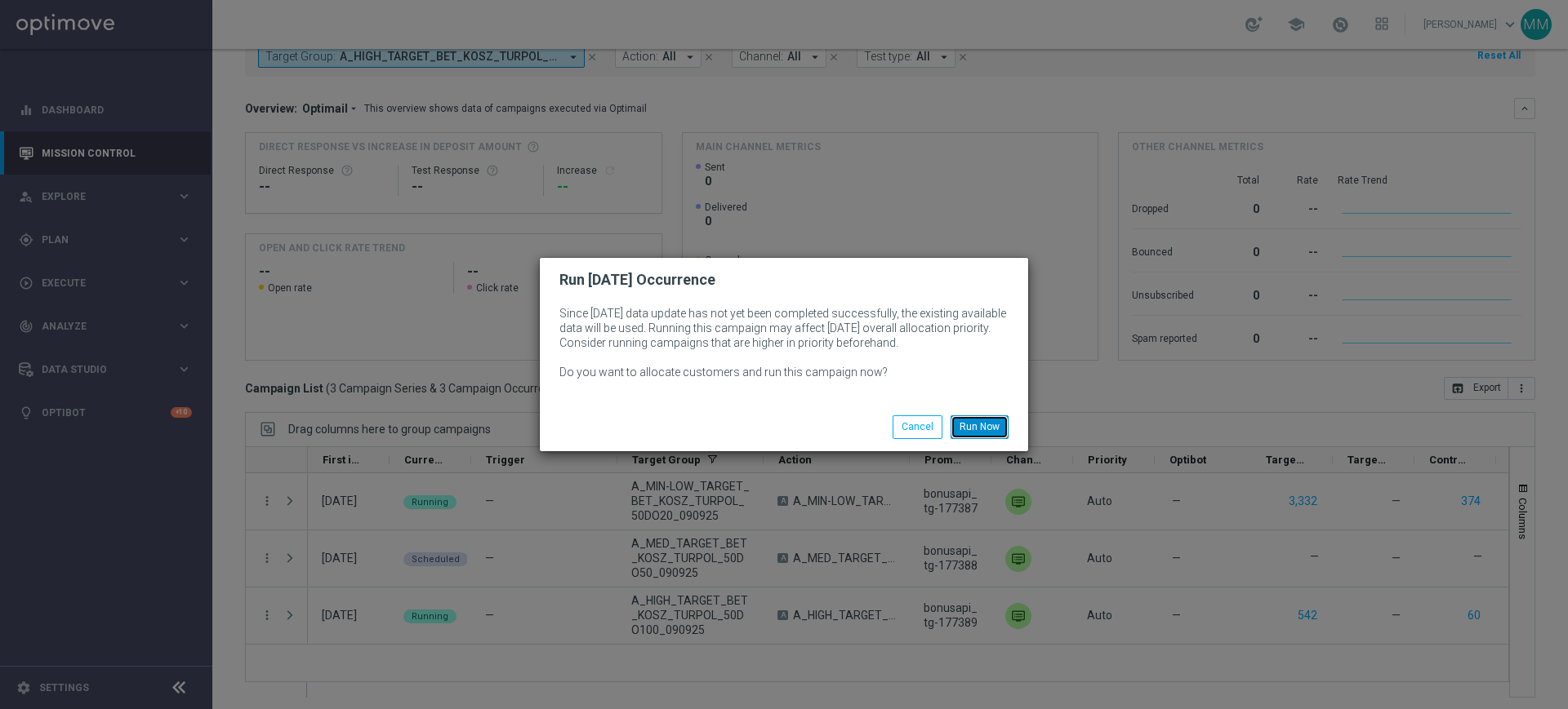
click at [962, 422] on button "Run Now" at bounding box center [980, 427] width 58 height 23
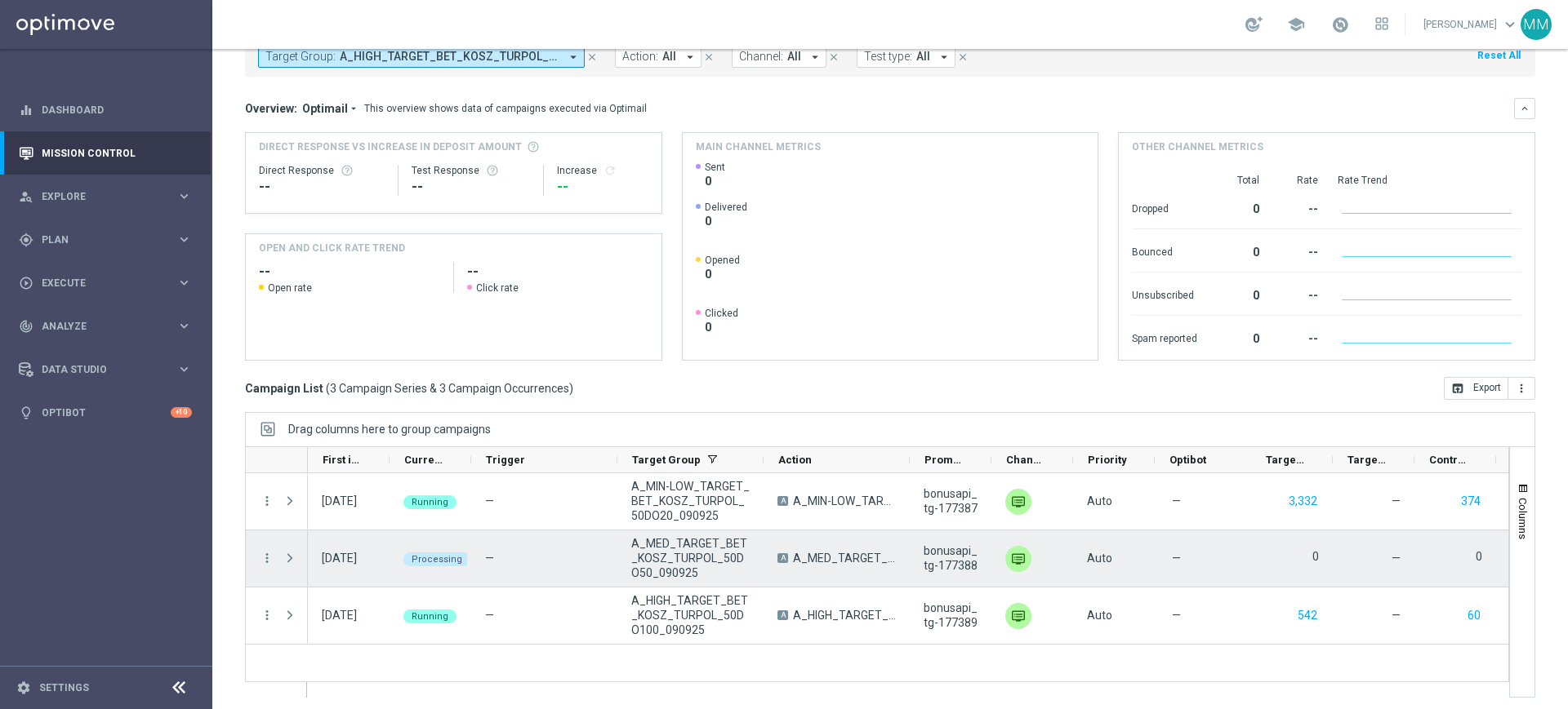
click at [285, 556] on span "Press SPACE to select this row." at bounding box center [290, 558] width 15 height 13
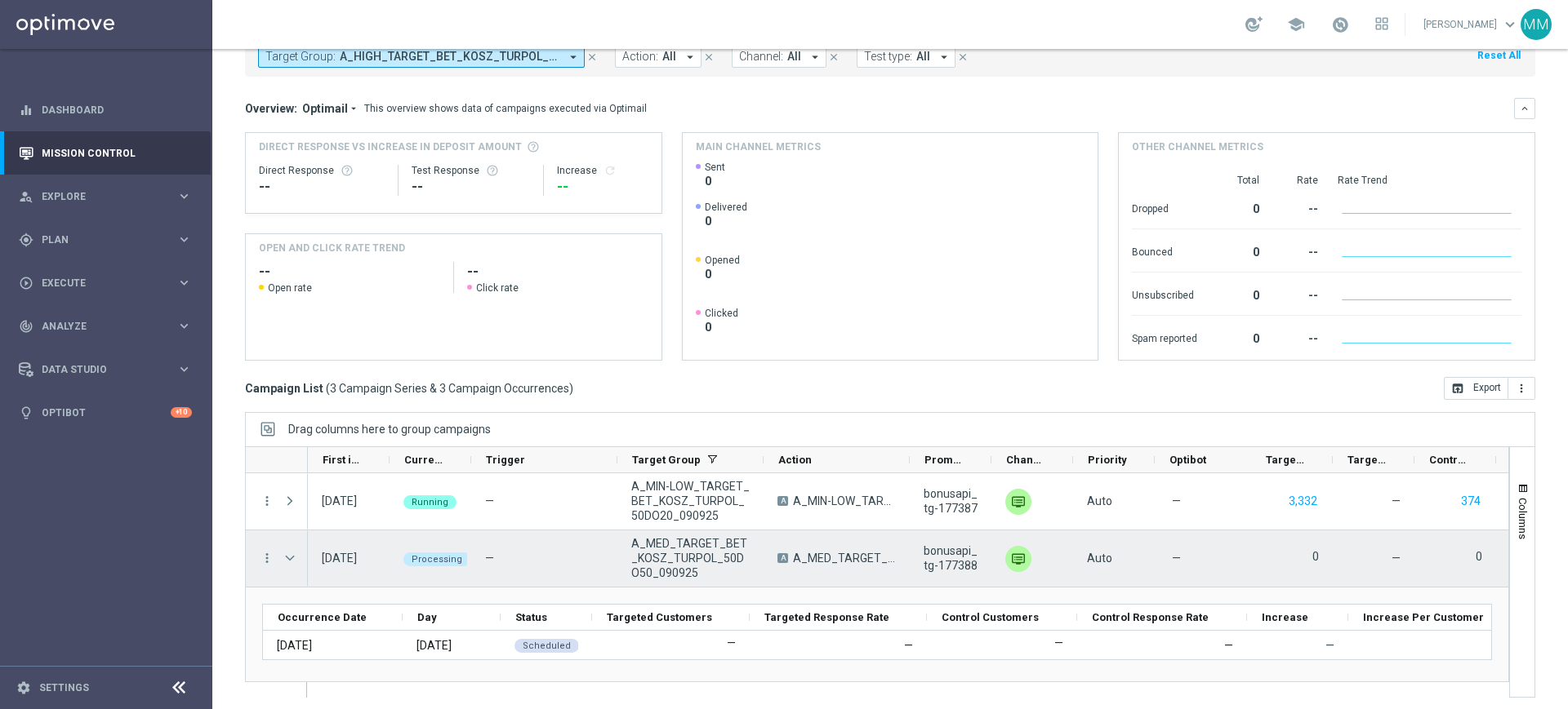
scroll to position [68, 0]
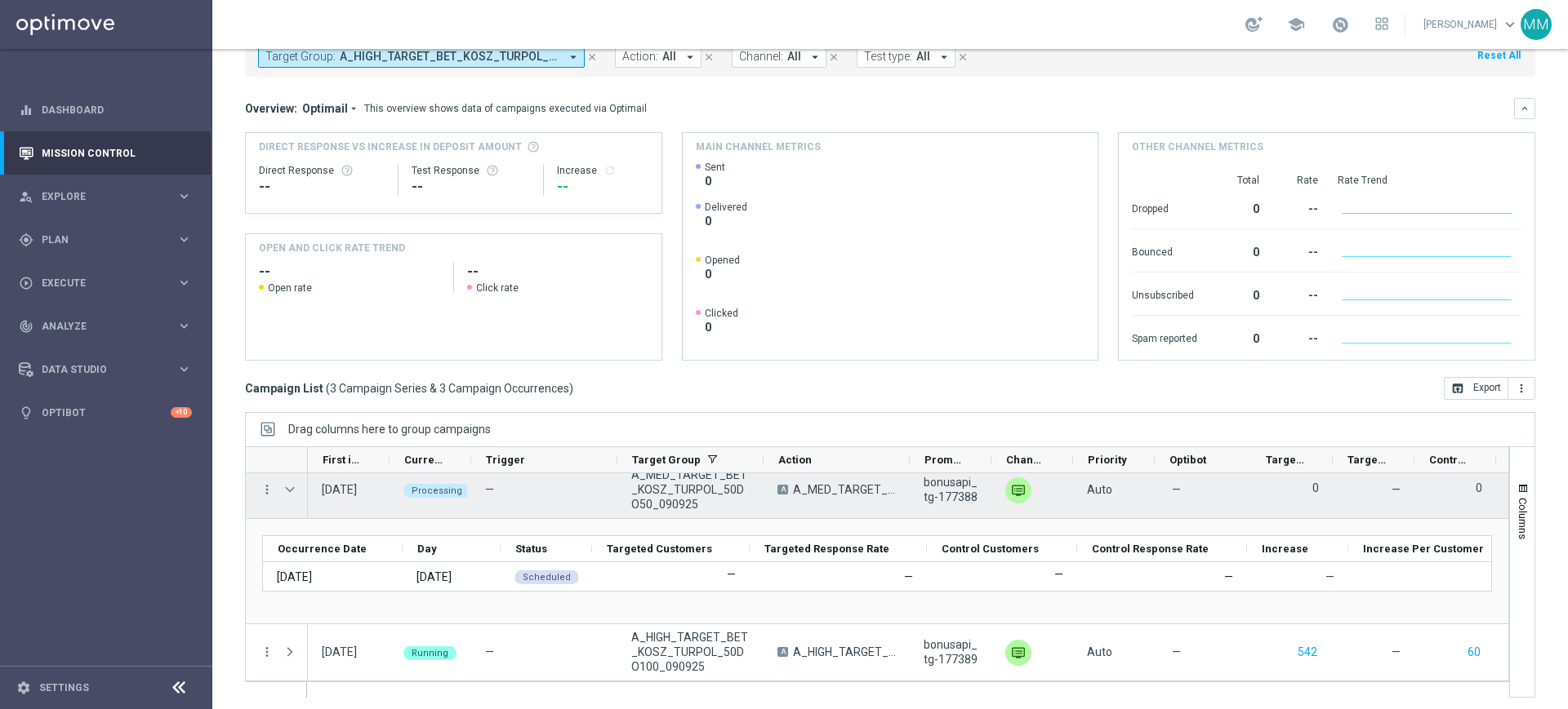
click at [291, 497] on span "Press SPACE to select this row." at bounding box center [291, 490] width 18 height 33
click at [297, 489] on span "Press SPACE to select this row." at bounding box center [291, 490] width 18 height 33
click at [294, 489] on span "Press SPACE to select this row." at bounding box center [290, 490] width 15 height 13
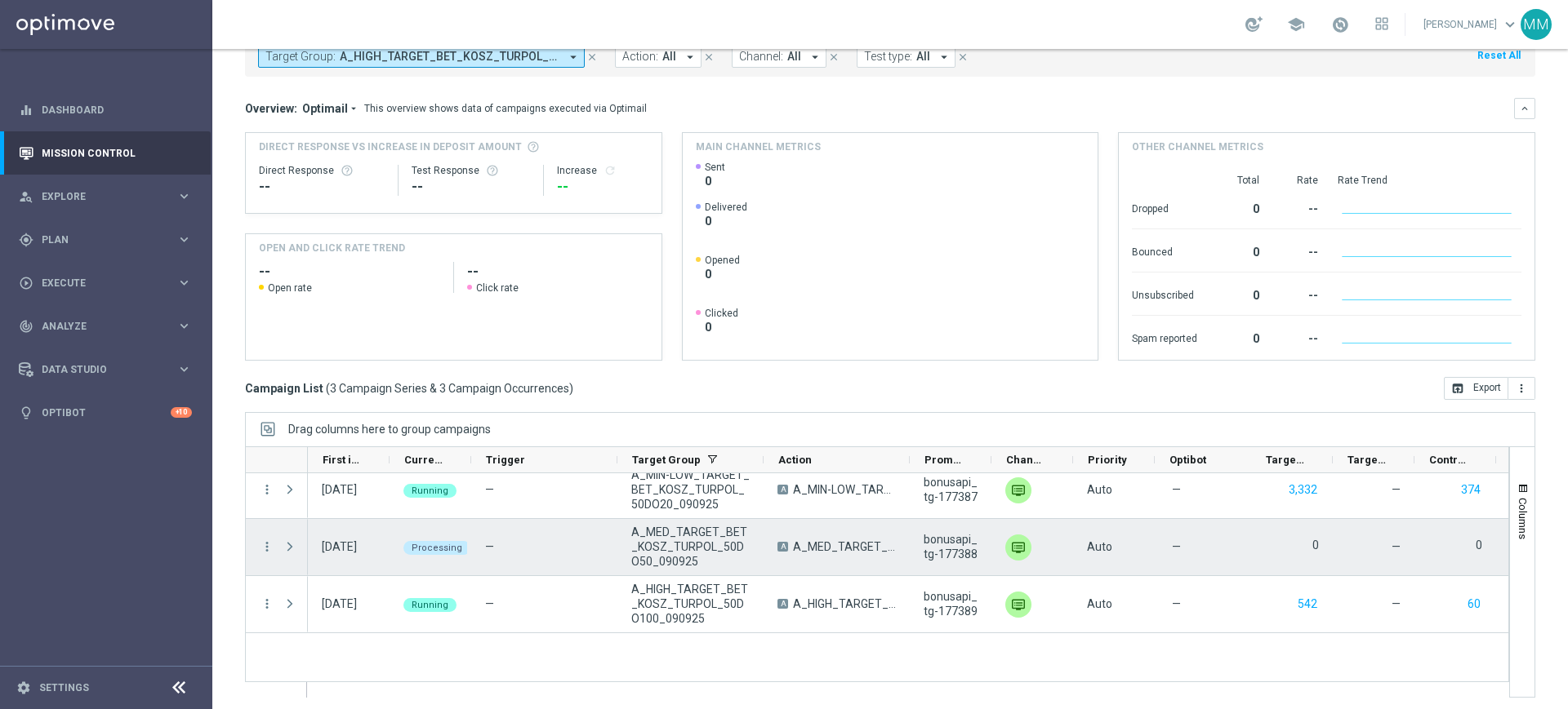
scroll to position [0, 0]
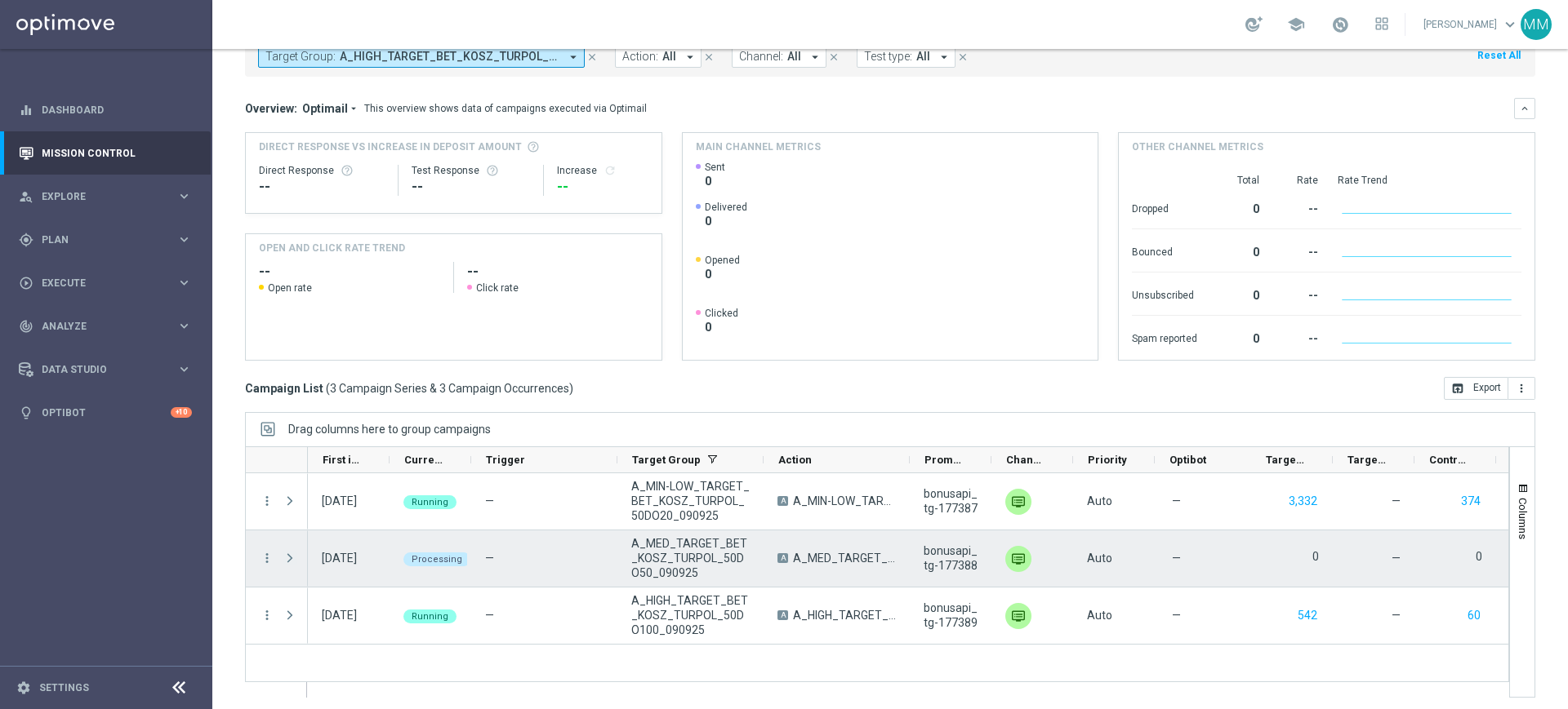
click at [297, 565] on span "Press SPACE to select this row." at bounding box center [290, 558] width 15 height 13
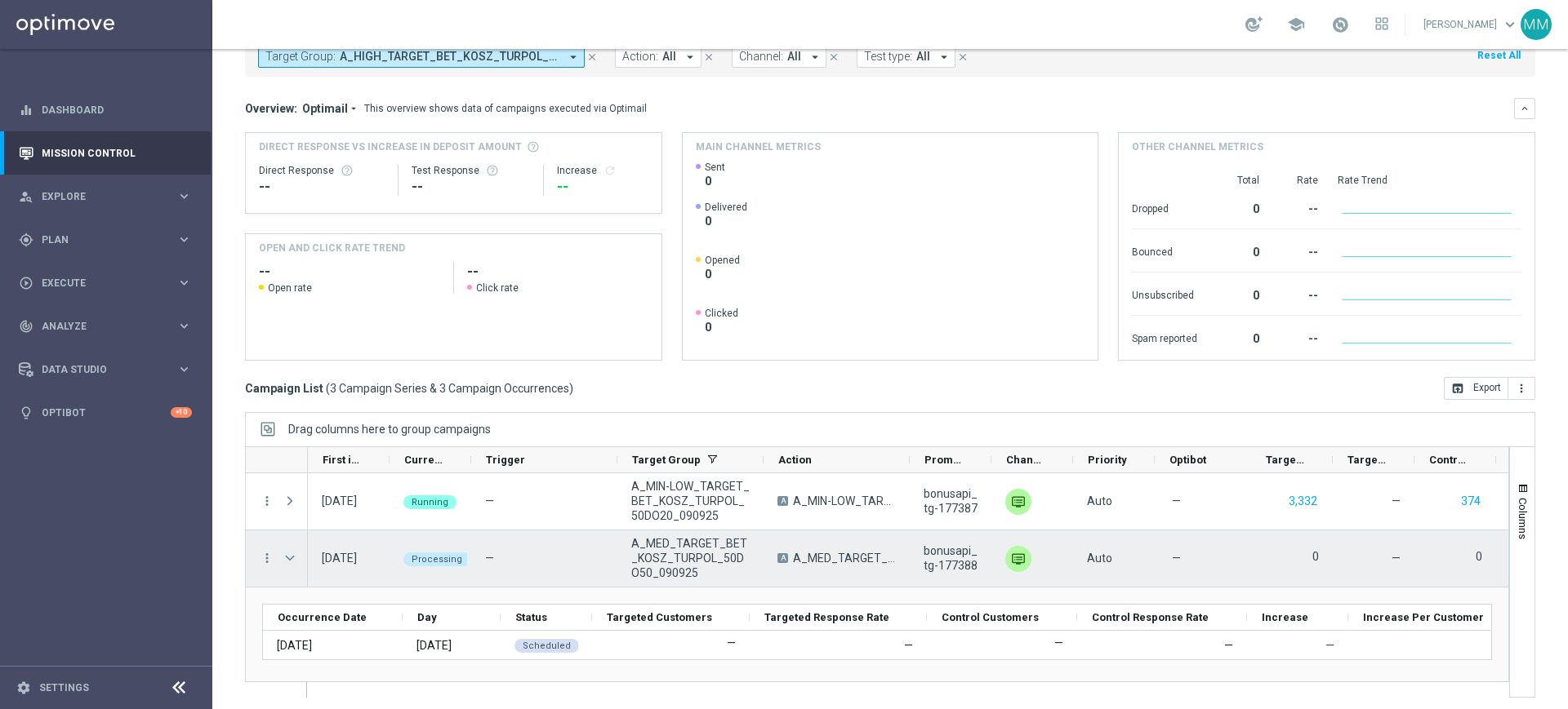
click at [296, 564] on span "Press SPACE to select this row." at bounding box center [290, 558] width 15 height 13
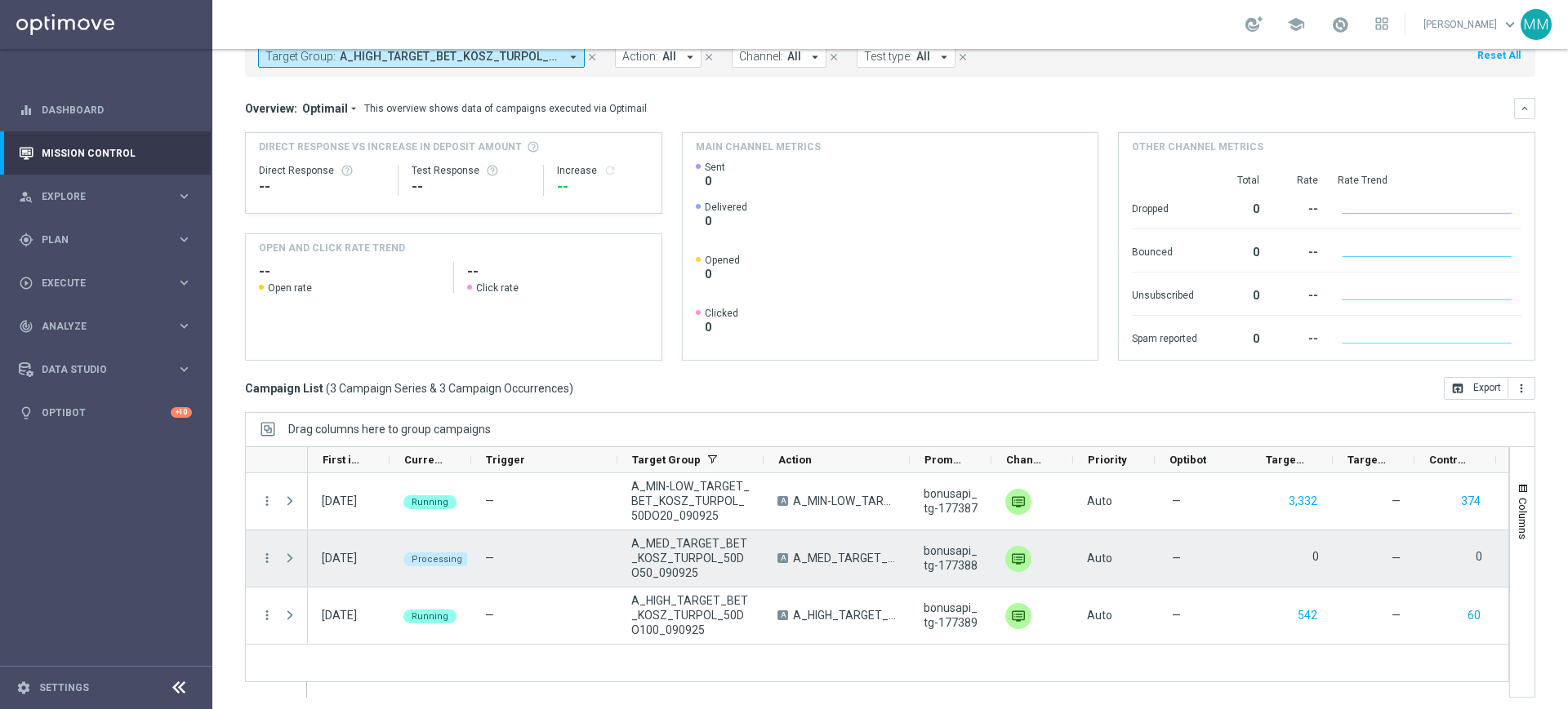
click at [291, 564] on span "Press SPACE to select this row." at bounding box center [290, 558] width 15 height 13
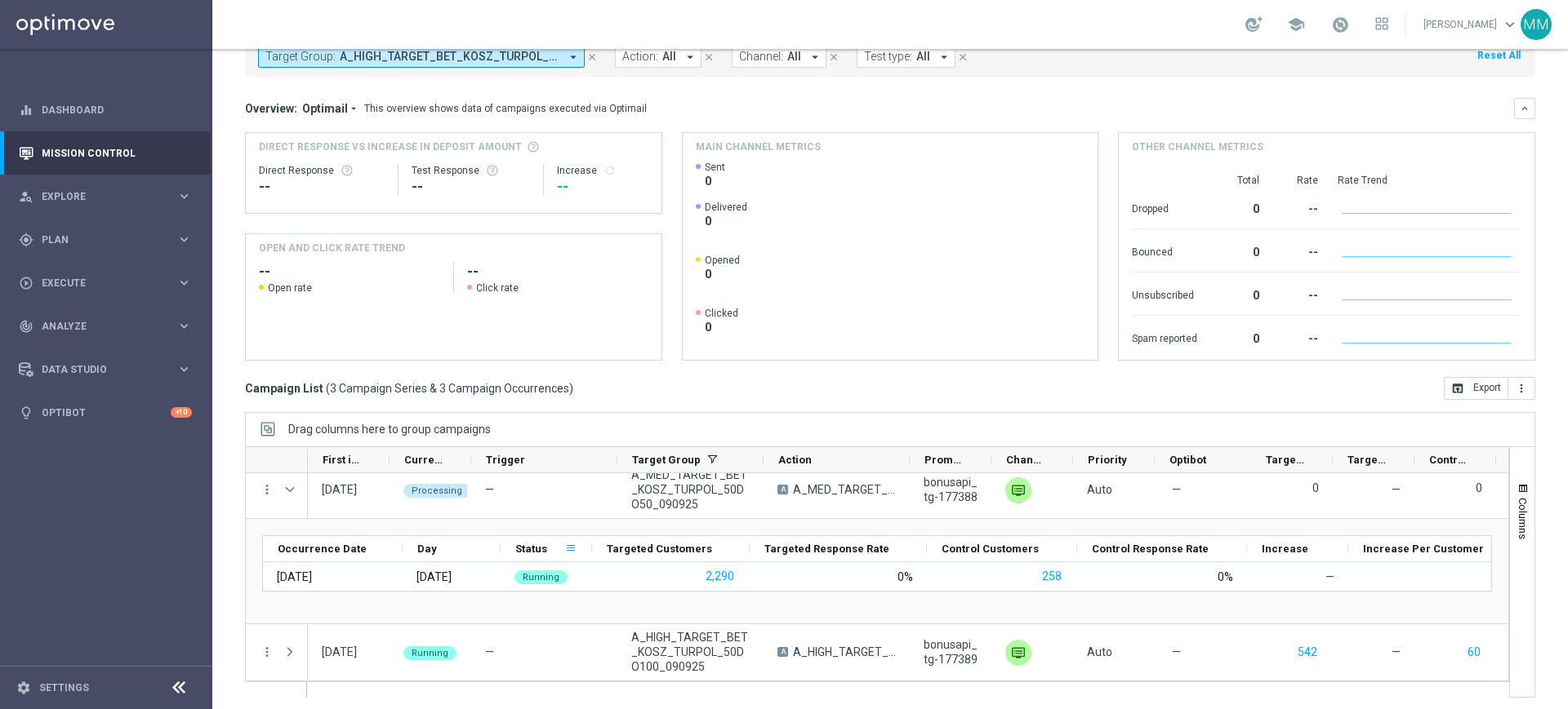
scroll to position [68, 0]
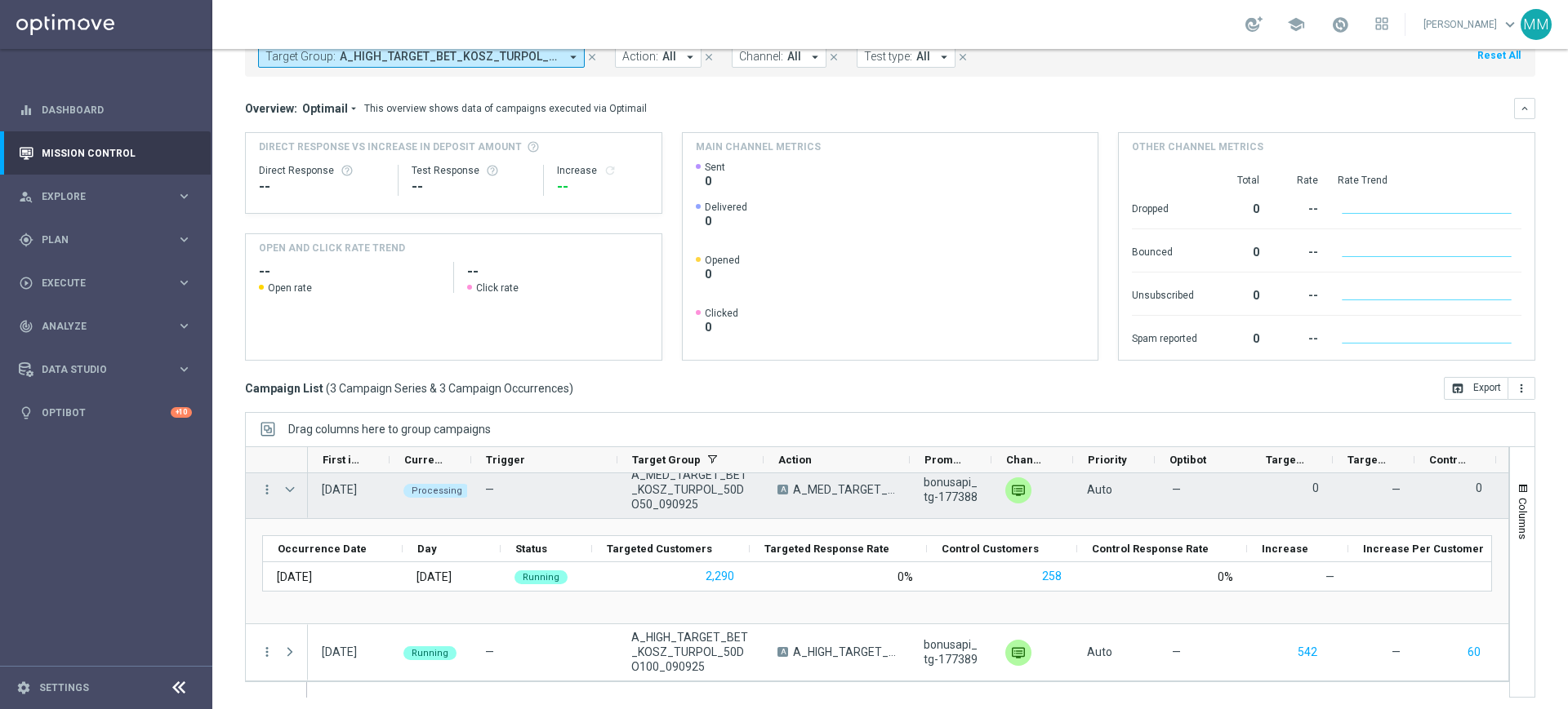
click at [672, 495] on span "A_MED_TARGET_BET_KOSZ_TURPOL_50DO50_090925" at bounding box center [691, 490] width 118 height 44
click at [293, 491] on span "Press SPACE to select this row." at bounding box center [290, 490] width 15 height 13
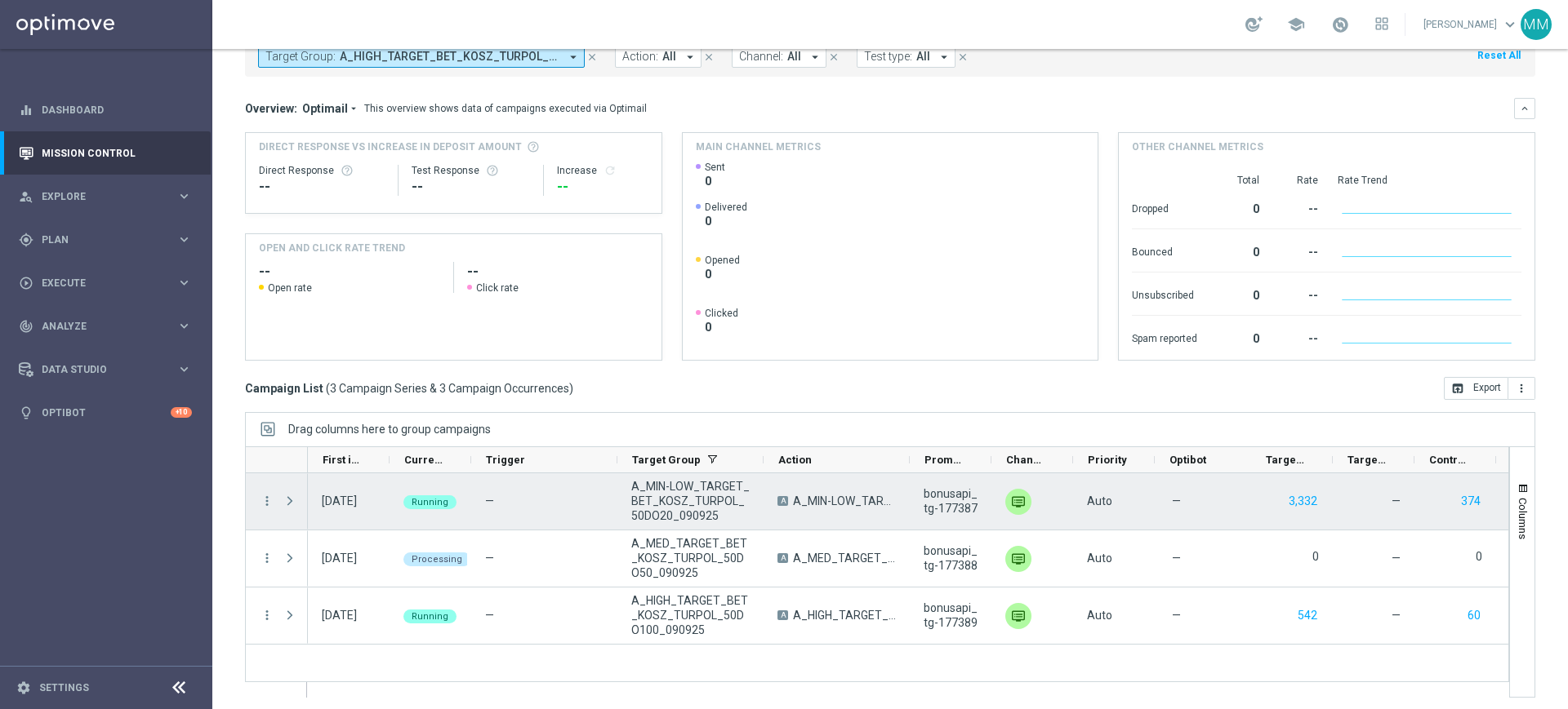
scroll to position [0, 0]
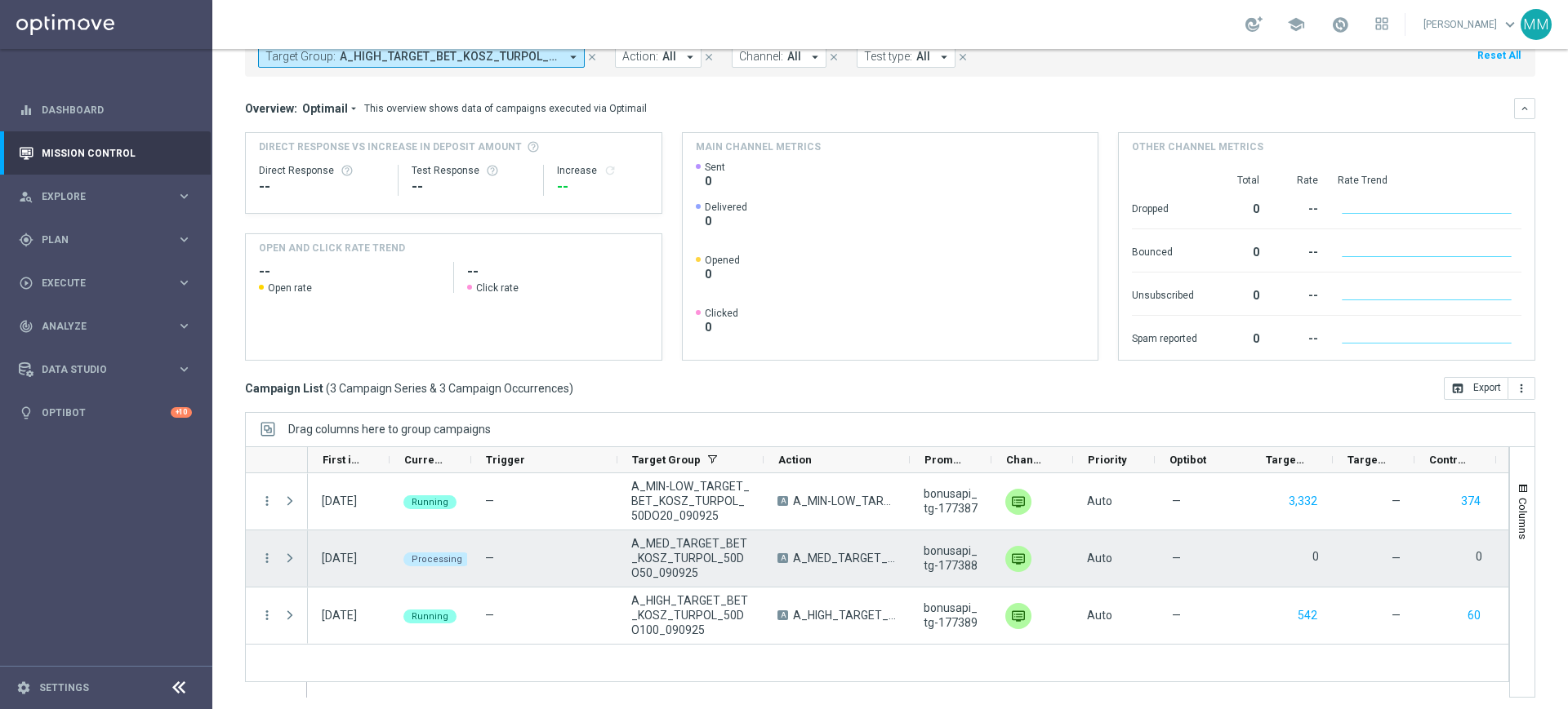
click at [639, 558] on span "A_MED_TARGET_BET_KOSZ_TURPOL_50DO50_090925" at bounding box center [691, 558] width 118 height 44
click at [403, 558] on campaign-status-tag "Processing" at bounding box center [431, 559] width 73 height 16
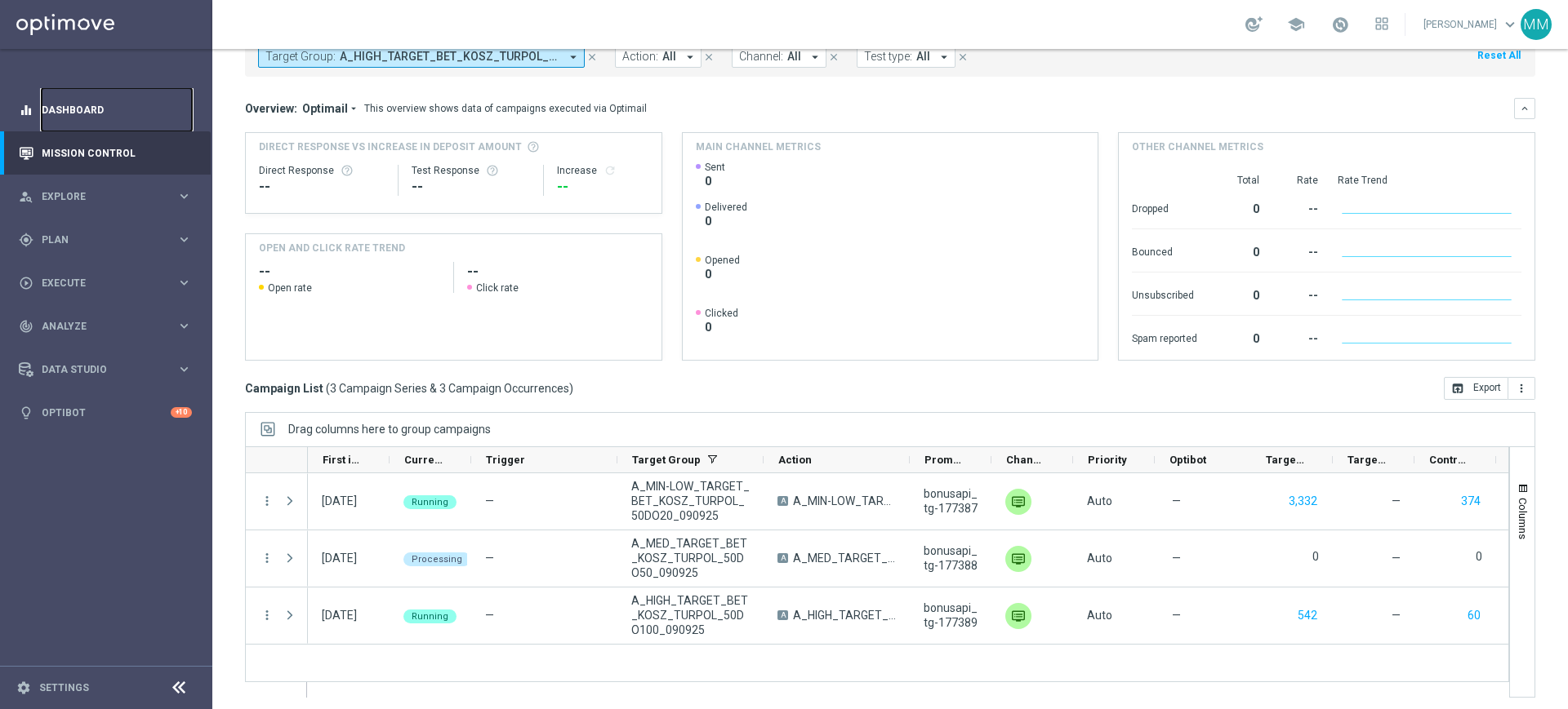
click at [124, 126] on link "Dashboard" at bounding box center [116, 110] width 150 height 43
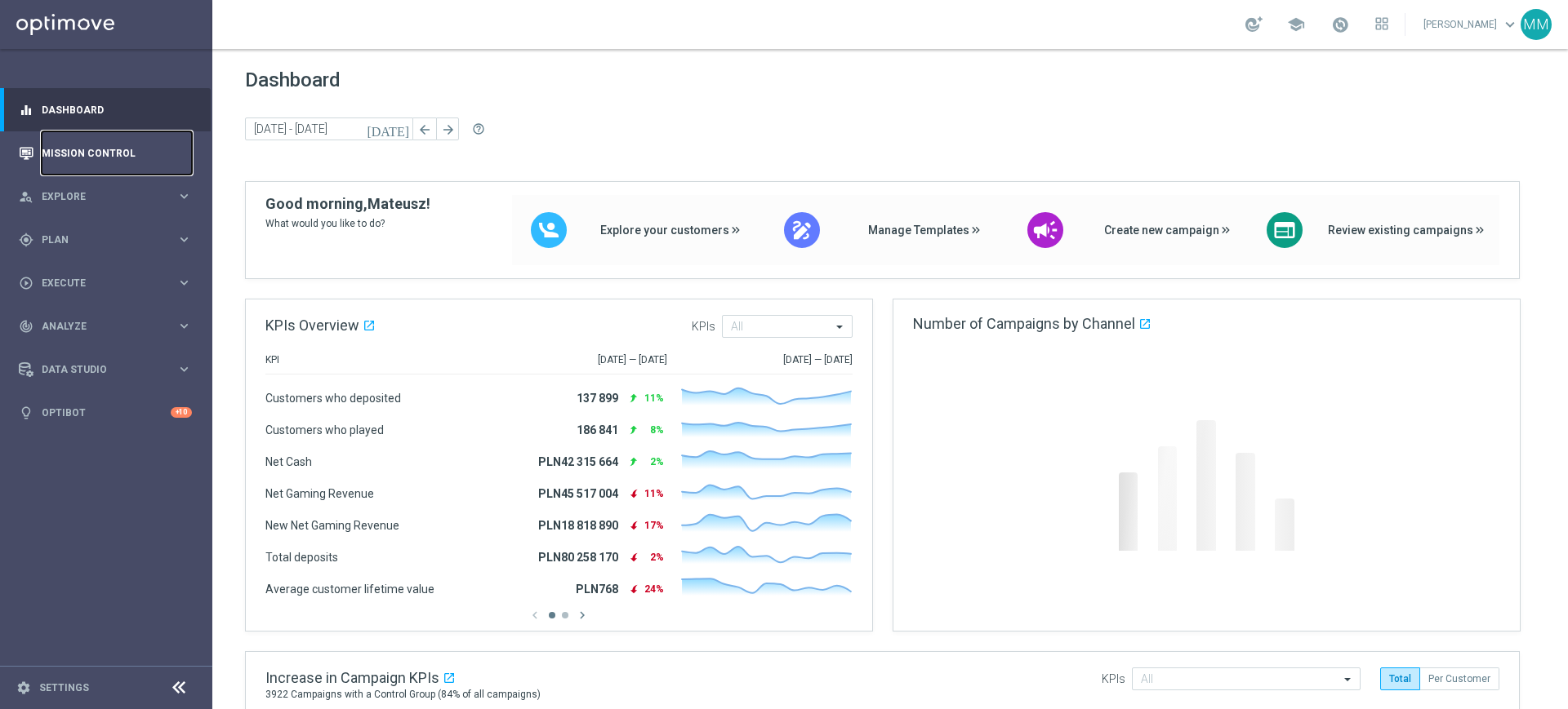
click at [117, 155] on link "Mission Control" at bounding box center [116, 153] width 150 height 43
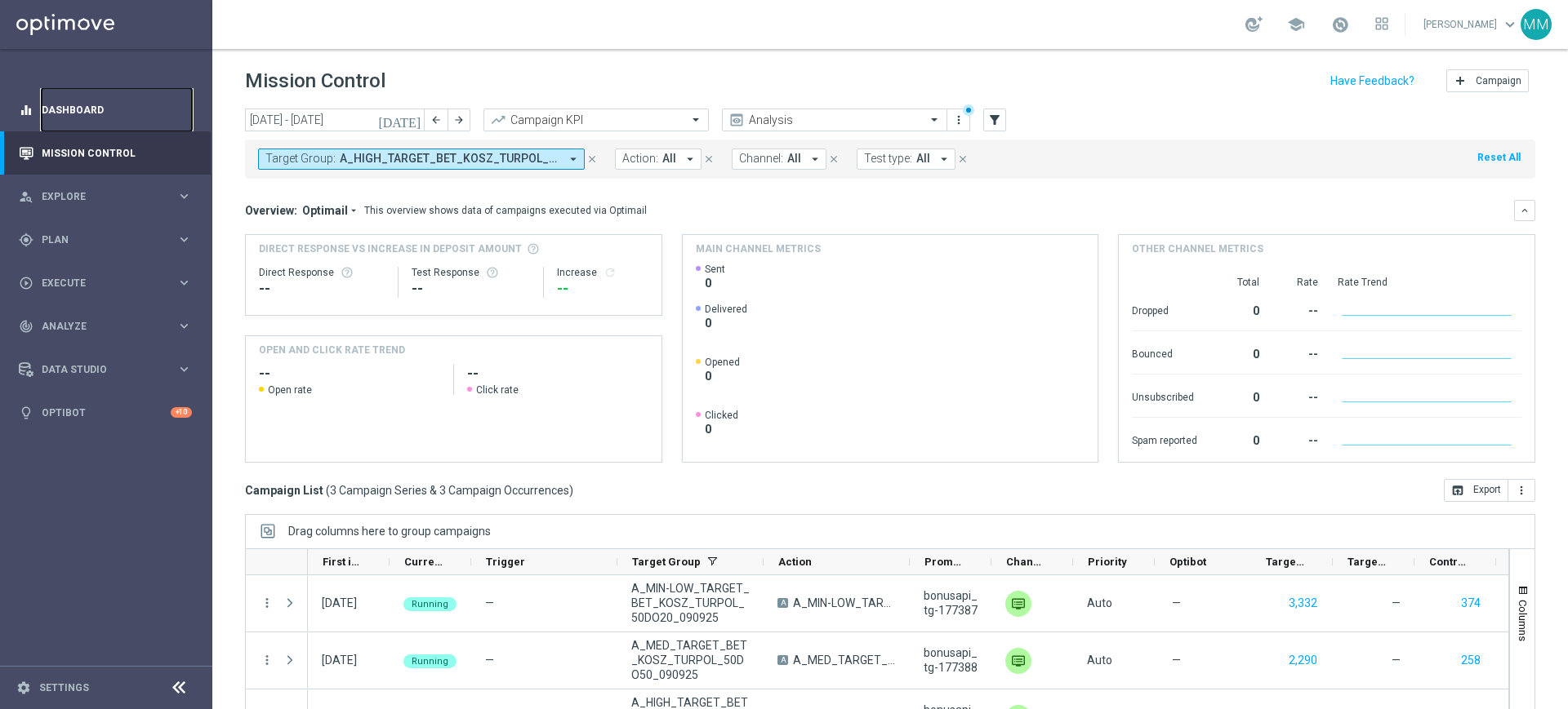
click at [139, 112] on link "Dashboard" at bounding box center [116, 110] width 150 height 43
